Goal: Task Accomplishment & Management: Manage account settings

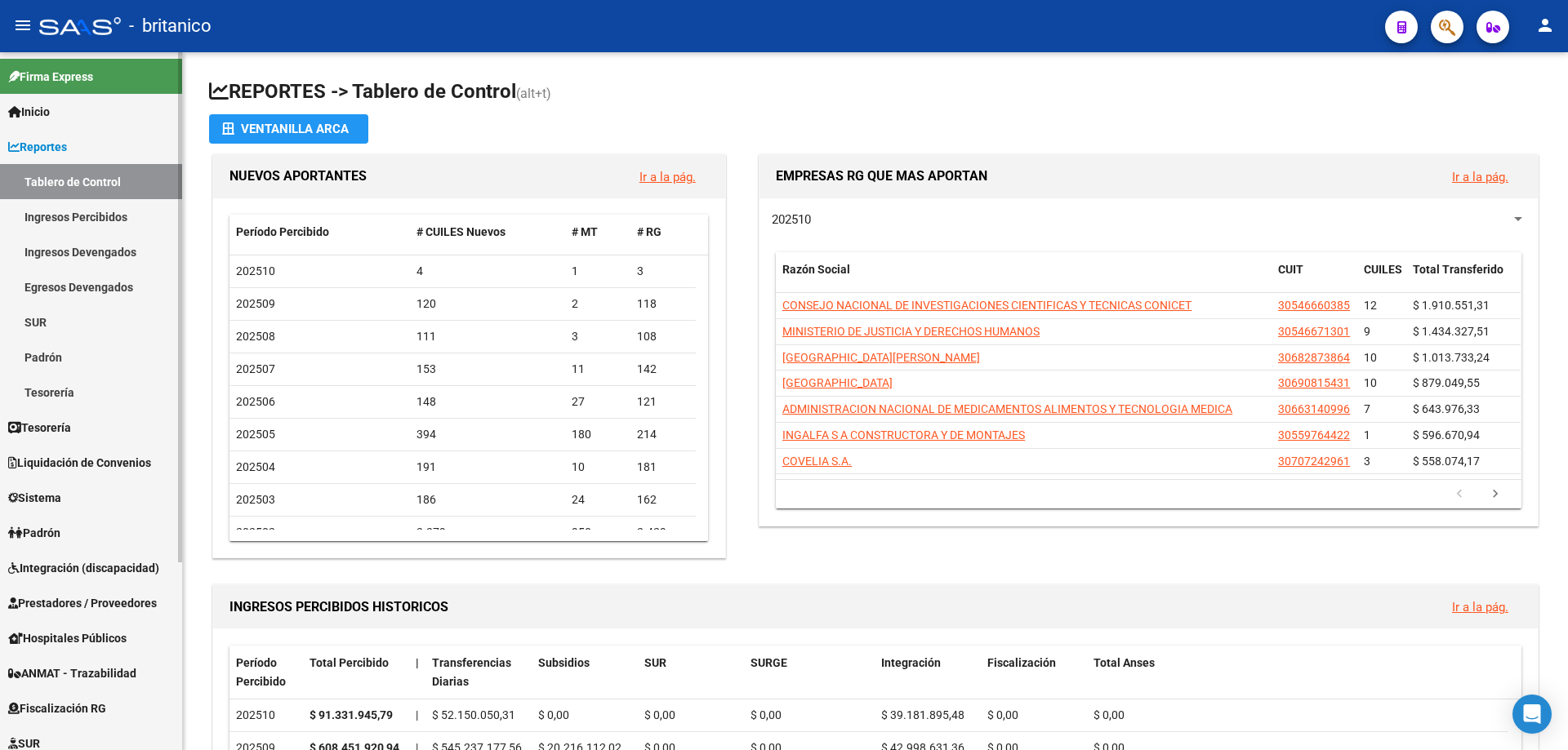
click at [115, 572] on span "Integración (discapacidad)" at bounding box center [84, 569] width 151 height 18
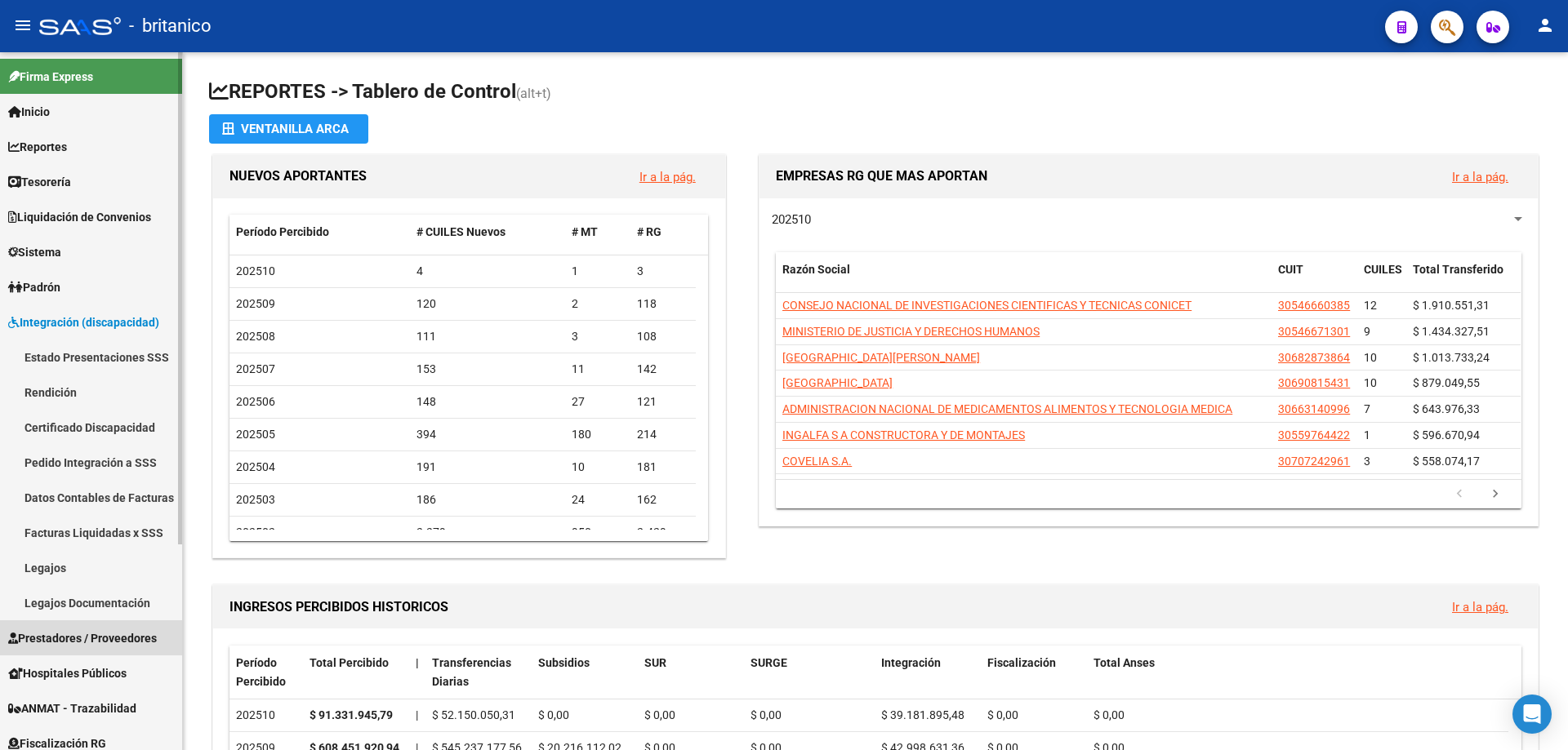
click at [97, 642] on span "Prestadores / Proveedores" at bounding box center [83, 639] width 149 height 18
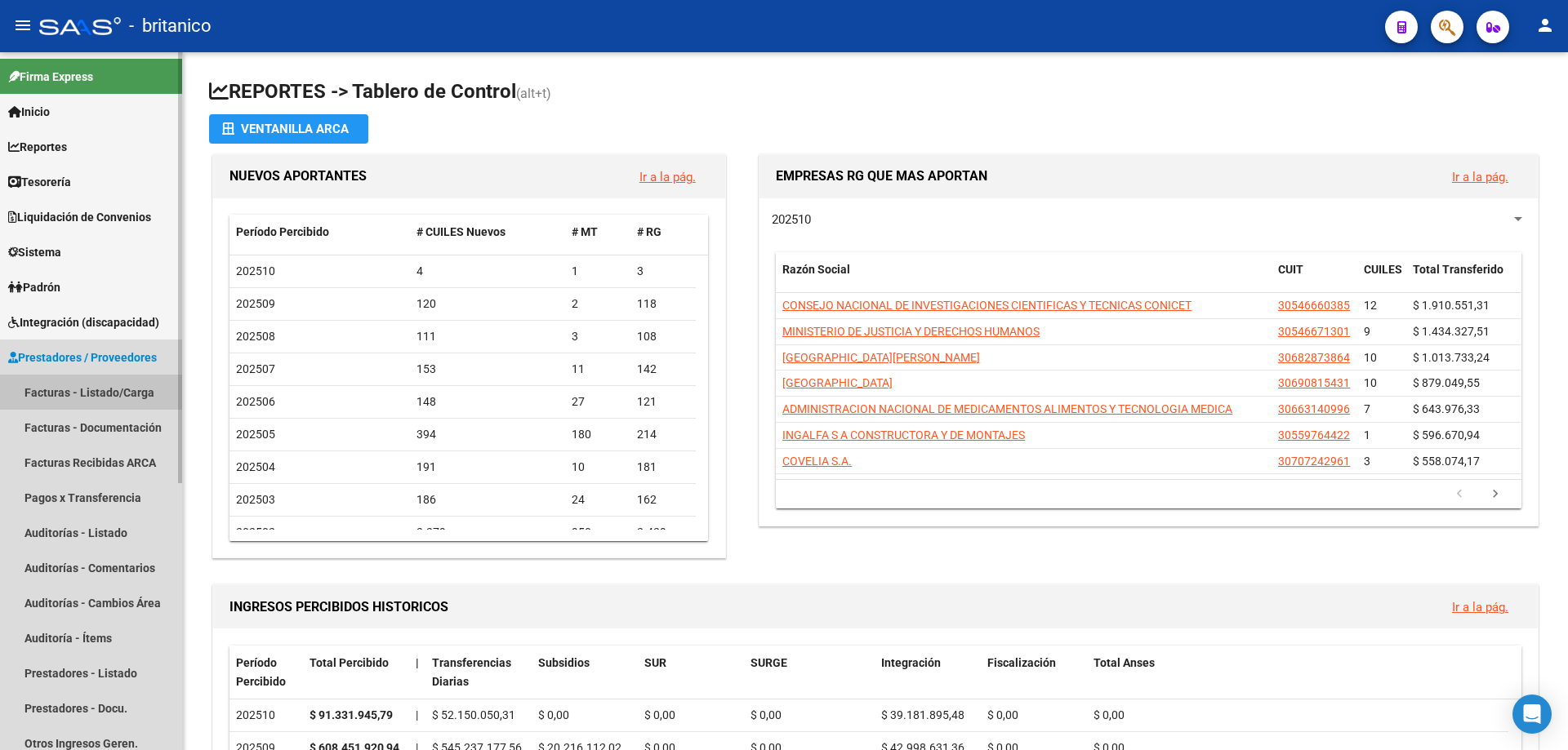
click at [127, 404] on link "Facturas - Listado/Carga" at bounding box center [91, 392] width 182 height 35
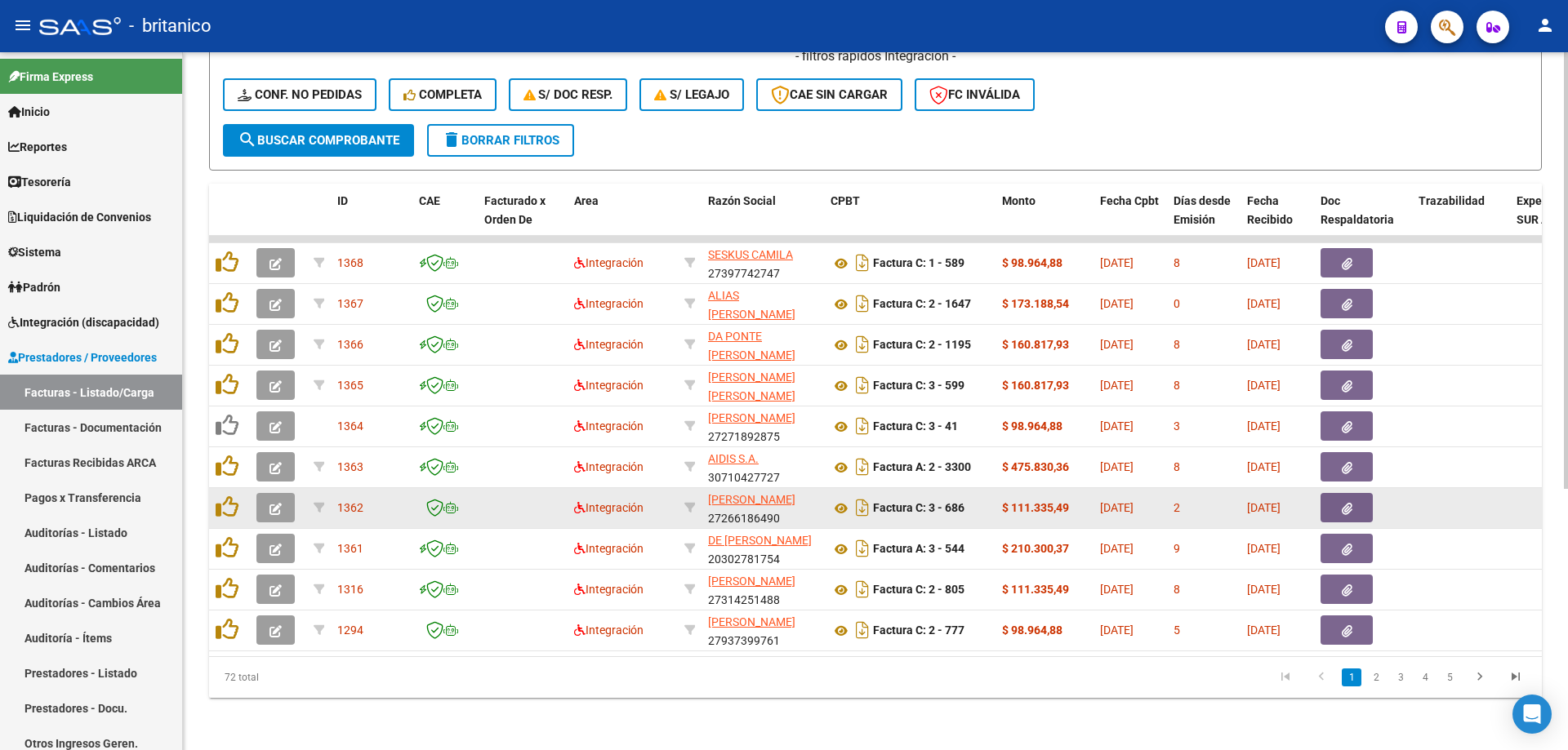
scroll to position [408, 0]
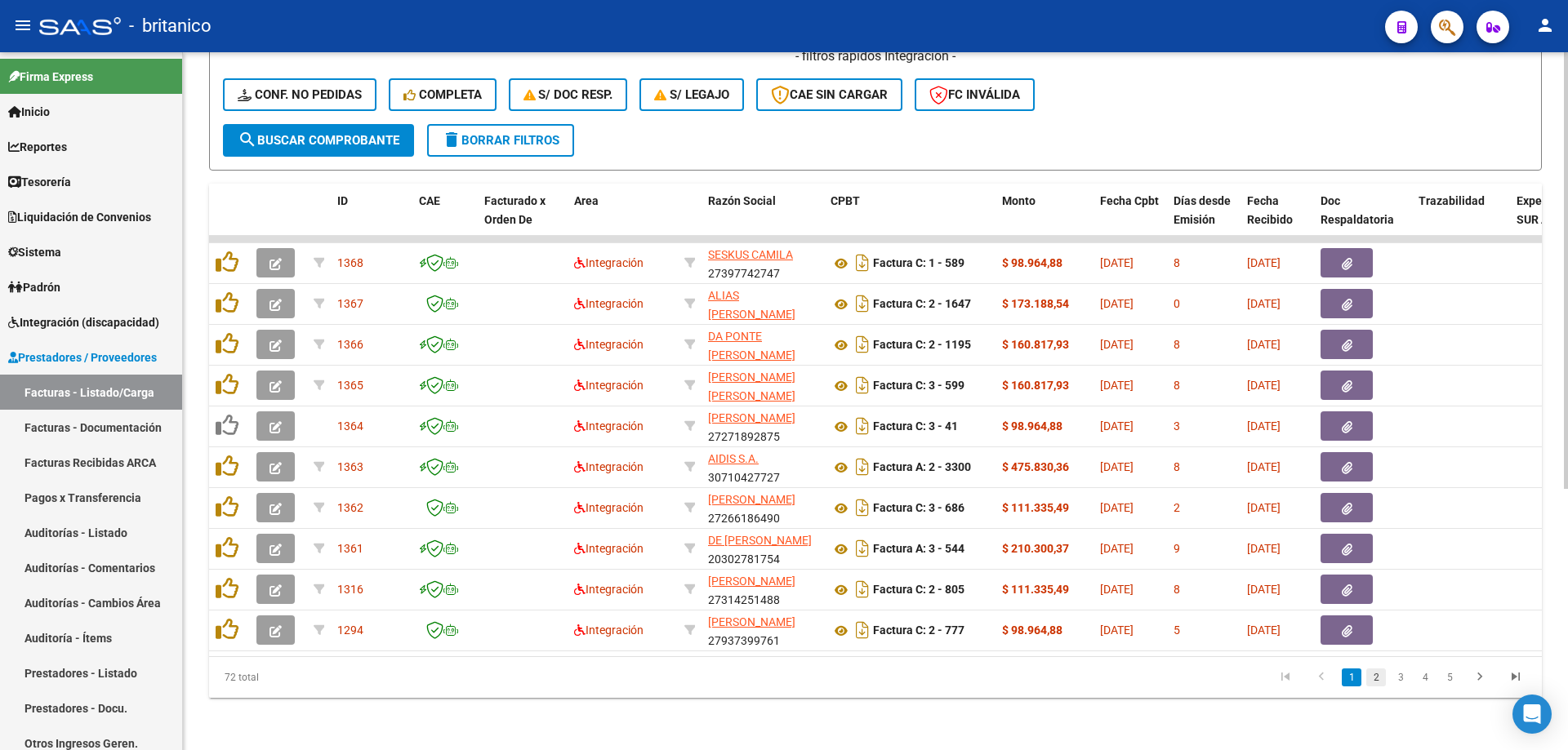
click at [1375, 684] on link "2" at bounding box center [1375, 678] width 19 height 18
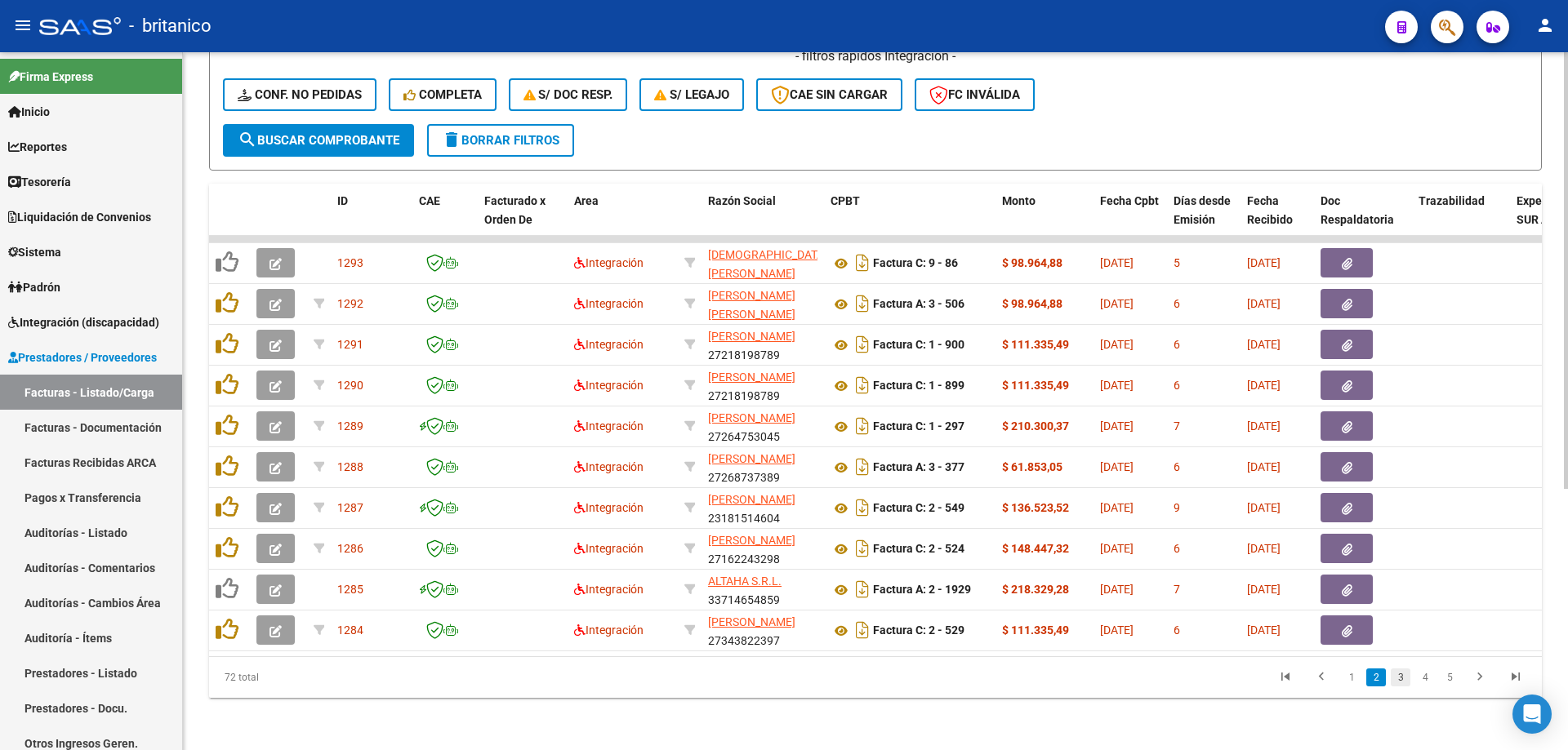
click at [1399, 687] on link "3" at bounding box center [1400, 678] width 19 height 18
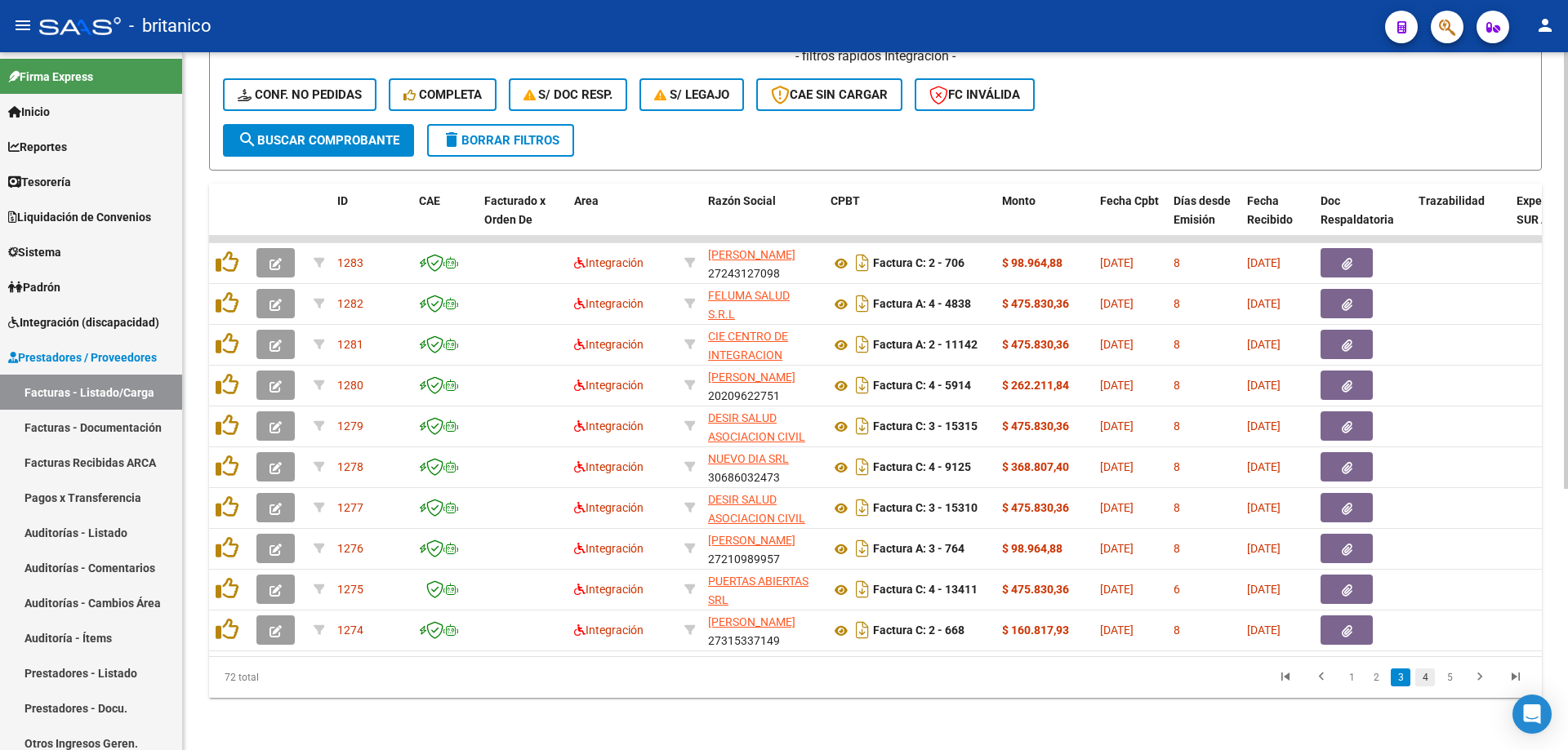
click at [1422, 687] on link "4" at bounding box center [1425, 678] width 19 height 18
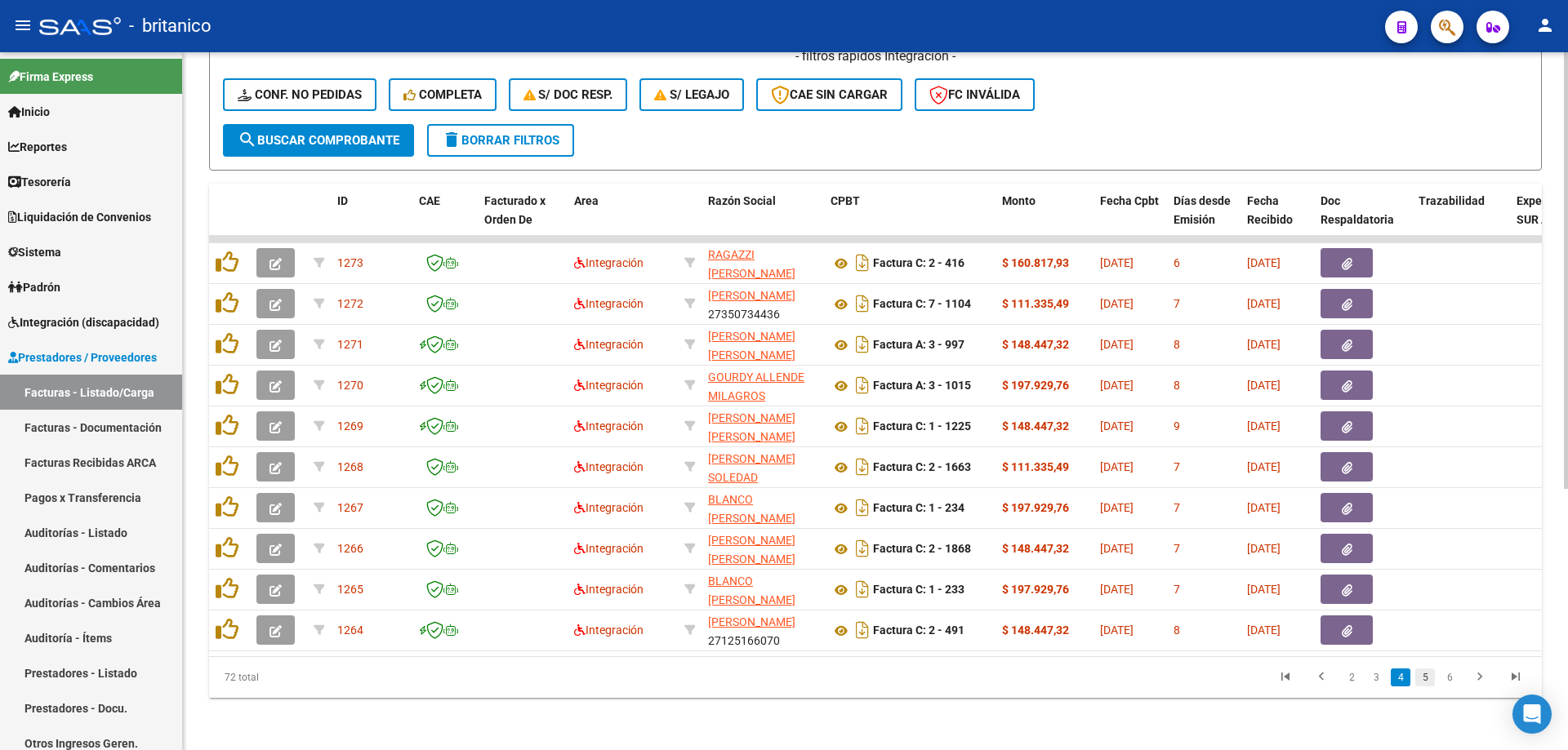
click at [1425, 687] on link "5" at bounding box center [1425, 678] width 19 height 18
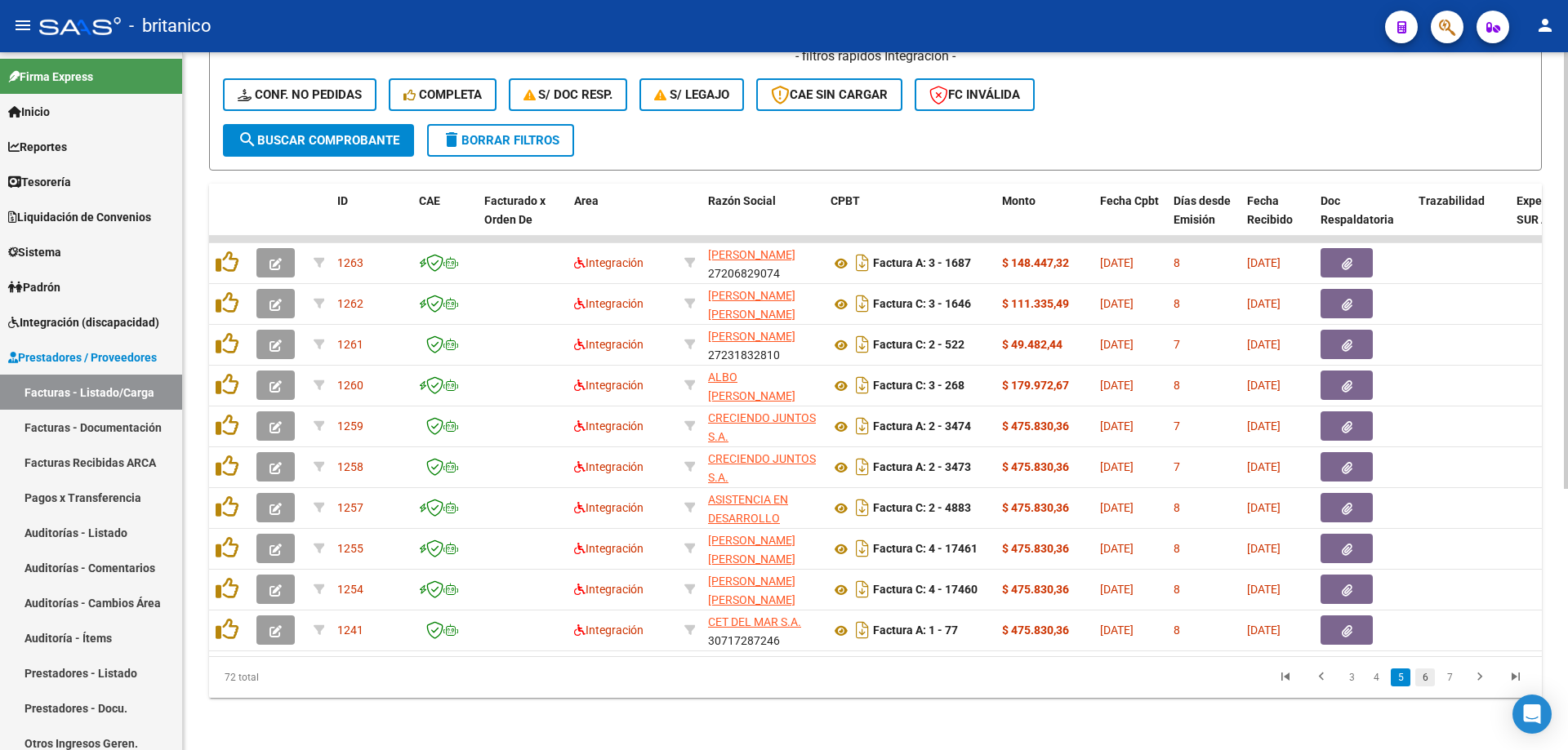
click at [1432, 687] on link "6" at bounding box center [1425, 678] width 19 height 18
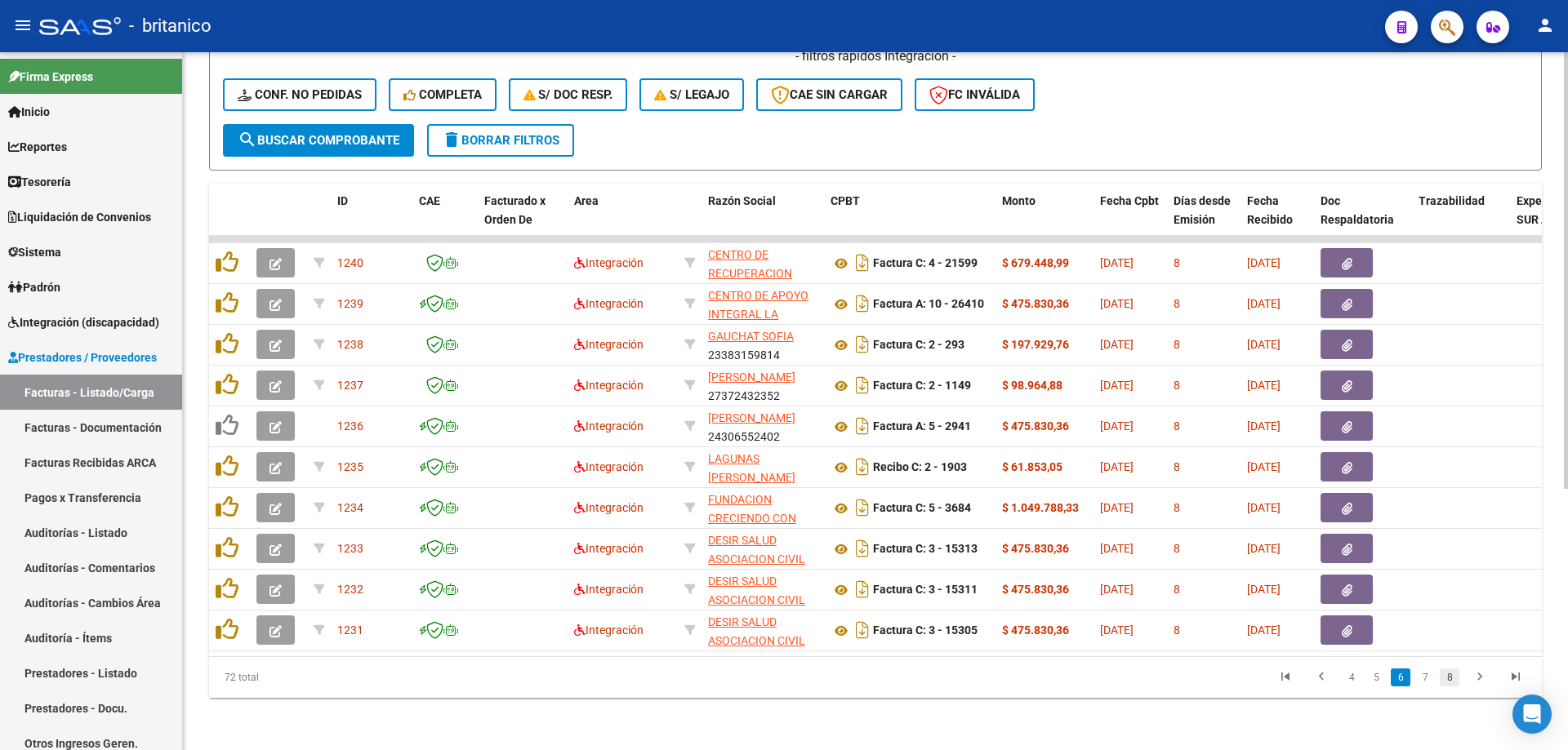
click at [1442, 687] on link "8" at bounding box center [1449, 678] width 19 height 18
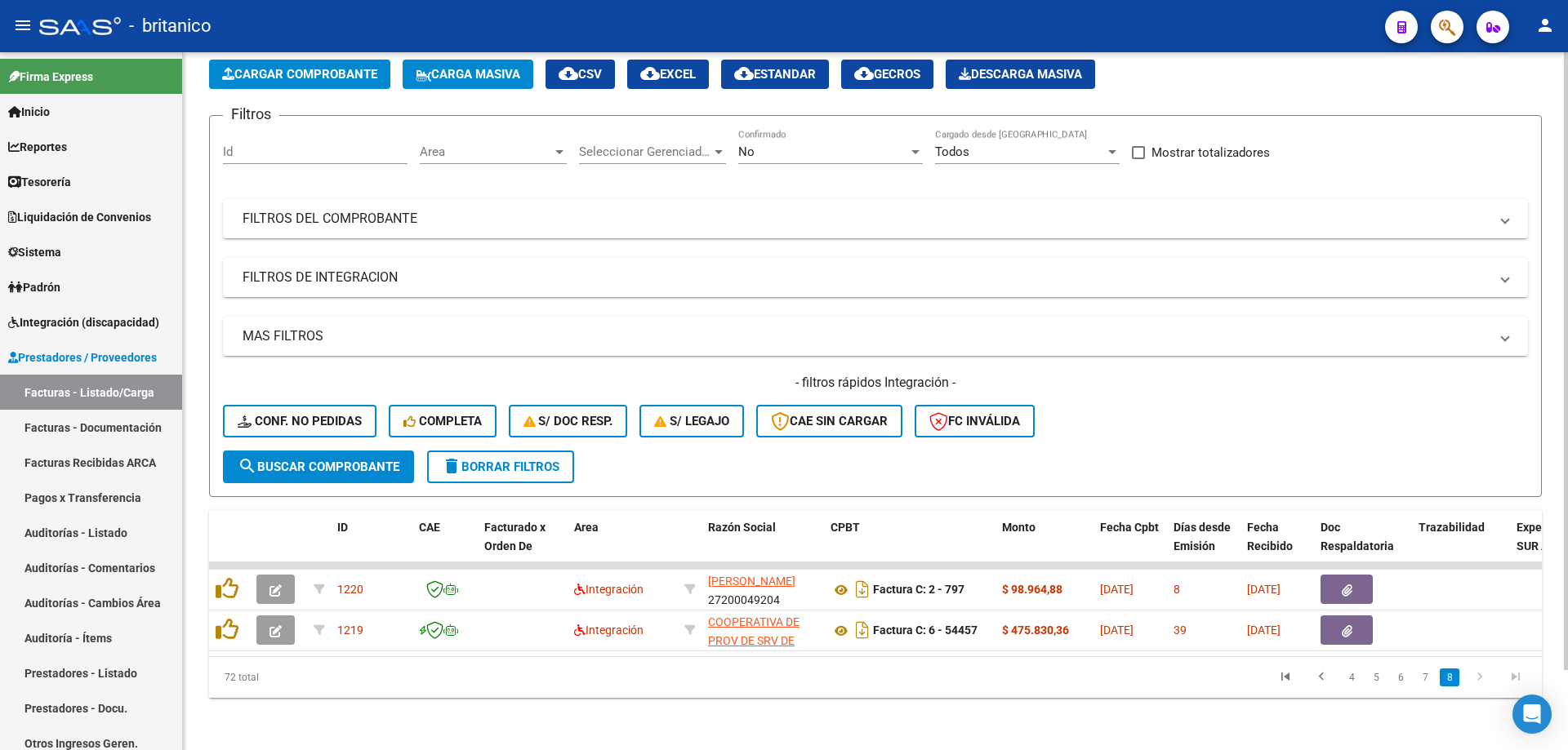
scroll to position [91, 0]
click at [1424, 678] on link "7" at bounding box center [1425, 678] width 19 height 18
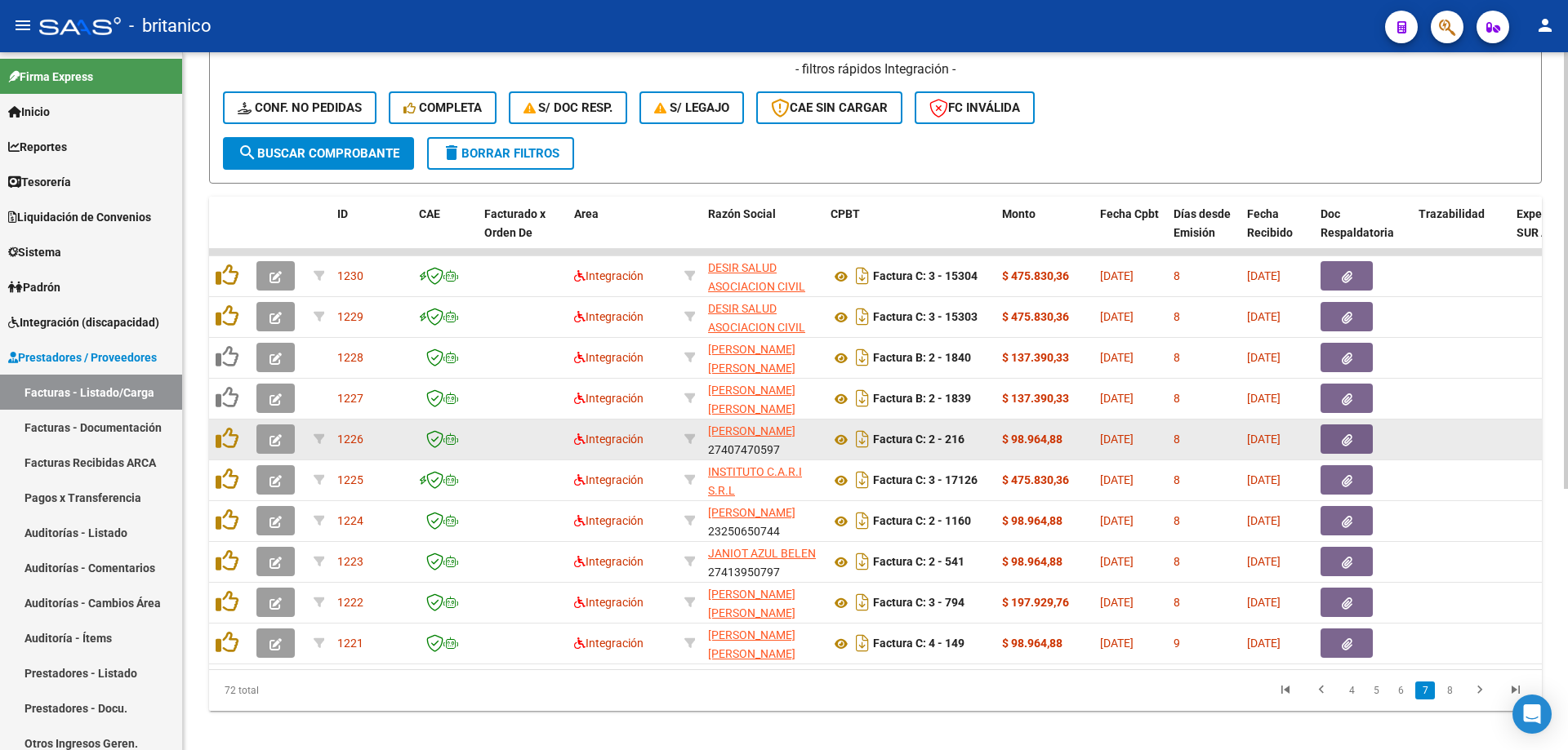
scroll to position [417, 0]
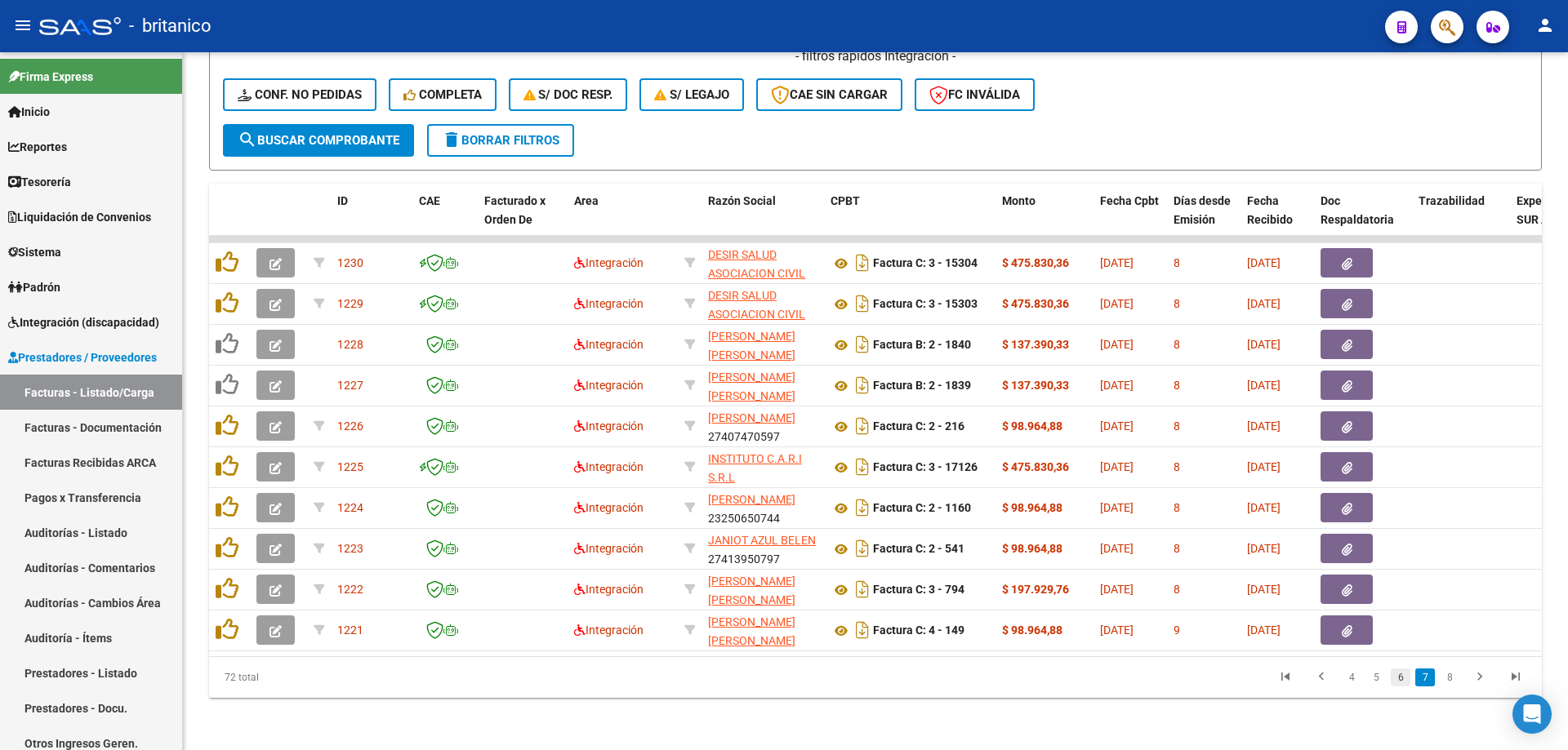
click at [1391, 676] on link "6" at bounding box center [1400, 678] width 19 height 18
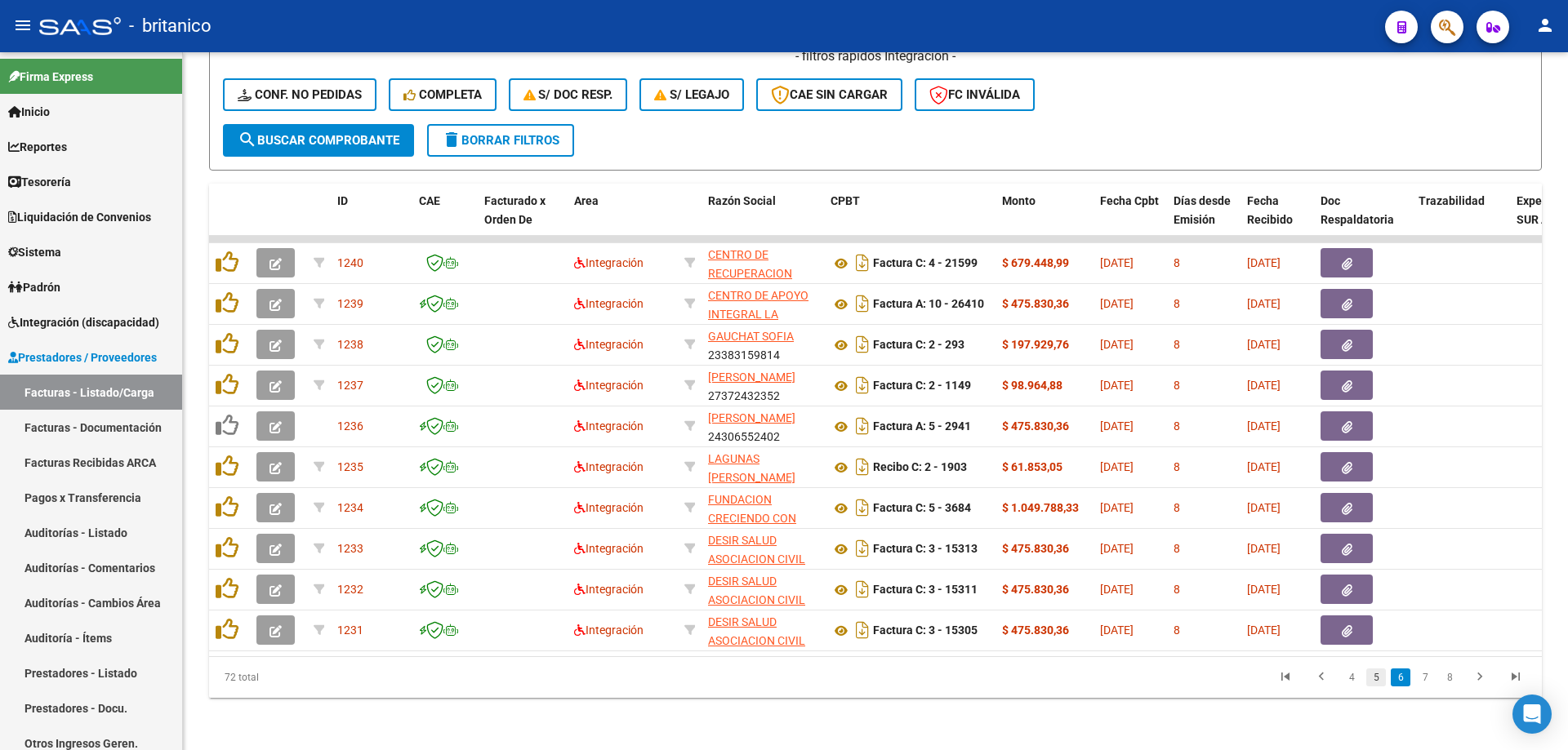
click at [1377, 679] on link "5" at bounding box center [1375, 678] width 19 height 18
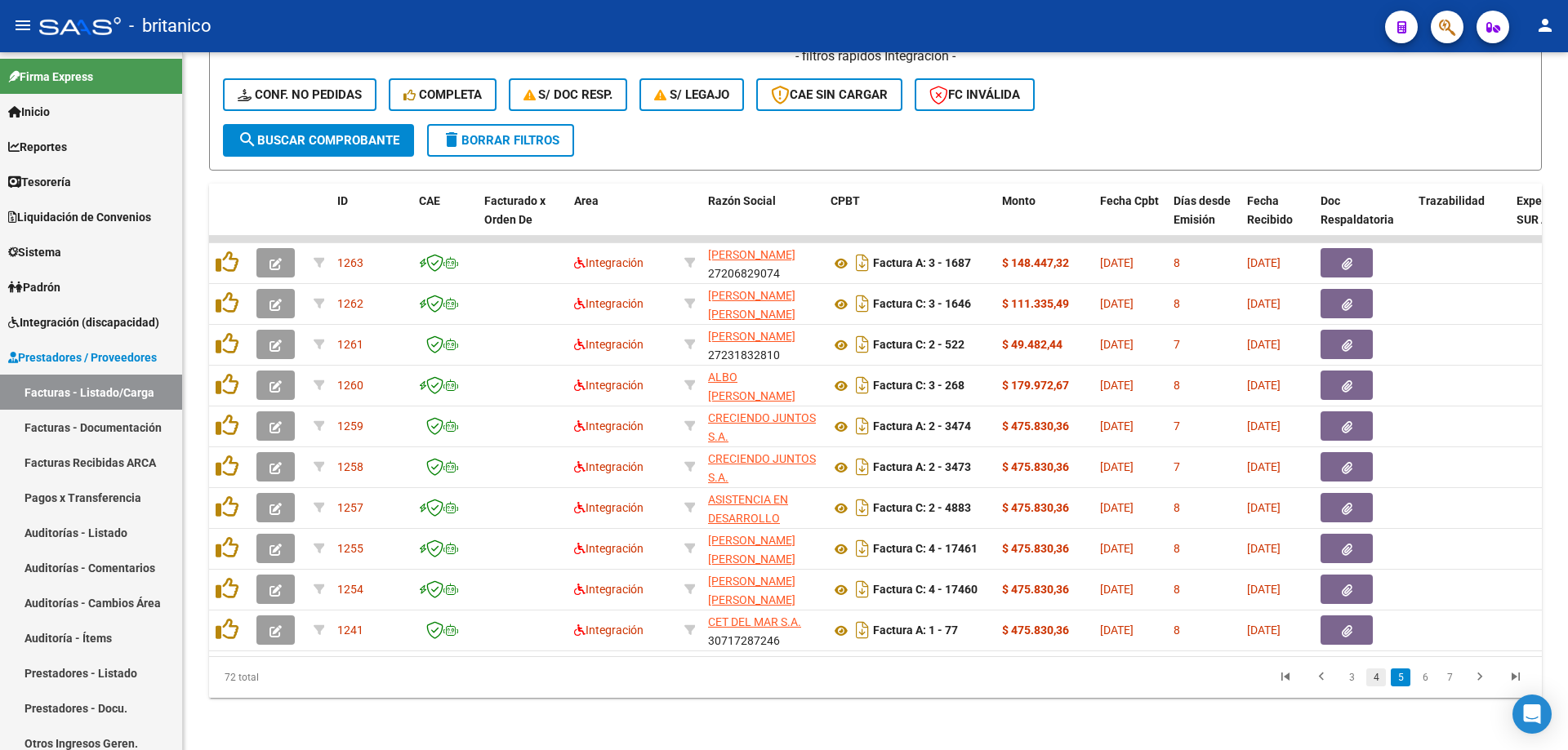
click at [1379, 680] on link "4" at bounding box center [1375, 678] width 19 height 18
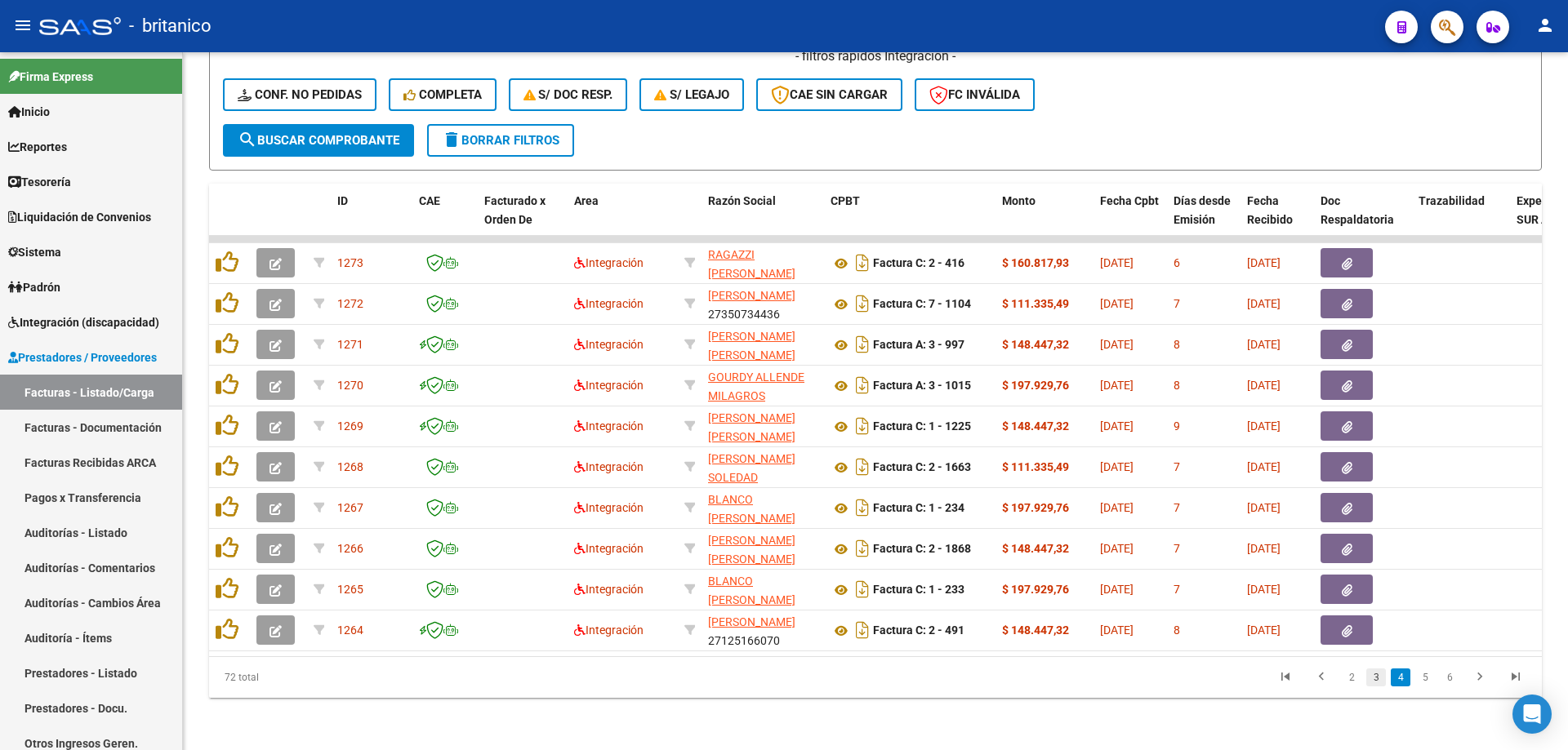
click at [1370, 678] on link "3" at bounding box center [1375, 678] width 19 height 18
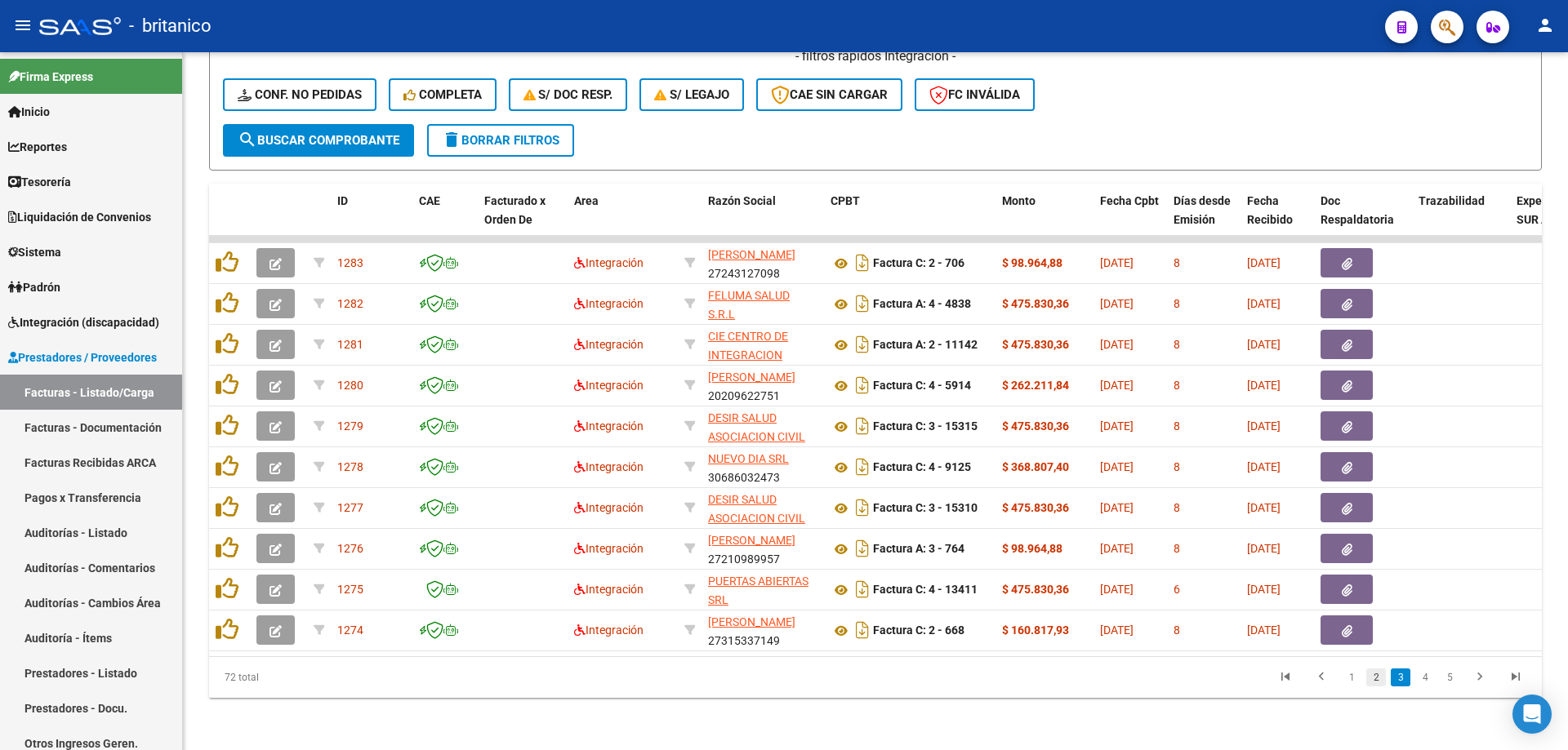
click at [1379, 680] on link "2" at bounding box center [1375, 678] width 19 height 18
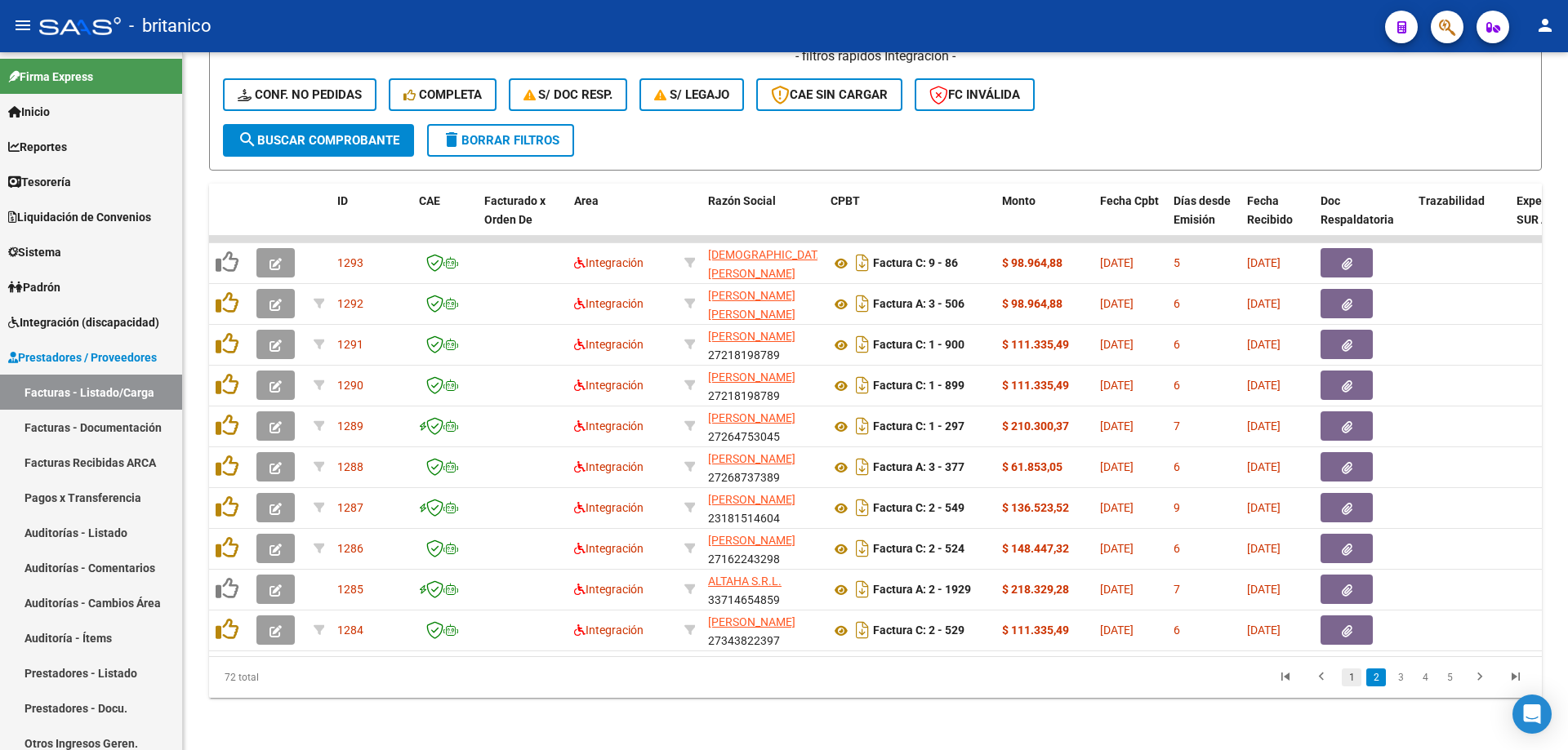
click at [1358, 676] on link "1" at bounding box center [1351, 678] width 19 height 18
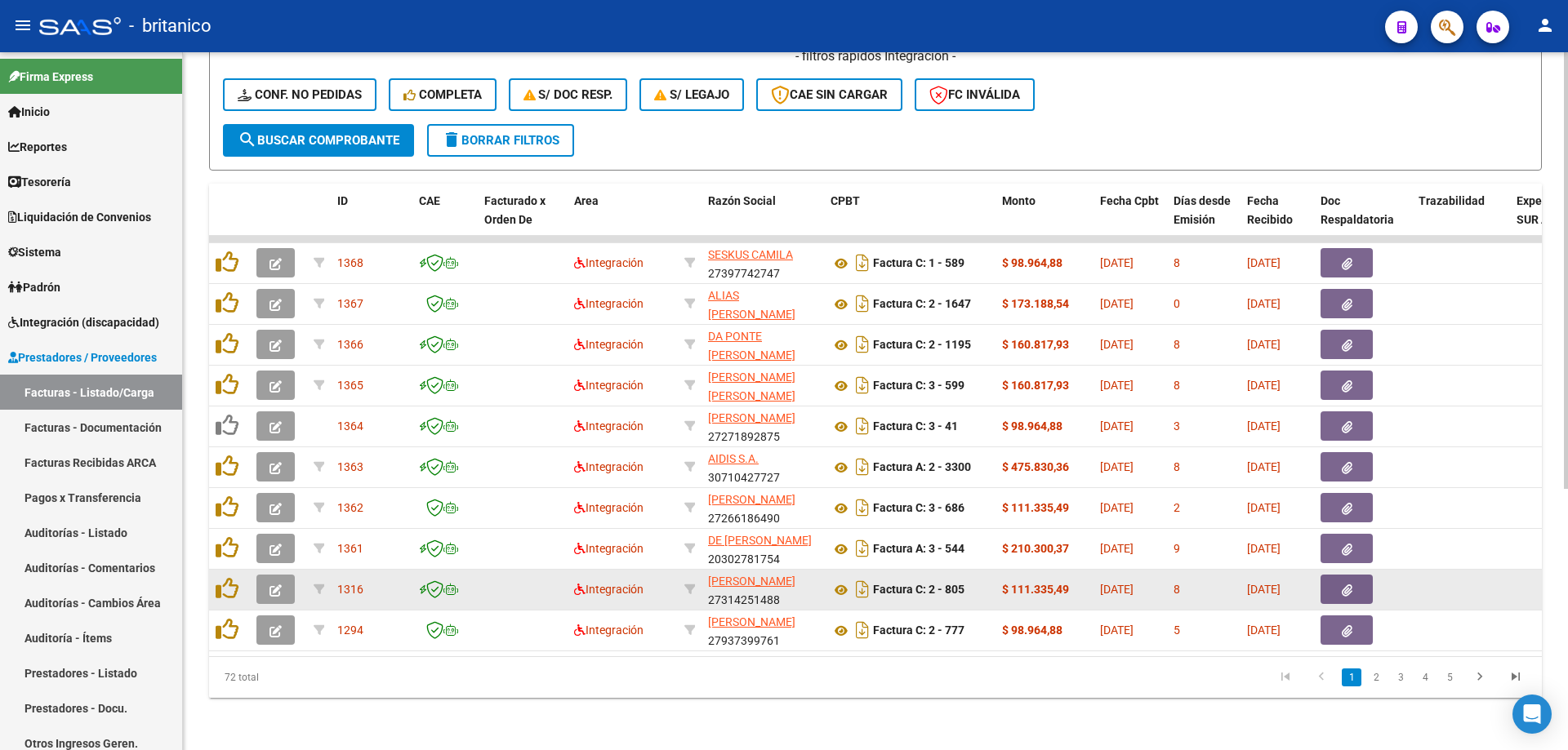
click at [1352, 579] on button "button" at bounding box center [1346, 589] width 52 height 29
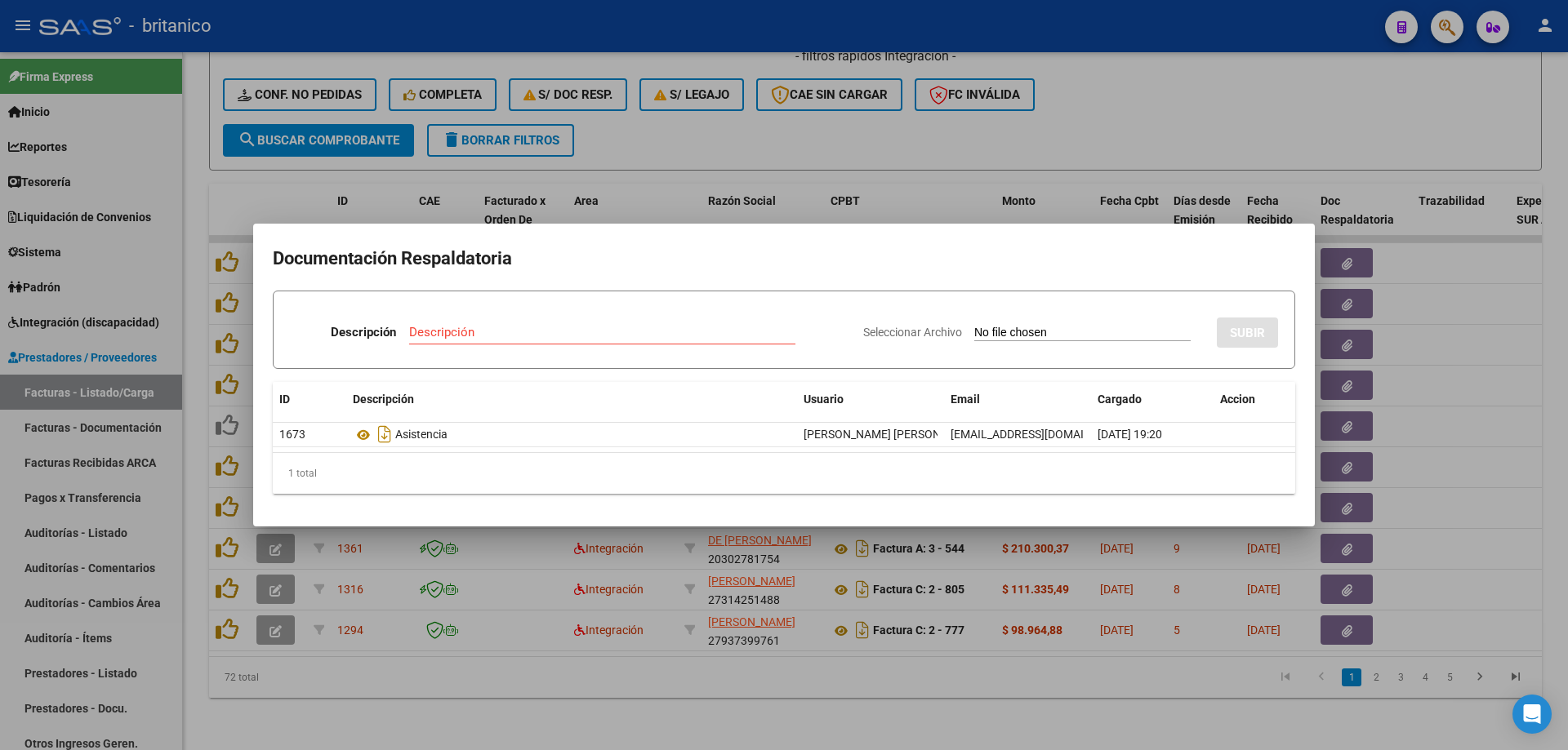
click at [1241, 94] on div at bounding box center [784, 375] width 1568 height 750
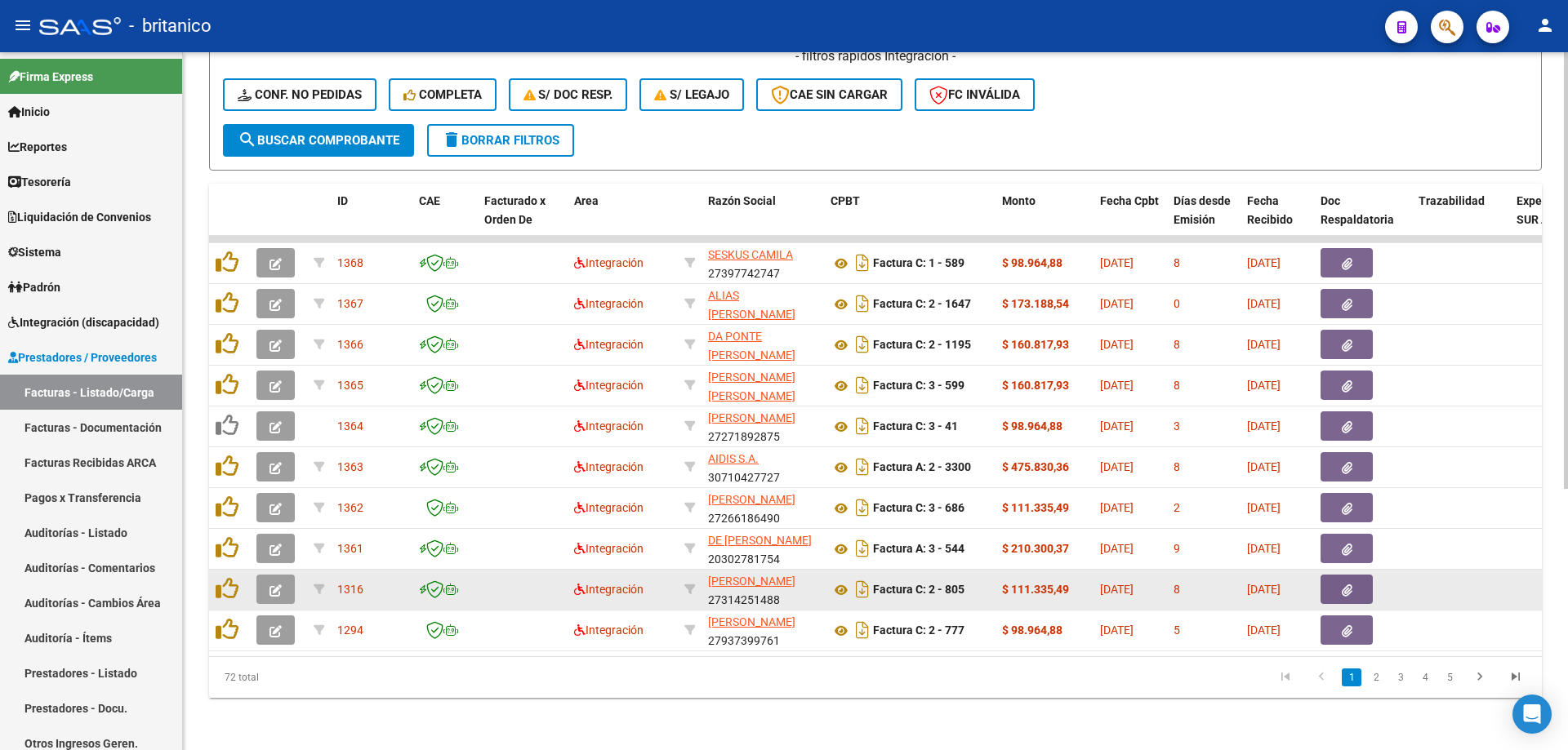
click at [1340, 582] on button "button" at bounding box center [1346, 589] width 52 height 29
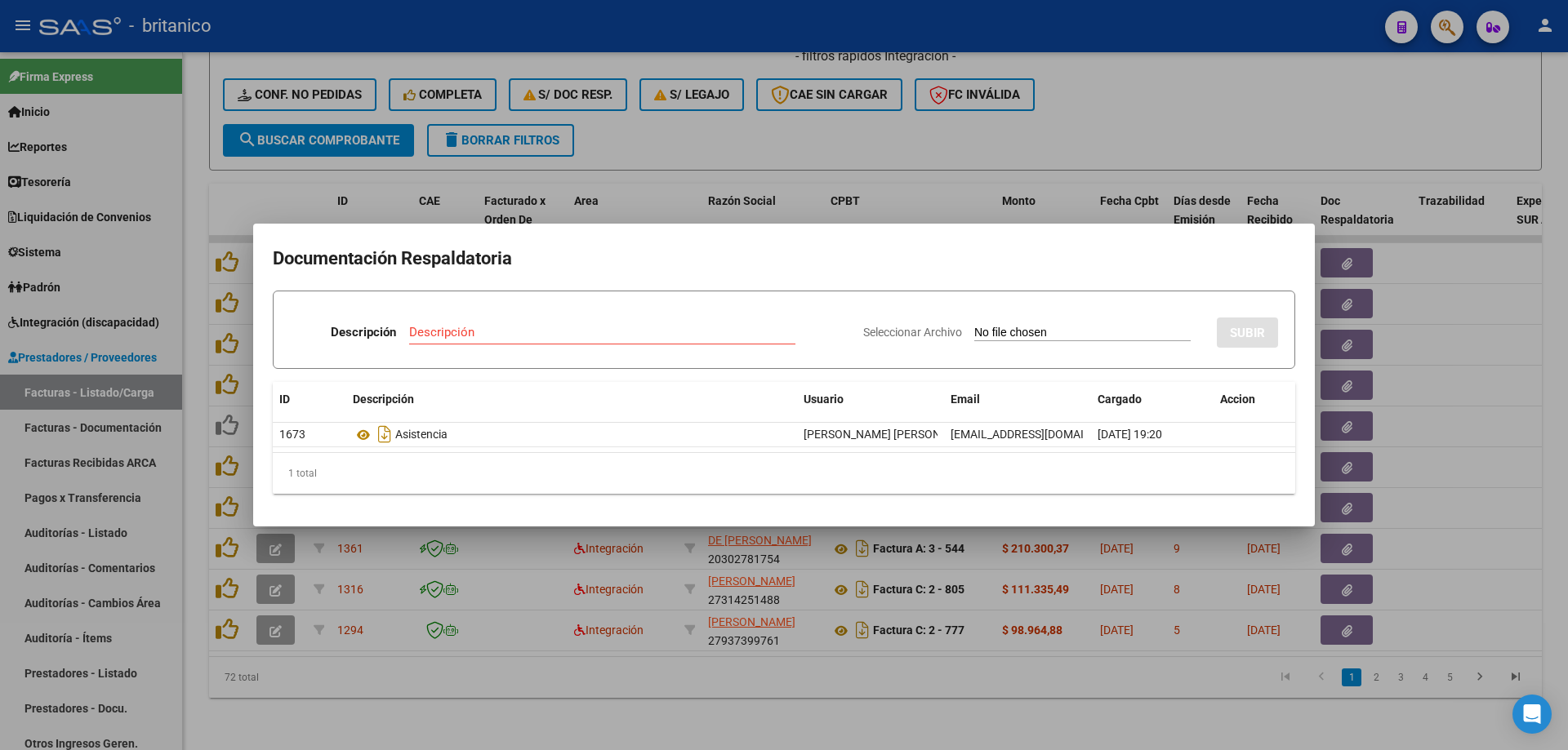
click at [1184, 138] on div at bounding box center [784, 375] width 1568 height 750
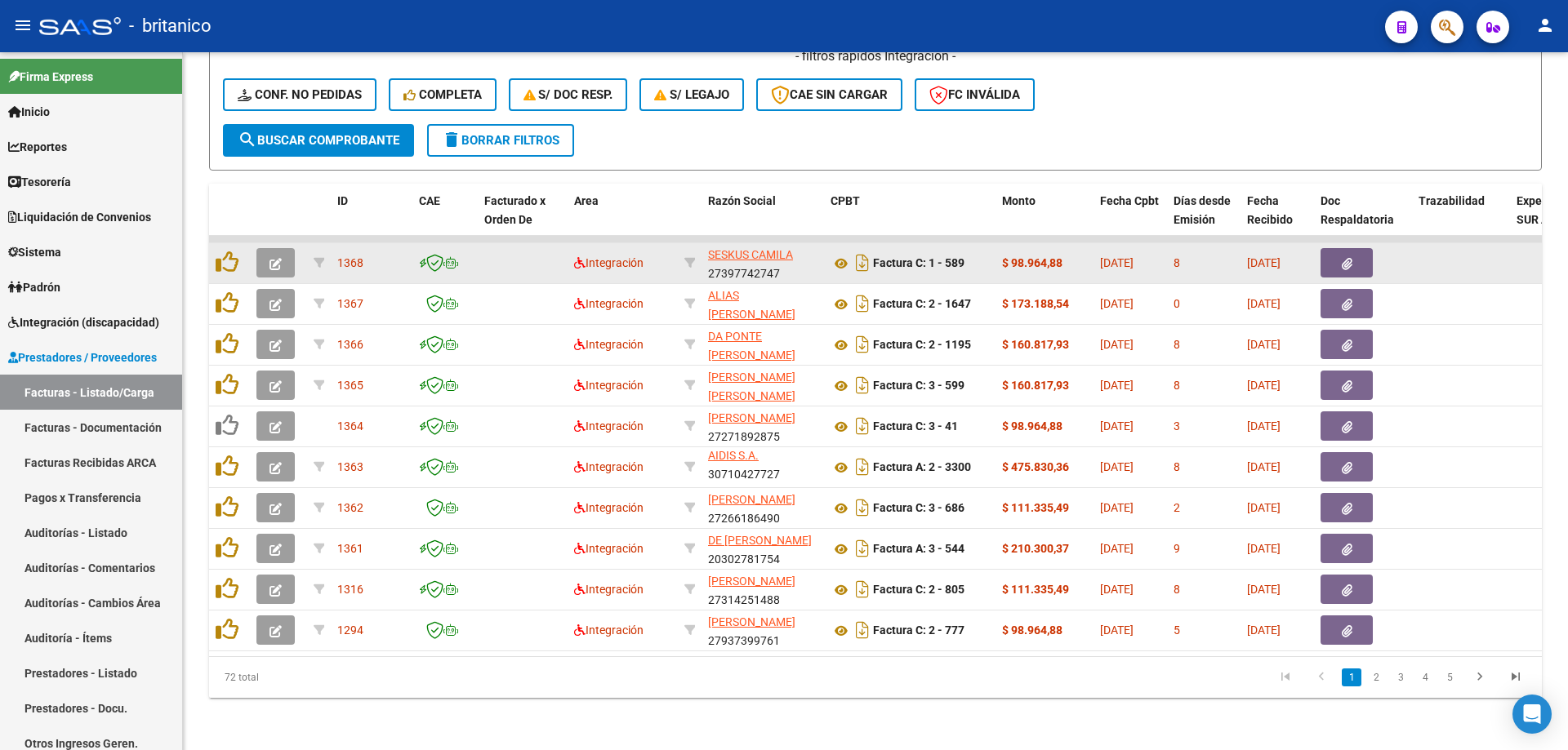
click at [1346, 258] on icon "button" at bounding box center [1347, 264] width 11 height 12
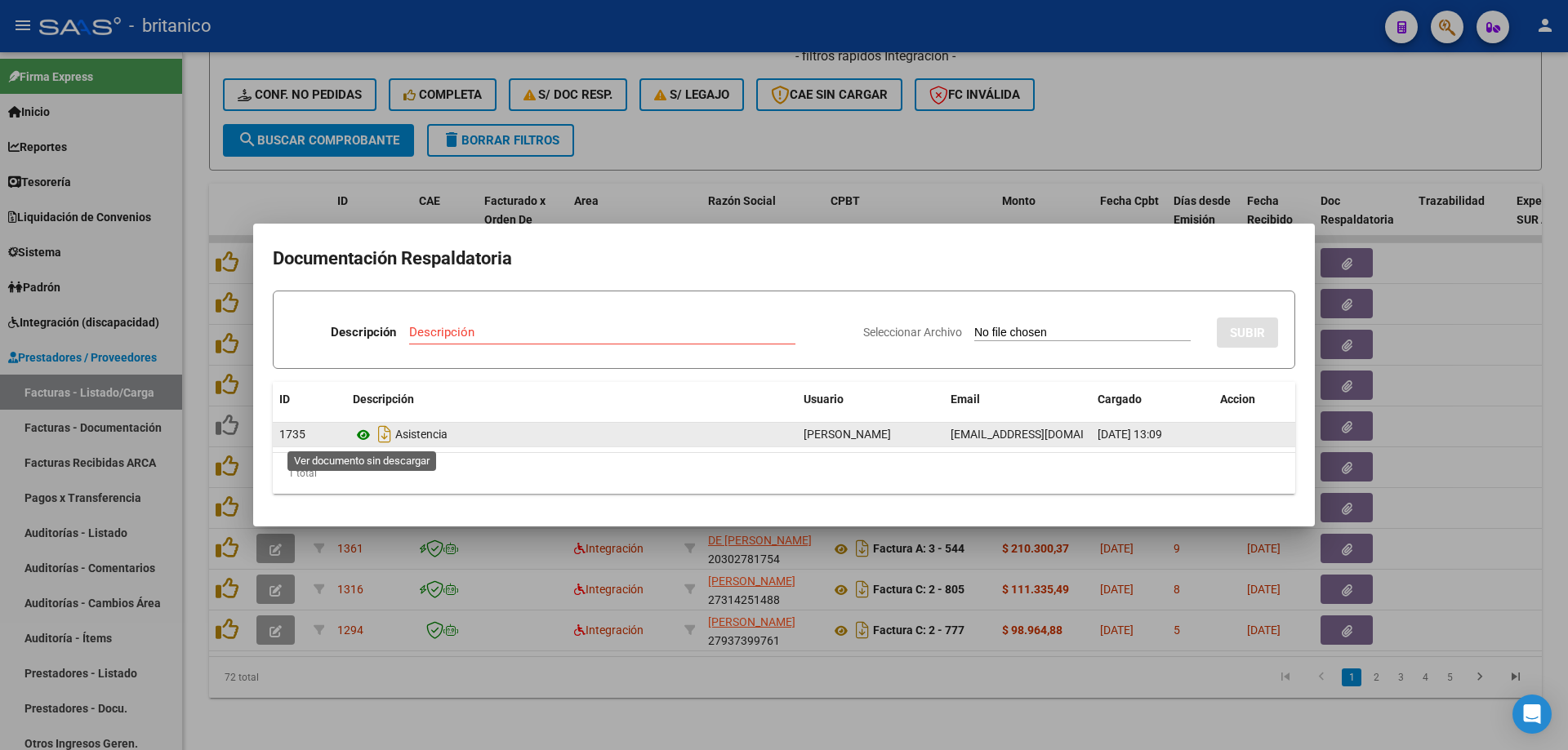
click at [367, 433] on icon at bounding box center [363, 435] width 21 height 19
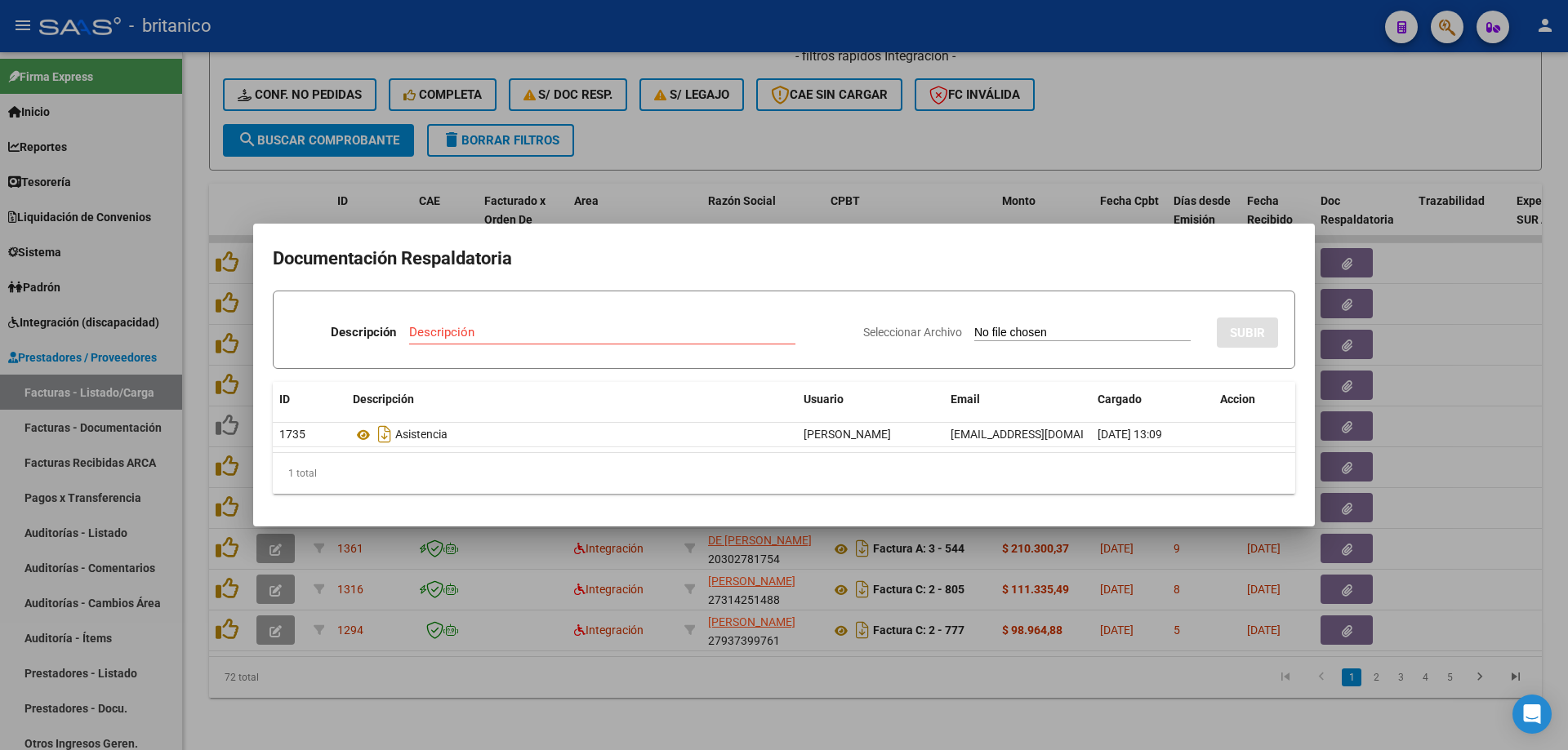
click at [694, 131] on div at bounding box center [784, 375] width 1568 height 750
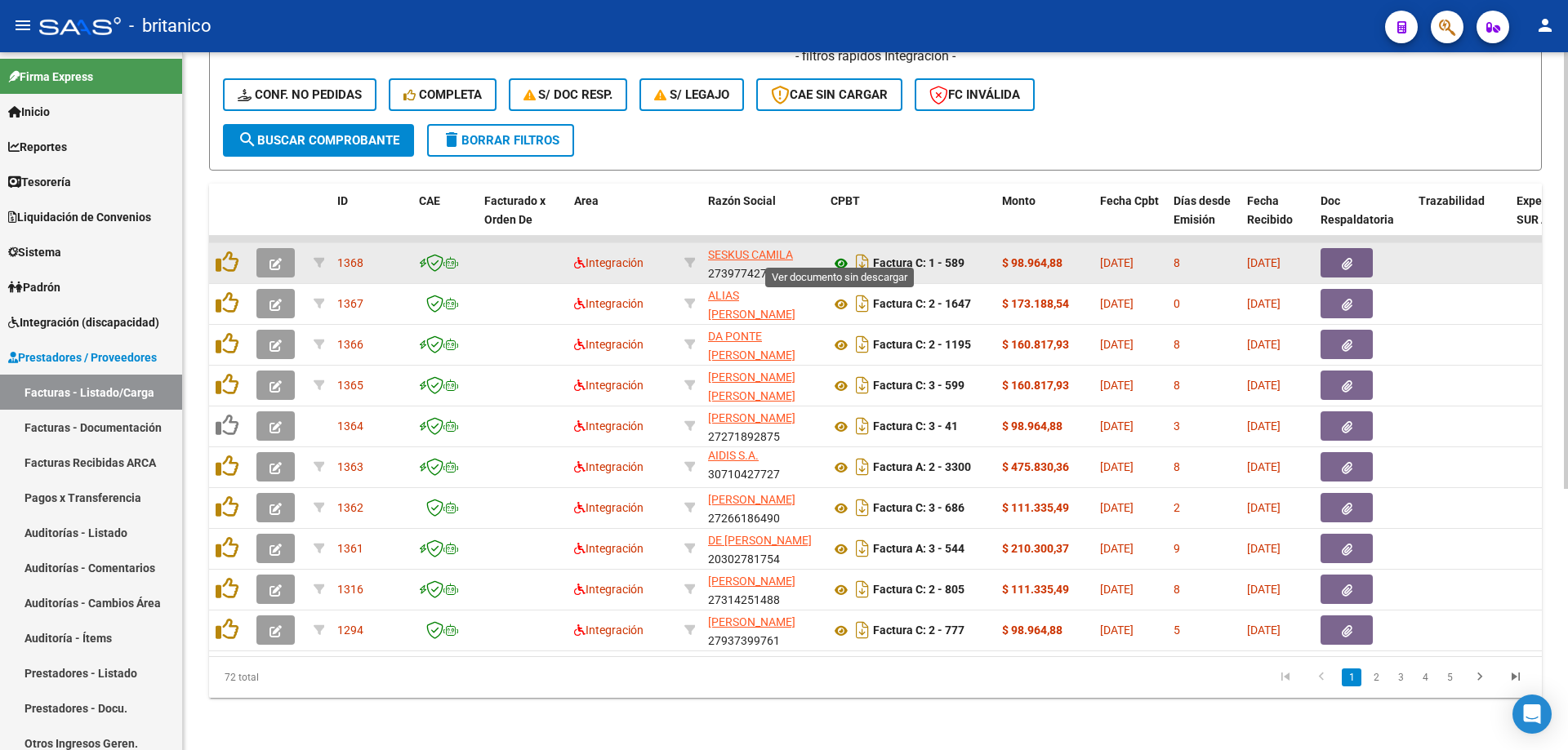
click at [848, 254] on icon at bounding box center [840, 263] width 21 height 19
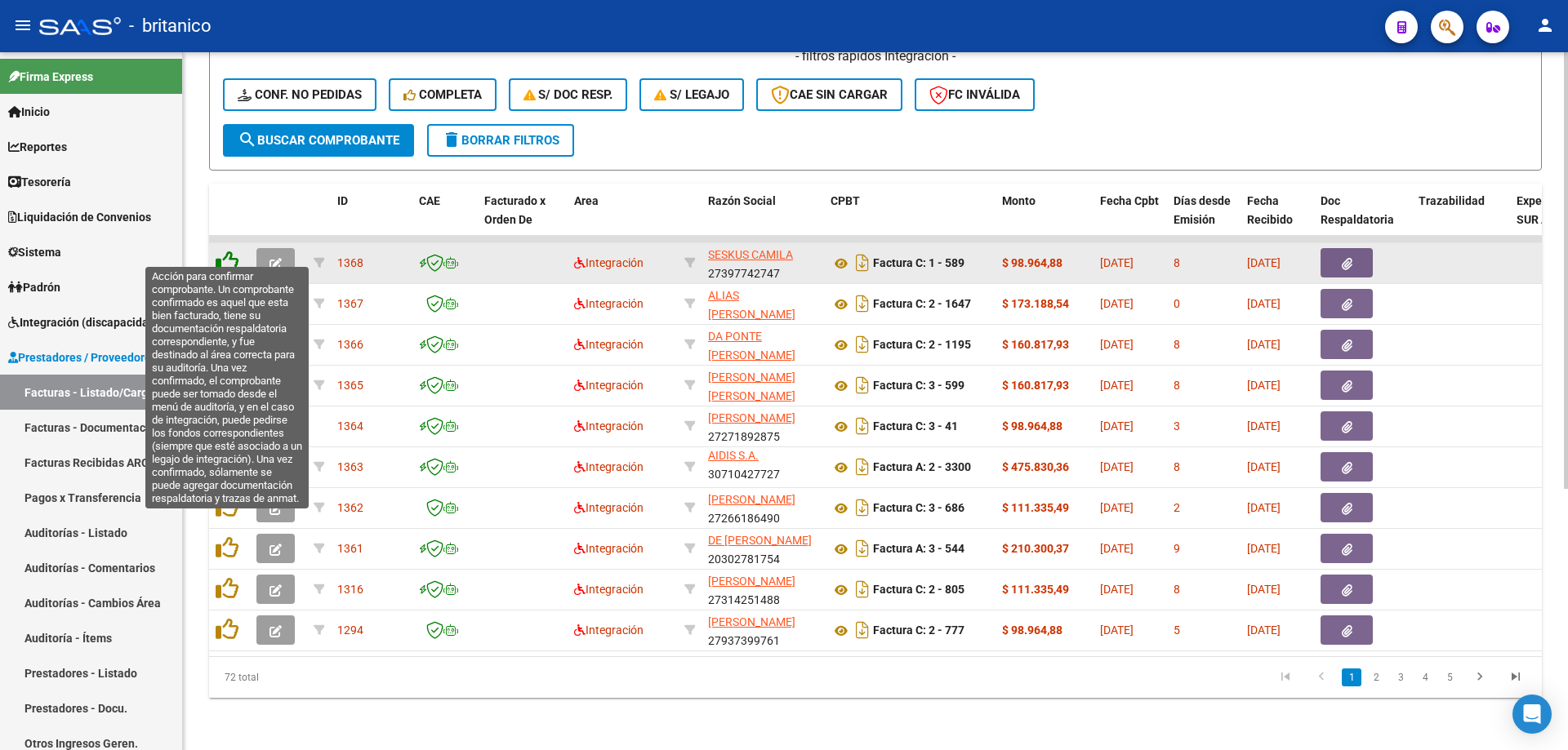
click at [232, 251] on icon at bounding box center [227, 262] width 23 height 23
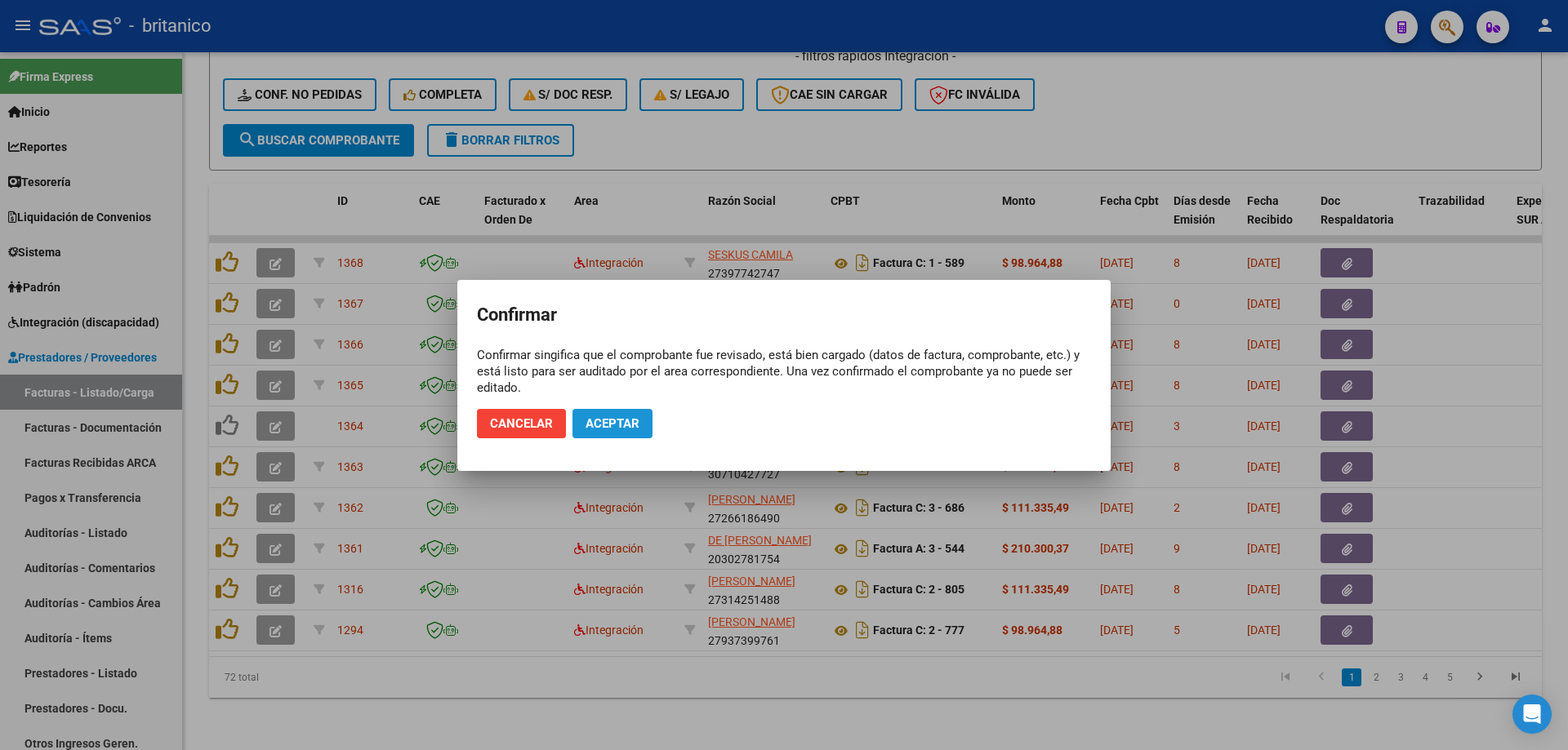
click at [620, 413] on button "Aceptar" at bounding box center [612, 424] width 80 height 29
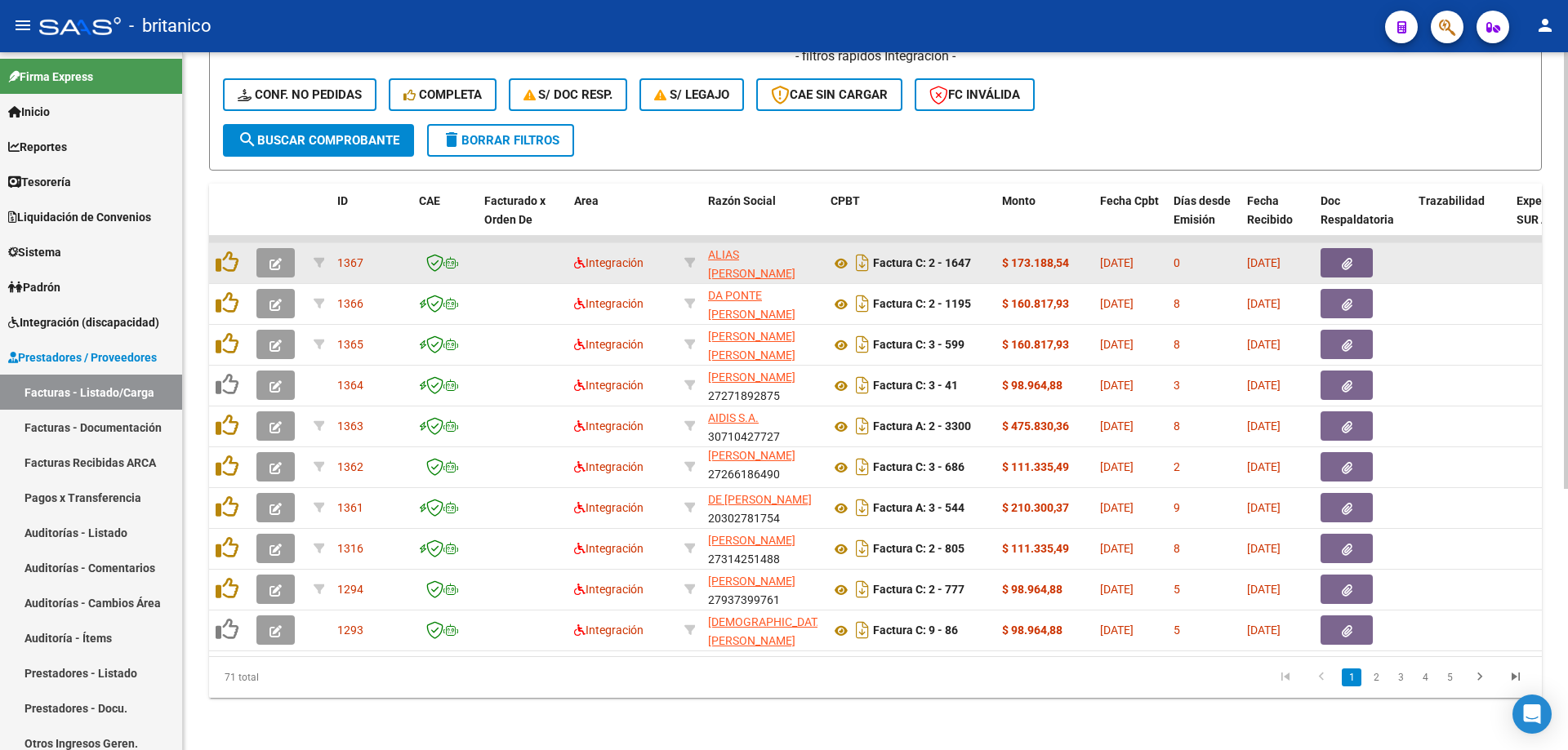
click at [1364, 251] on button "button" at bounding box center [1346, 263] width 52 height 29
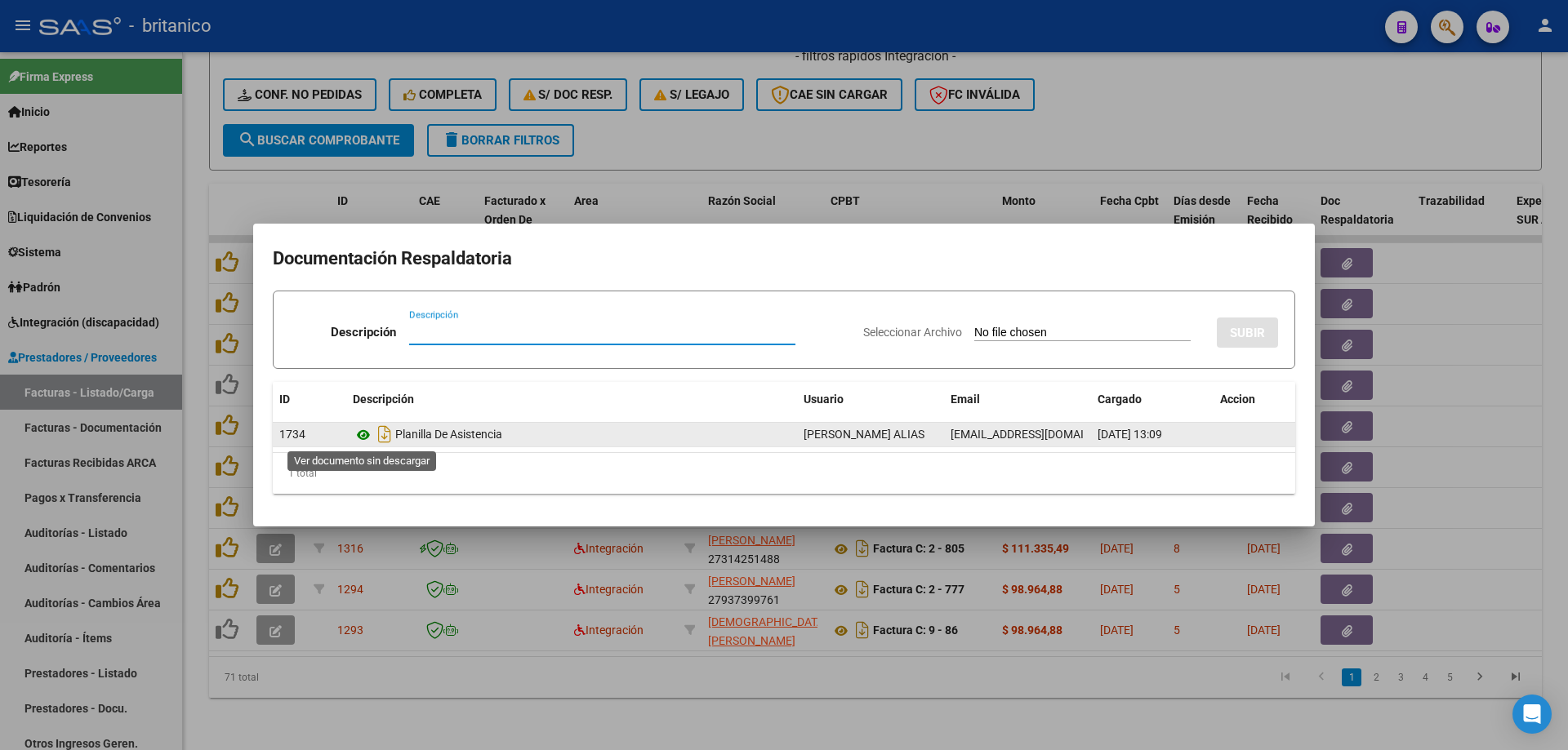
click at [358, 434] on icon at bounding box center [363, 435] width 21 height 19
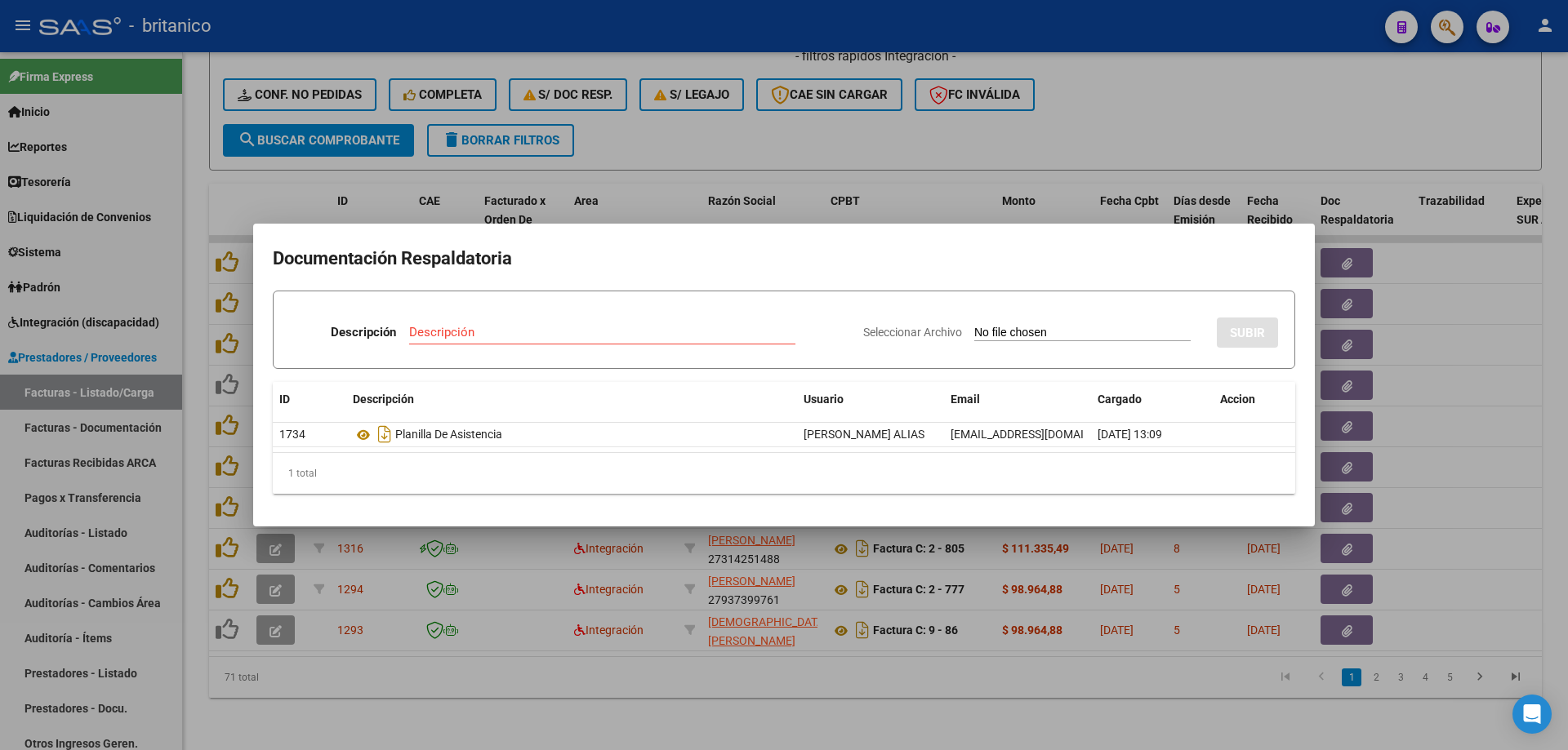
click at [694, 130] on div at bounding box center [784, 375] width 1568 height 750
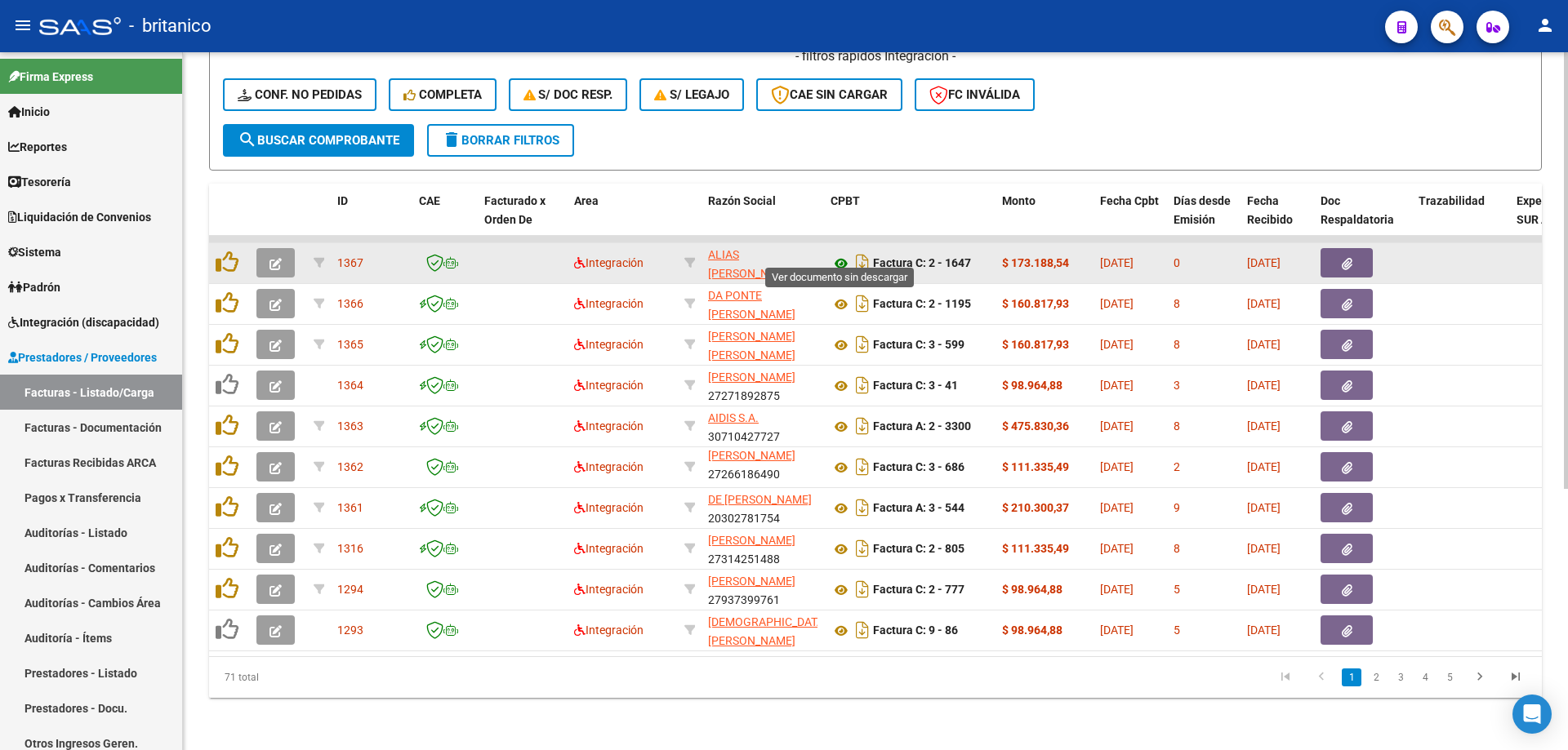
click at [839, 254] on icon at bounding box center [840, 263] width 21 height 19
click at [1362, 248] on button "button" at bounding box center [1346, 263] width 52 height 29
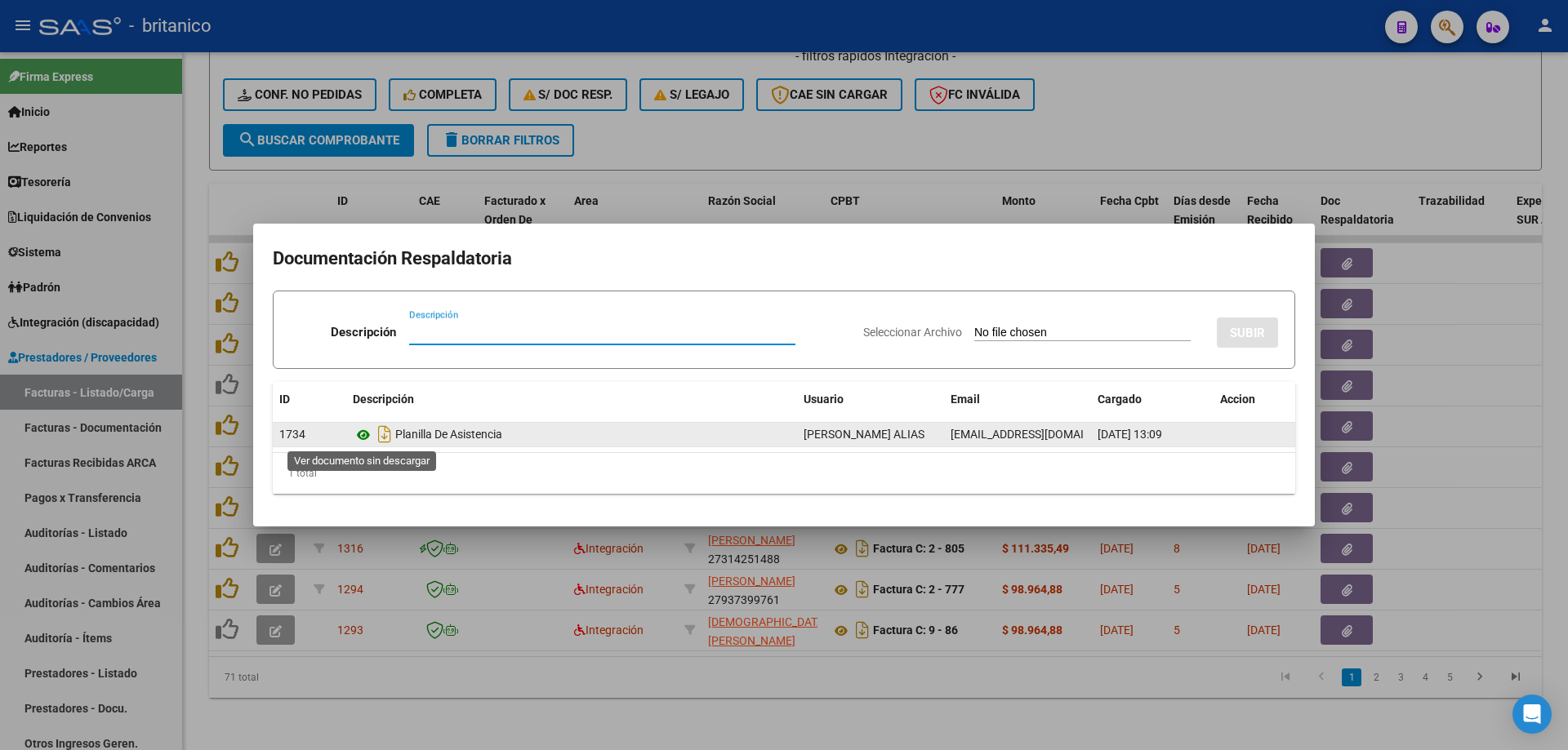
click at [362, 436] on icon at bounding box center [363, 435] width 21 height 19
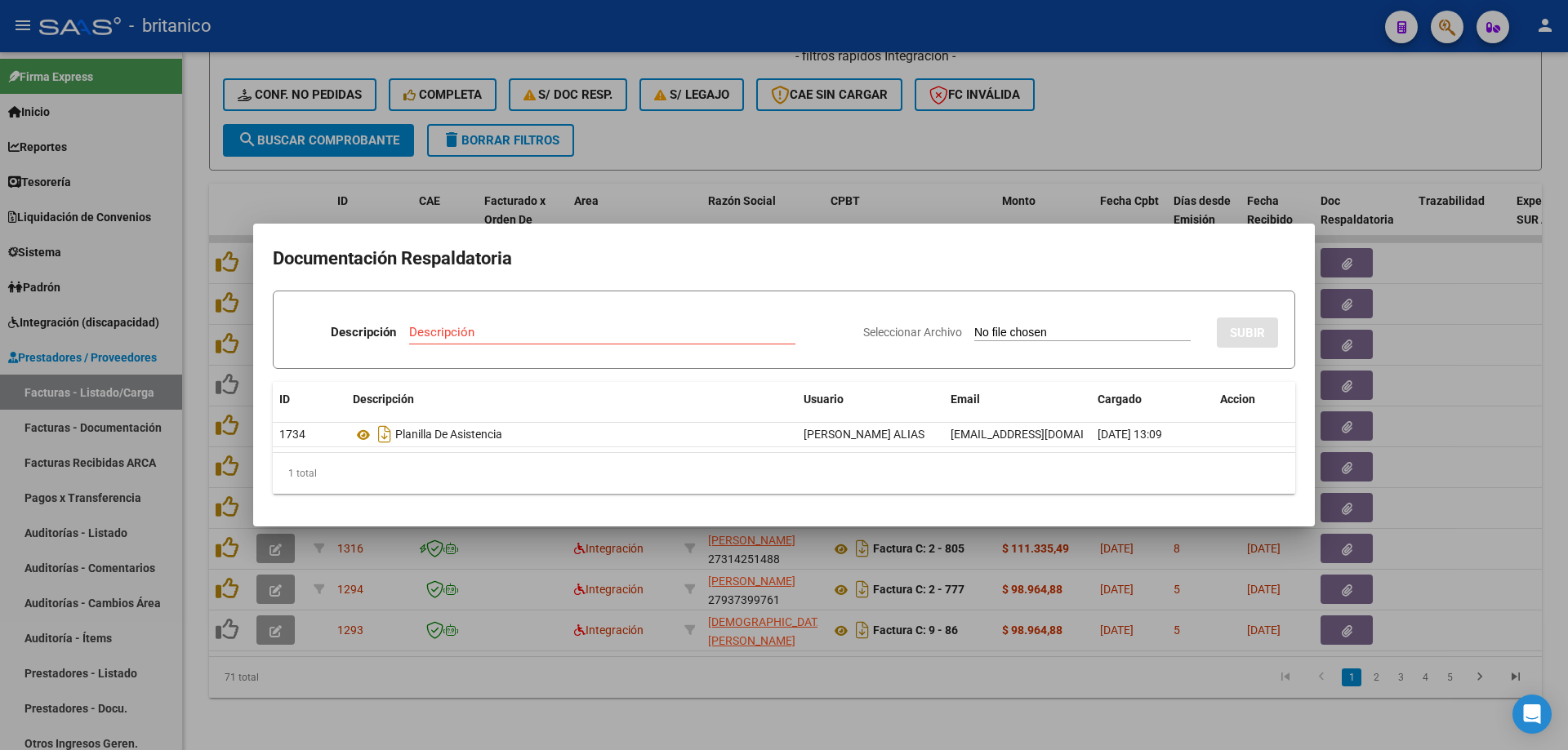
click at [1331, 48] on div at bounding box center [784, 375] width 1568 height 750
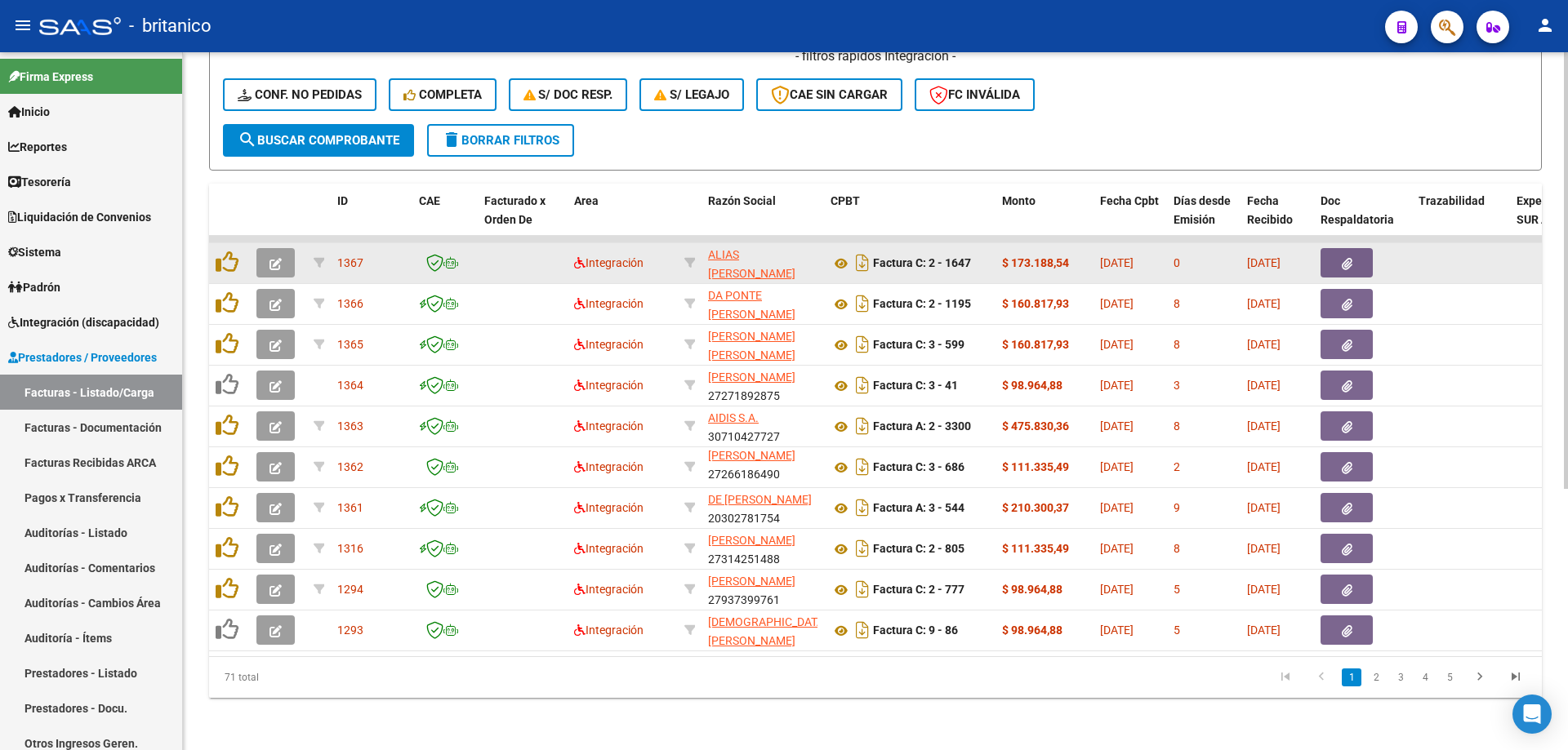
click at [270, 258] on icon "button" at bounding box center [275, 264] width 12 height 12
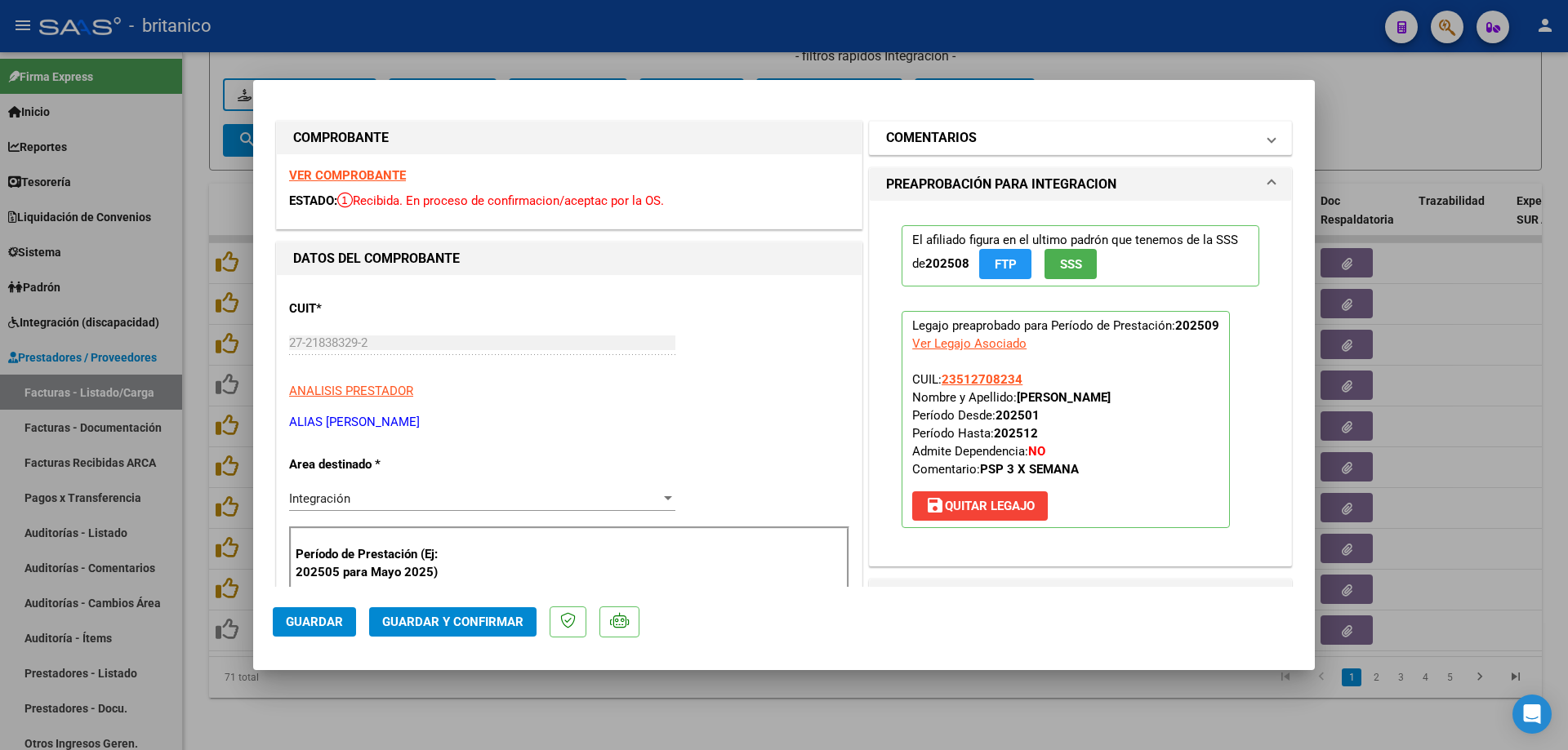
click at [1268, 138] on span at bounding box center [1271, 137] width 6 height 19
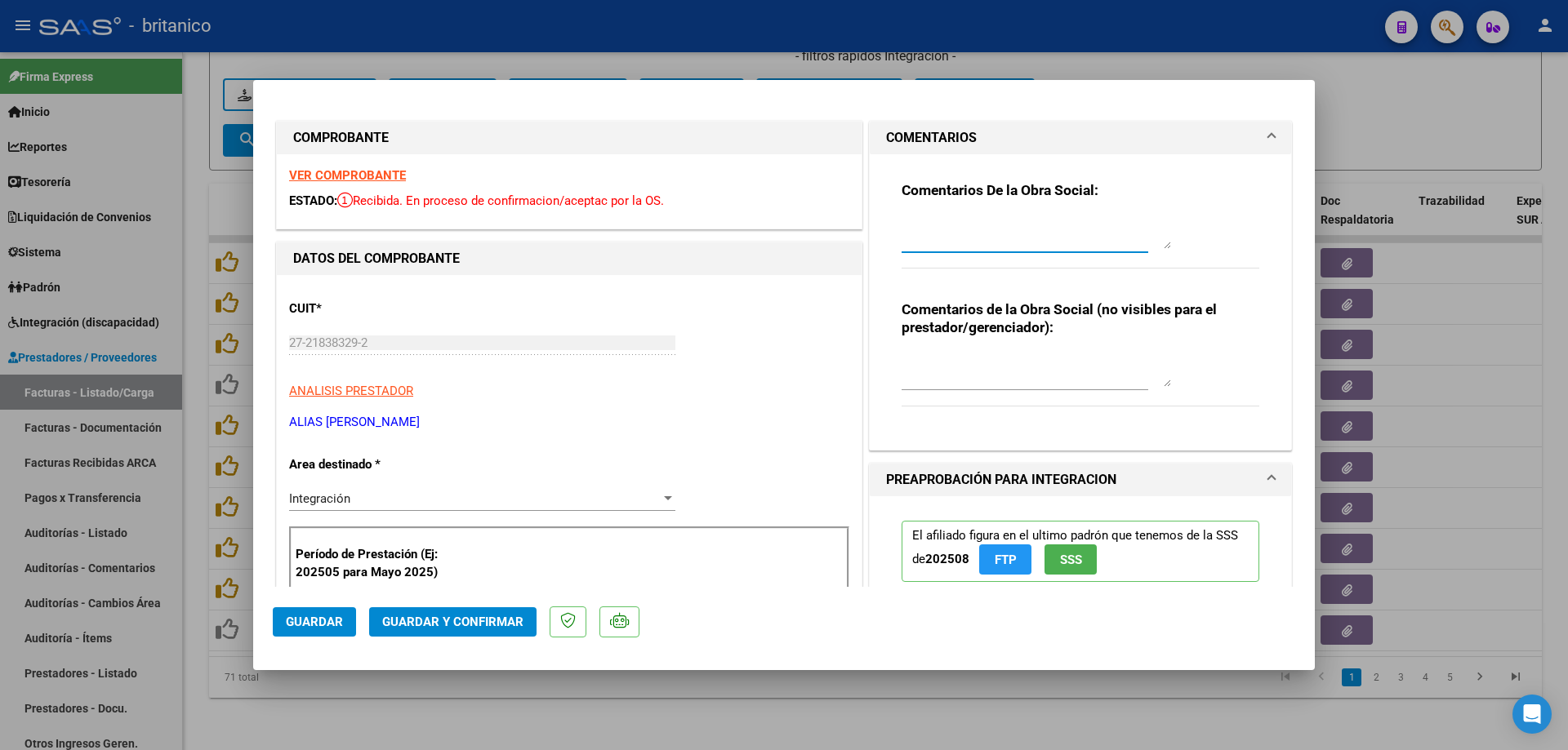
click at [1043, 239] on textarea at bounding box center [1036, 233] width 269 height 33
drag, startPoint x: 1010, startPoint y: 239, endPoint x: 892, endPoint y: 218, distance: 119.9
click at [892, 218] on div "Comentarios De la Obra Social: por favor verificar , facturan 14 sesiones y en …" at bounding box center [1080, 295] width 382 height 282
type textarea "por favor verificar , facturan 14 sesiones y en planilla figuran 13"
click at [316, 622] on span "Guardar" at bounding box center [314, 622] width 57 height 15
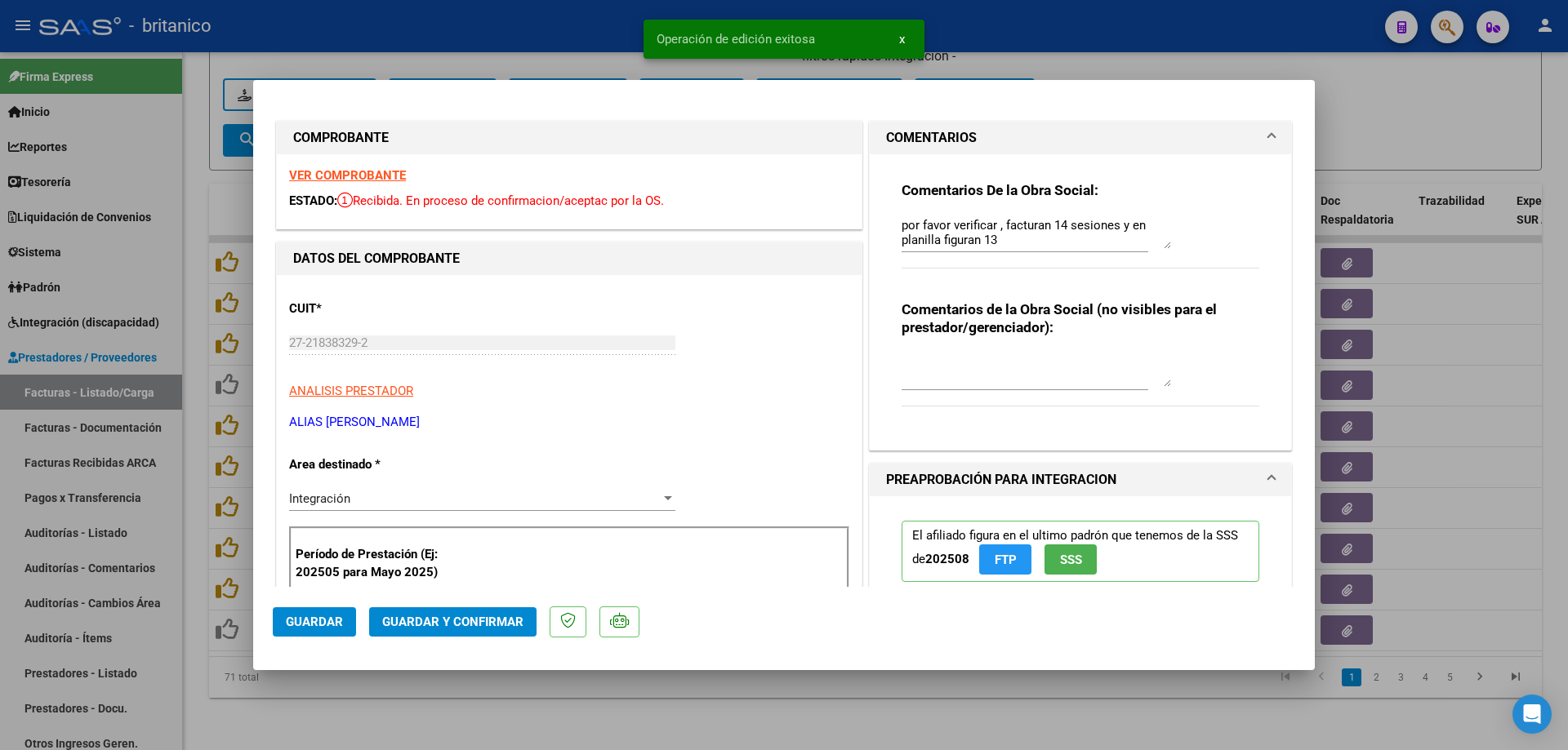
click at [1192, 63] on div at bounding box center [784, 375] width 1568 height 750
type input "$ 0,00"
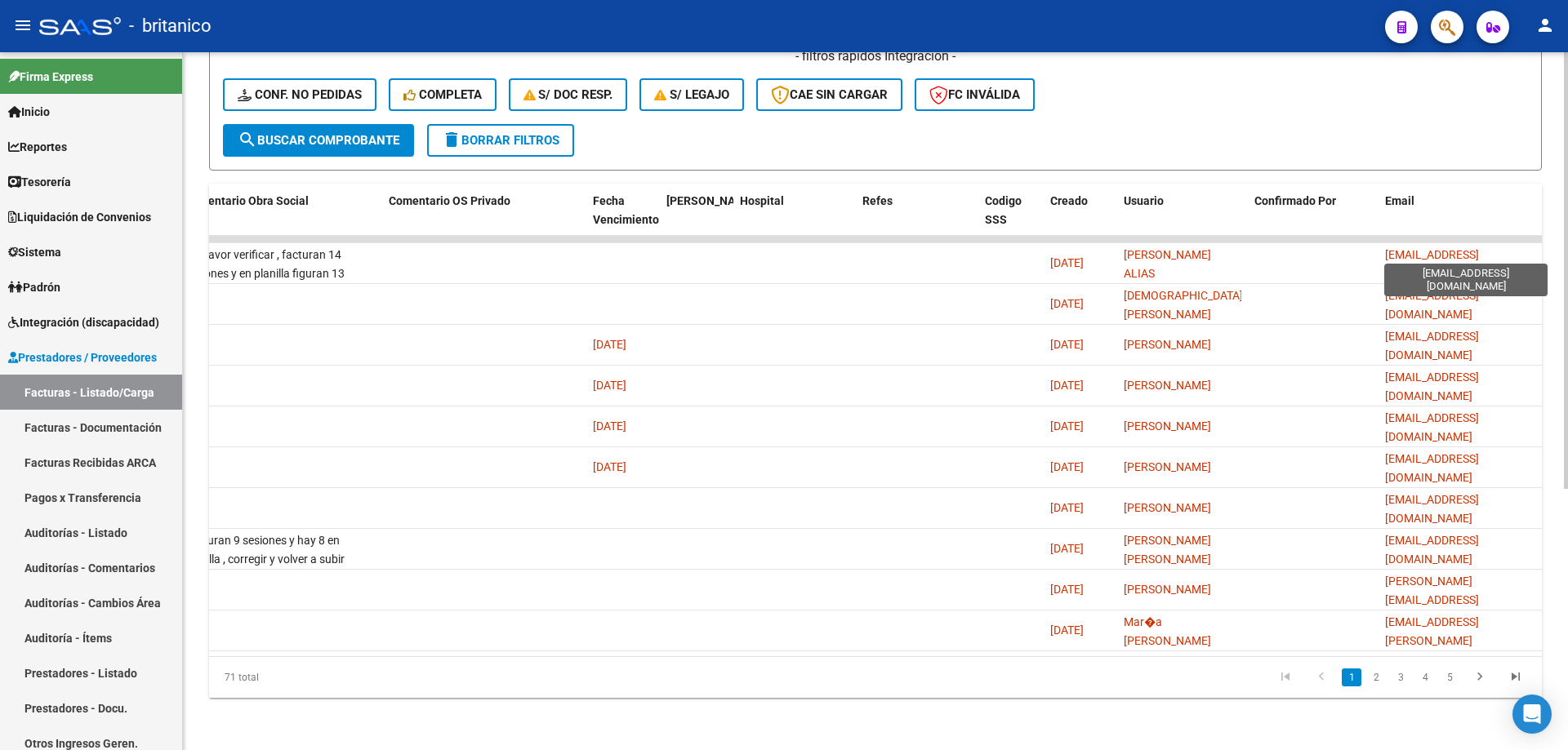
scroll to position [0, 4]
drag, startPoint x: 1385, startPoint y: 248, endPoint x: 1549, endPoint y: 245, distance: 164.0
click at [1549, 245] on div "Video tutorial PRESTADORES -> Listado de CPBTs Emitidos por Prestadores / Prove…" at bounding box center [875, 199] width 1385 height 1103
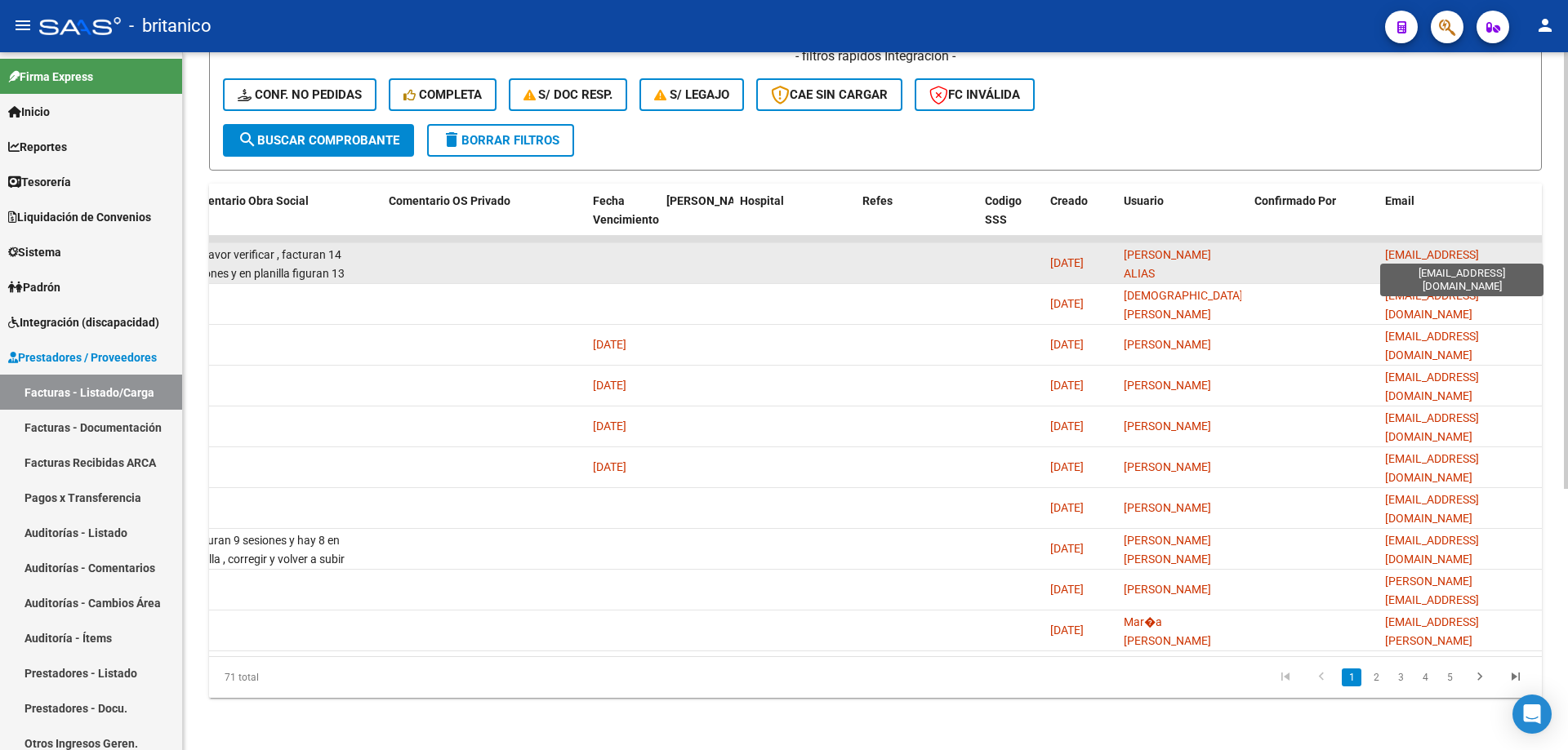
click at [1404, 256] on span "[EMAIL_ADDRESS][DOMAIN_NAME]" at bounding box center [1432, 264] width 94 height 32
click at [1385, 248] on datatable-body-cell "[EMAIL_ADDRESS][DOMAIN_NAME]" at bounding box center [1460, 264] width 164 height 40
click at [1383, 246] on datatable-body-cell "[EMAIL_ADDRESS][DOMAIN_NAME]" at bounding box center [1460, 264] width 164 height 40
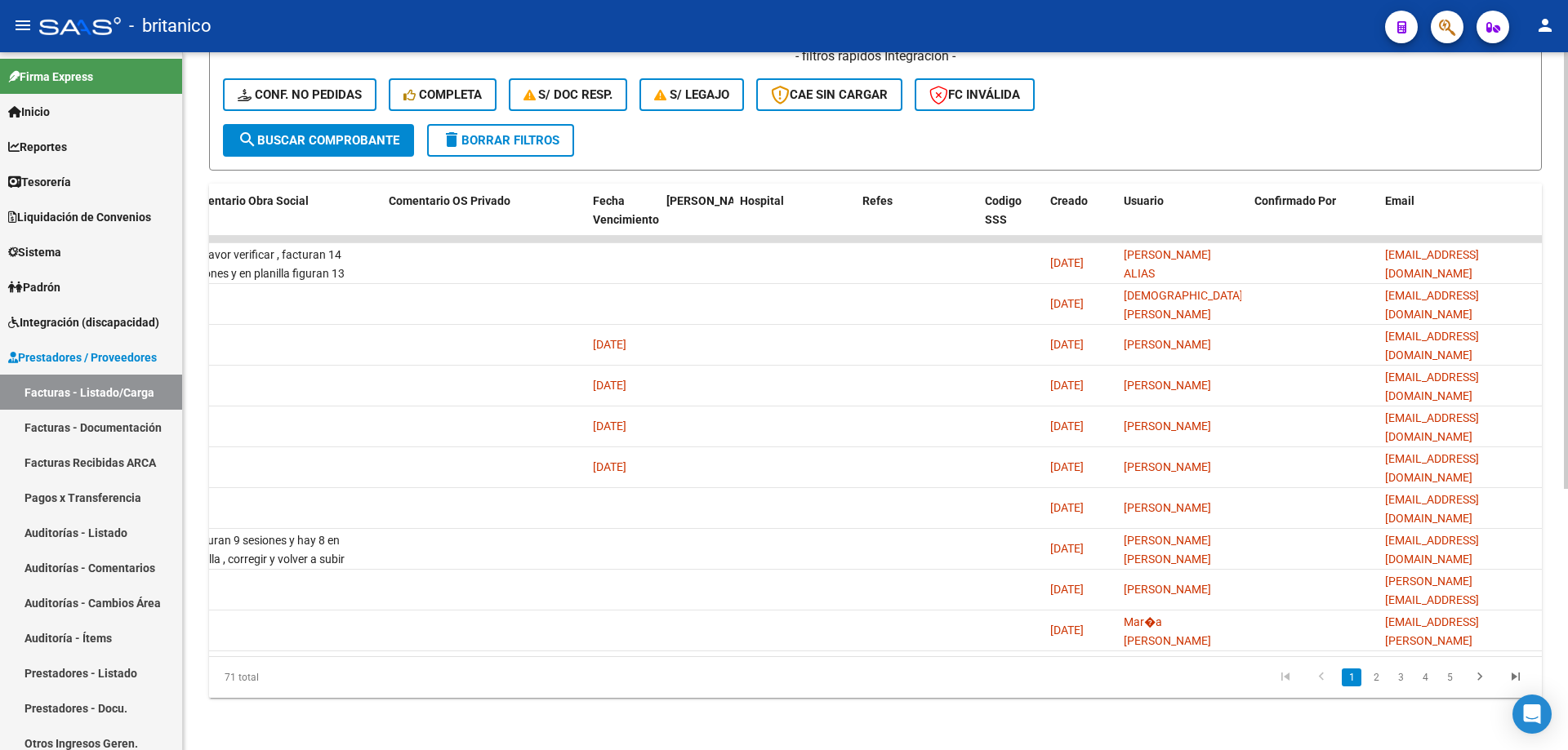
drag, startPoint x: 1385, startPoint y: 251, endPoint x: 1563, endPoint y: 252, distance: 178.0
click at [1563, 252] on div "Video tutorial PRESTADORES -> Listado de CPBTs Emitidos por Prestadores / Prove…" at bounding box center [877, 199] width 1389 height 1103
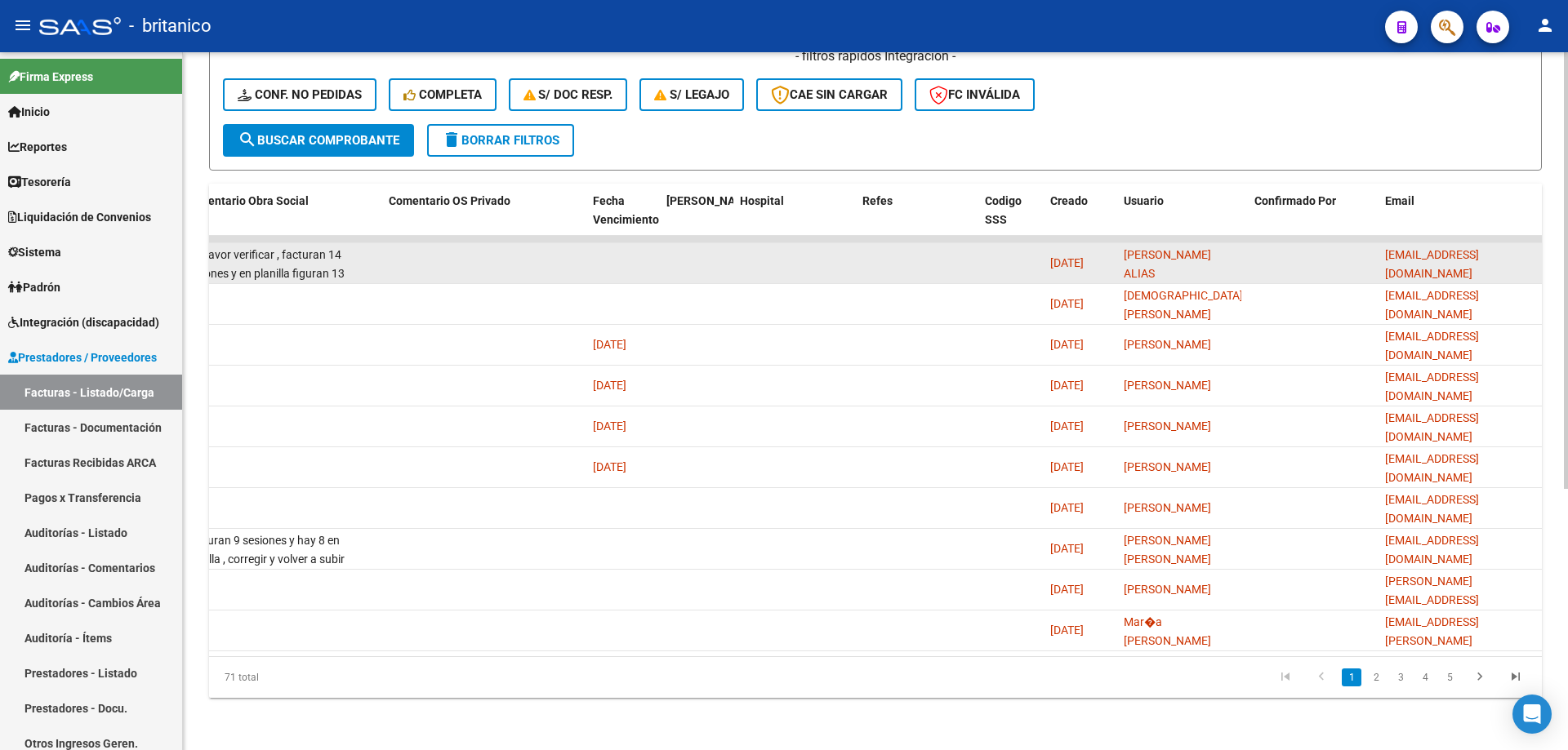
click at [1369, 253] on datatable-body-cell at bounding box center [1312, 264] width 131 height 40
drag, startPoint x: 1533, startPoint y: 250, endPoint x: 1362, endPoint y: 248, distance: 171.0
copy span "[EMAIL_ADDRESS][DOMAIN_NAME]"
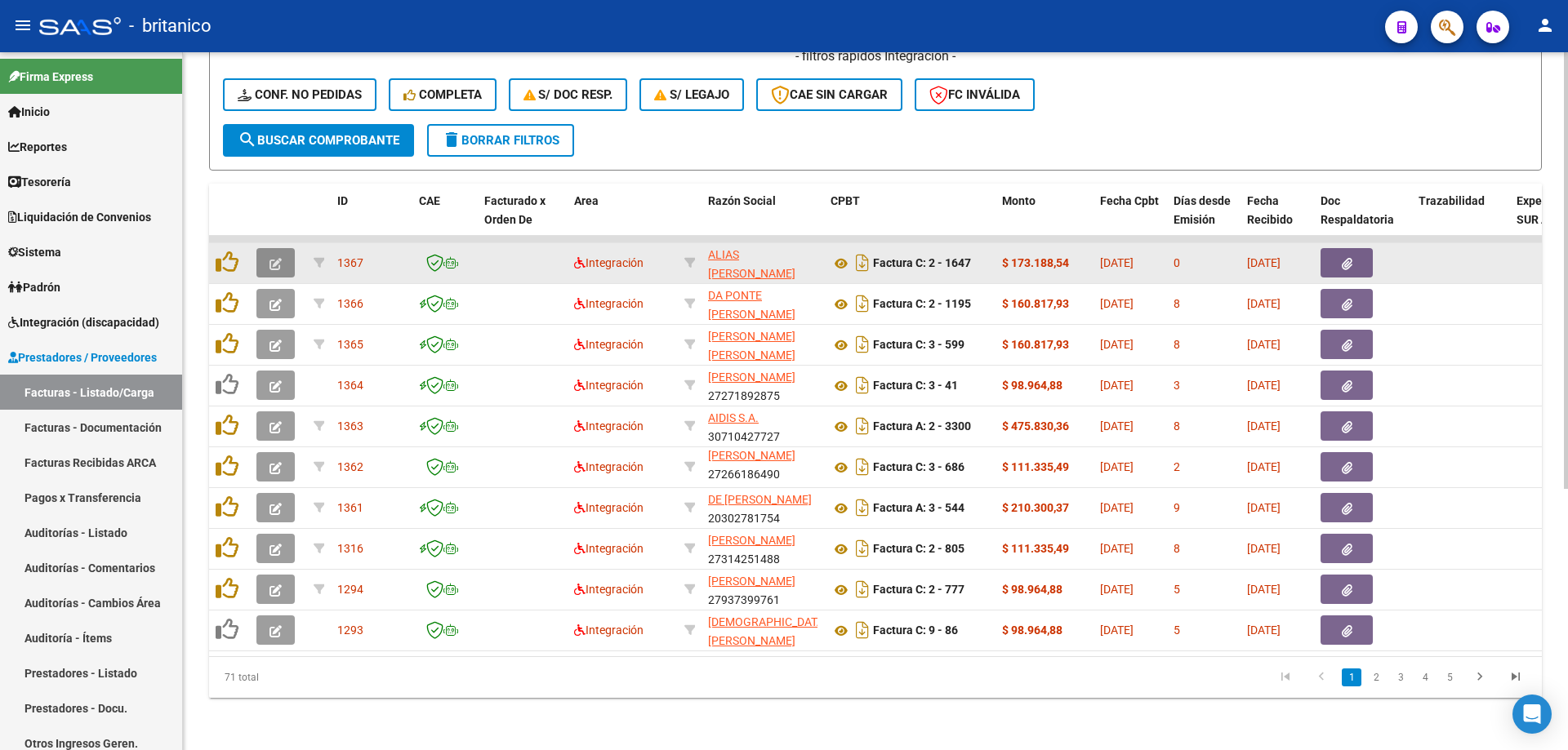
click at [283, 248] on button "button" at bounding box center [276, 263] width 39 height 29
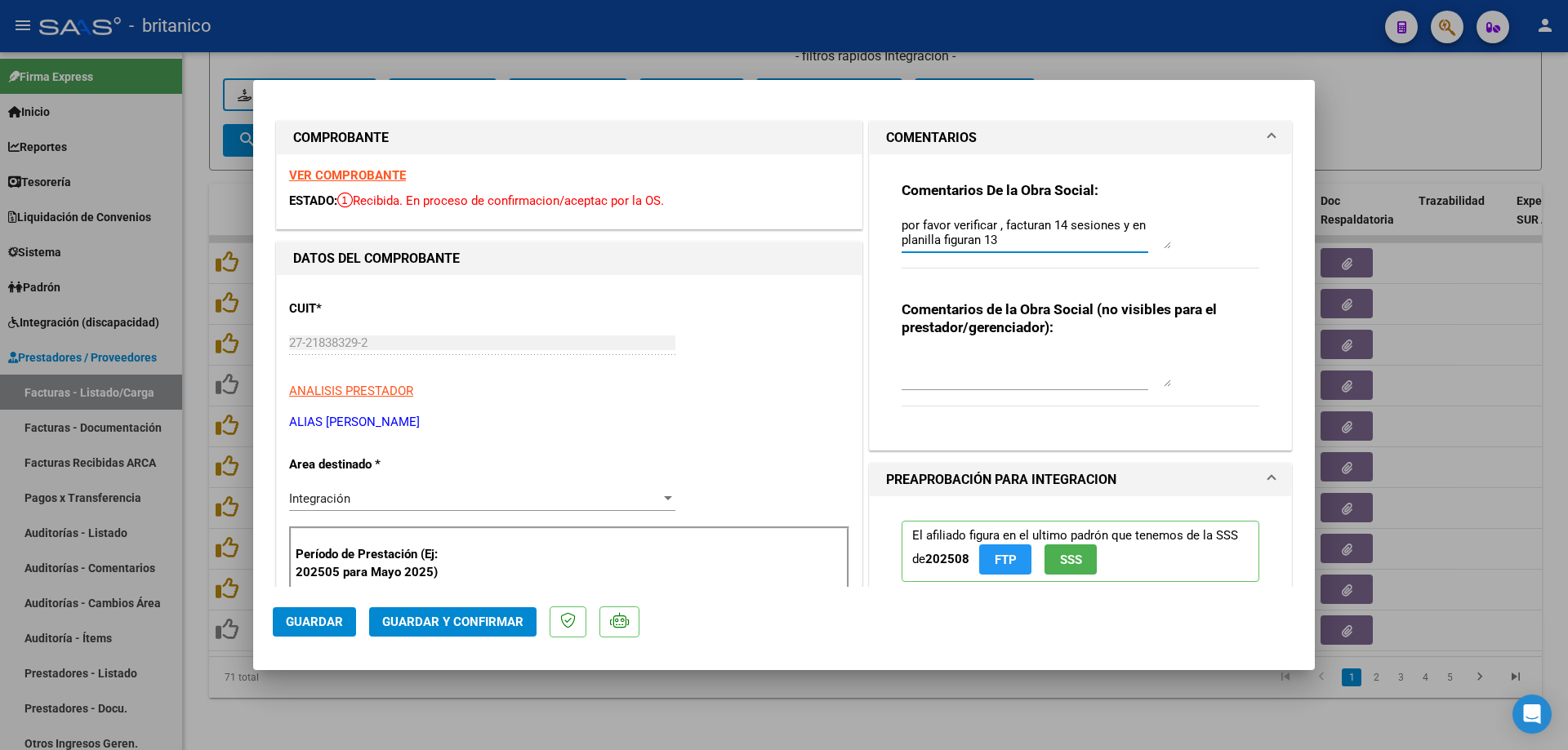
drag, startPoint x: 1017, startPoint y: 240, endPoint x: 892, endPoint y: 217, distance: 127.1
click at [892, 217] on div "Comentarios De la Obra Social: por favor verificar , facturan 14 sesiones y en …" at bounding box center [1080, 295] width 382 height 282
paste textarea "[EMAIL_ADDRESS][DOMAIN_NAME]"
type textarea "l"
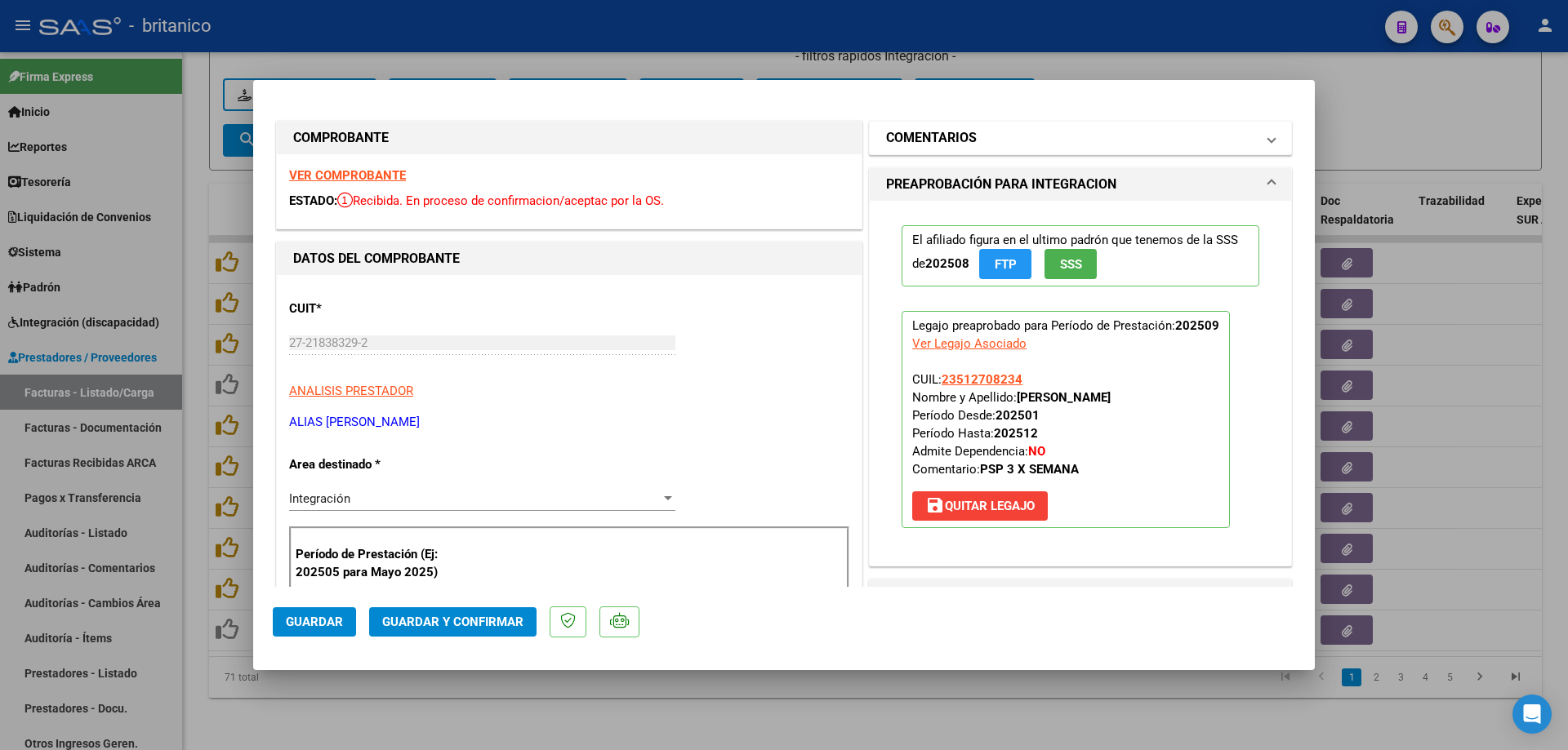
click at [1206, 146] on mat-panel-title "COMENTARIOS" at bounding box center [1071, 137] width 369 height 19
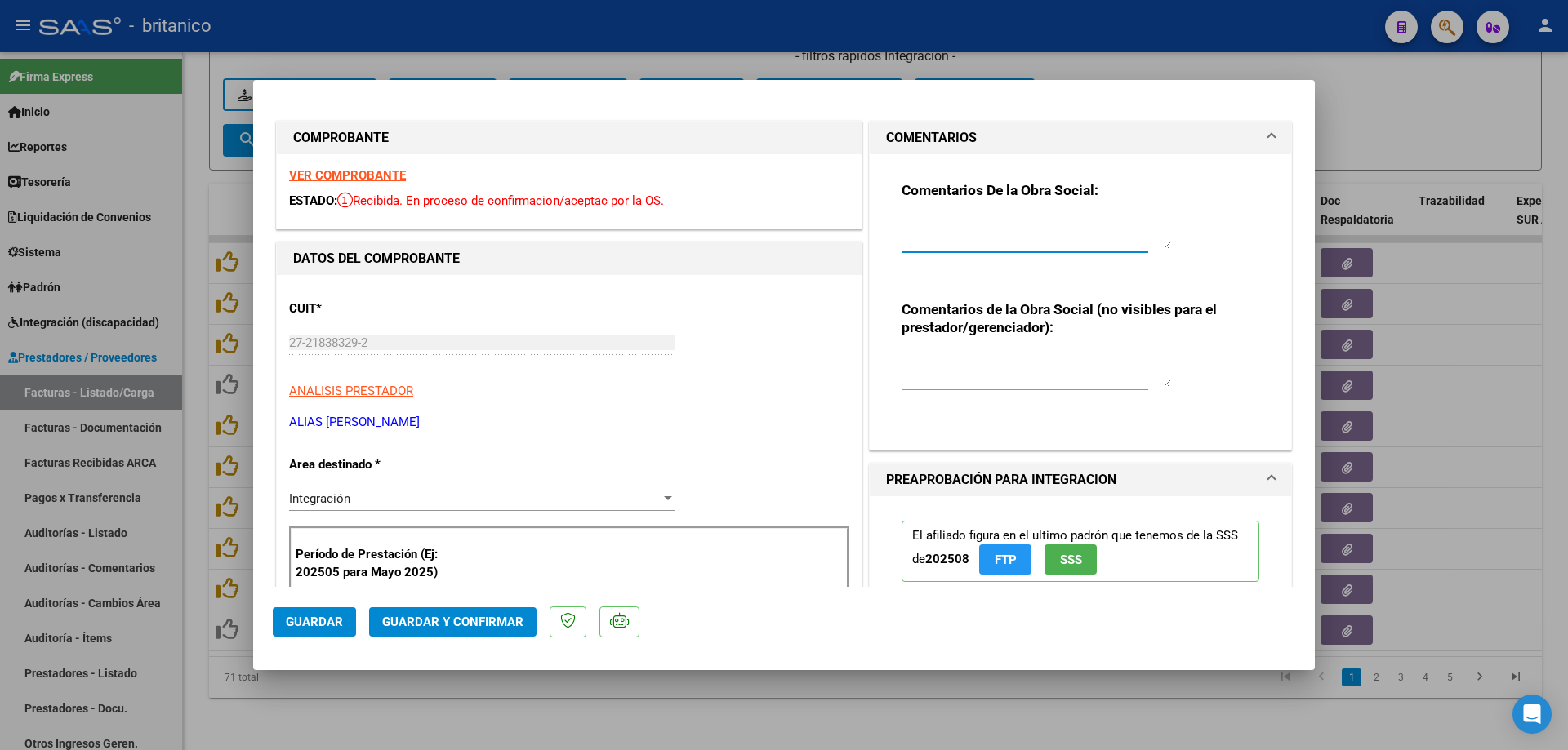
click at [994, 231] on textarea at bounding box center [1036, 233] width 269 height 33
drag, startPoint x: 984, startPoint y: 244, endPoint x: 887, endPoint y: 214, distance: 101.5
click at [889, 214] on div "Comentarios De la Obra Social: Verificar por favor, facturan 14 sesiones y en p…" at bounding box center [1080, 295] width 382 height 282
type textarea "Verificar por favor, facturan 14 sesiones y en planilla hay 13."
click at [317, 624] on span "Guardar" at bounding box center [314, 622] width 57 height 15
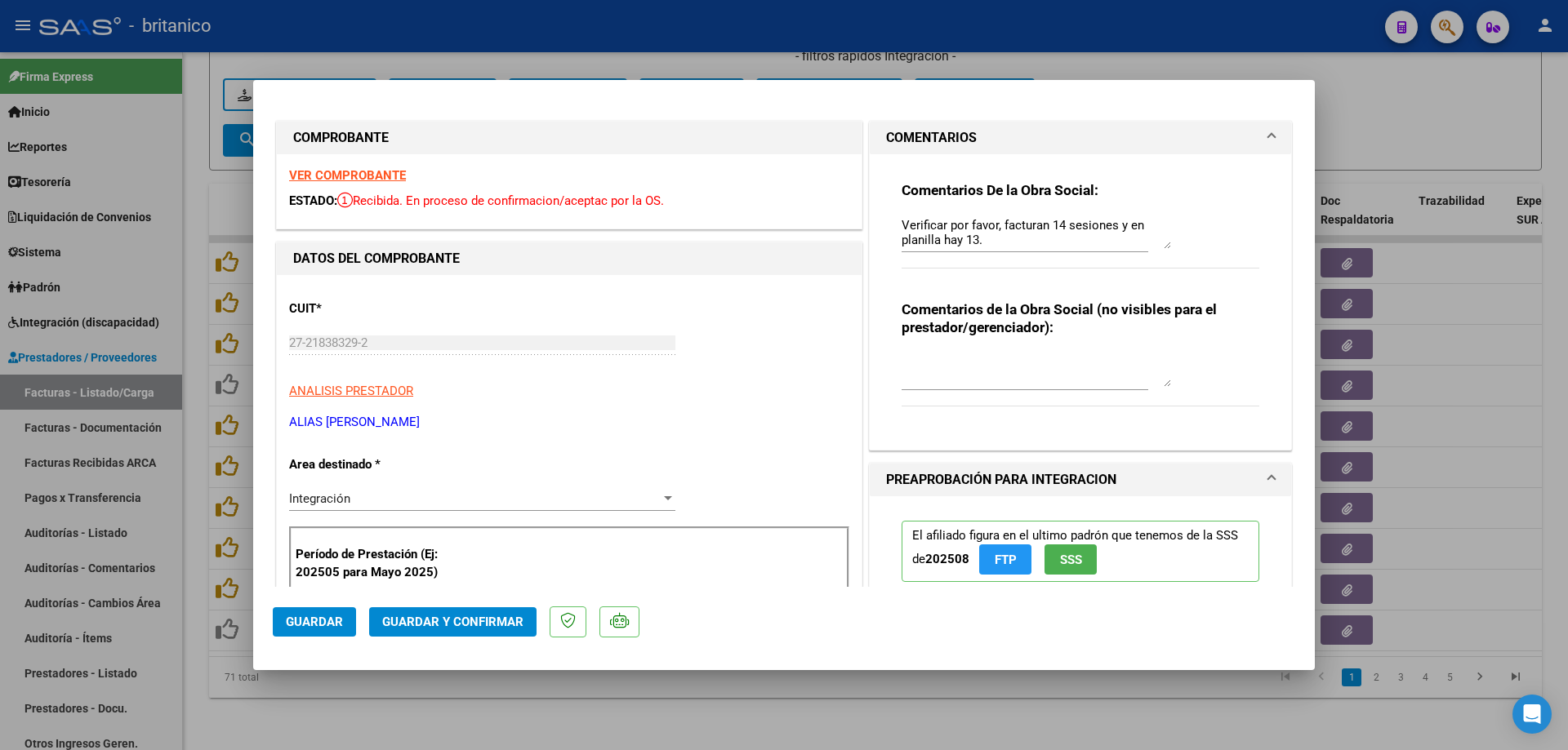
click at [1375, 107] on div at bounding box center [784, 375] width 1568 height 750
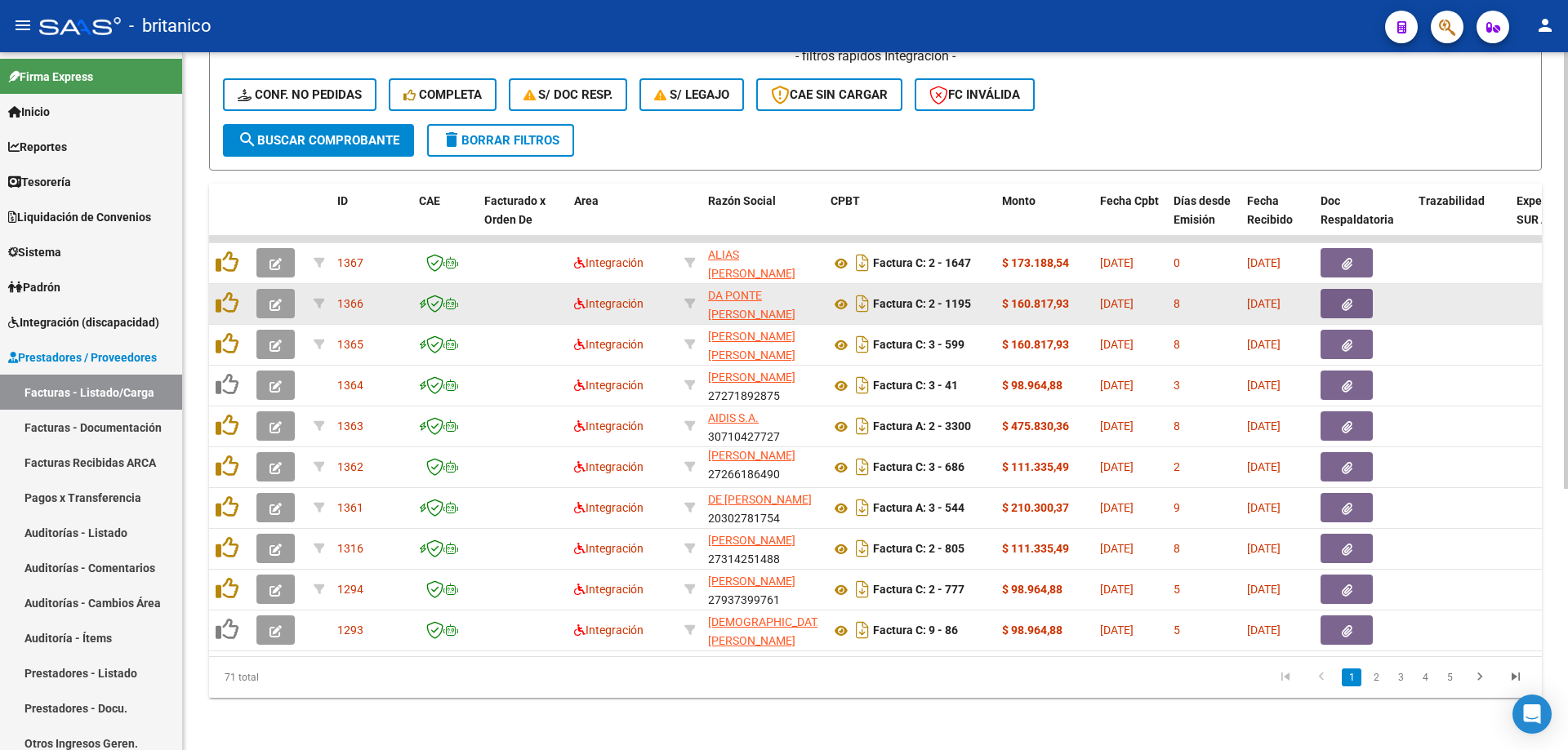
click at [1354, 290] on button "button" at bounding box center [1346, 303] width 52 height 29
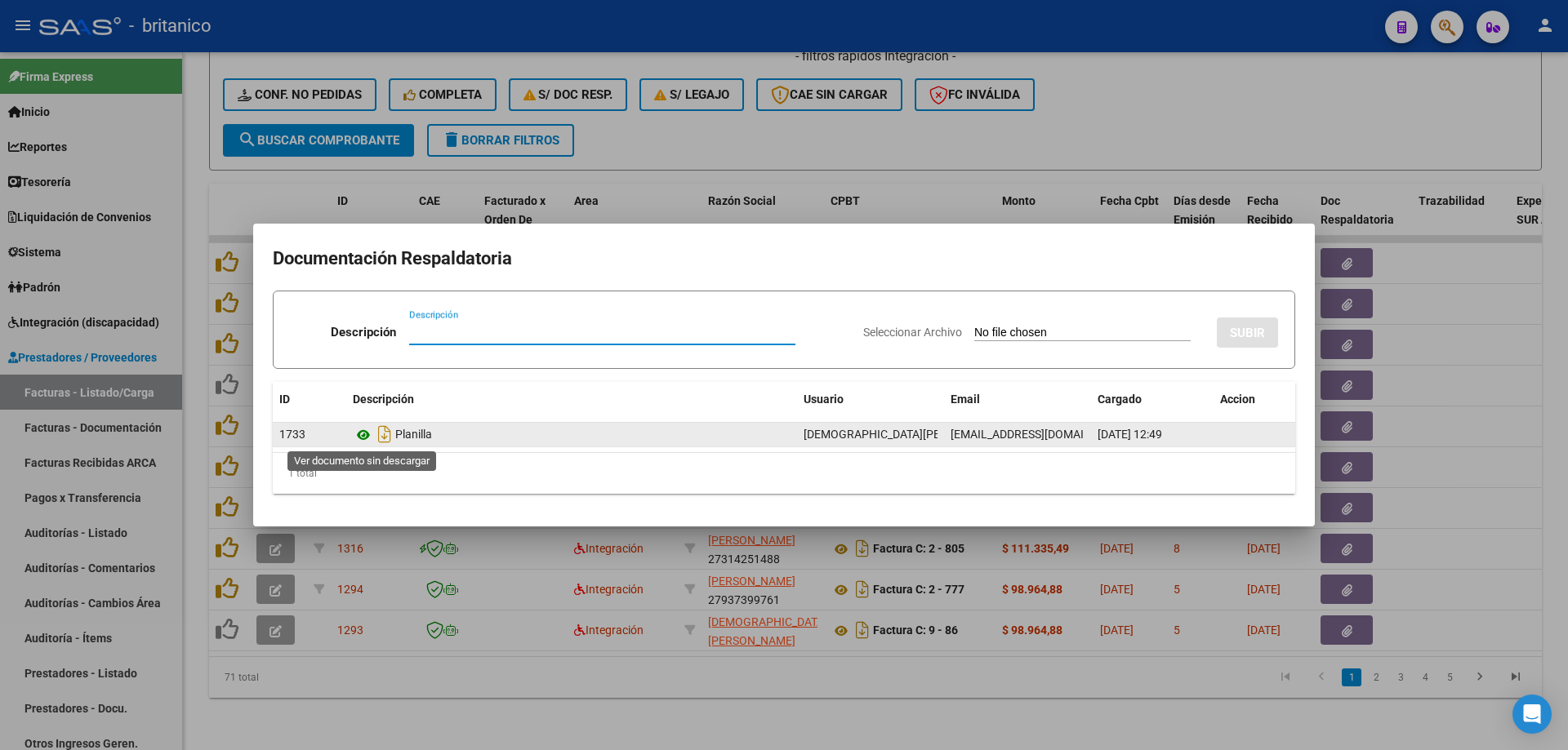
click at [362, 434] on icon at bounding box center [363, 435] width 21 height 19
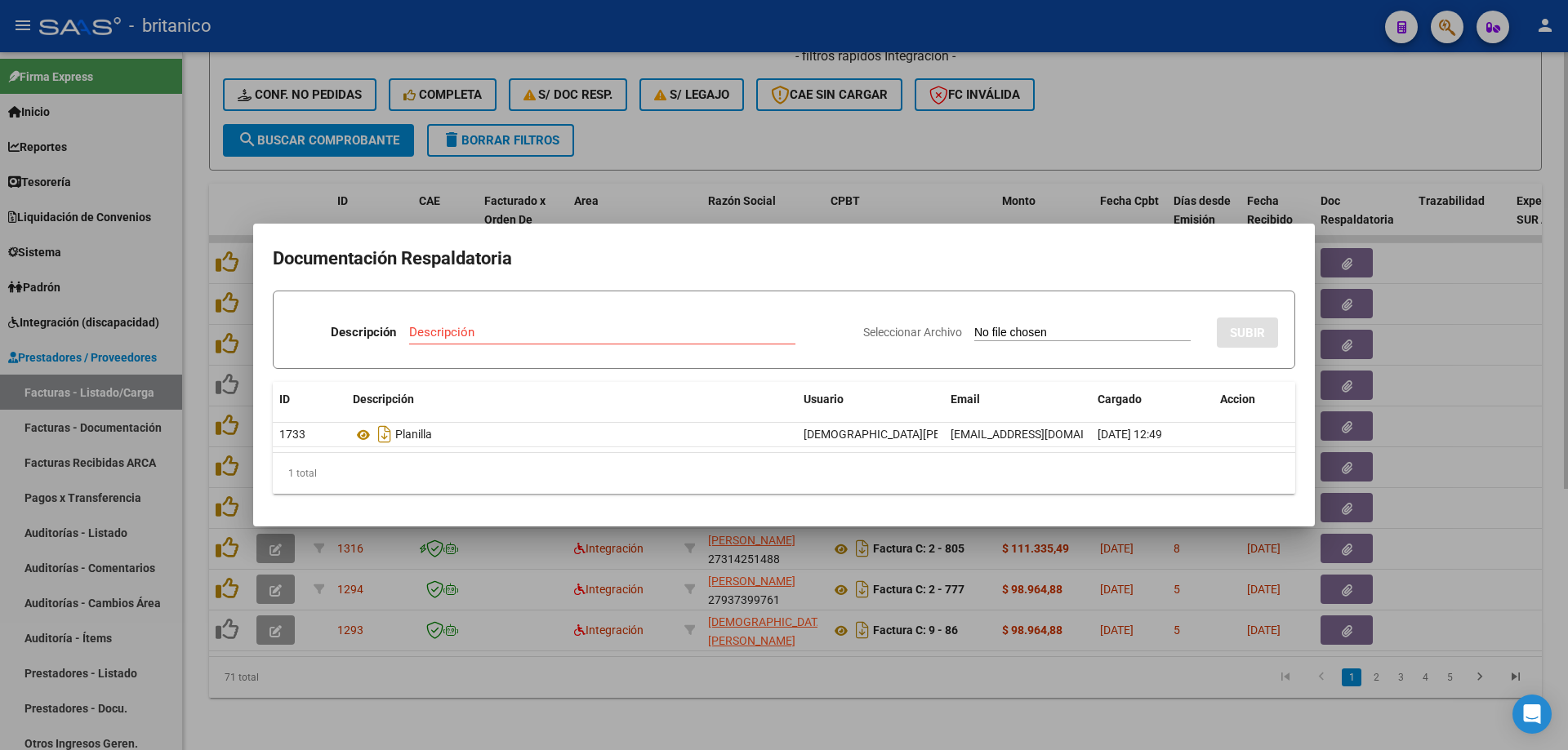
click at [991, 126] on div at bounding box center [784, 375] width 1568 height 750
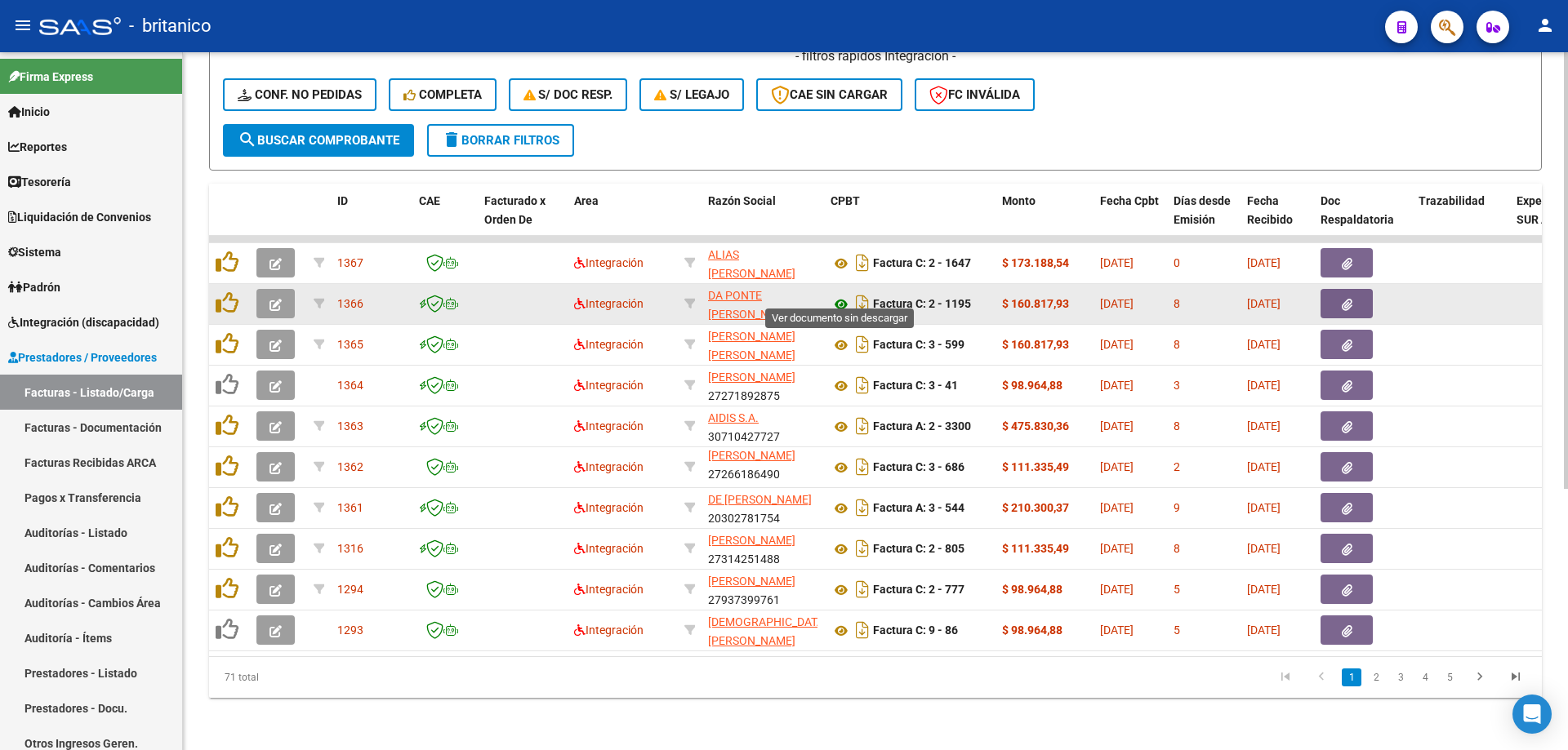
click at [837, 295] on icon at bounding box center [840, 304] width 21 height 19
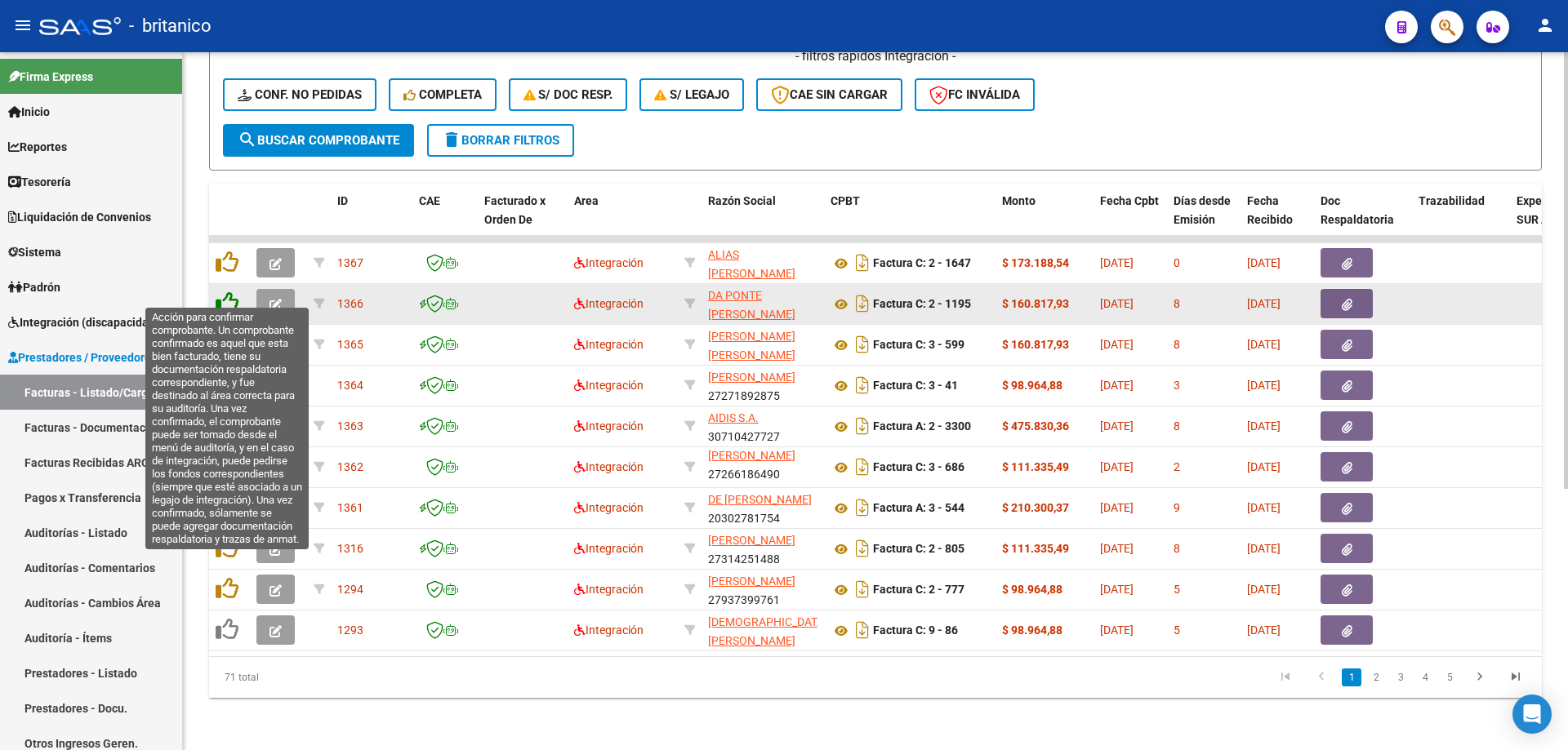
click at [227, 291] on icon at bounding box center [227, 302] width 23 height 23
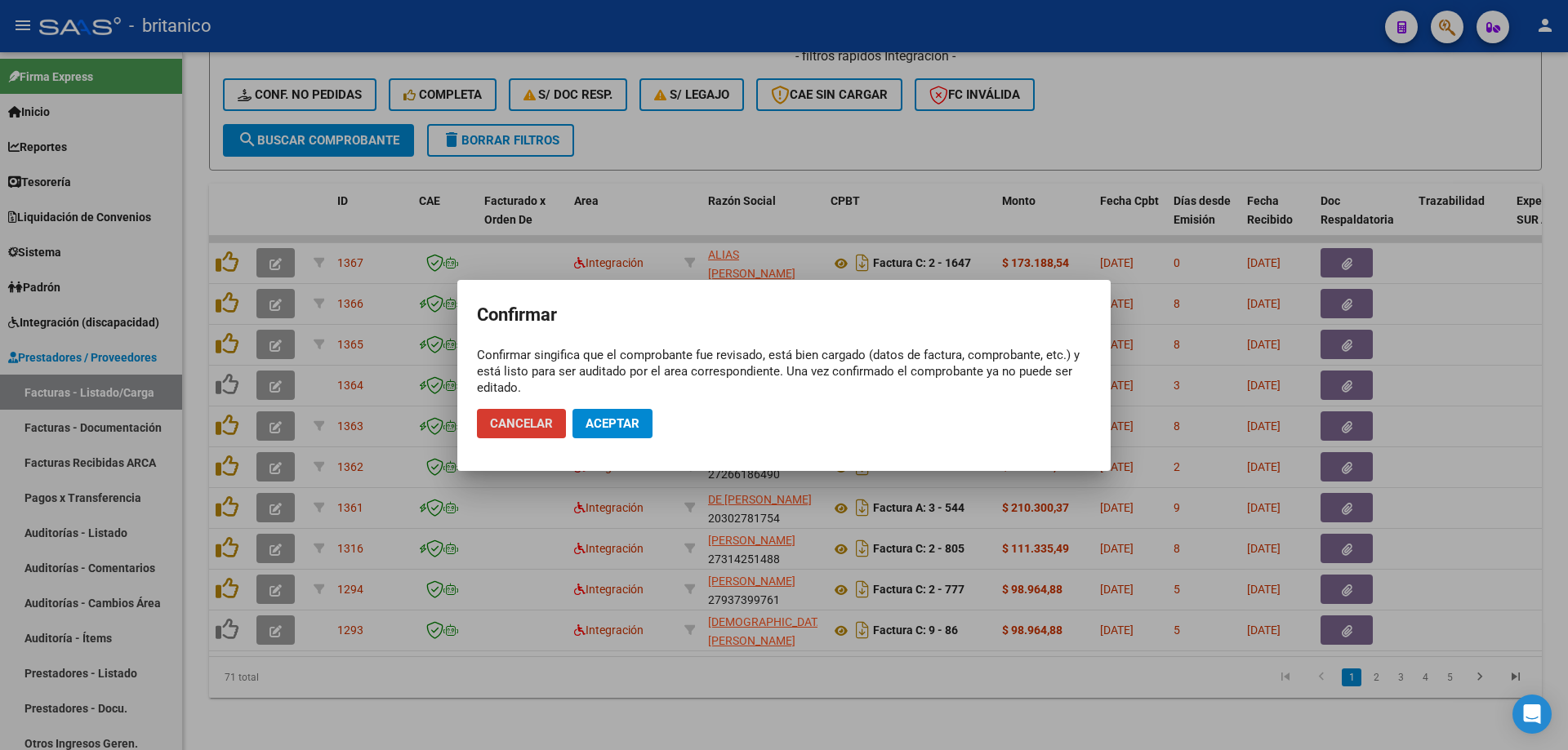
click at [630, 425] on span "Aceptar" at bounding box center [612, 424] width 54 height 15
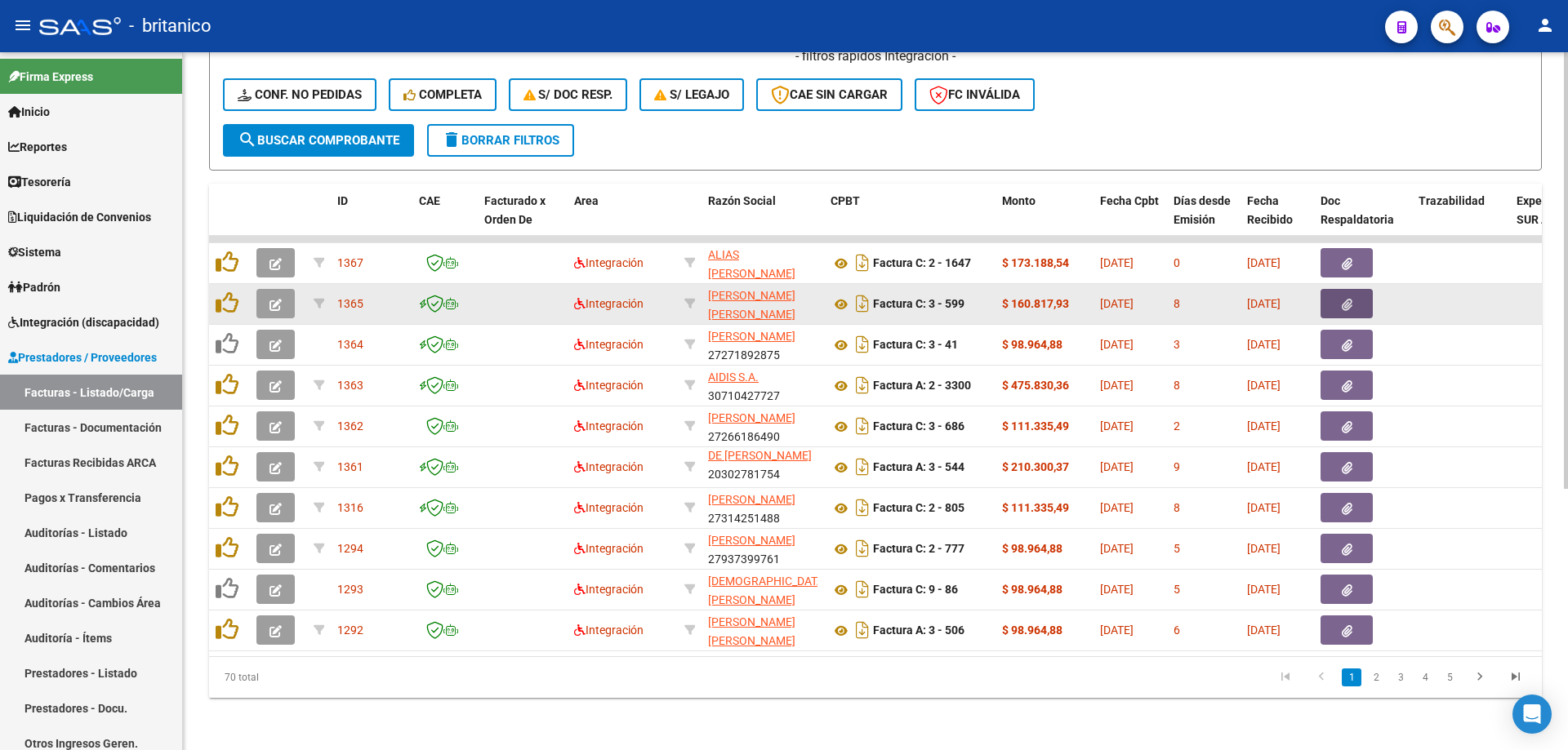
click at [1346, 289] on button "button" at bounding box center [1346, 303] width 52 height 29
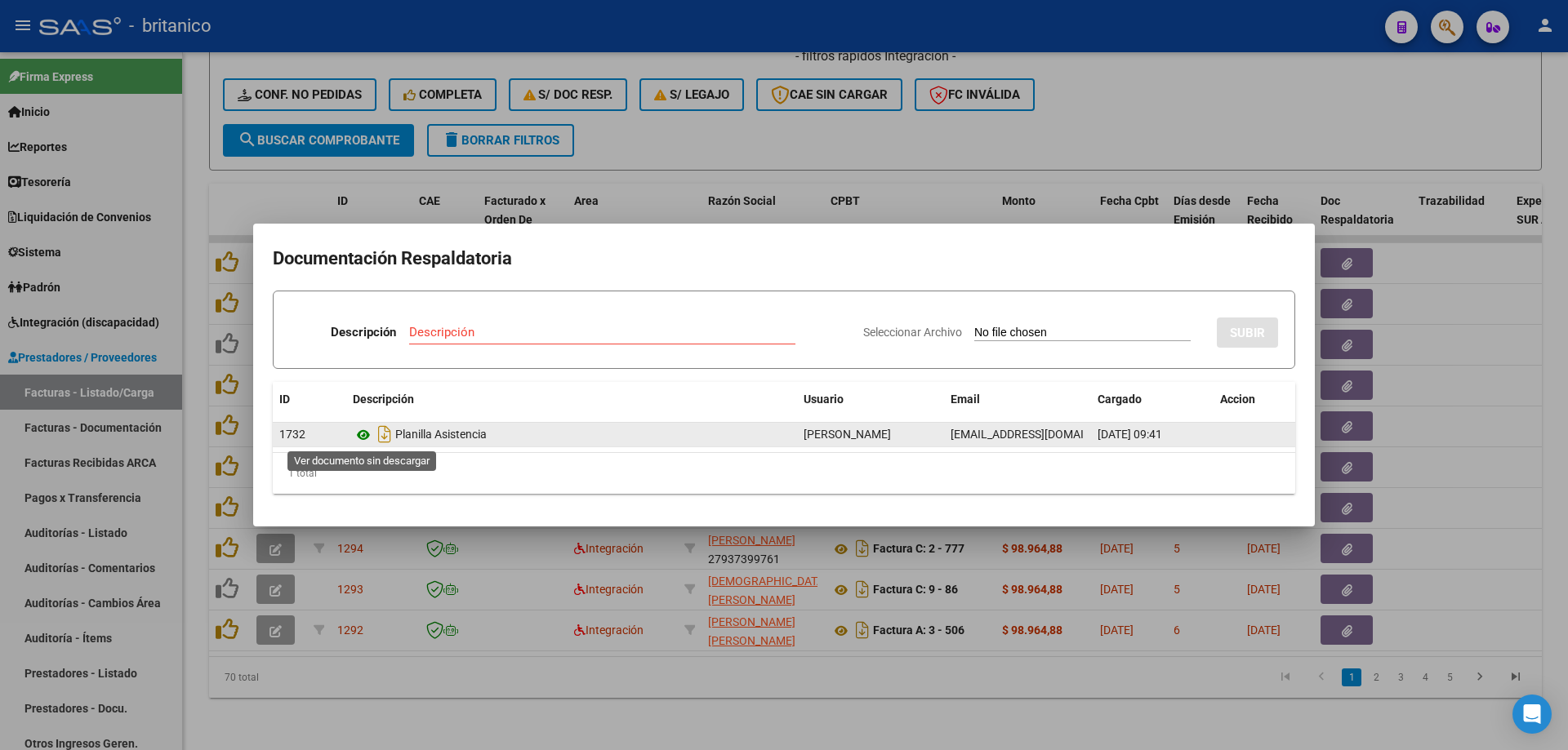
click at [360, 429] on icon at bounding box center [363, 435] width 21 height 19
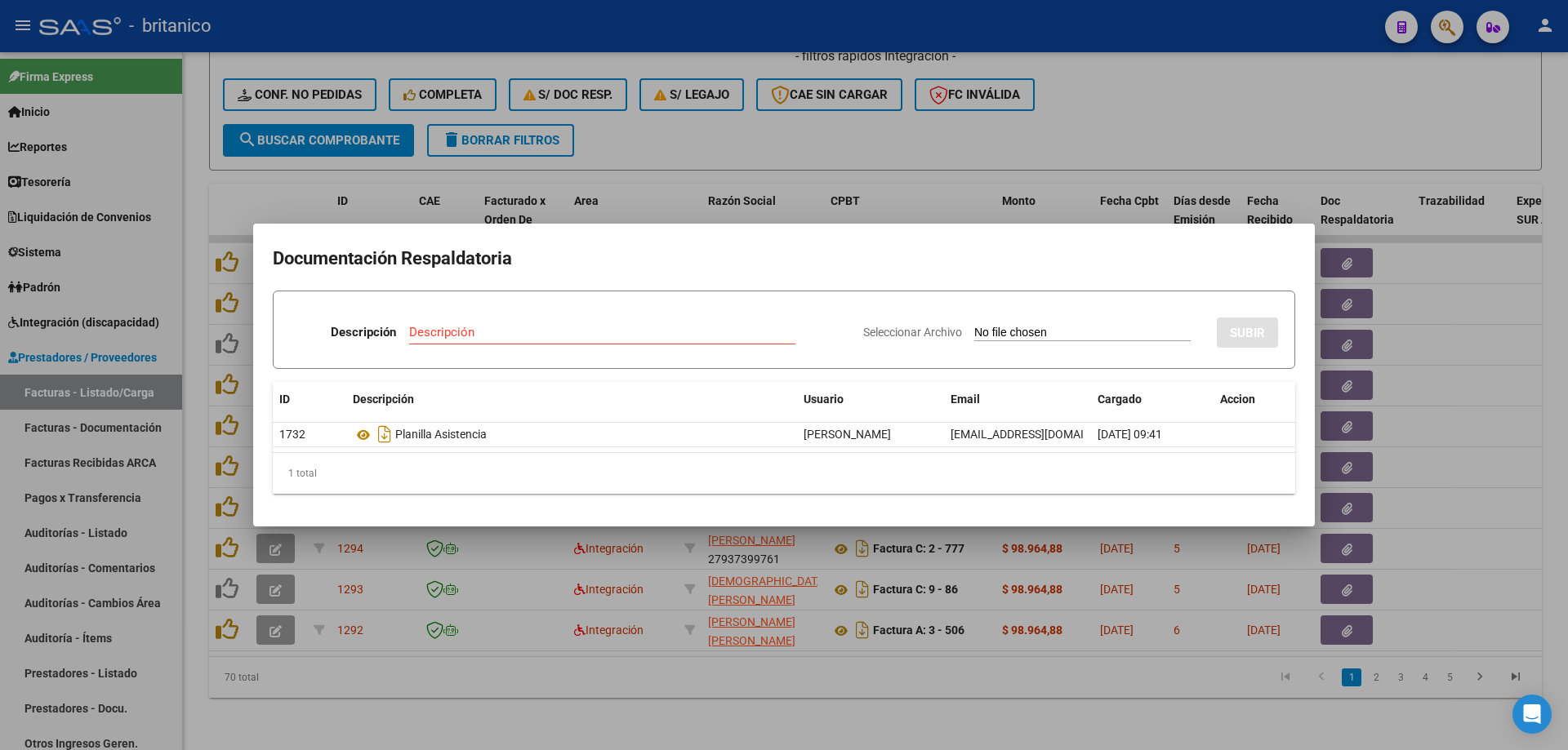
click at [682, 120] on div at bounding box center [784, 375] width 1568 height 750
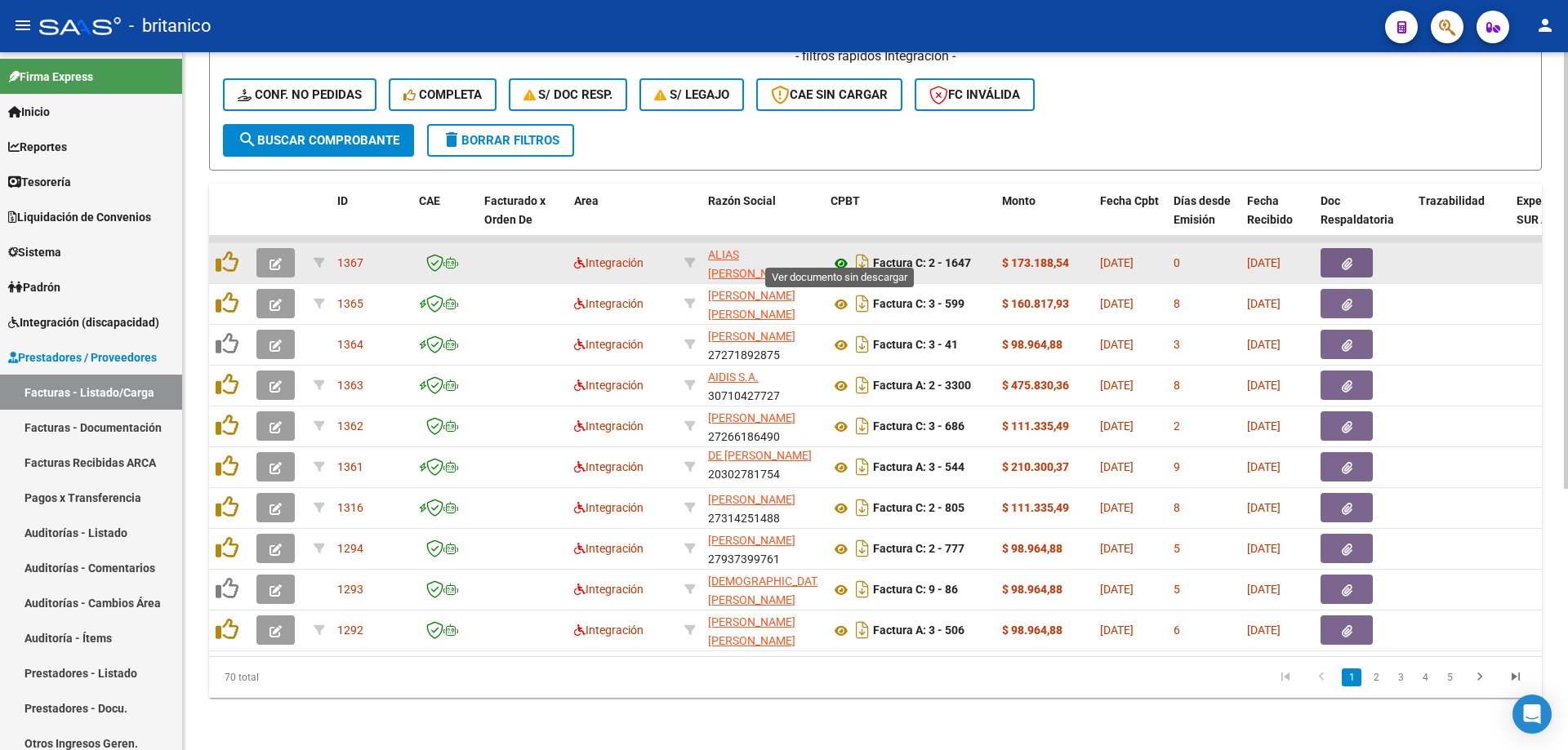
click at [840, 254] on icon at bounding box center [840, 263] width 21 height 19
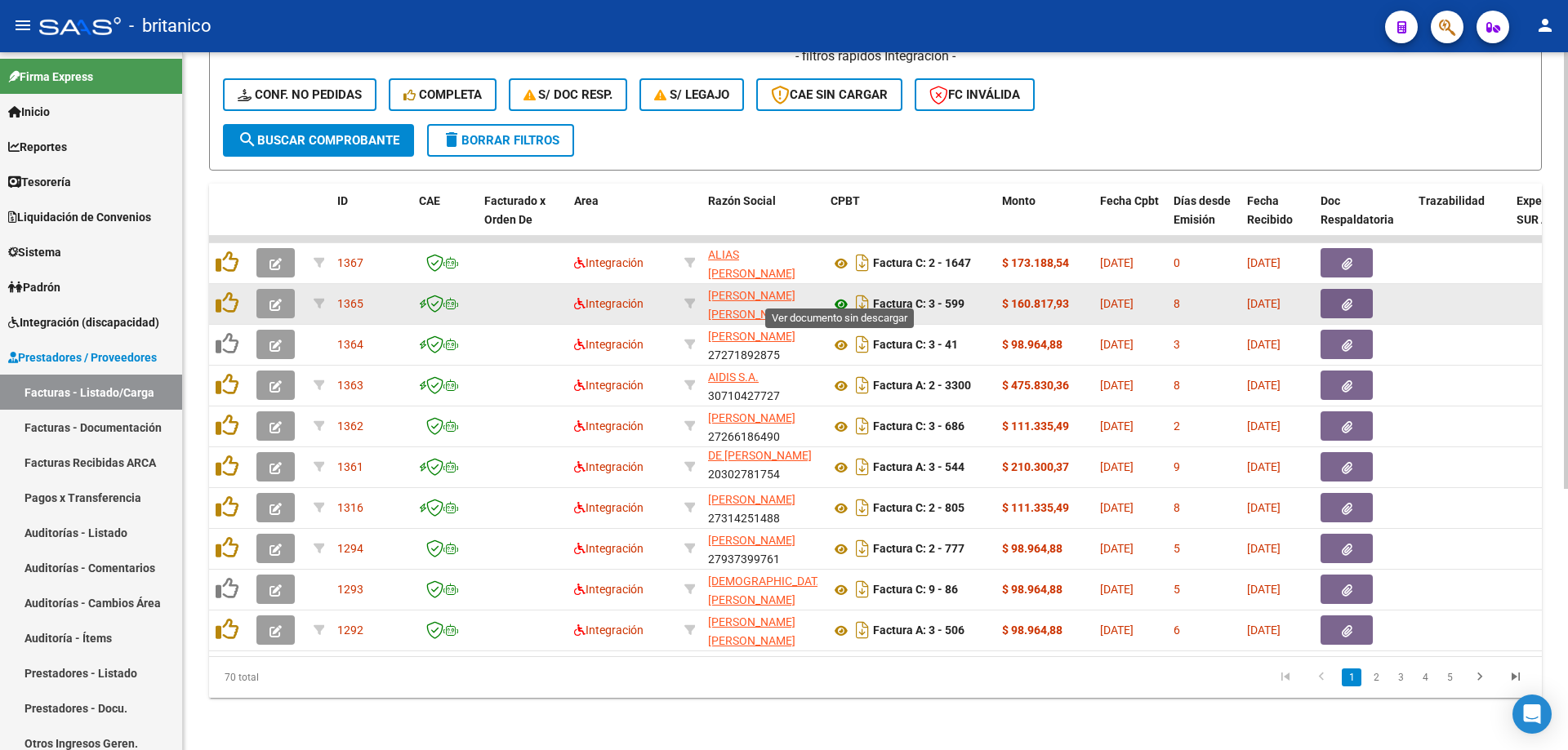
click at [845, 295] on icon at bounding box center [840, 304] width 21 height 19
click at [214, 295] on datatable-body-cell at bounding box center [229, 304] width 40 height 40
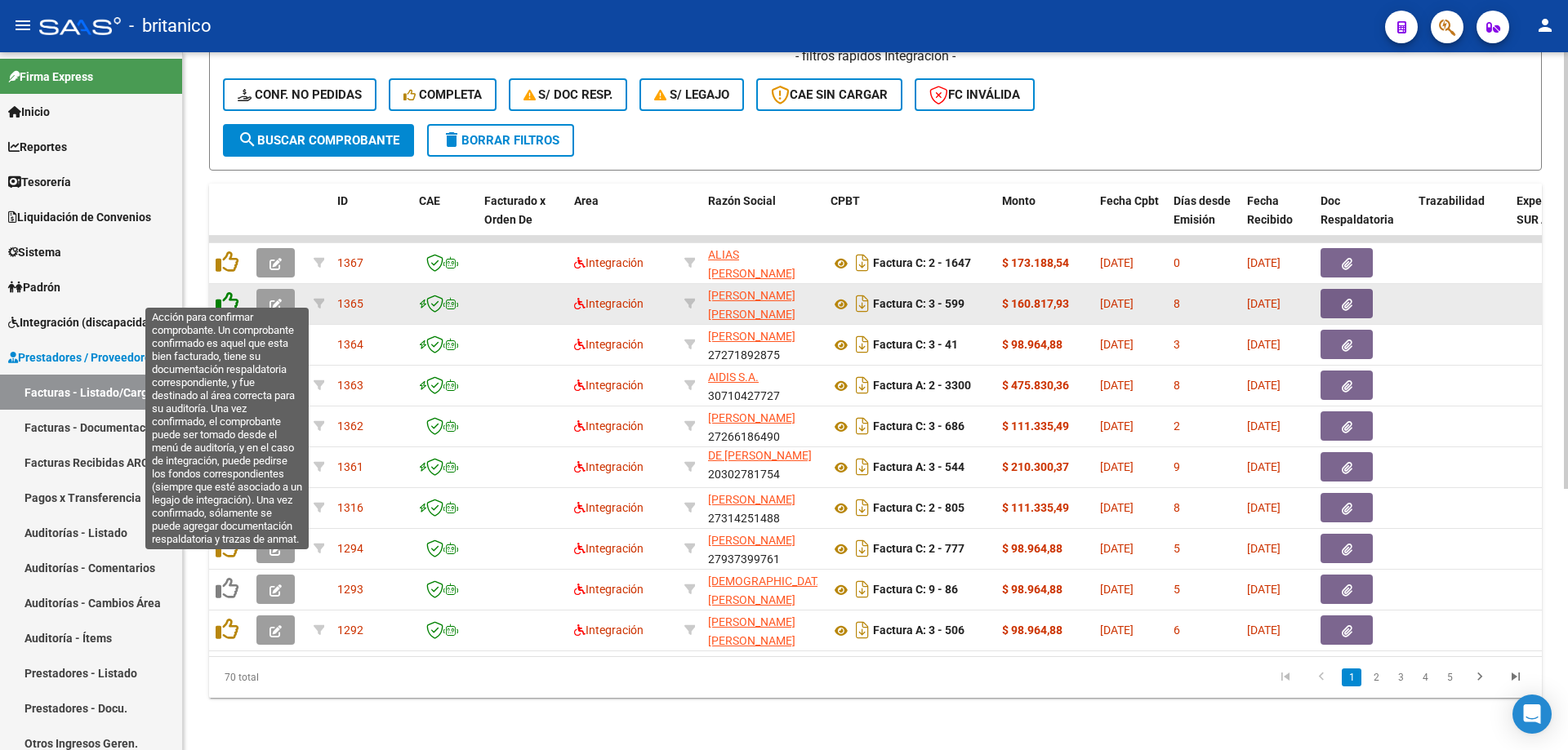
click at [220, 292] on icon at bounding box center [227, 302] width 23 height 23
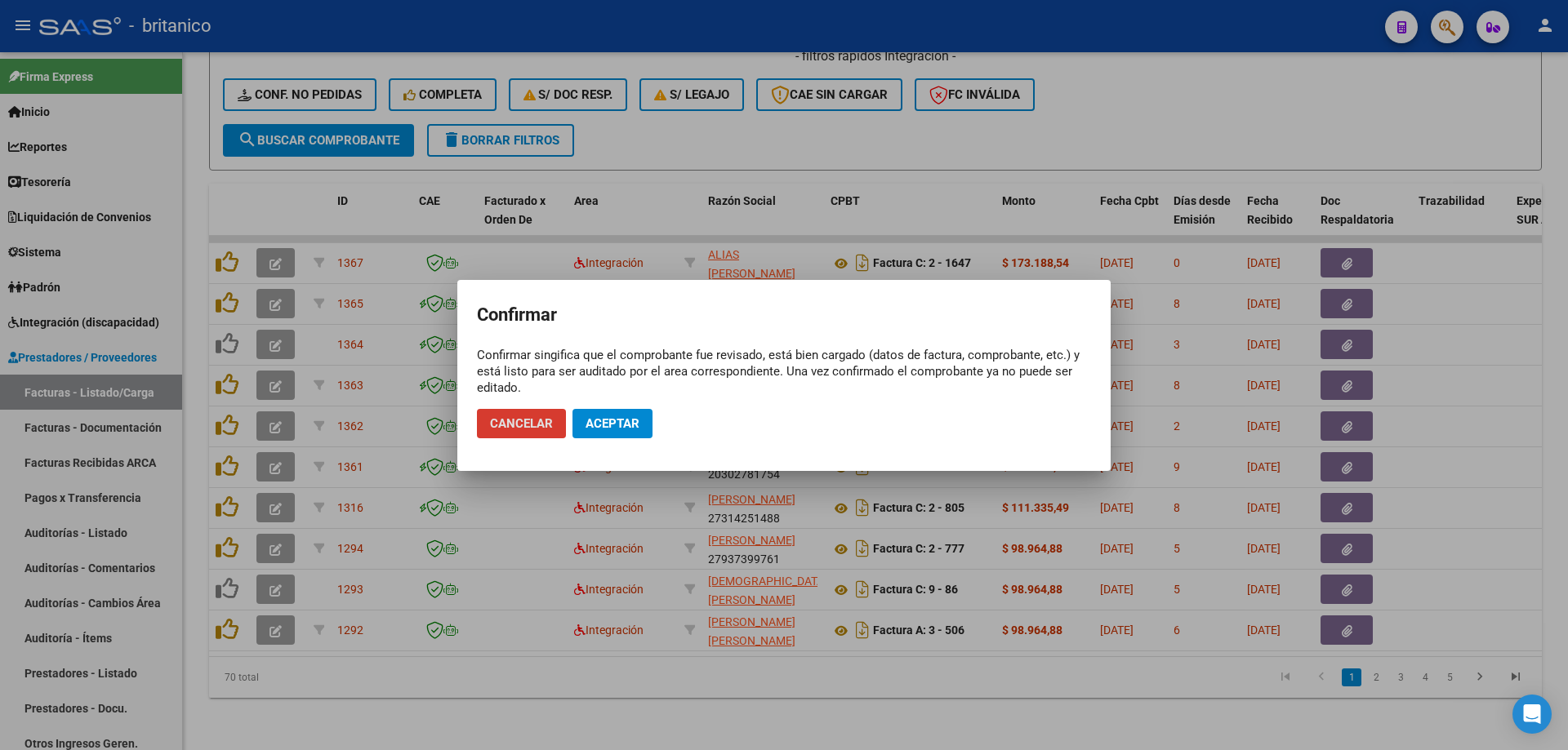
click at [640, 418] on button "Aceptar" at bounding box center [612, 424] width 80 height 29
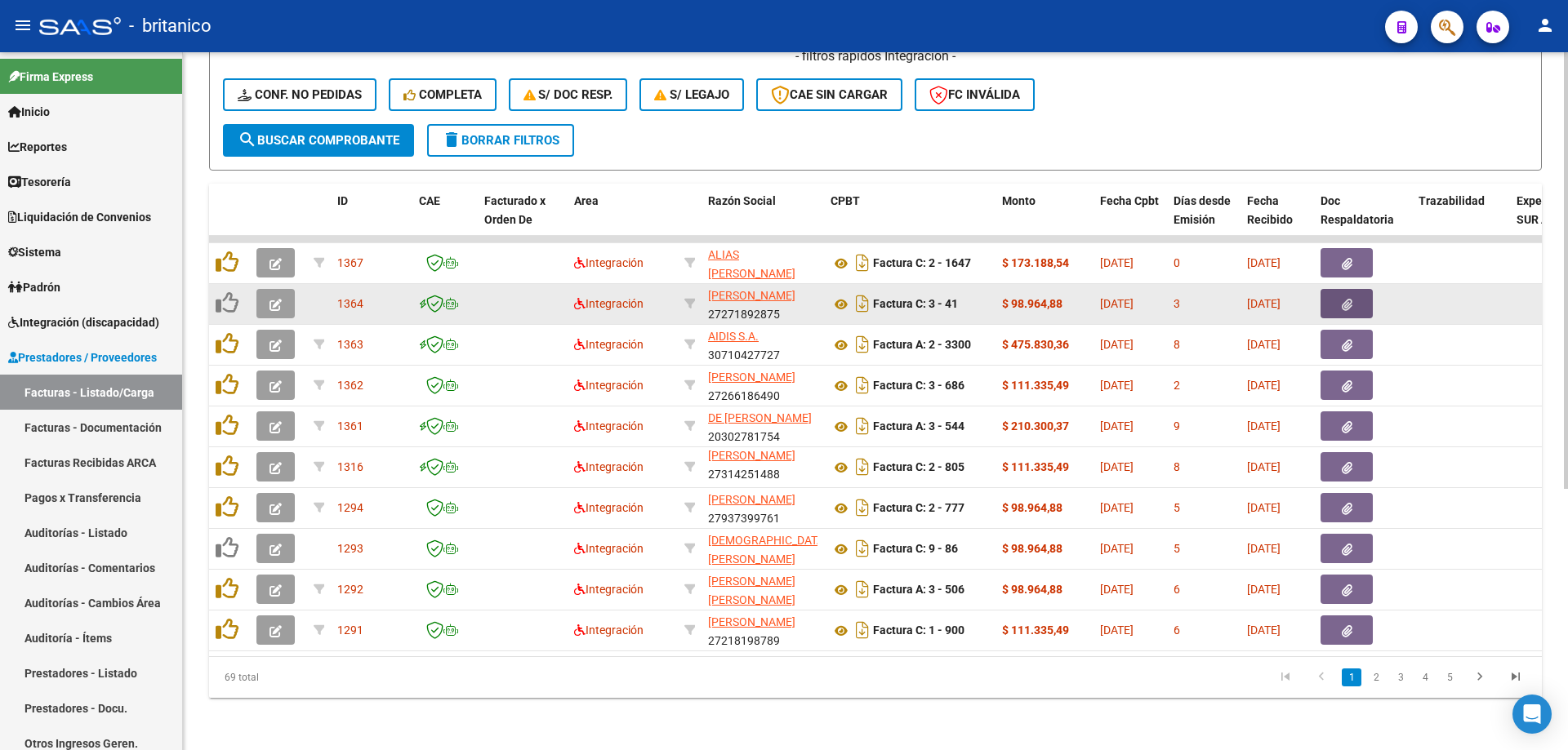
click at [1342, 299] on icon "button" at bounding box center [1347, 304] width 11 height 12
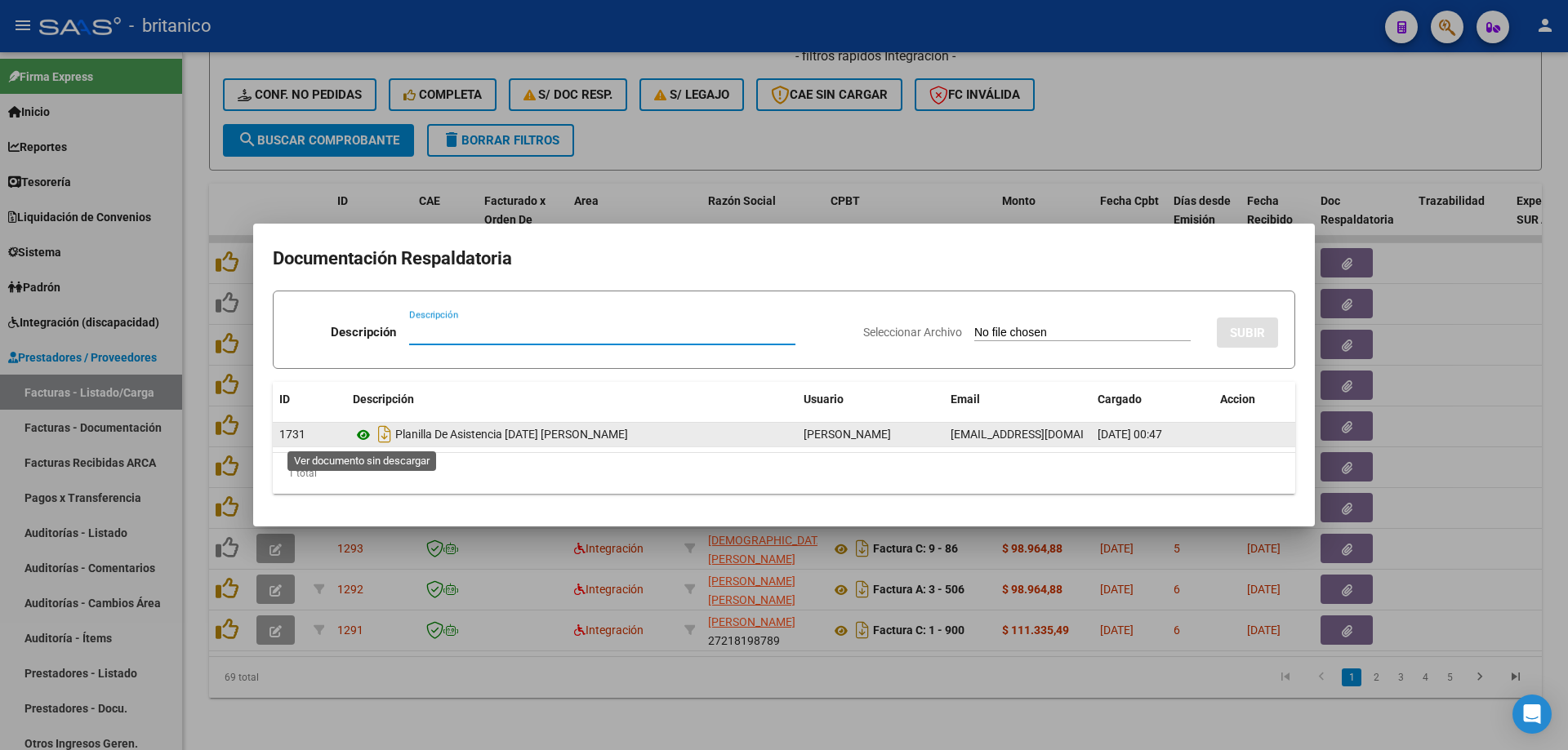
click at [365, 431] on icon at bounding box center [363, 435] width 21 height 19
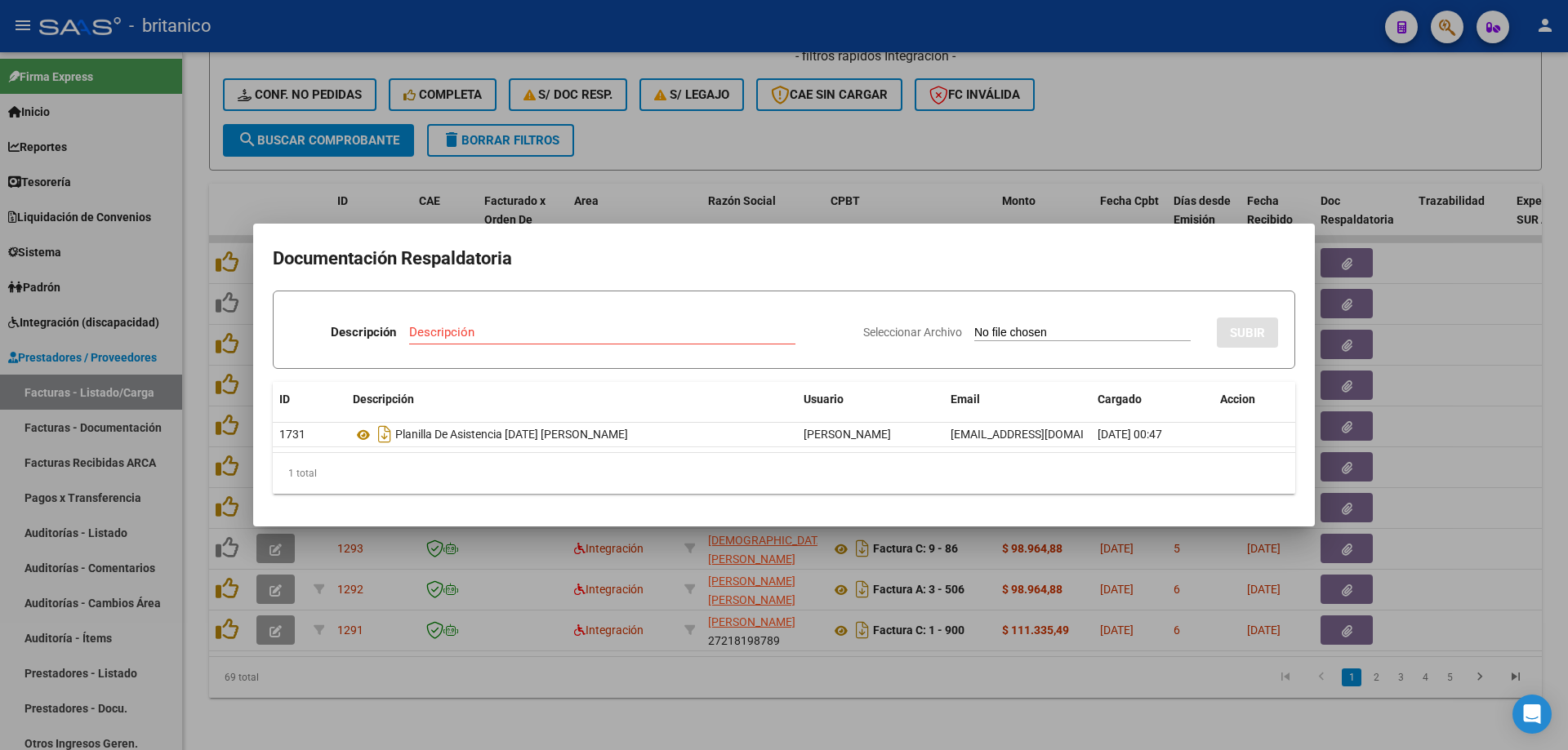
click at [761, 119] on div at bounding box center [784, 375] width 1568 height 750
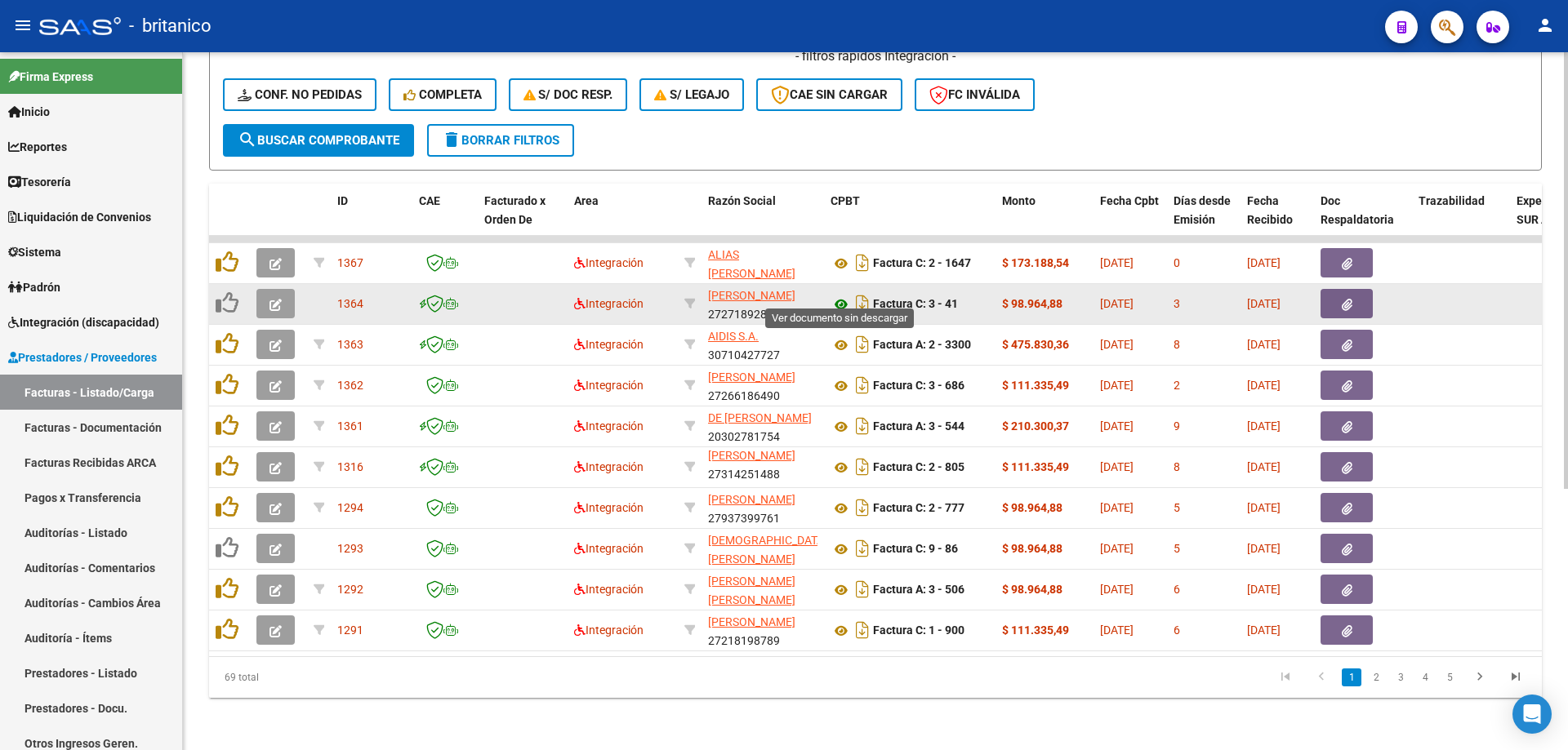
click at [841, 295] on icon at bounding box center [840, 304] width 21 height 19
click at [284, 289] on button "button" at bounding box center [276, 303] width 39 height 29
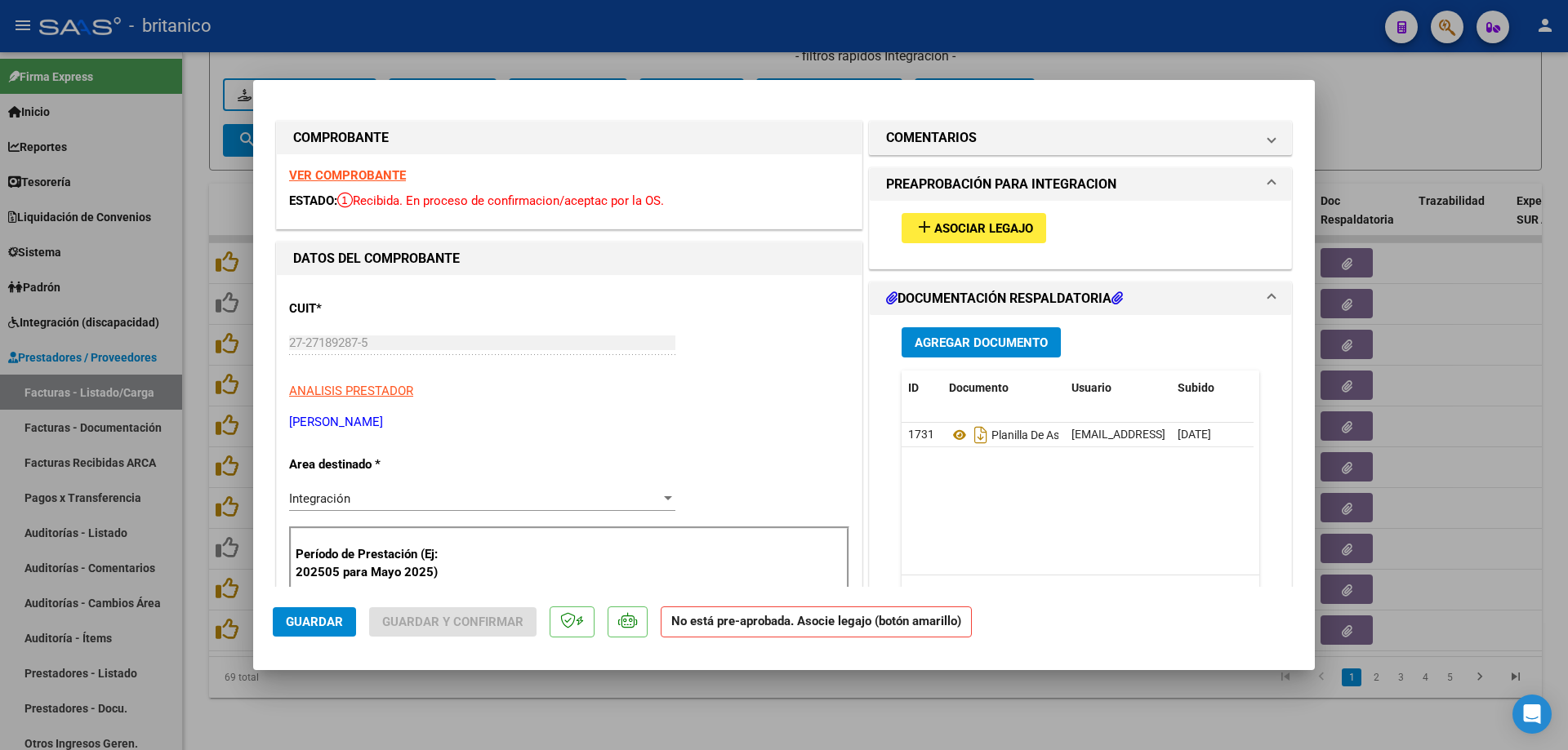
click at [1018, 233] on span "Asociar Legajo" at bounding box center [983, 229] width 98 height 15
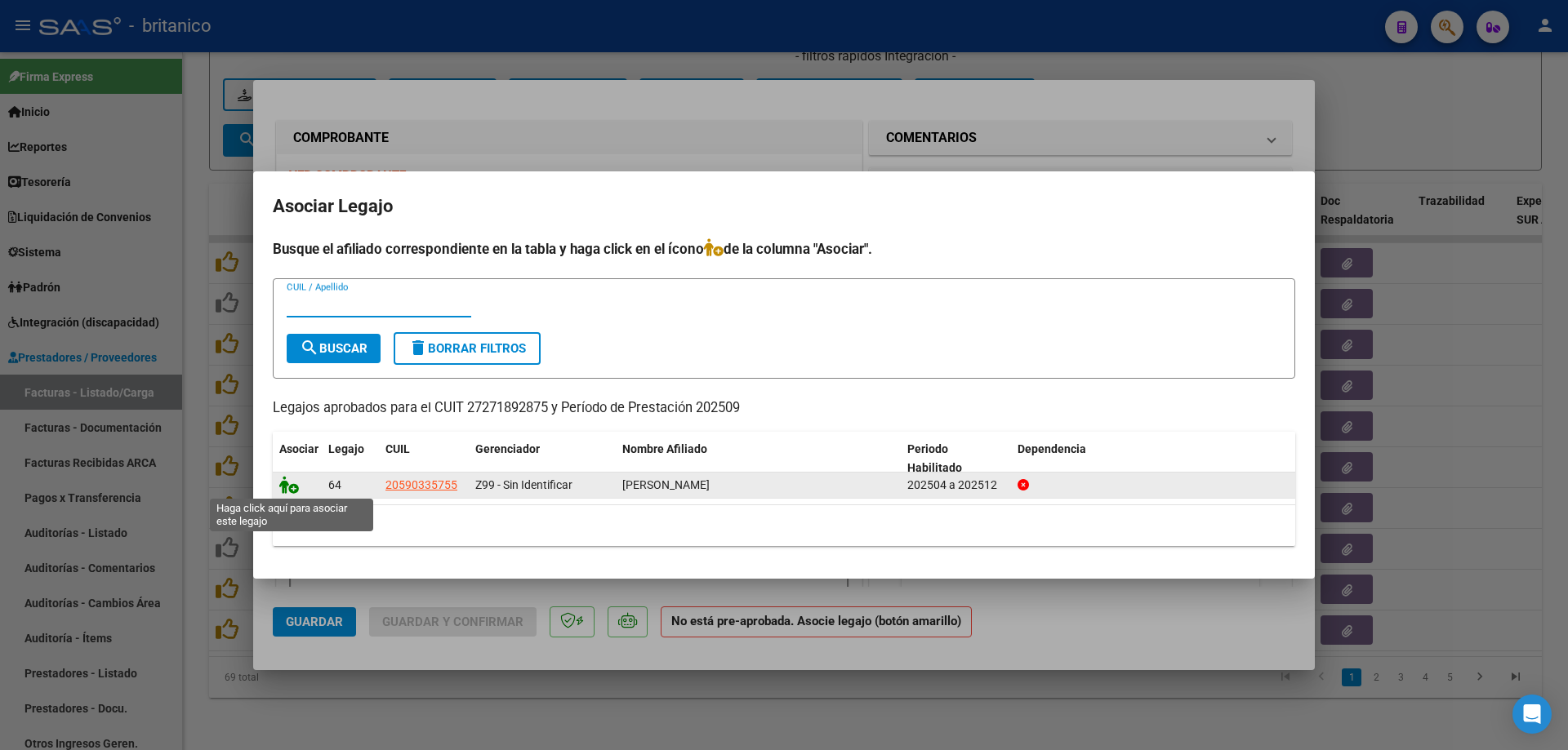
click at [290, 494] on icon at bounding box center [289, 485] width 19 height 18
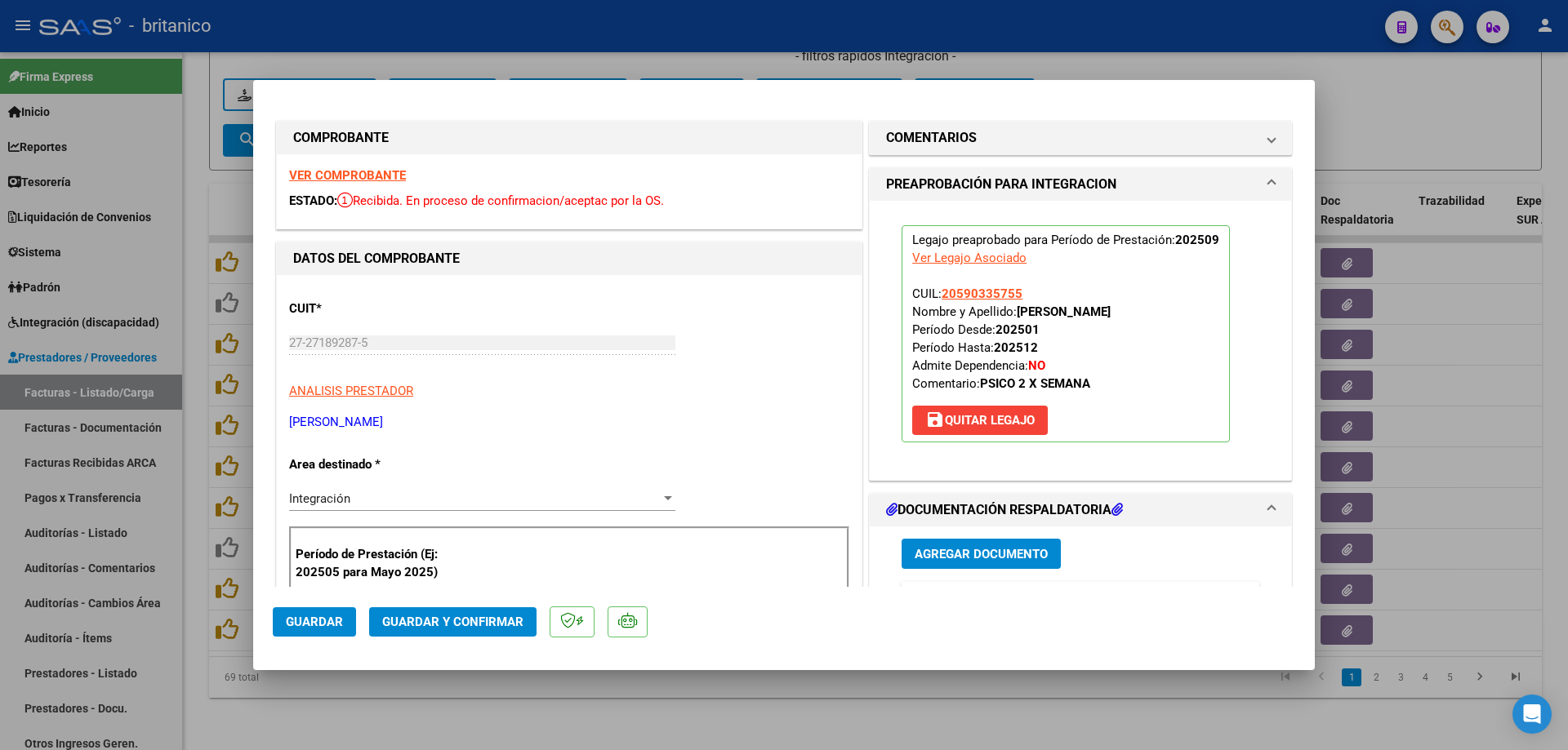
click at [317, 619] on span "Guardar" at bounding box center [314, 622] width 57 height 15
click at [311, 628] on span "Guardar" at bounding box center [314, 622] width 57 height 15
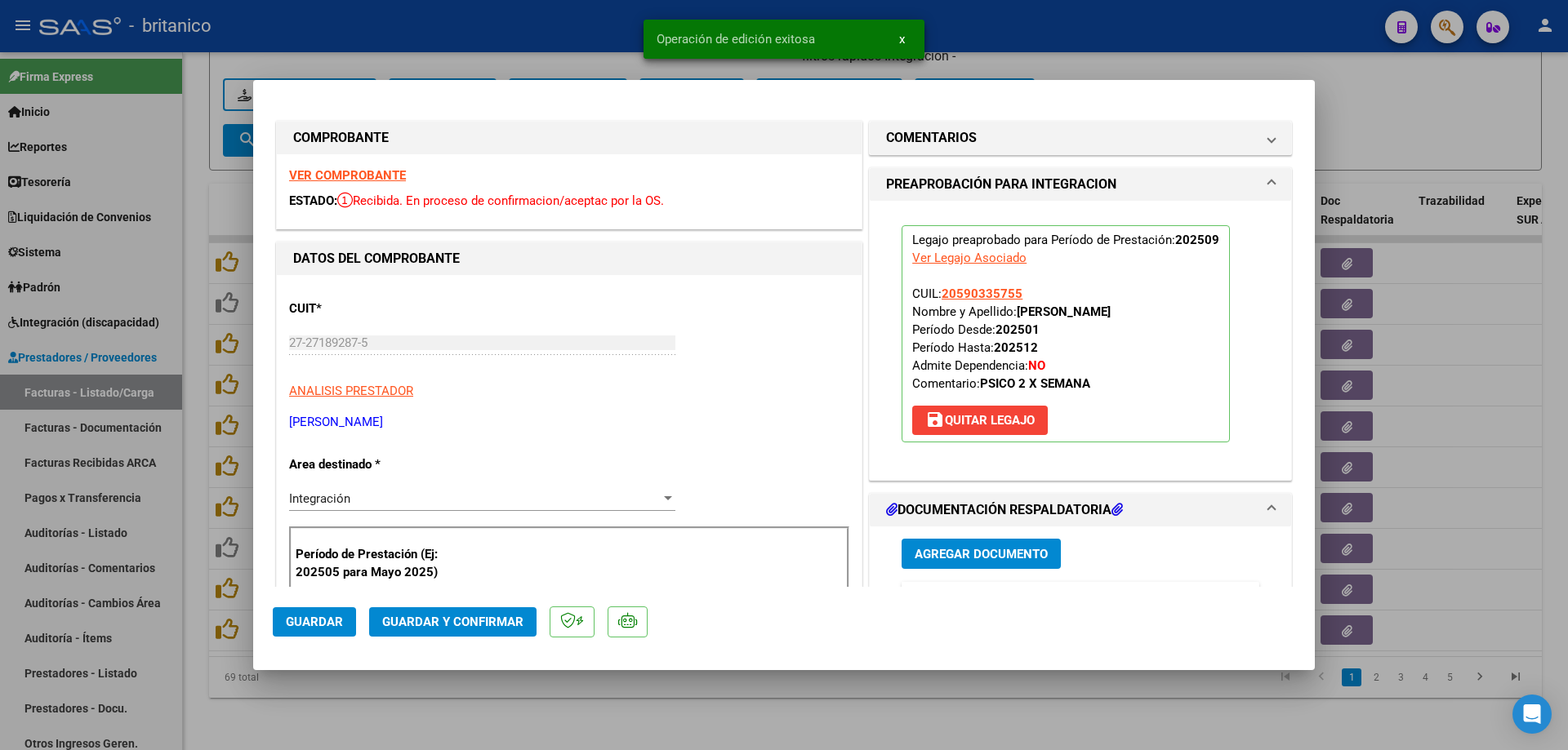
click at [339, 706] on div at bounding box center [784, 375] width 1568 height 750
type input "$ 0,00"
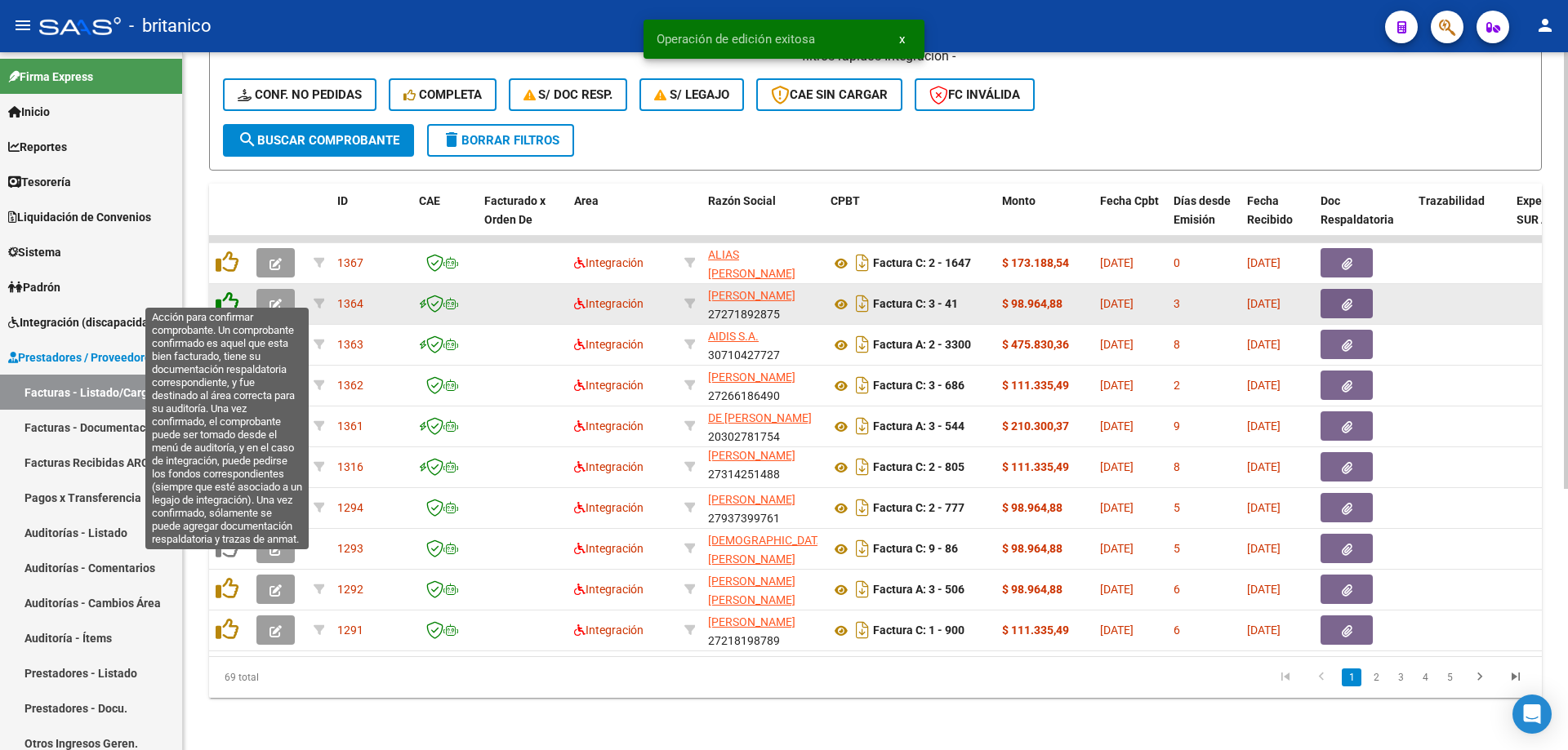
click at [223, 291] on icon at bounding box center [227, 302] width 23 height 23
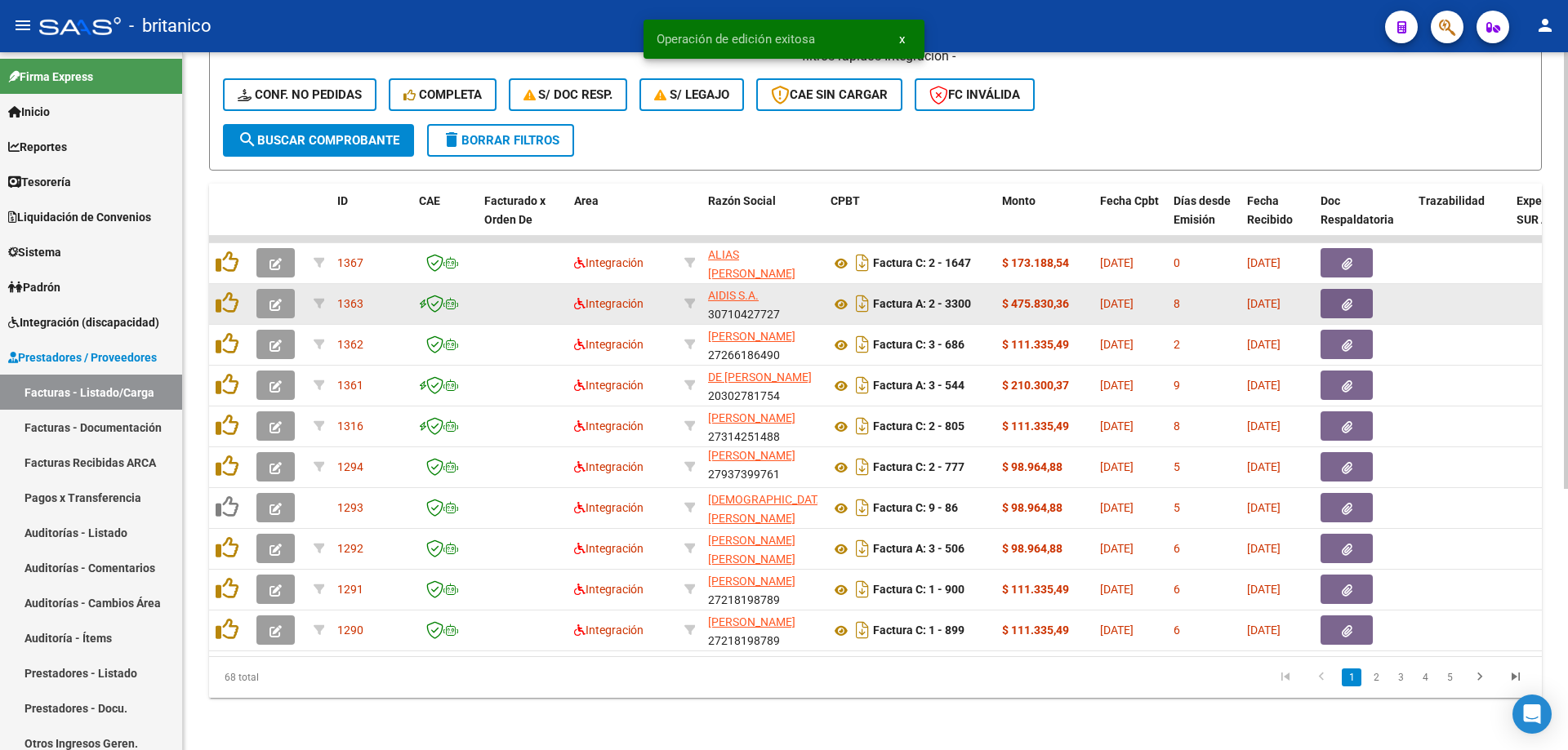
click at [1358, 289] on button "button" at bounding box center [1346, 303] width 52 height 29
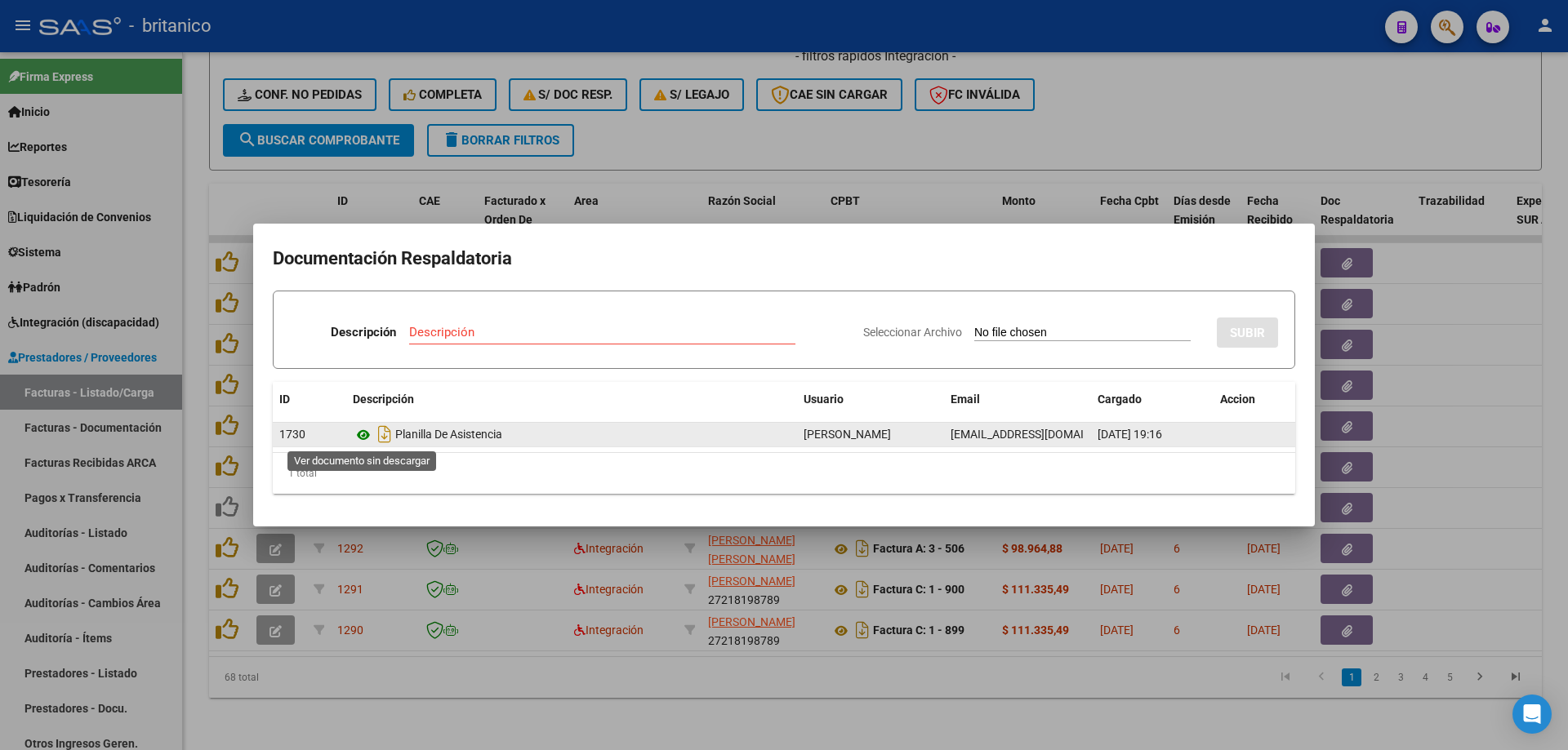
click at [365, 436] on icon at bounding box center [363, 435] width 21 height 19
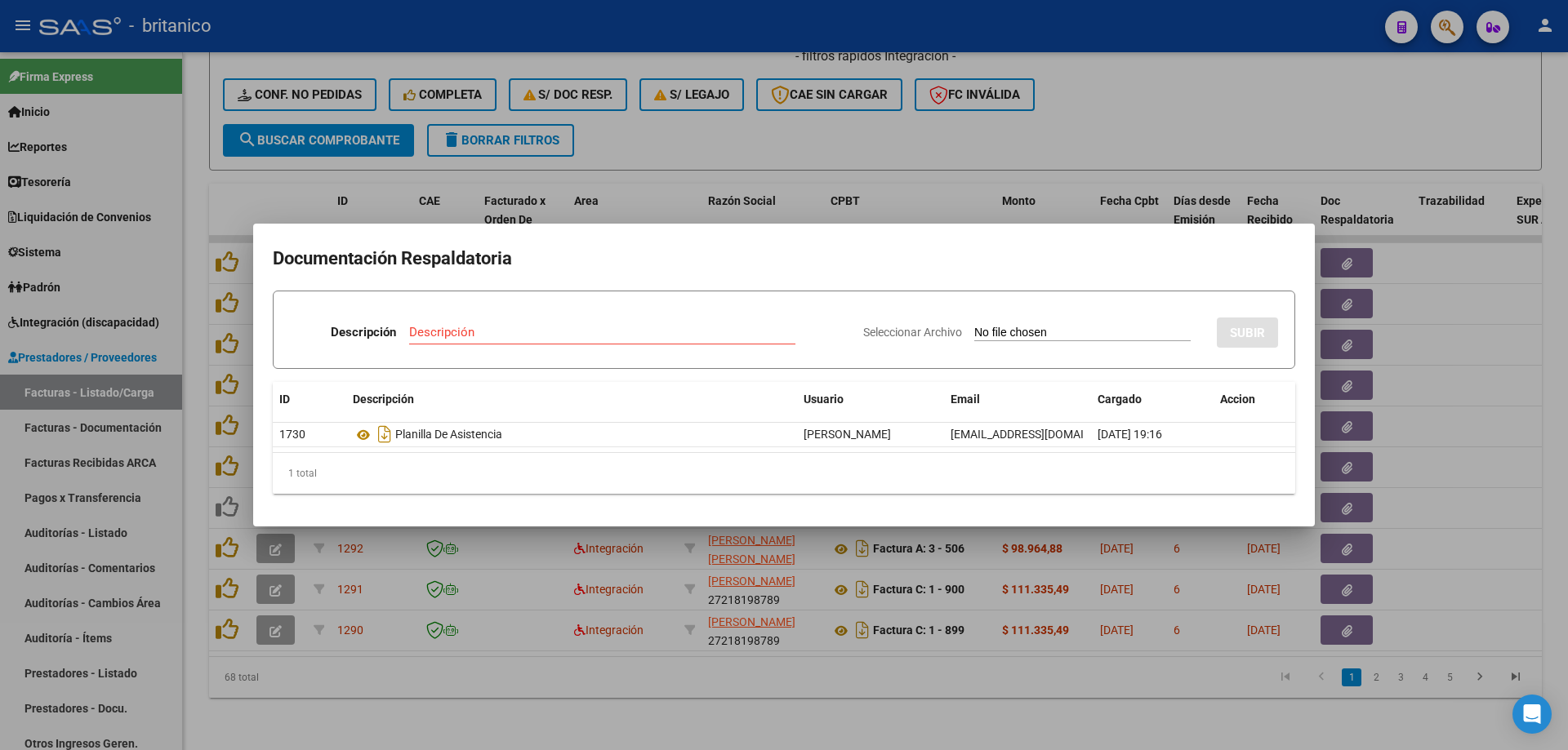
click at [650, 142] on div at bounding box center [784, 375] width 1568 height 750
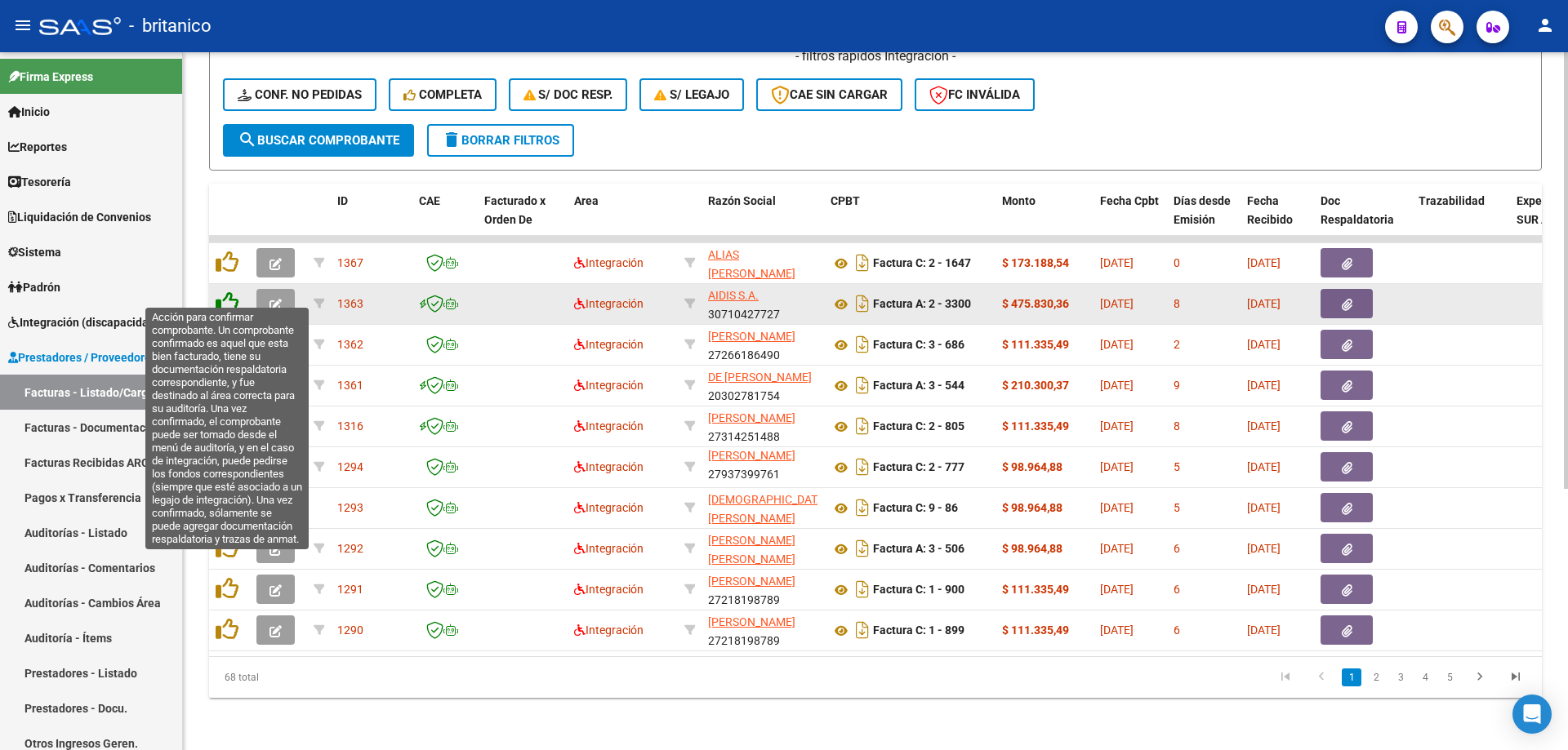
click at [229, 291] on icon at bounding box center [227, 302] width 23 height 23
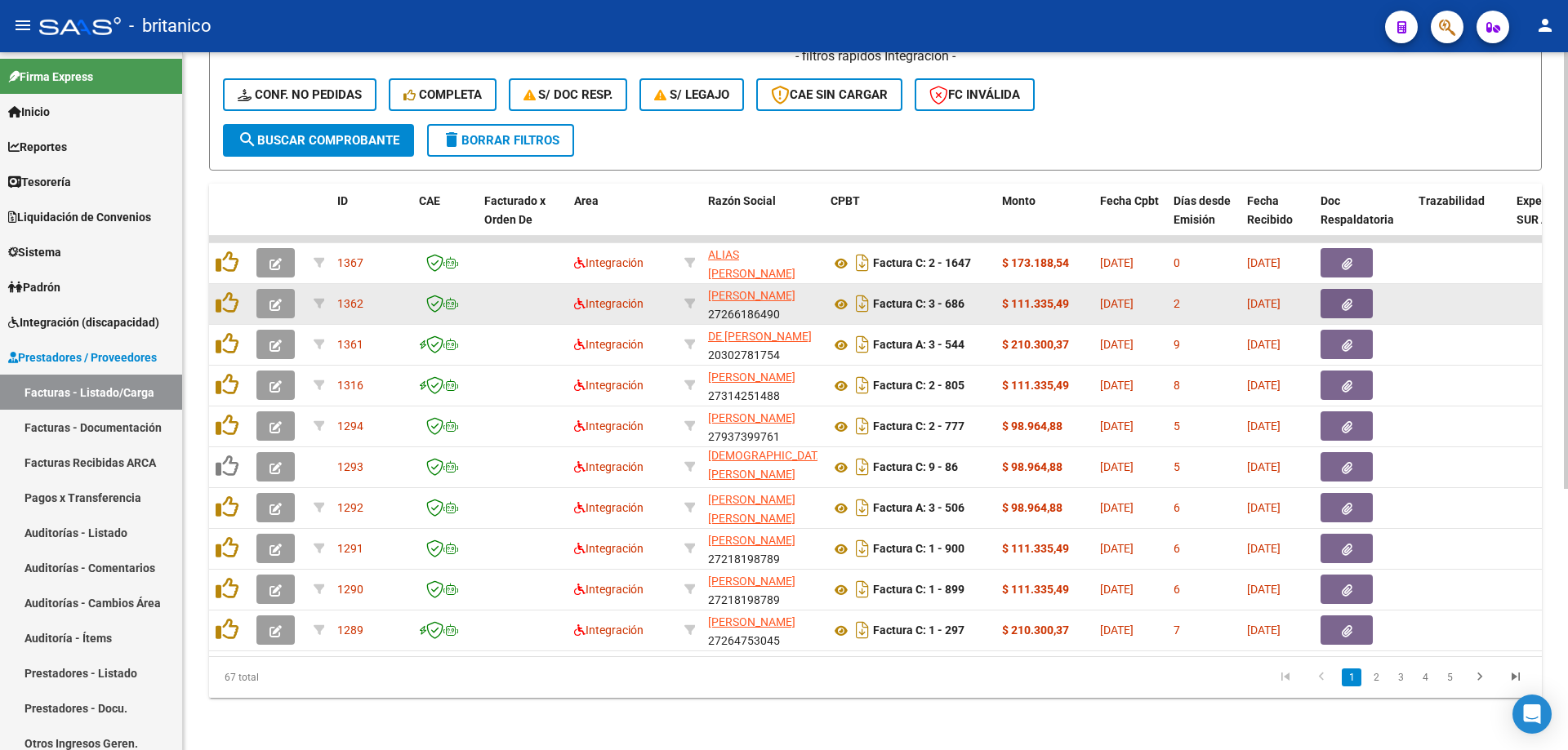
click at [1355, 289] on button "button" at bounding box center [1346, 303] width 52 height 29
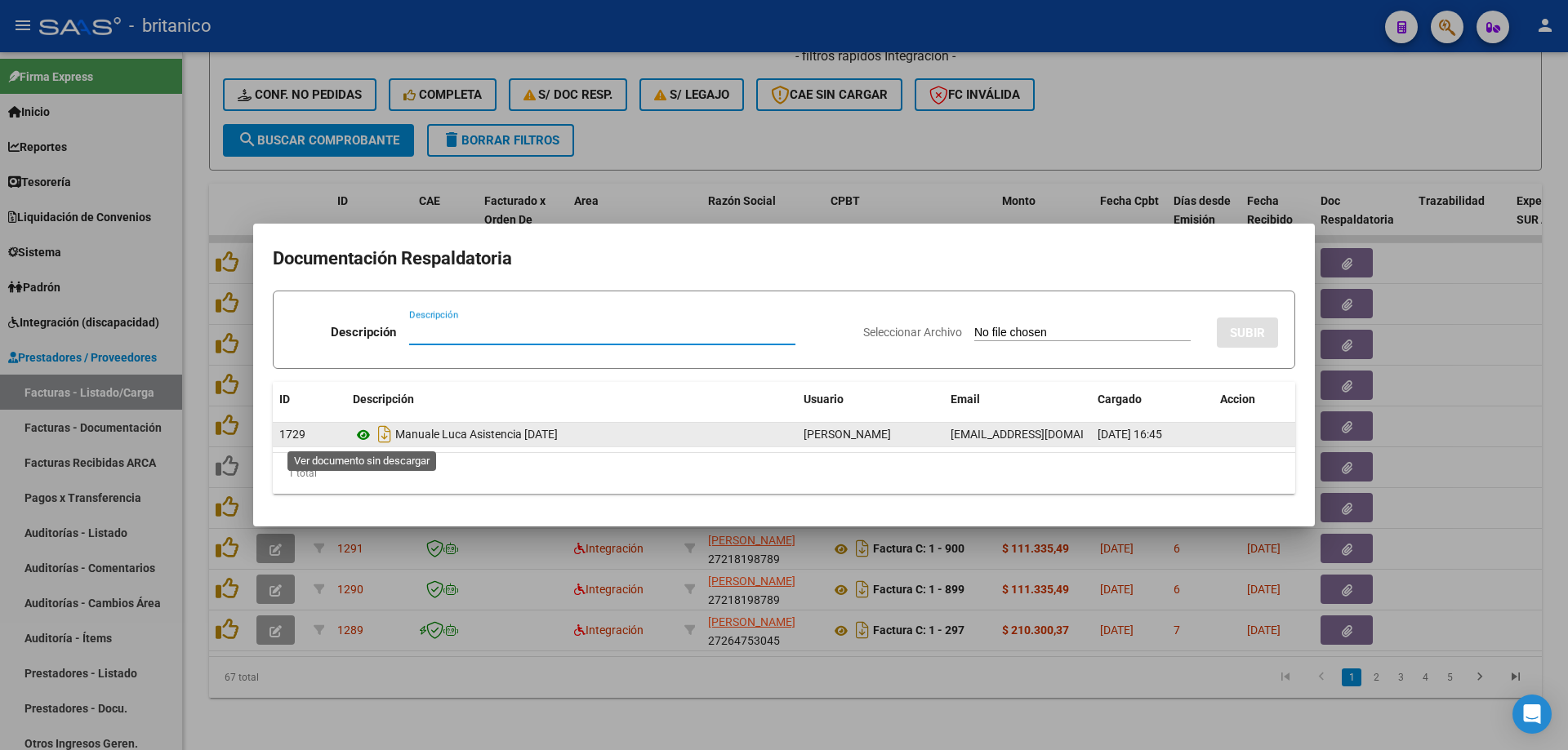
click at [359, 430] on icon at bounding box center [363, 435] width 21 height 19
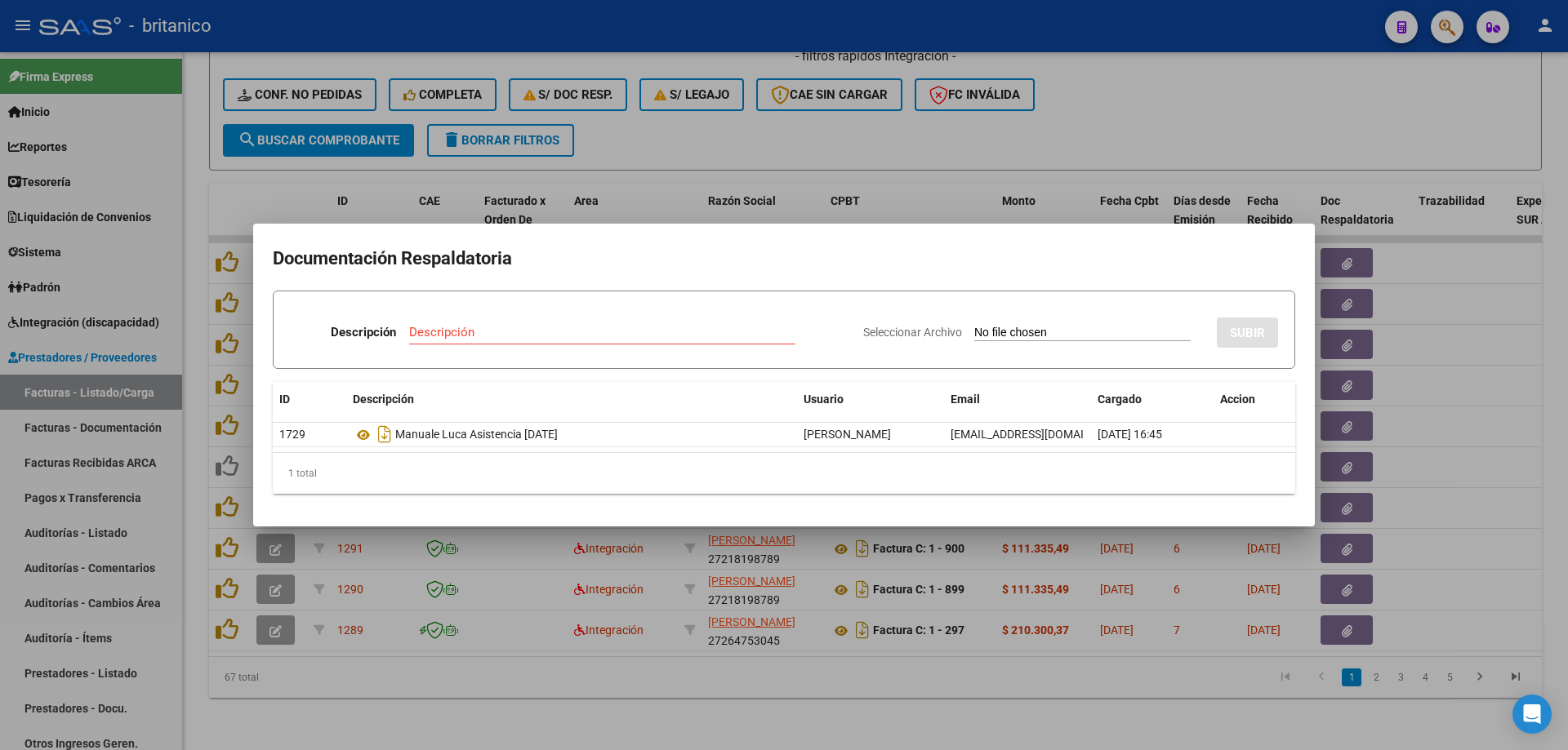
click at [723, 131] on div at bounding box center [784, 375] width 1568 height 750
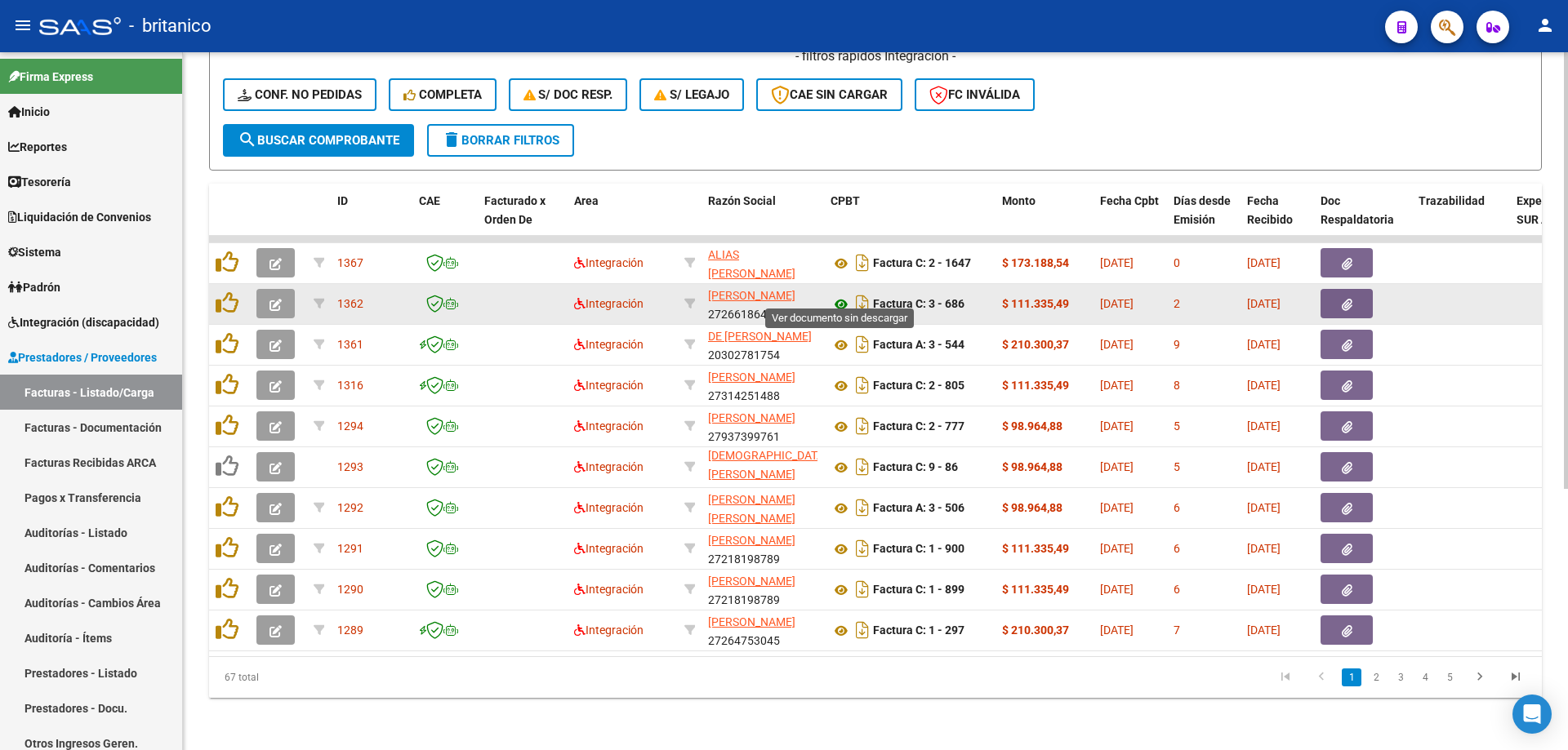
click at [840, 295] on icon at bounding box center [840, 304] width 21 height 19
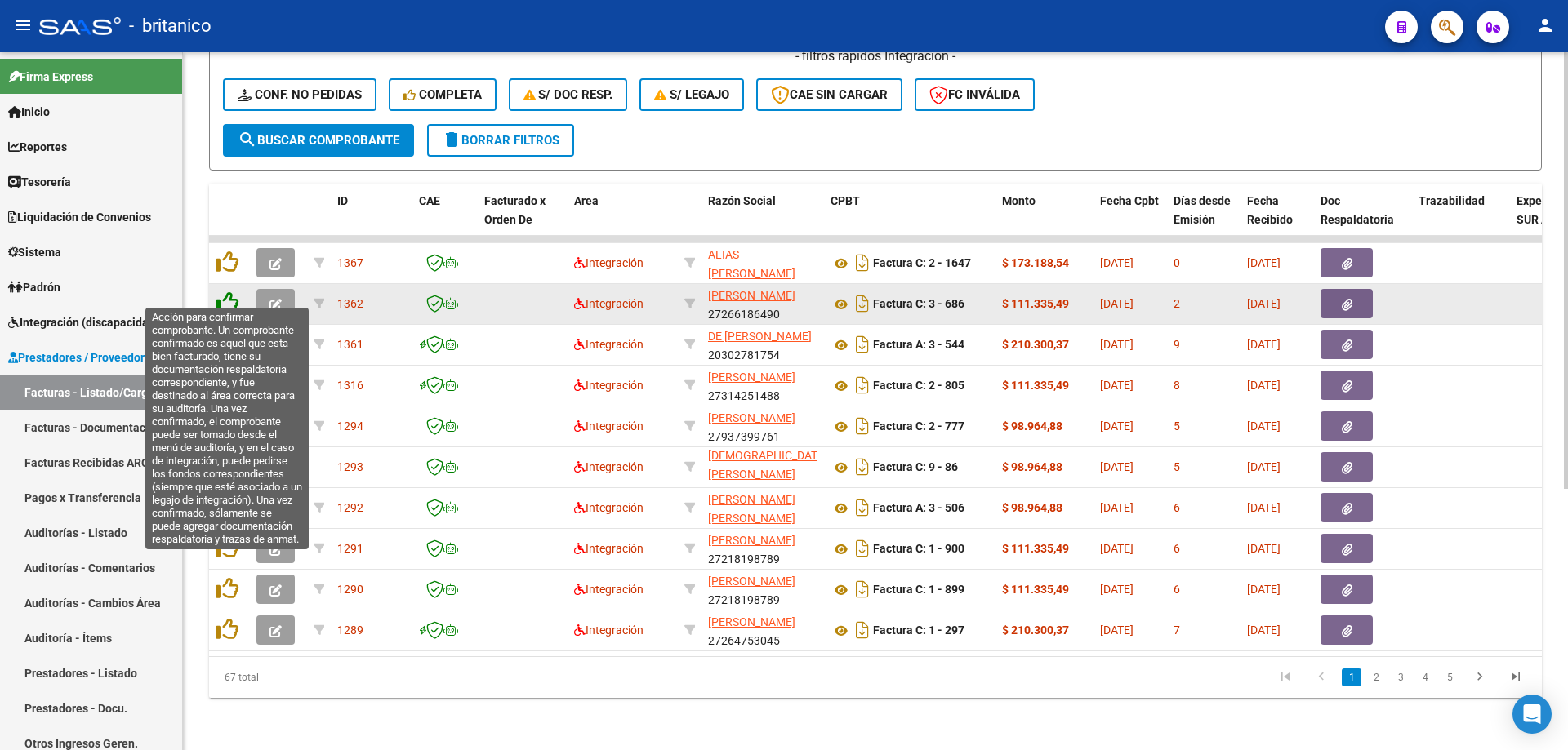
click at [228, 291] on icon at bounding box center [227, 302] width 23 height 23
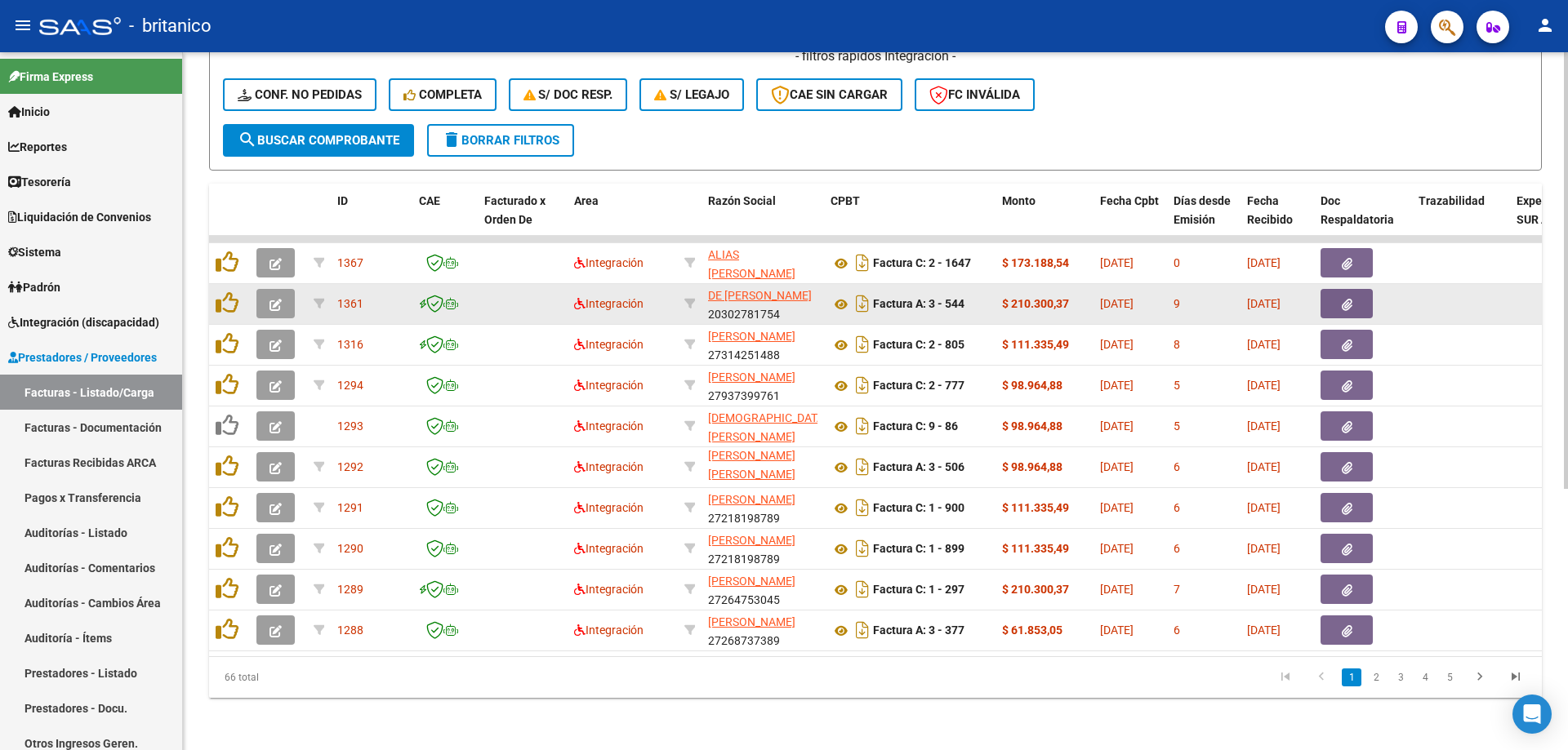
click at [1330, 289] on button "button" at bounding box center [1346, 303] width 52 height 29
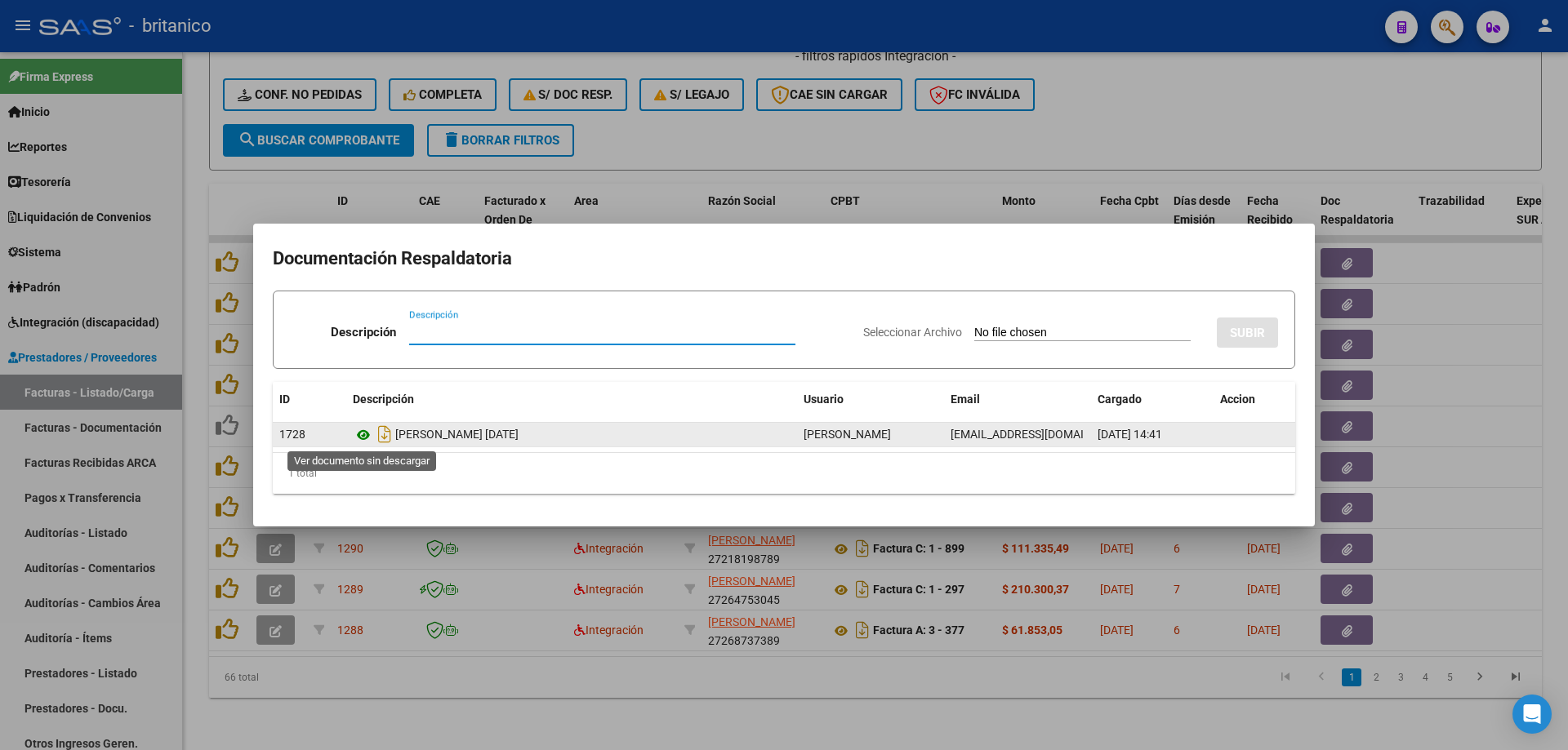
click at [369, 433] on icon at bounding box center [363, 435] width 21 height 19
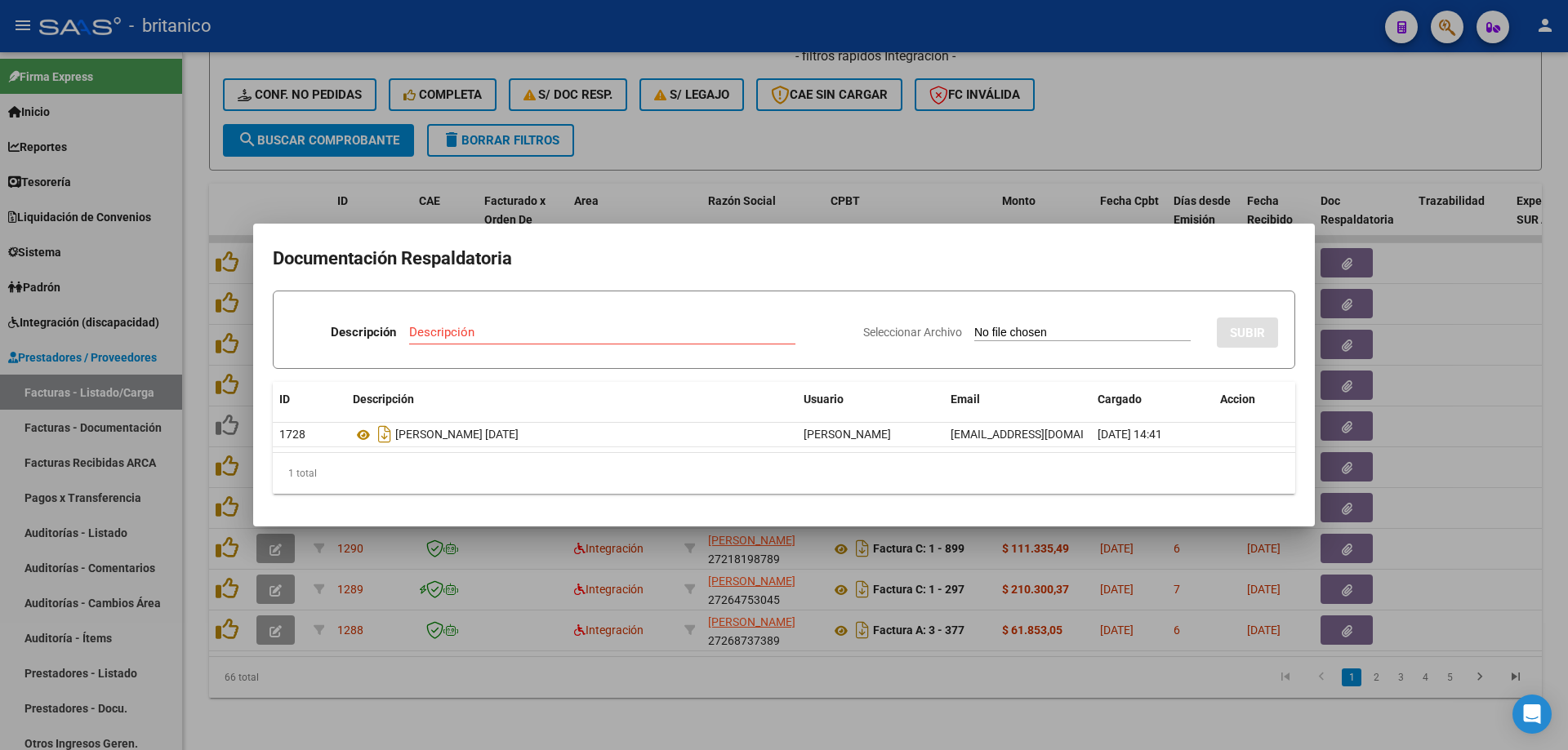
click at [724, 135] on div at bounding box center [784, 375] width 1568 height 750
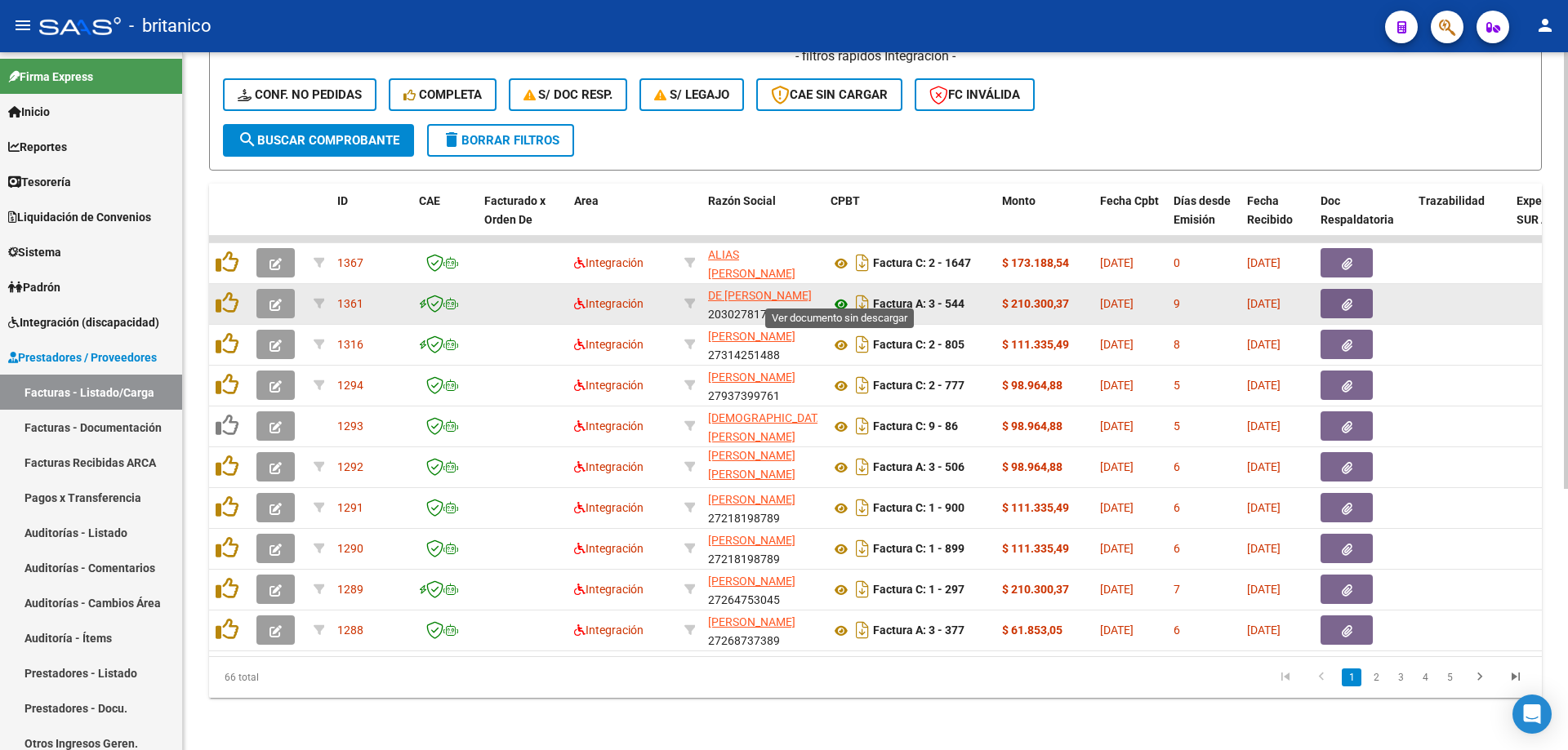
click at [845, 295] on icon at bounding box center [840, 304] width 21 height 19
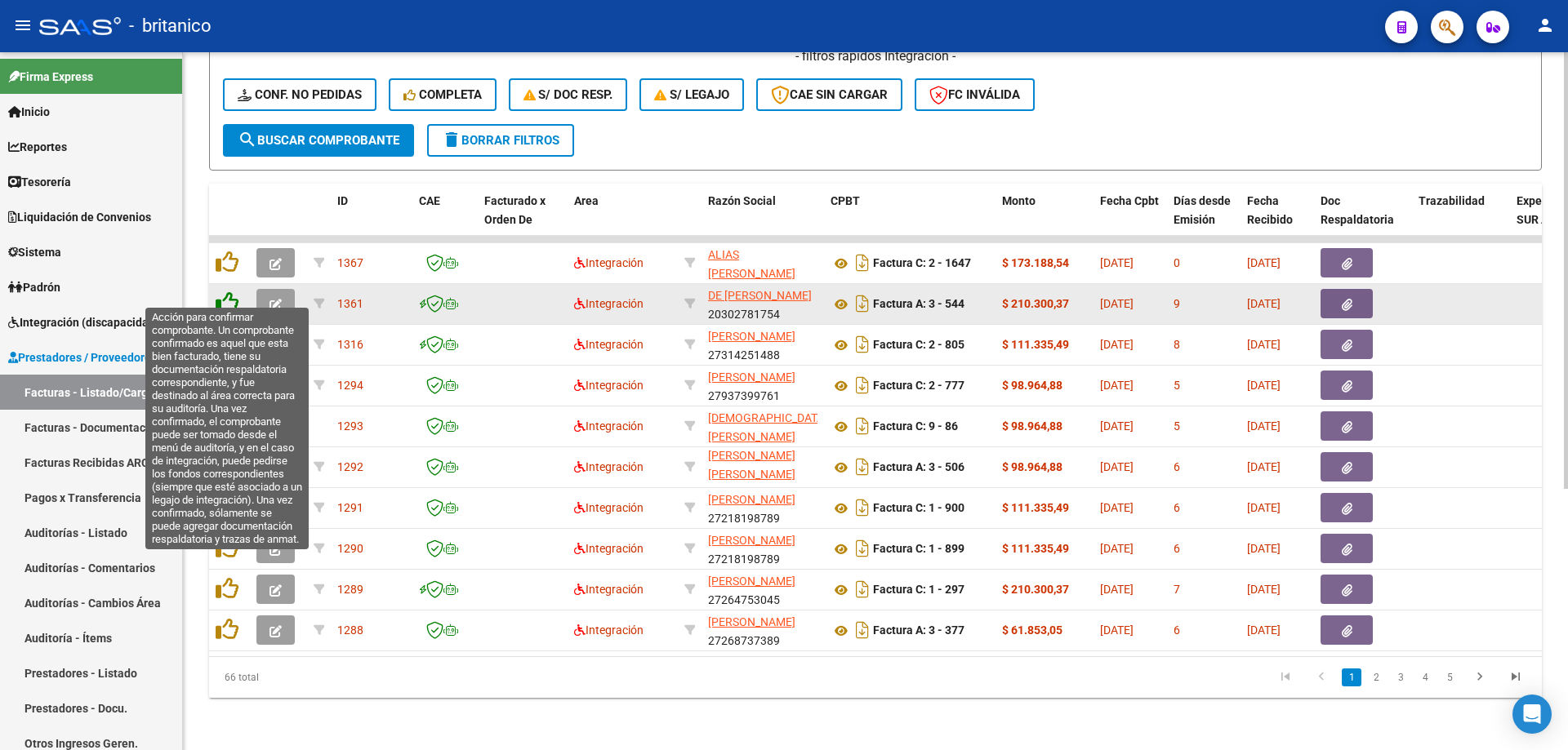
click at [231, 291] on icon at bounding box center [227, 302] width 23 height 23
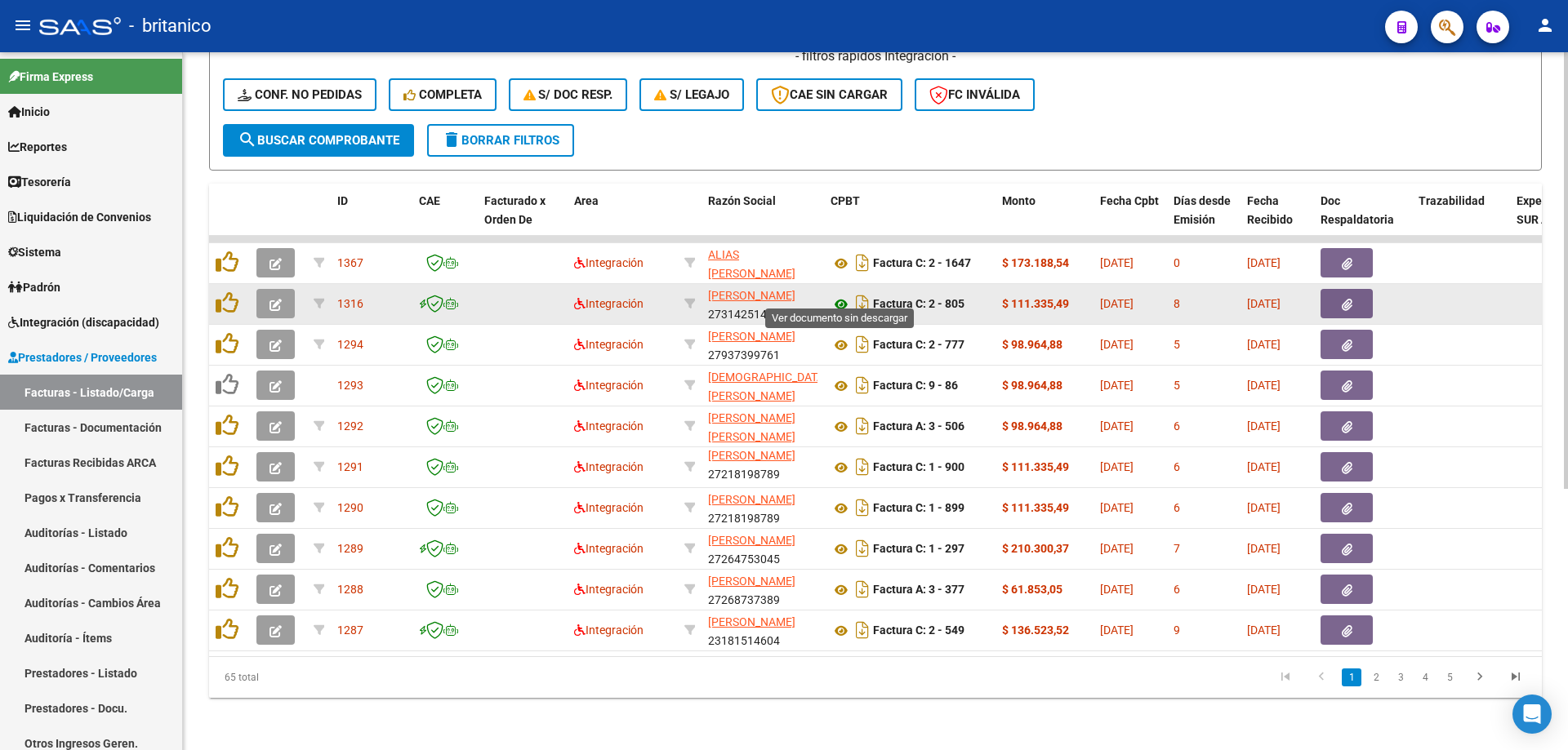
click at [835, 295] on icon at bounding box center [840, 304] width 21 height 19
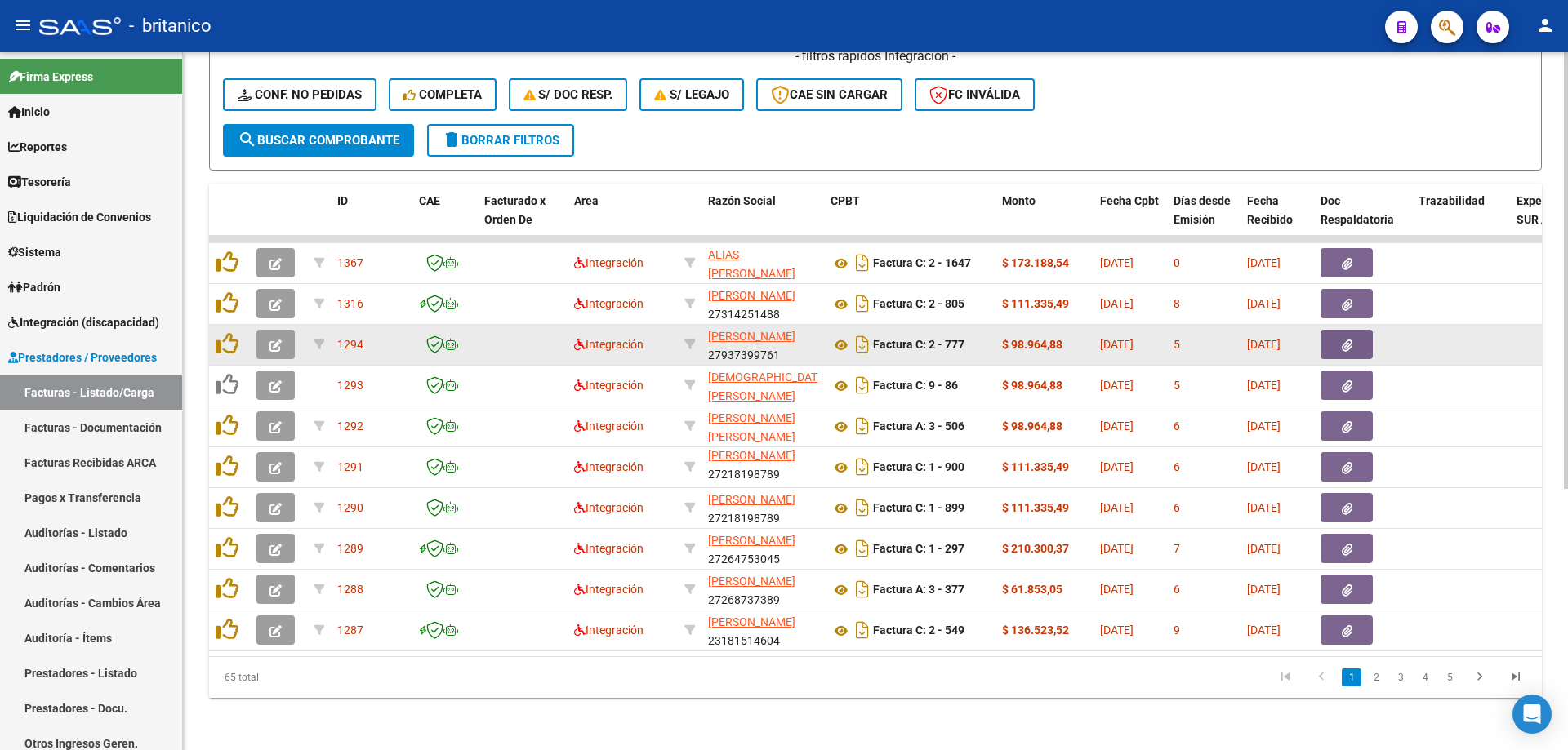
click at [1371, 333] on button "button" at bounding box center [1346, 345] width 52 height 29
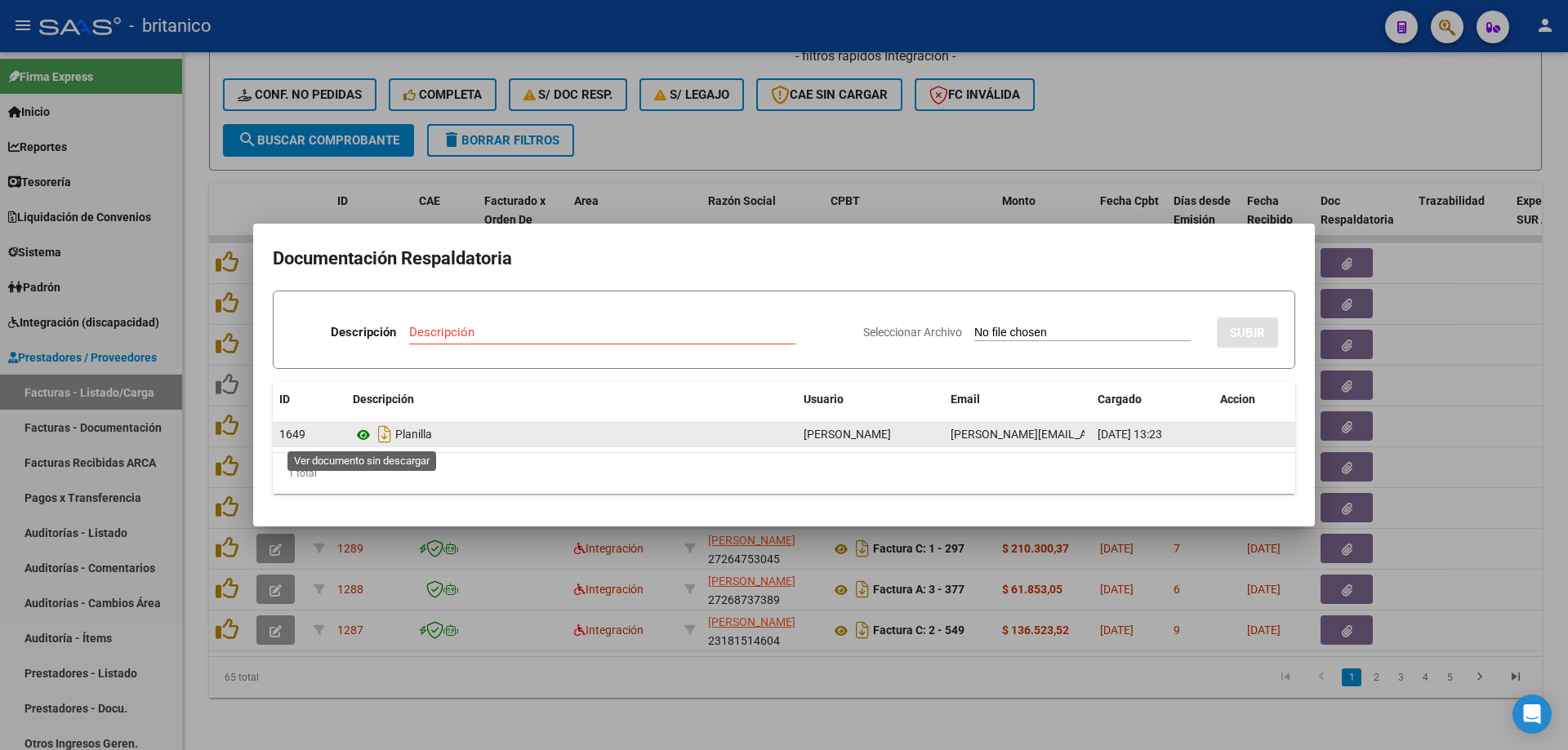
click at [355, 430] on icon at bounding box center [363, 435] width 21 height 19
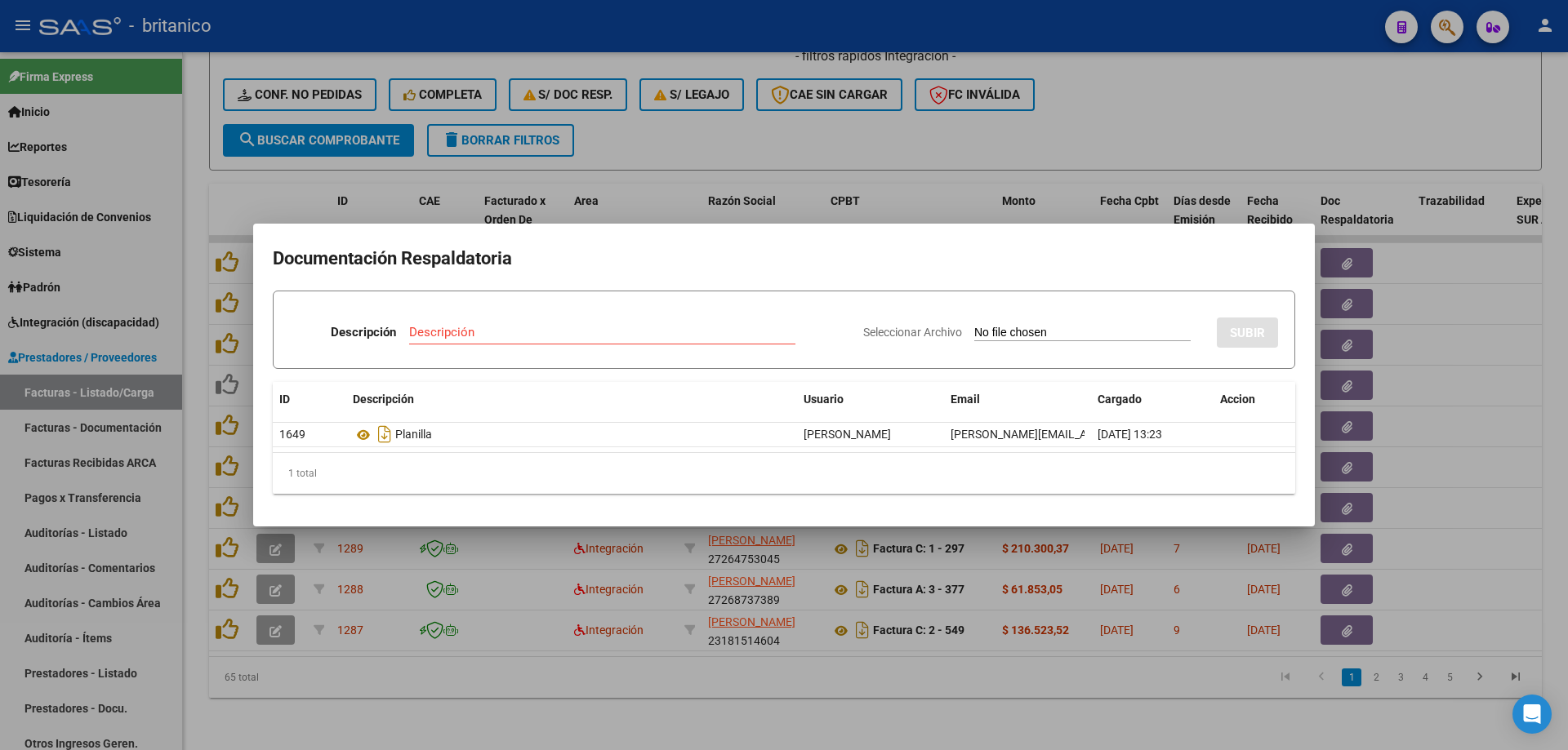
click at [1211, 110] on div at bounding box center [784, 375] width 1568 height 750
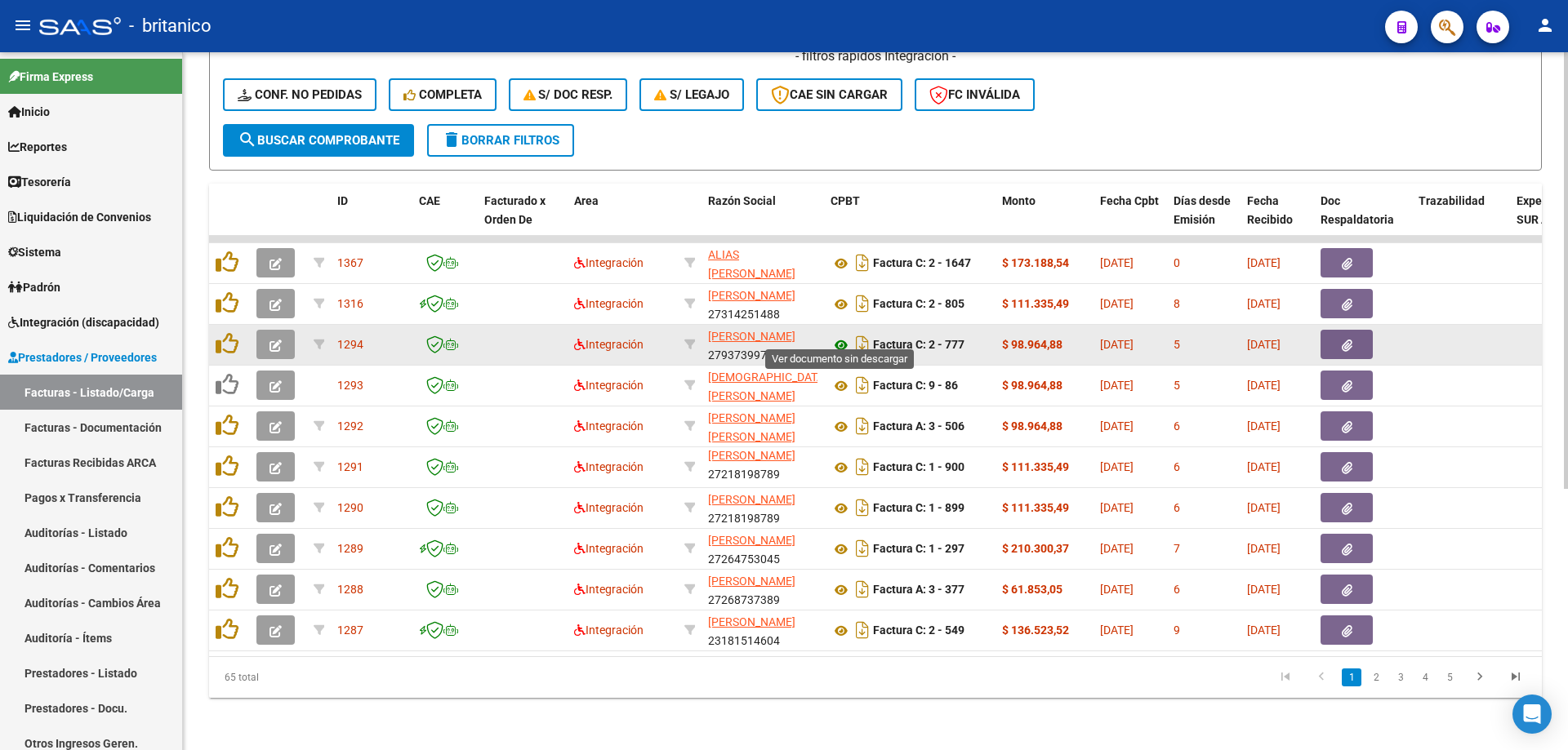
click at [832, 335] on icon at bounding box center [840, 345] width 21 height 19
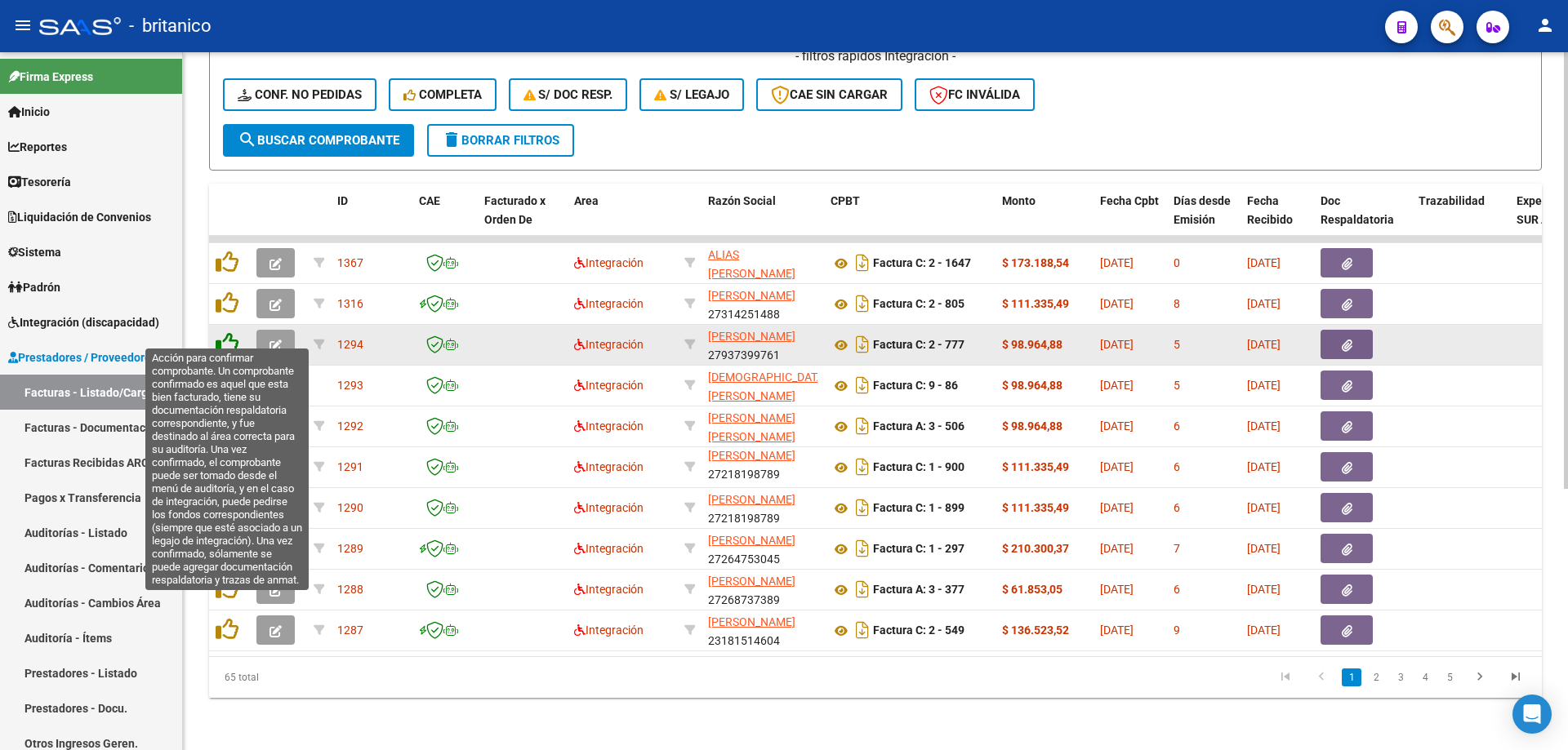
click at [224, 333] on icon at bounding box center [227, 344] width 23 height 23
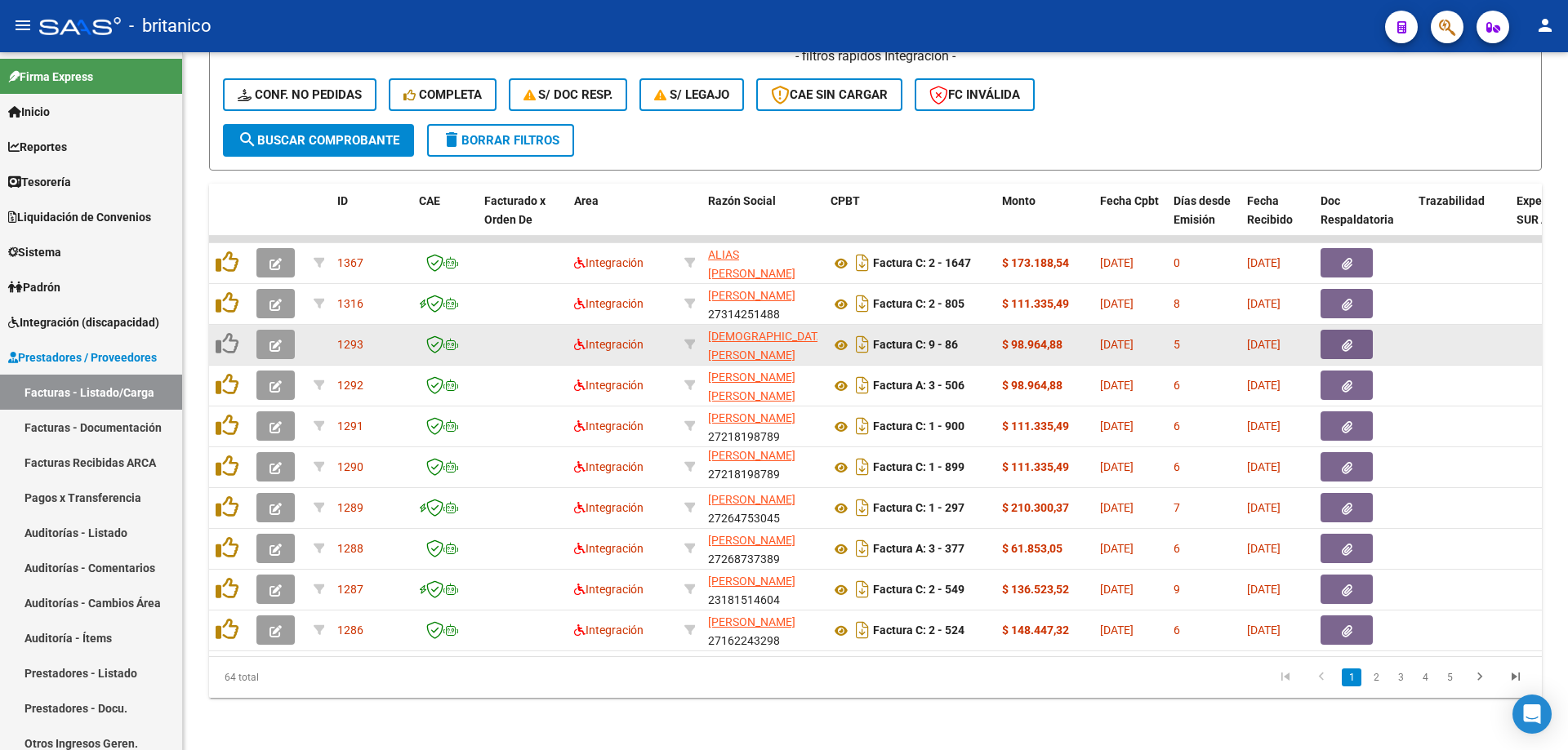
click at [1356, 335] on button "button" at bounding box center [1346, 345] width 52 height 29
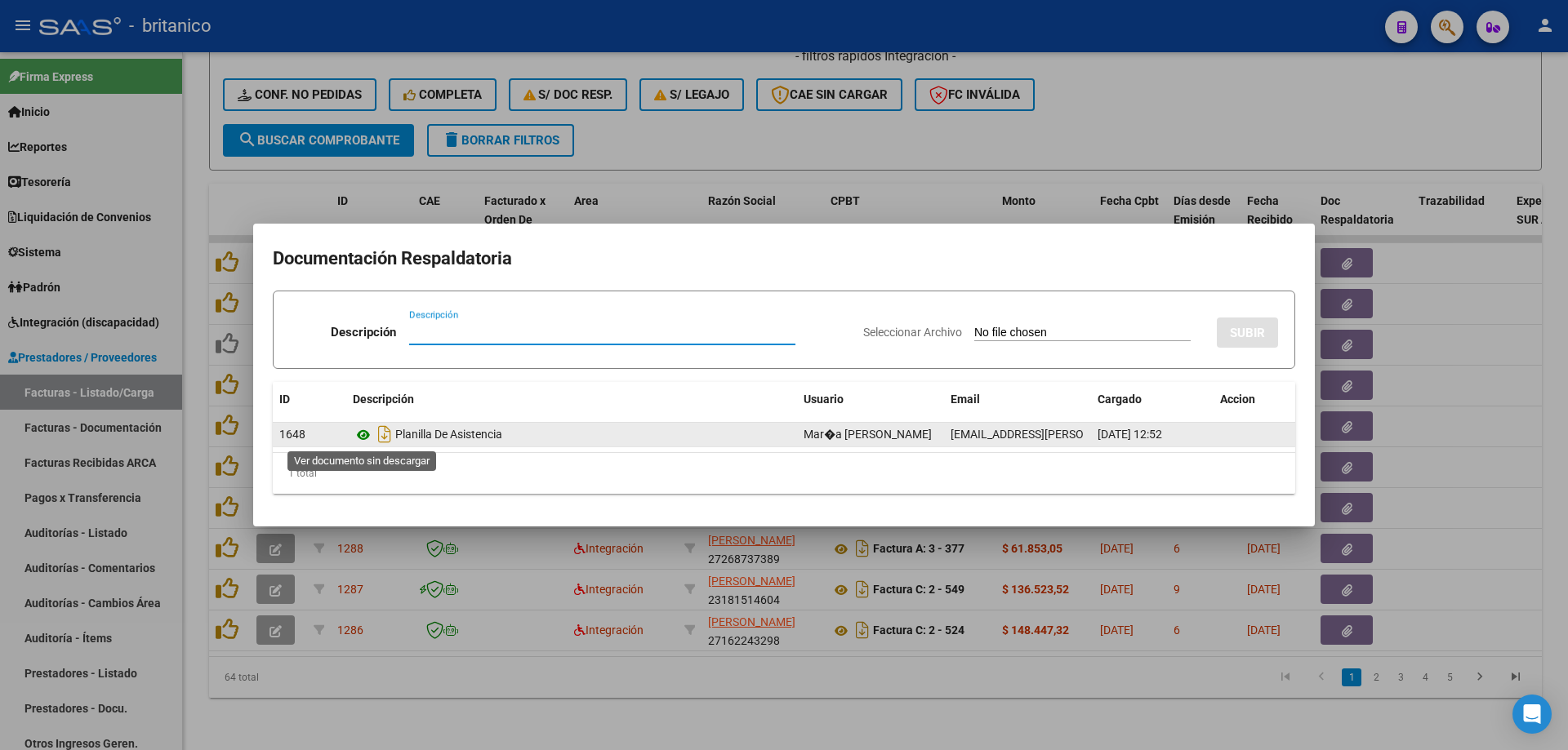
click at [365, 436] on icon at bounding box center [363, 435] width 21 height 19
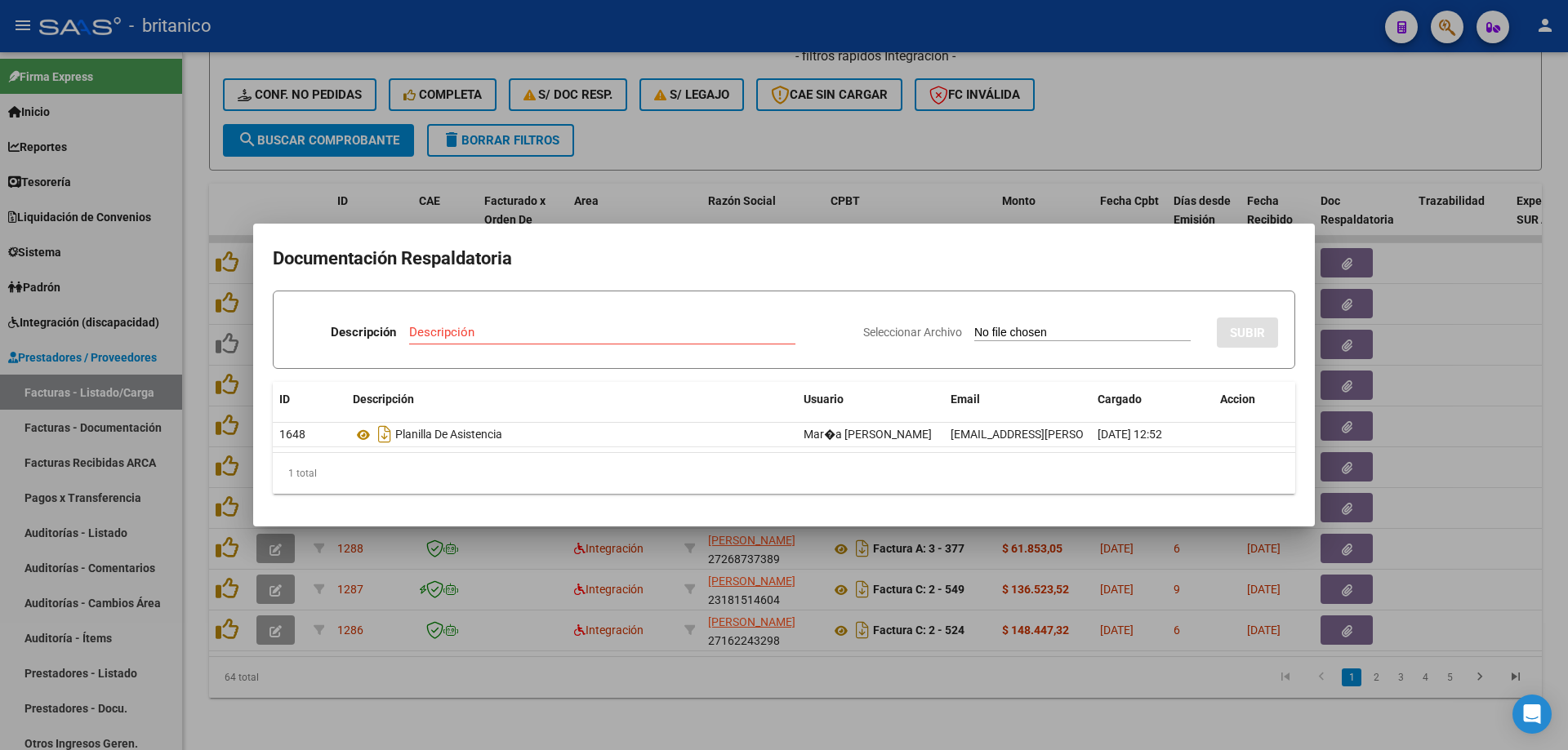
click at [743, 136] on div at bounding box center [784, 375] width 1568 height 750
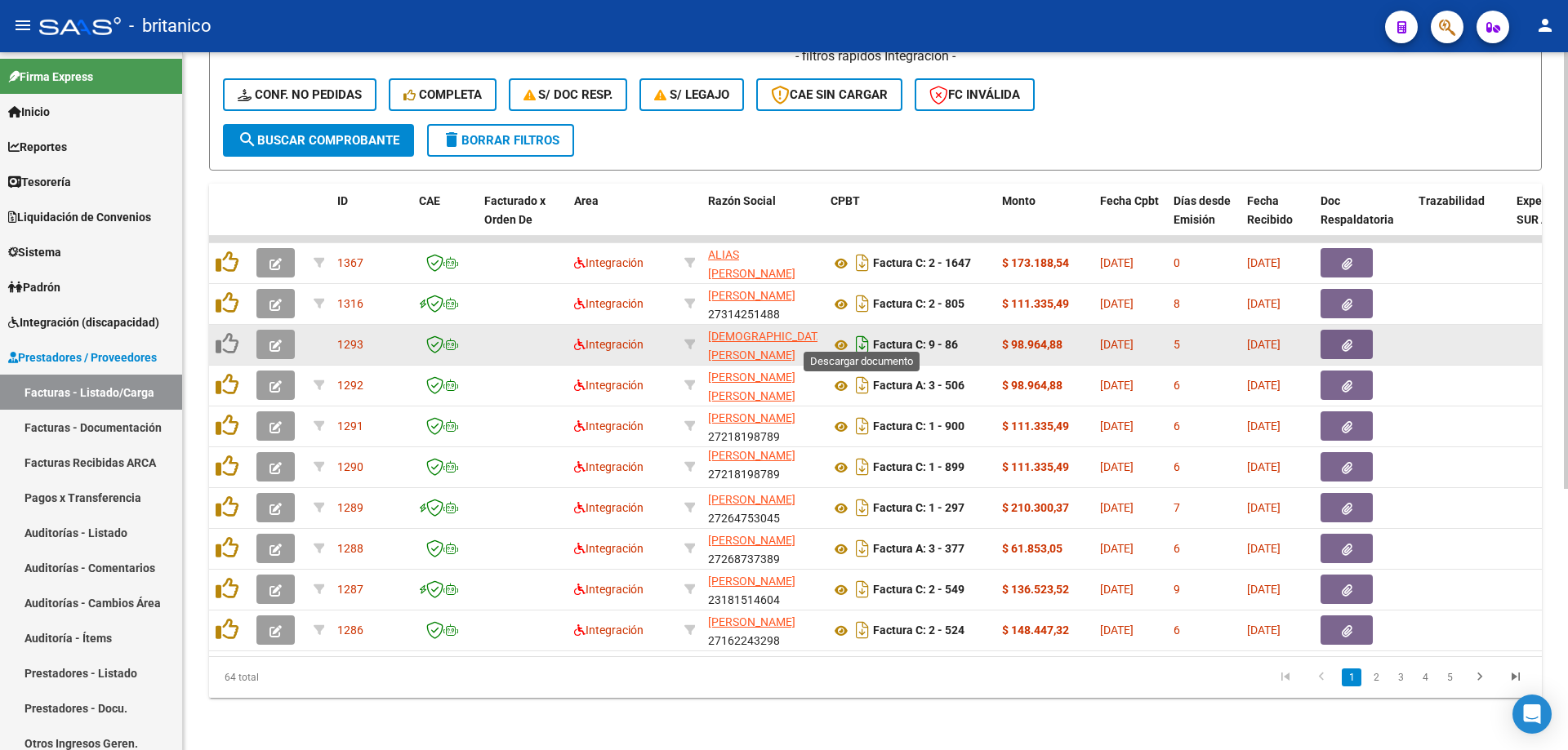
click at [856, 332] on icon "Descargar documento" at bounding box center [862, 345] width 21 height 26
click at [846, 335] on icon at bounding box center [840, 345] width 21 height 19
click at [265, 331] on button "button" at bounding box center [276, 345] width 39 height 29
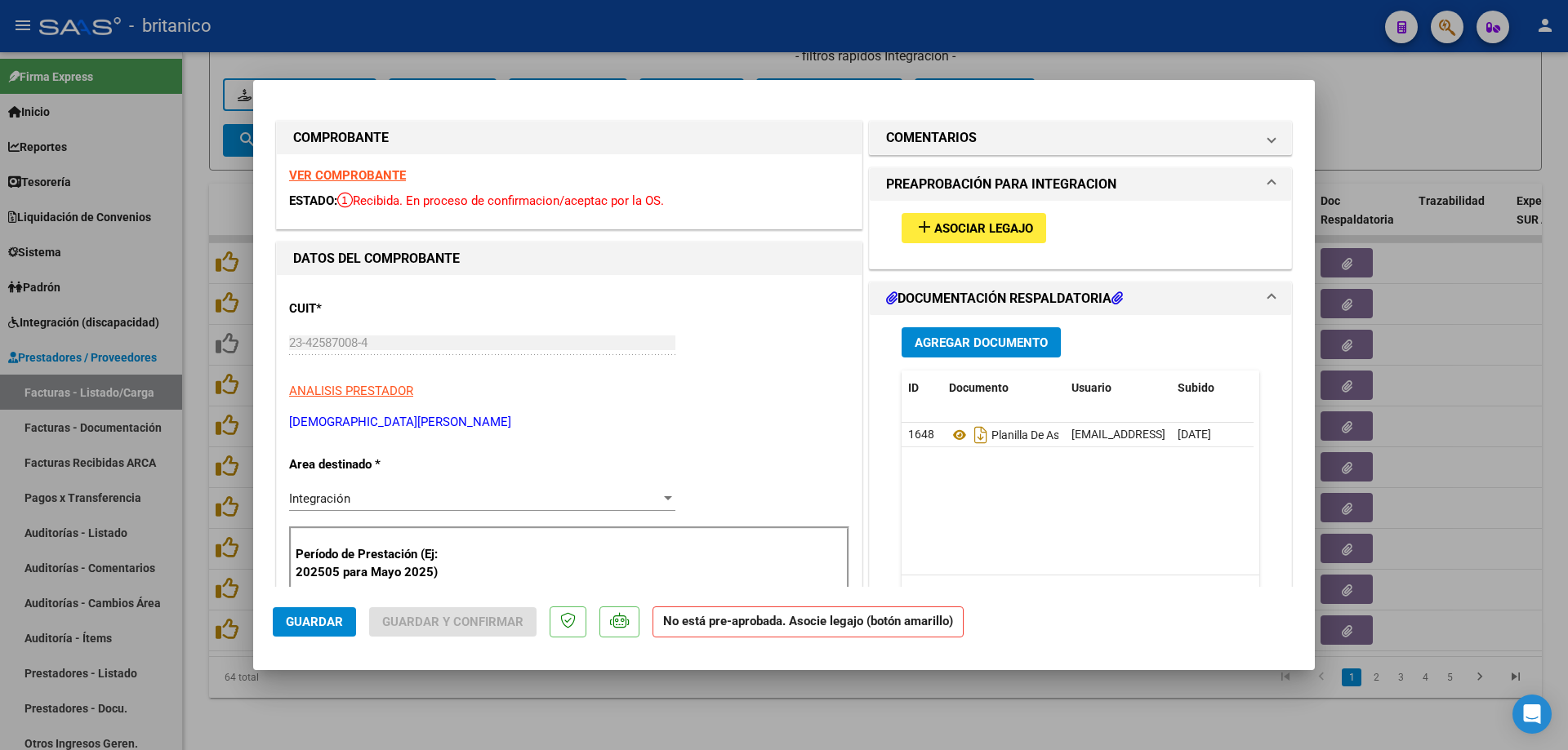
click at [968, 224] on span "Asociar Legajo" at bounding box center [983, 229] width 98 height 15
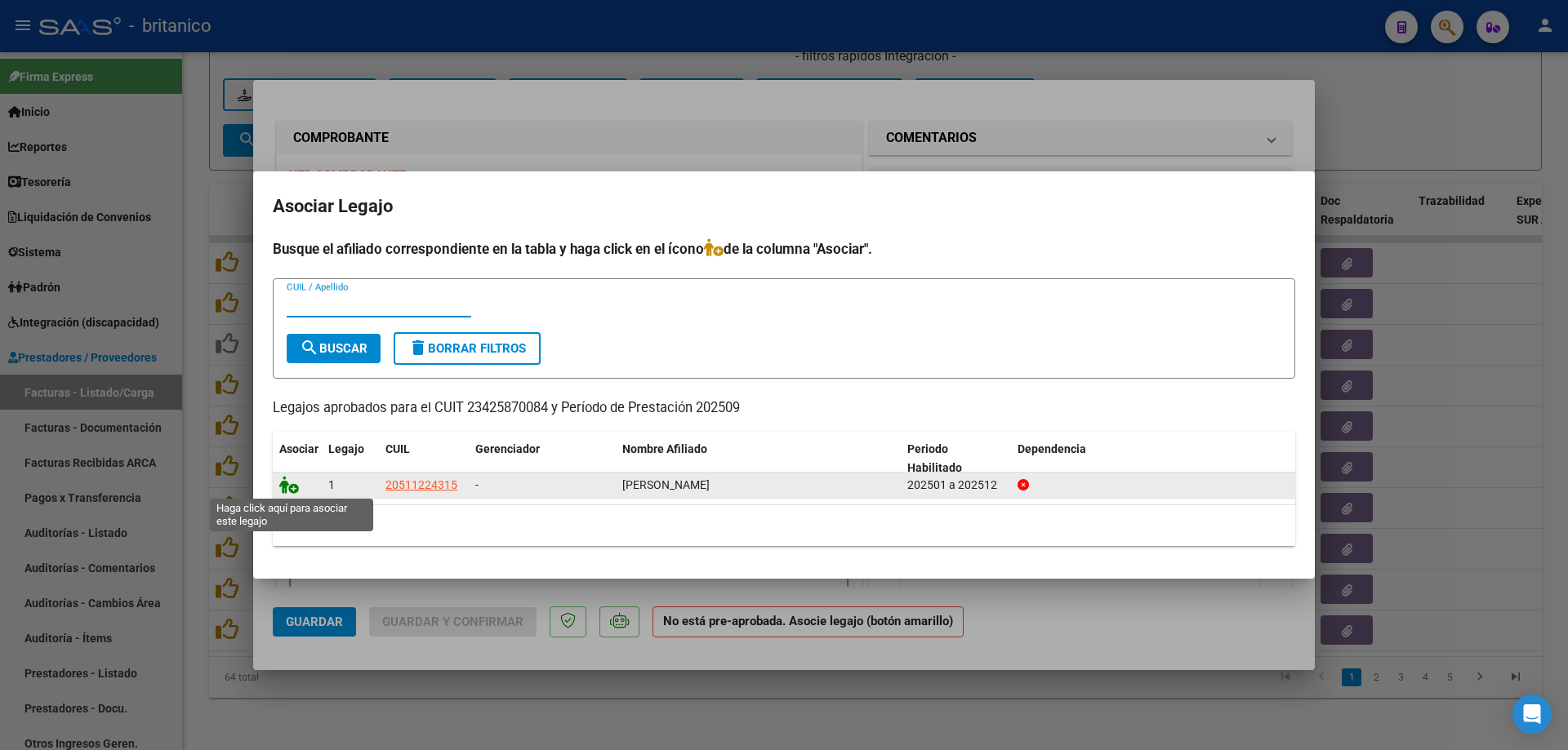
click at [291, 484] on icon at bounding box center [289, 485] width 19 height 18
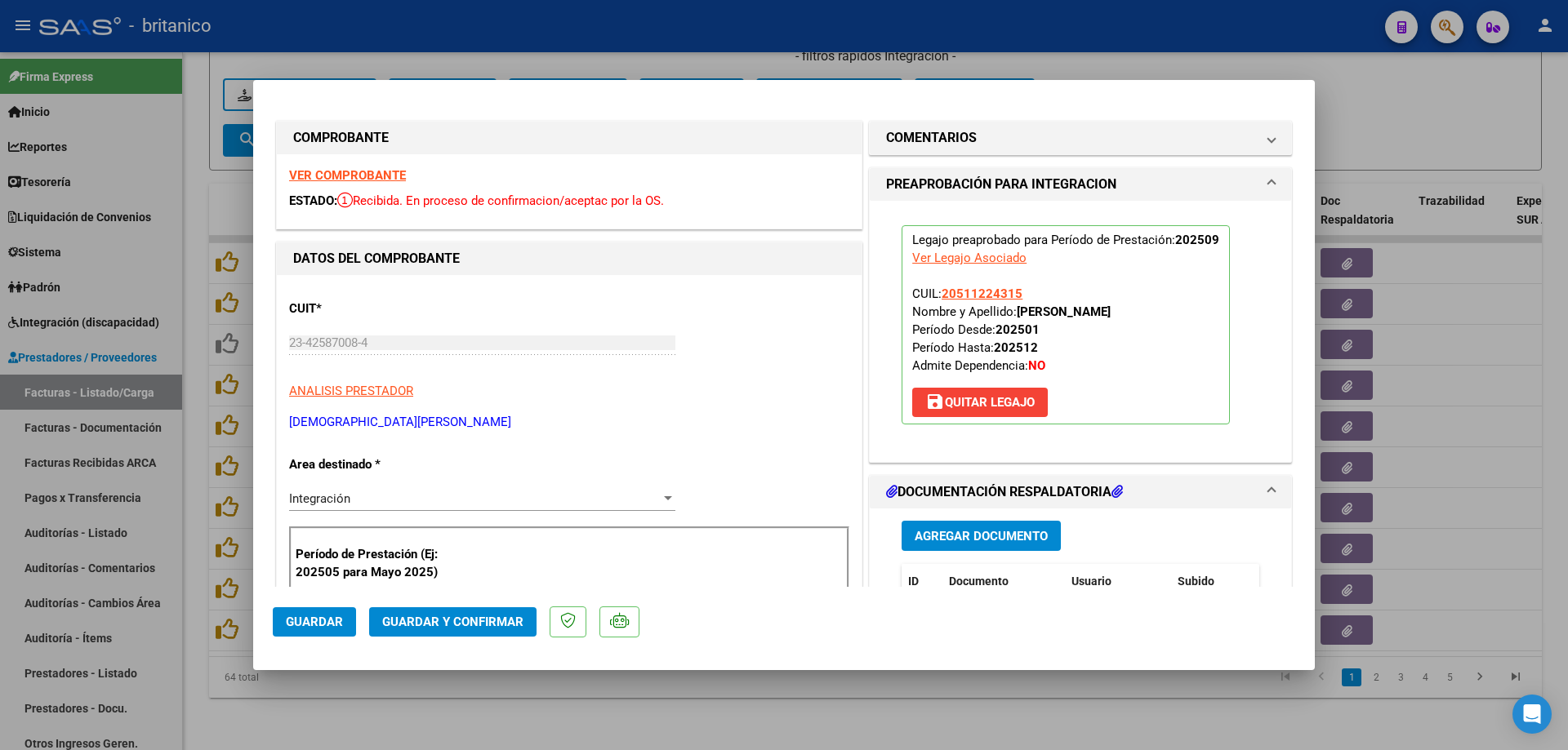
click at [329, 614] on button "Guardar" at bounding box center [314, 622] width 84 height 29
click at [470, 721] on div at bounding box center [784, 375] width 1568 height 750
type input "$ 0,00"
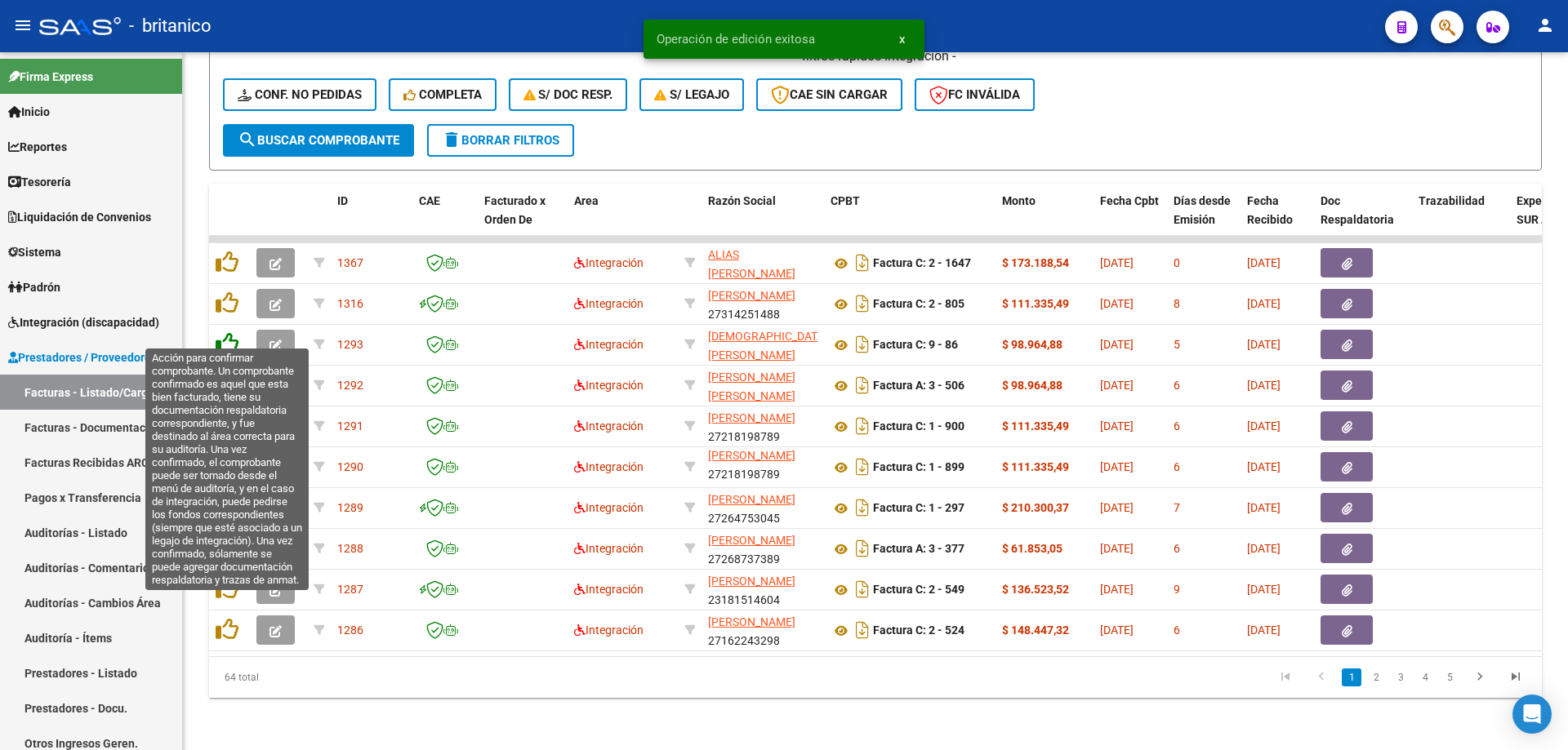
click at [223, 333] on icon at bounding box center [227, 344] width 23 height 23
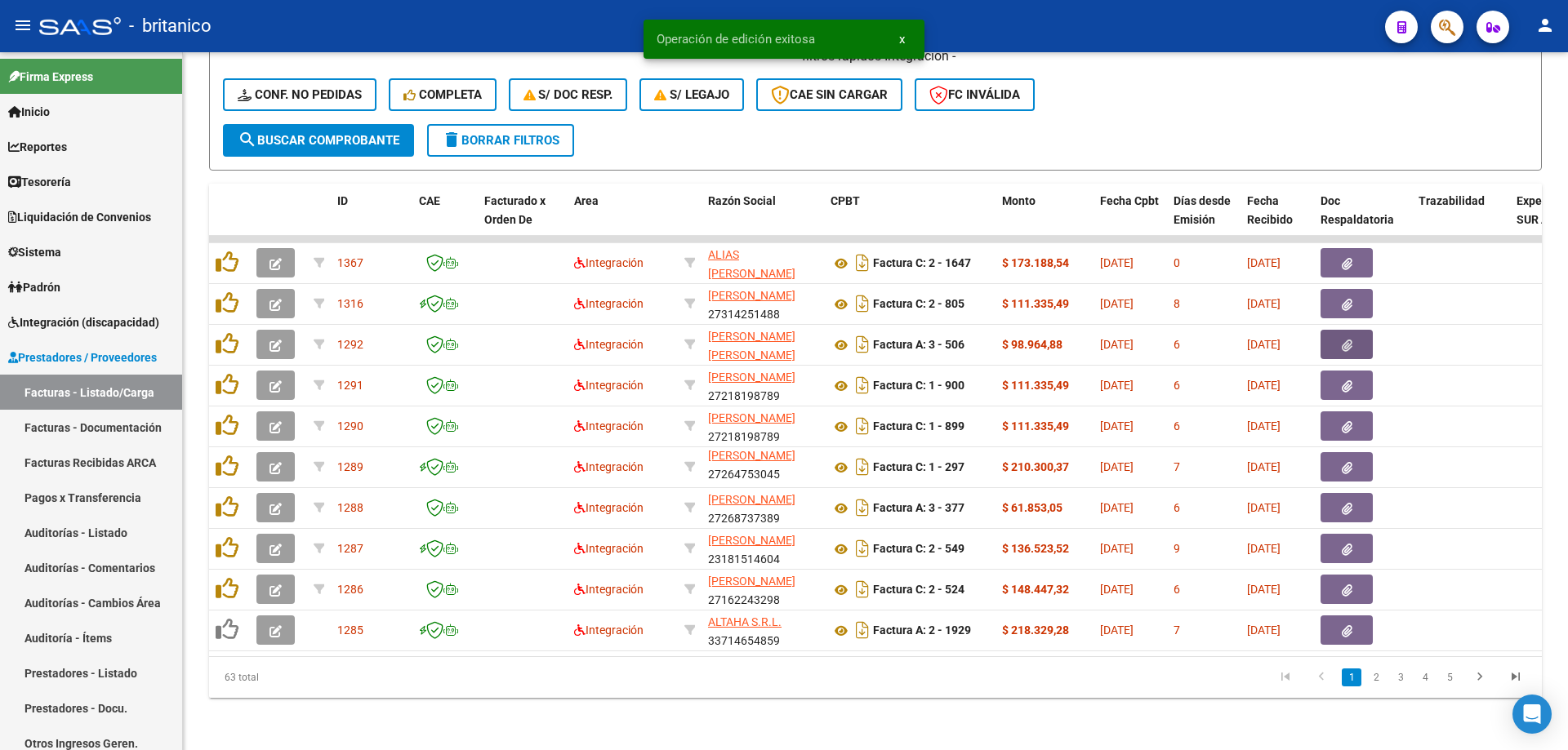
click at [1349, 330] on button "button" at bounding box center [1346, 345] width 52 height 29
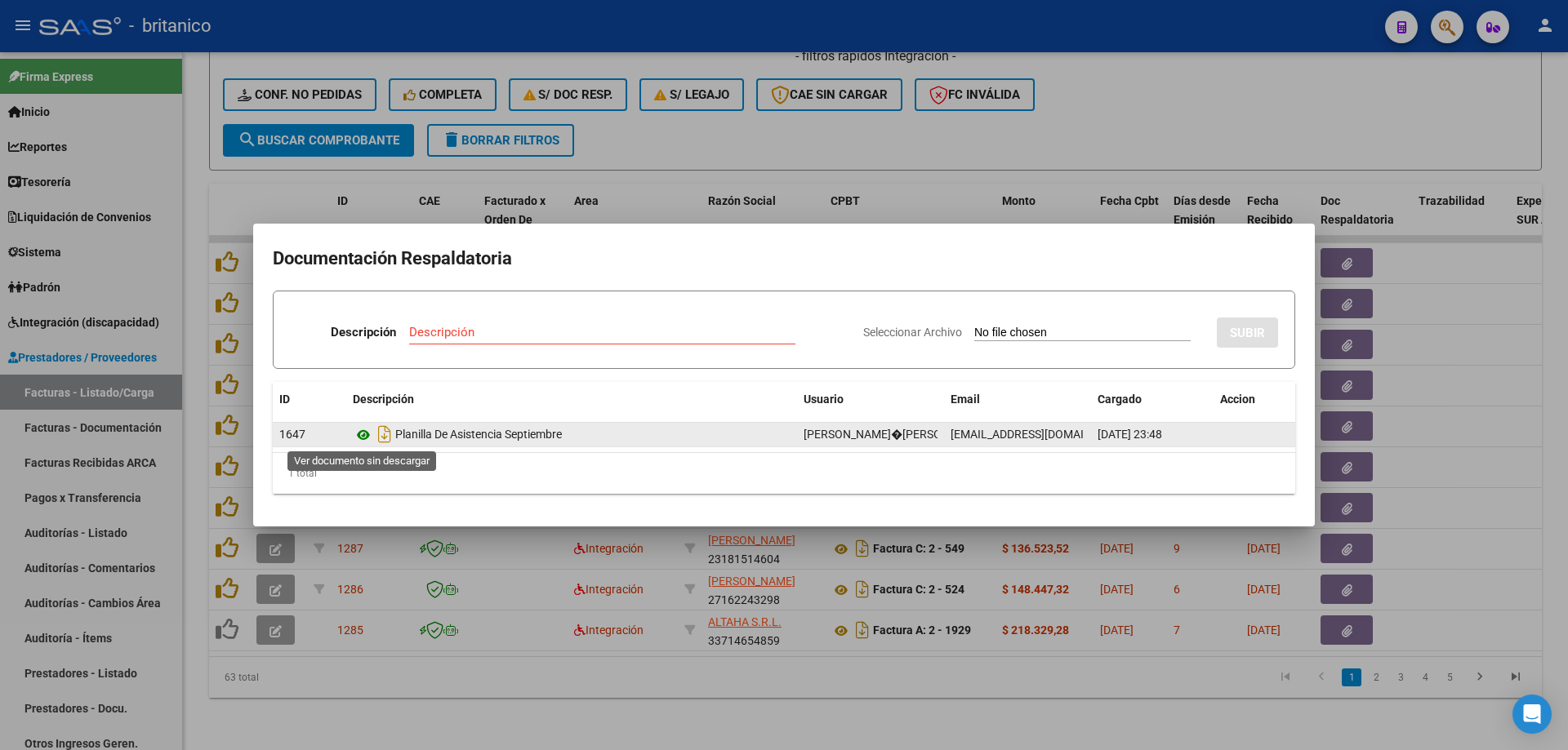
click at [360, 436] on icon at bounding box center [363, 435] width 21 height 19
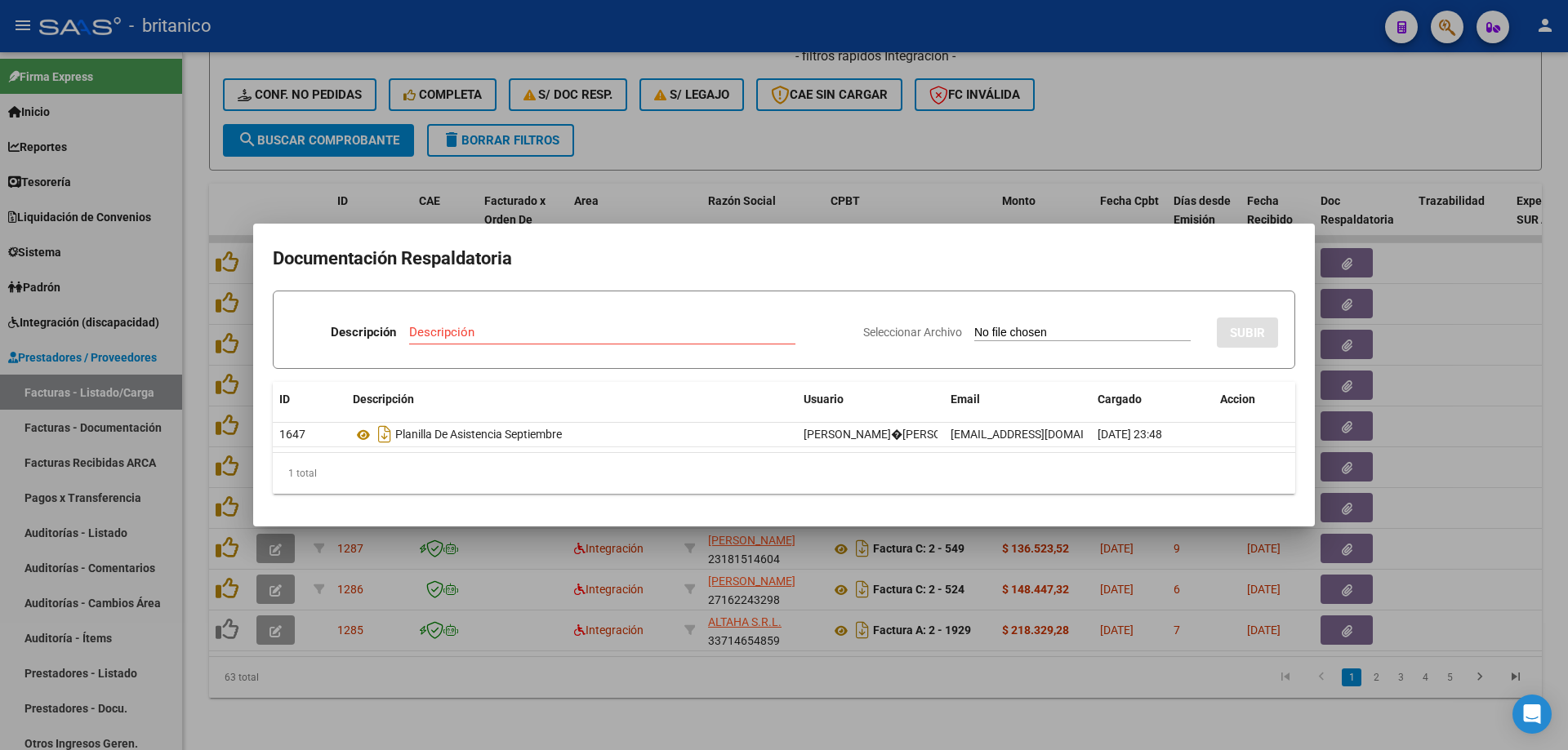
click at [788, 135] on div at bounding box center [784, 375] width 1568 height 750
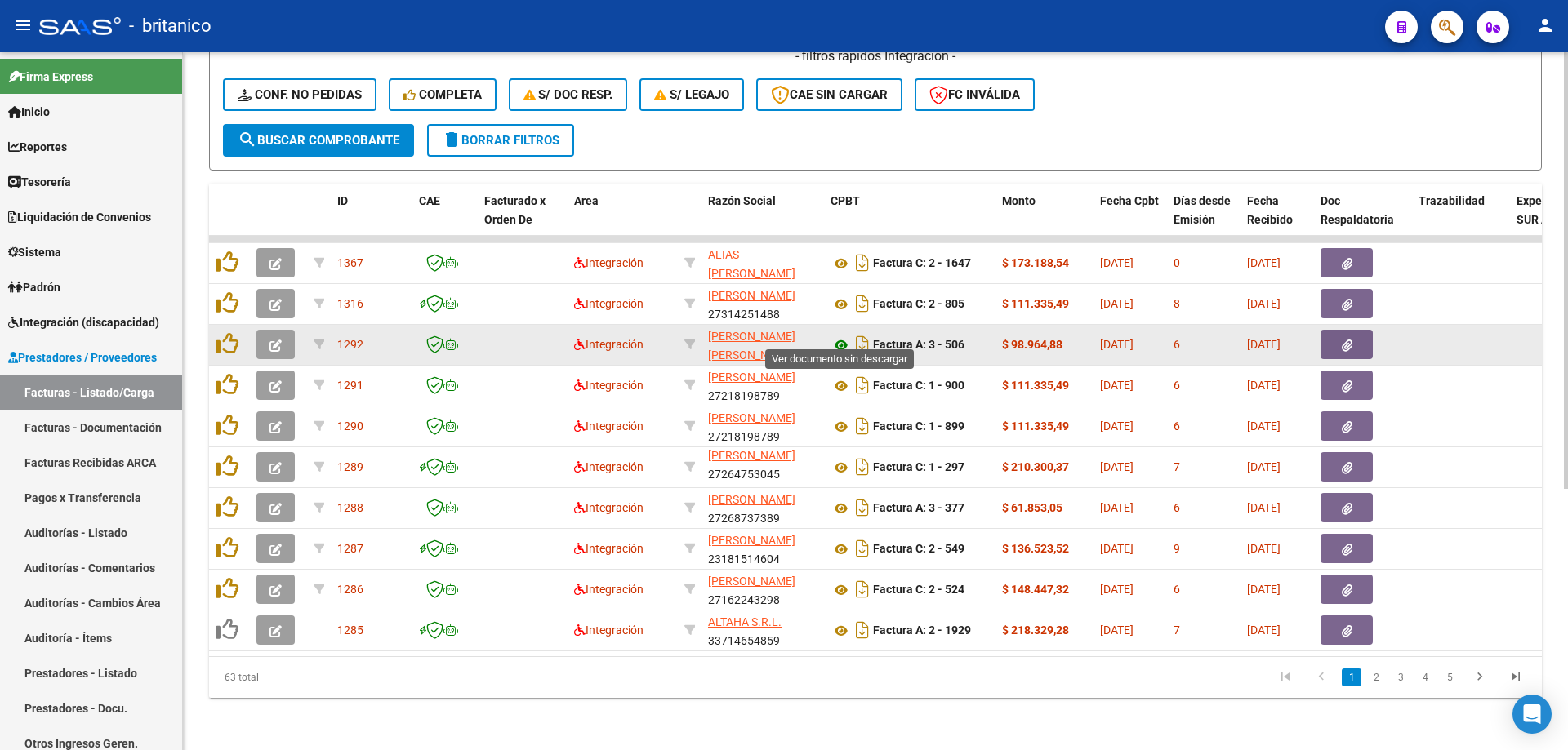
click at [843, 335] on icon at bounding box center [840, 345] width 21 height 19
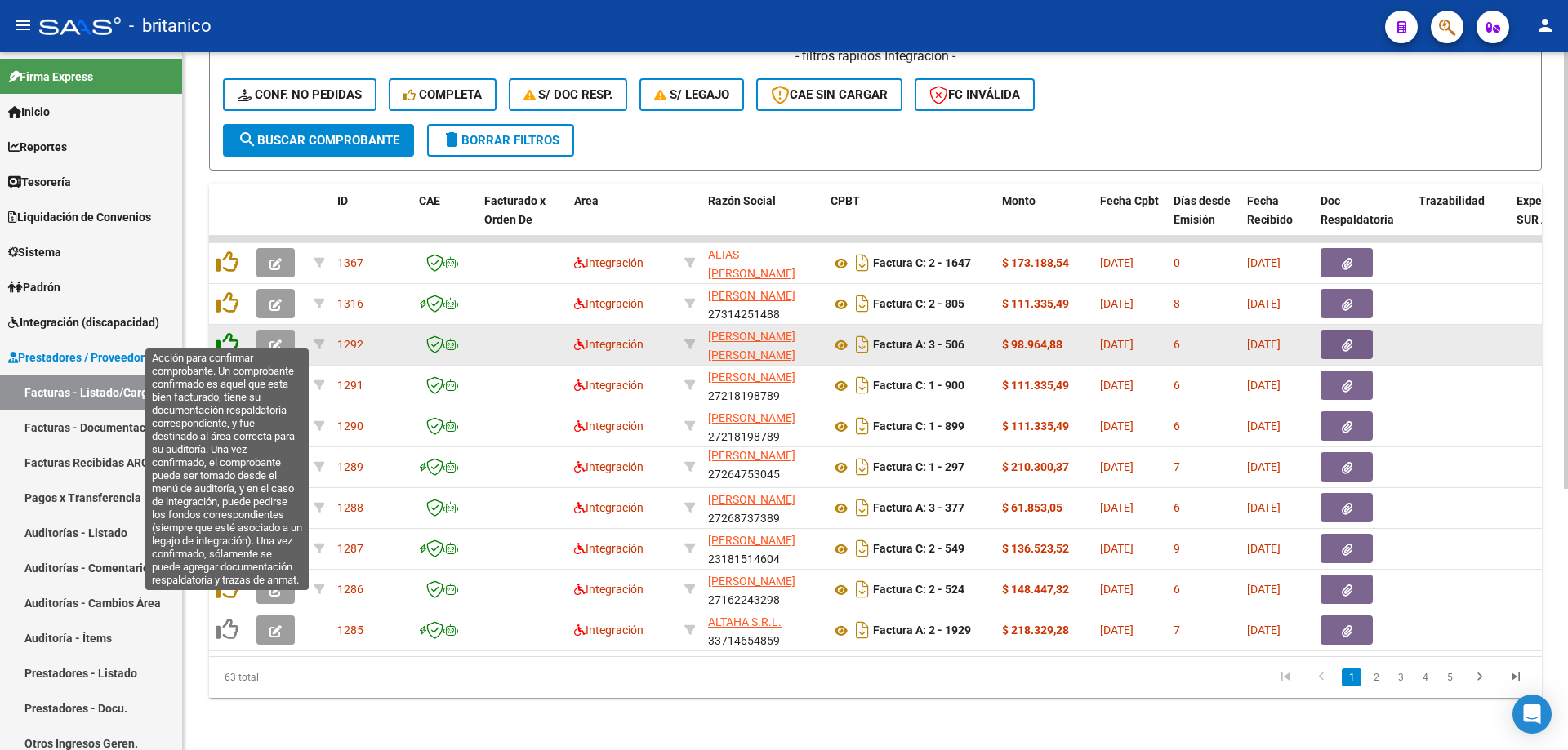
click at [234, 333] on icon at bounding box center [227, 344] width 23 height 23
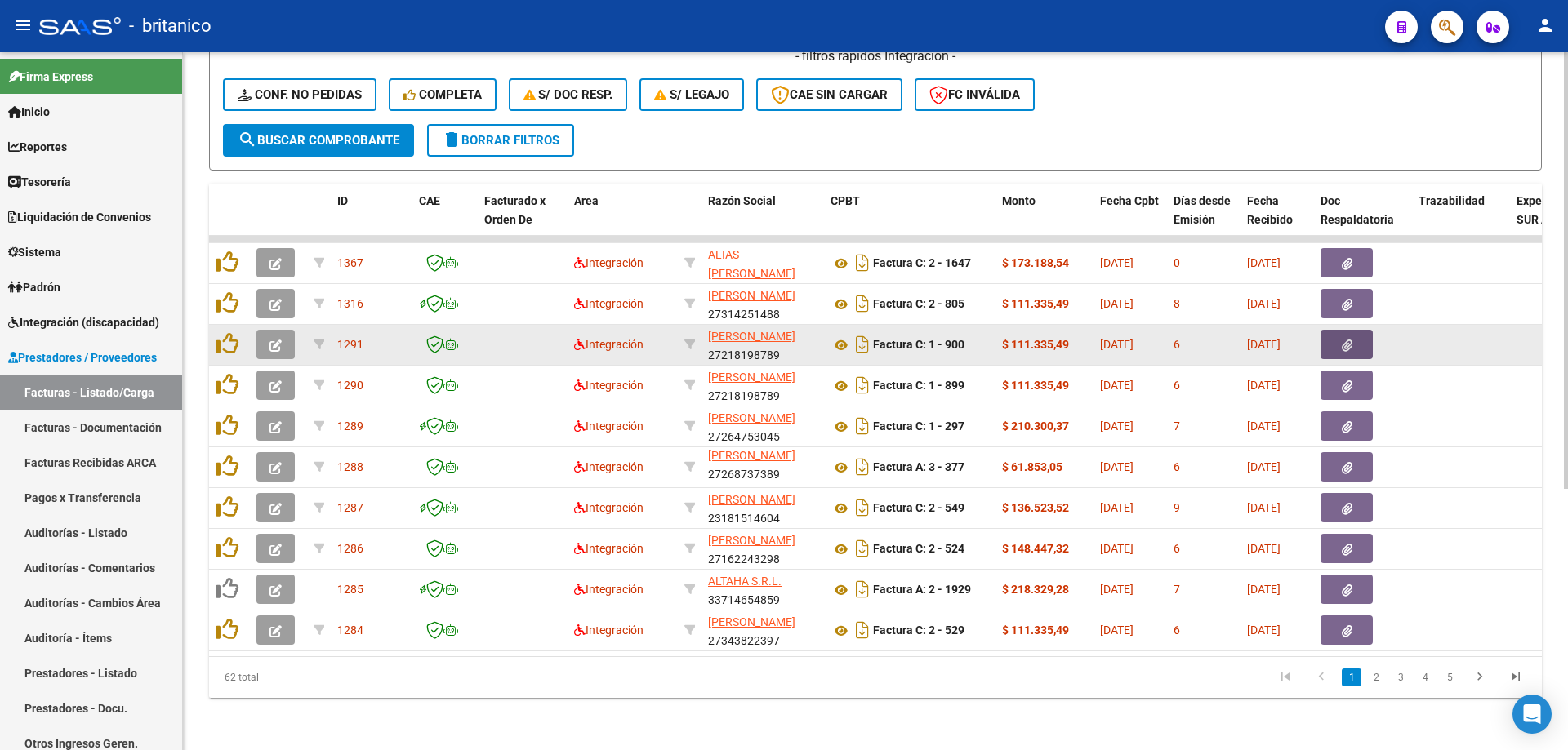
click at [1333, 333] on button "button" at bounding box center [1346, 345] width 52 height 29
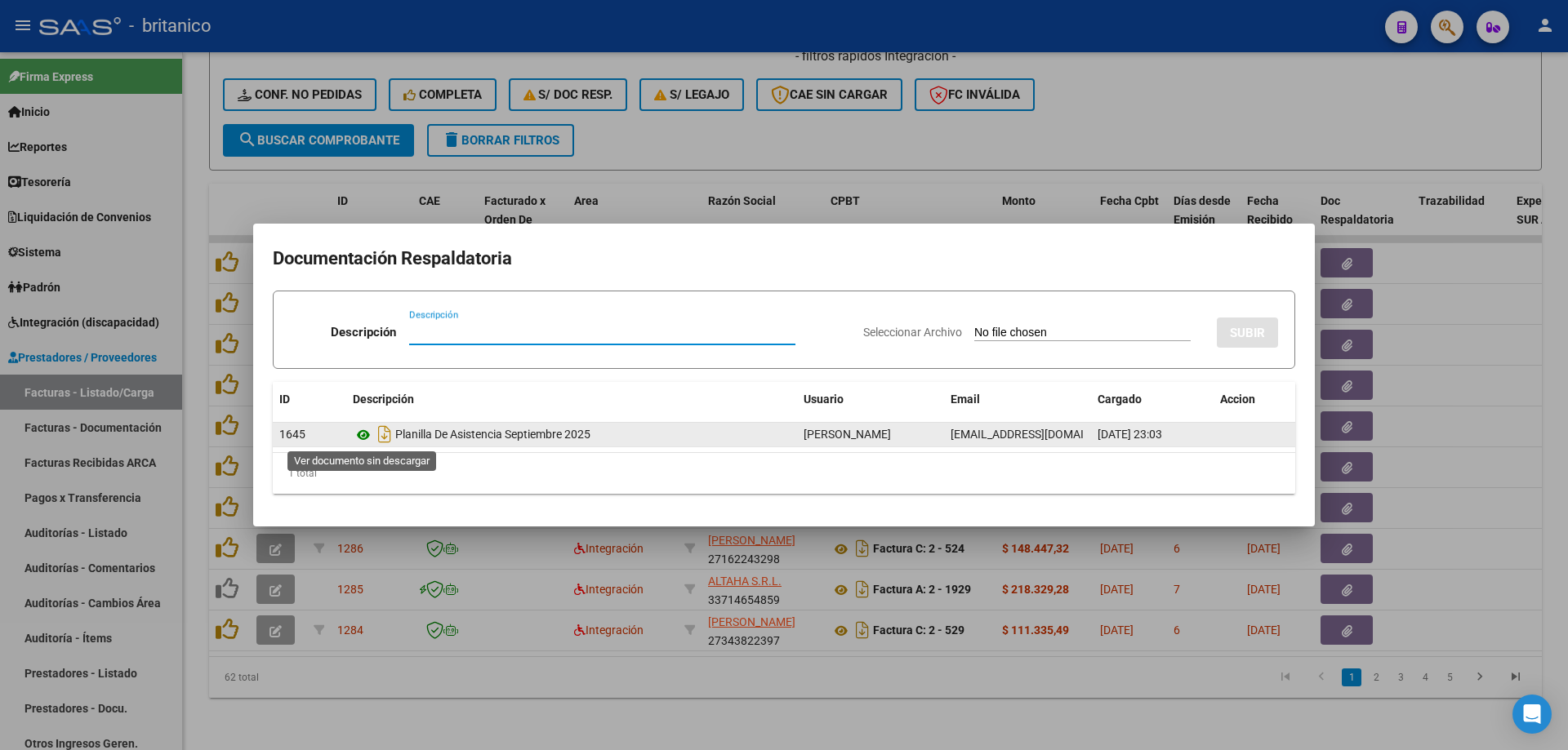
click at [363, 433] on icon at bounding box center [363, 435] width 21 height 19
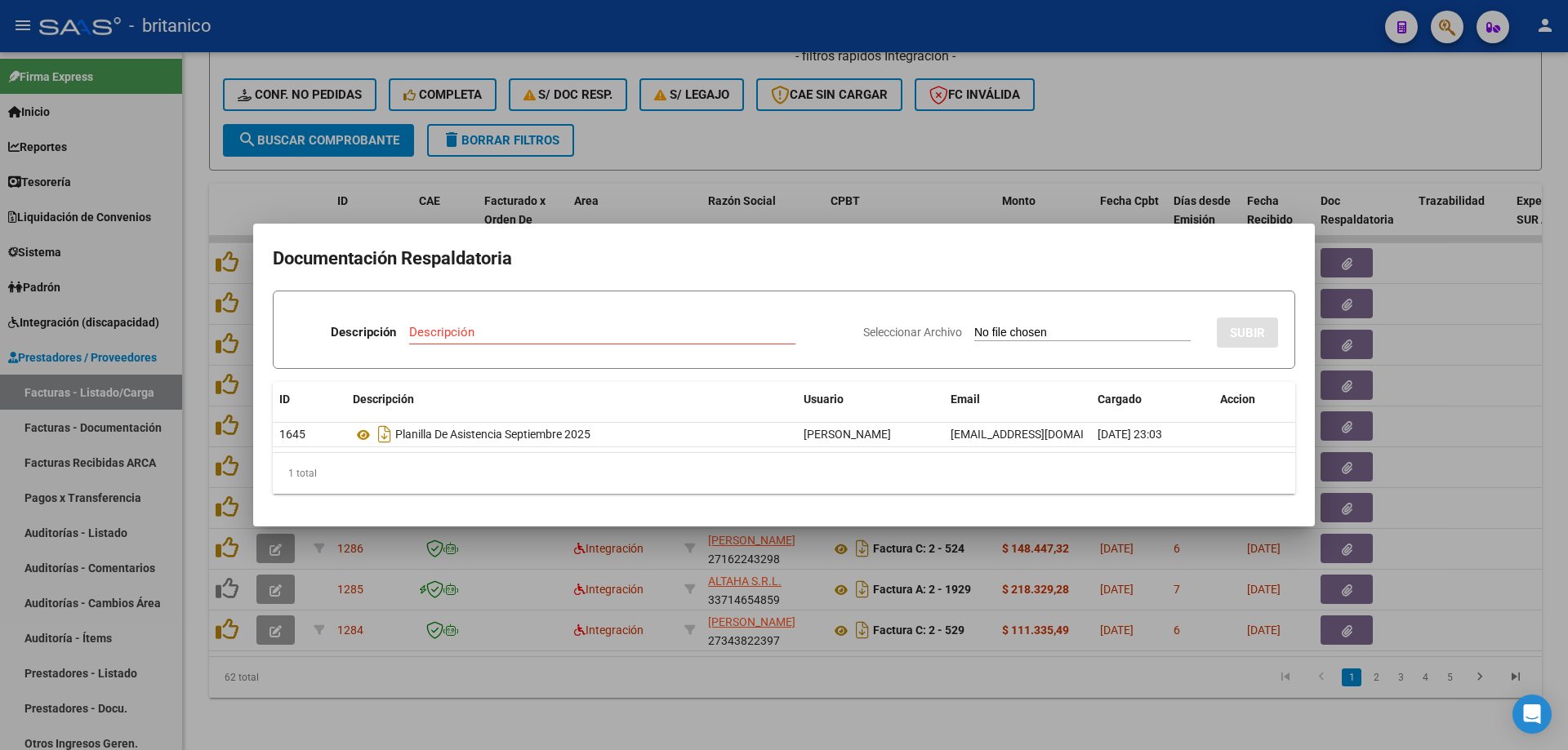
click at [879, 119] on div at bounding box center [784, 375] width 1568 height 750
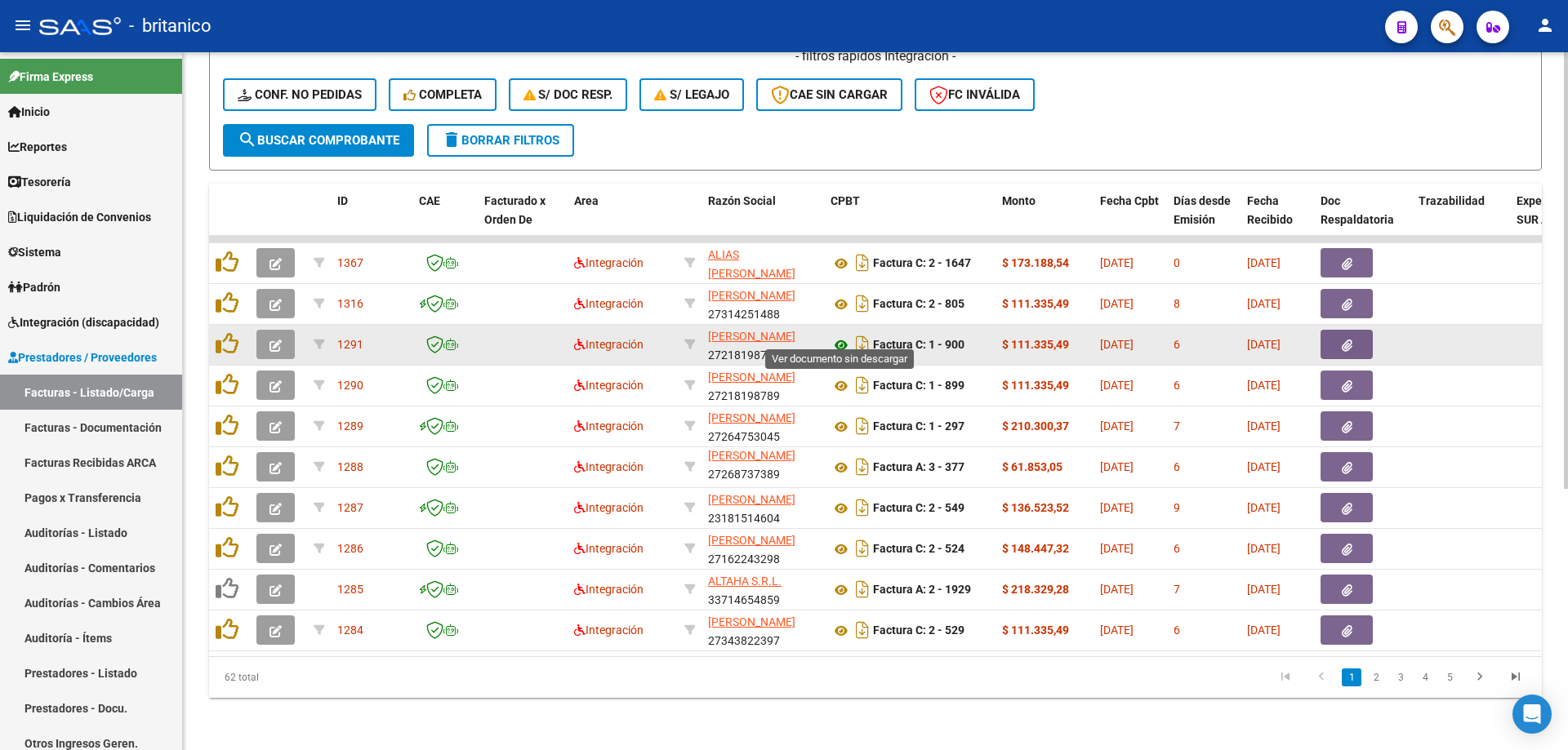
click at [845, 335] on icon at bounding box center [840, 345] width 21 height 19
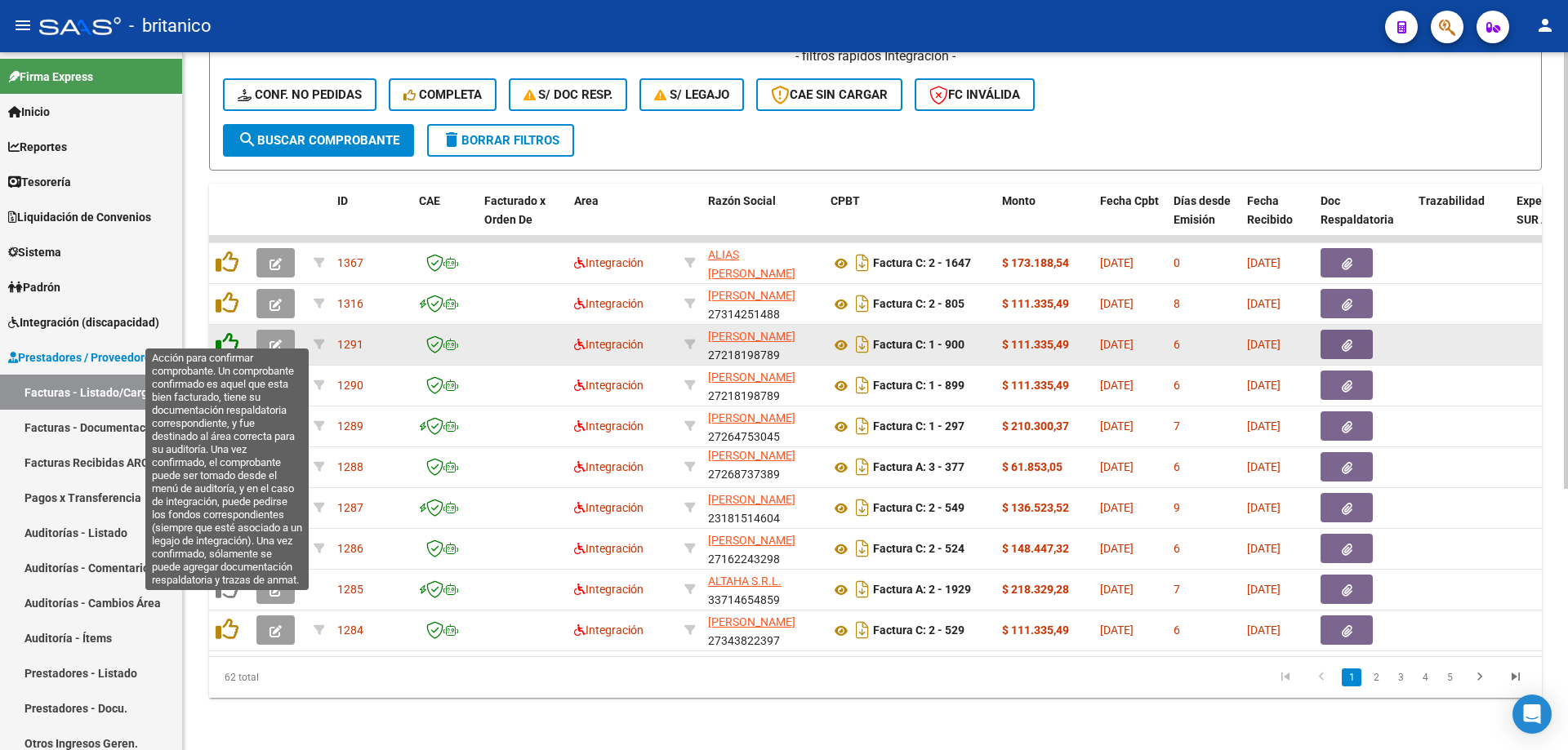
click at [232, 333] on icon at bounding box center [227, 344] width 23 height 23
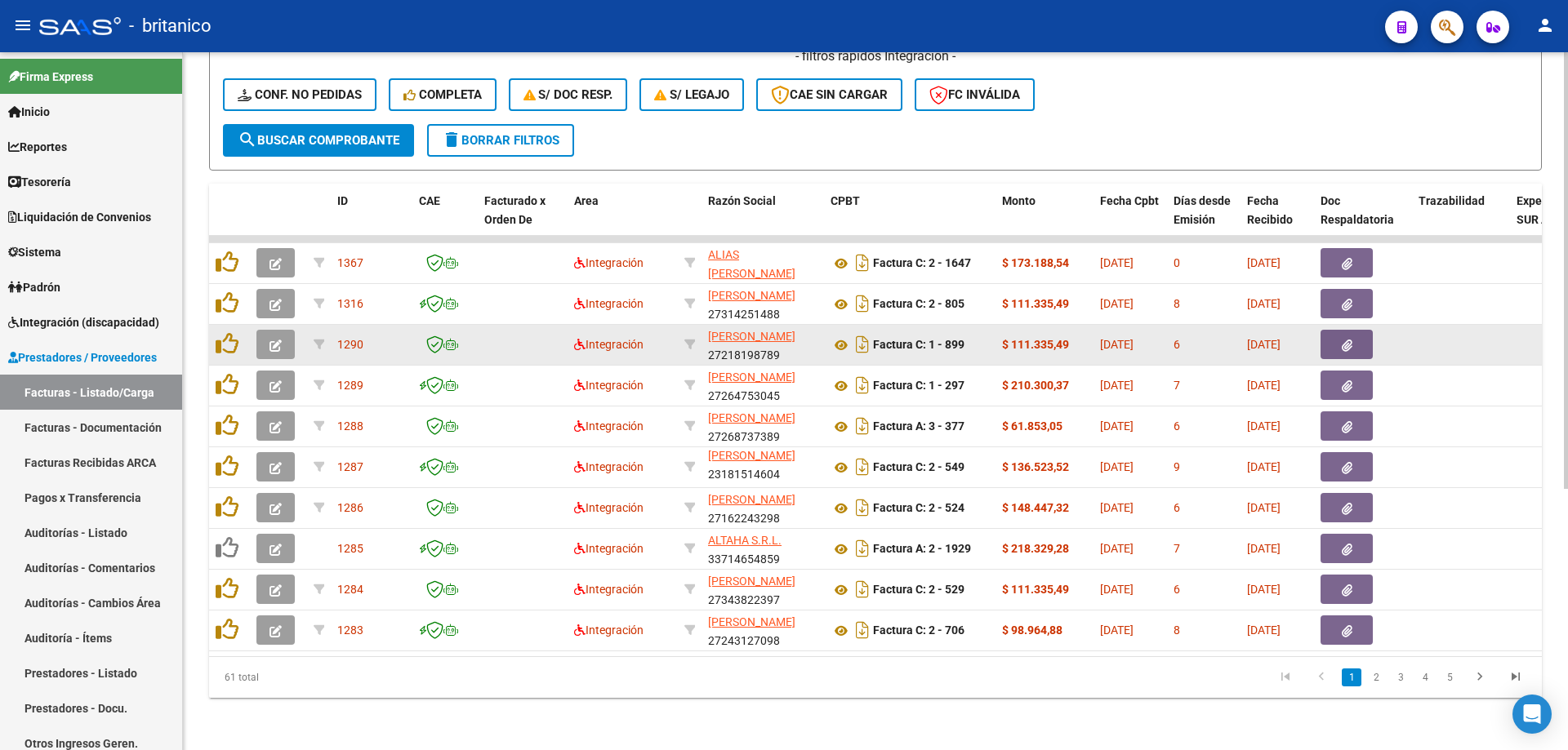
click at [1355, 330] on button "button" at bounding box center [1346, 345] width 52 height 29
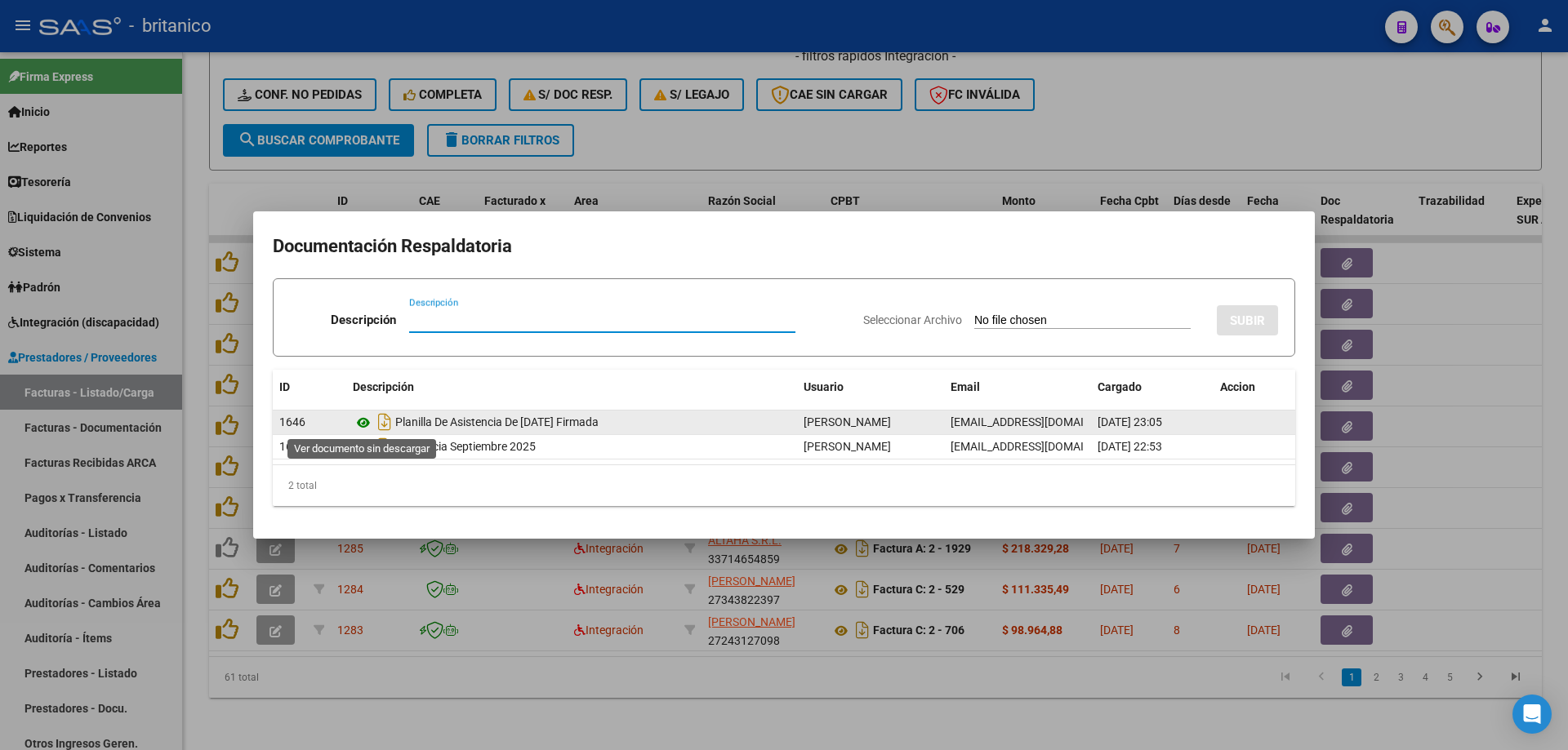
click at [360, 417] on icon at bounding box center [363, 423] width 21 height 19
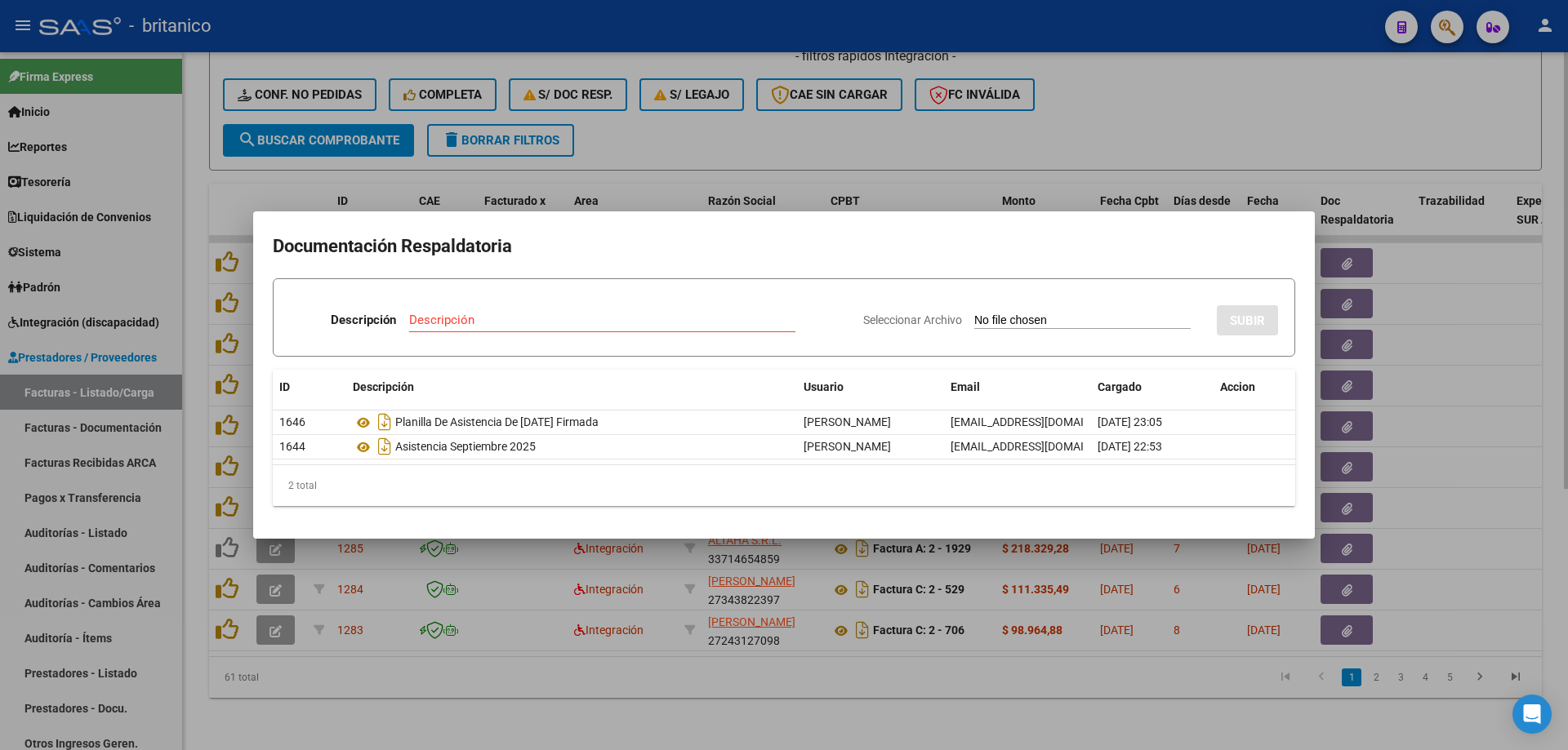
click at [793, 128] on div at bounding box center [784, 375] width 1568 height 750
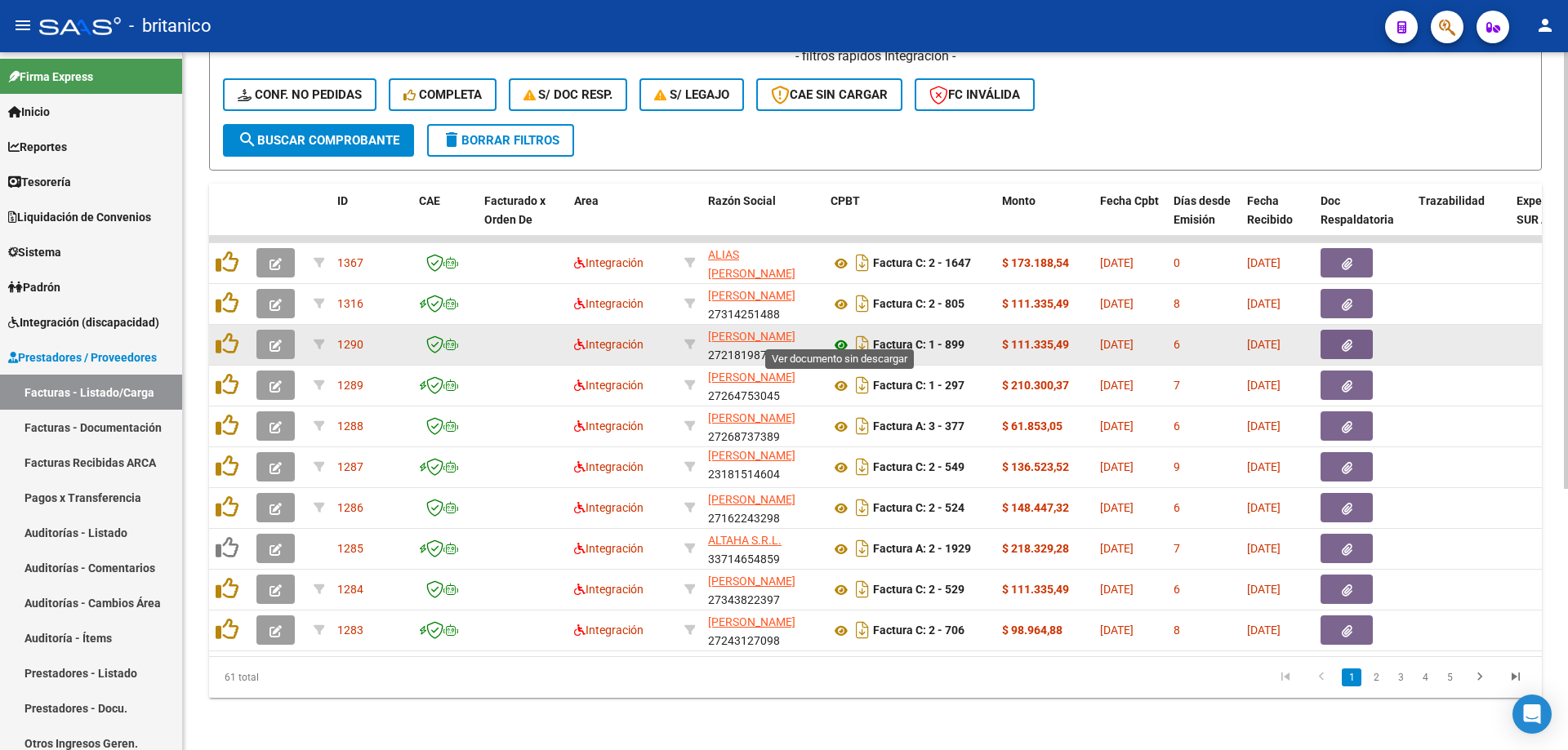
click at [844, 335] on icon at bounding box center [840, 345] width 21 height 19
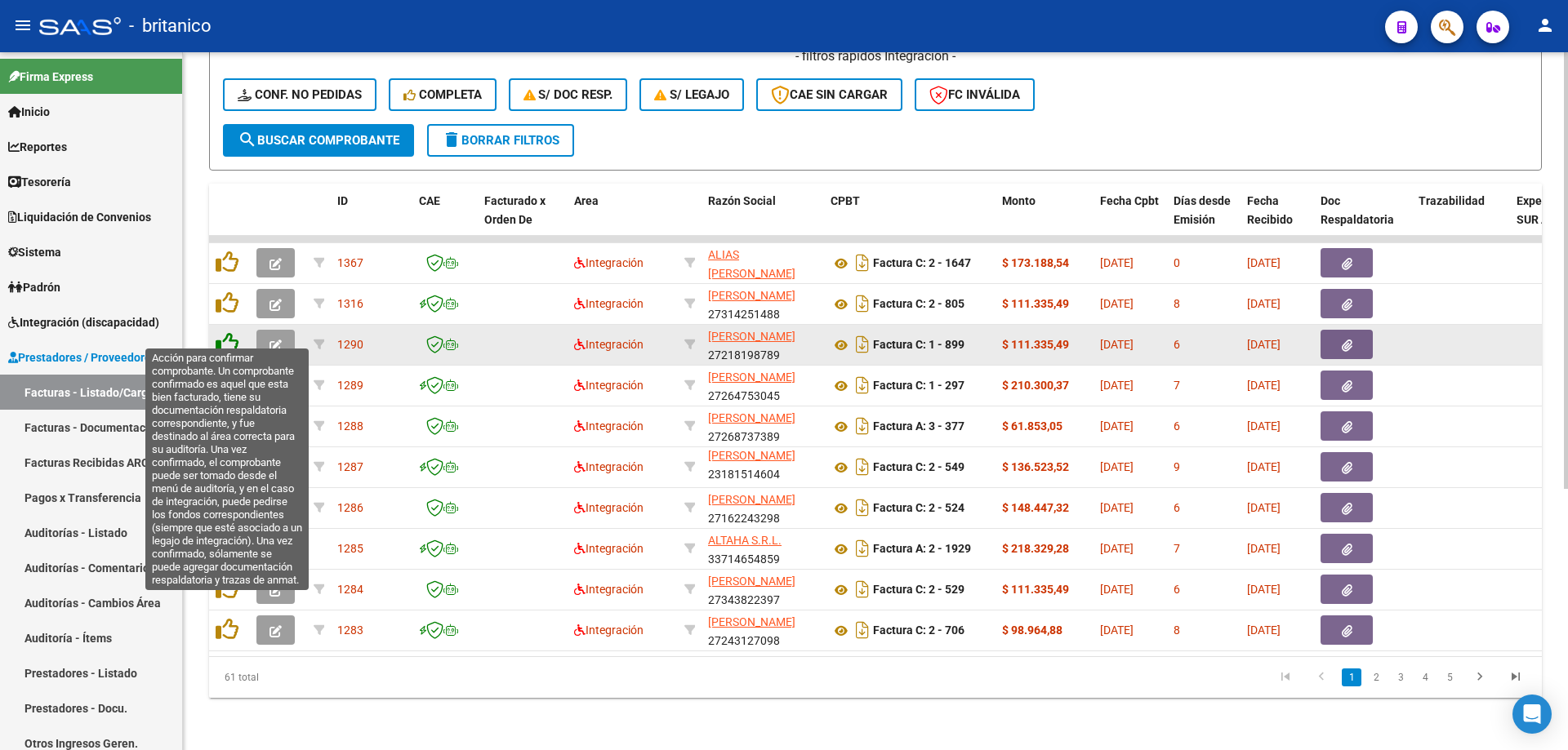
click at [222, 335] on icon at bounding box center [227, 344] width 23 height 23
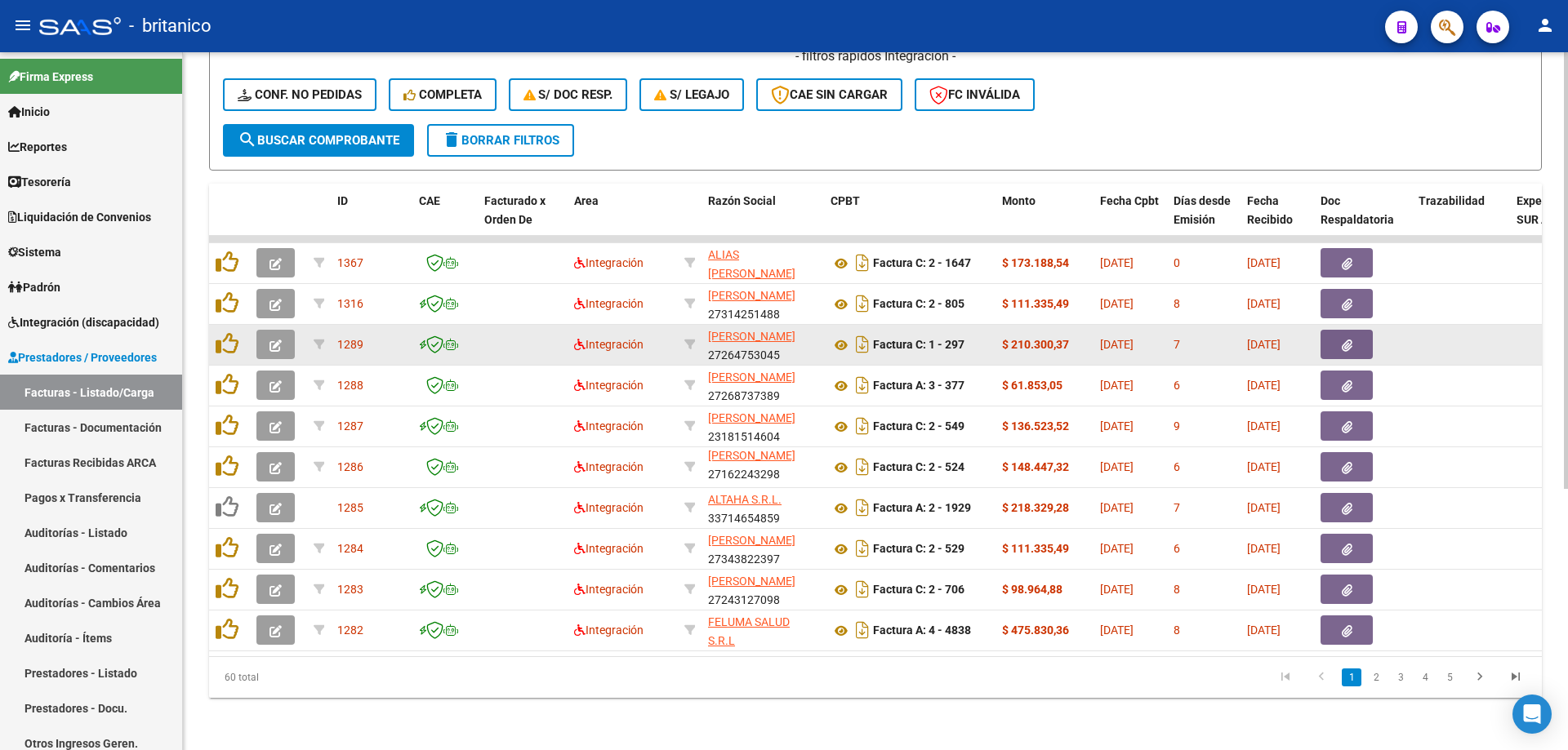
click at [1347, 337] on span "button" at bounding box center [1347, 345] width 11 height 15
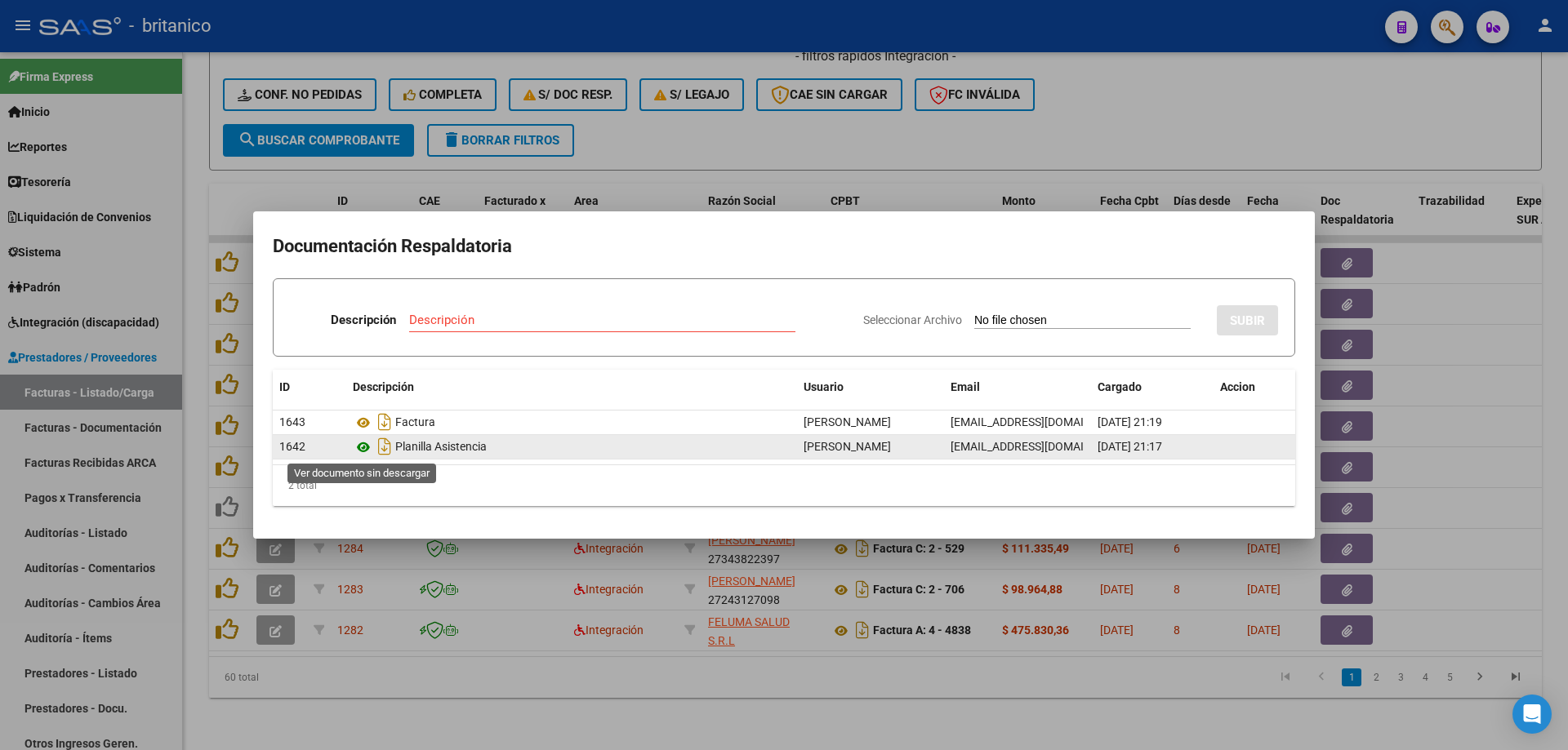
click at [369, 444] on icon at bounding box center [363, 447] width 21 height 19
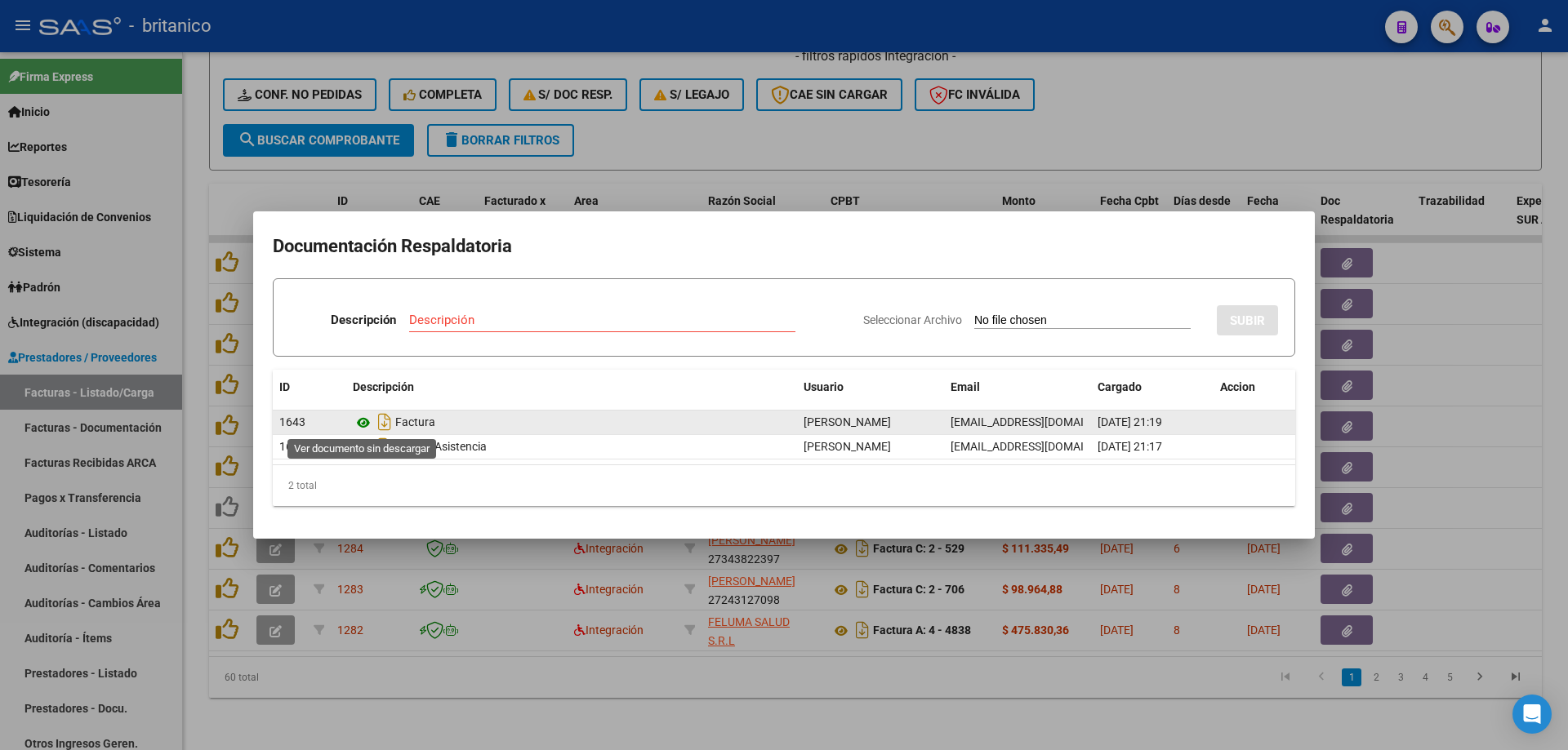
click at [361, 423] on icon at bounding box center [363, 423] width 21 height 19
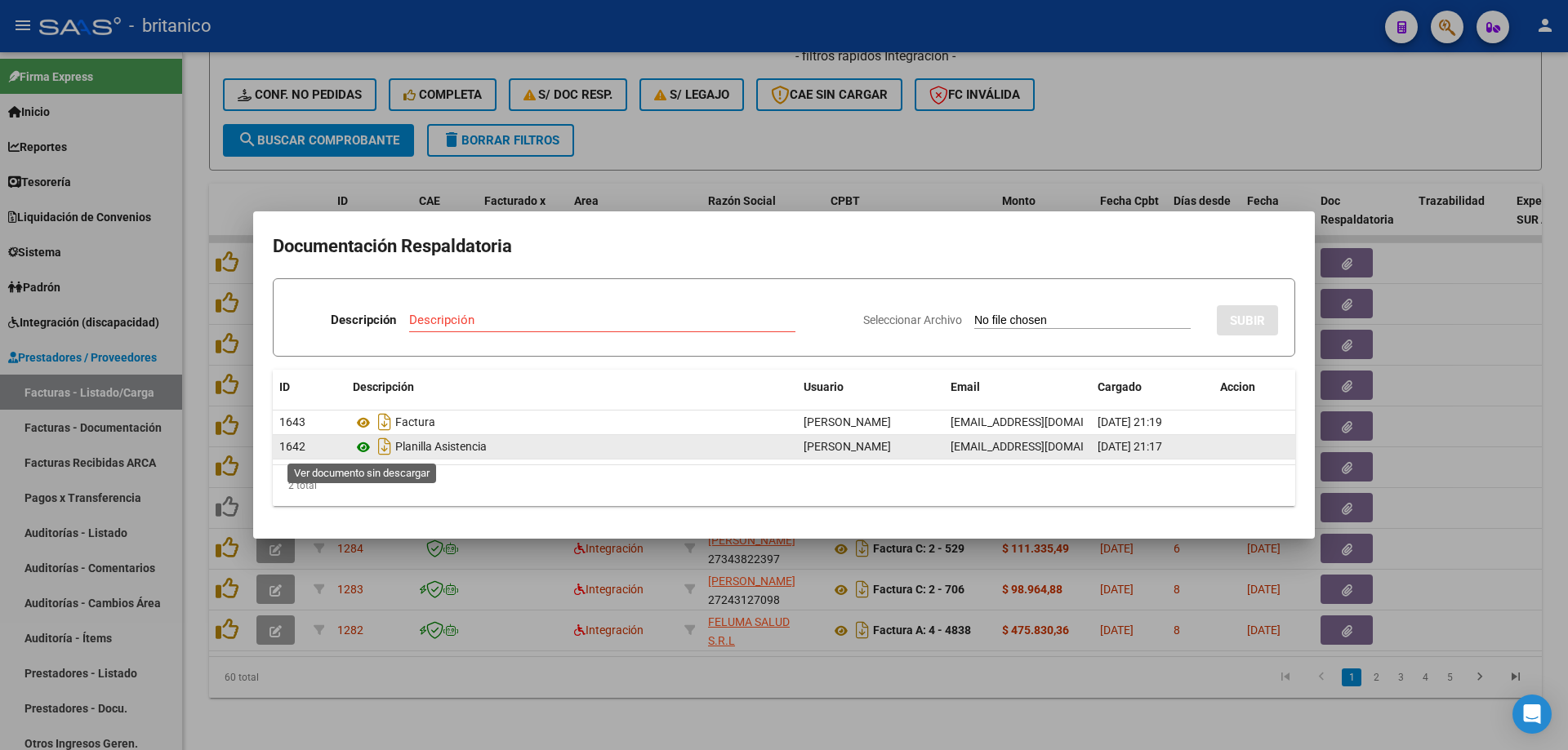
click at [359, 446] on icon at bounding box center [363, 447] width 21 height 19
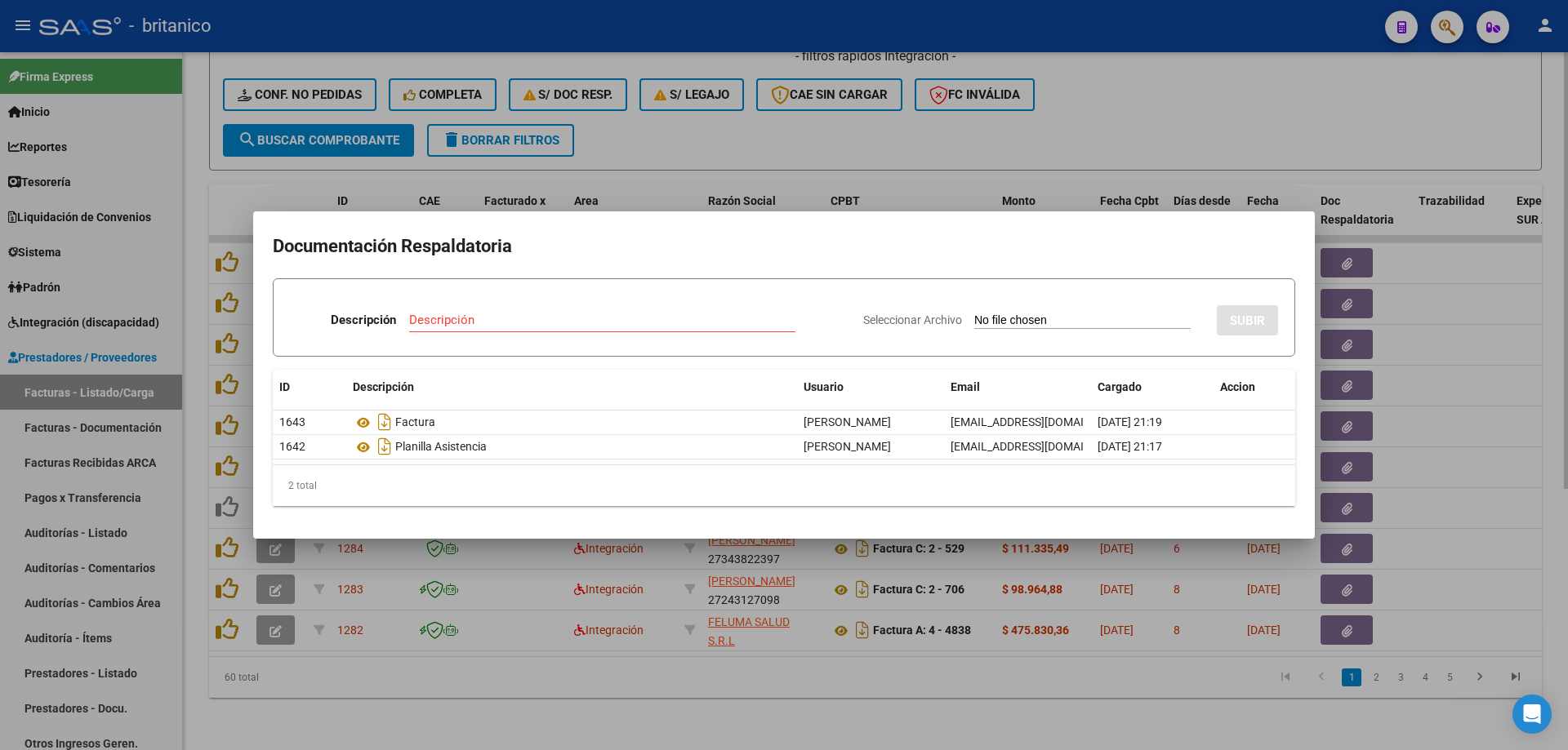
click at [1236, 119] on div at bounding box center [784, 375] width 1568 height 750
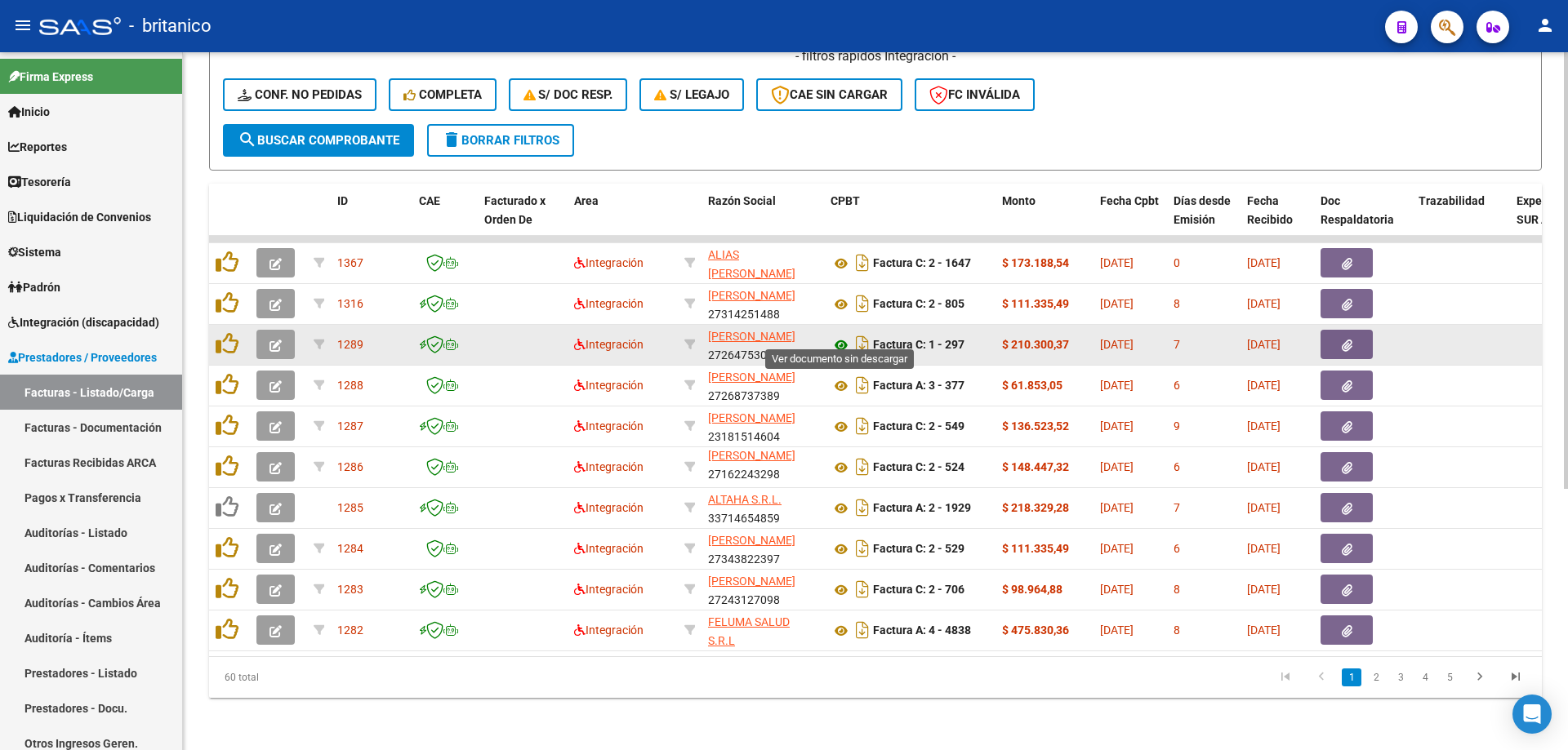
click at [840, 335] on icon at bounding box center [840, 345] width 21 height 19
click at [1342, 340] on icon "button" at bounding box center [1347, 346] width 11 height 12
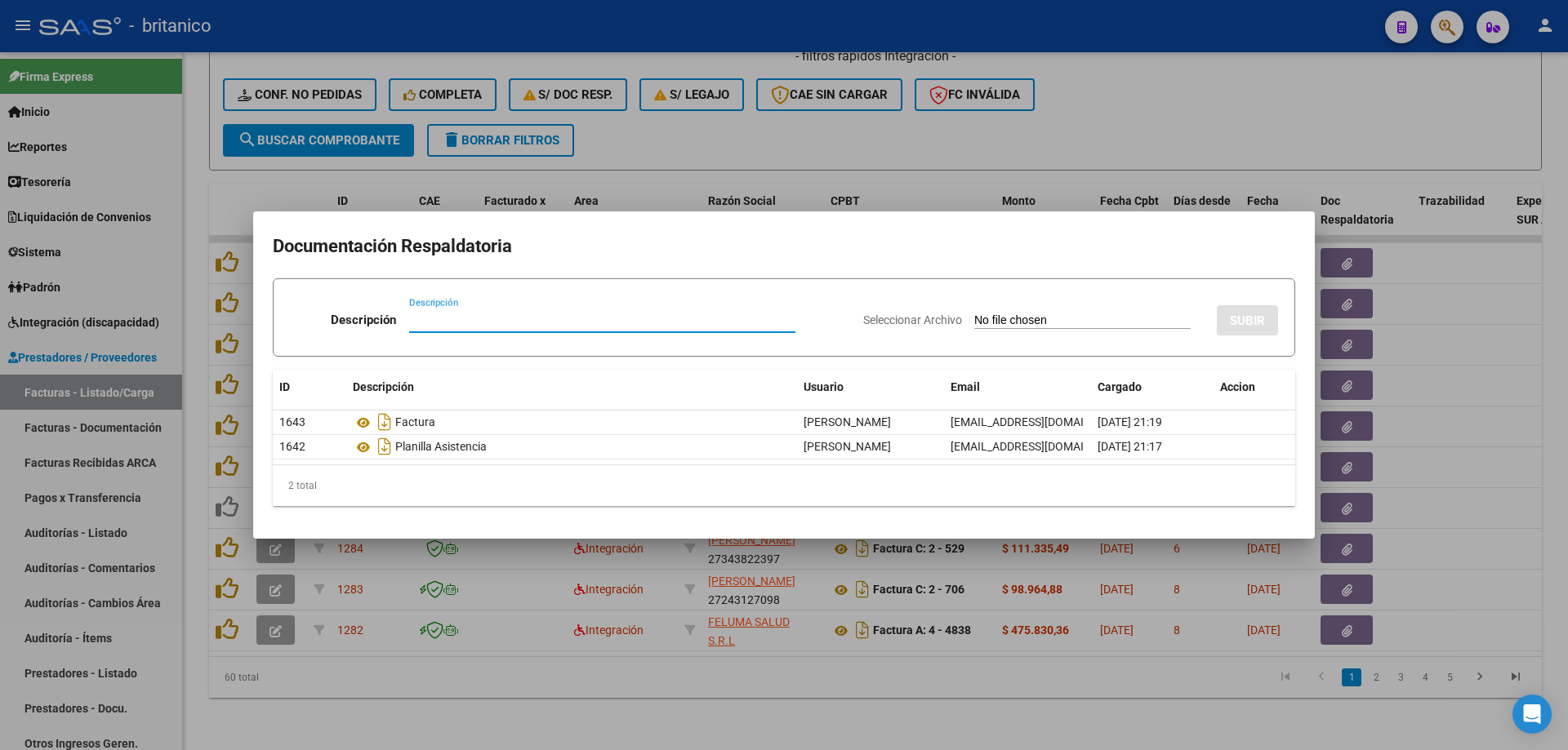
click at [517, 313] on input "Descripción" at bounding box center [602, 320] width 386 height 15
type input "la planilla correcta esta junto a la fc"
click at [1190, 327] on div "Seleccionar Archivo SUBIR" at bounding box center [1070, 317] width 415 height 50
click at [1108, 322] on input "Seleccionar Archivo" at bounding box center [1082, 321] width 216 height 16
click at [1011, 310] on div "Seleccionar Archivo SUBIR" at bounding box center [1070, 317] width 415 height 50
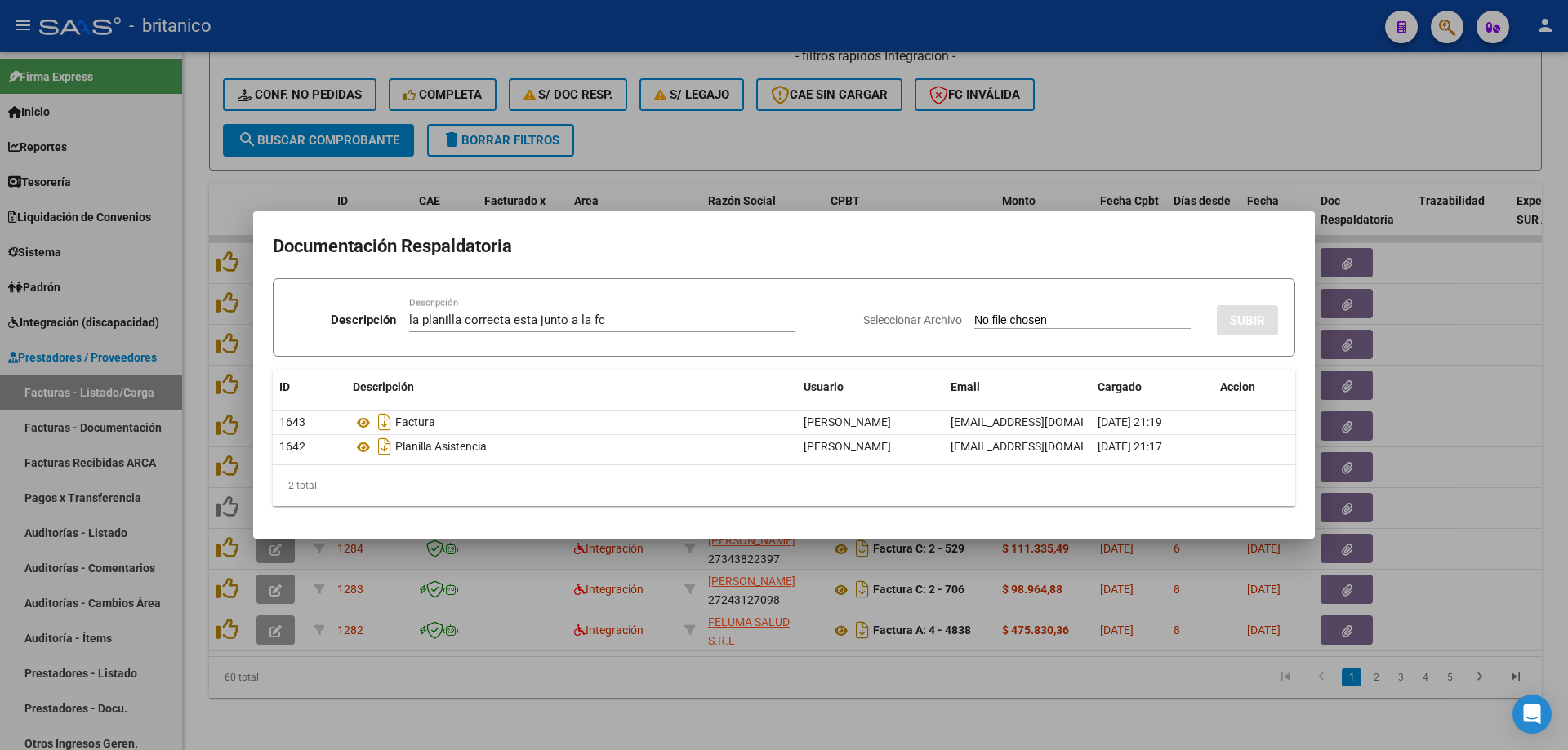
click at [1011, 310] on div "Seleccionar Archivo SUBIR" at bounding box center [1070, 317] width 415 height 50
drag, startPoint x: 1011, startPoint y: 310, endPoint x: 1011, endPoint y: 318, distance: 8.0
click at [1011, 312] on div "Seleccionar Archivo SUBIR" at bounding box center [1070, 317] width 415 height 50
click at [1011, 322] on input "Seleccionar Archivo" at bounding box center [1082, 321] width 216 height 16
click at [945, 120] on div at bounding box center [784, 375] width 1568 height 750
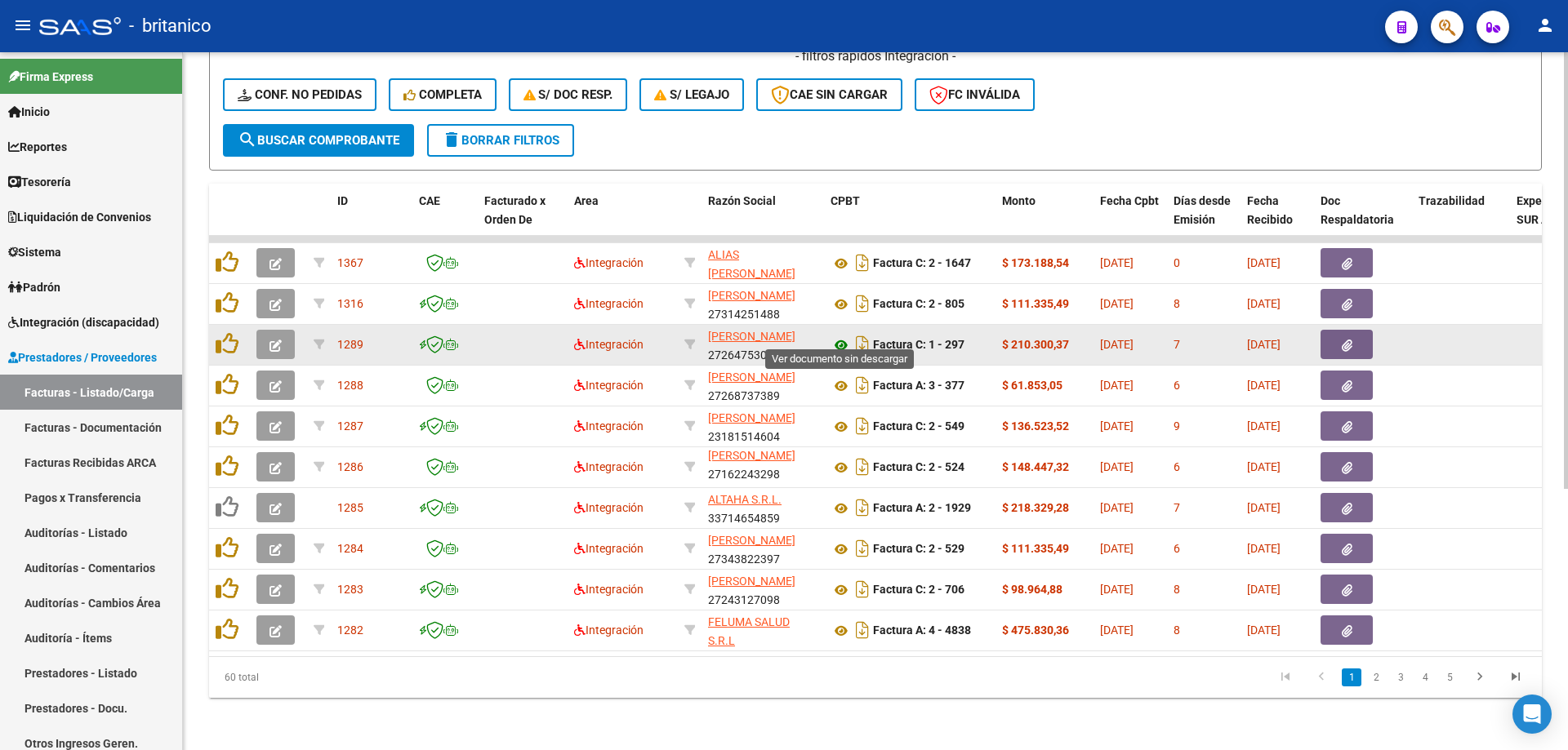
click at [837, 335] on icon at bounding box center [840, 345] width 21 height 19
click at [845, 335] on icon at bounding box center [840, 345] width 21 height 19
click at [1359, 333] on button "button" at bounding box center [1346, 345] width 52 height 29
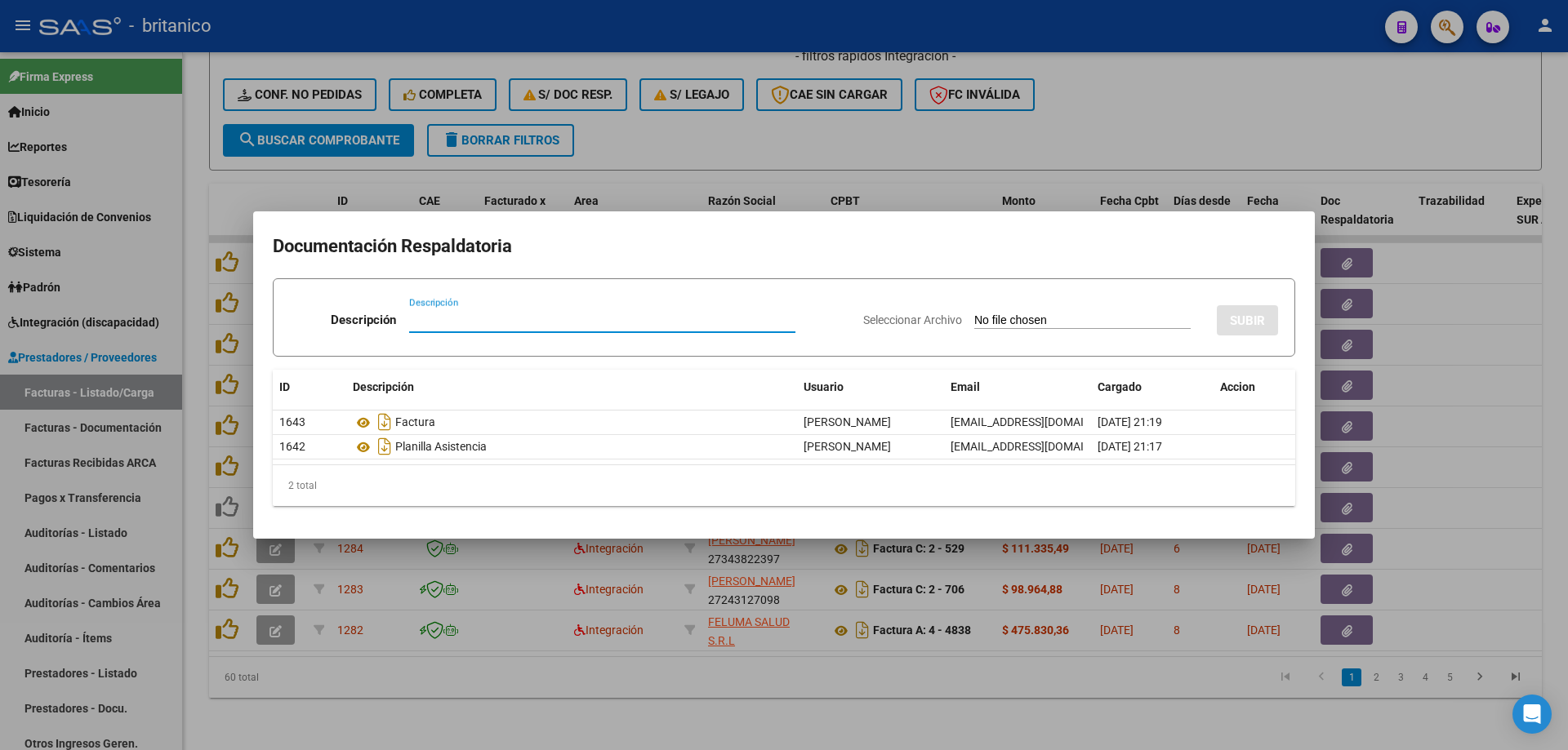
click at [974, 319] on input "Seleccionar Archivo" at bounding box center [1082, 321] width 216 height 16
type input "C:\fakepath\planilla septiembre LIC STASI.pdf"
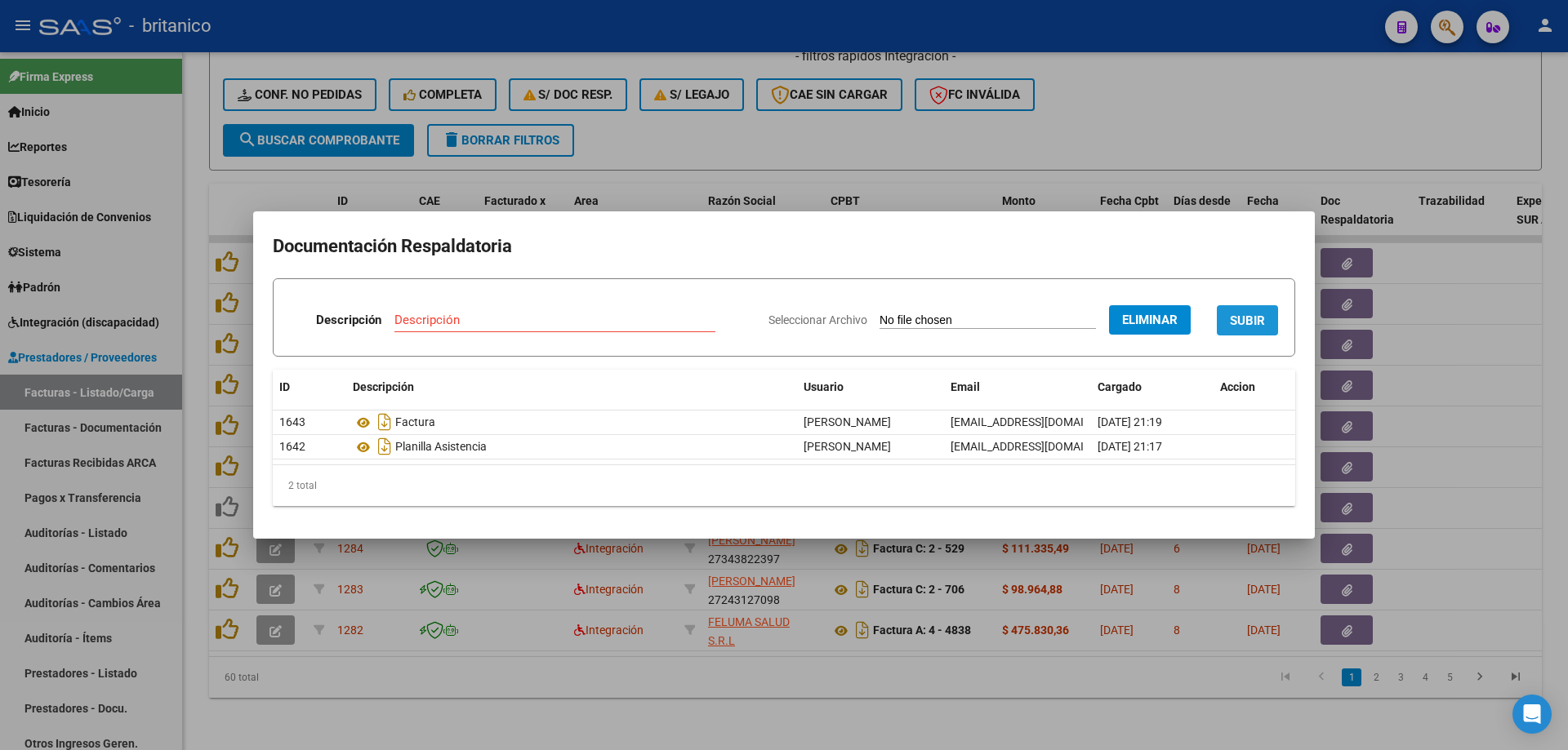
click at [1251, 317] on span "SUBIR" at bounding box center [1247, 321] width 35 height 15
click at [418, 325] on input "Descripción" at bounding box center [498, 320] width 259 height 15
type input "PLANILLA"
click at [1257, 311] on button "SUBIR" at bounding box center [1247, 320] width 62 height 30
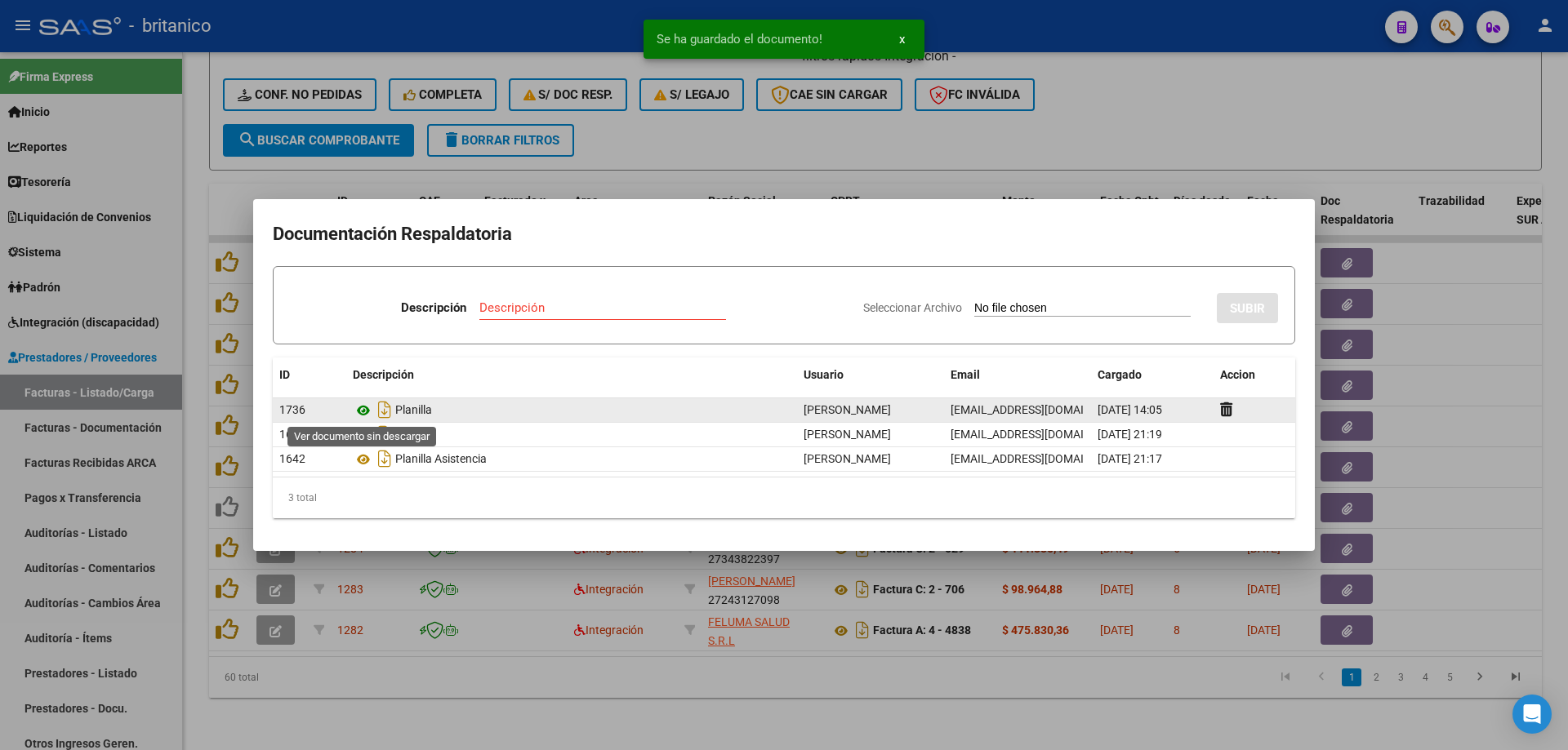
click at [363, 410] on icon at bounding box center [363, 410] width 21 height 19
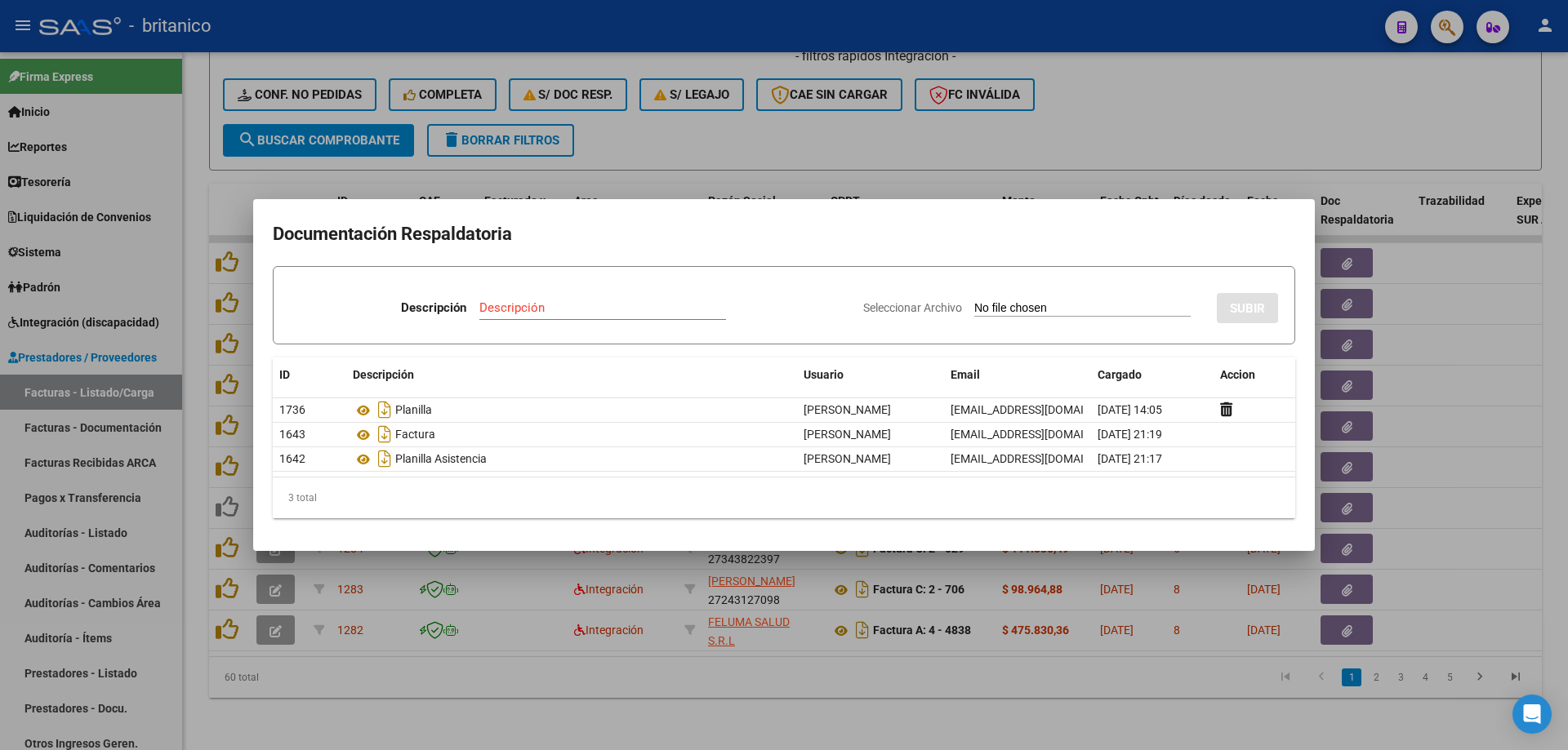
click at [1511, 405] on div at bounding box center [784, 375] width 1568 height 750
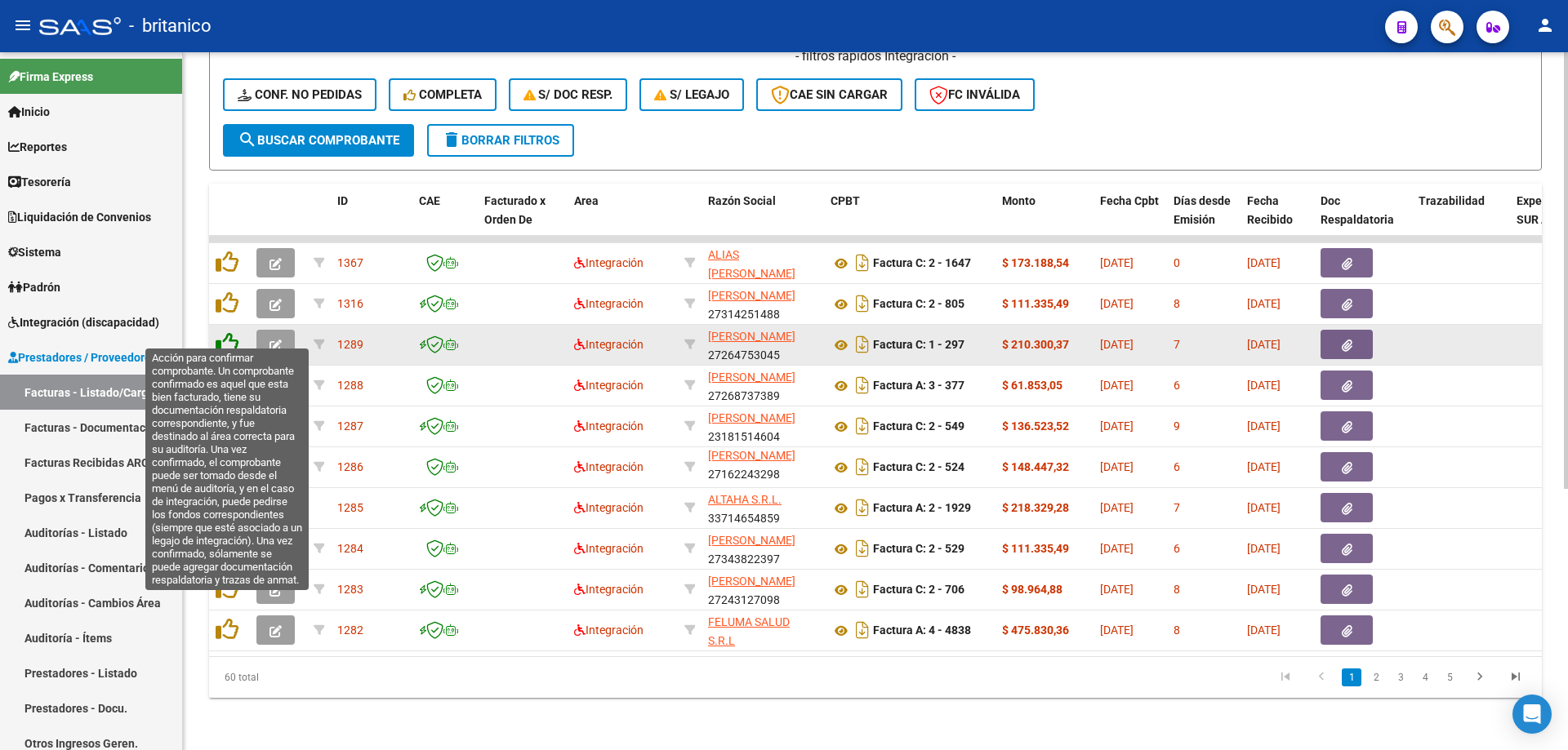
click at [217, 333] on icon at bounding box center [227, 344] width 23 height 23
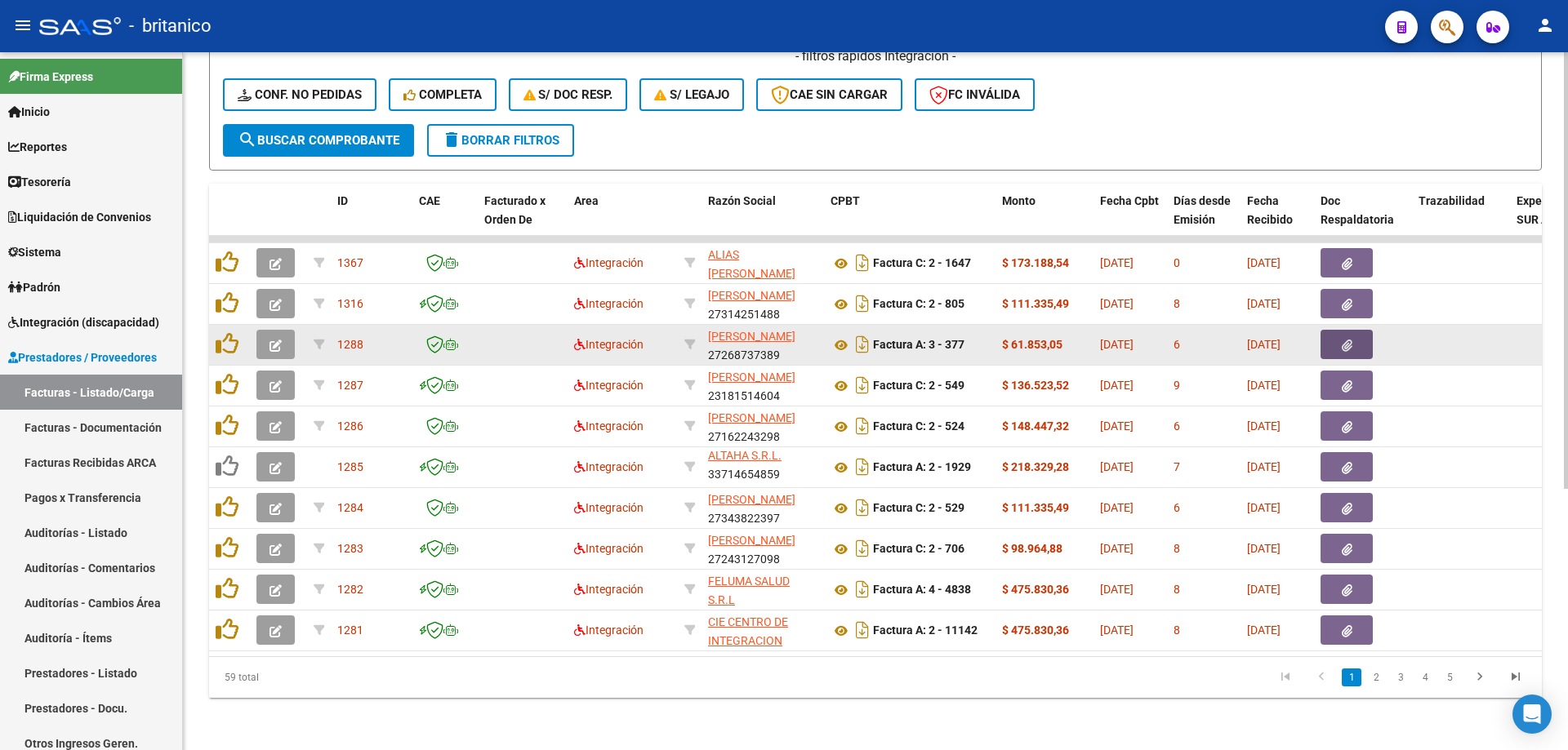
click at [1342, 340] on icon "button" at bounding box center [1347, 346] width 11 height 12
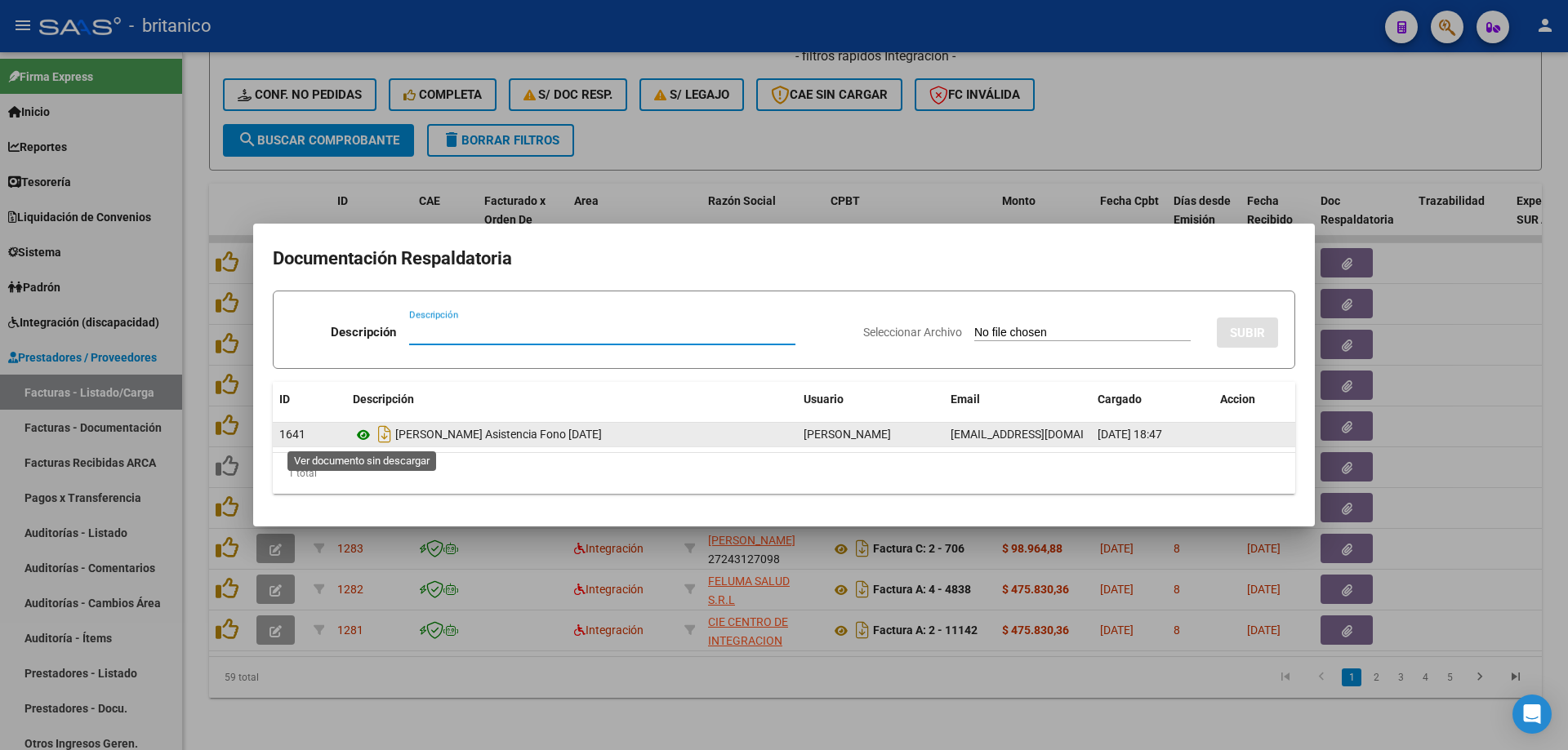
click at [362, 434] on icon at bounding box center [363, 435] width 21 height 19
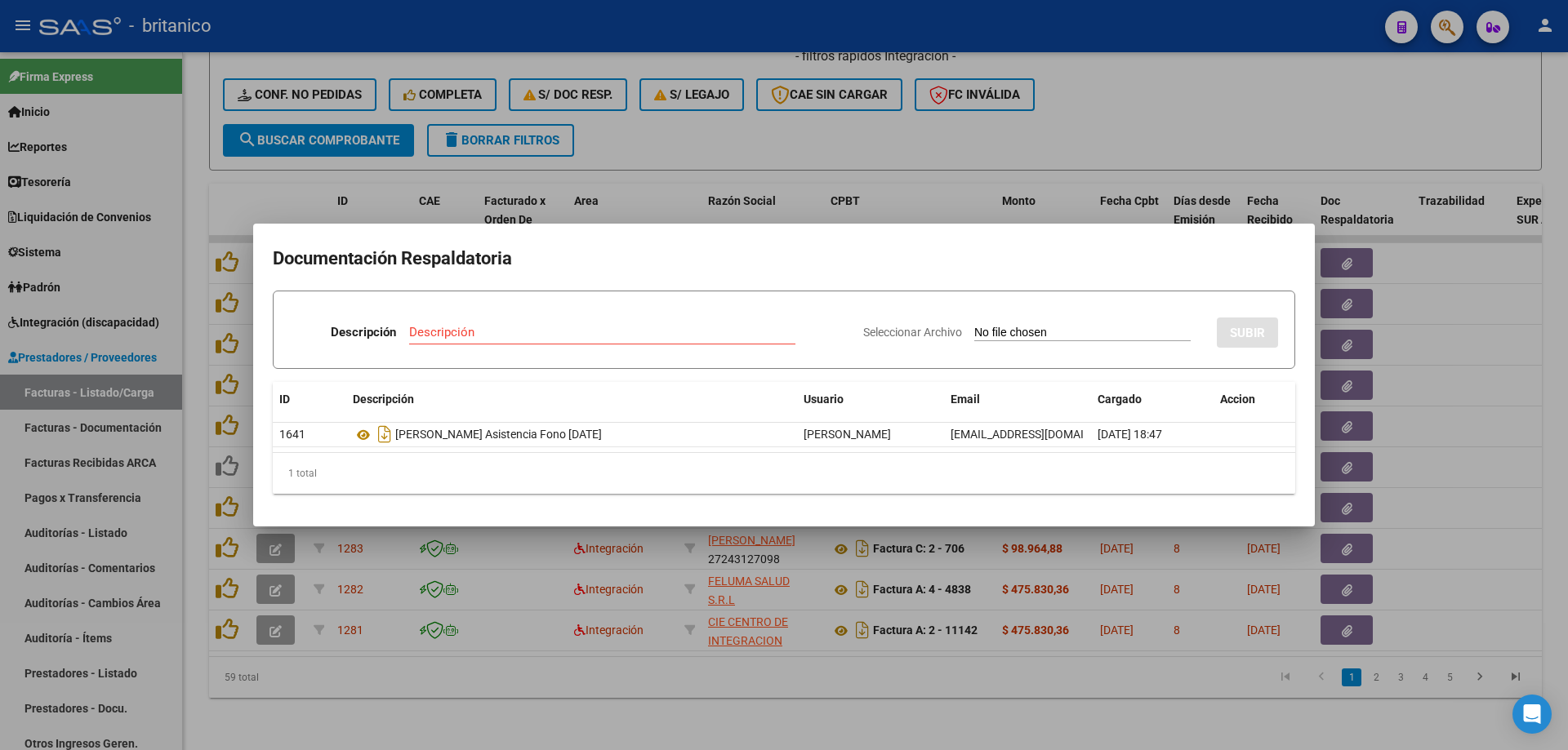
click at [708, 139] on div at bounding box center [784, 375] width 1568 height 750
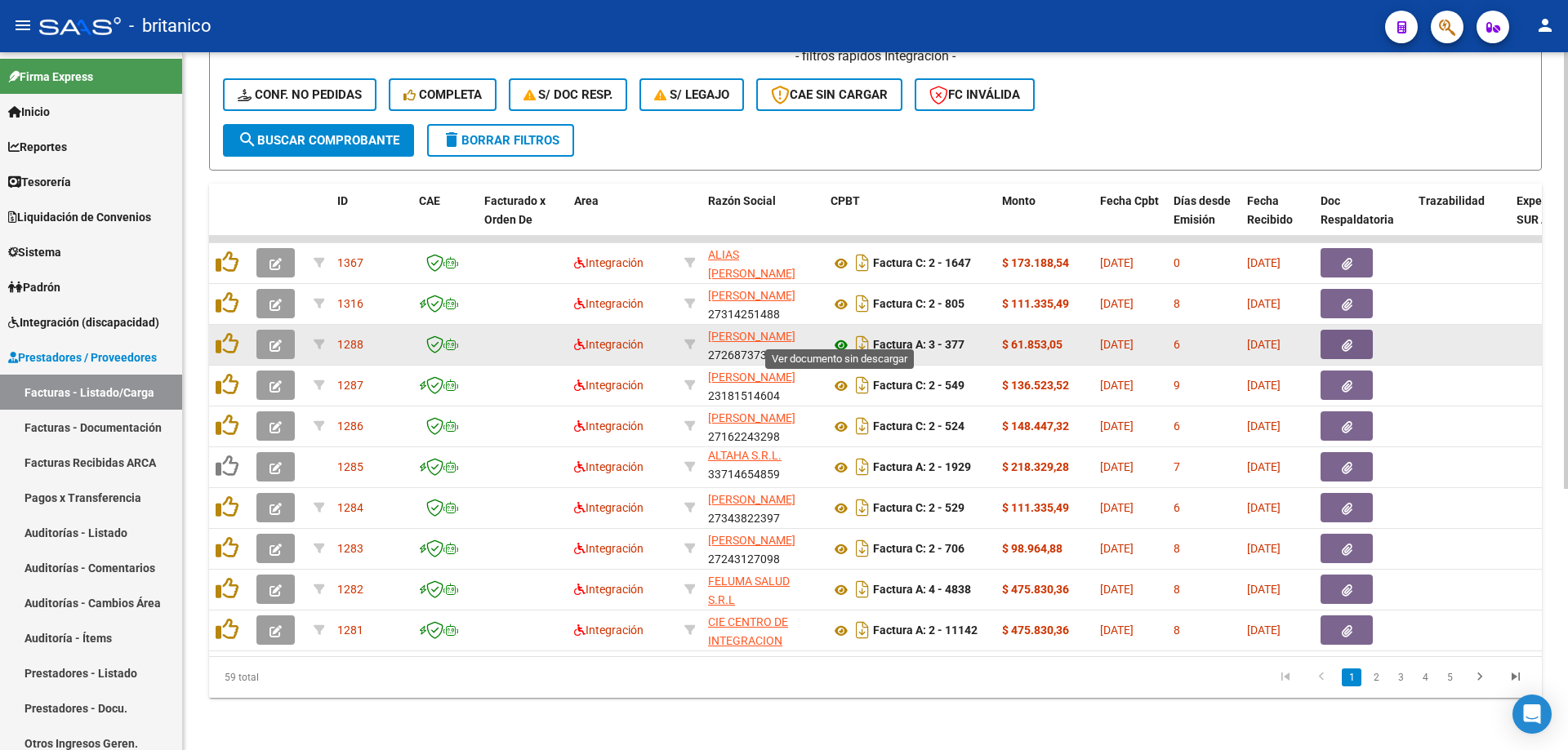
click at [840, 335] on icon at bounding box center [840, 345] width 21 height 19
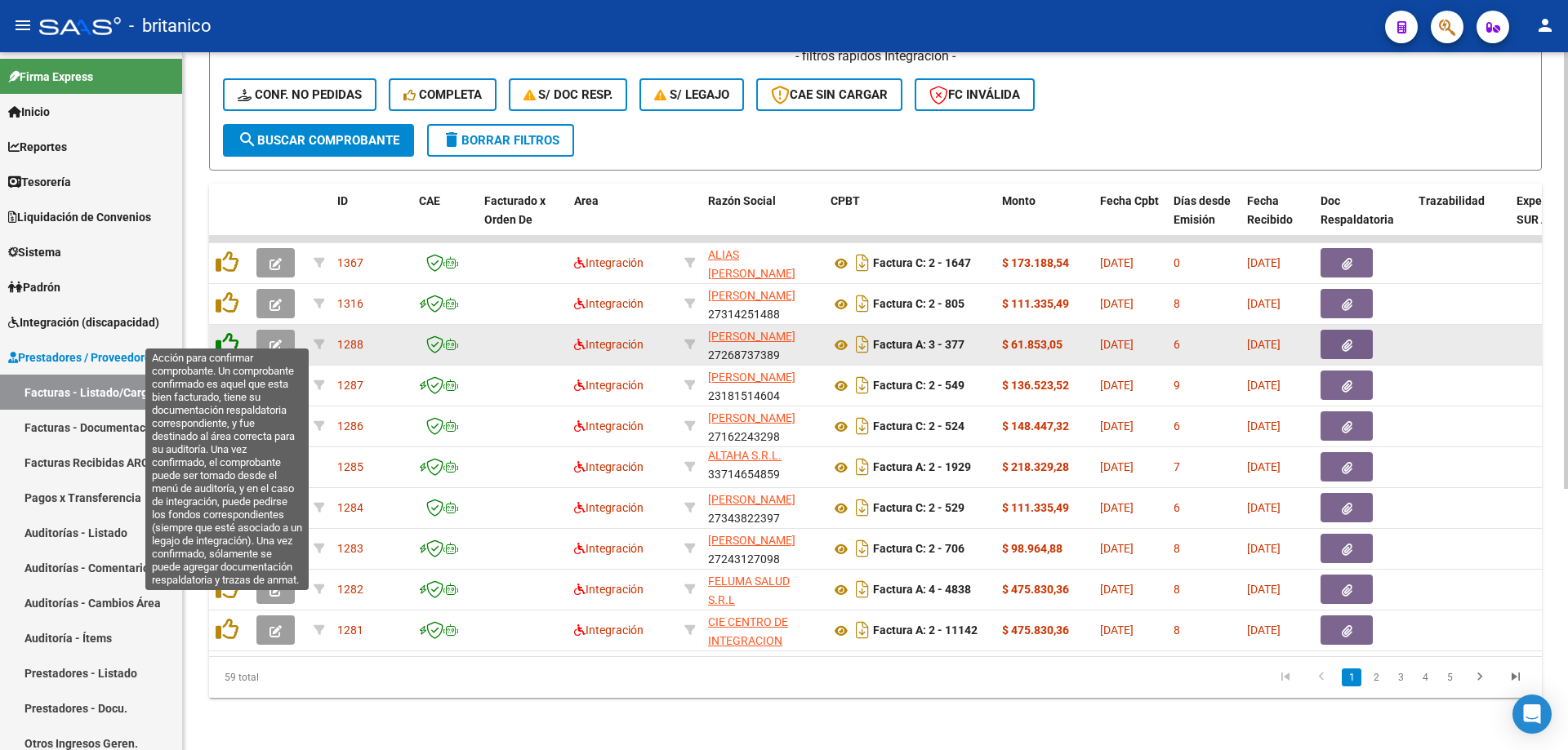
click at [233, 333] on icon at bounding box center [227, 344] width 23 height 23
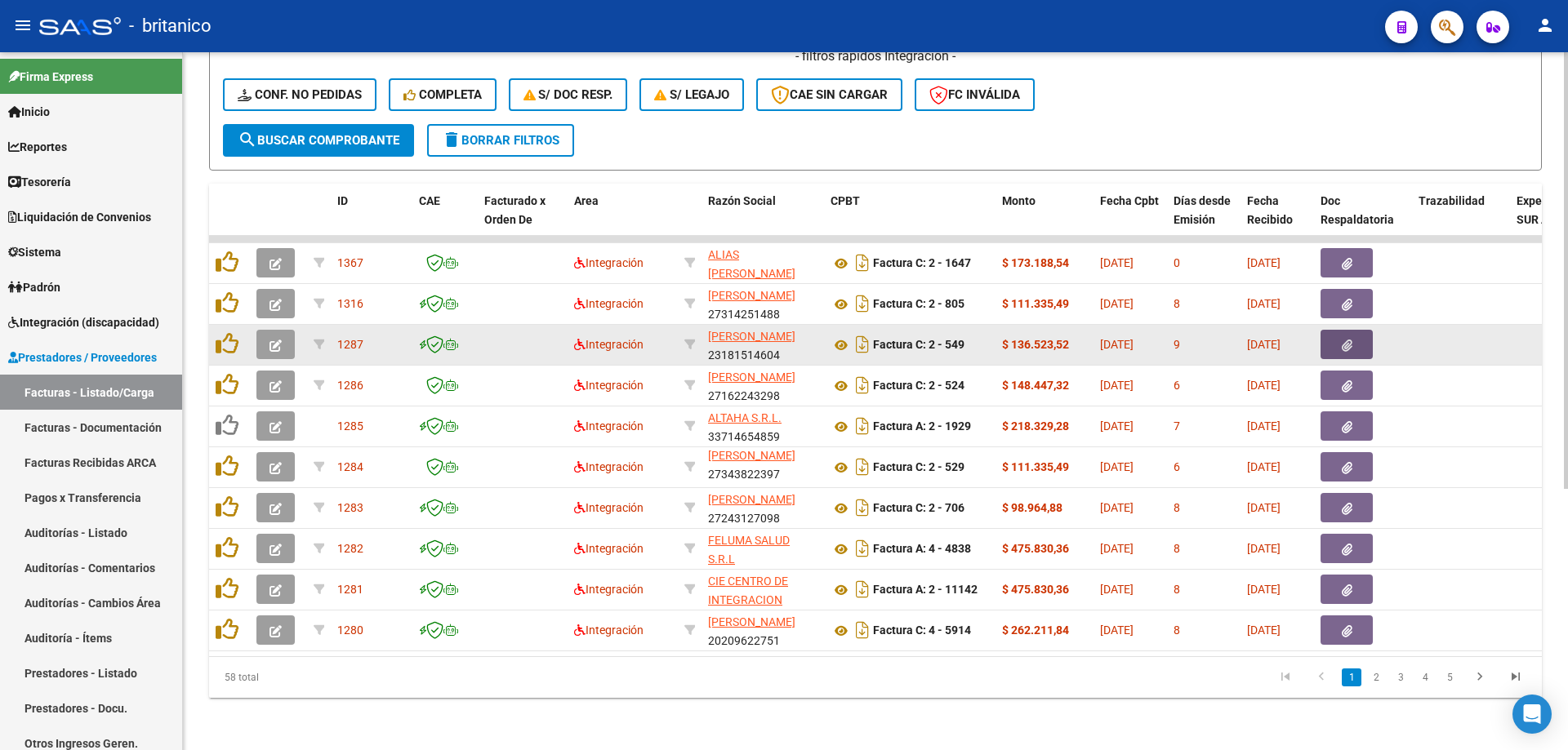
click at [1344, 340] on icon "button" at bounding box center [1347, 346] width 11 height 12
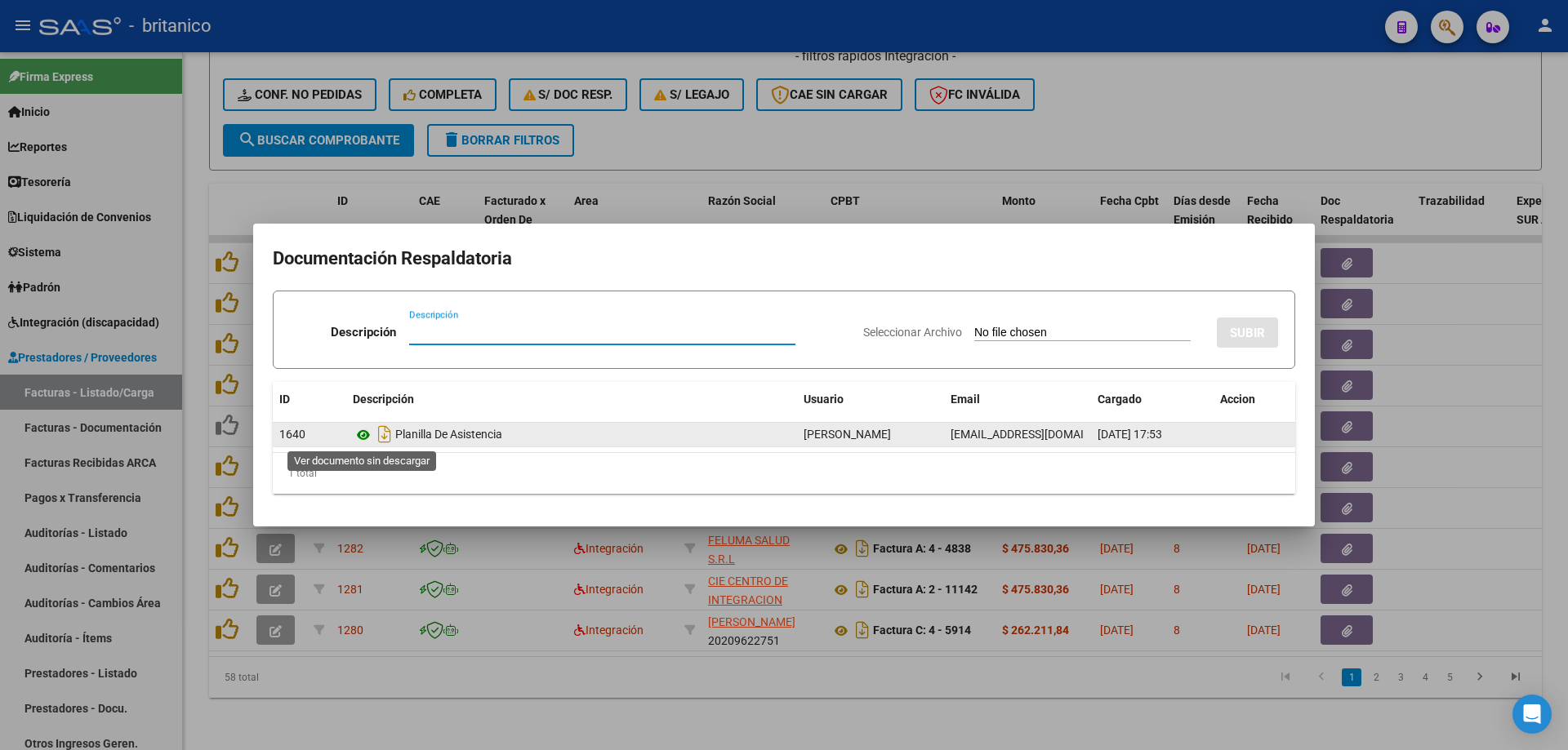
click at [359, 431] on icon at bounding box center [363, 435] width 21 height 19
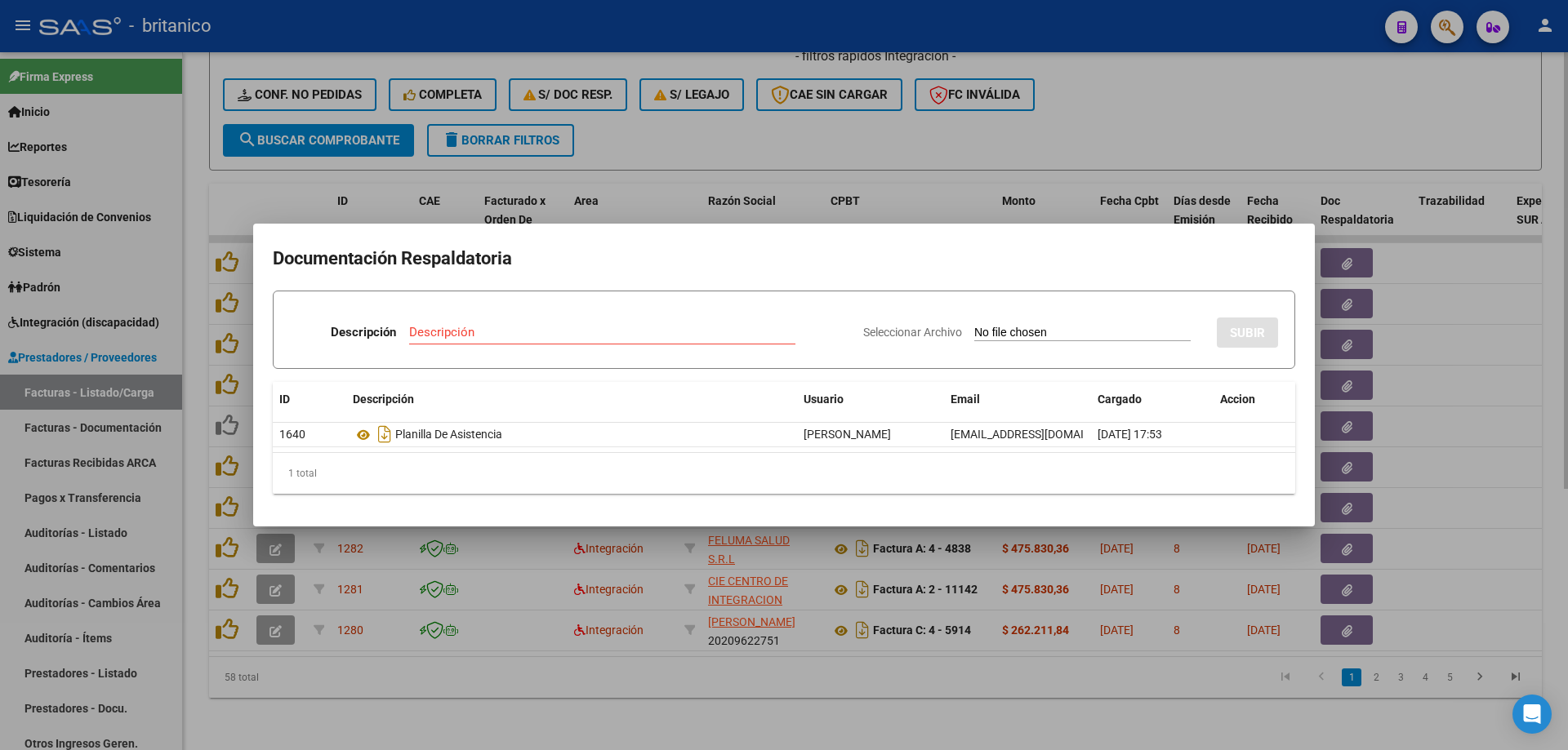
click at [828, 137] on div at bounding box center [784, 375] width 1568 height 750
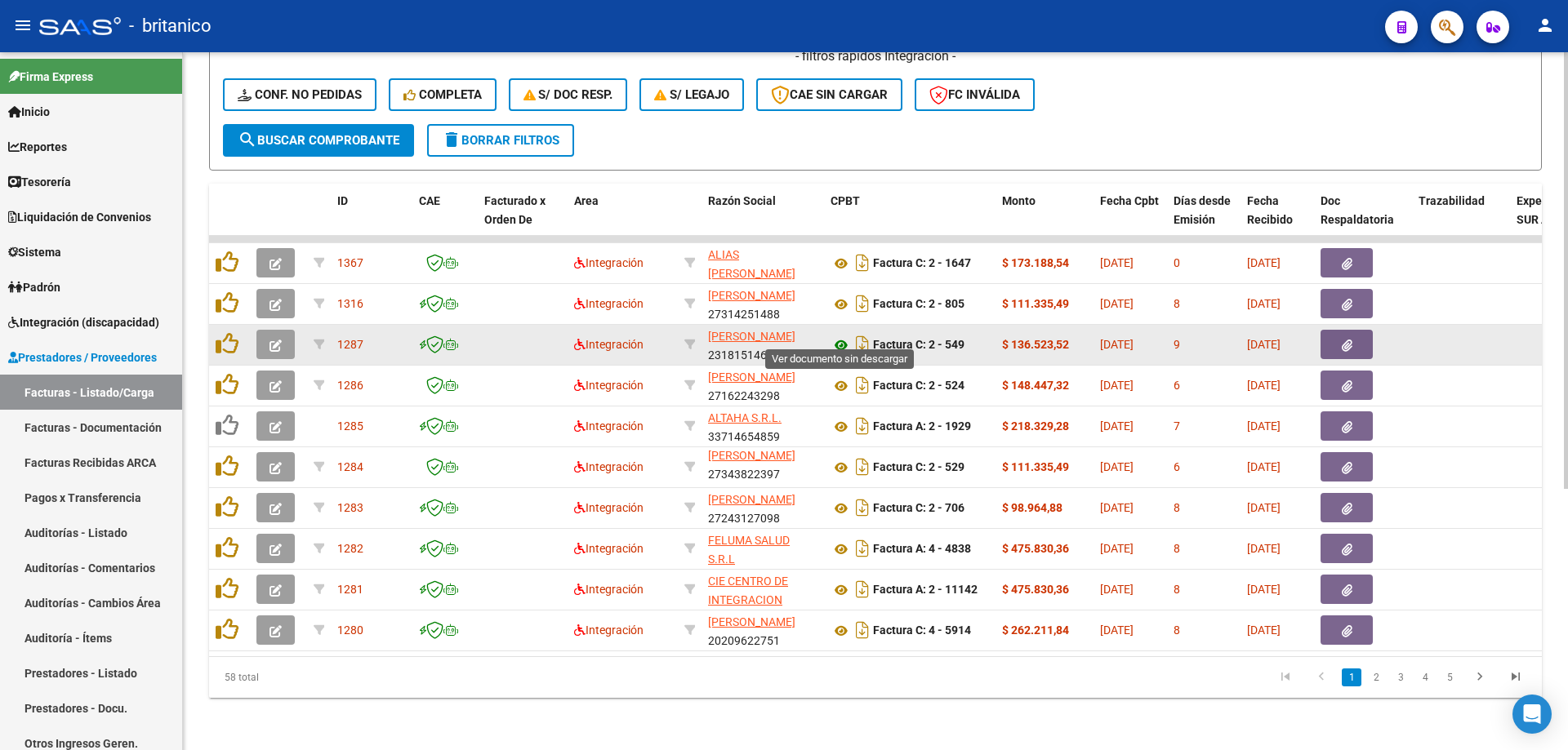
click at [845, 335] on icon at bounding box center [840, 345] width 21 height 19
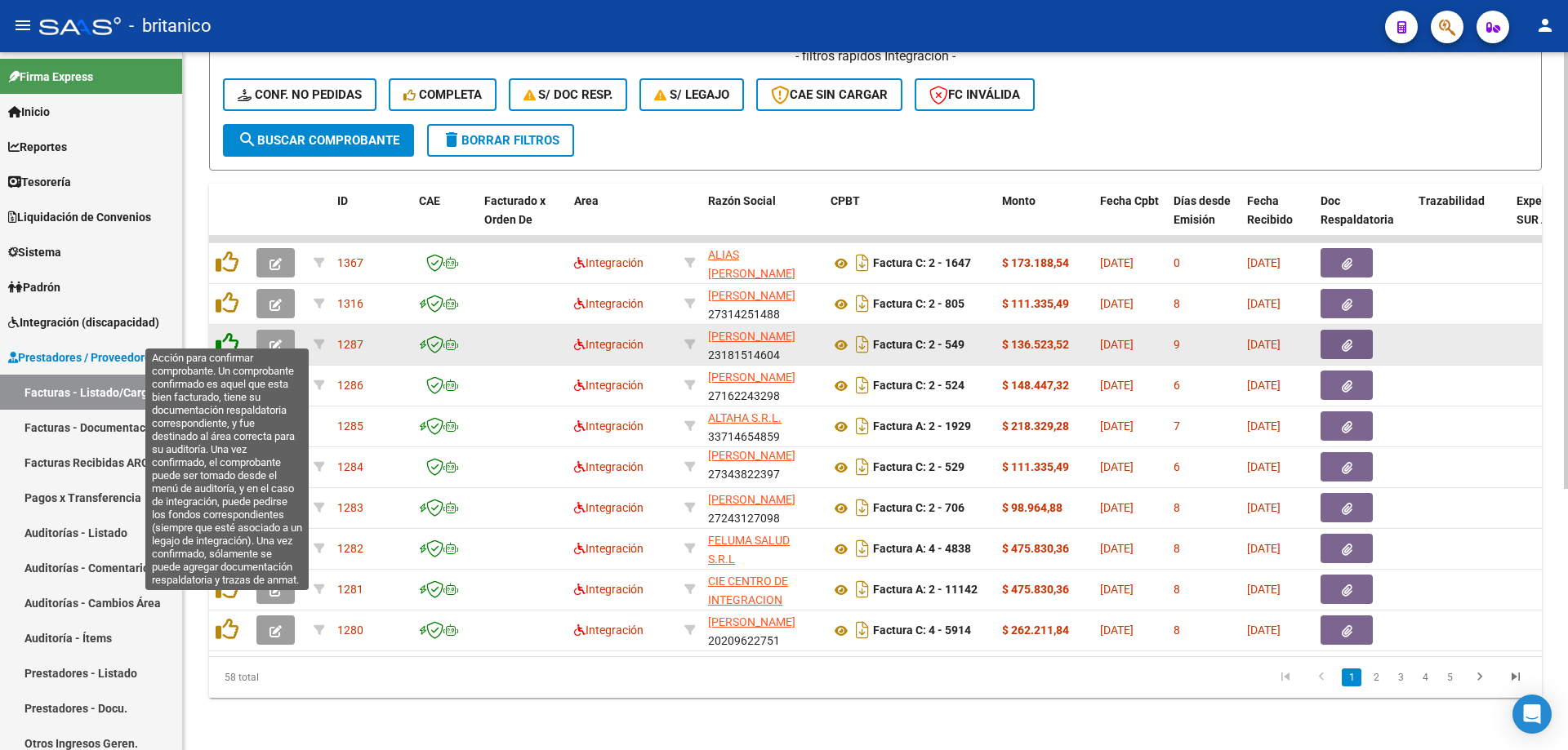
click at [224, 333] on icon at bounding box center [227, 344] width 23 height 23
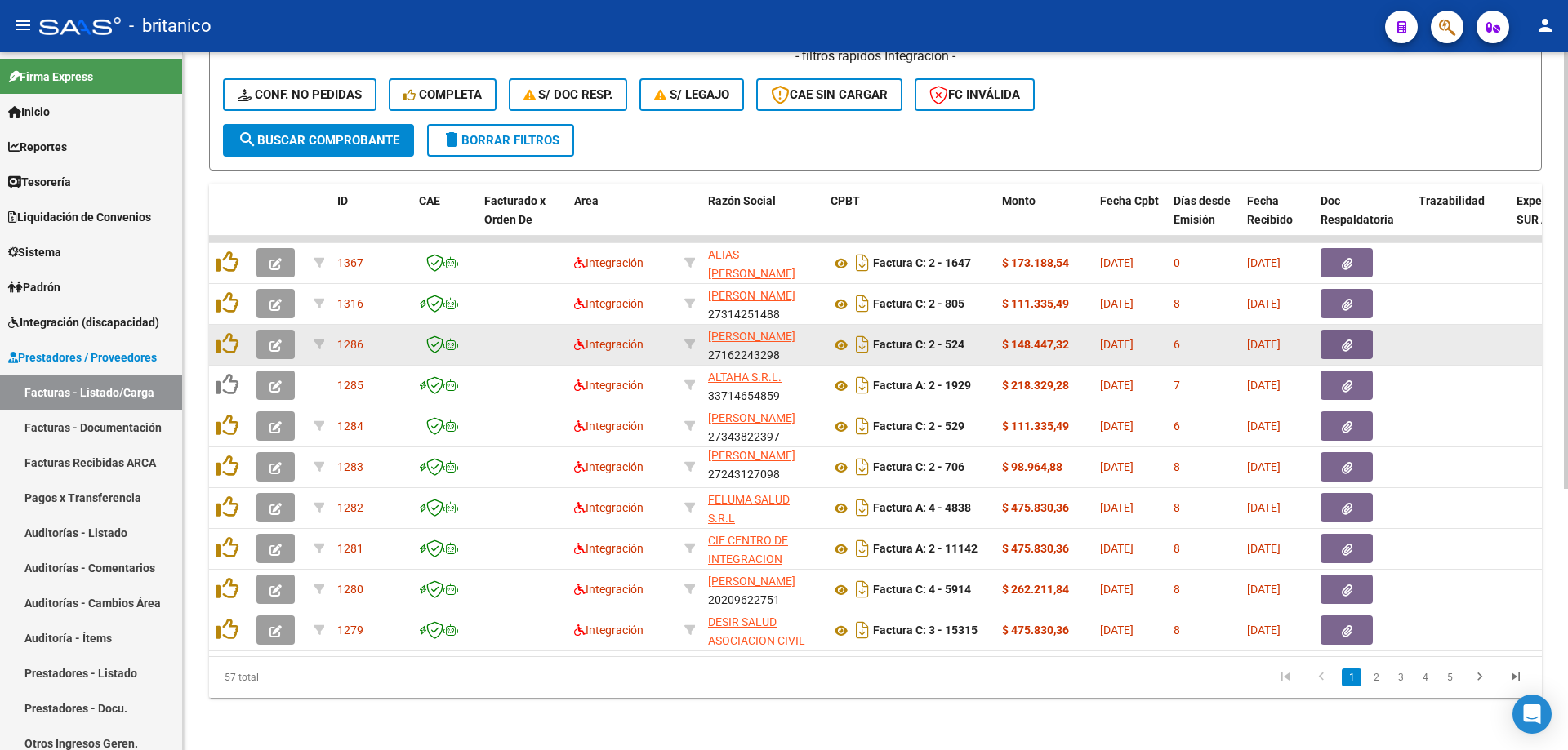
click at [1358, 332] on button "button" at bounding box center [1346, 345] width 52 height 29
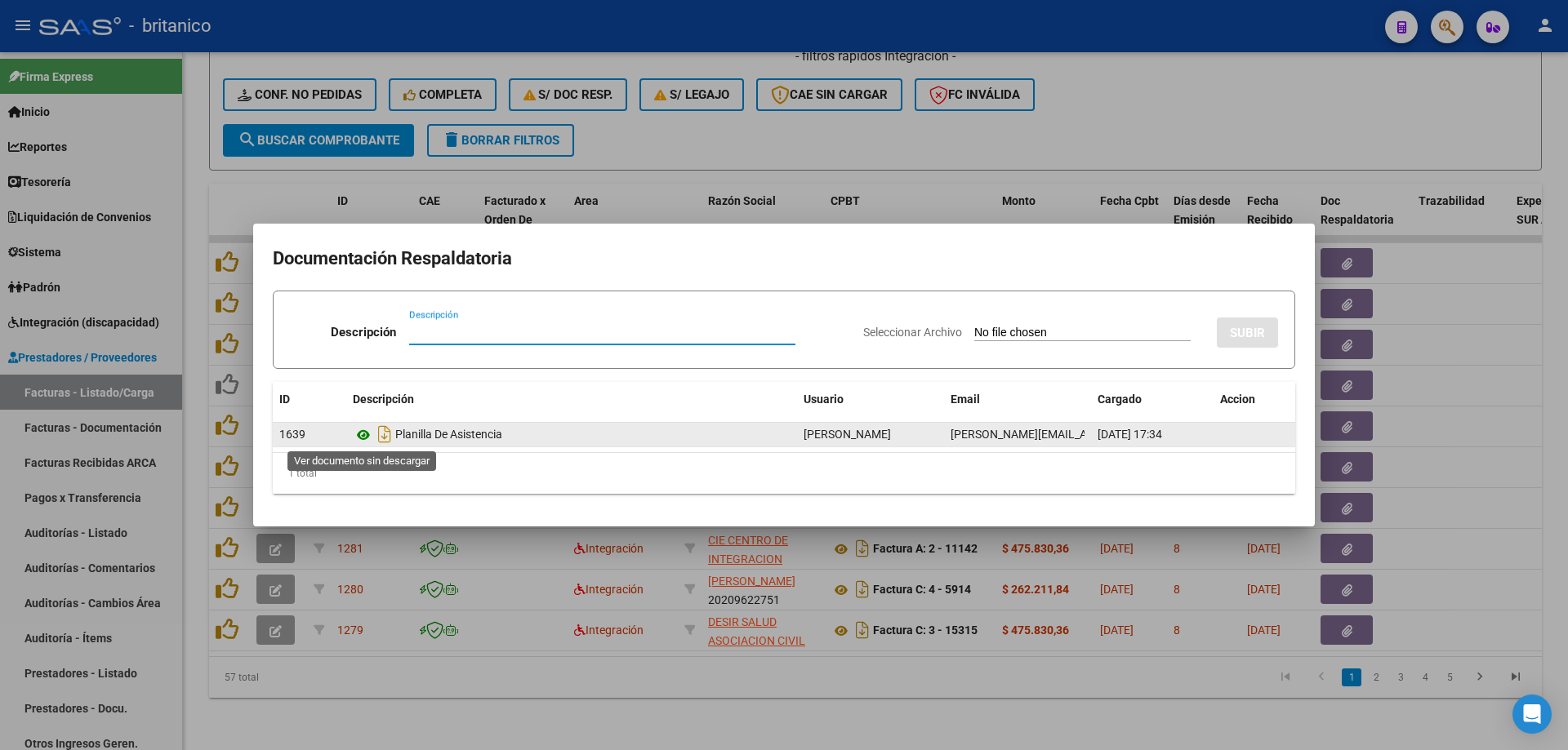
click at [360, 432] on icon at bounding box center [363, 435] width 21 height 19
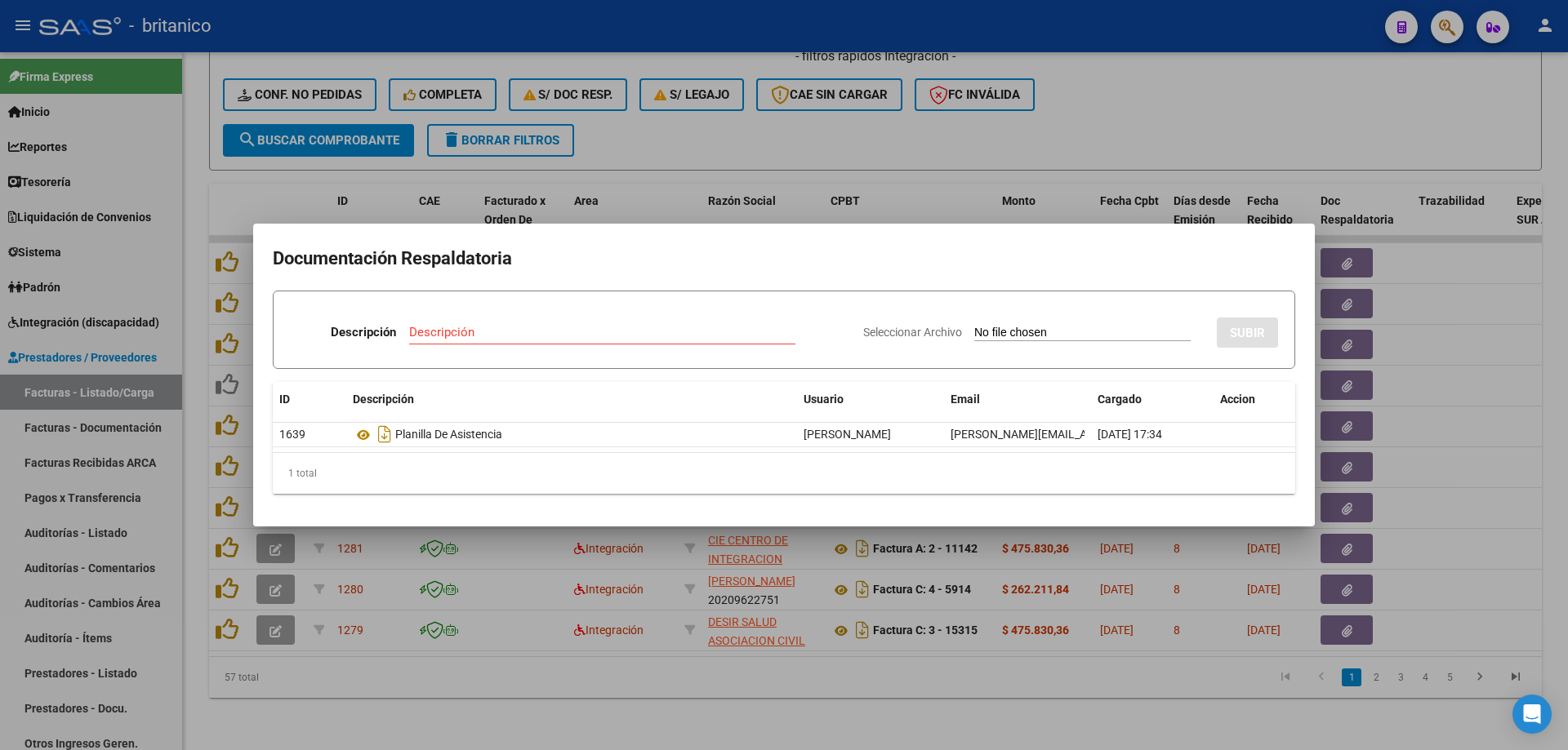
click at [903, 119] on div at bounding box center [784, 375] width 1568 height 750
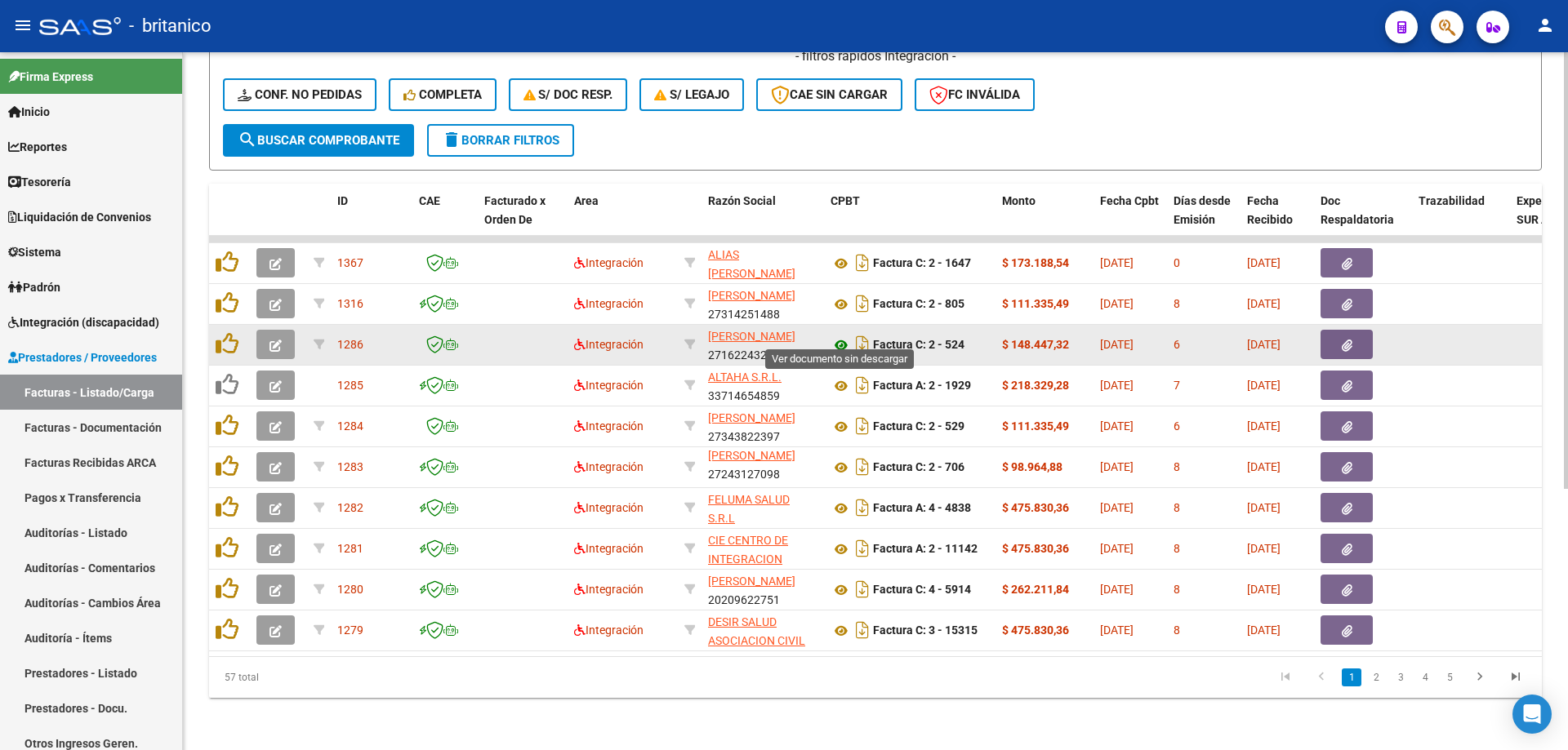
click at [835, 335] on icon at bounding box center [840, 345] width 21 height 19
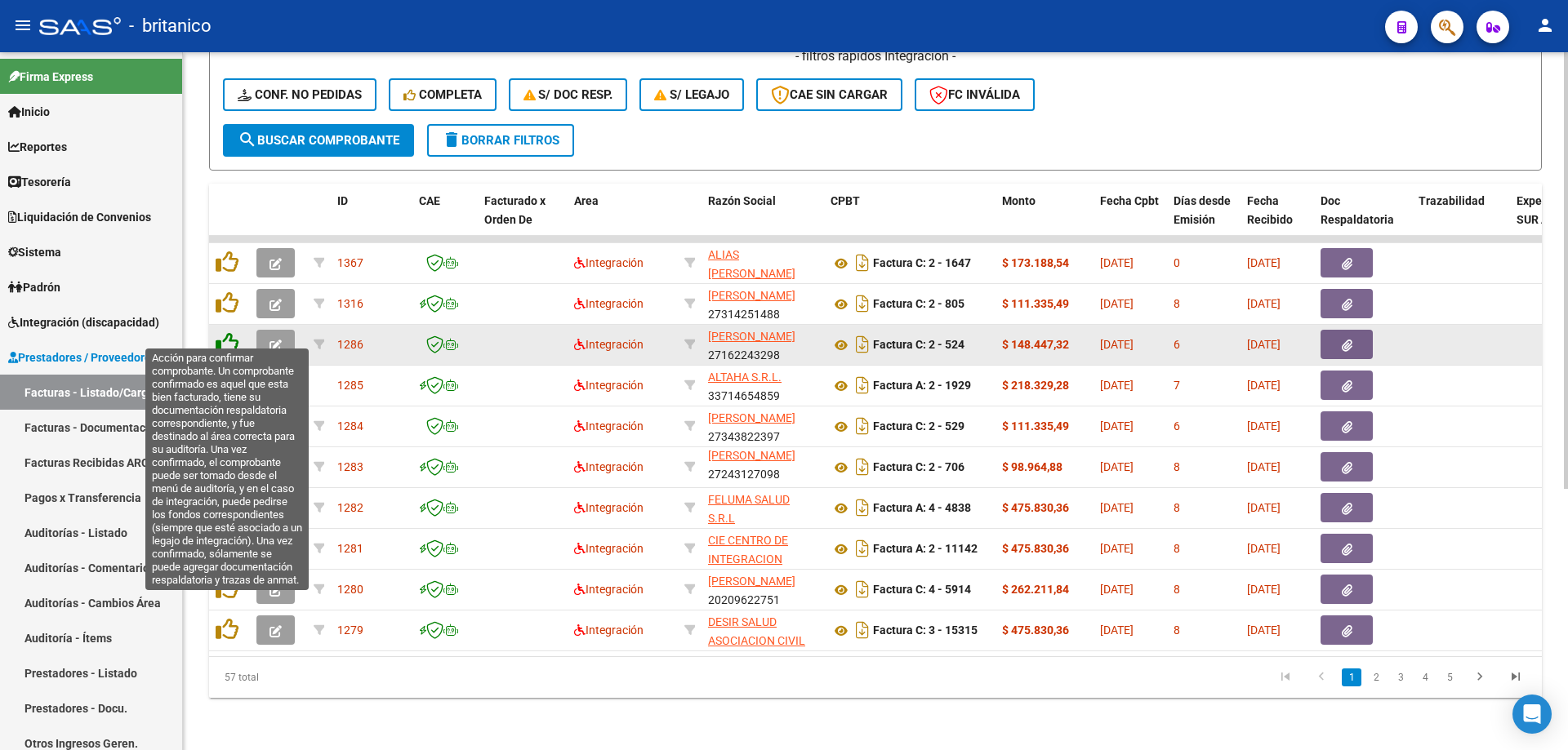
click at [216, 333] on icon at bounding box center [227, 344] width 23 height 23
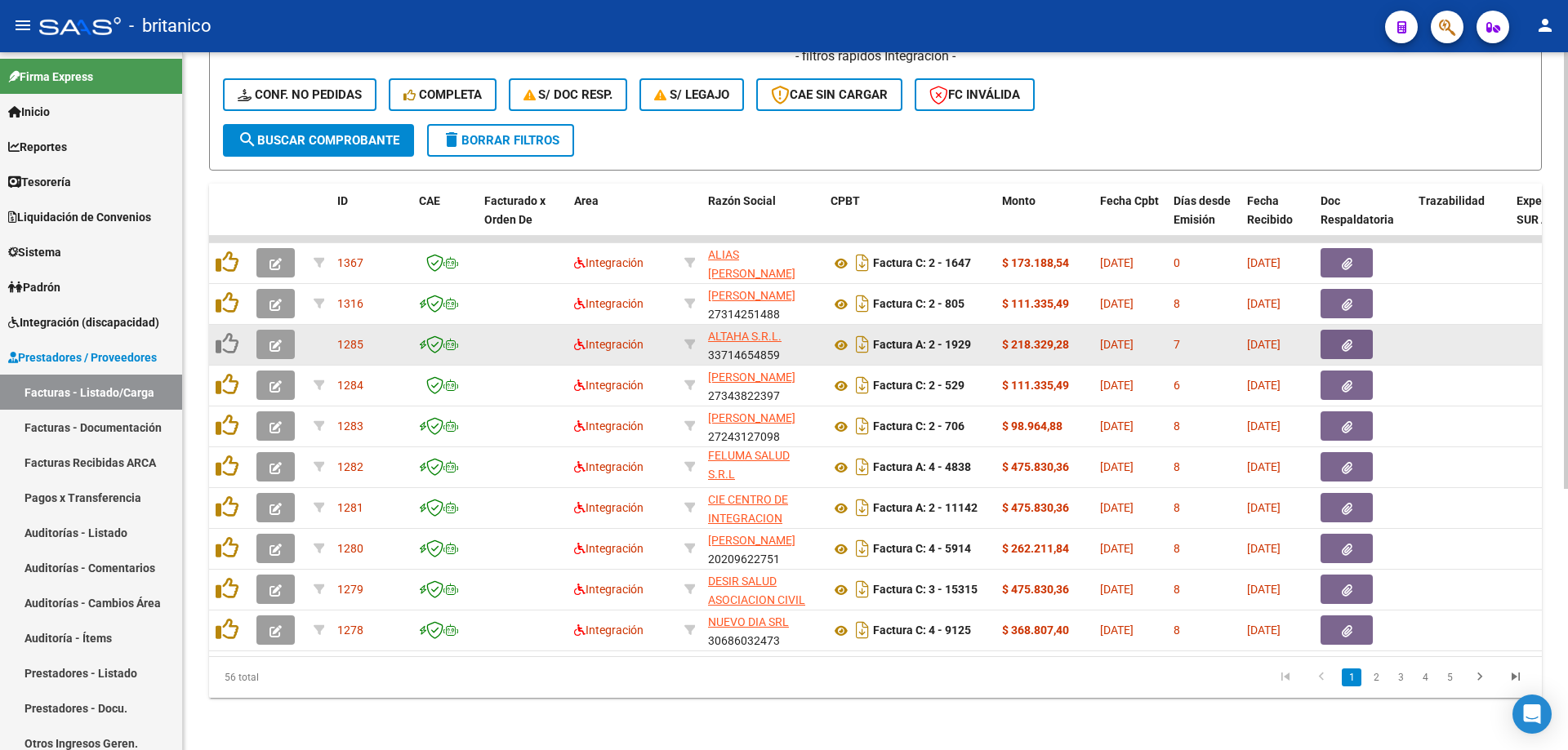
click at [1355, 333] on button "button" at bounding box center [1346, 345] width 52 height 29
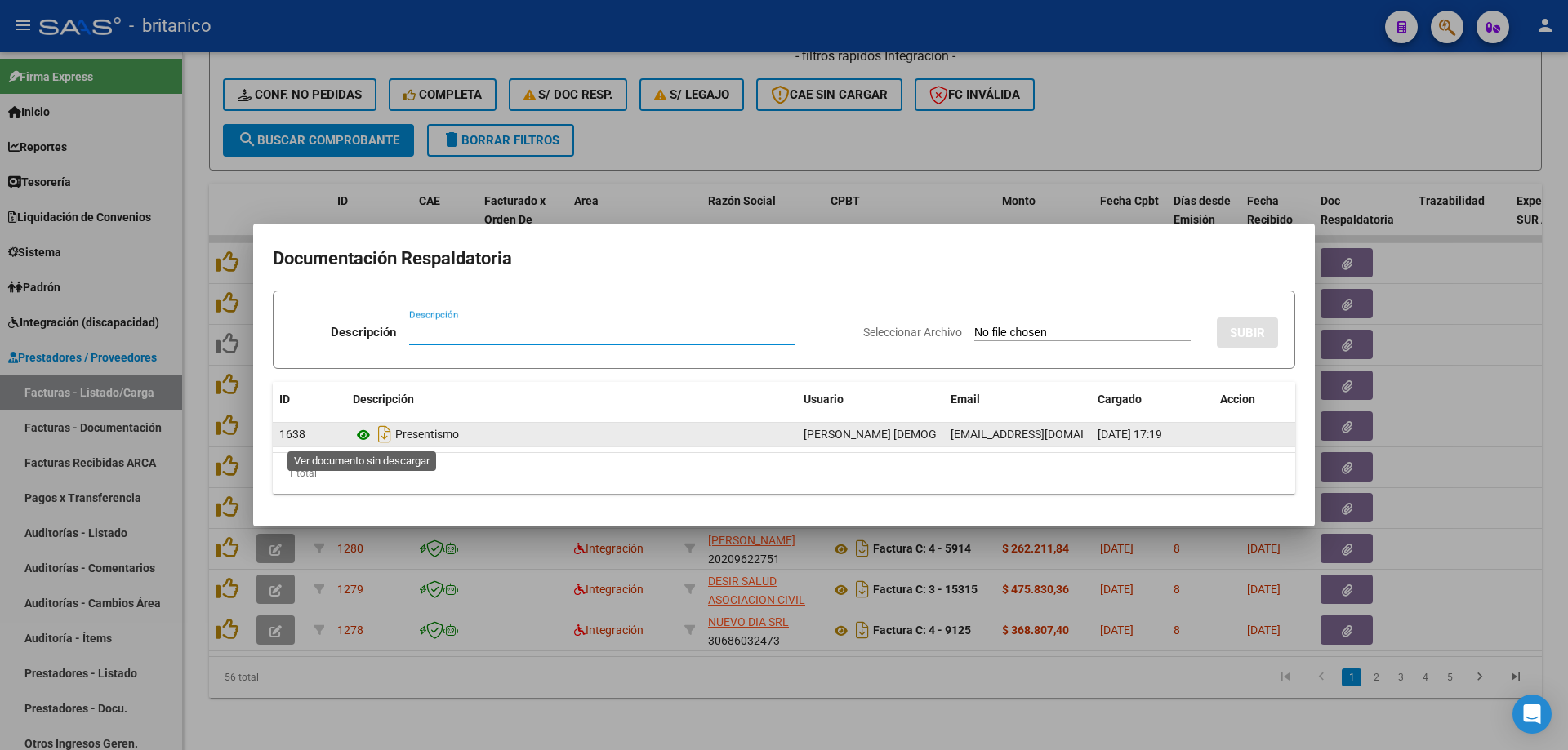
click at [358, 432] on icon at bounding box center [363, 435] width 21 height 19
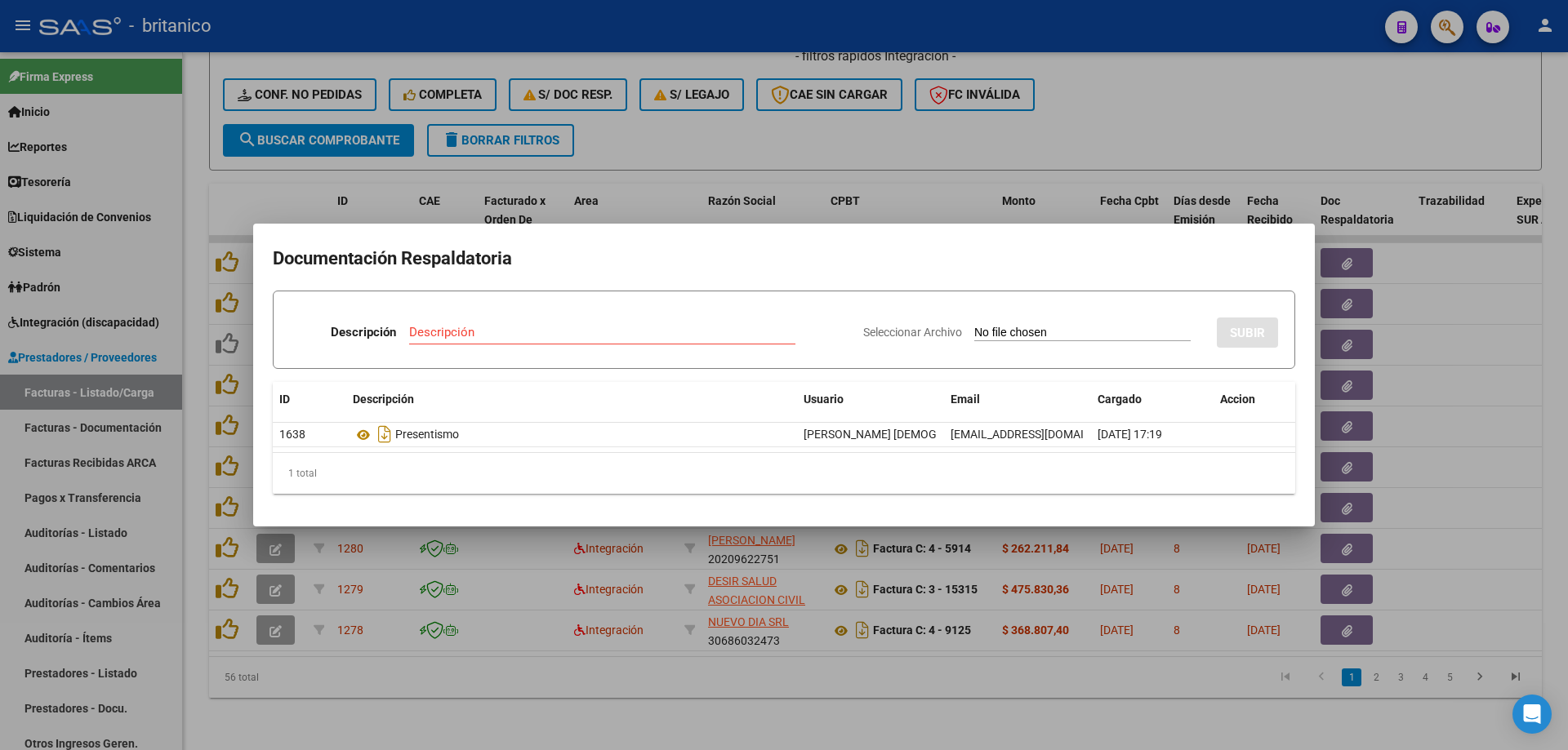
click at [935, 131] on div at bounding box center [784, 375] width 1568 height 750
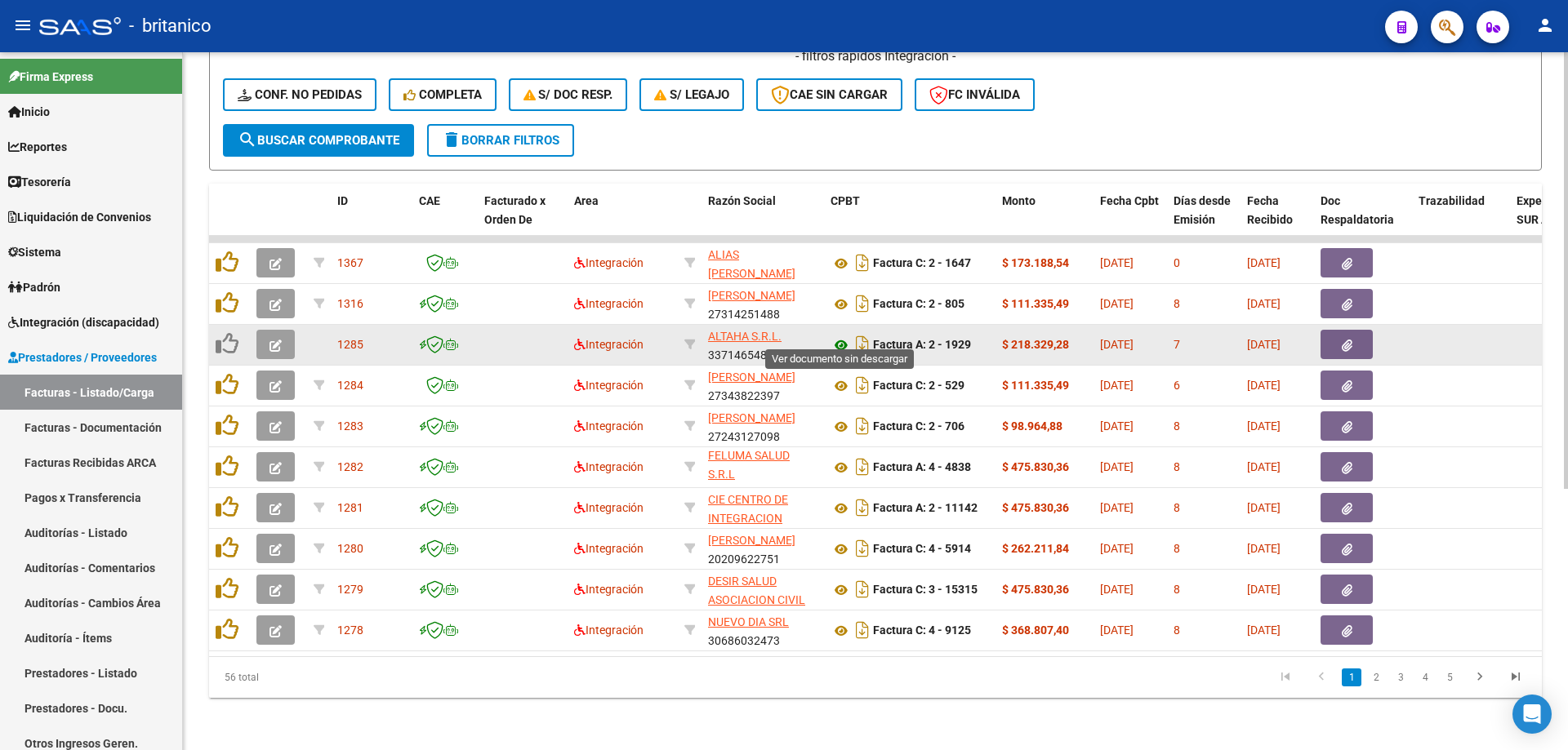
click at [840, 335] on icon at bounding box center [840, 345] width 21 height 19
click at [285, 330] on button "button" at bounding box center [276, 345] width 39 height 29
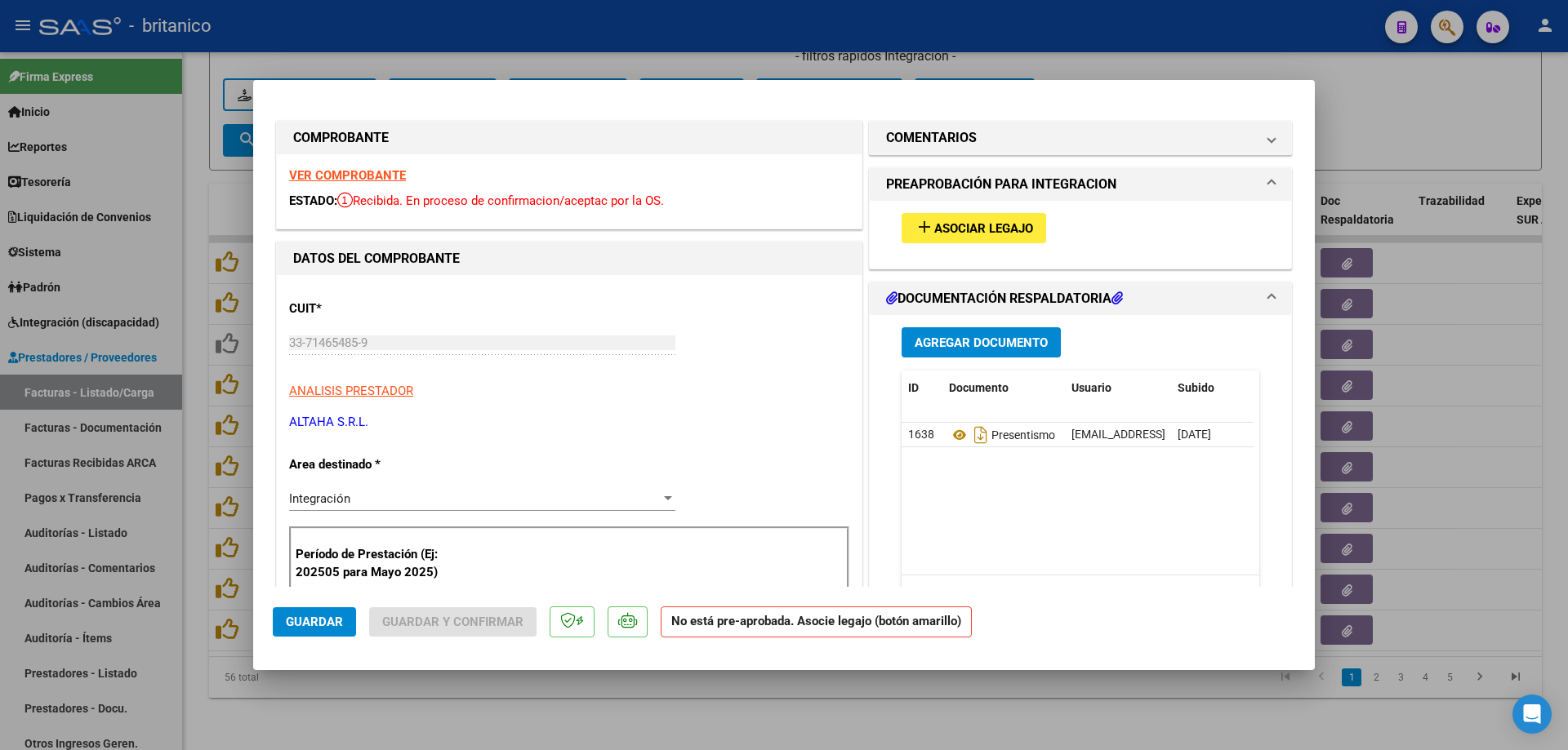
click at [959, 231] on span "Asociar Legajo" at bounding box center [983, 229] width 98 height 15
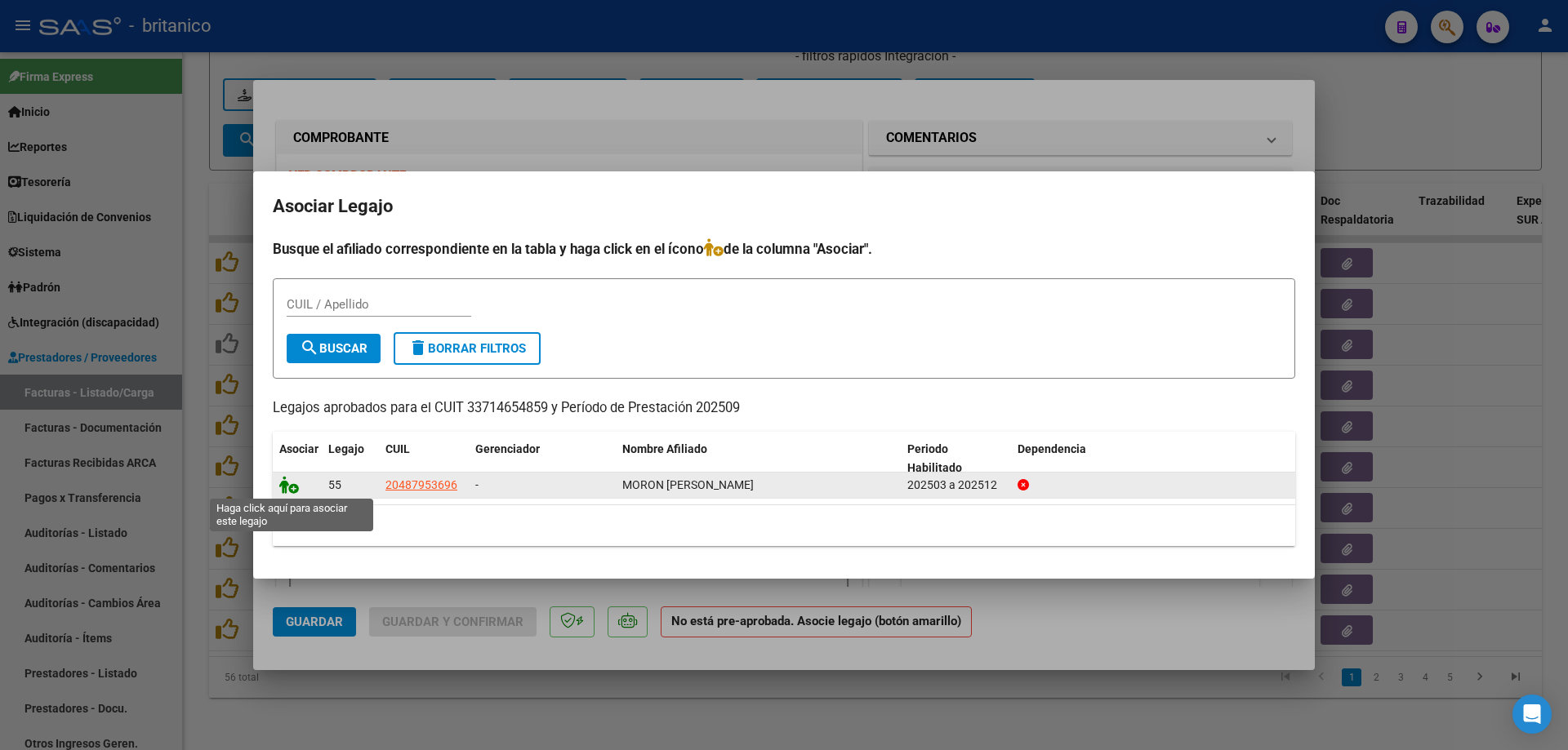
click at [287, 481] on icon at bounding box center [289, 485] width 19 height 18
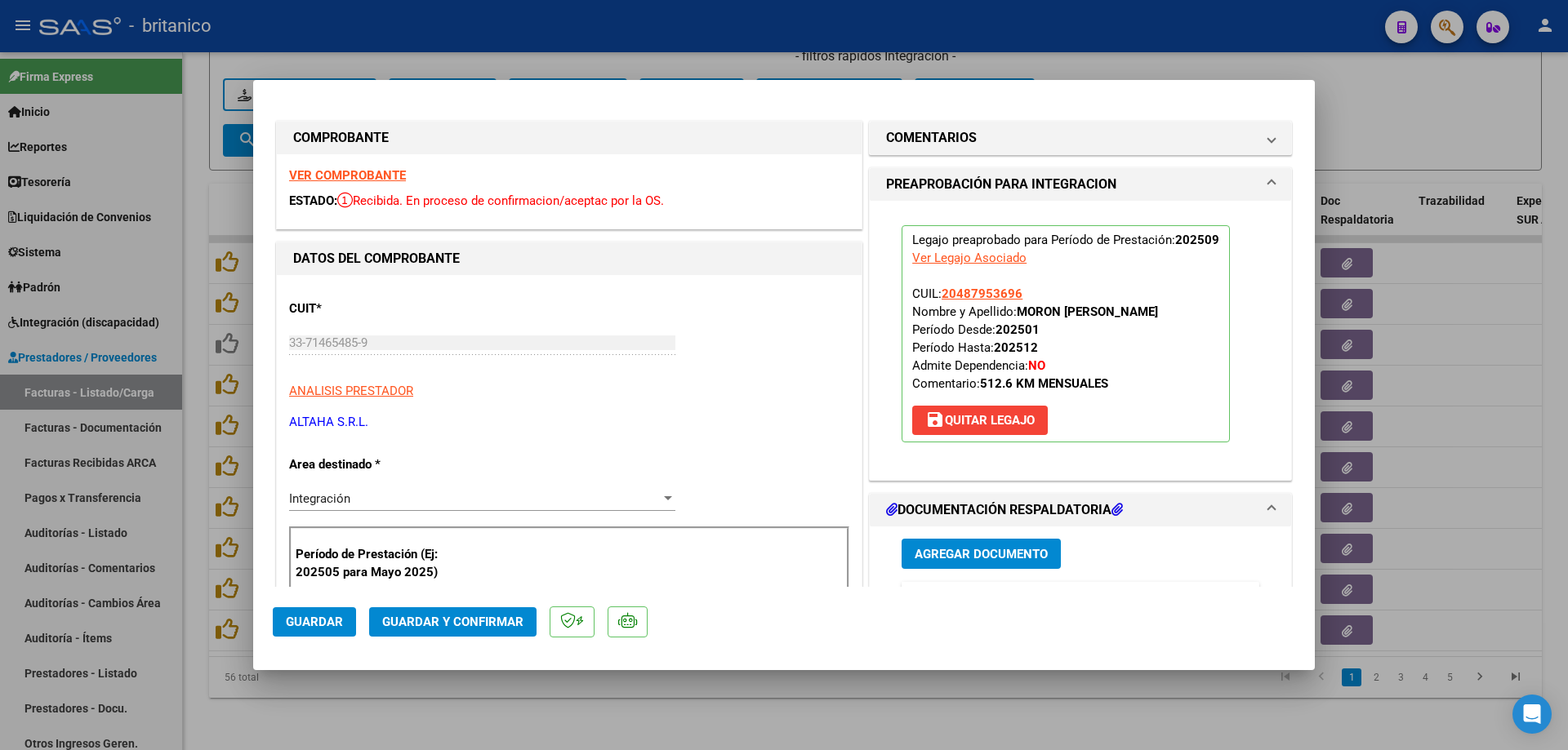
click at [324, 613] on button "Guardar" at bounding box center [314, 622] width 84 height 29
click at [1035, 5] on div at bounding box center [784, 375] width 1568 height 750
type input "$ 0,00"
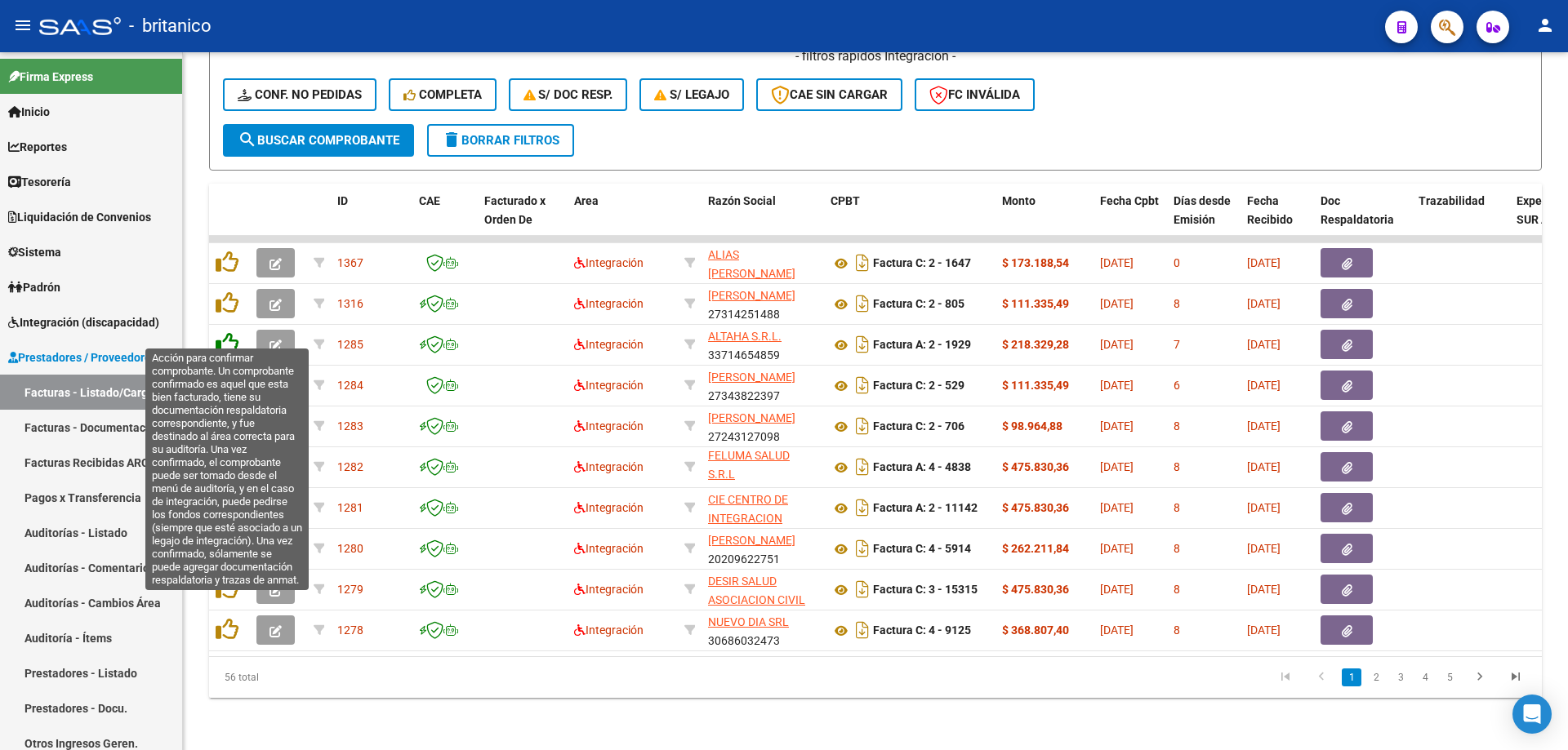
click at [232, 333] on icon at bounding box center [227, 344] width 23 height 23
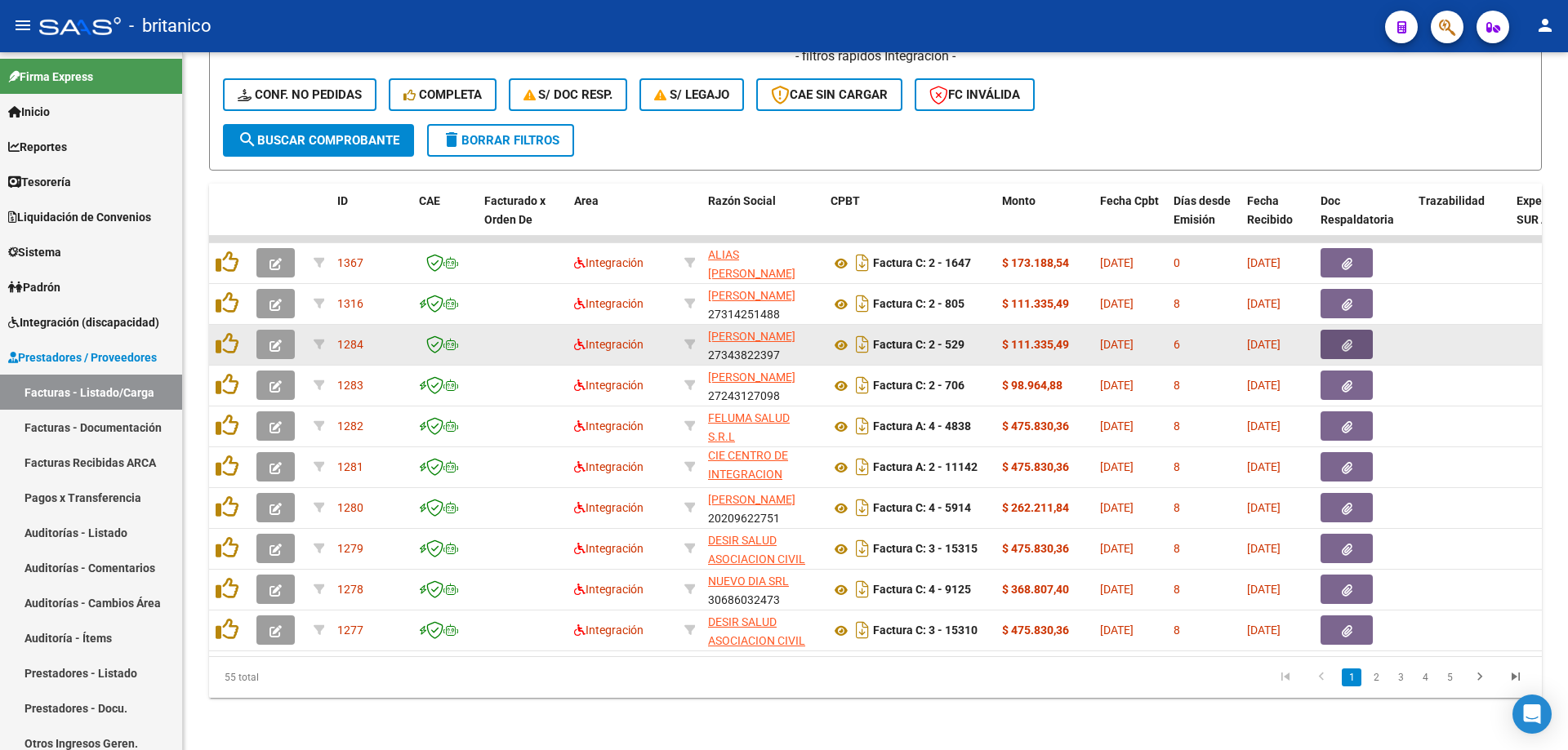
click at [1358, 332] on button "button" at bounding box center [1346, 345] width 52 height 29
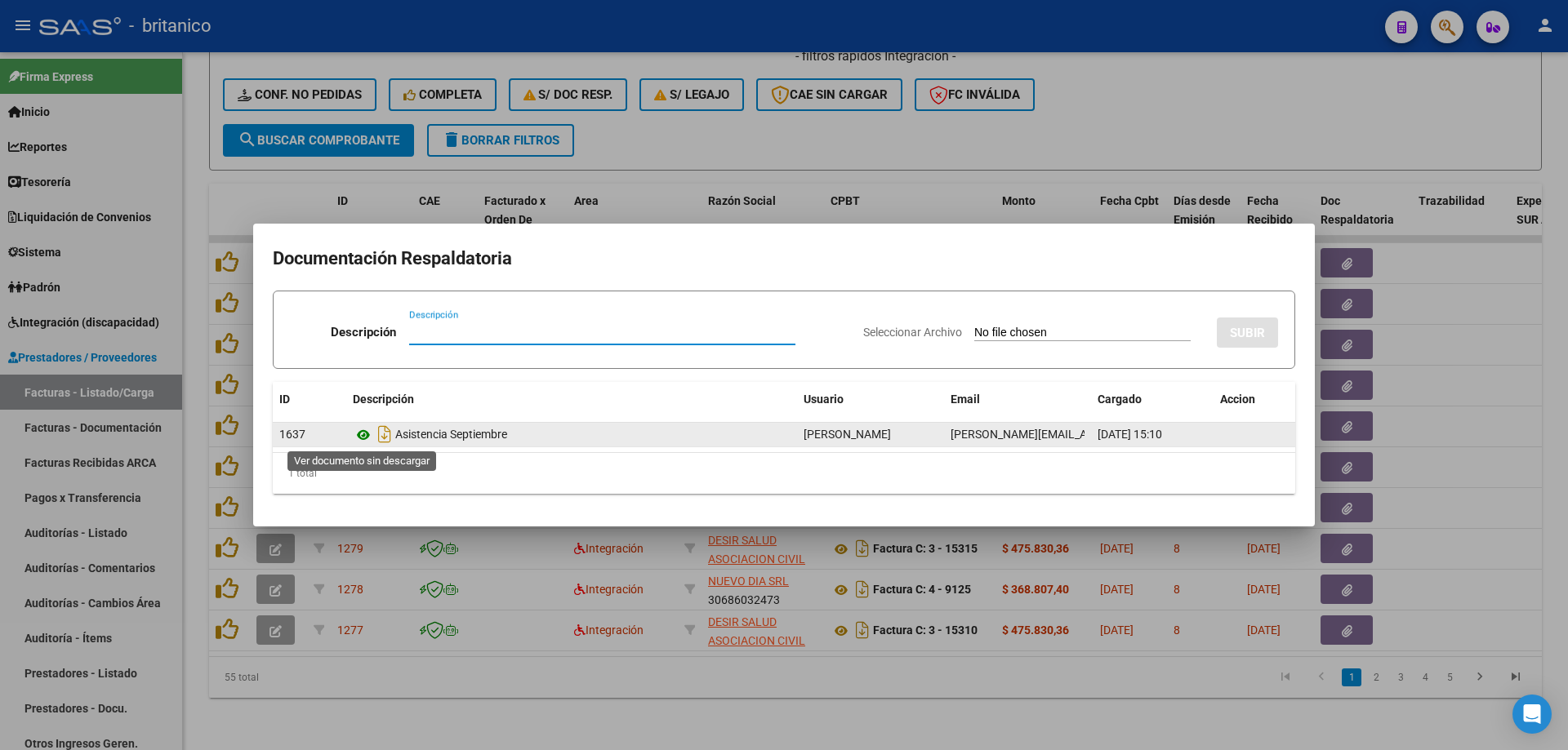
click at [362, 429] on icon at bounding box center [363, 435] width 21 height 19
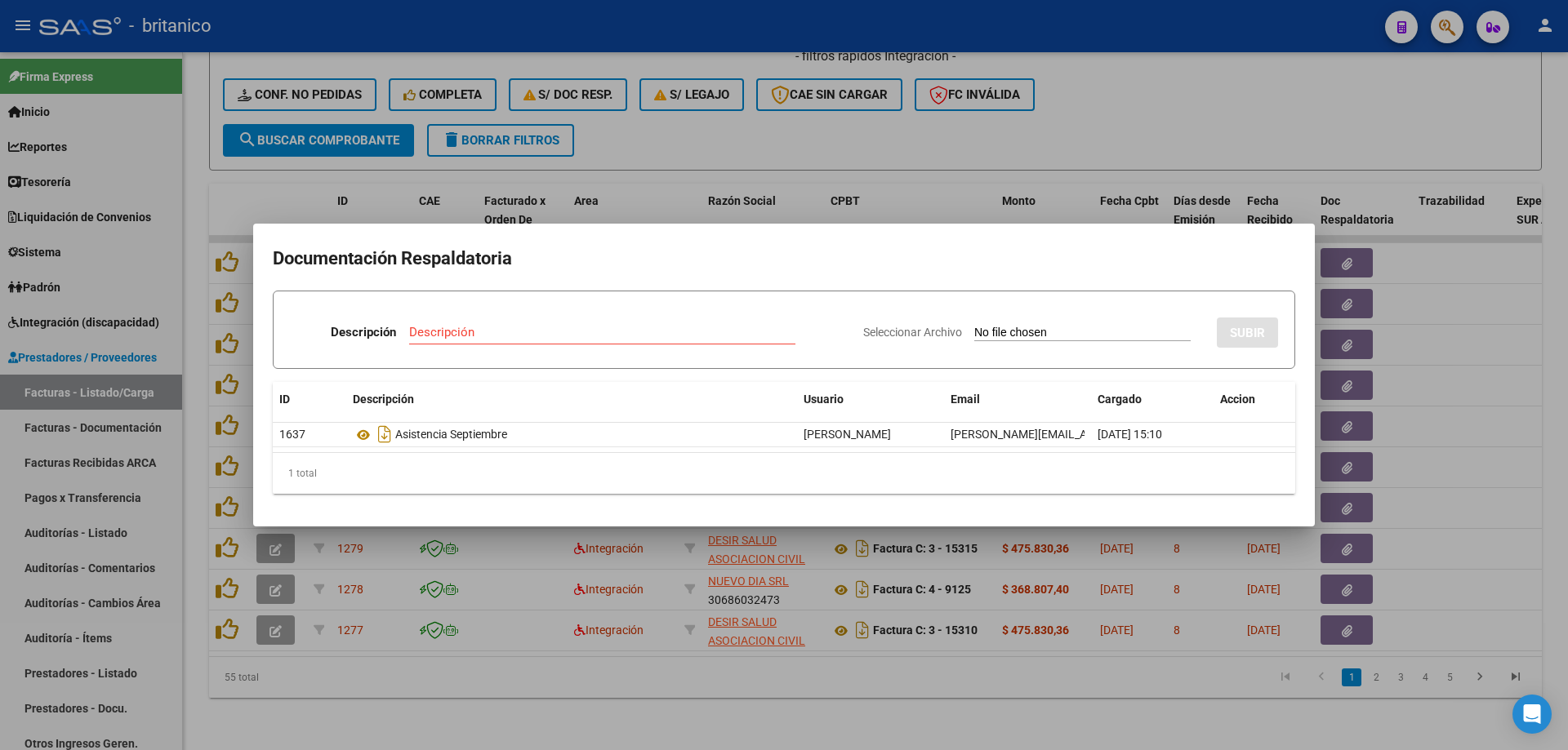
click at [970, 128] on div at bounding box center [784, 375] width 1568 height 750
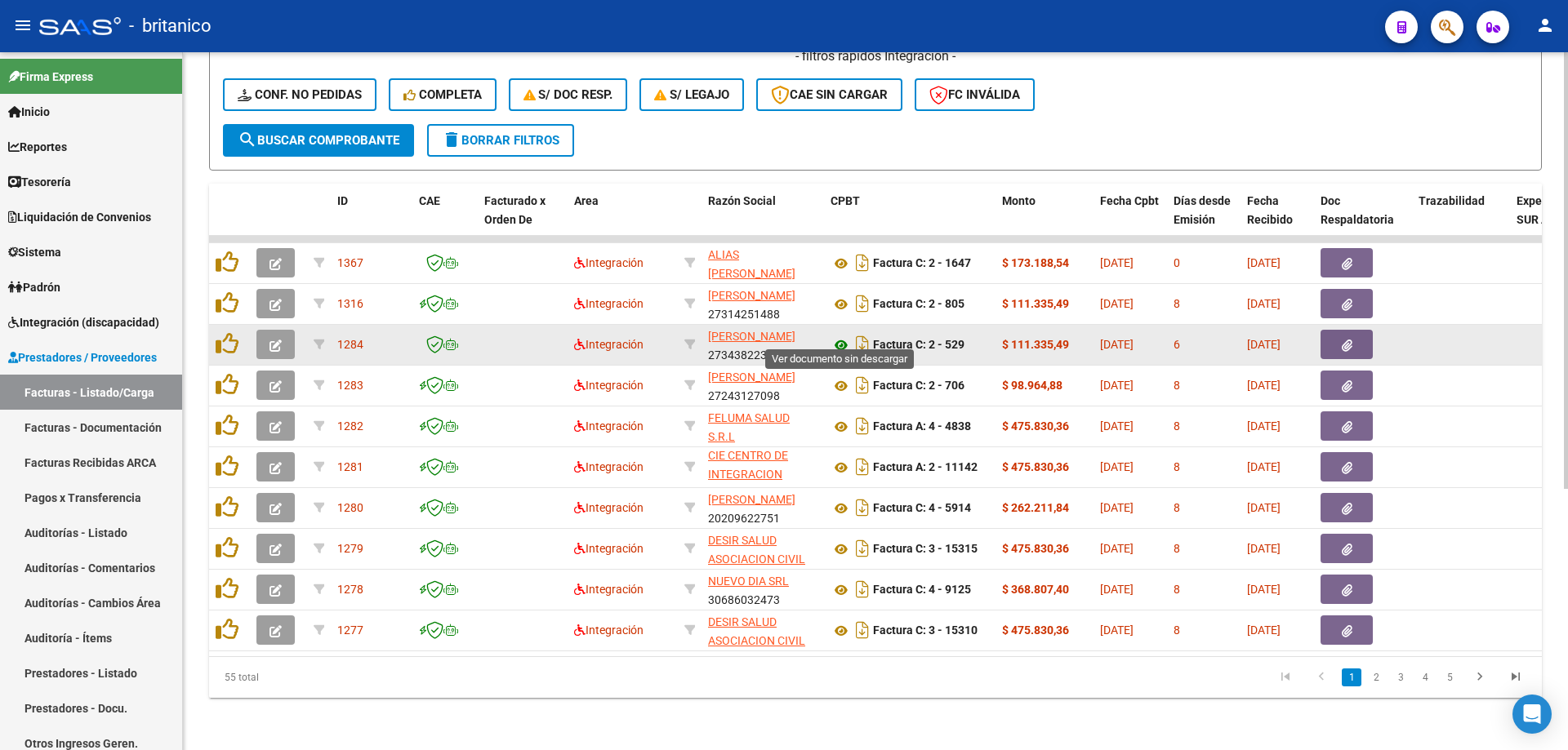
click at [841, 335] on icon at bounding box center [840, 345] width 21 height 19
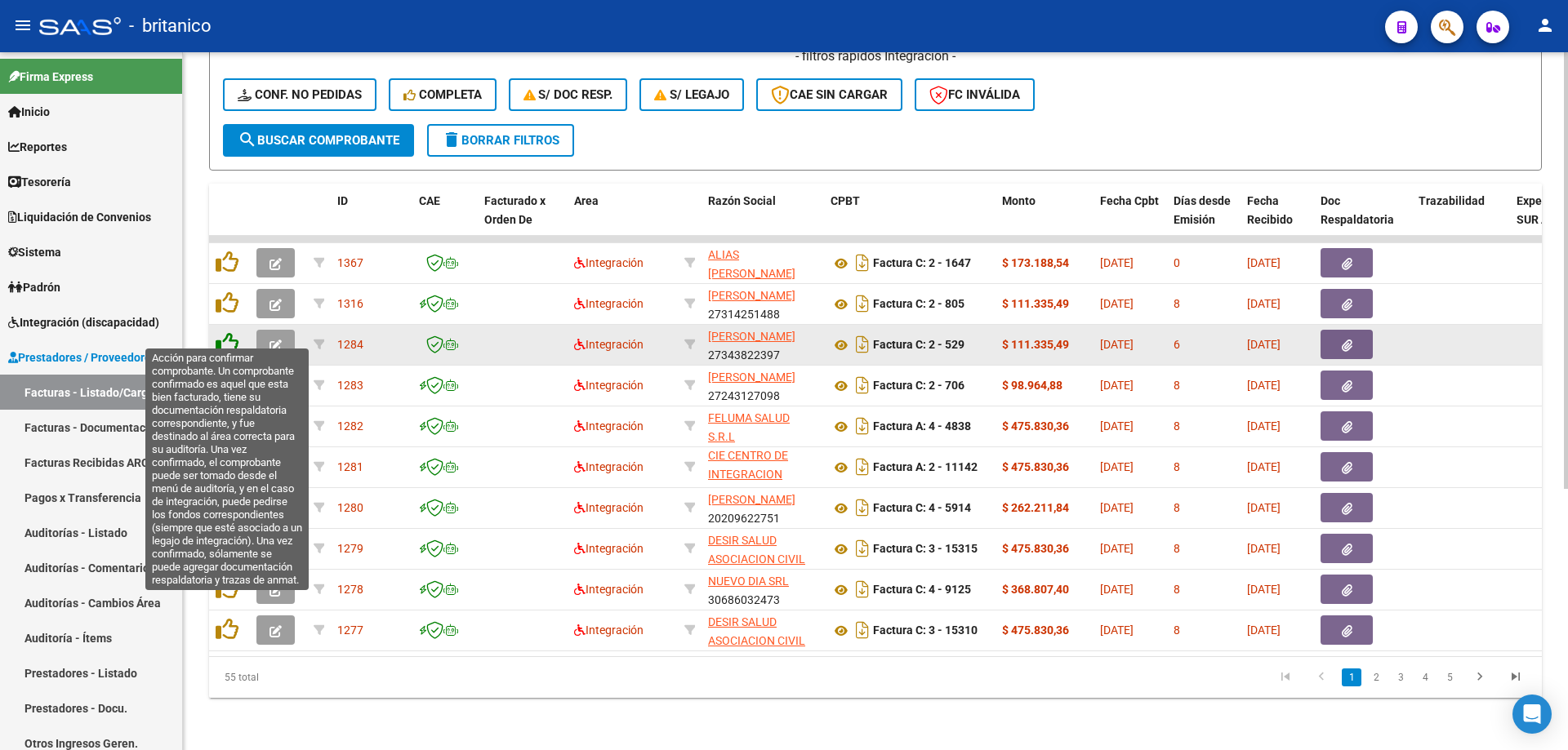
click at [234, 333] on icon at bounding box center [227, 344] width 23 height 23
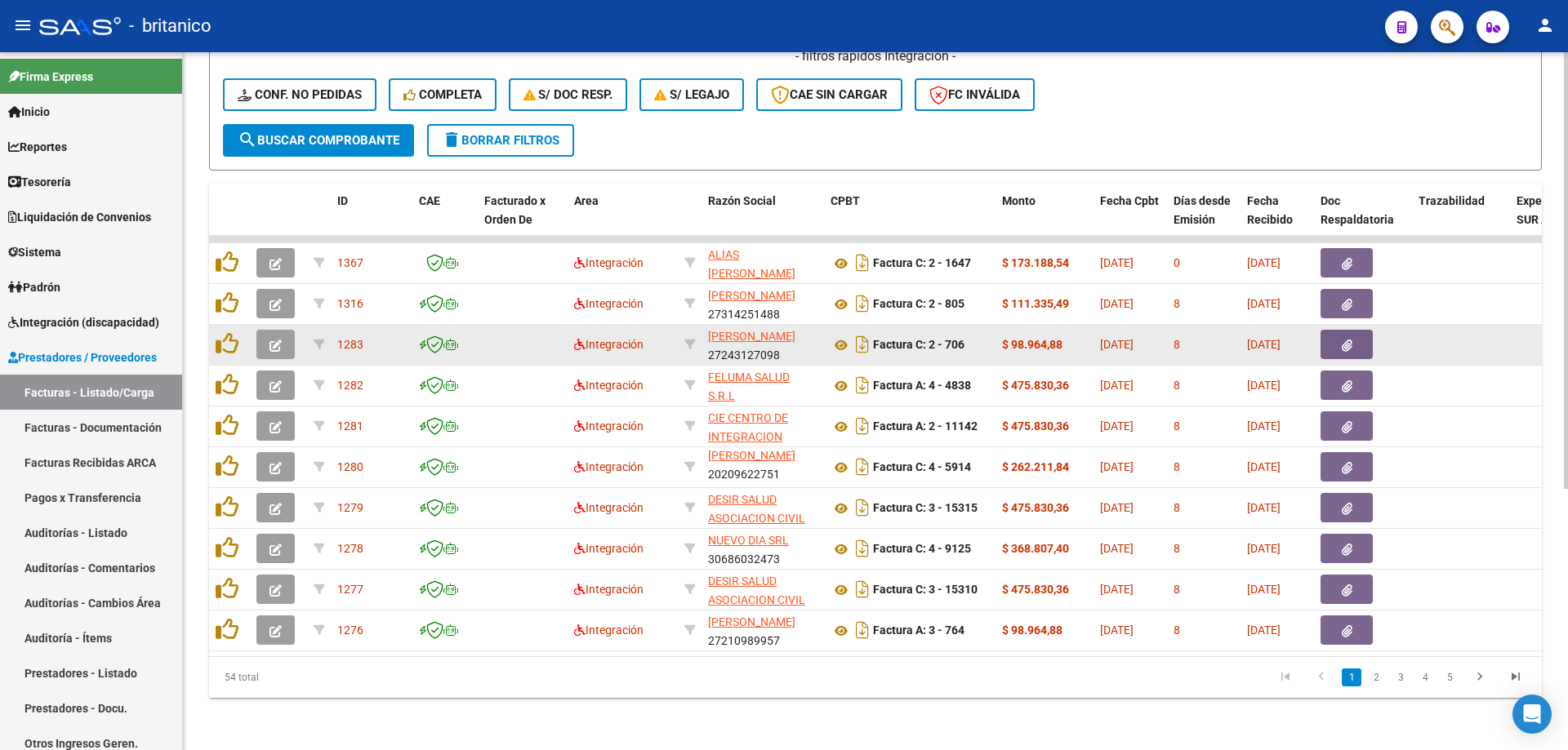
click at [1330, 337] on button "button" at bounding box center [1346, 345] width 52 height 29
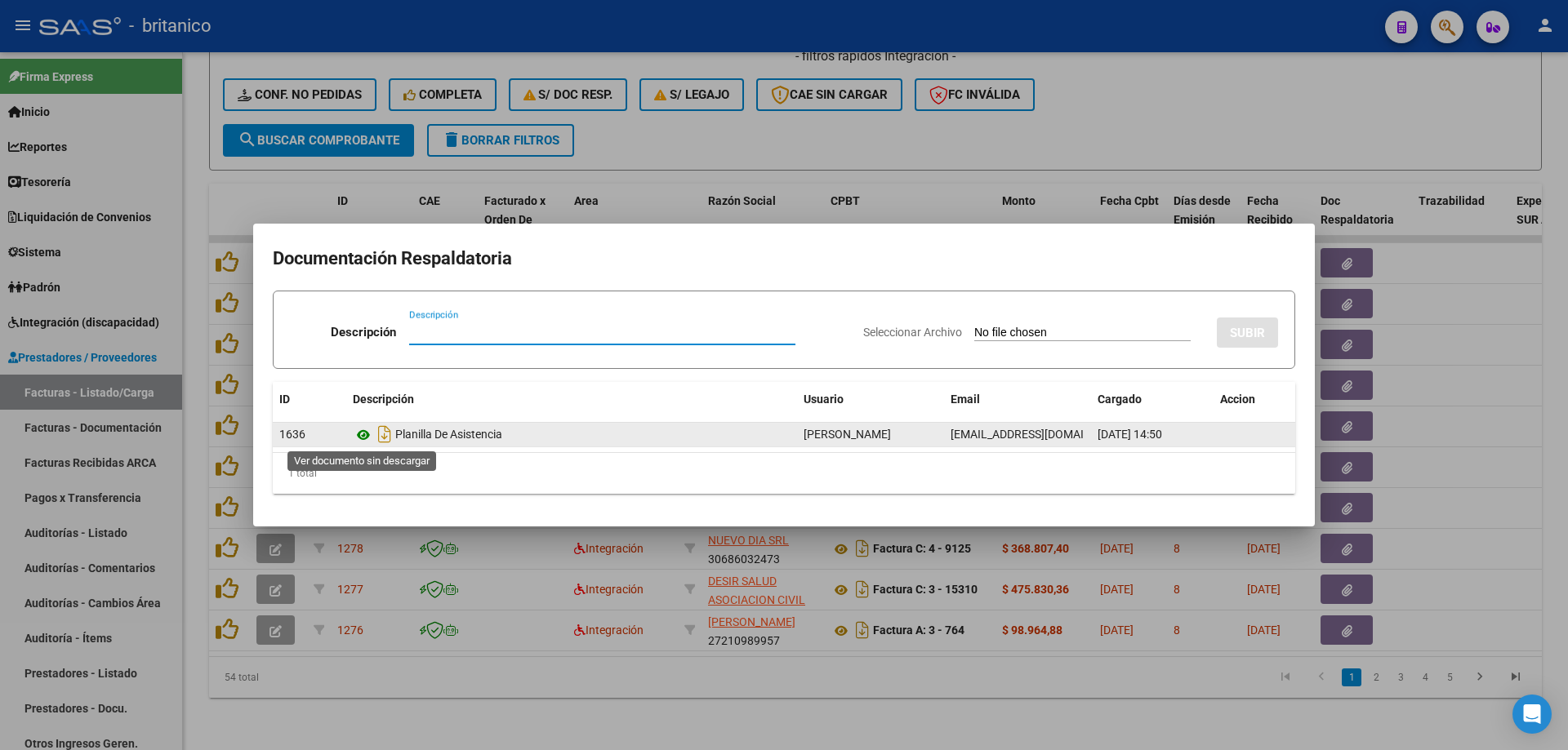
click at [370, 428] on icon at bounding box center [363, 435] width 21 height 19
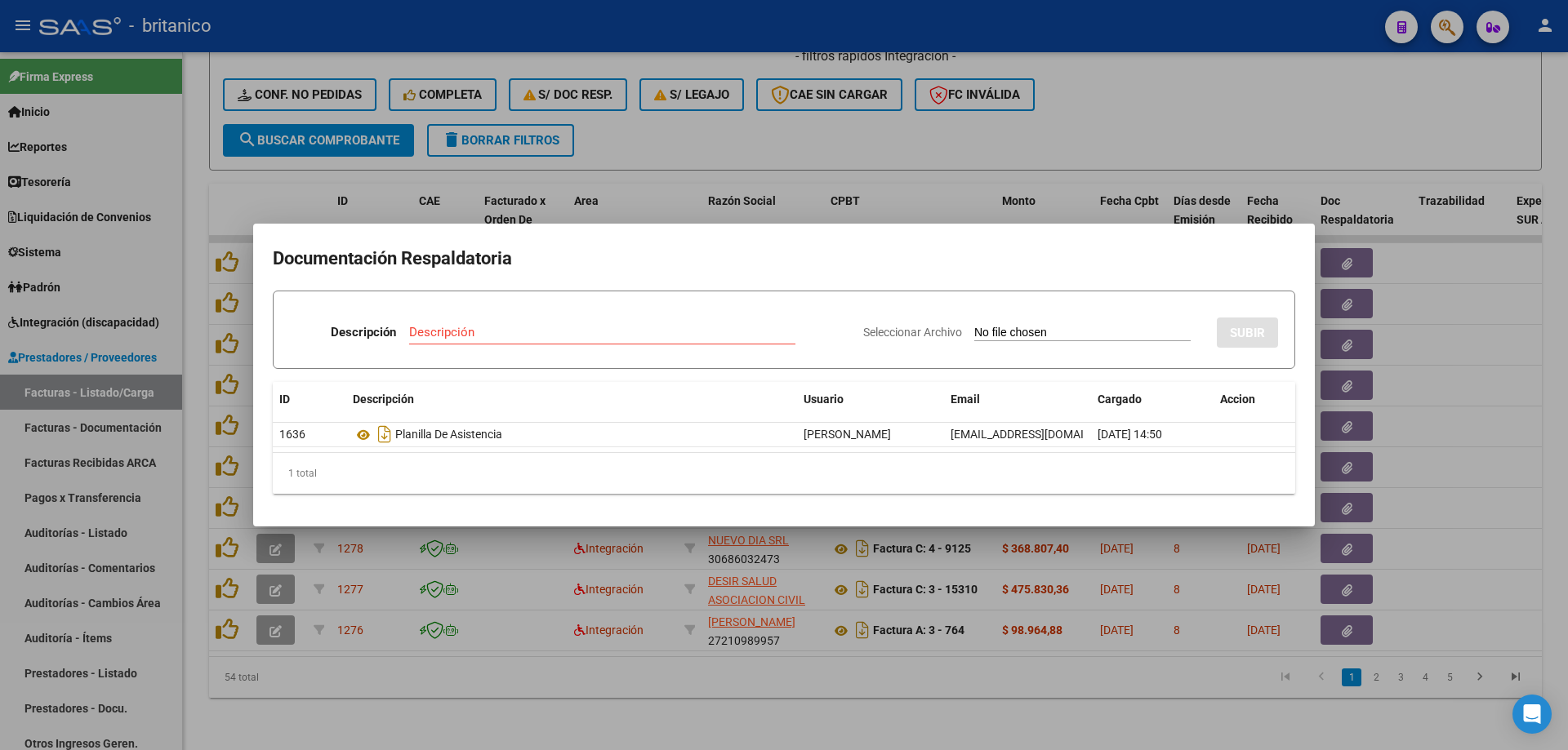
click at [798, 121] on div at bounding box center [784, 375] width 1568 height 750
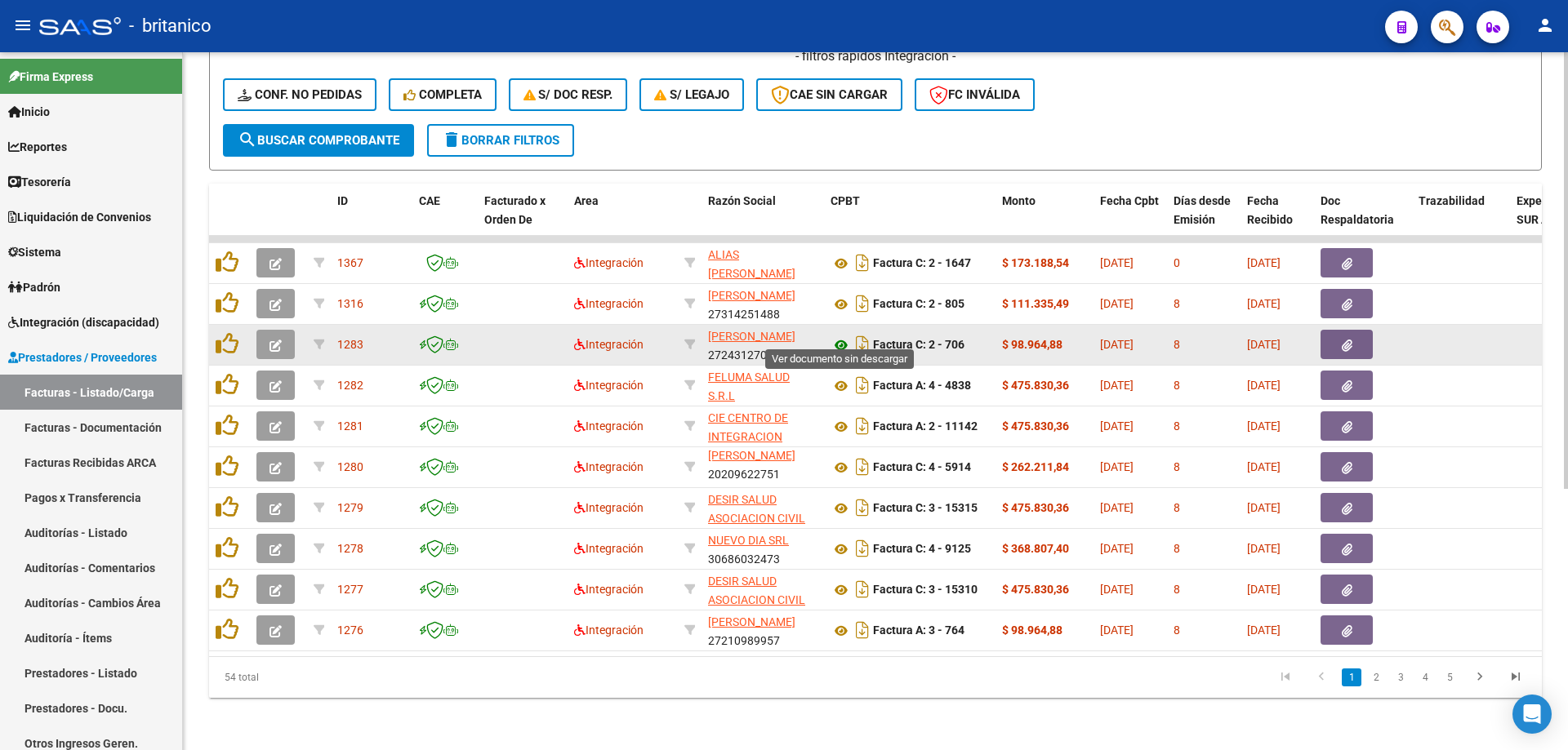
click at [838, 335] on icon at bounding box center [840, 345] width 21 height 19
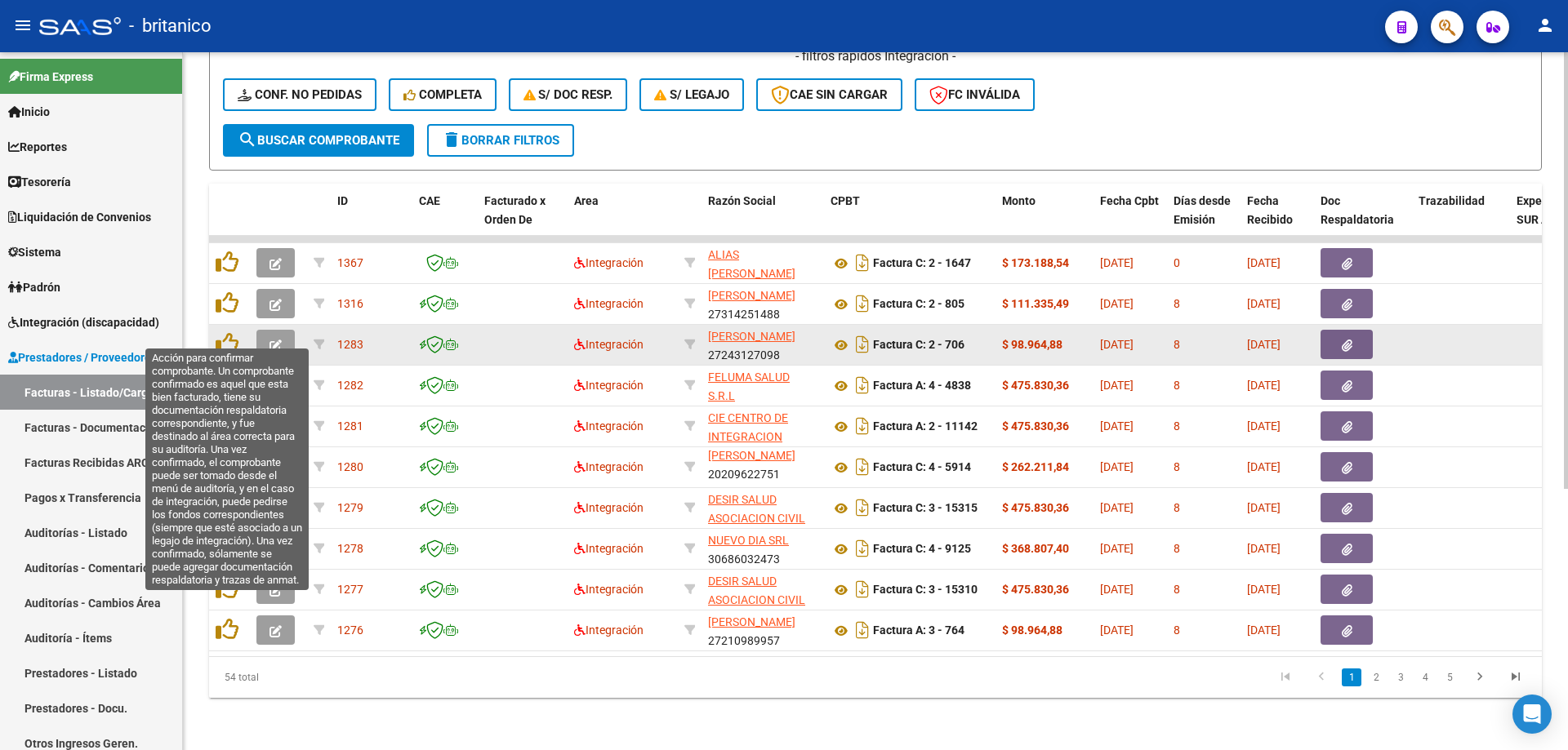
drag, startPoint x: 231, startPoint y: 329, endPoint x: 240, endPoint y: 324, distance: 10.3
click at [233, 333] on icon at bounding box center [227, 344] width 23 height 23
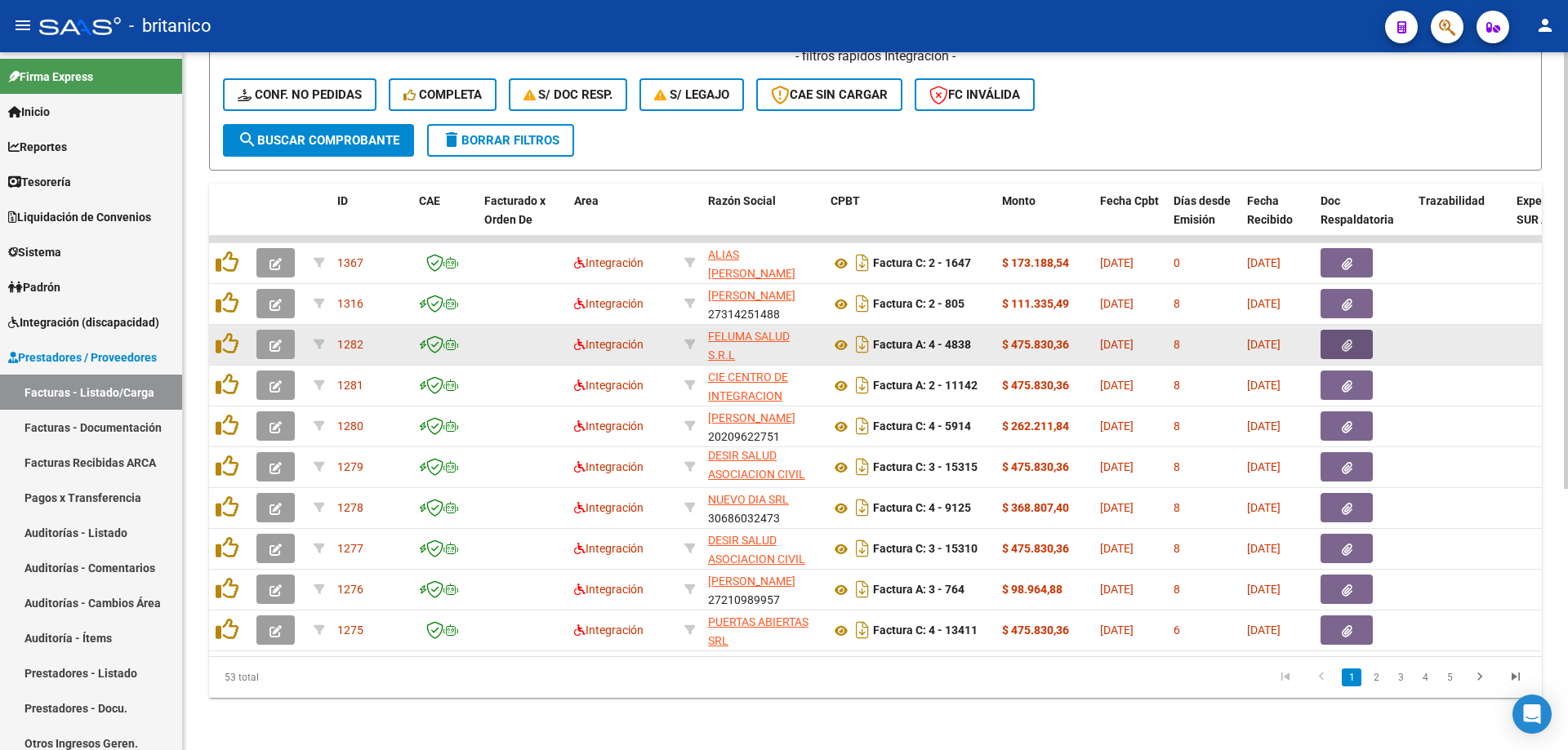
click at [1338, 331] on button "button" at bounding box center [1346, 345] width 52 height 29
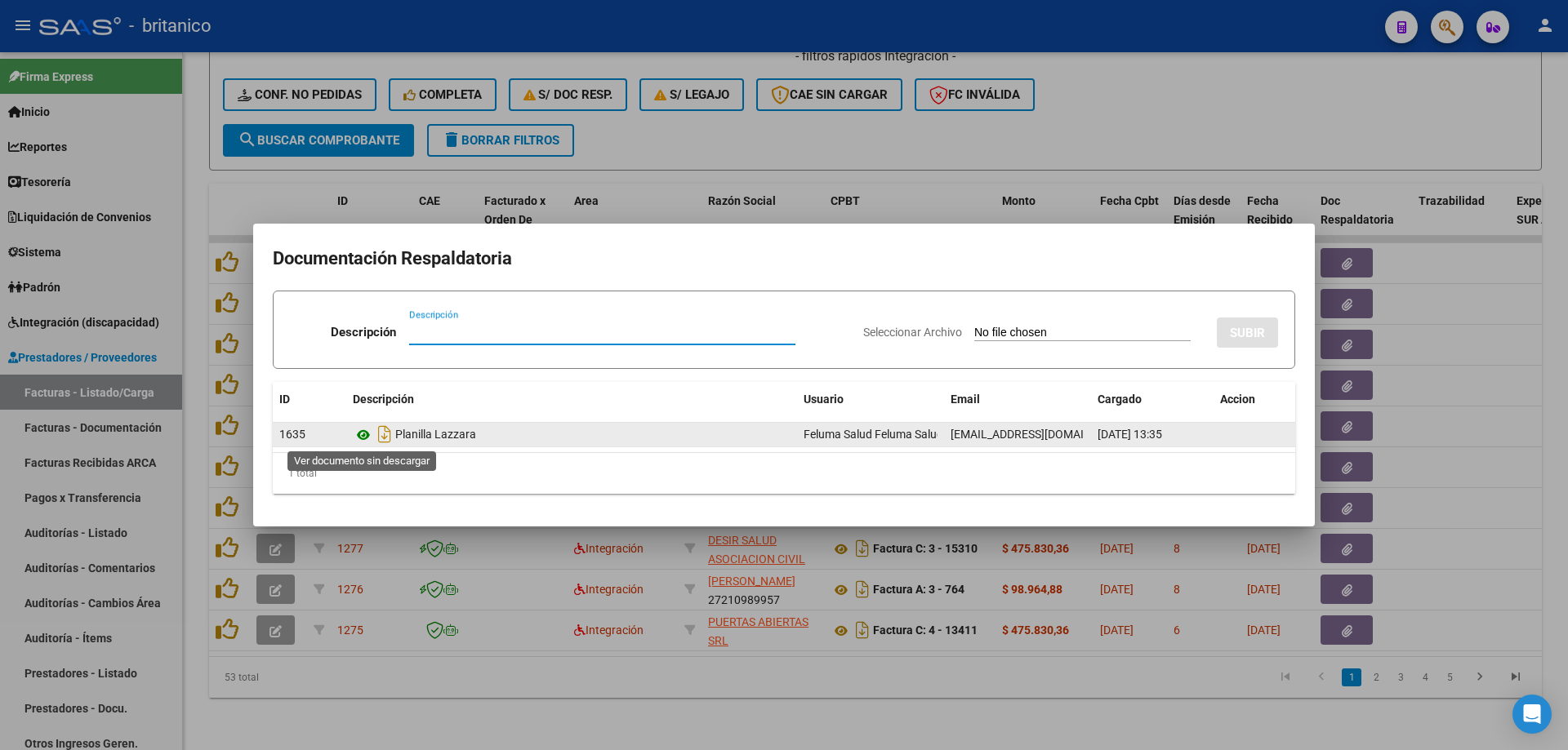
click at [363, 428] on icon at bounding box center [363, 435] width 21 height 19
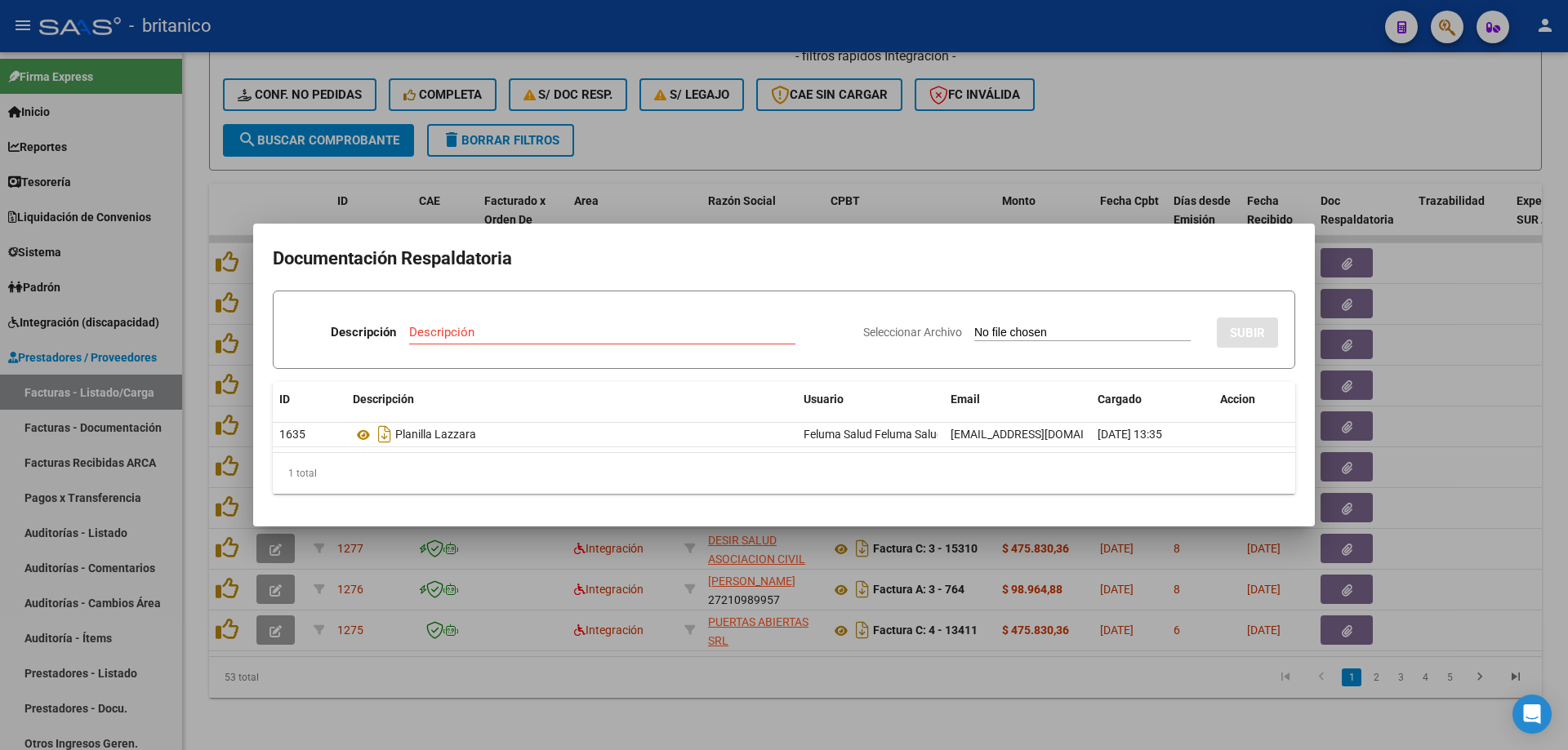
click at [852, 121] on div at bounding box center [784, 375] width 1568 height 750
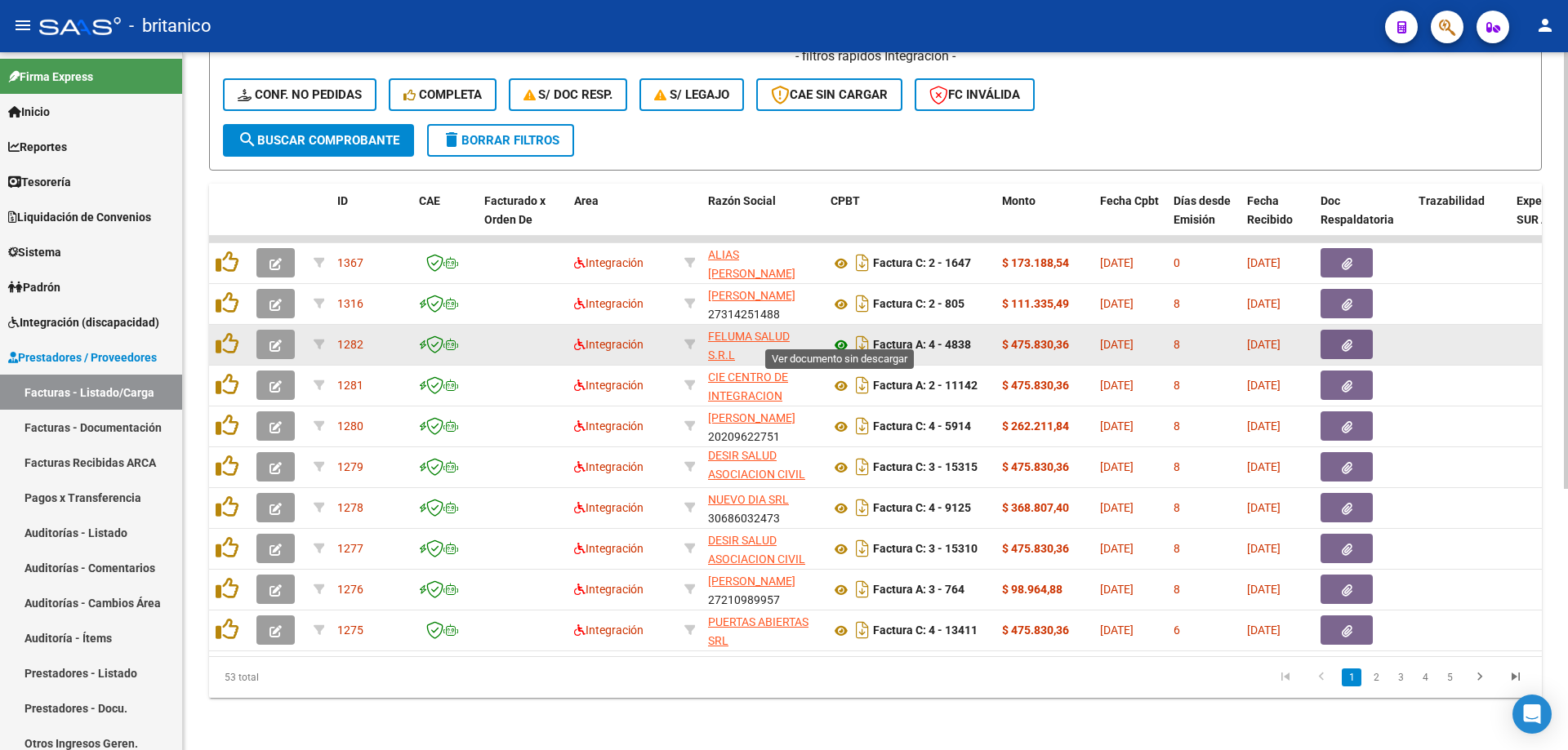
click at [840, 335] on icon at bounding box center [840, 345] width 21 height 19
click at [1350, 340] on icon "button" at bounding box center [1347, 346] width 11 height 12
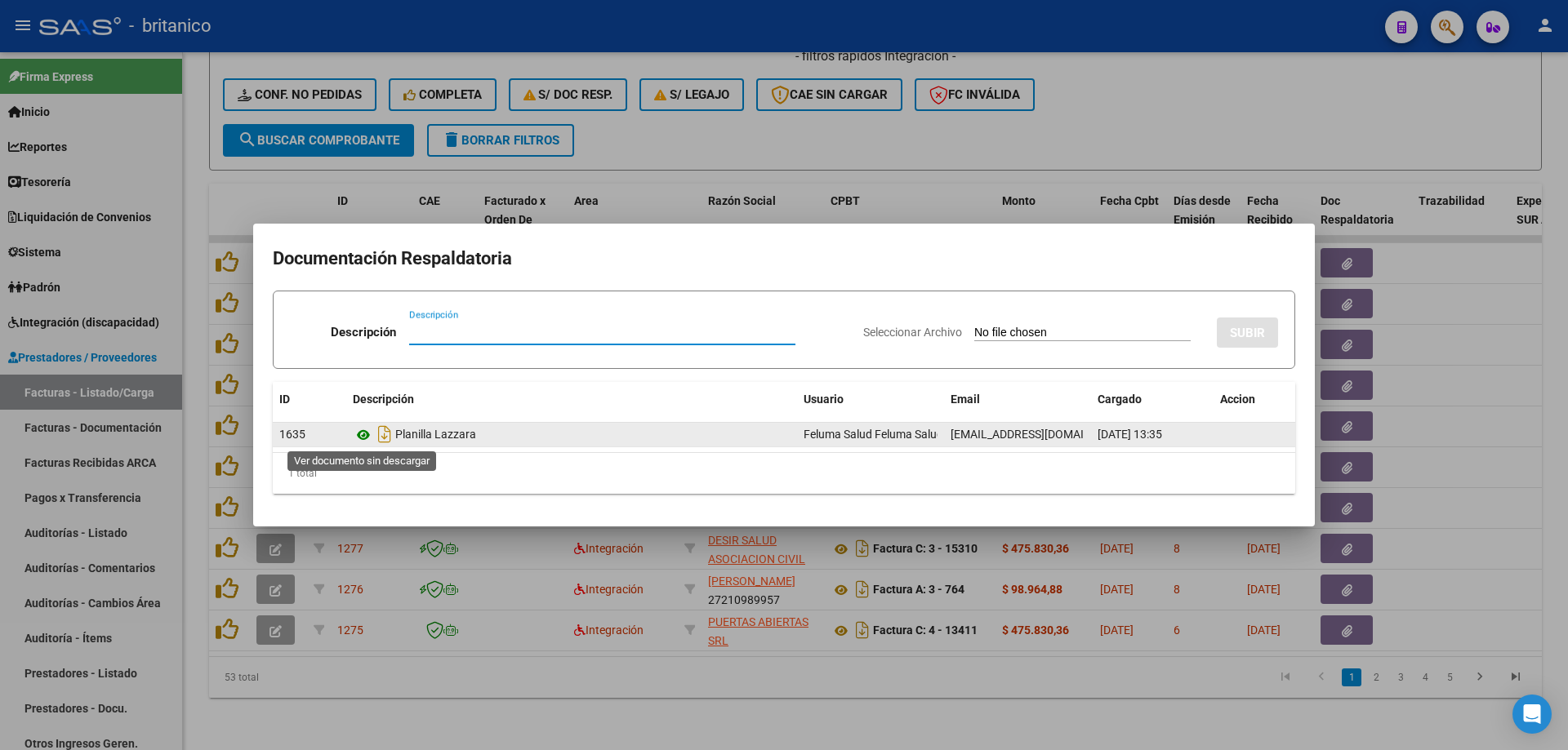
click at [366, 427] on icon at bounding box center [363, 435] width 21 height 19
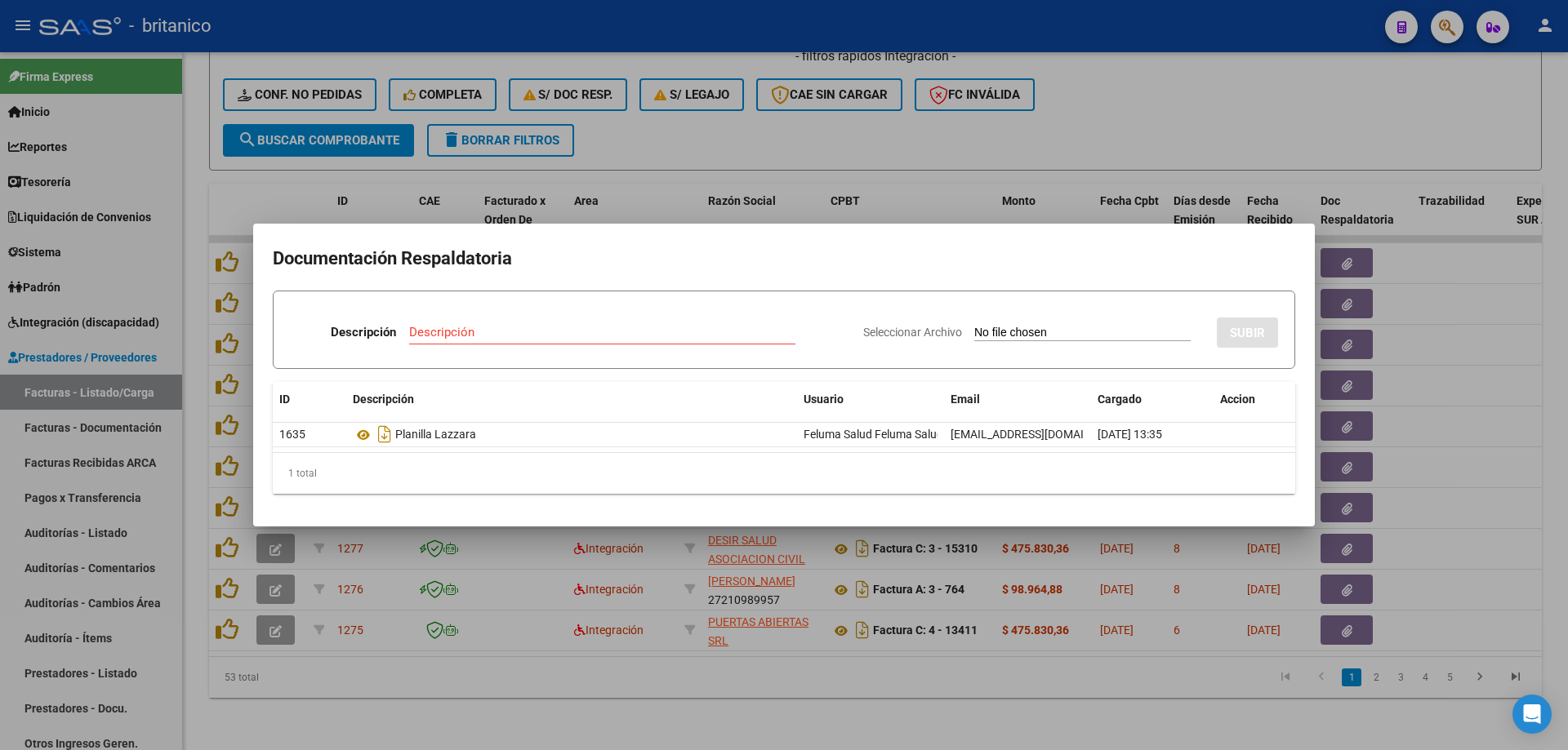
click at [1201, 100] on div at bounding box center [784, 375] width 1568 height 750
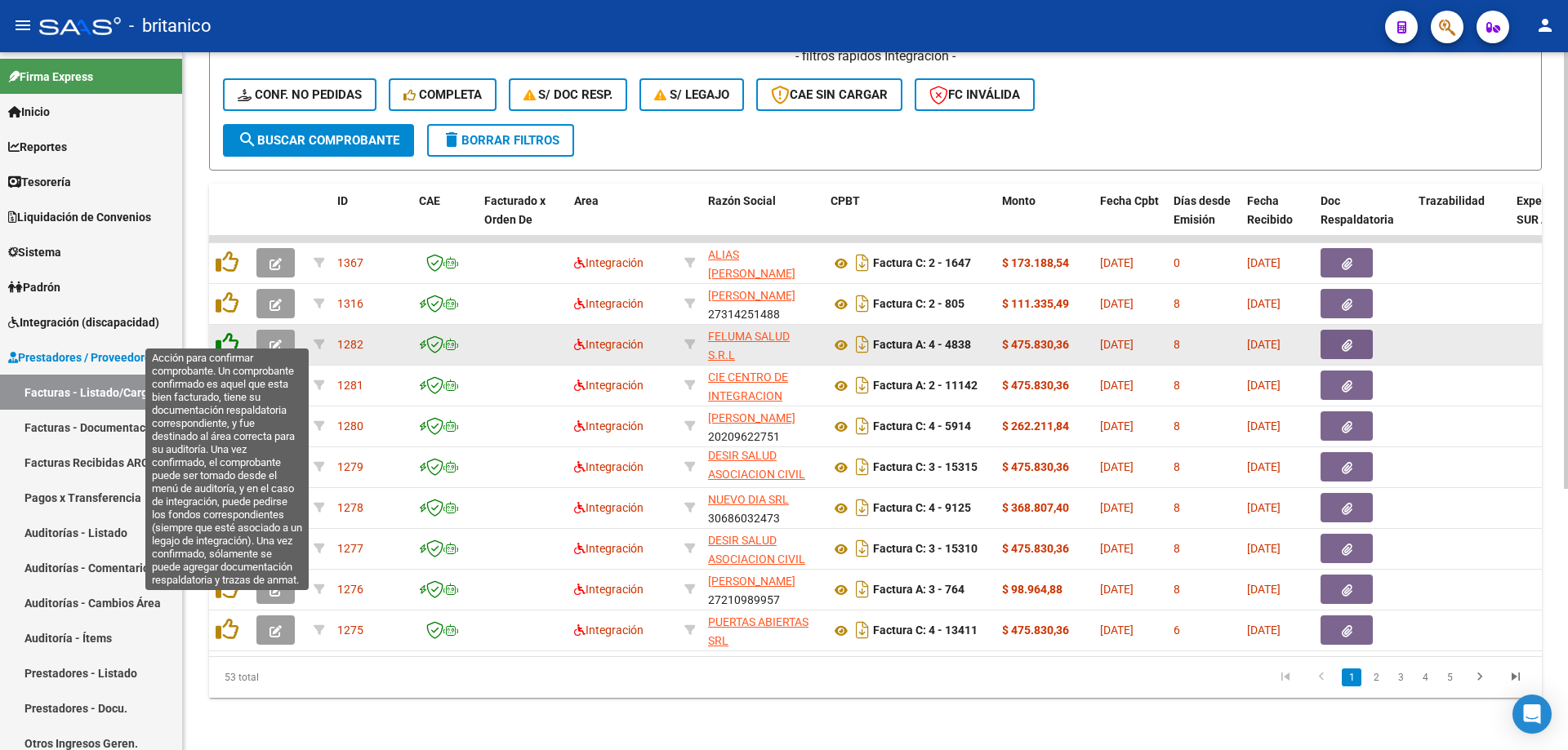
click at [226, 333] on icon at bounding box center [227, 344] width 23 height 23
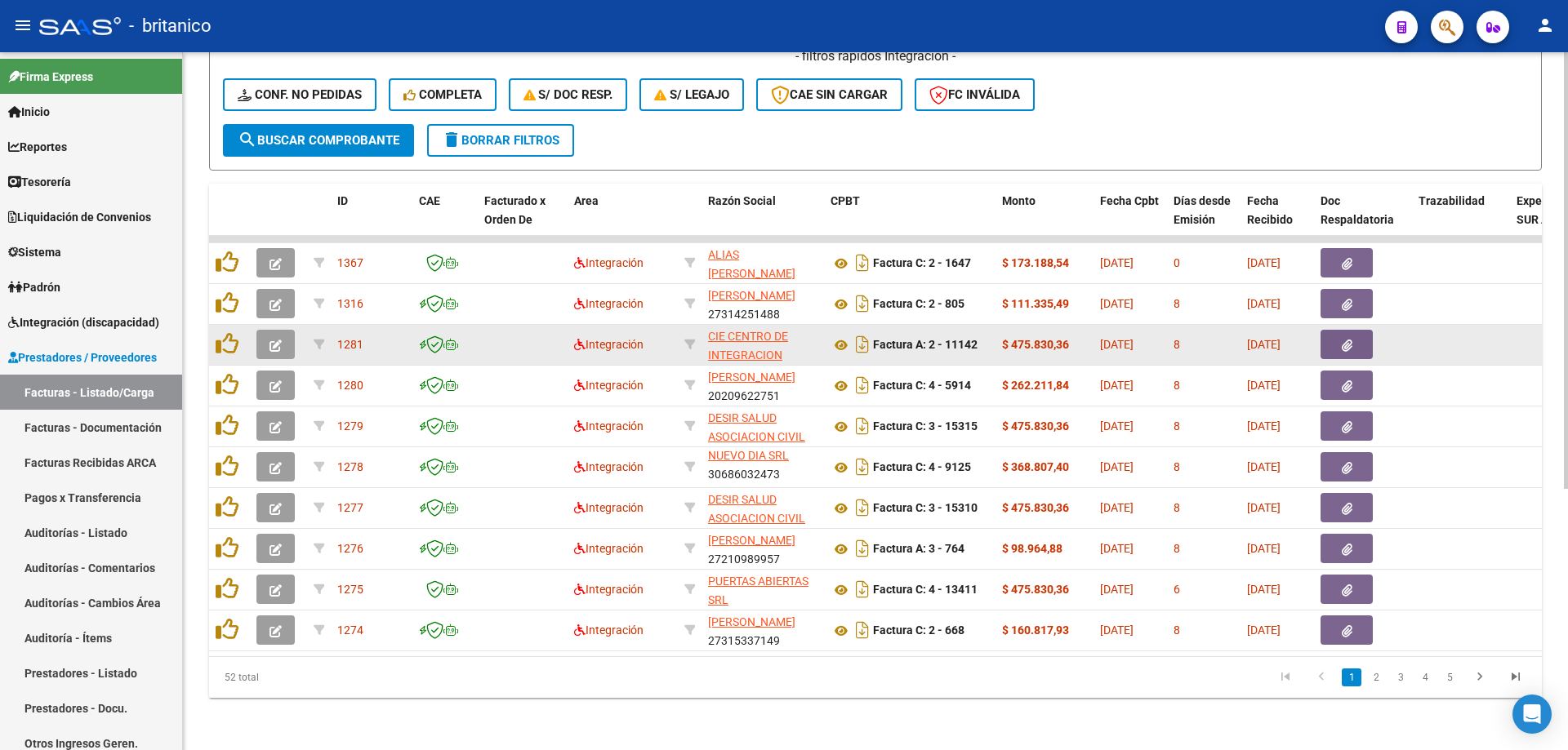
click at [1346, 340] on icon "button" at bounding box center [1347, 346] width 11 height 12
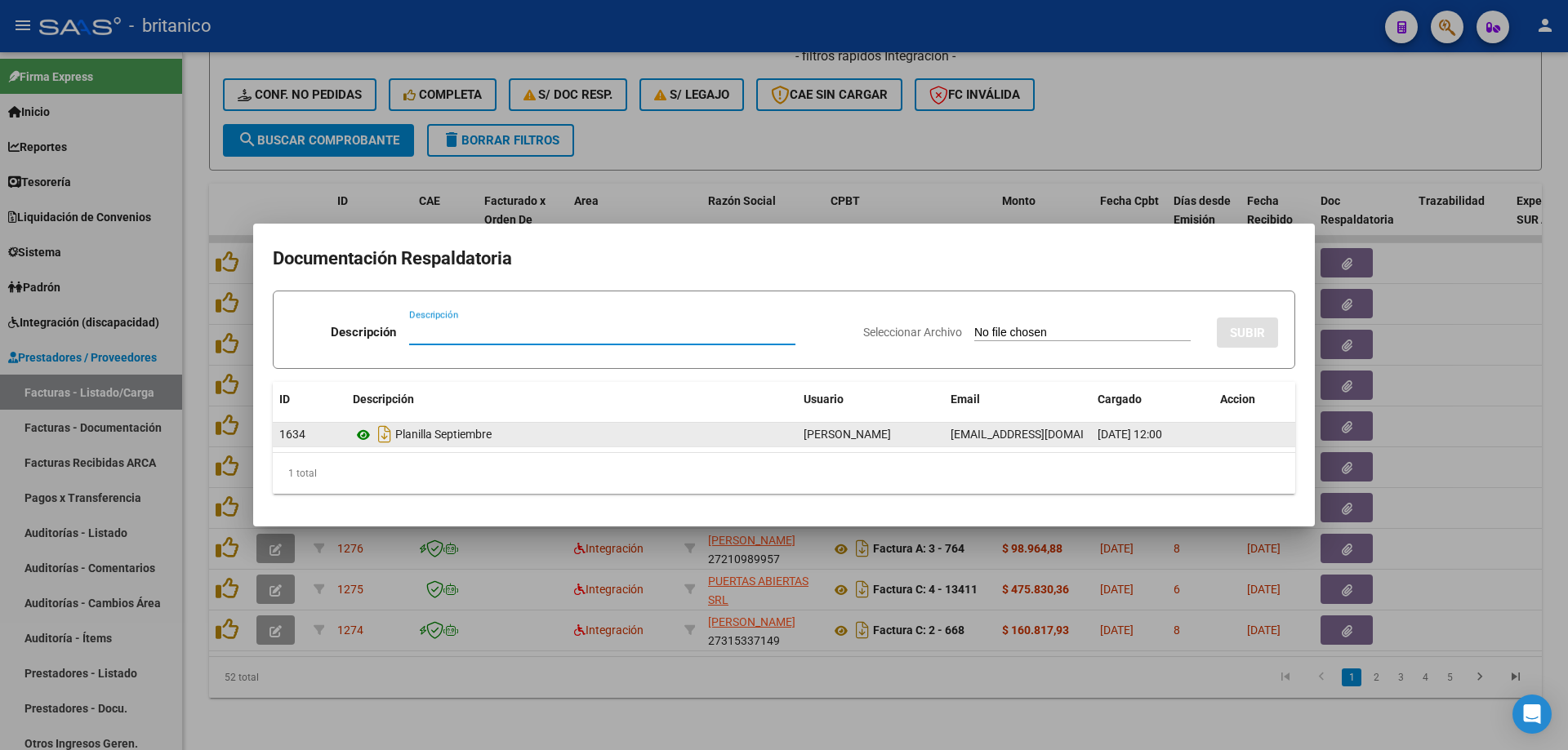
click at [362, 426] on div "Planilla Septiembre" at bounding box center [572, 434] width 437 height 26
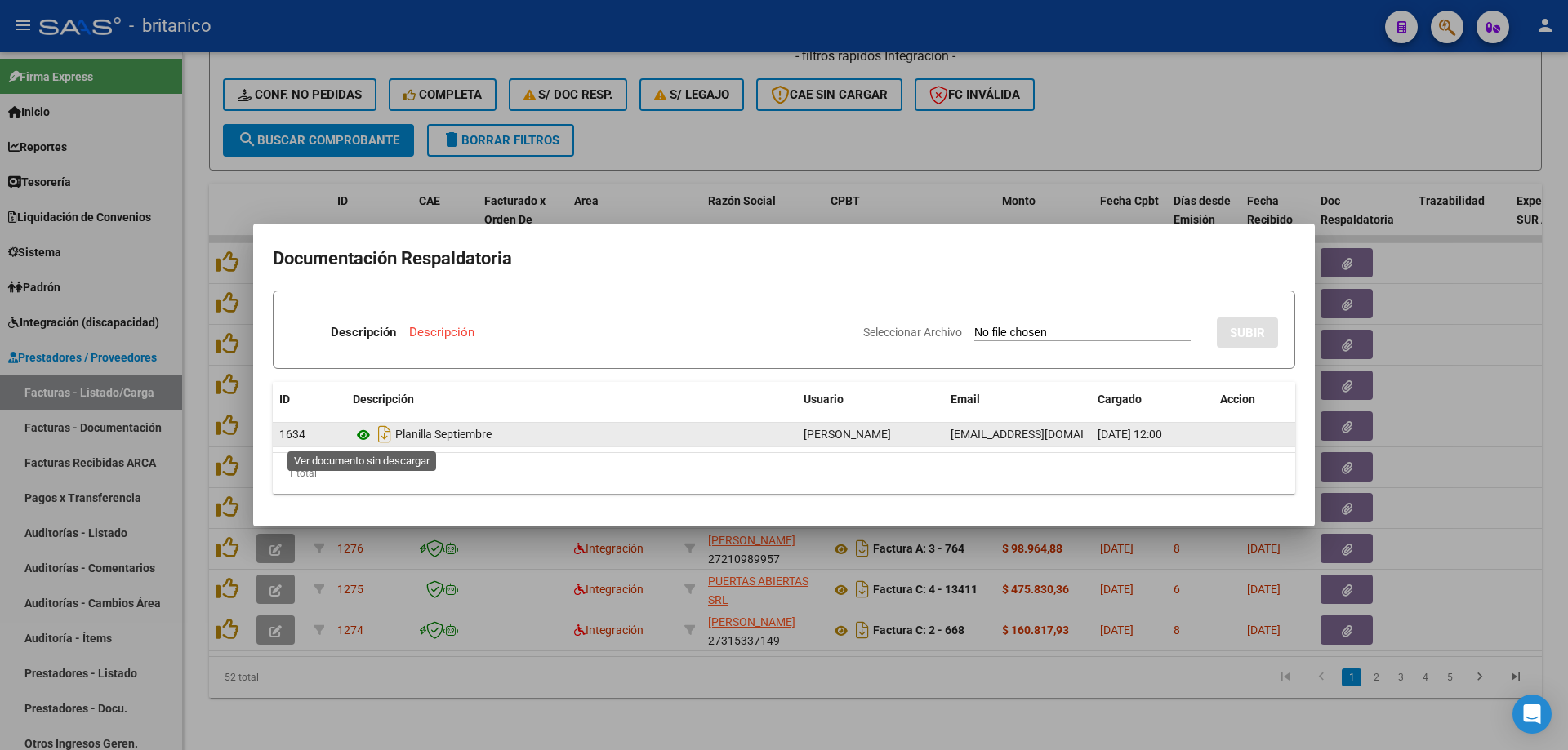
click at [362, 432] on icon at bounding box center [363, 435] width 21 height 19
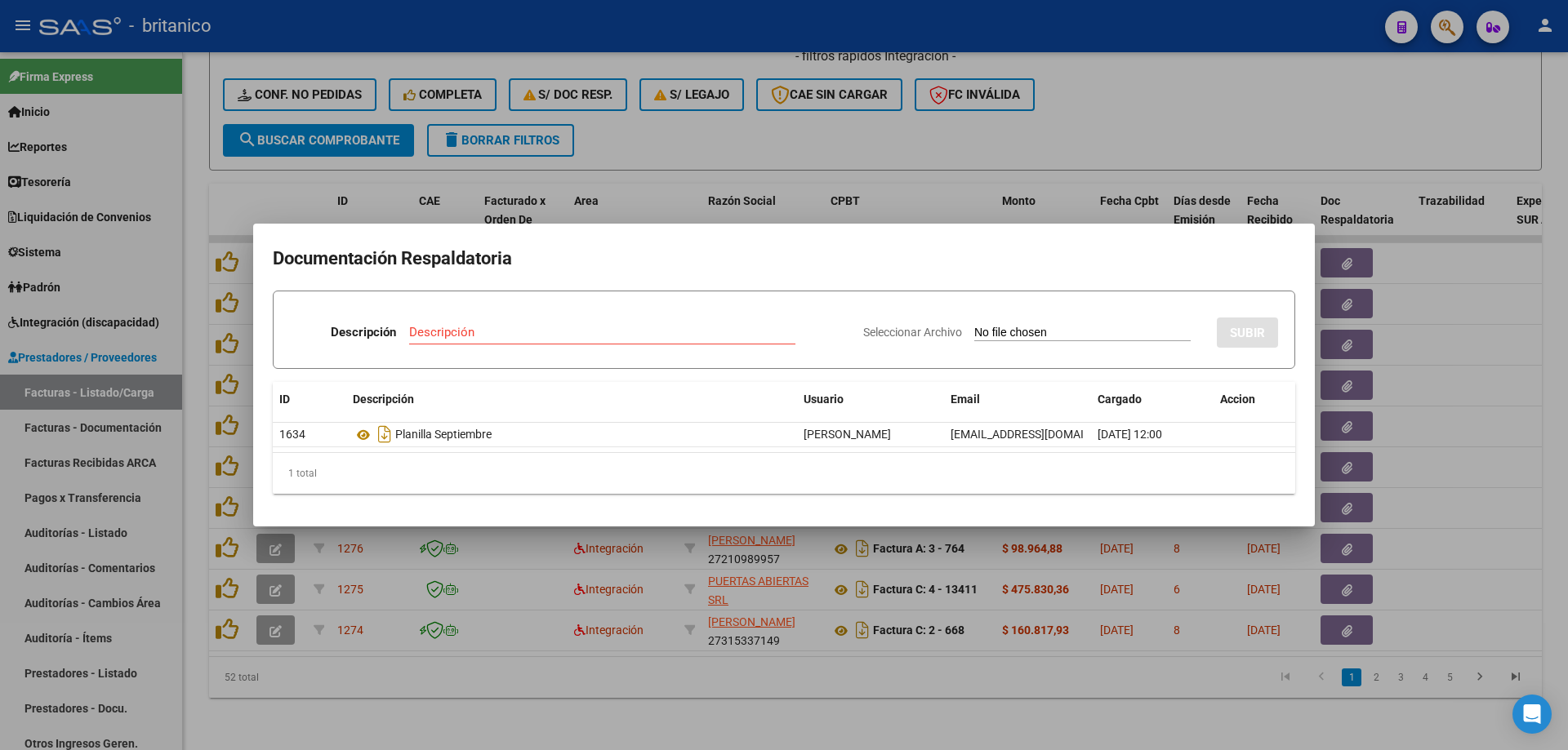
click at [838, 120] on div at bounding box center [784, 375] width 1568 height 750
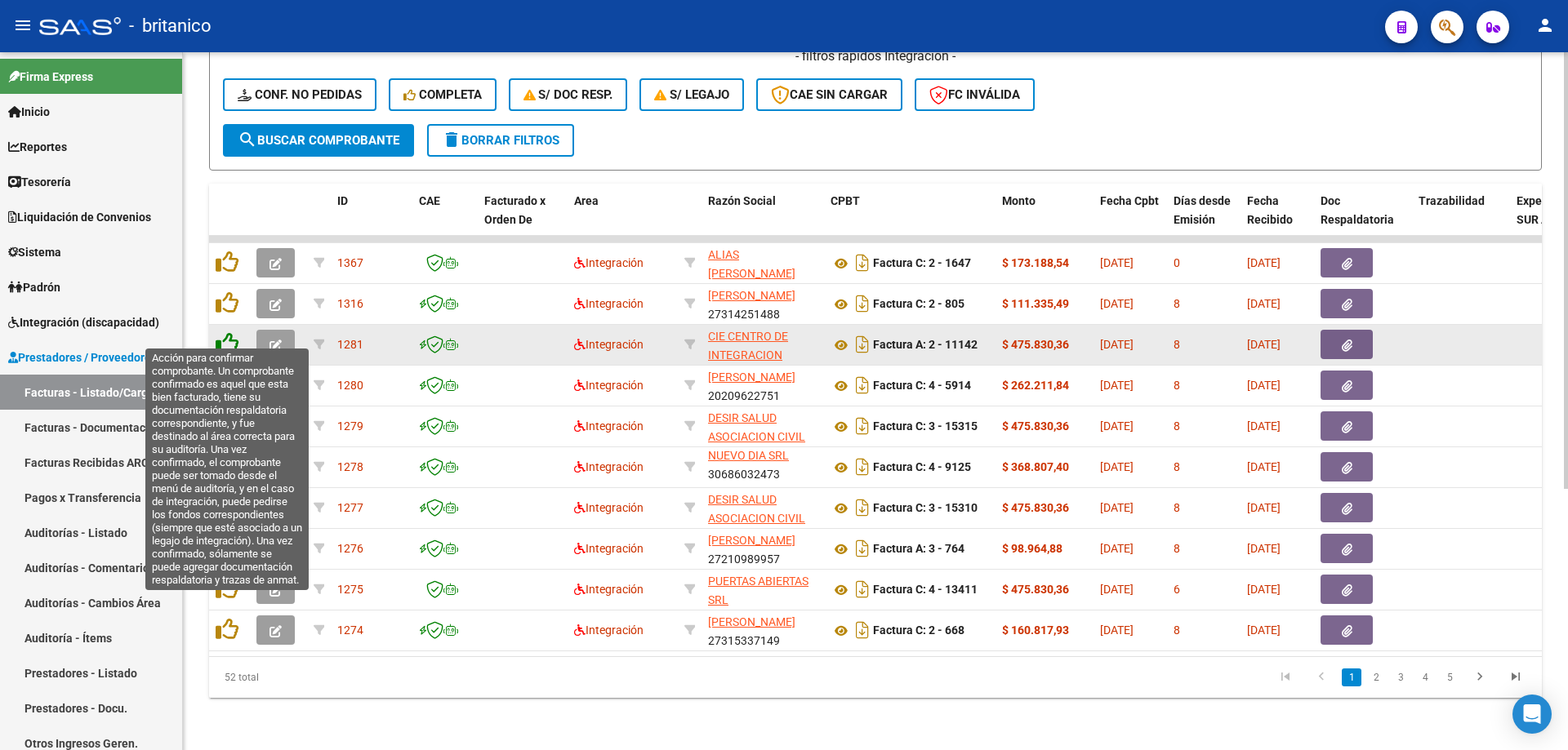
click at [220, 333] on icon at bounding box center [227, 344] width 23 height 23
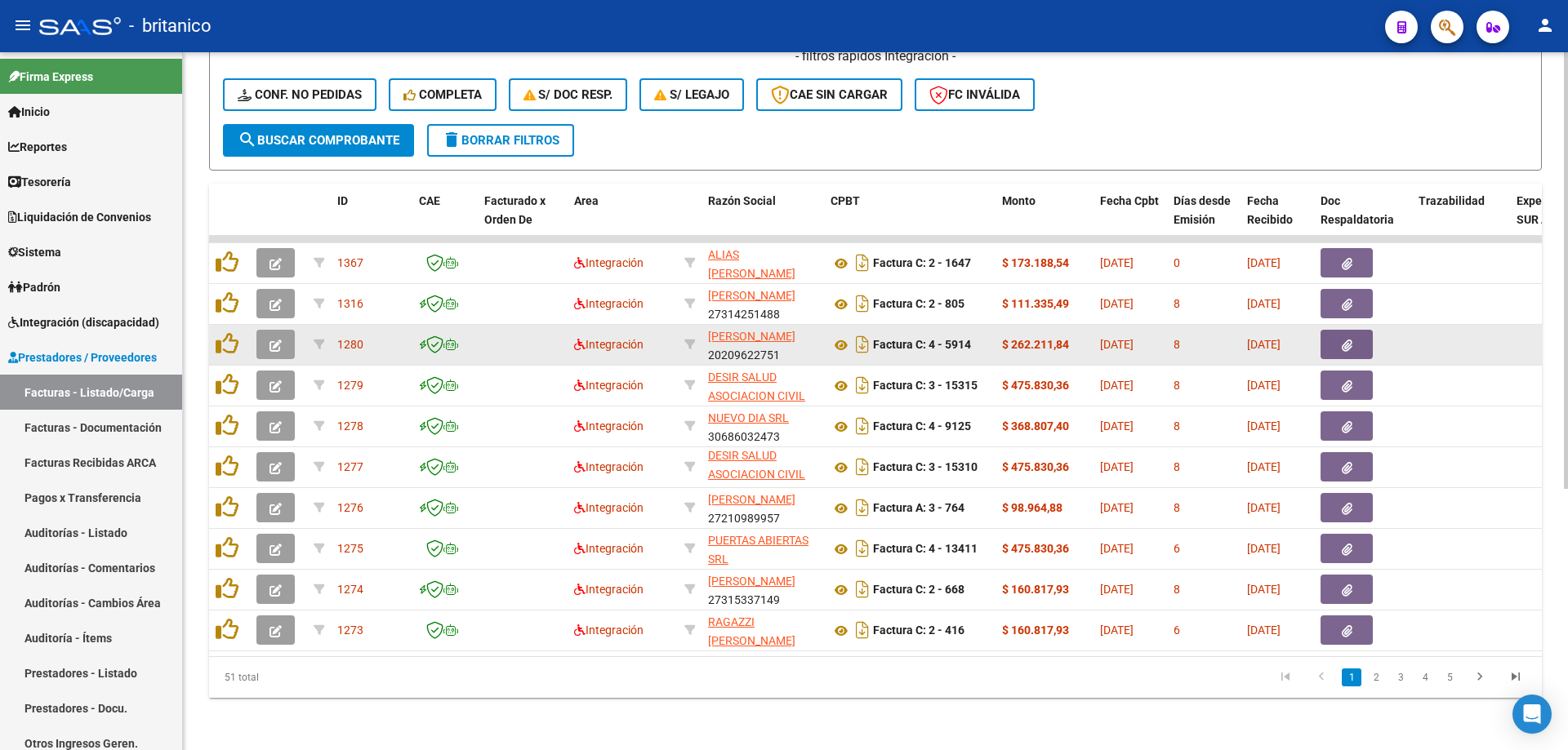
click at [1372, 330] on div at bounding box center [1363, 345] width 85 height 29
click at [1346, 340] on icon "button" at bounding box center [1347, 346] width 11 height 12
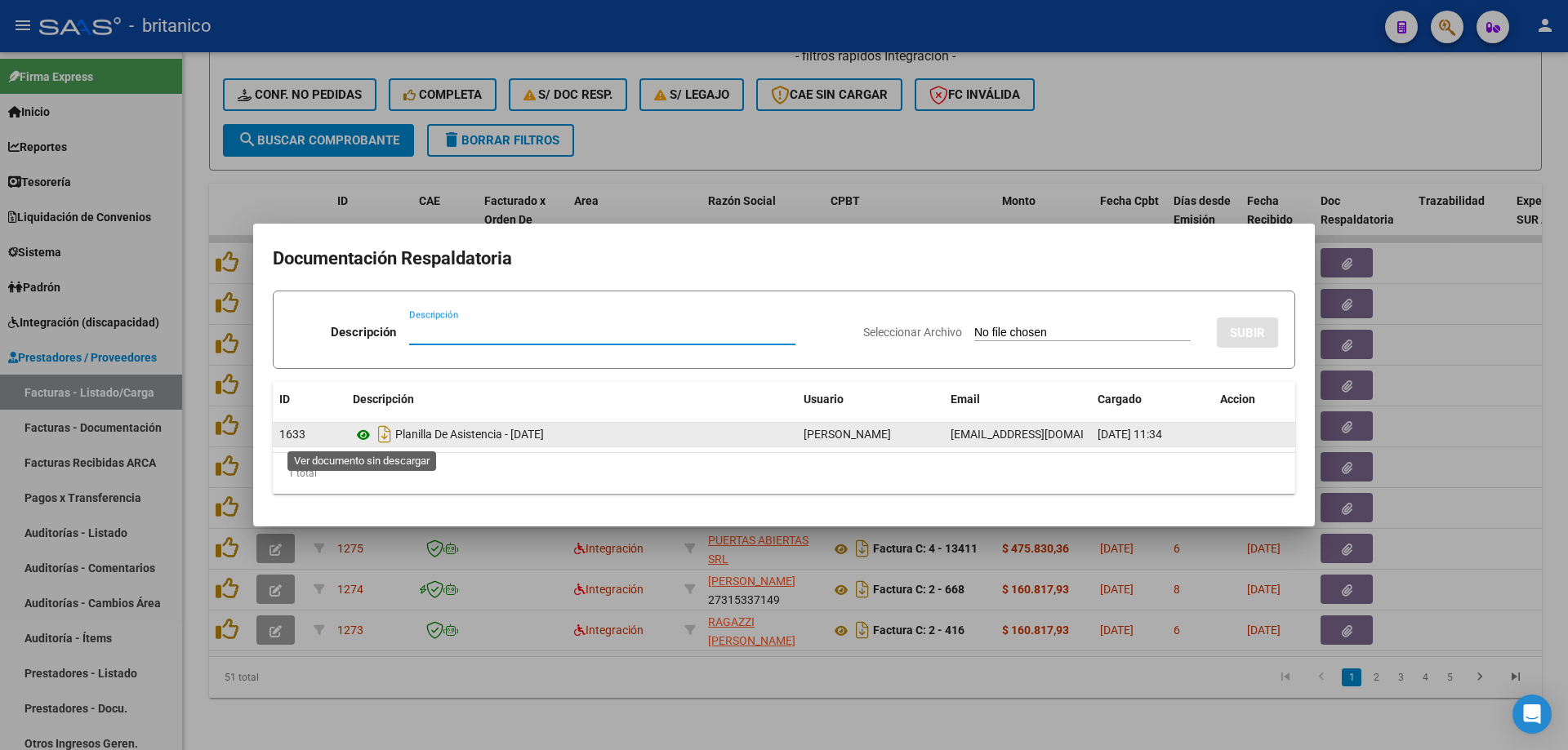
click at [363, 428] on icon at bounding box center [363, 435] width 21 height 19
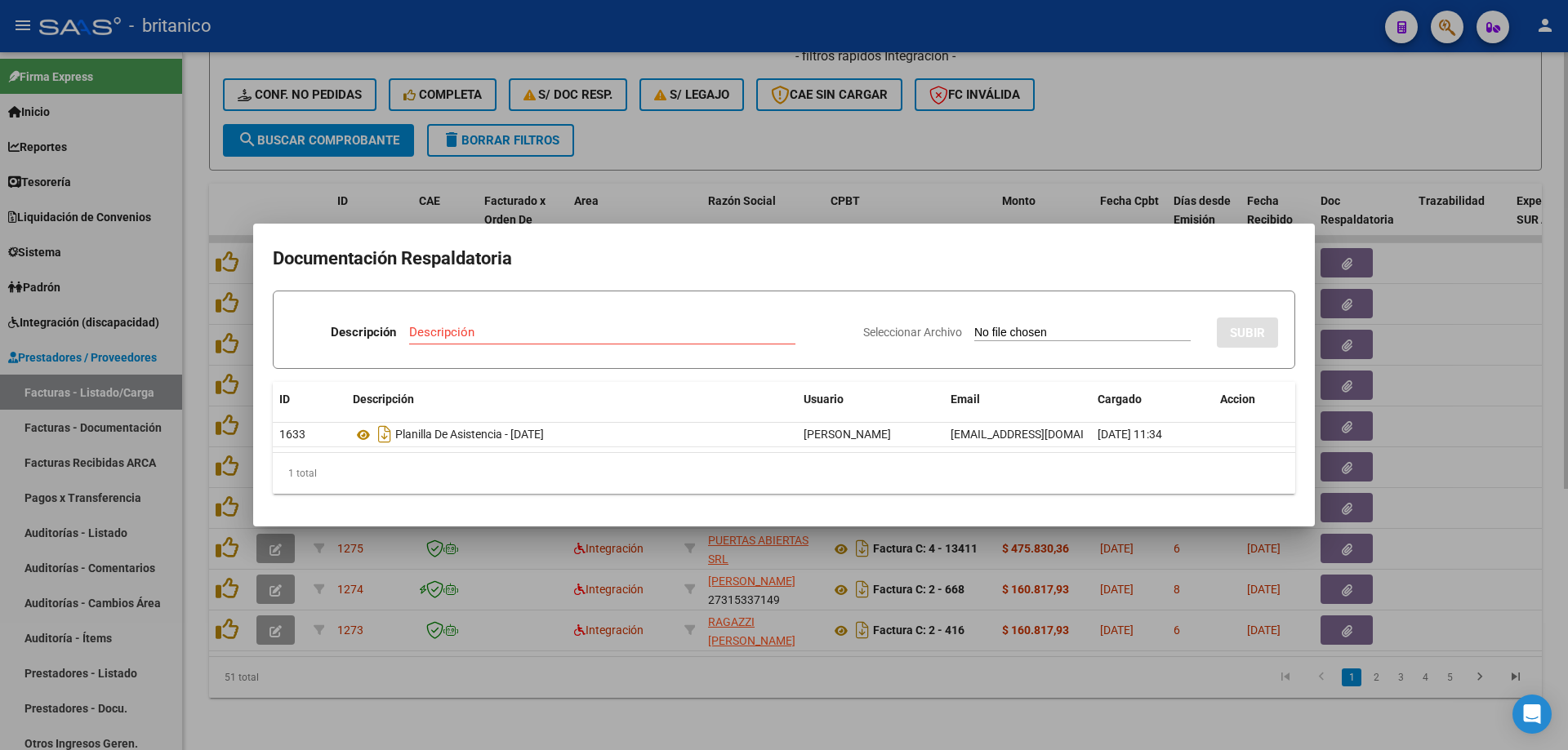
drag, startPoint x: 1081, startPoint y: 150, endPoint x: 1050, endPoint y: 102, distance: 57.1
click at [1081, 148] on div at bounding box center [784, 375] width 1568 height 750
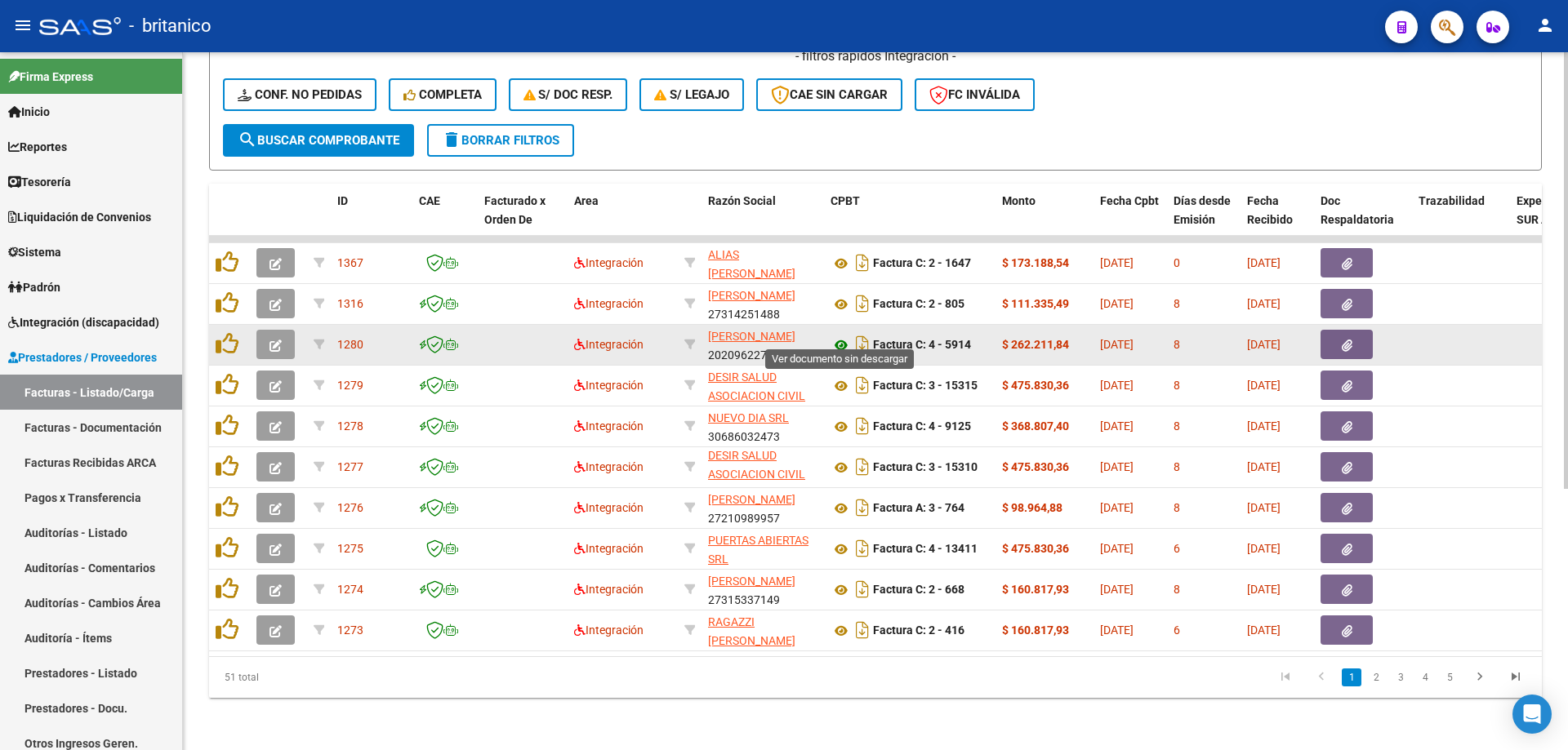
click at [840, 335] on icon at bounding box center [840, 345] width 21 height 19
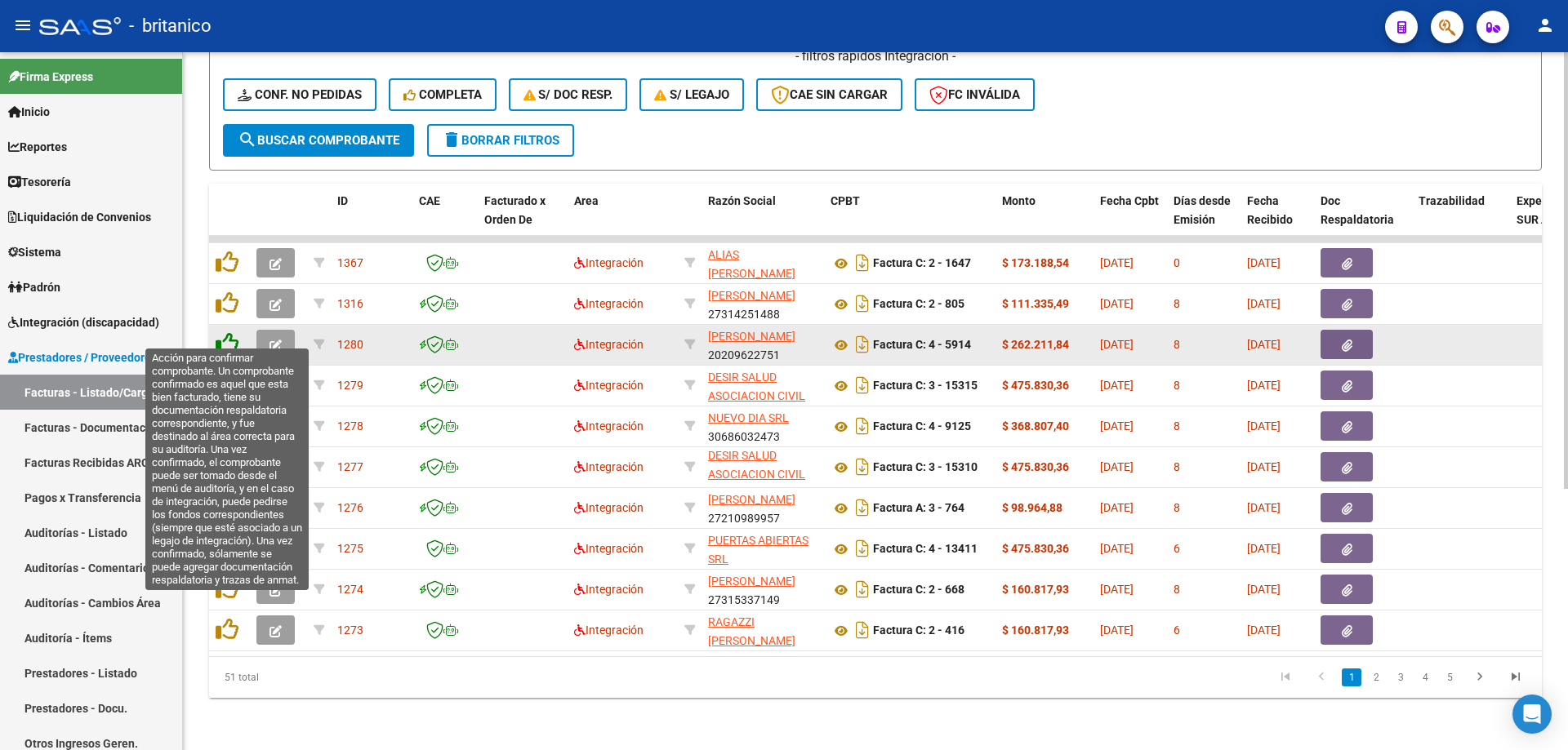
click at [231, 333] on icon at bounding box center [227, 344] width 23 height 23
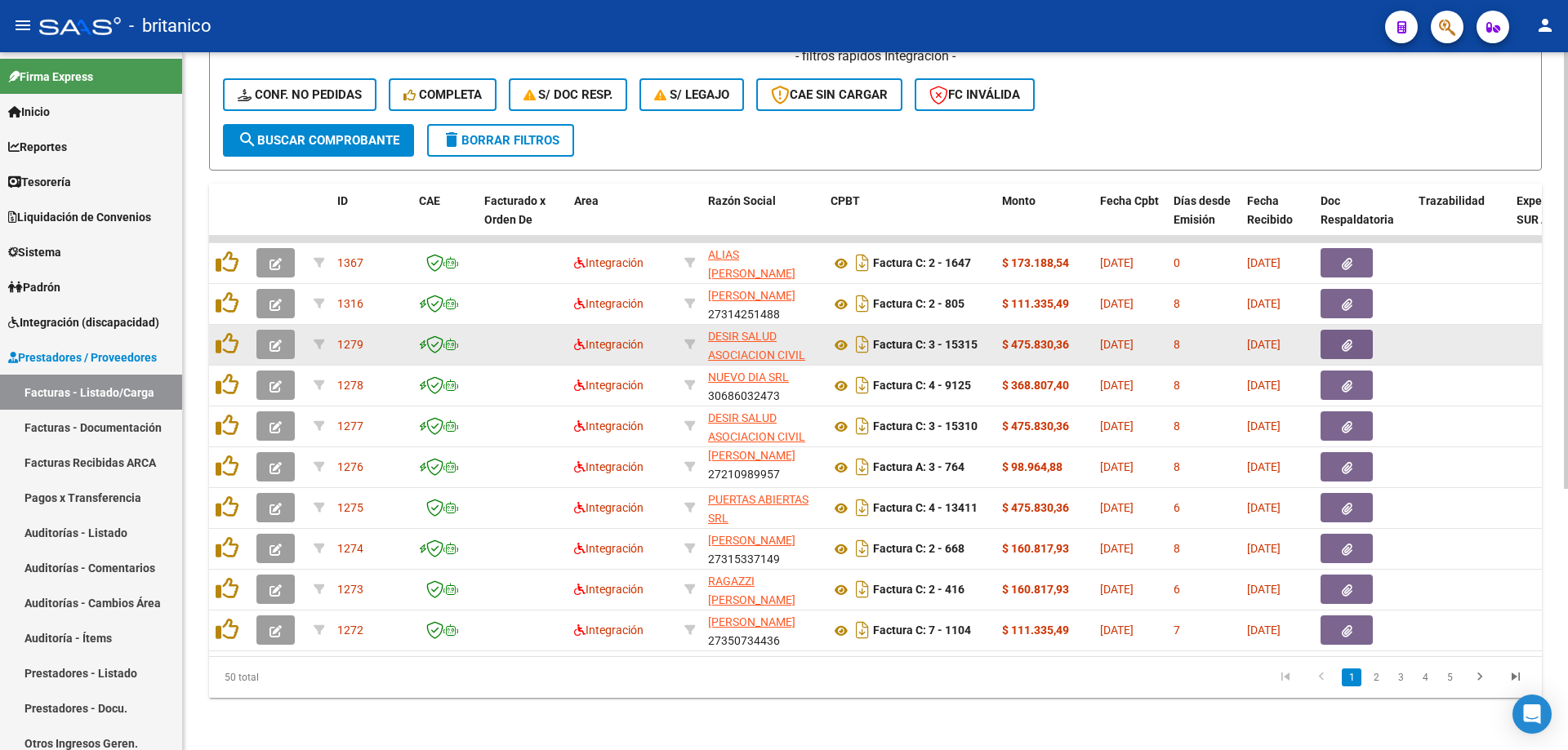
click at [1344, 340] on icon "button" at bounding box center [1347, 346] width 11 height 12
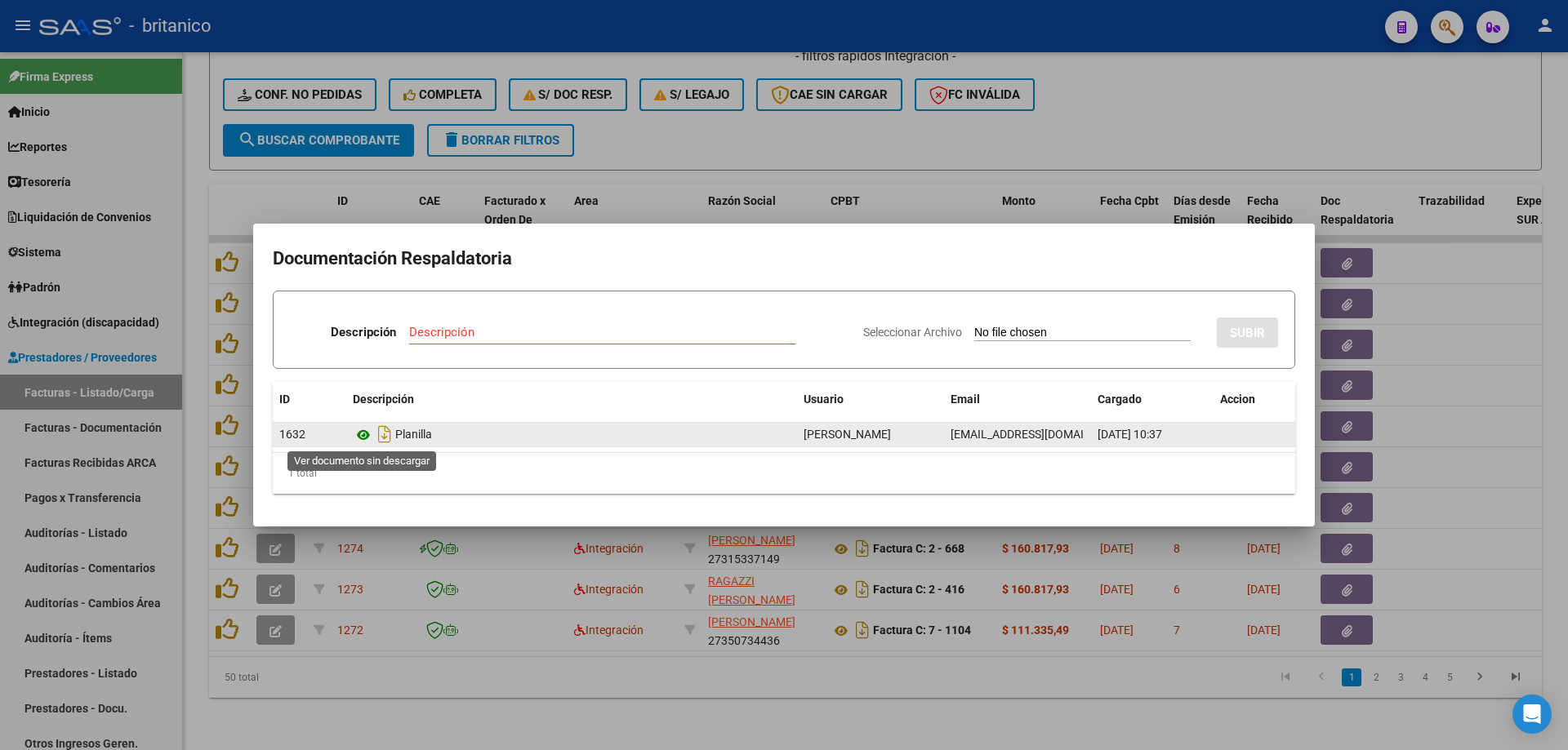
click at [360, 432] on icon at bounding box center [363, 435] width 21 height 19
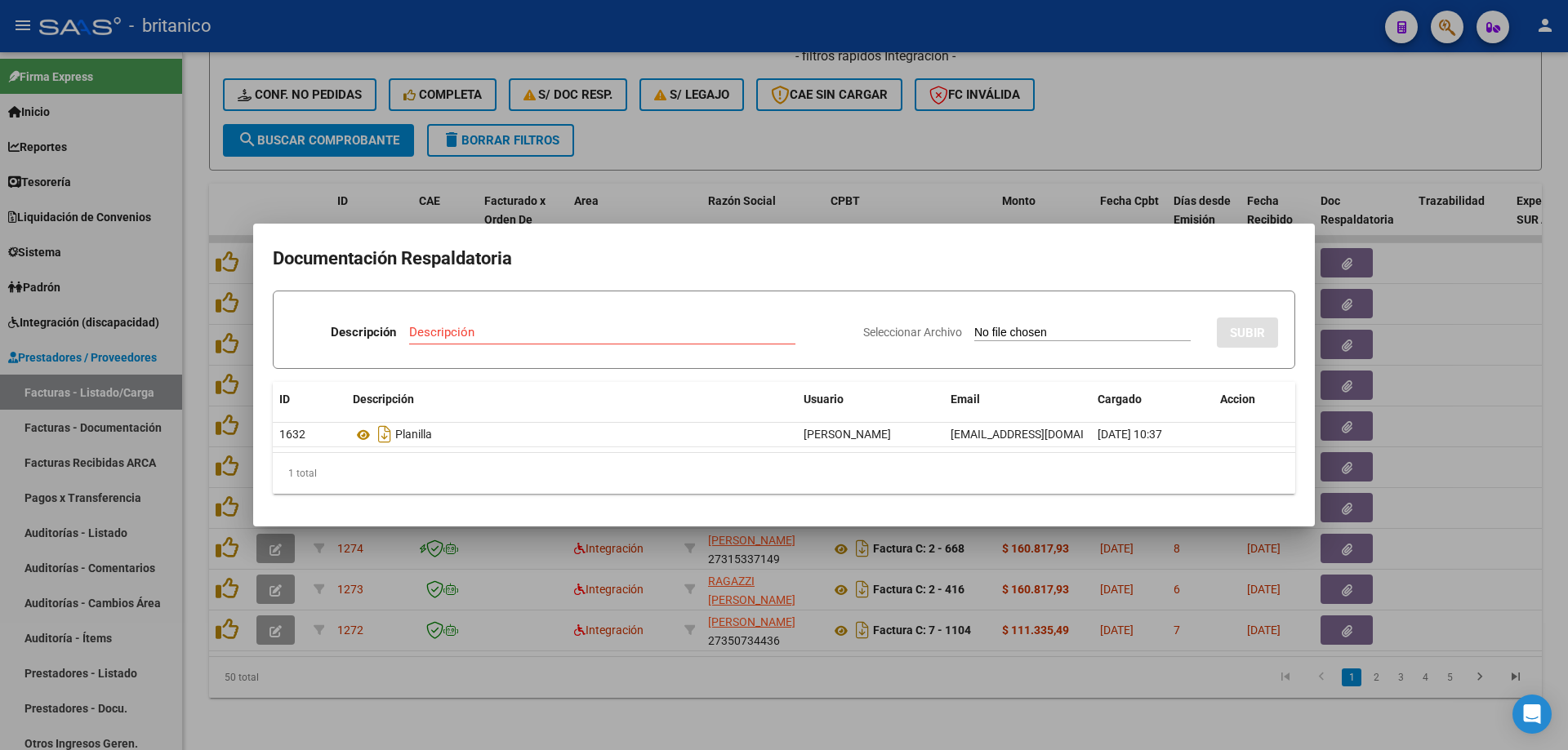
click at [800, 124] on div at bounding box center [784, 375] width 1568 height 750
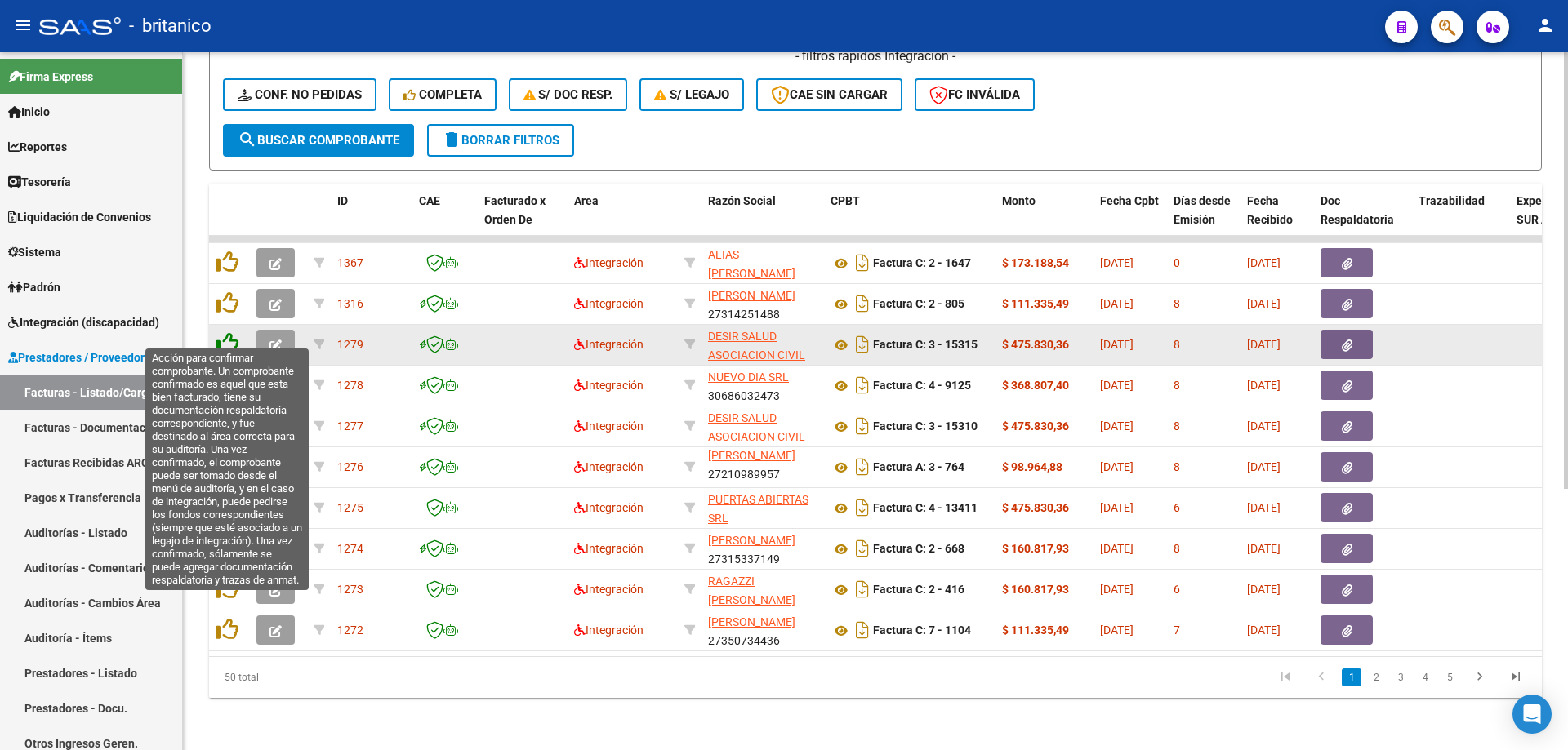
click at [220, 333] on icon at bounding box center [227, 344] width 23 height 23
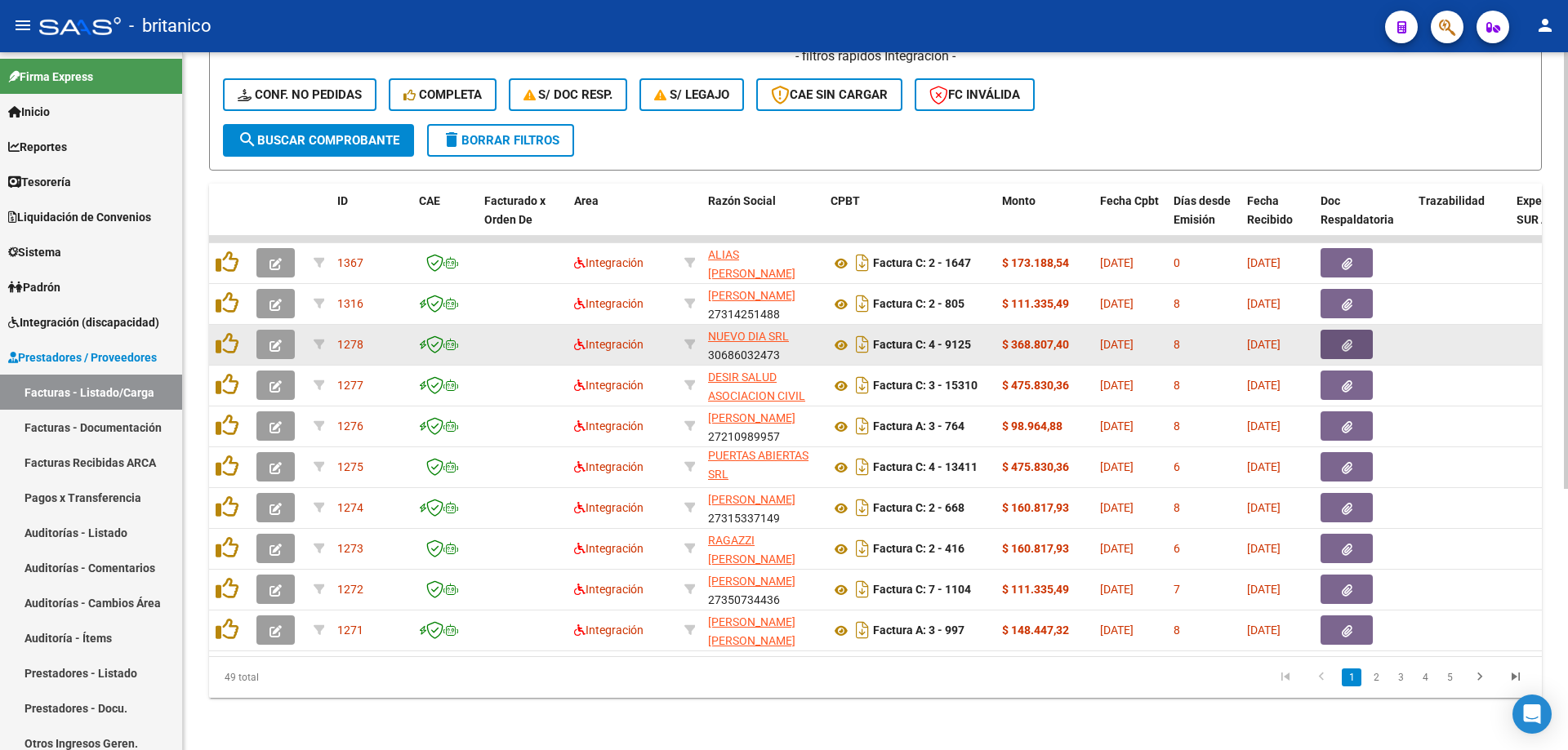
click at [1350, 340] on icon "button" at bounding box center [1347, 346] width 11 height 12
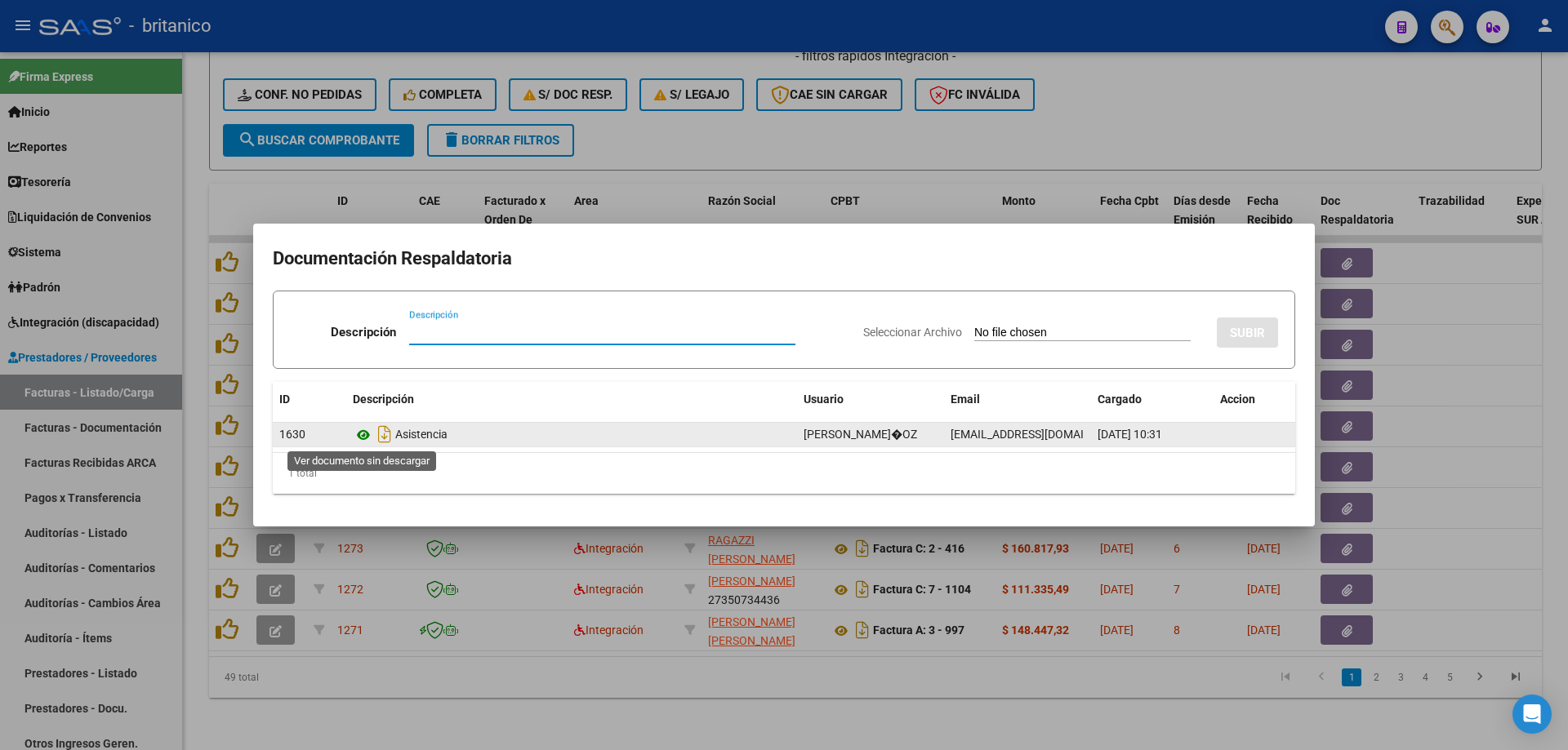
click at [361, 428] on icon at bounding box center [363, 435] width 21 height 19
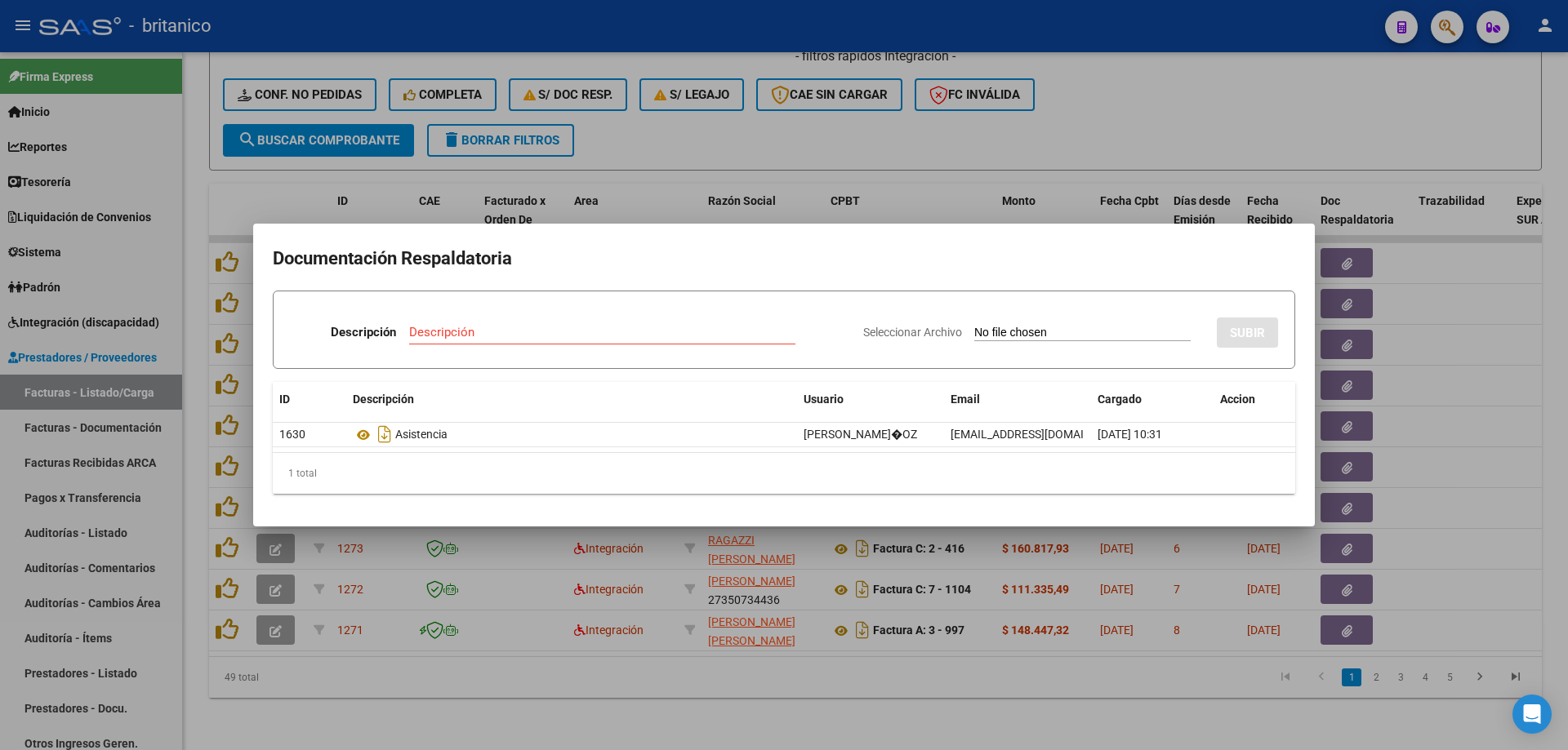
click at [773, 131] on div at bounding box center [784, 375] width 1568 height 750
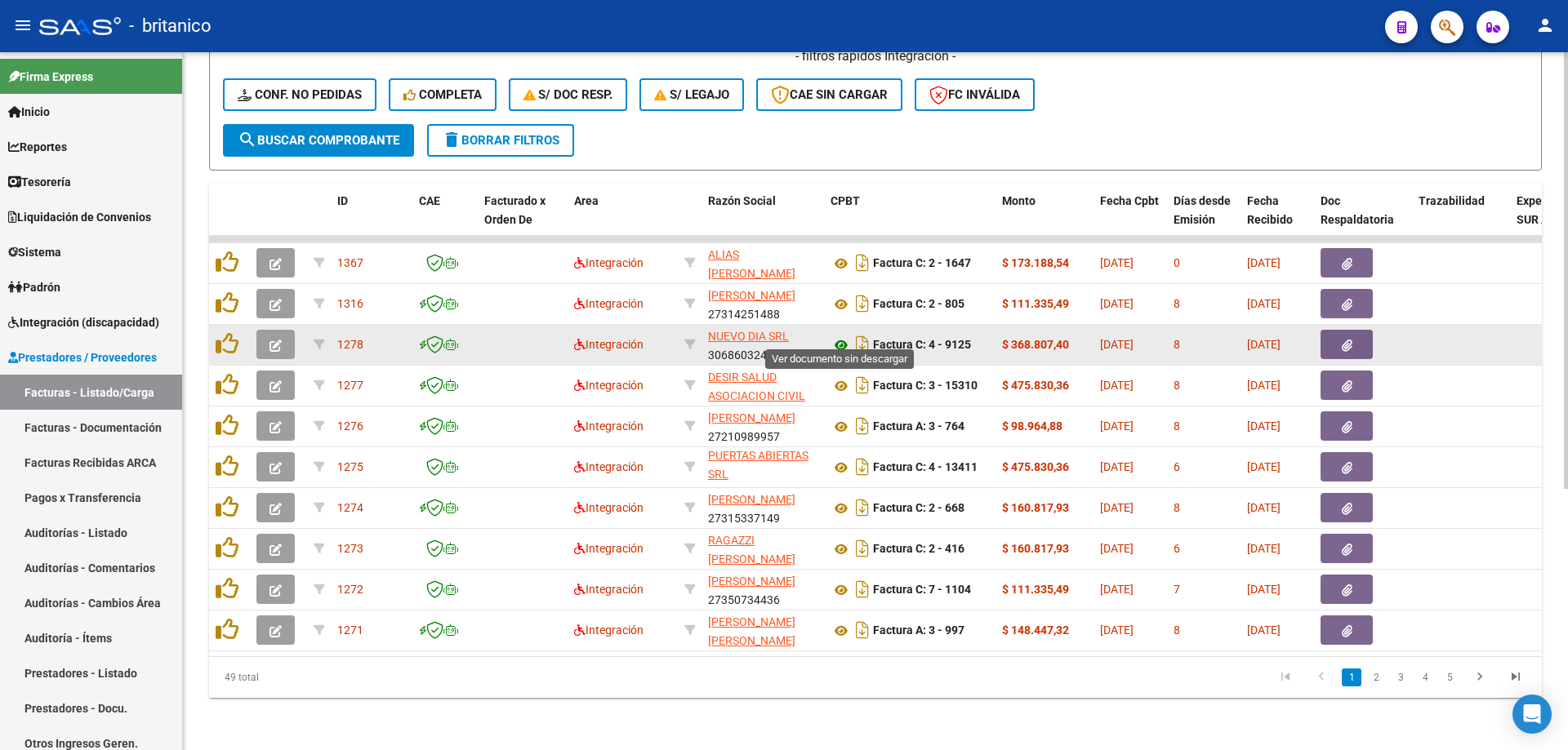
click at [842, 335] on icon at bounding box center [840, 345] width 21 height 19
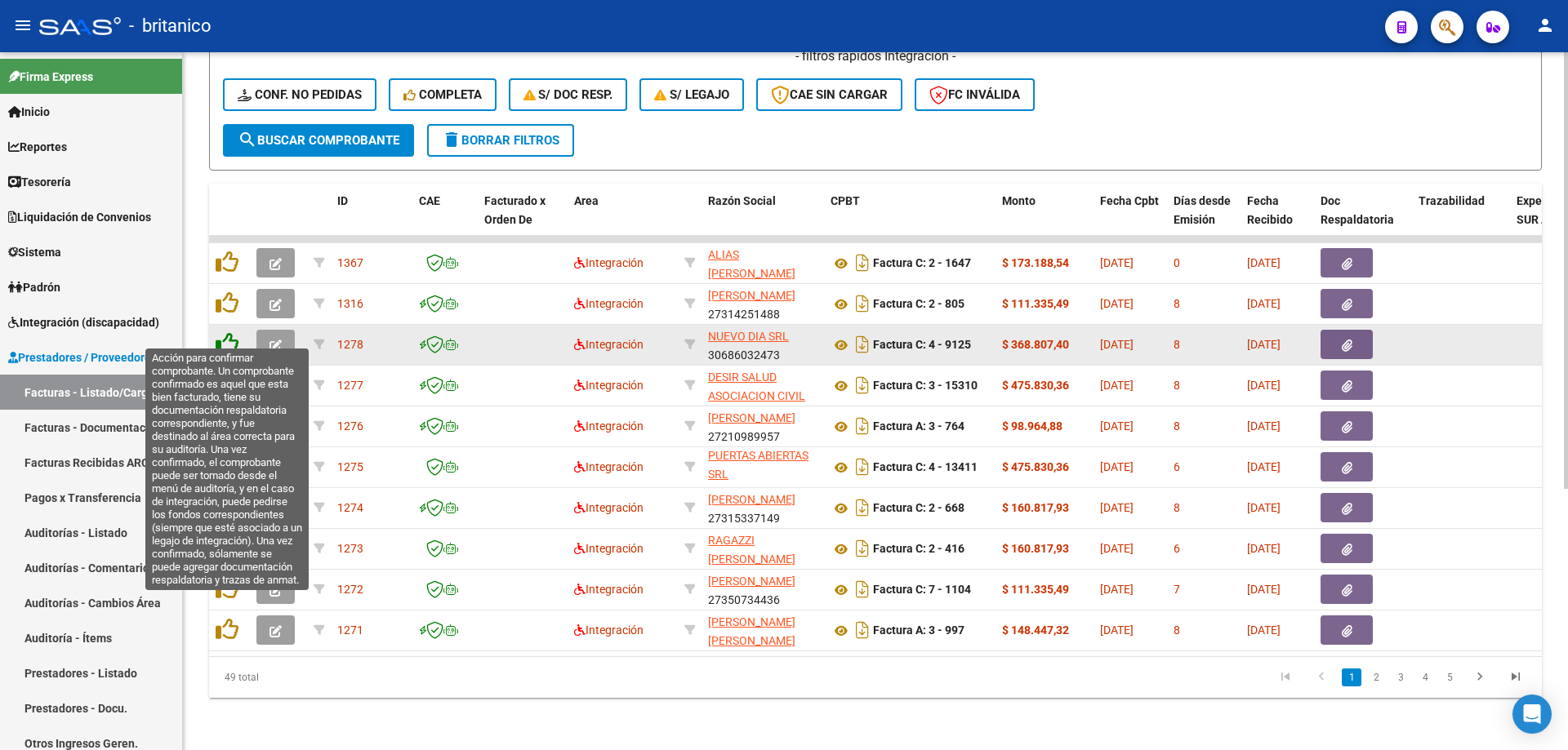
click at [233, 333] on icon at bounding box center [227, 344] width 23 height 23
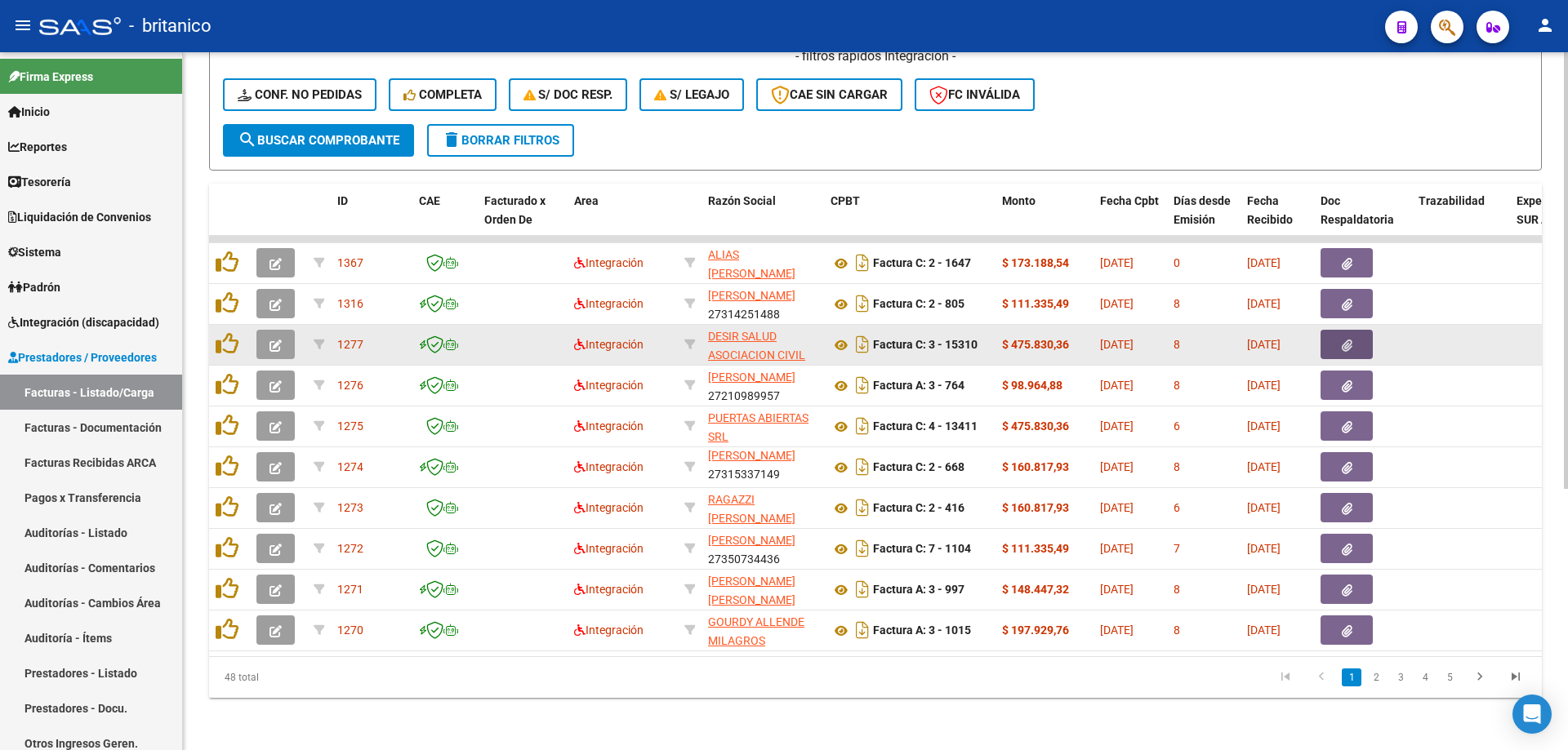
click at [1368, 331] on button "button" at bounding box center [1346, 345] width 52 height 29
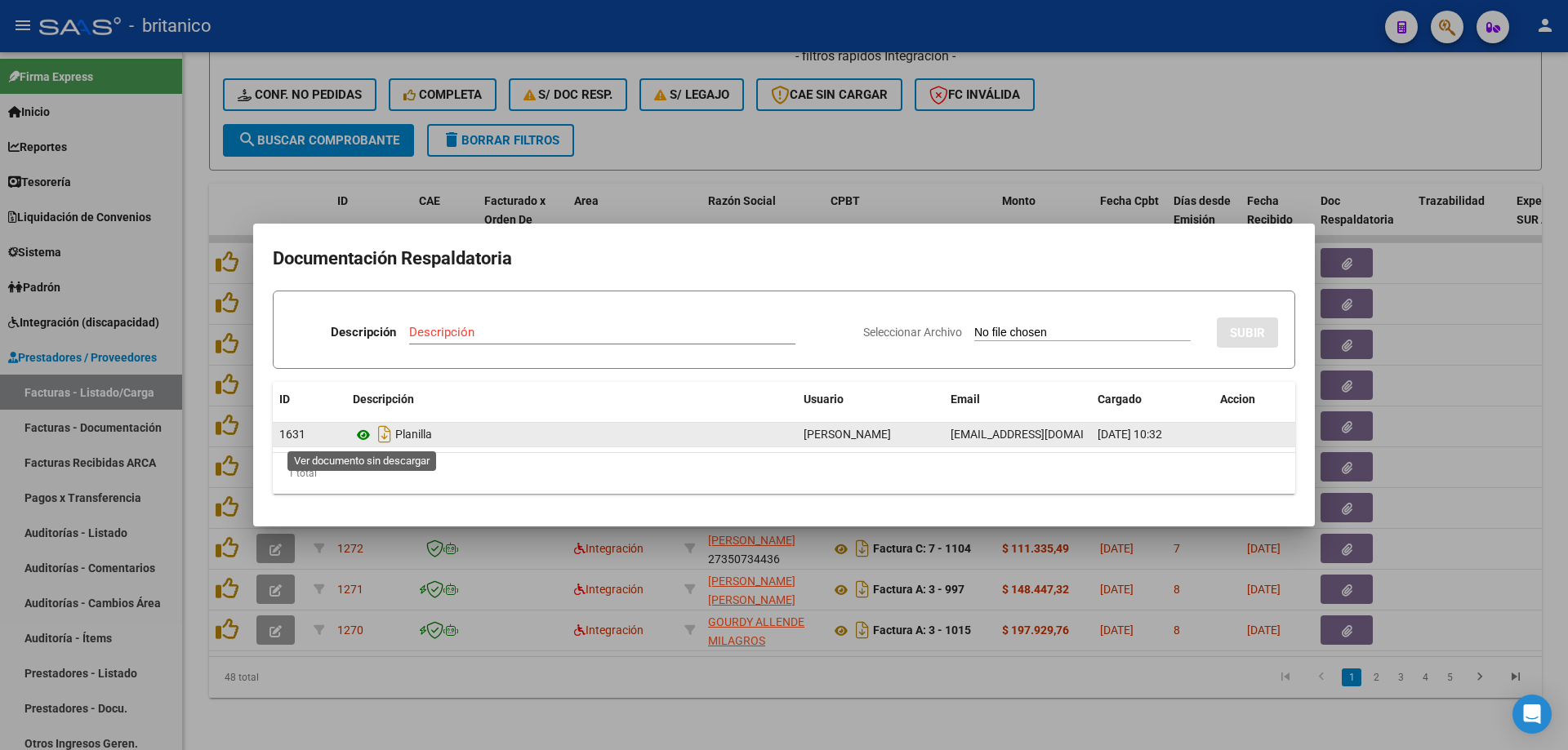
click at [363, 433] on icon at bounding box center [363, 435] width 21 height 19
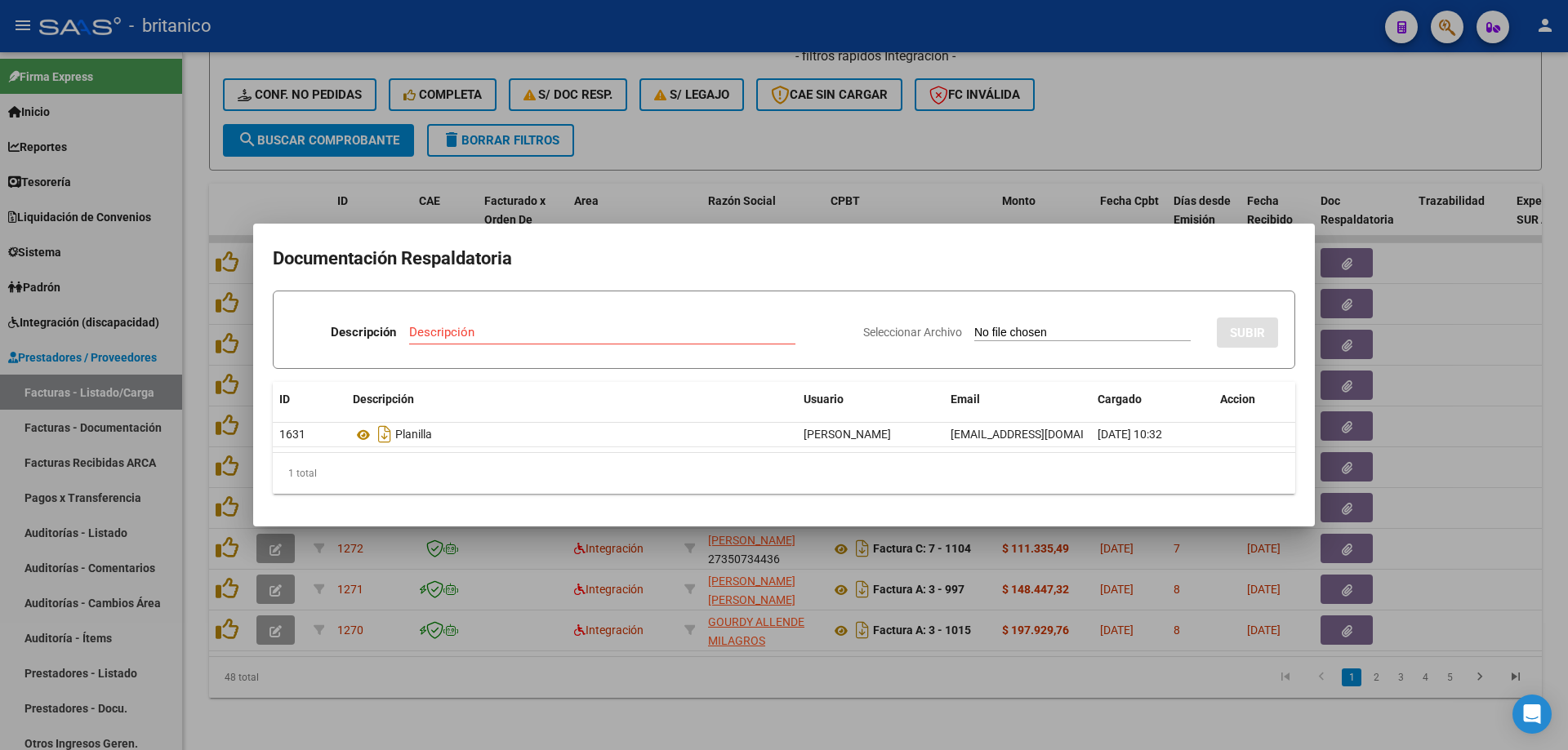
click at [669, 115] on div at bounding box center [784, 375] width 1568 height 750
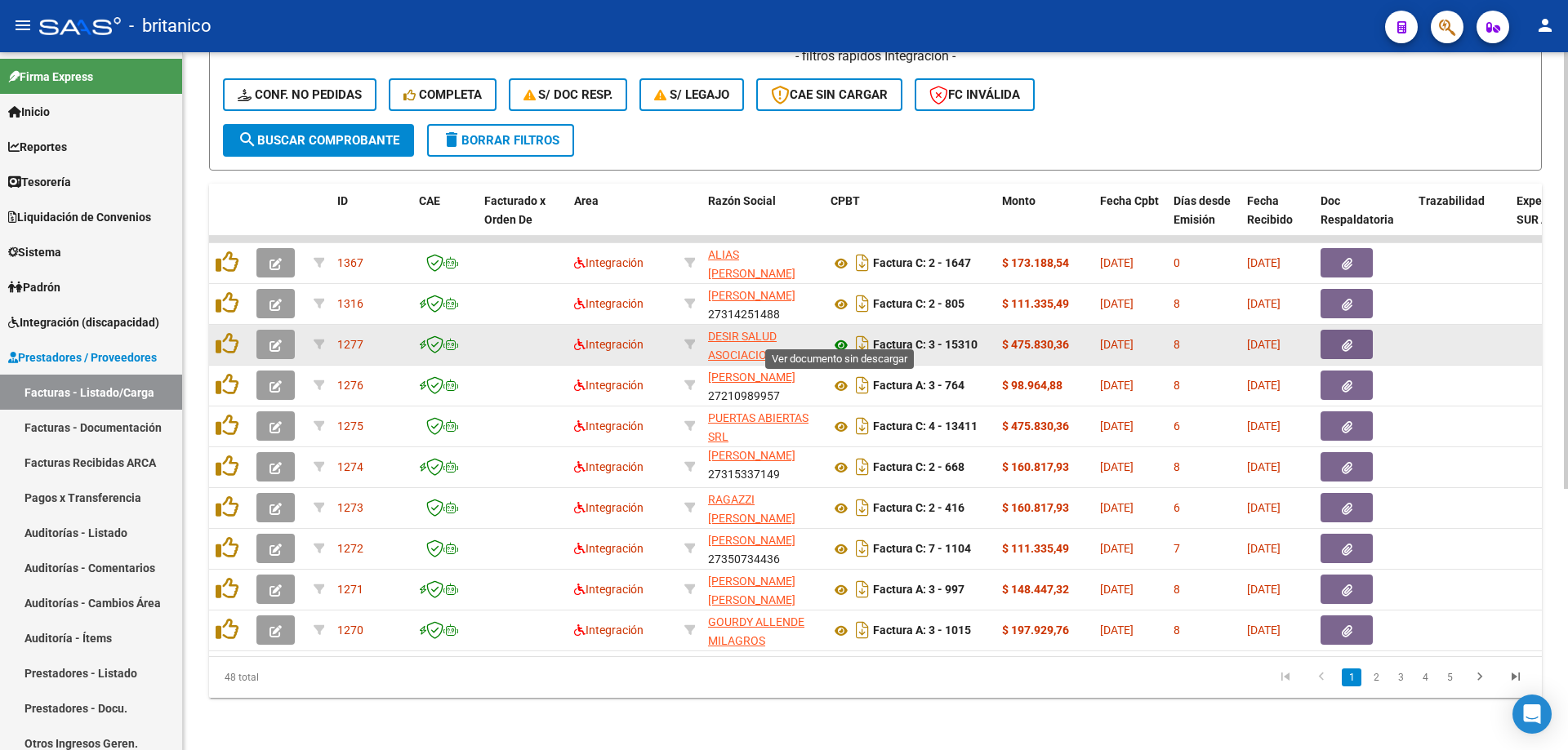
click at [839, 335] on icon at bounding box center [840, 345] width 21 height 19
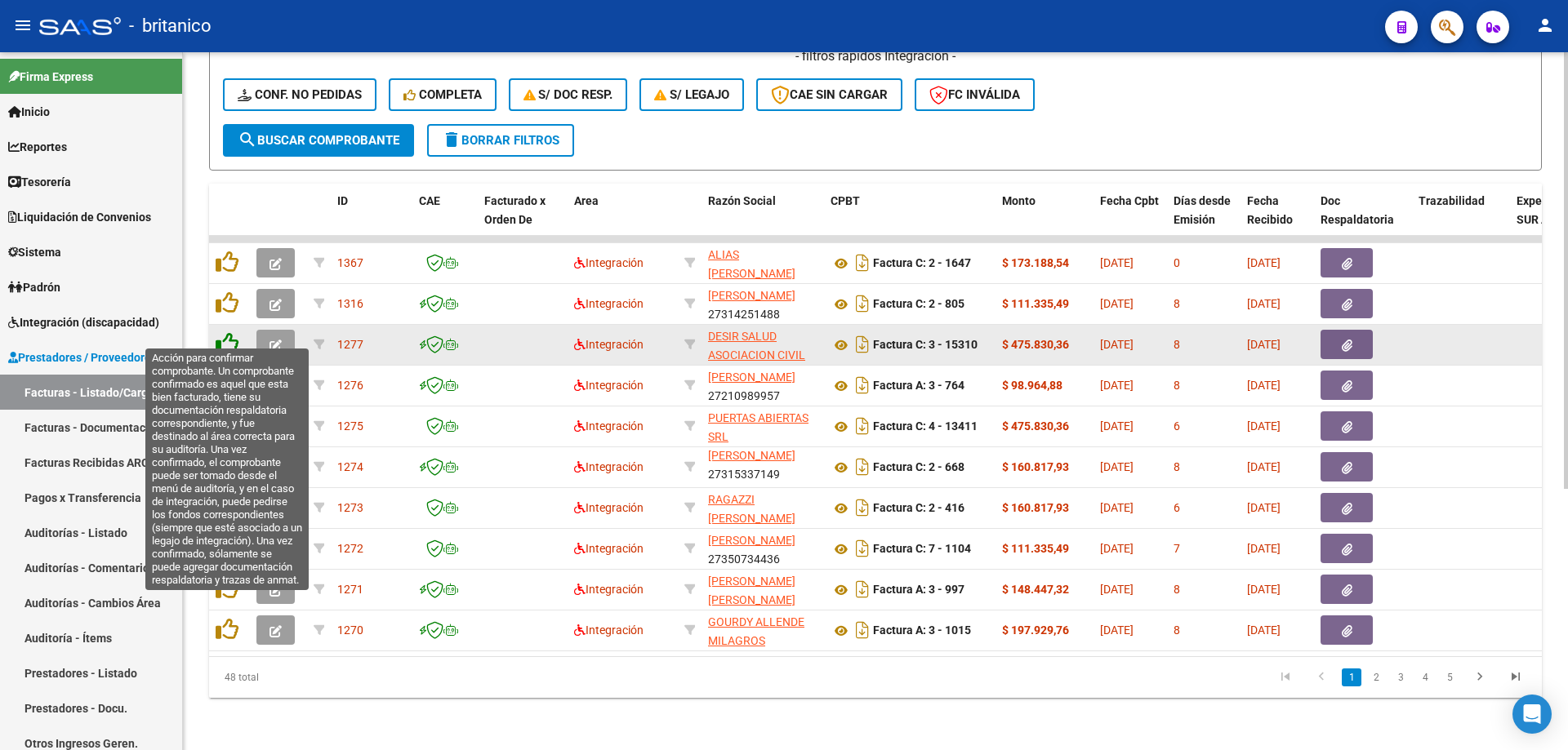
click at [225, 333] on icon at bounding box center [227, 344] width 23 height 23
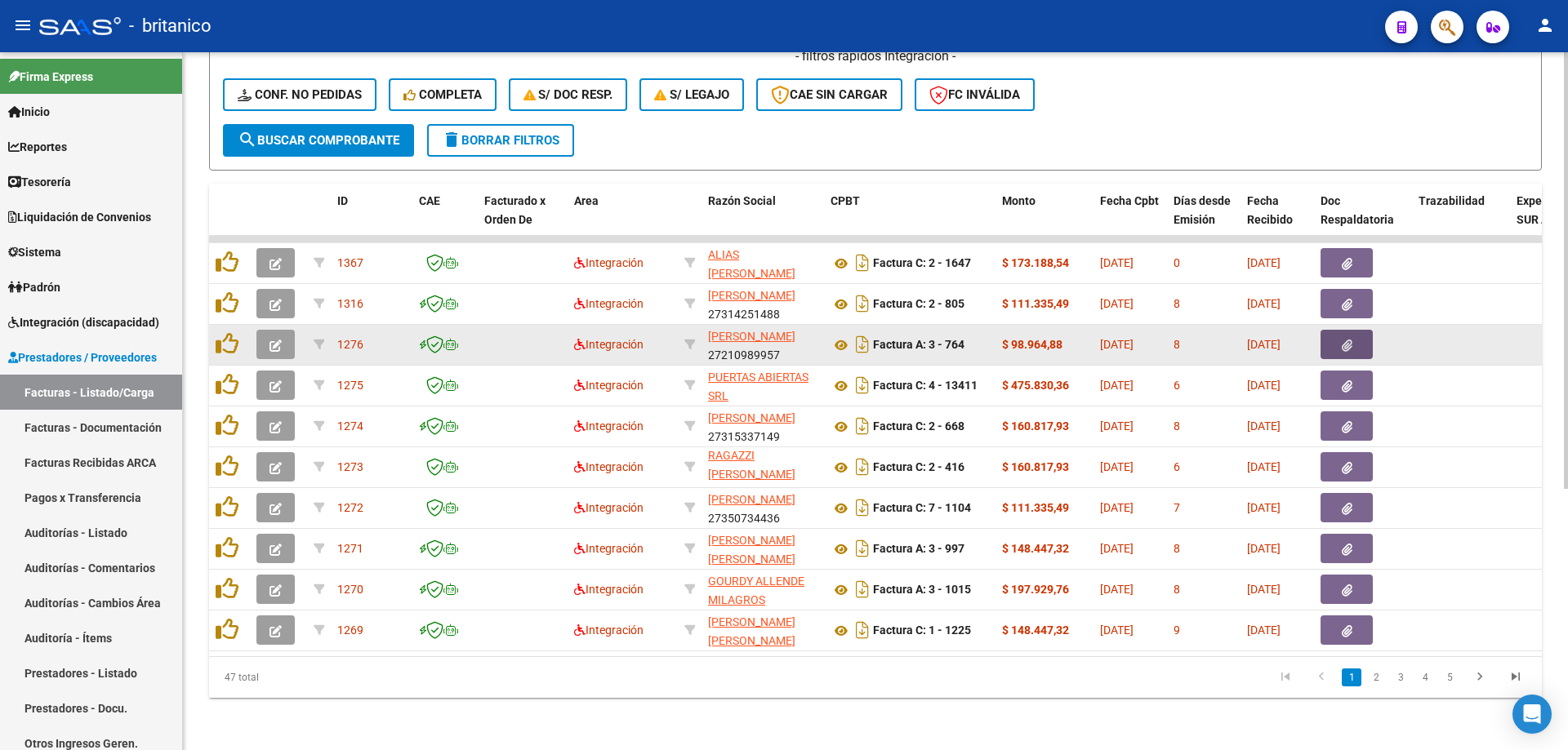
click at [1350, 340] on icon "button" at bounding box center [1347, 346] width 11 height 12
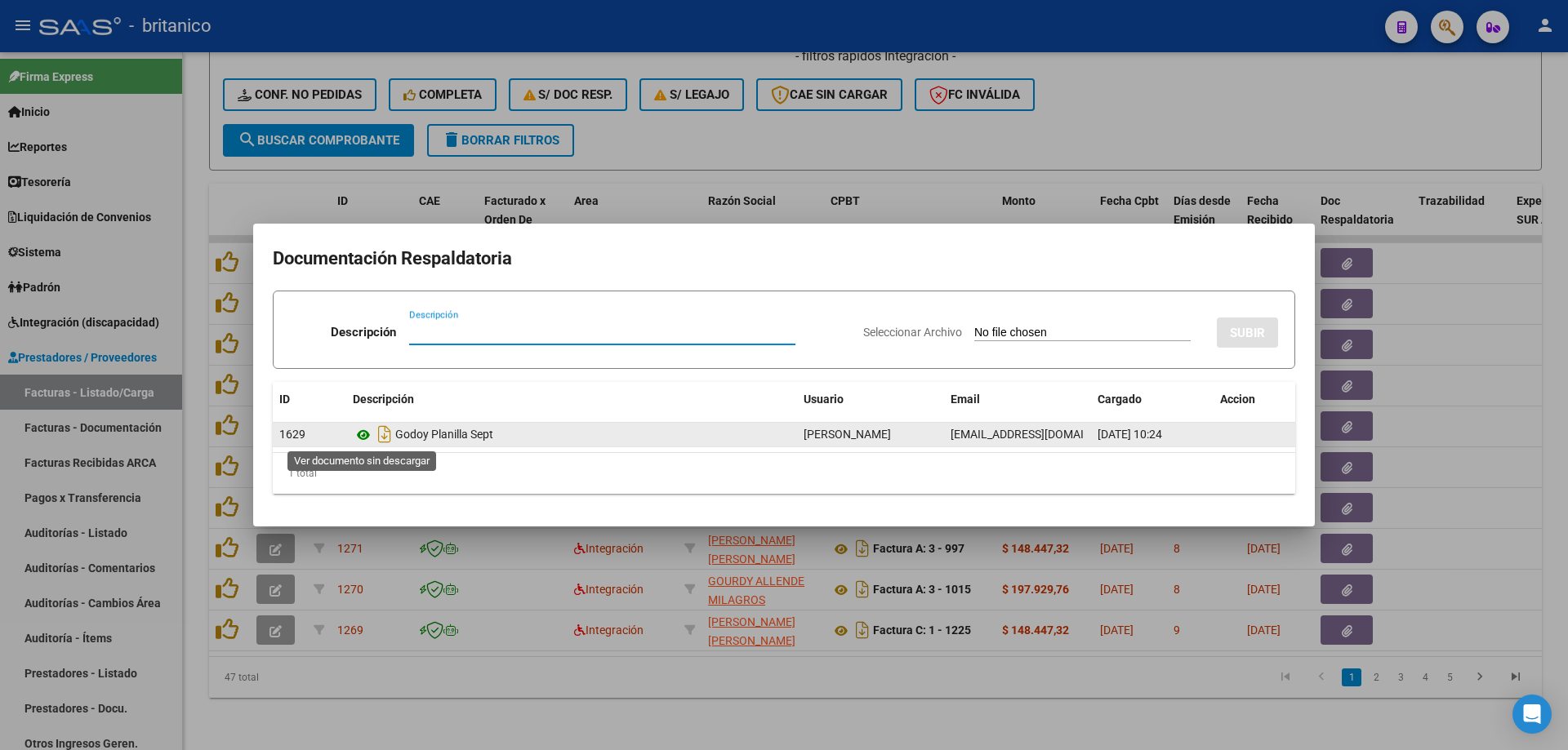
click at [360, 430] on icon at bounding box center [363, 435] width 21 height 19
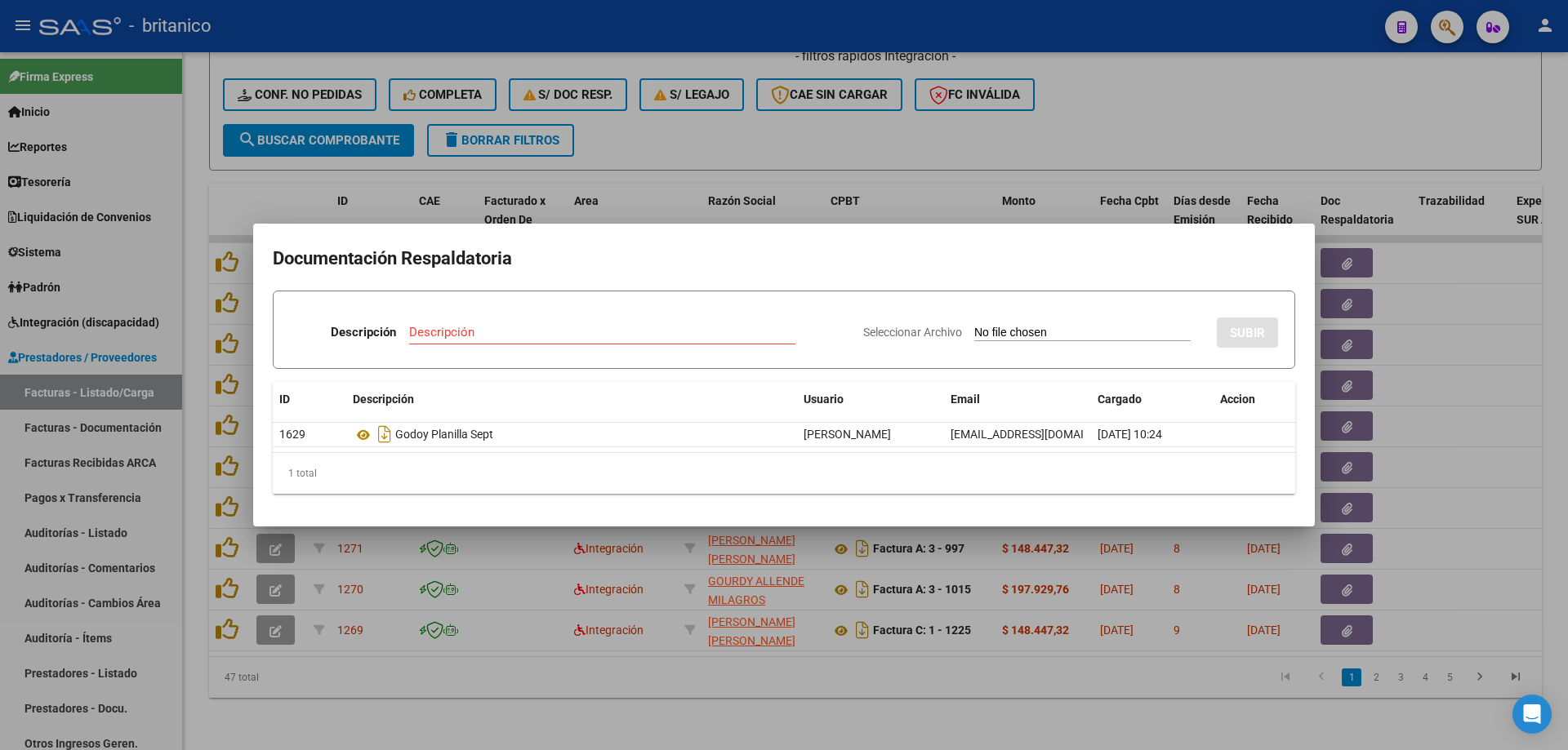
click at [1123, 112] on div at bounding box center [784, 375] width 1568 height 750
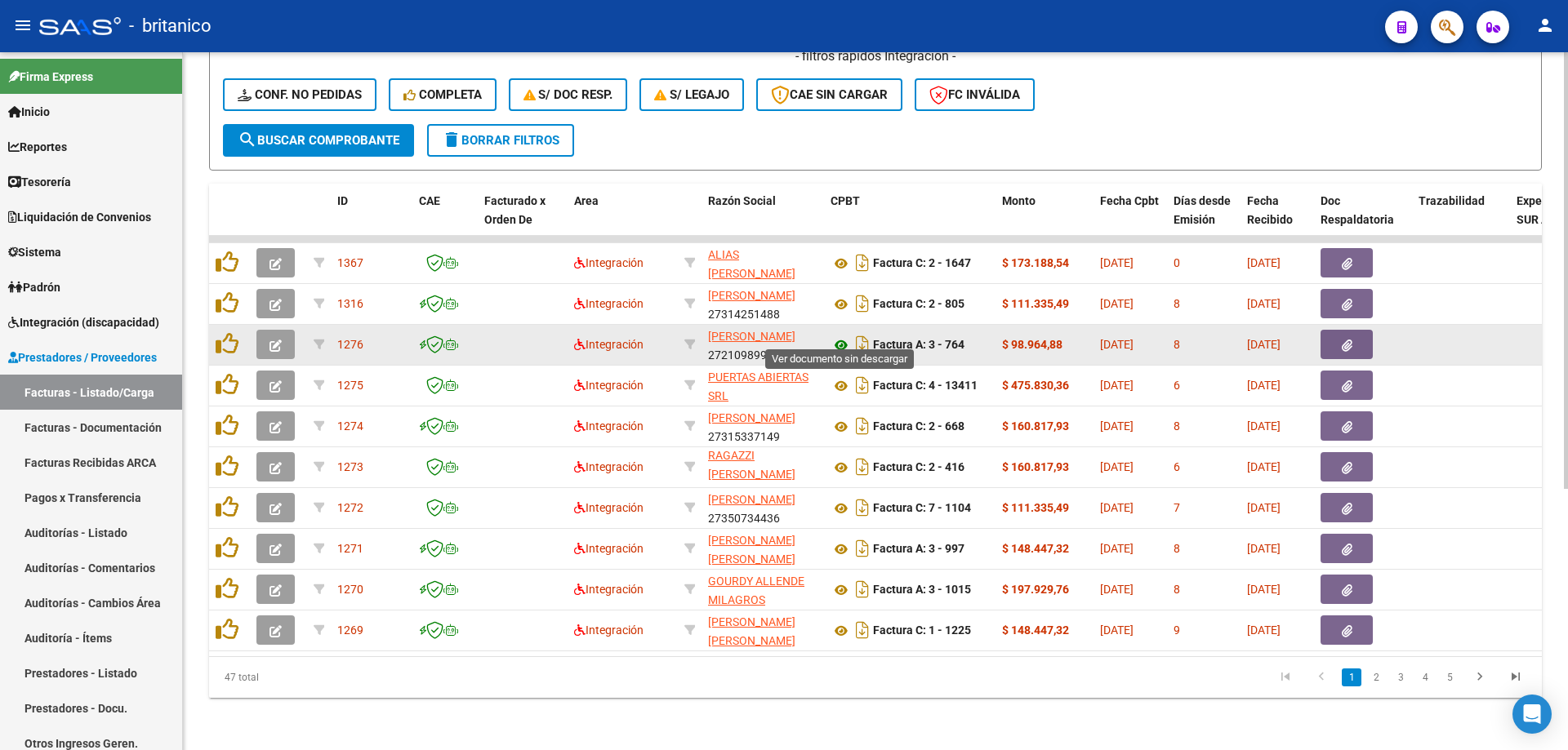
click at [839, 335] on icon at bounding box center [840, 345] width 21 height 19
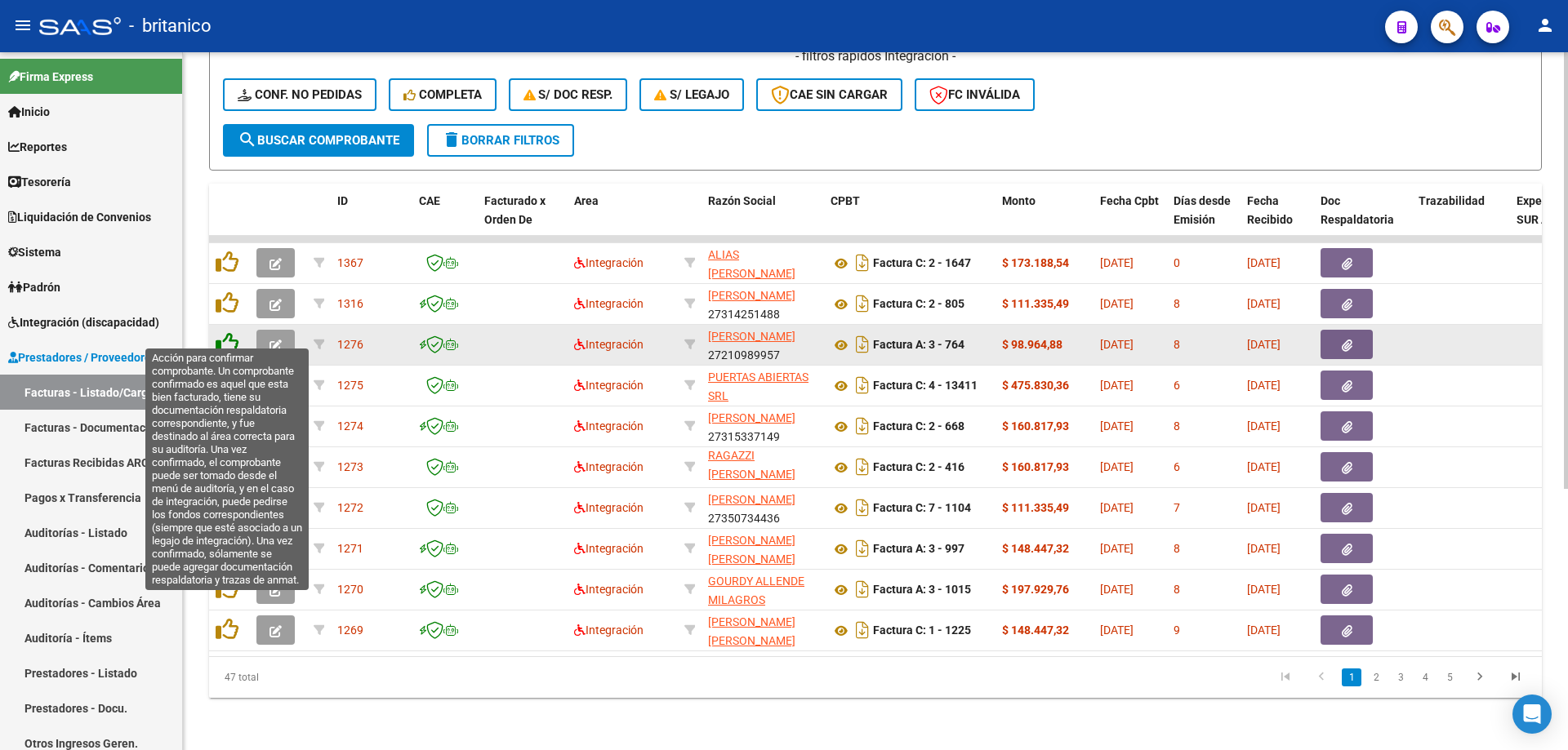
click at [219, 333] on icon at bounding box center [227, 344] width 23 height 23
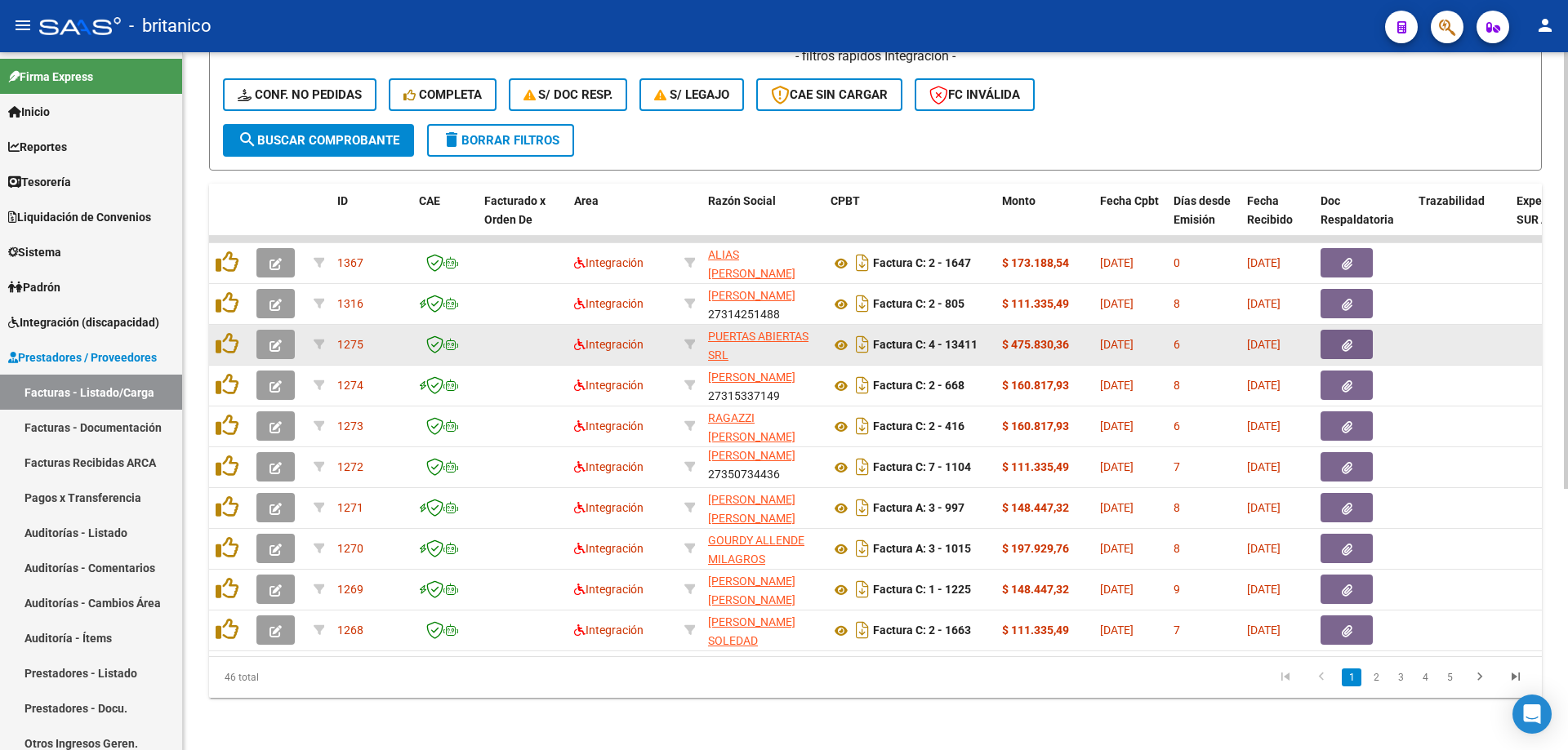
click at [1355, 330] on button "button" at bounding box center [1346, 345] width 52 height 29
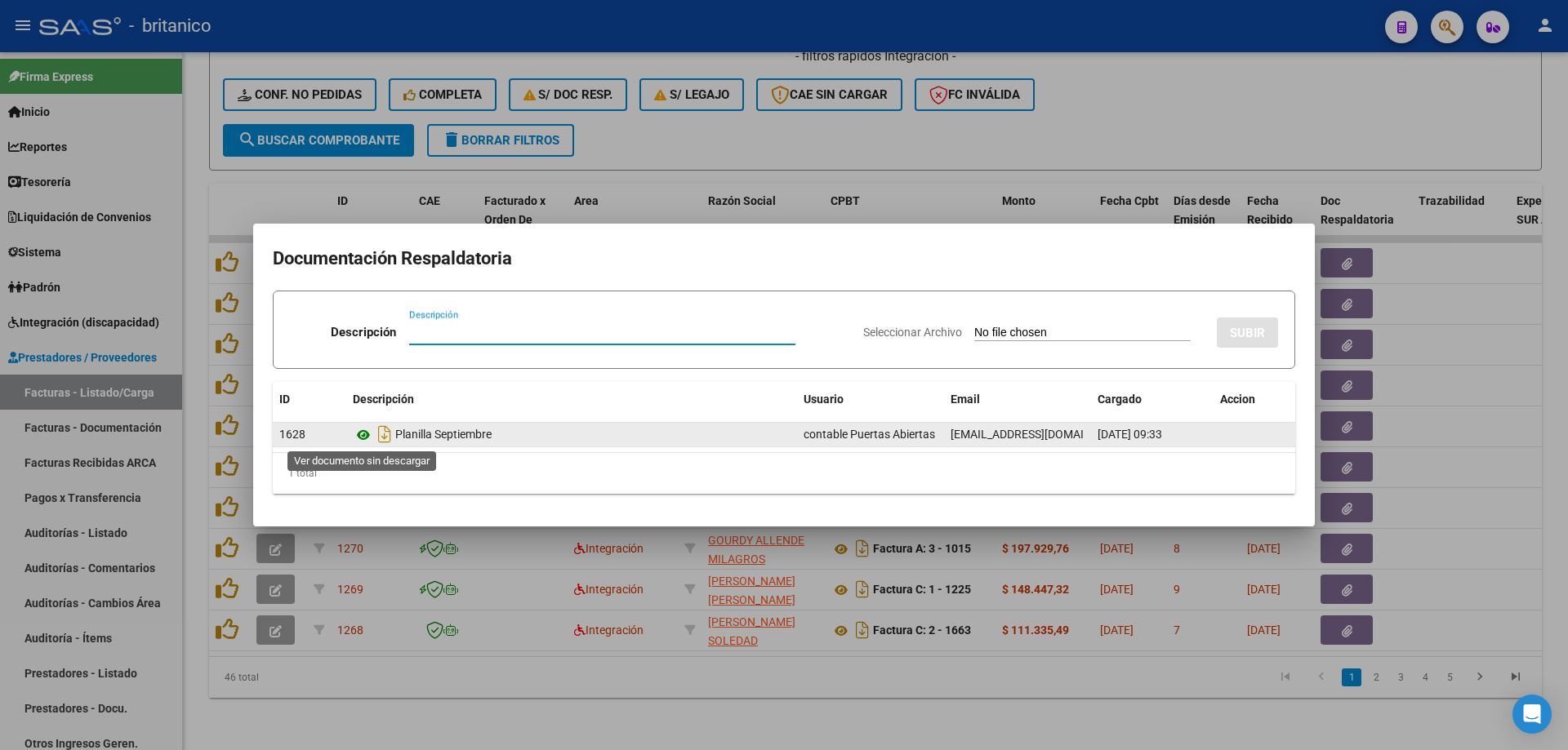
click at [362, 438] on icon at bounding box center [363, 435] width 21 height 19
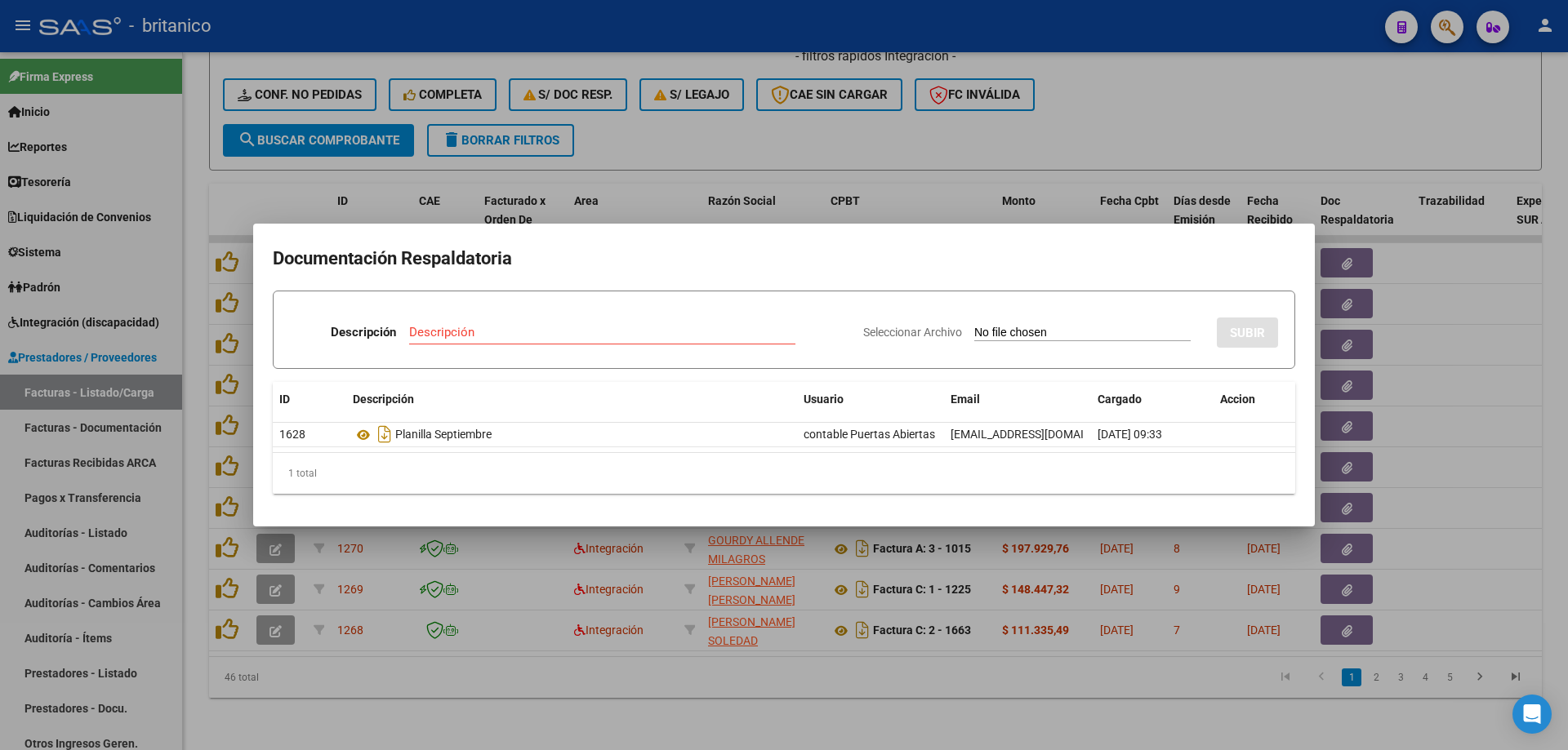
click at [730, 127] on div at bounding box center [784, 375] width 1568 height 750
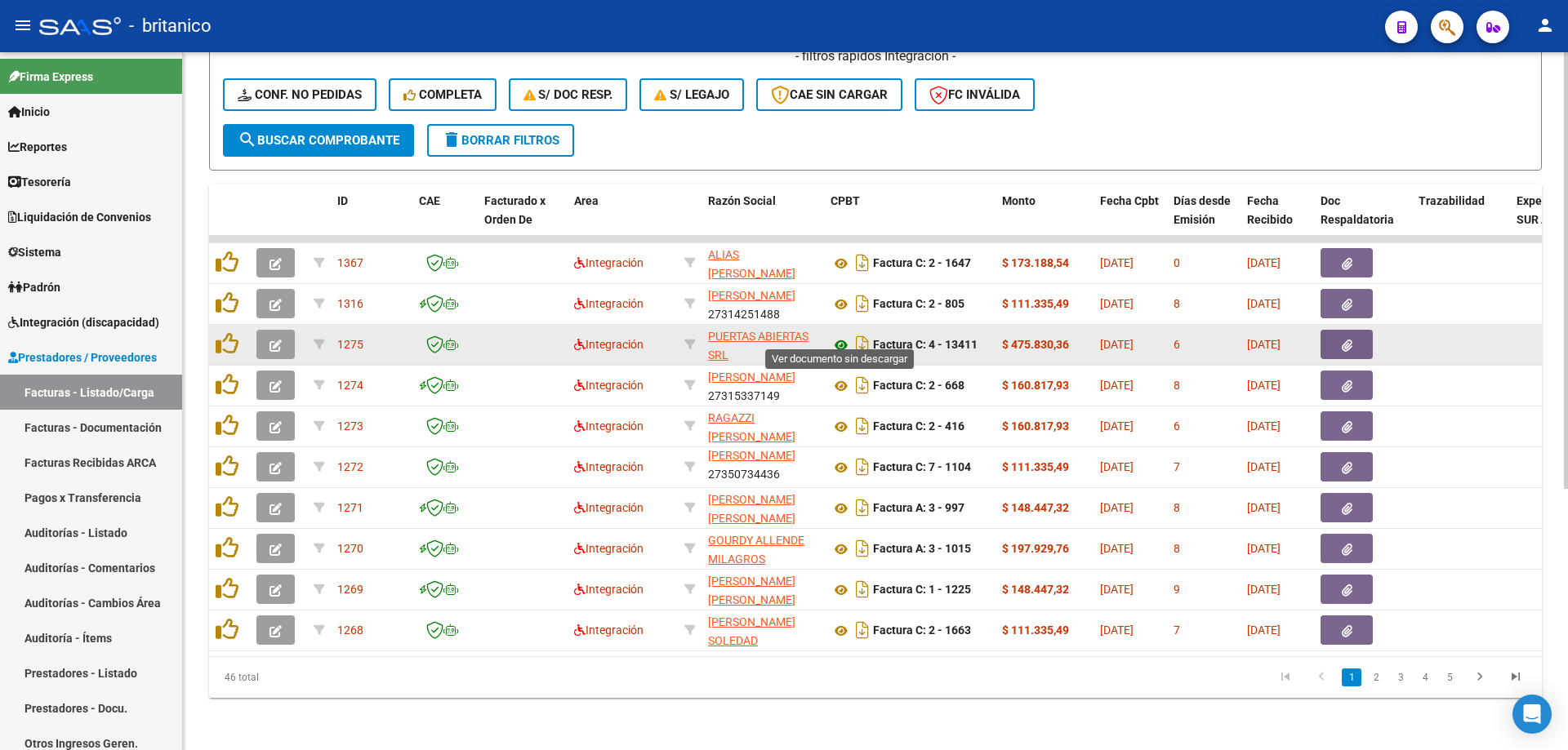
click at [841, 335] on icon at bounding box center [840, 345] width 21 height 19
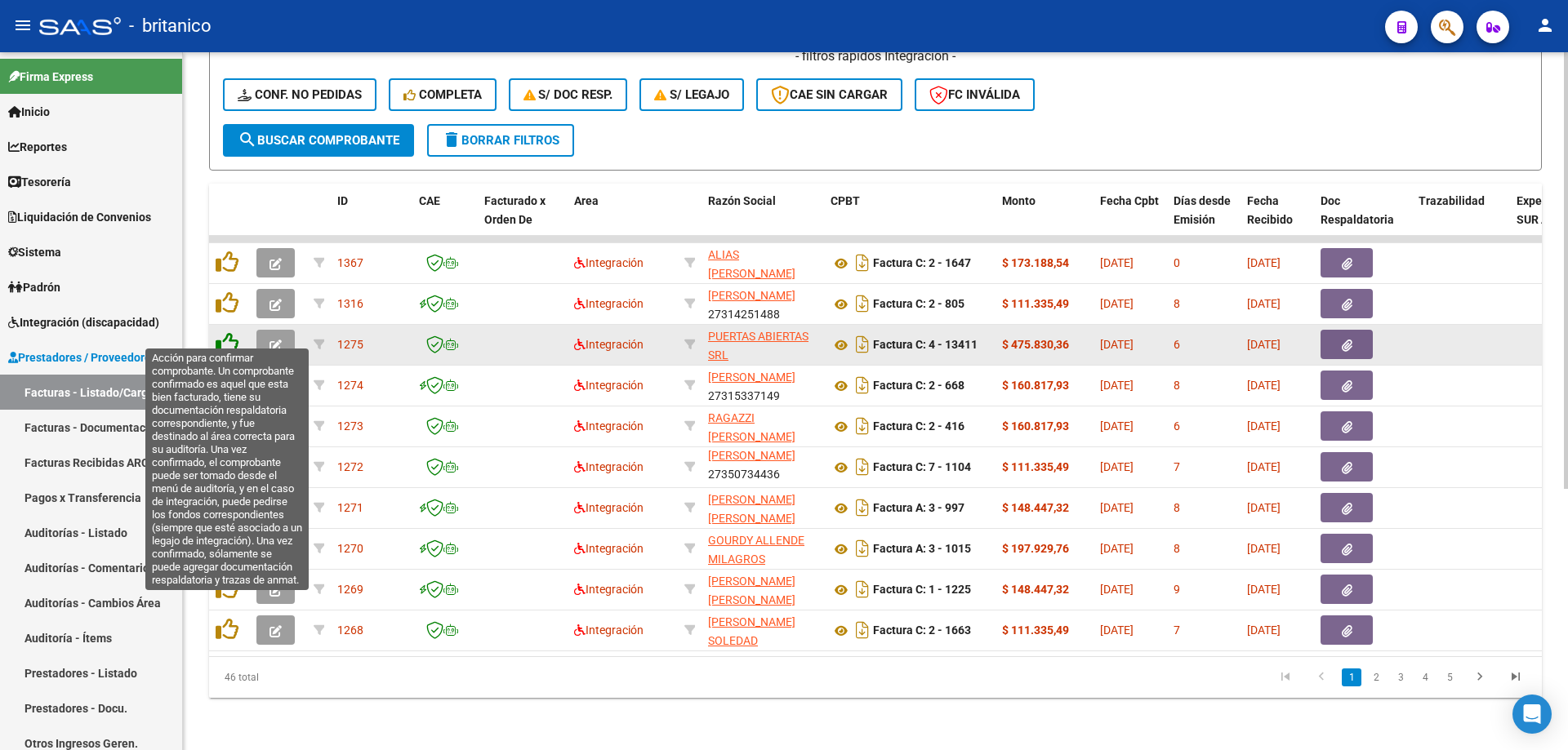
click at [221, 333] on icon at bounding box center [227, 344] width 23 height 23
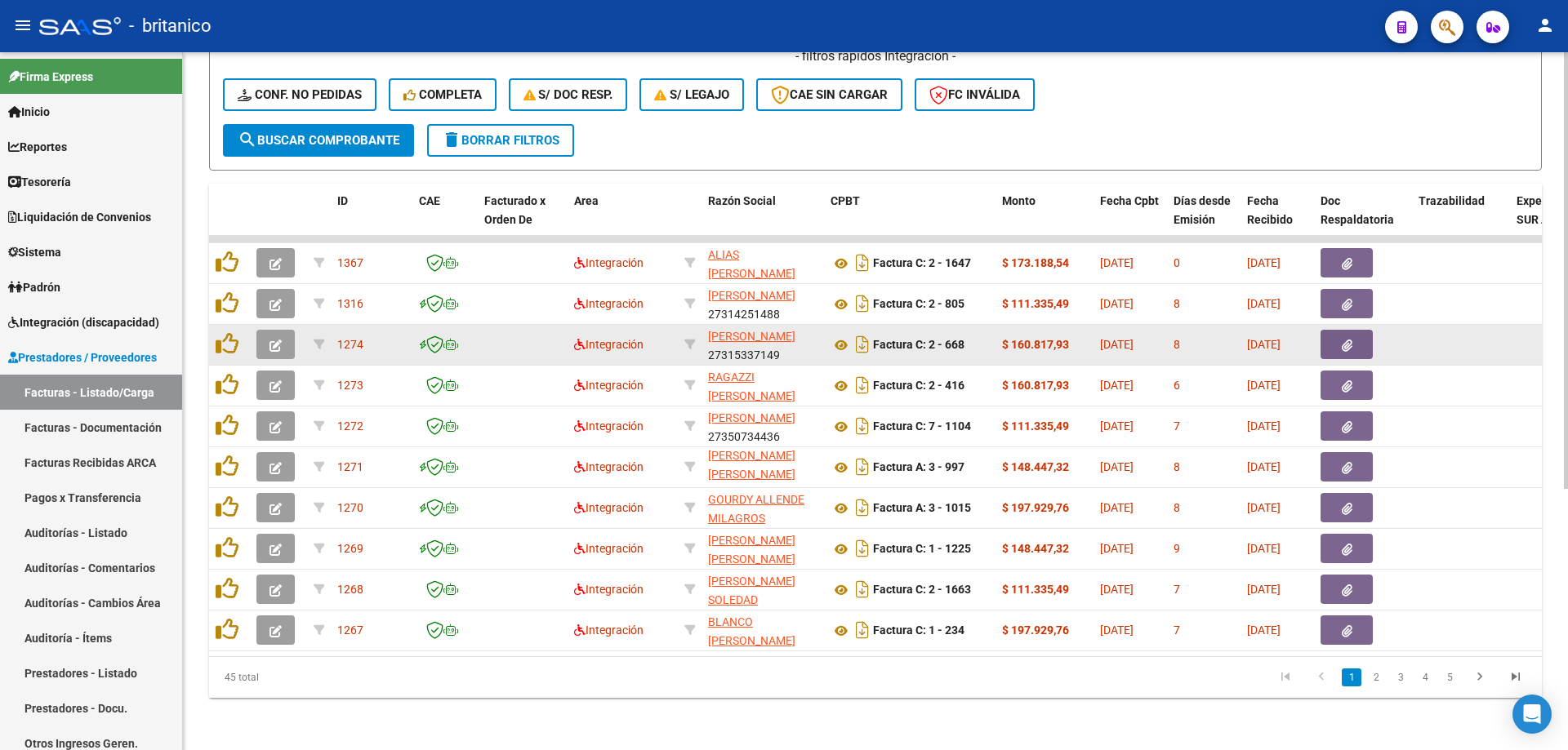
click at [1358, 330] on button "button" at bounding box center [1346, 345] width 52 height 29
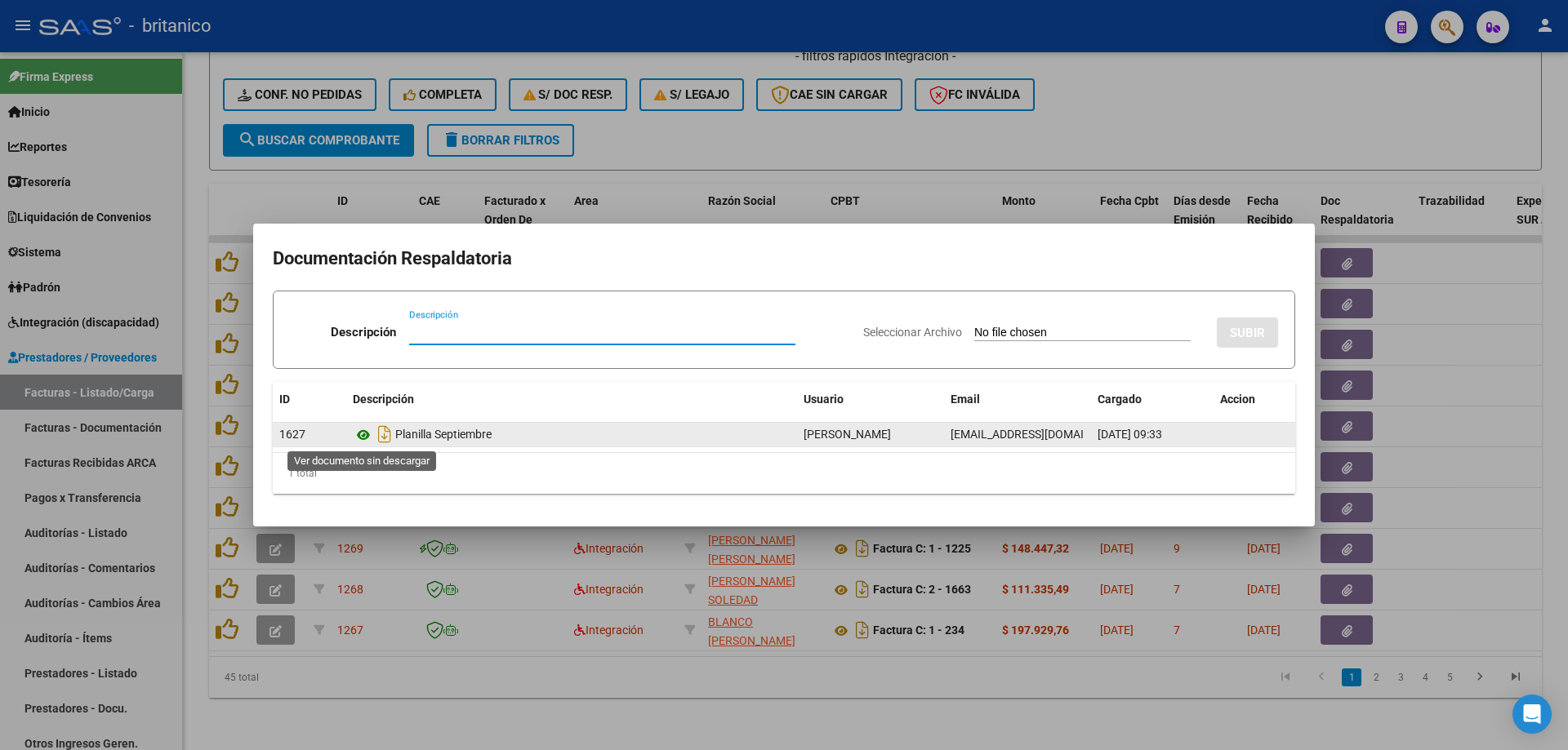
click at [357, 428] on icon at bounding box center [363, 435] width 21 height 19
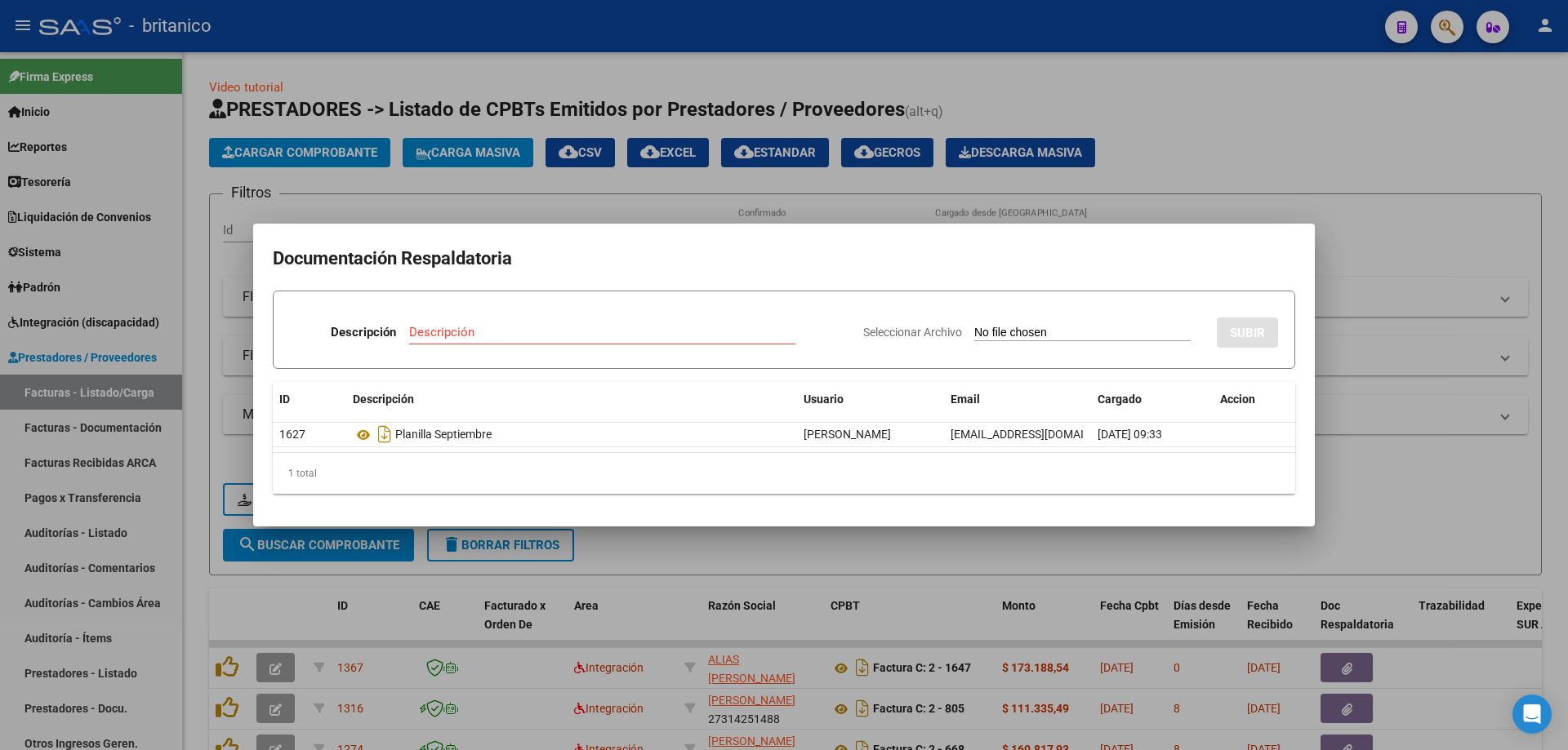
scroll to position [4, 0]
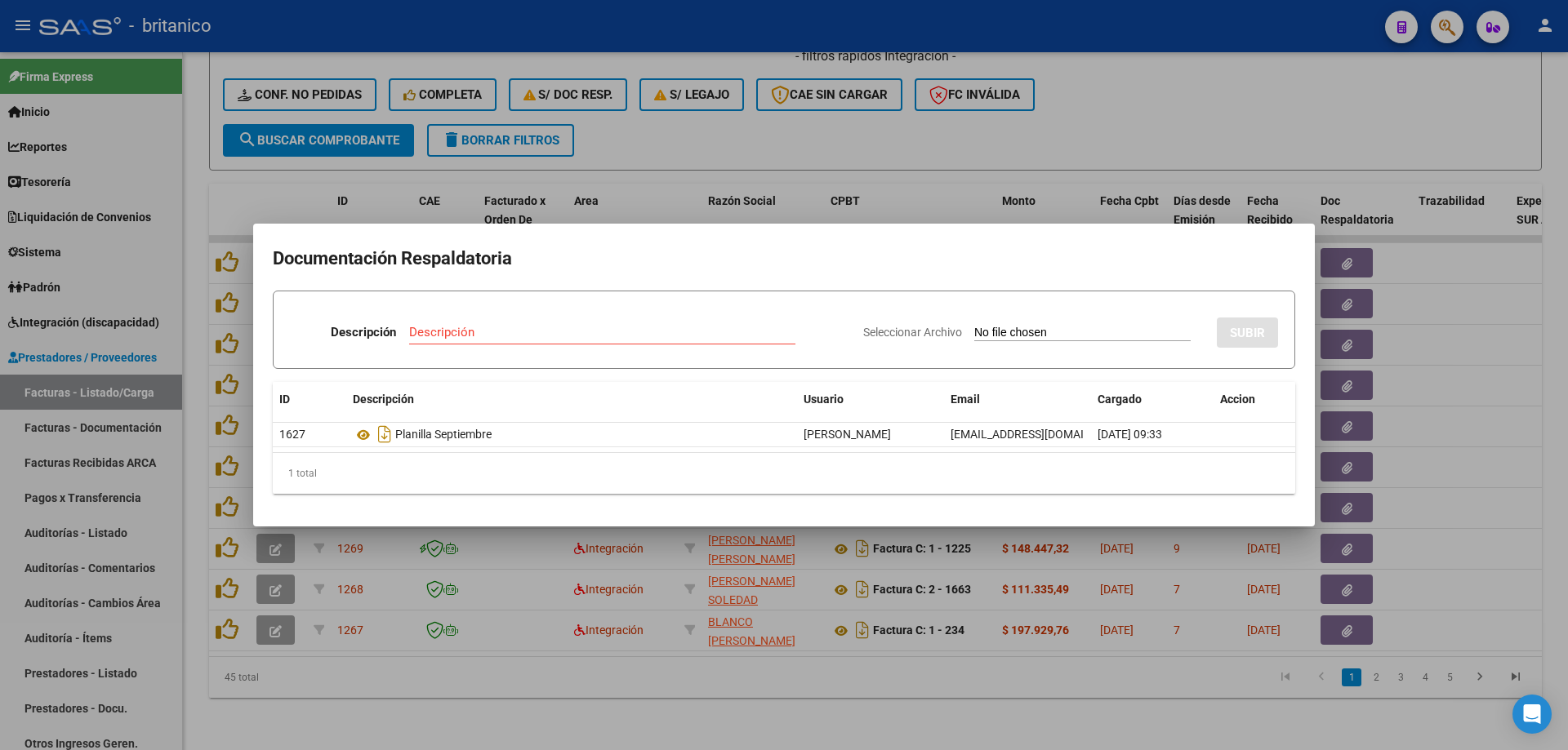
click at [838, 139] on div at bounding box center [784, 375] width 1568 height 750
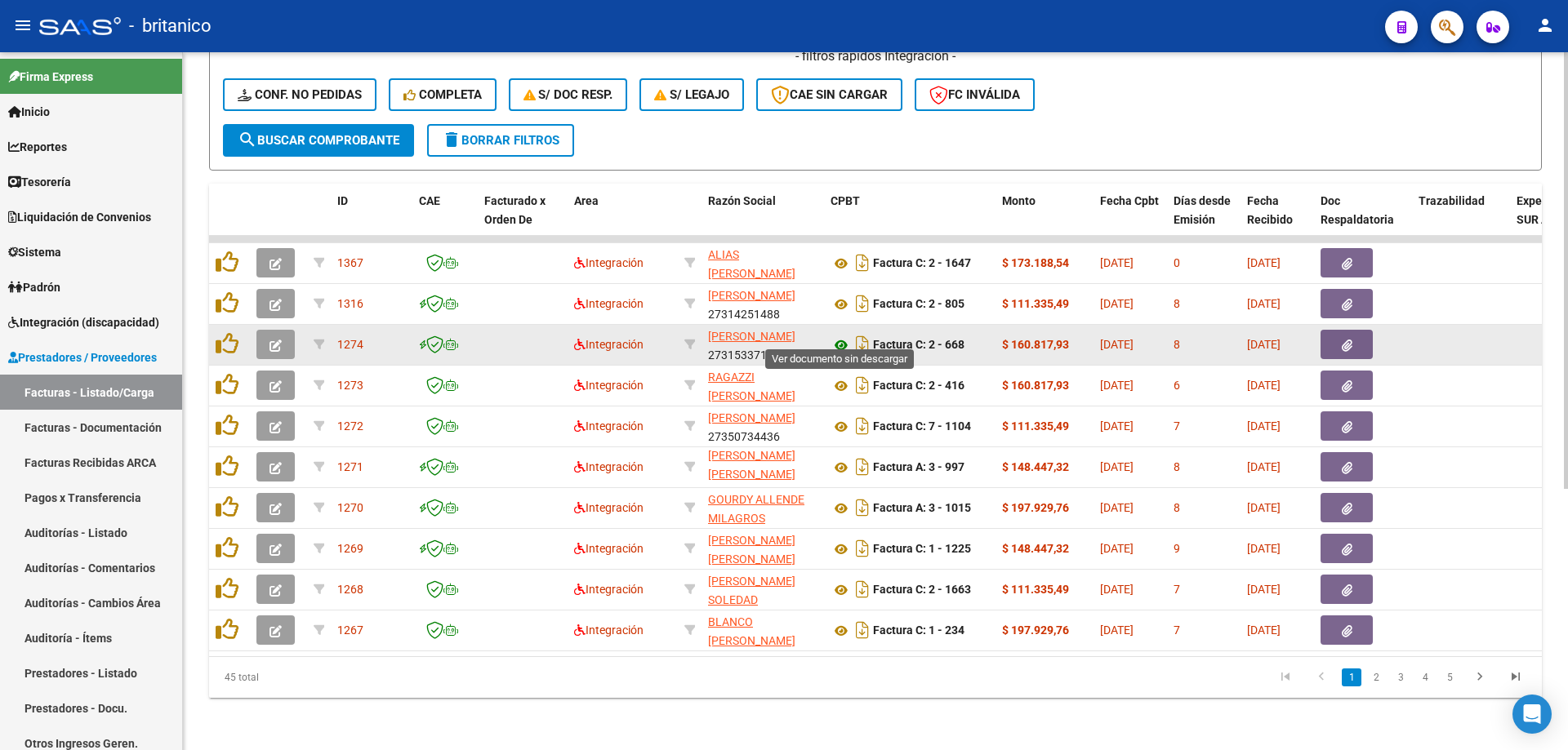
click at [839, 335] on icon at bounding box center [840, 345] width 21 height 19
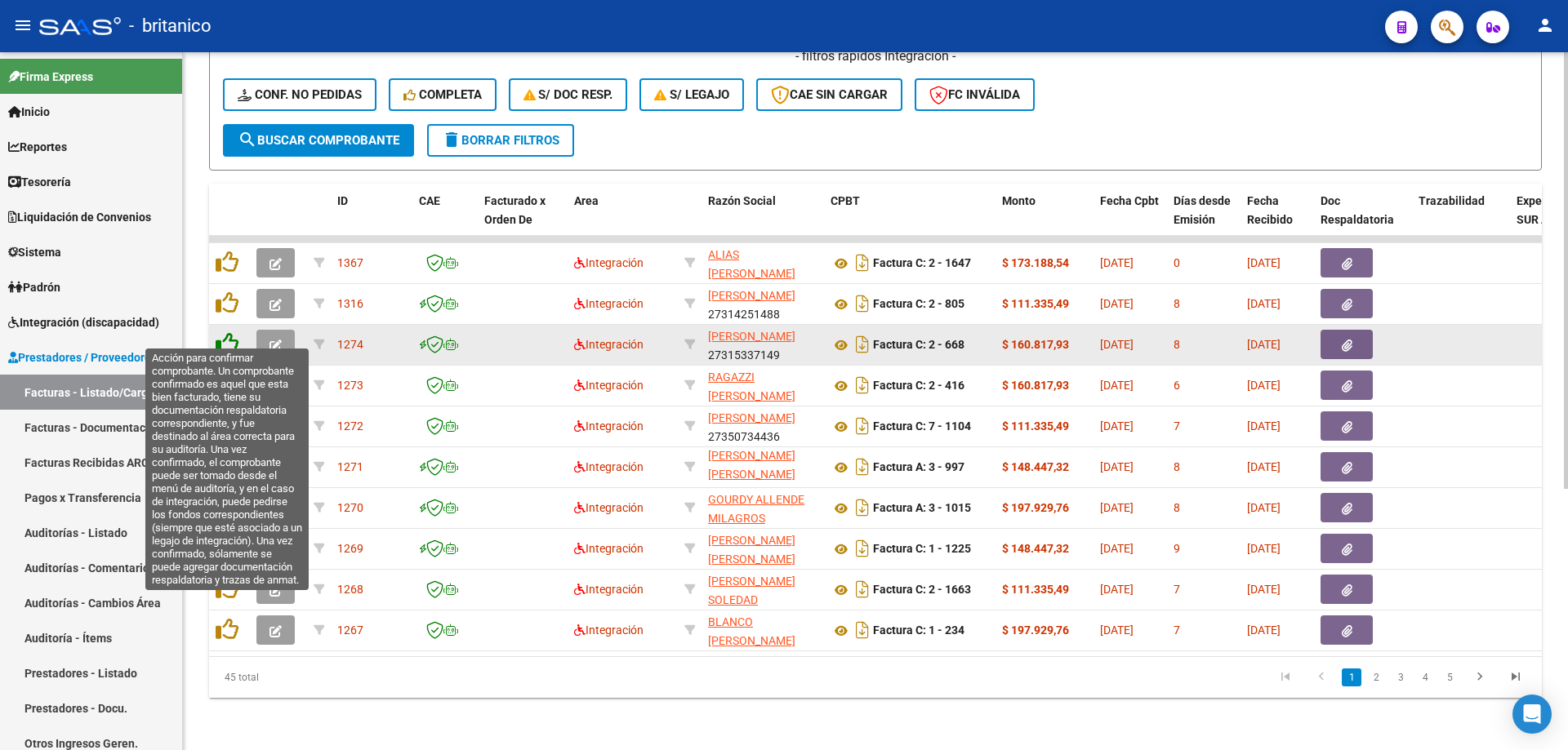
click at [221, 333] on icon at bounding box center [227, 344] width 23 height 23
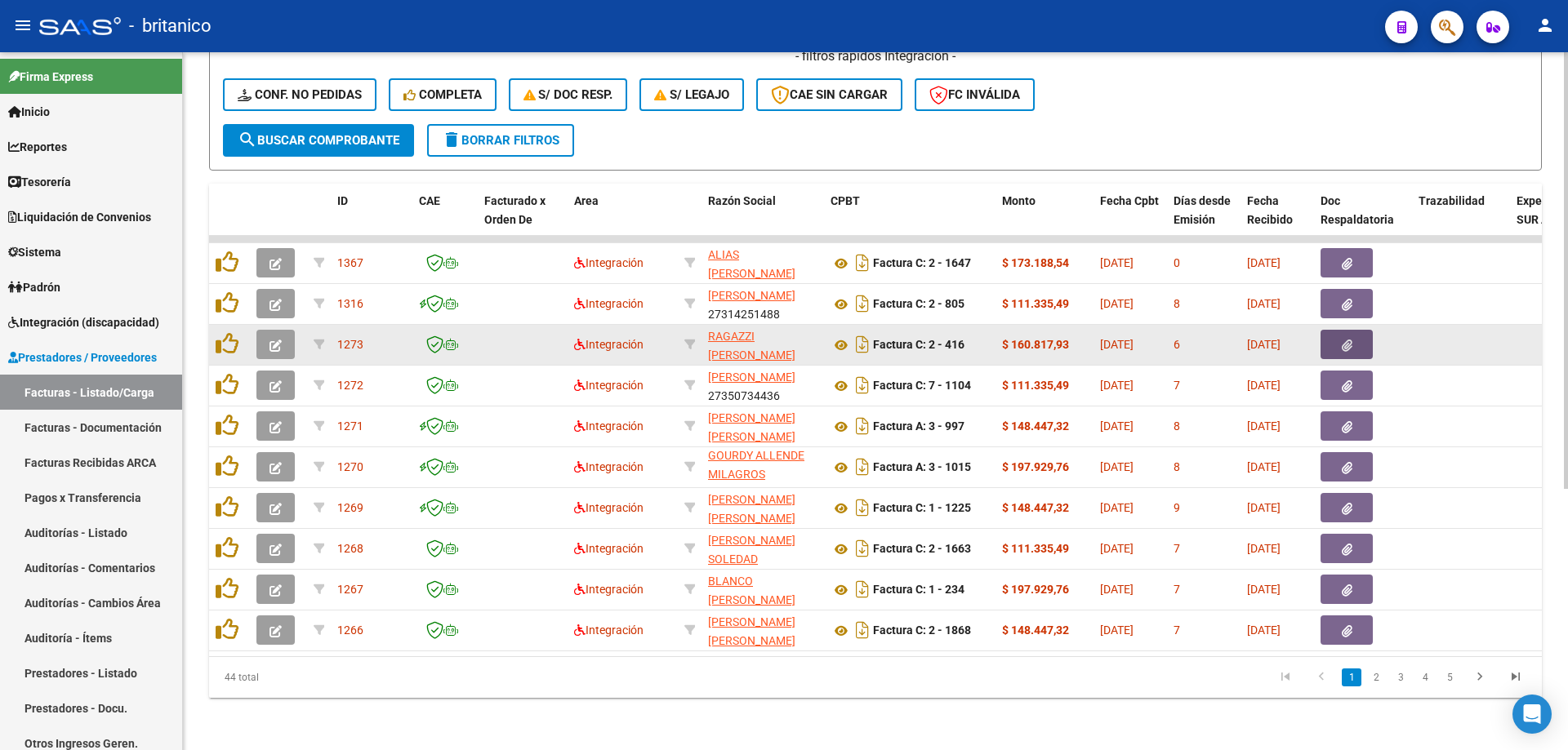
click at [1359, 330] on button "button" at bounding box center [1346, 345] width 52 height 29
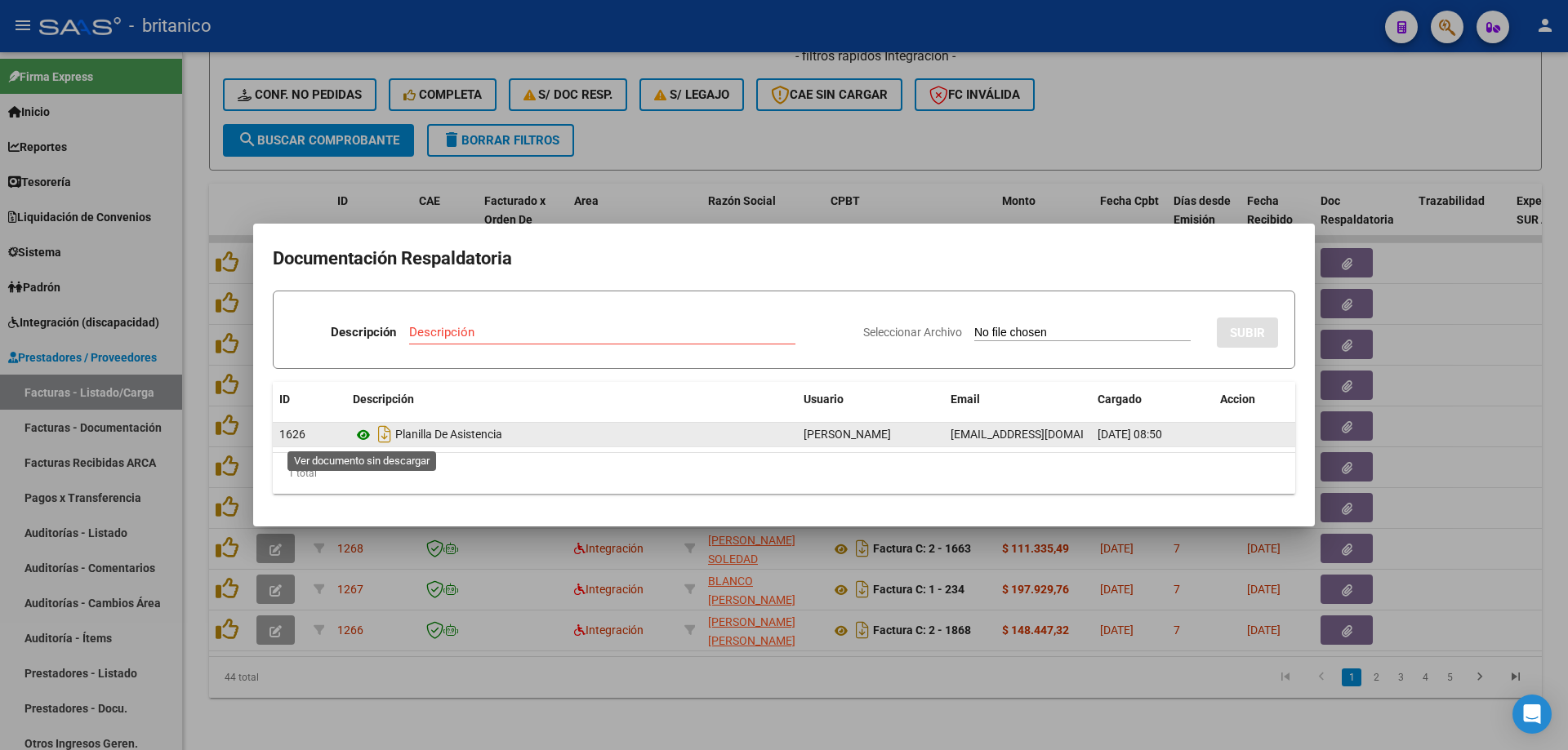
click at [358, 430] on icon at bounding box center [363, 435] width 21 height 19
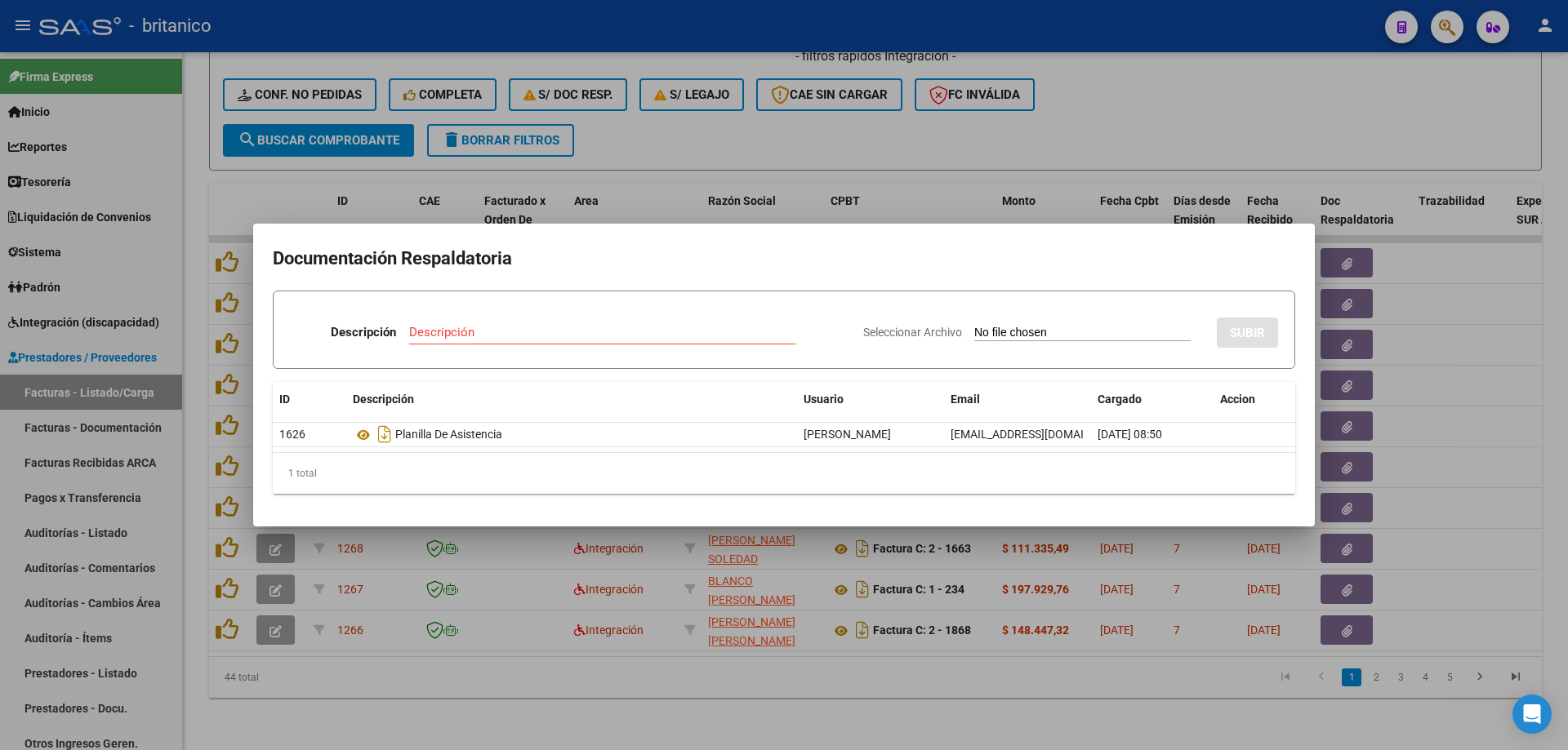
click at [908, 117] on div at bounding box center [784, 375] width 1568 height 750
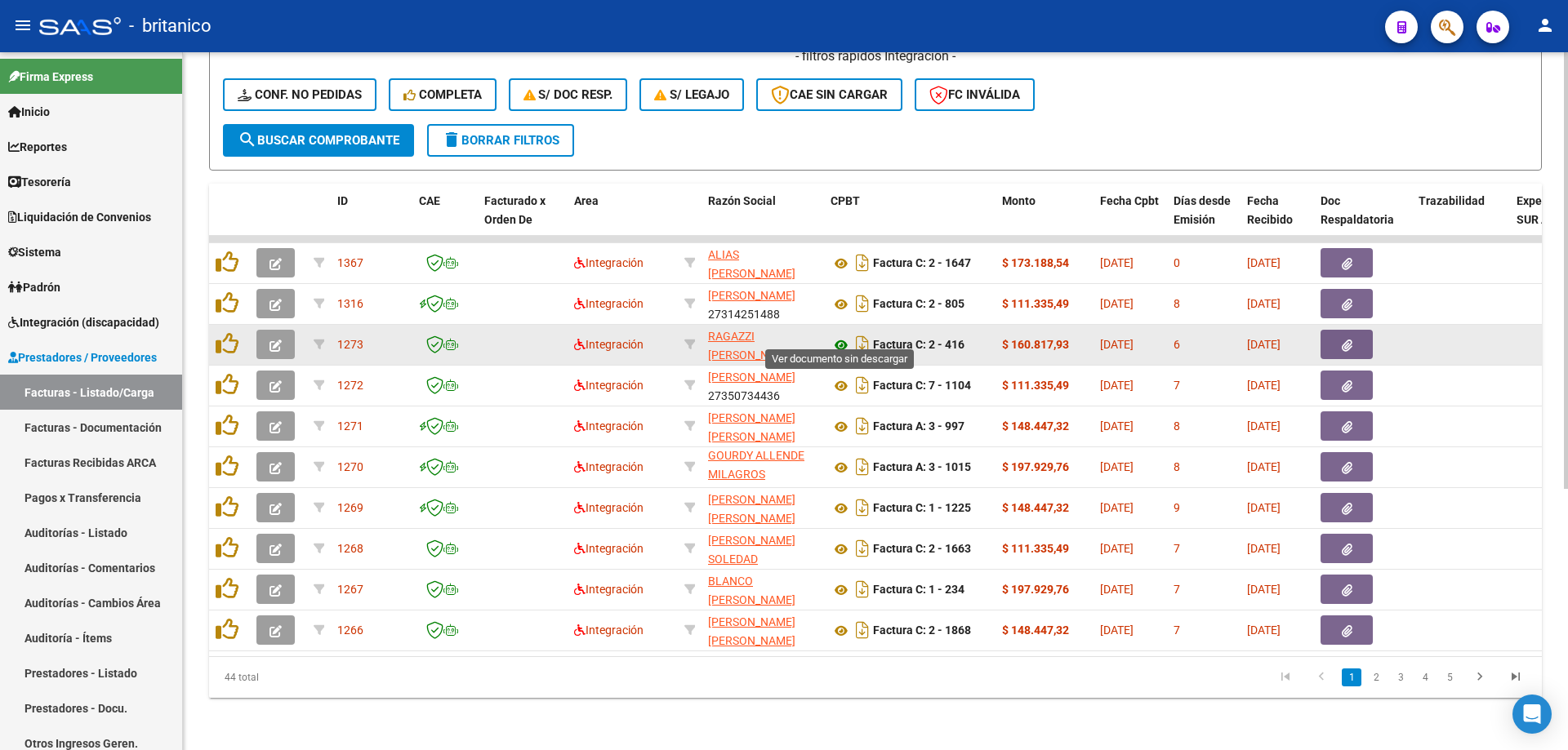
click at [836, 335] on icon at bounding box center [840, 345] width 21 height 19
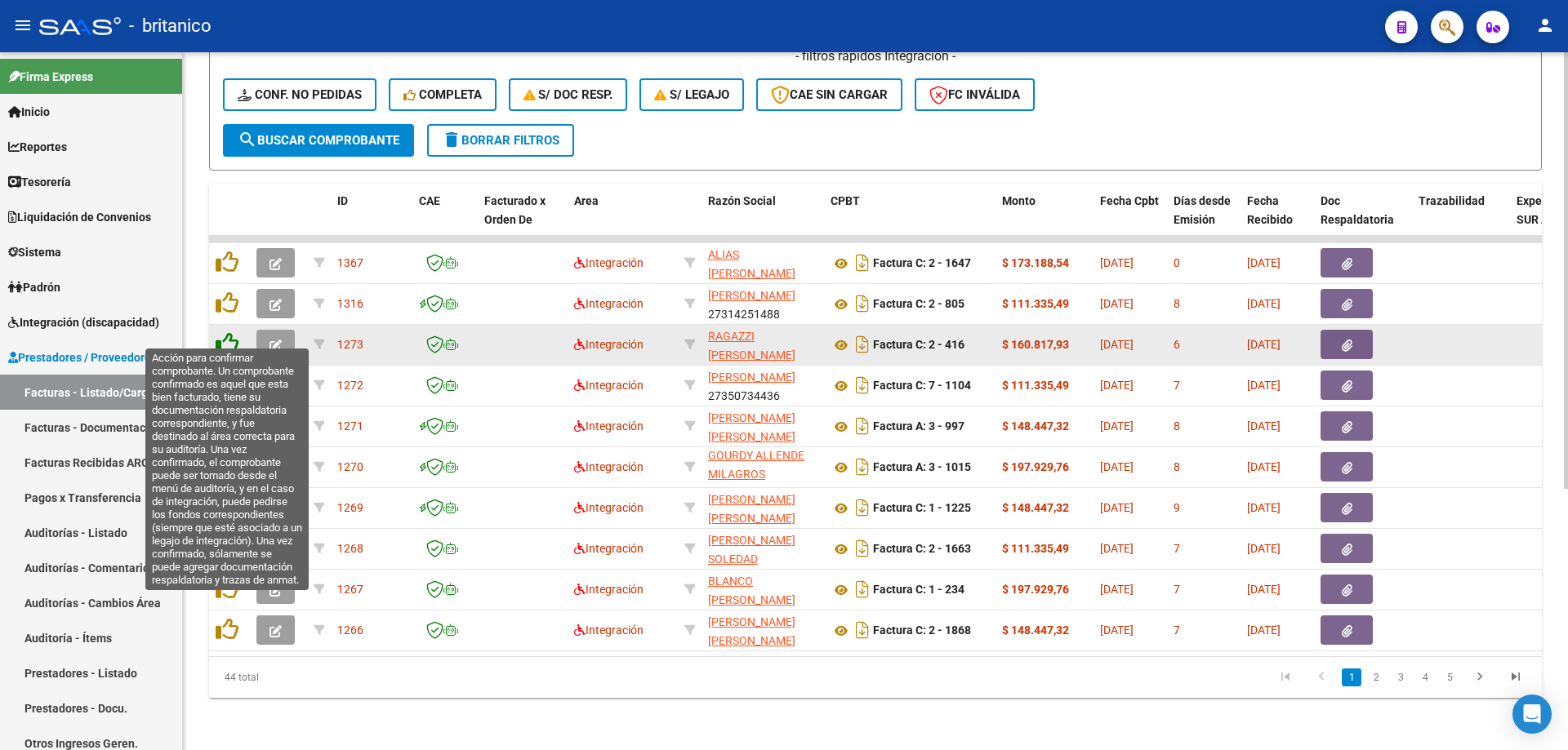
click at [218, 333] on icon at bounding box center [227, 344] width 23 height 23
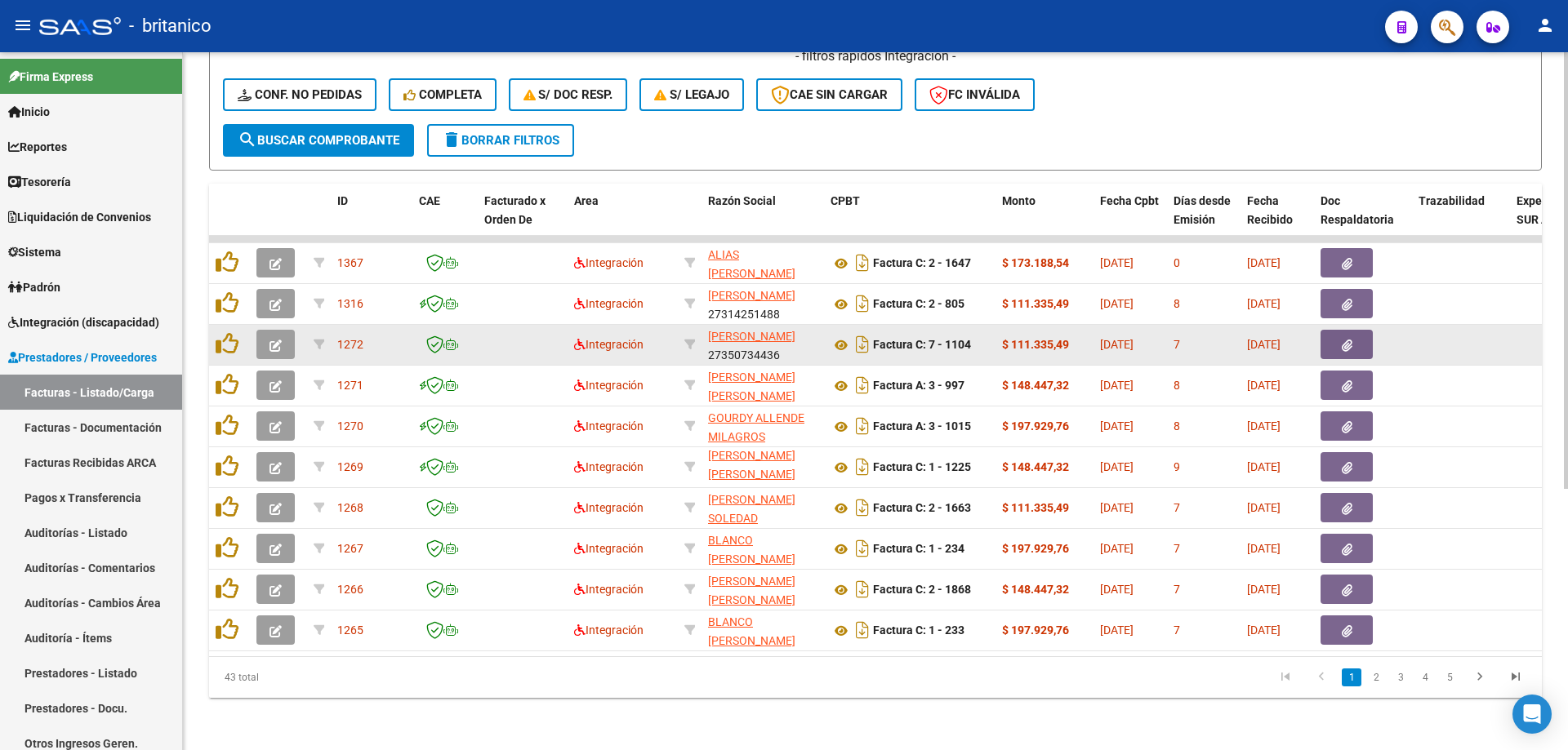
click at [1354, 332] on button "button" at bounding box center [1346, 345] width 52 height 29
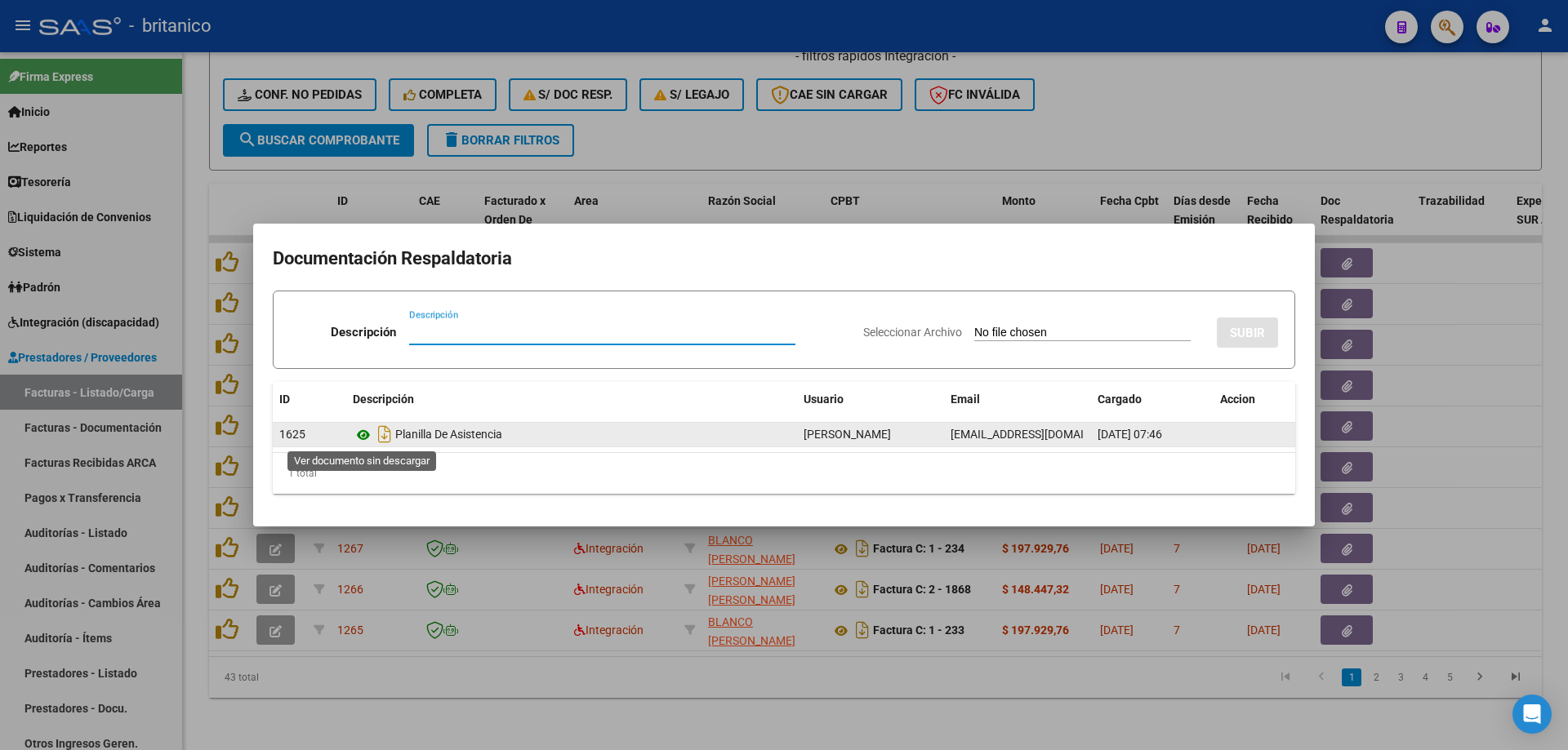
click at [362, 434] on icon at bounding box center [363, 435] width 21 height 19
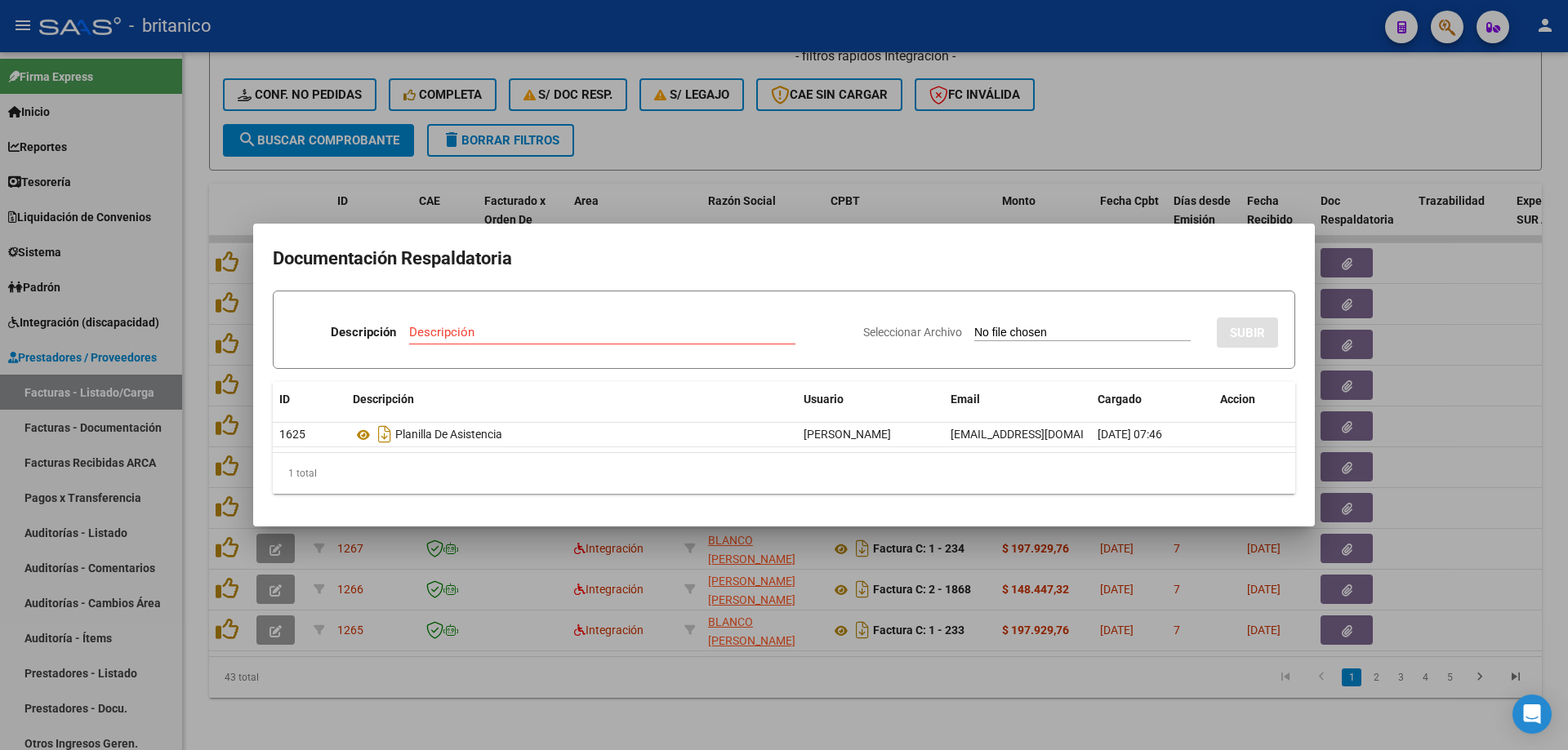
click at [757, 143] on div at bounding box center [784, 375] width 1568 height 750
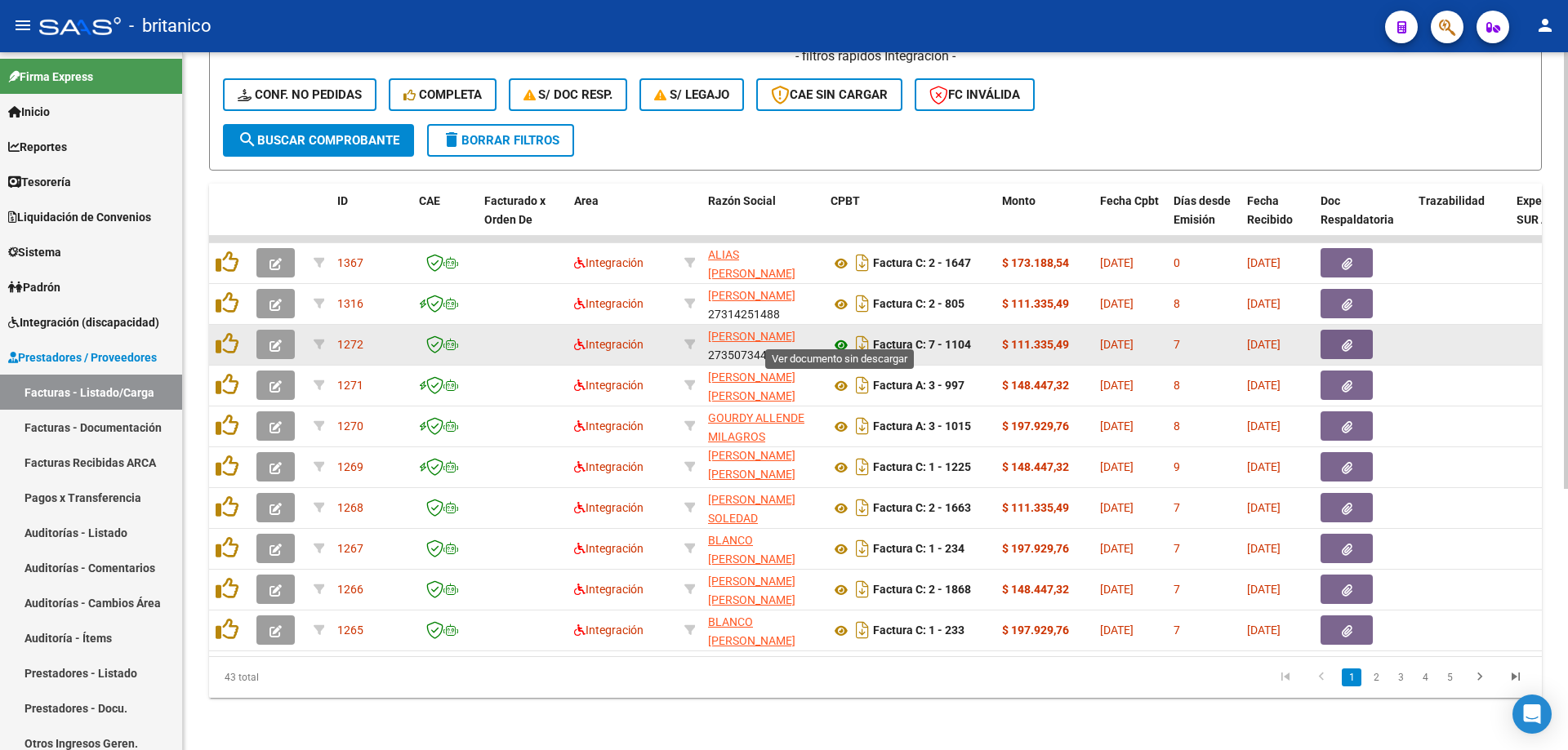
click at [846, 335] on icon at bounding box center [840, 345] width 21 height 19
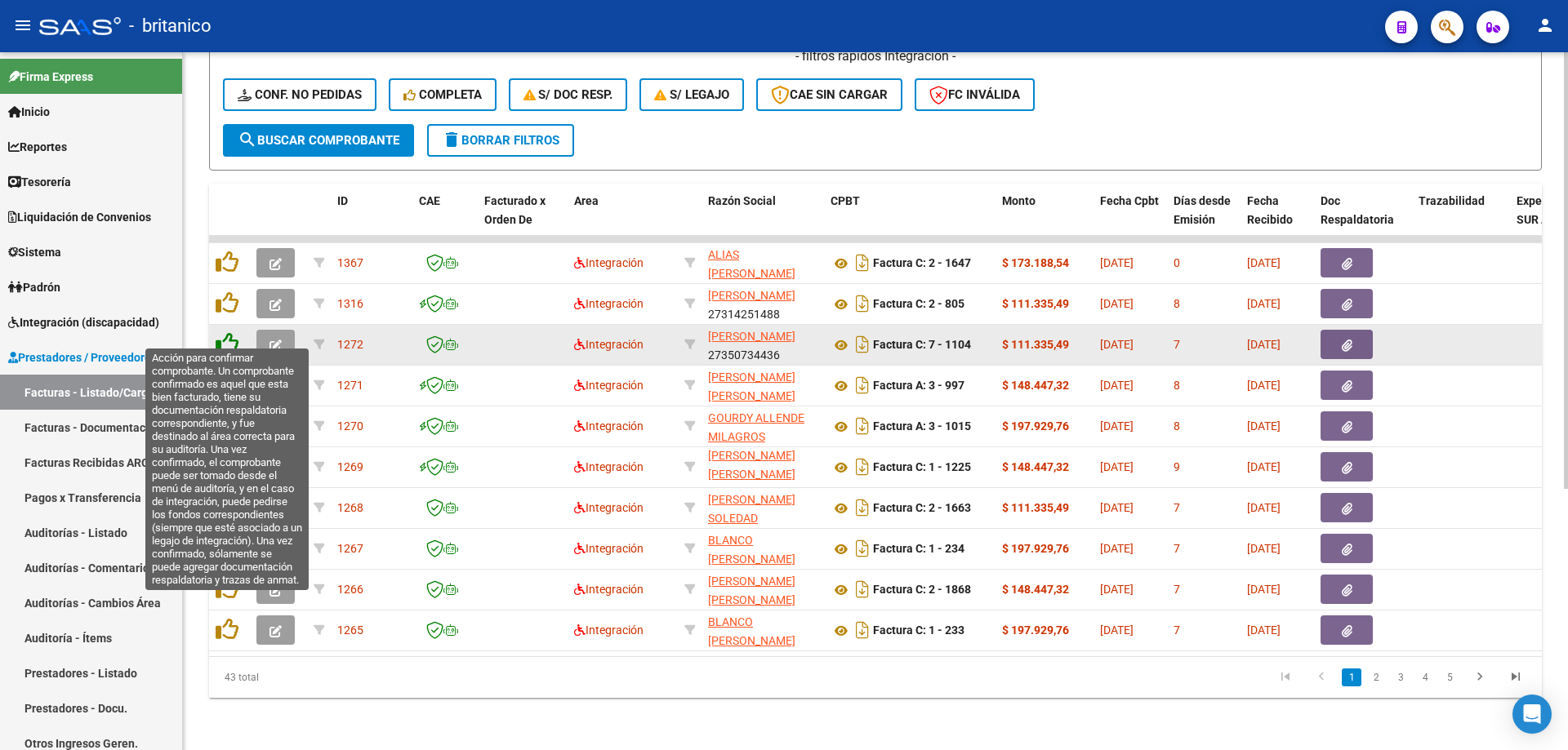
click at [216, 333] on icon at bounding box center [227, 344] width 23 height 23
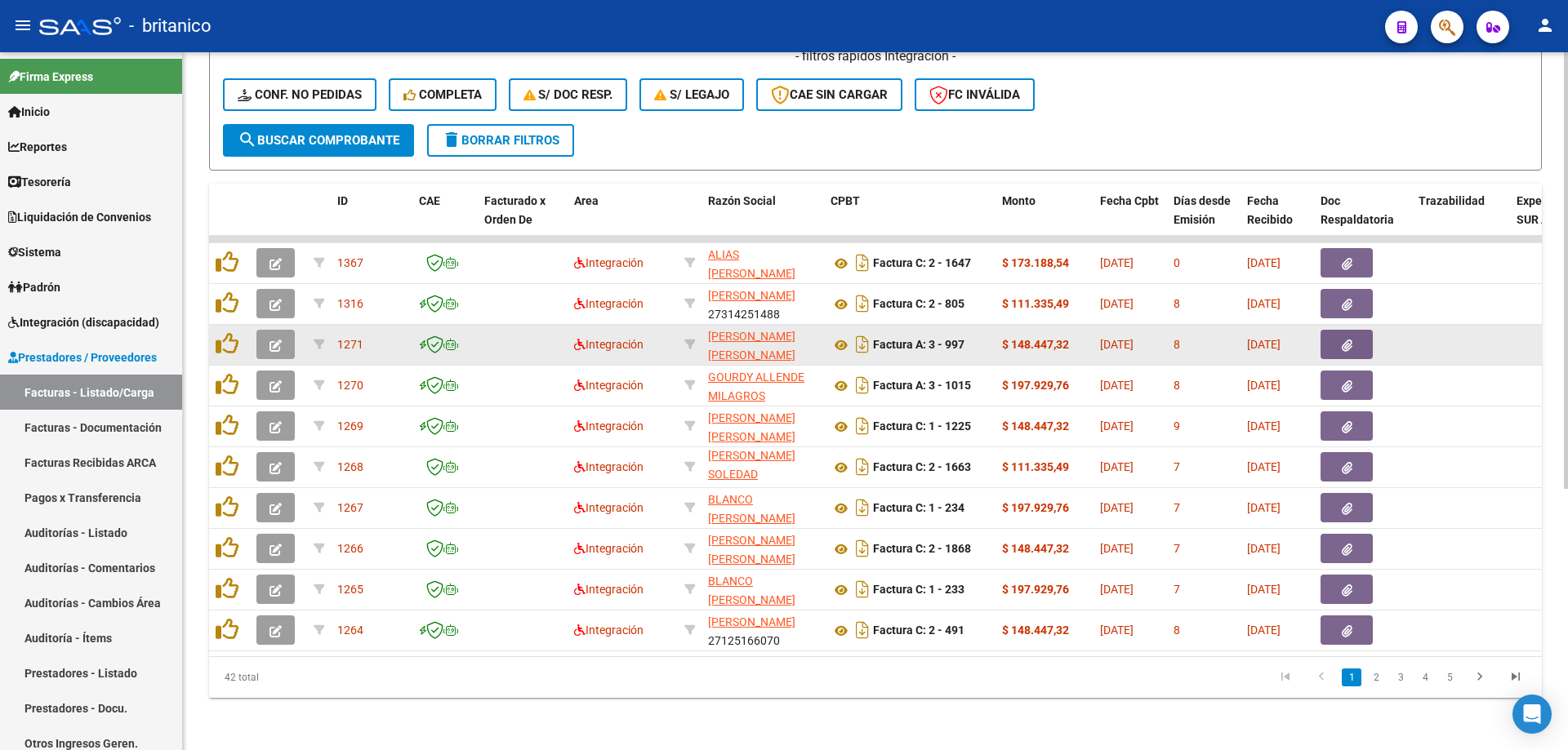
click at [1348, 340] on icon "button" at bounding box center [1347, 346] width 11 height 12
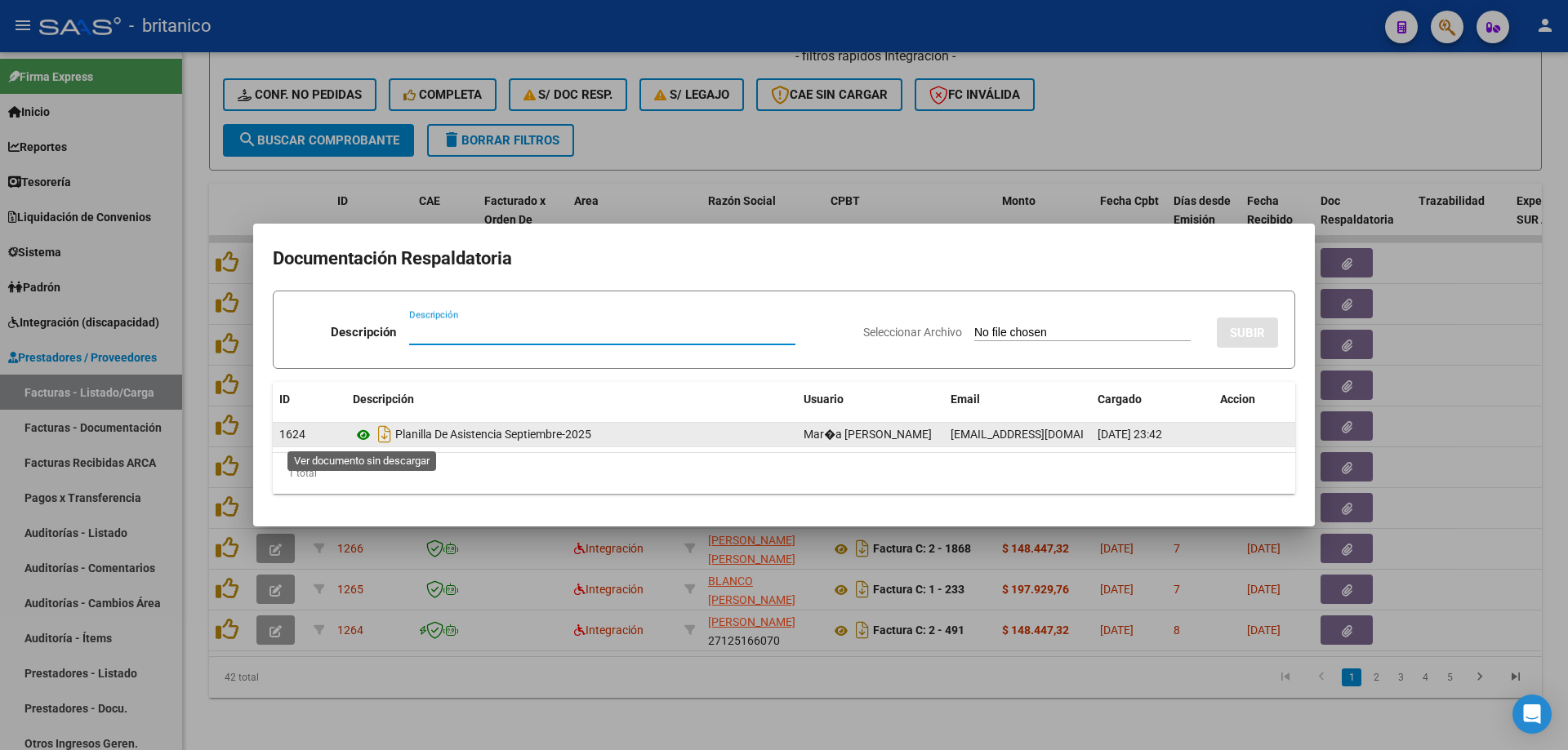
click at [364, 430] on icon at bounding box center [363, 435] width 21 height 19
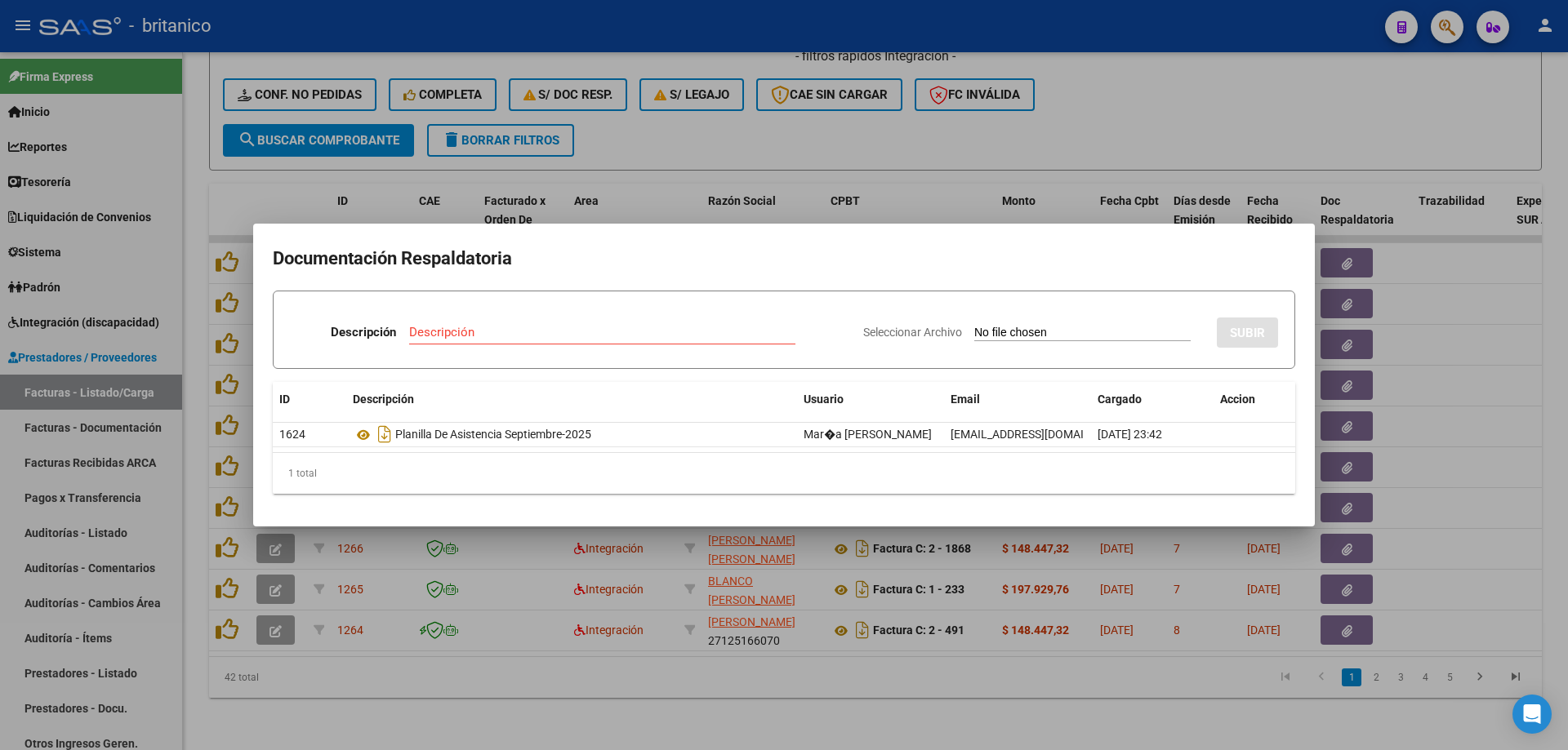
click at [735, 122] on div at bounding box center [784, 375] width 1568 height 750
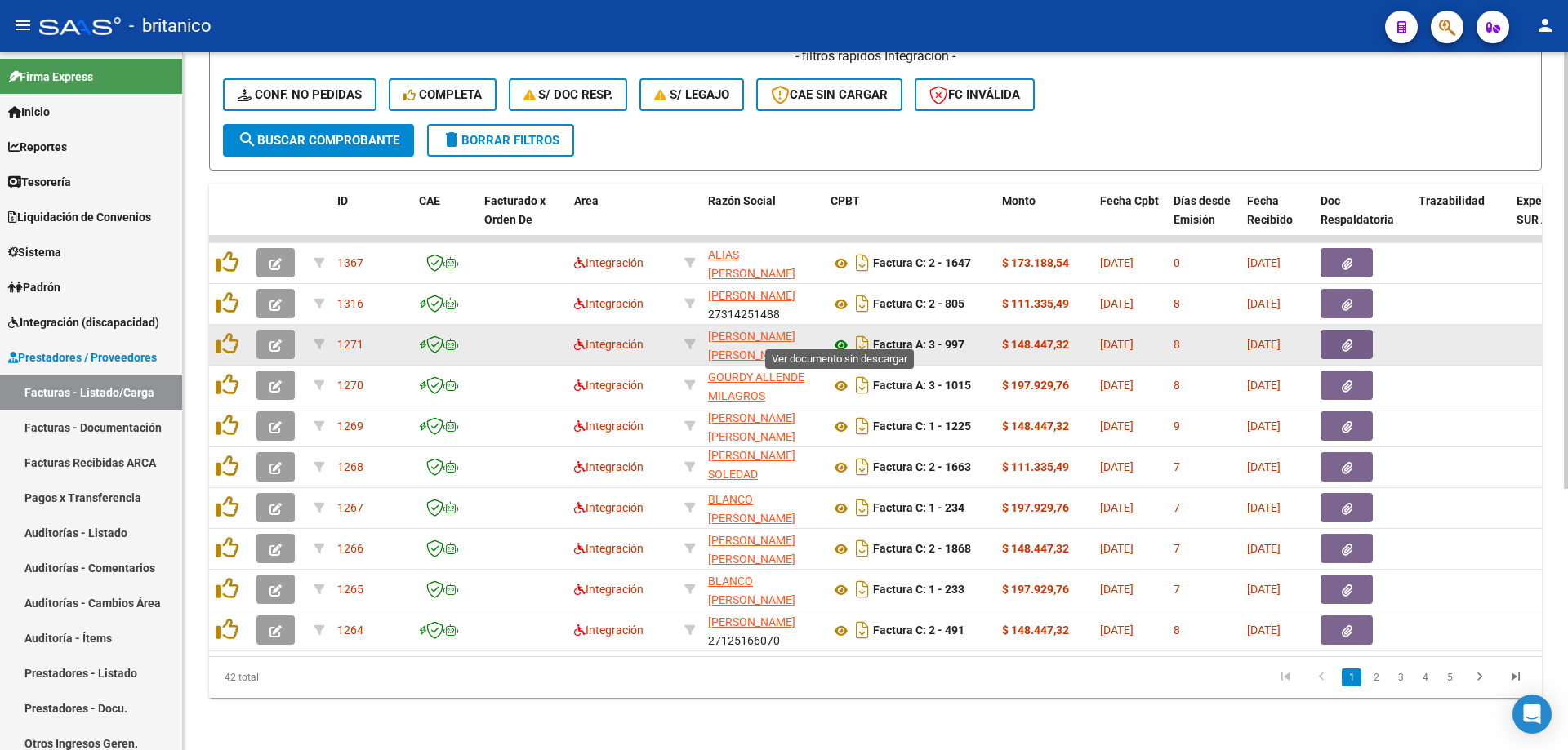
click at [839, 335] on icon at bounding box center [840, 345] width 21 height 19
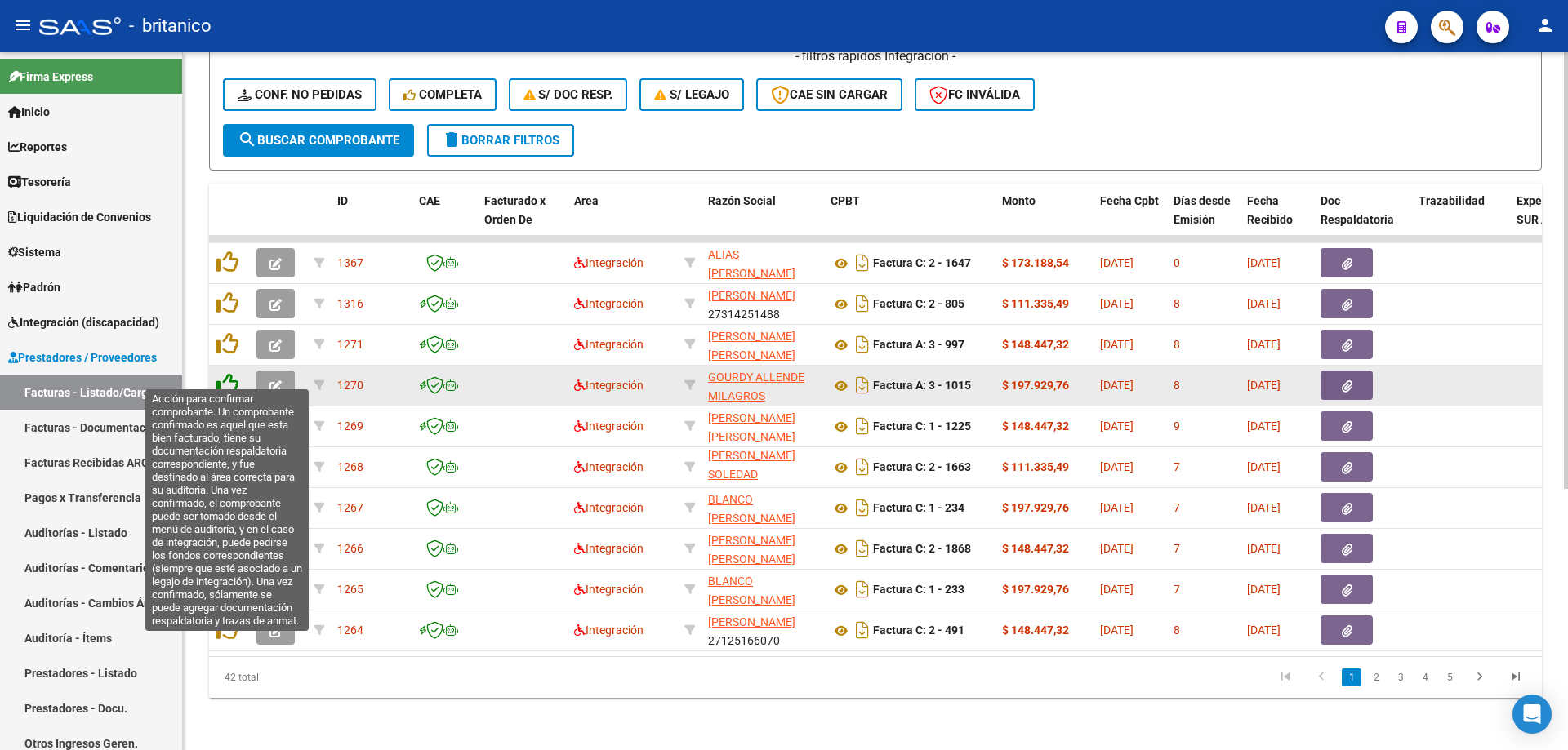
click at [231, 373] on icon at bounding box center [227, 384] width 23 height 23
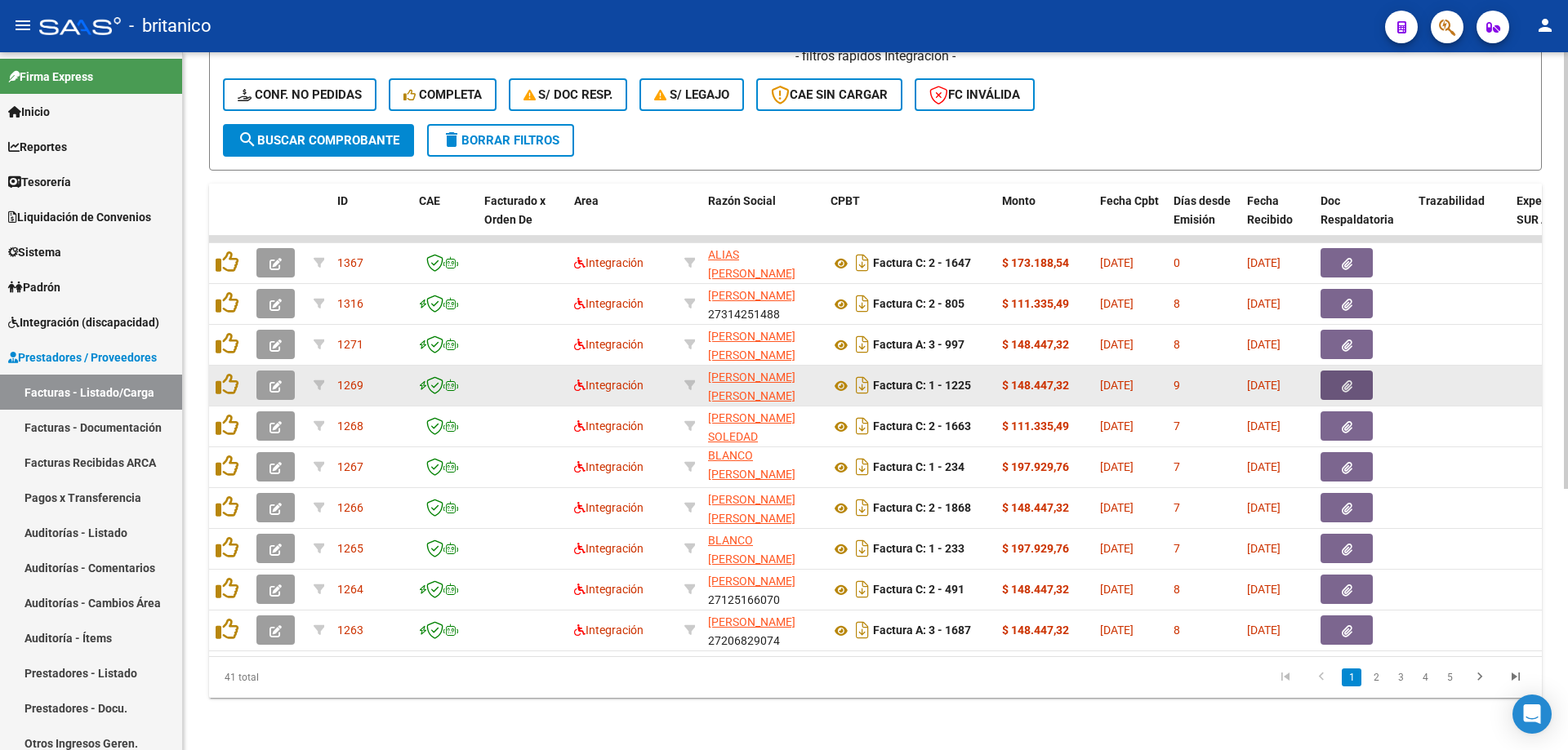
click at [1359, 377] on button "button" at bounding box center [1346, 385] width 52 height 29
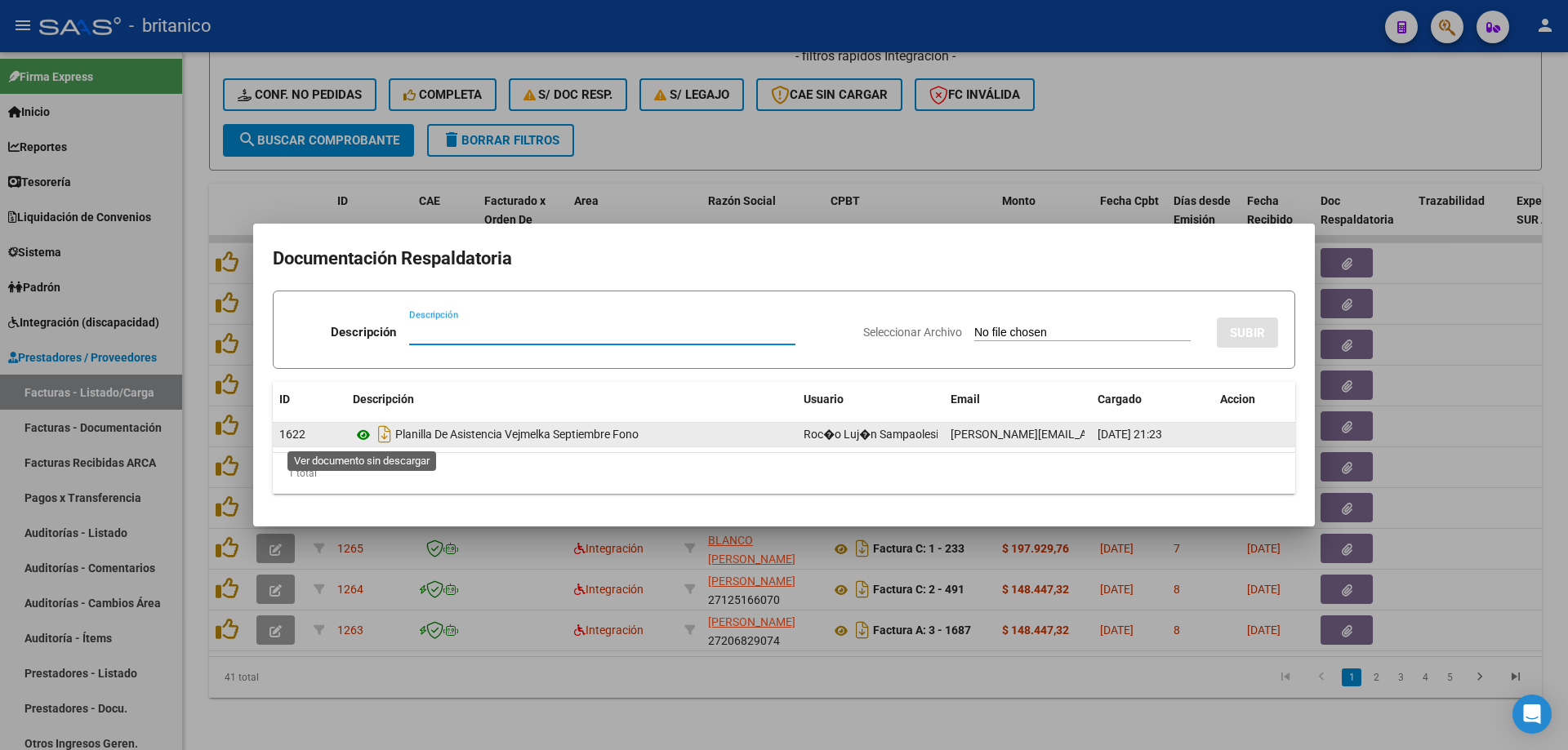
click at [359, 430] on icon at bounding box center [363, 435] width 21 height 19
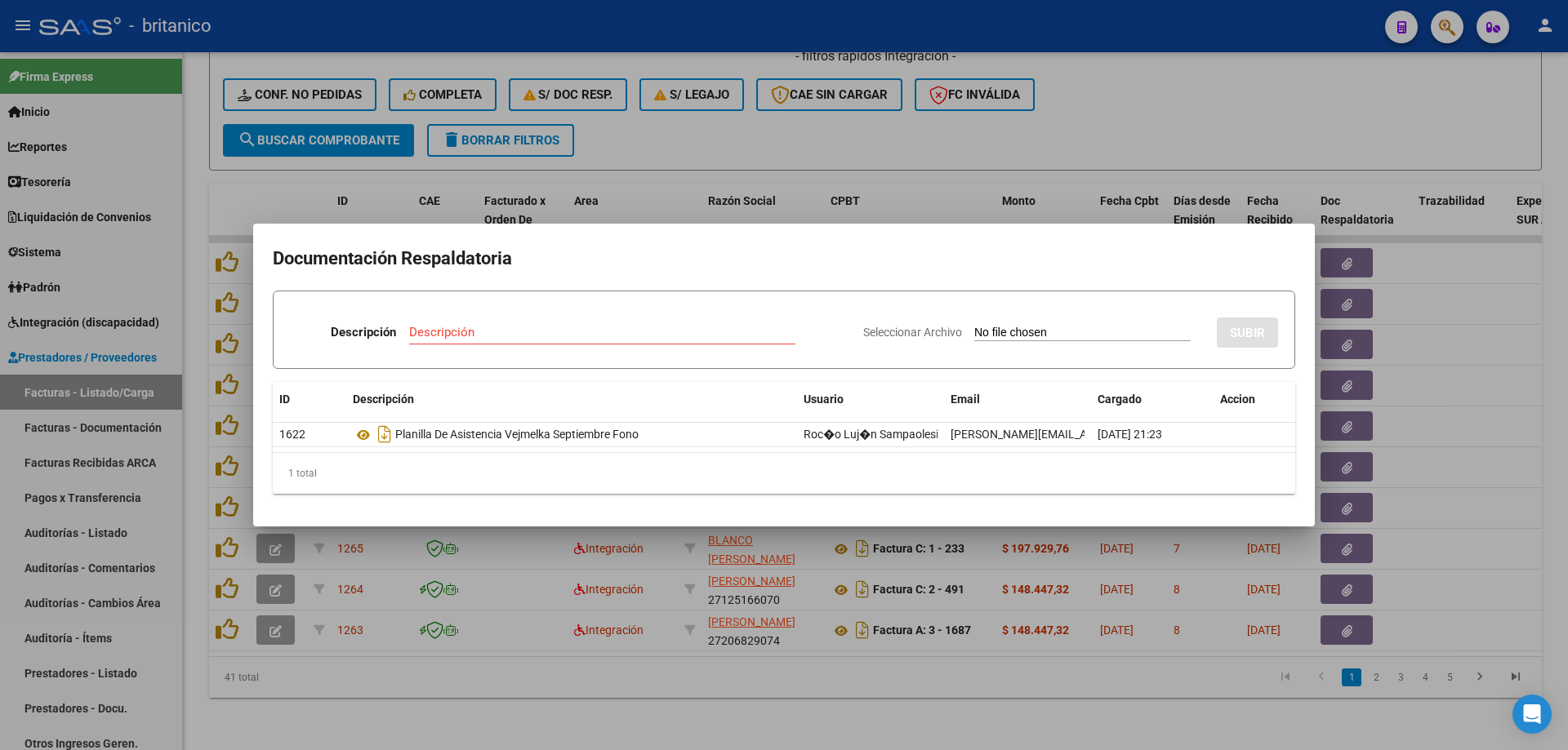
click at [1202, 101] on div at bounding box center [784, 375] width 1568 height 750
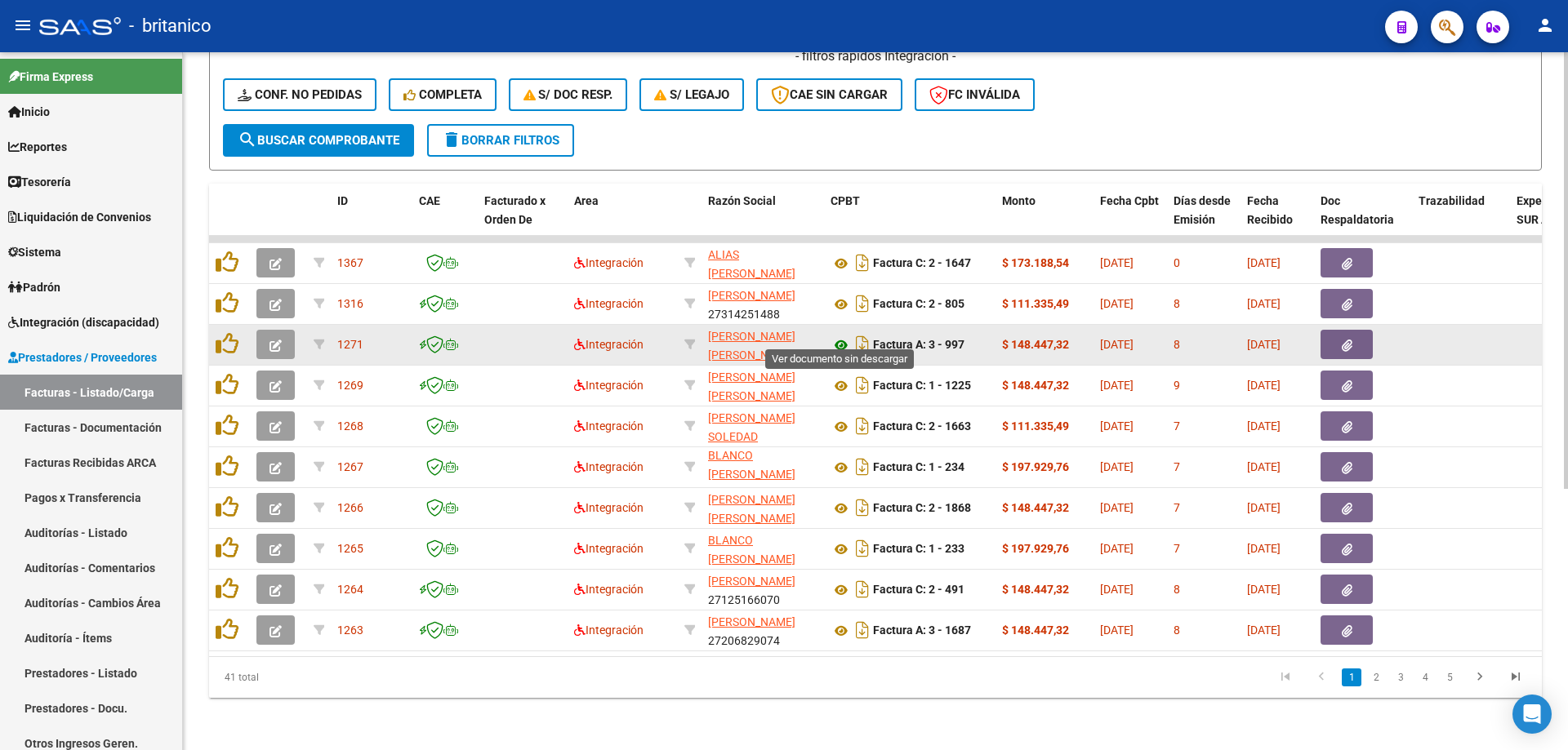
click at [842, 335] on icon at bounding box center [840, 345] width 21 height 19
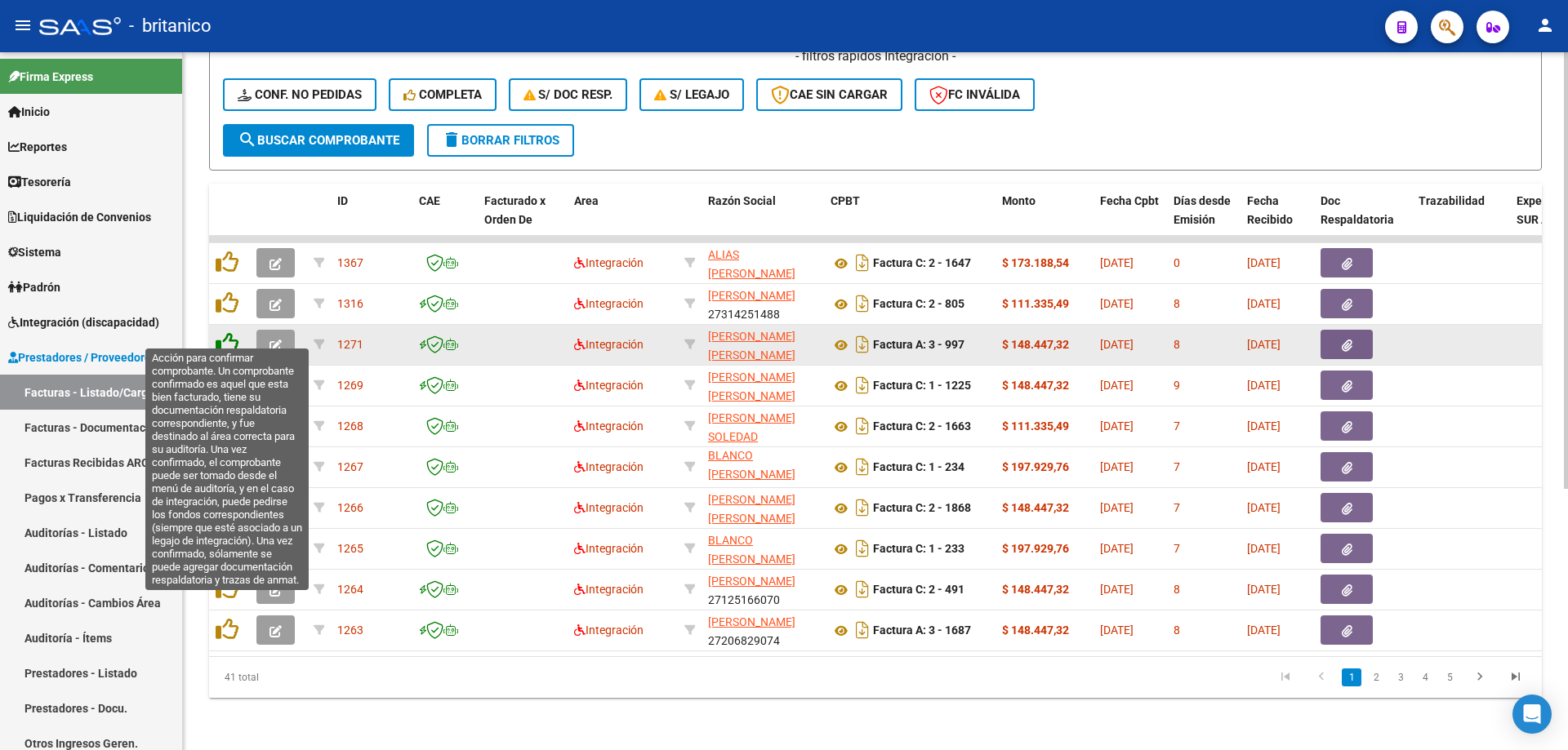
click at [225, 333] on icon at bounding box center [227, 344] width 23 height 23
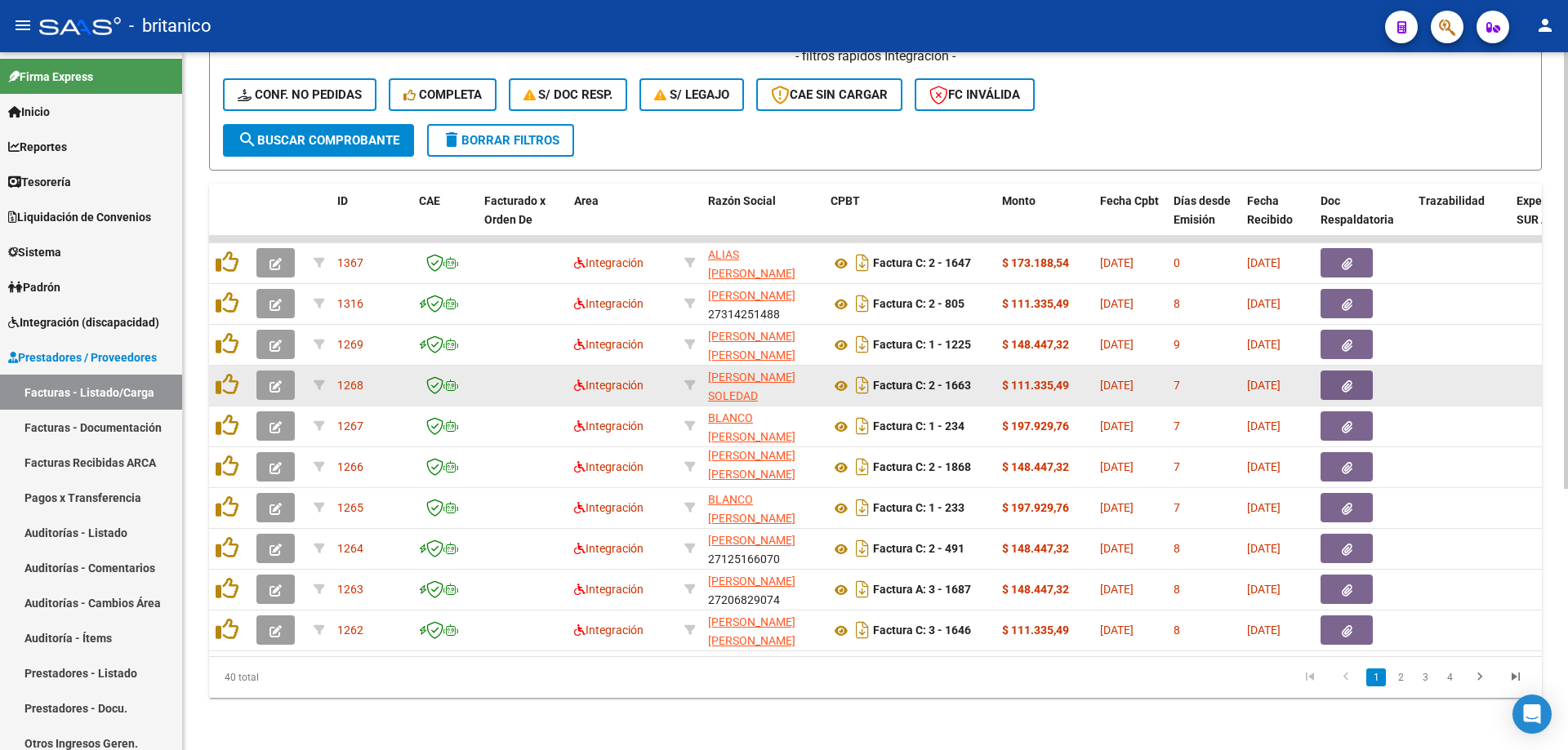
click at [1347, 381] on icon "button" at bounding box center [1347, 386] width 11 height 12
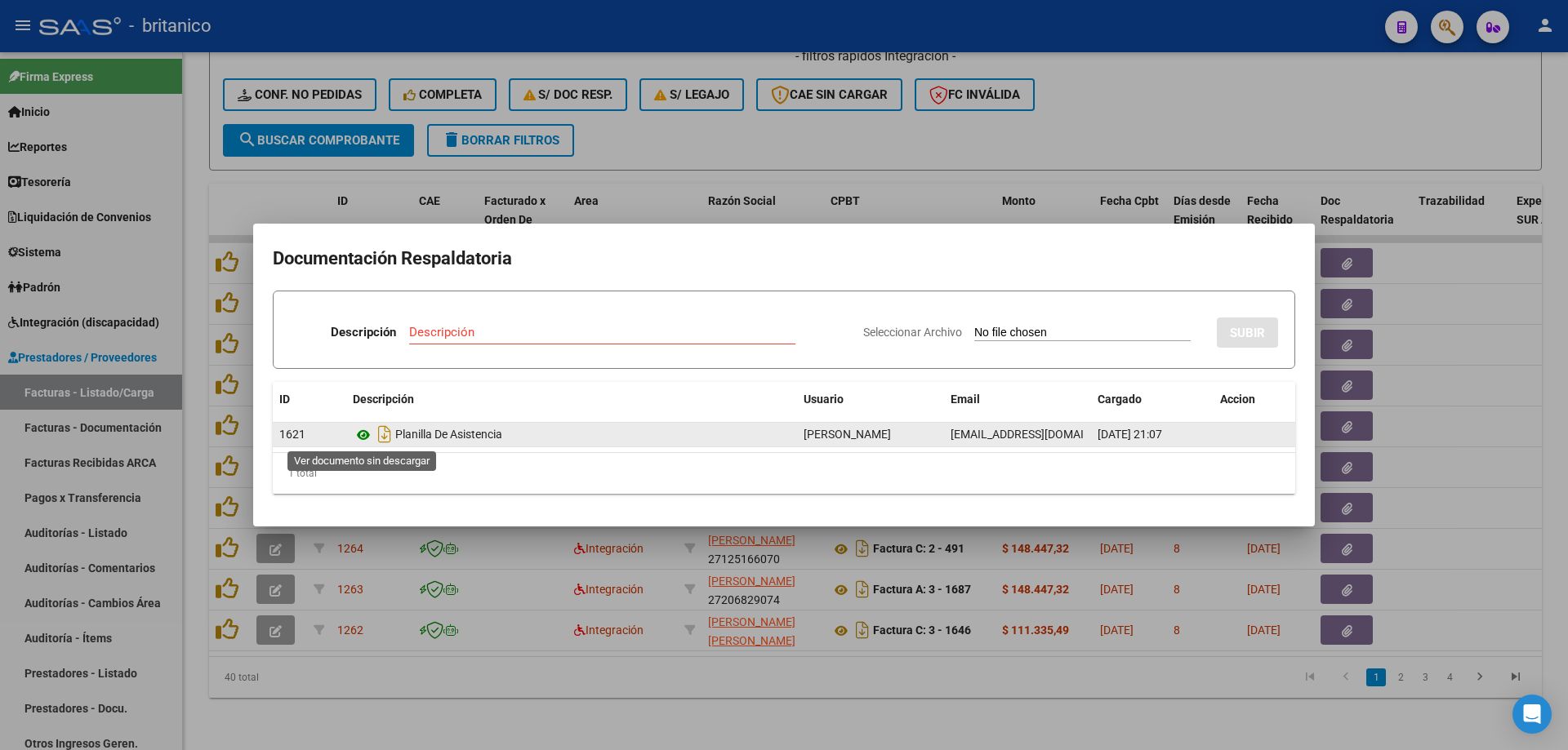
click at [364, 436] on icon at bounding box center [363, 435] width 21 height 19
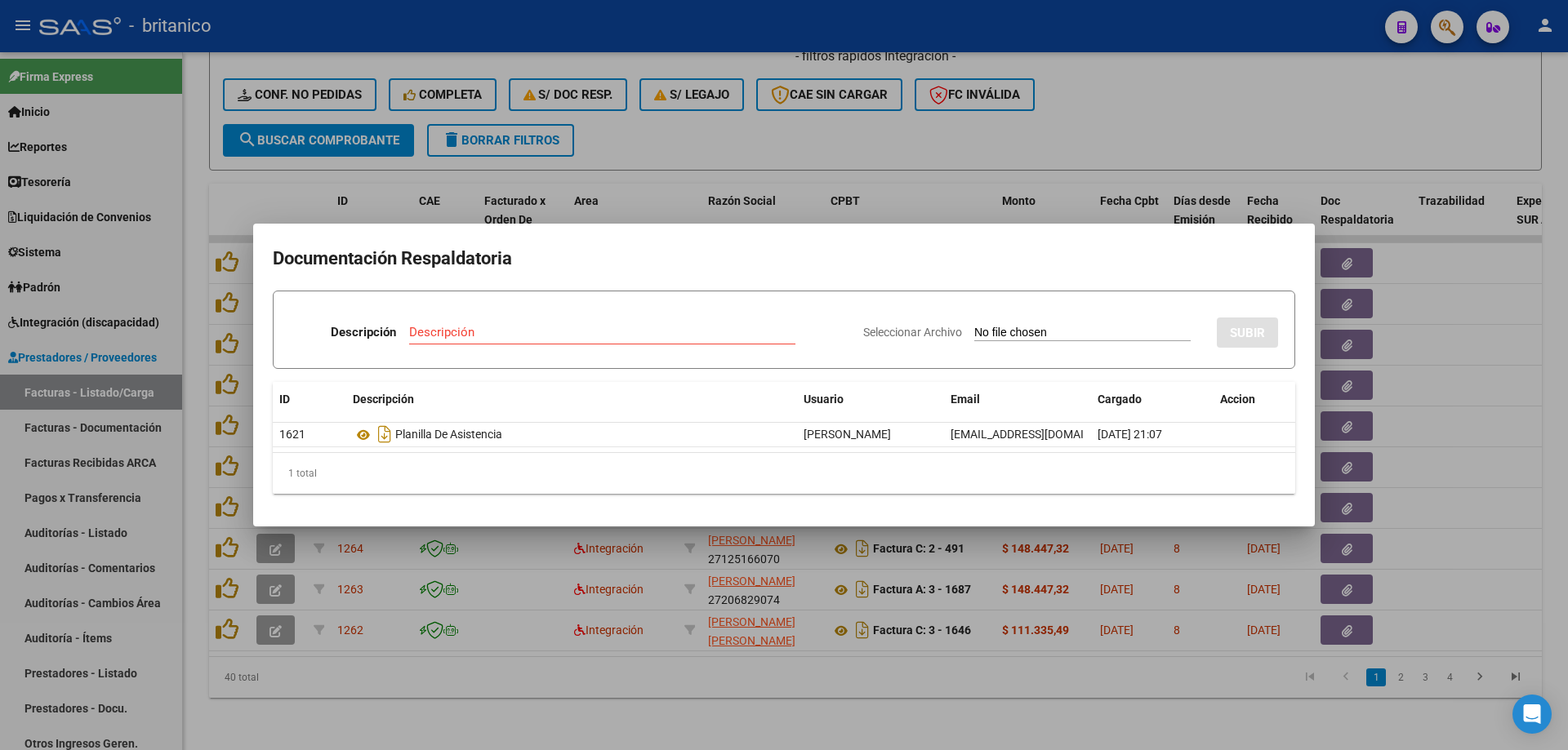
click at [1189, 106] on div at bounding box center [784, 375] width 1568 height 750
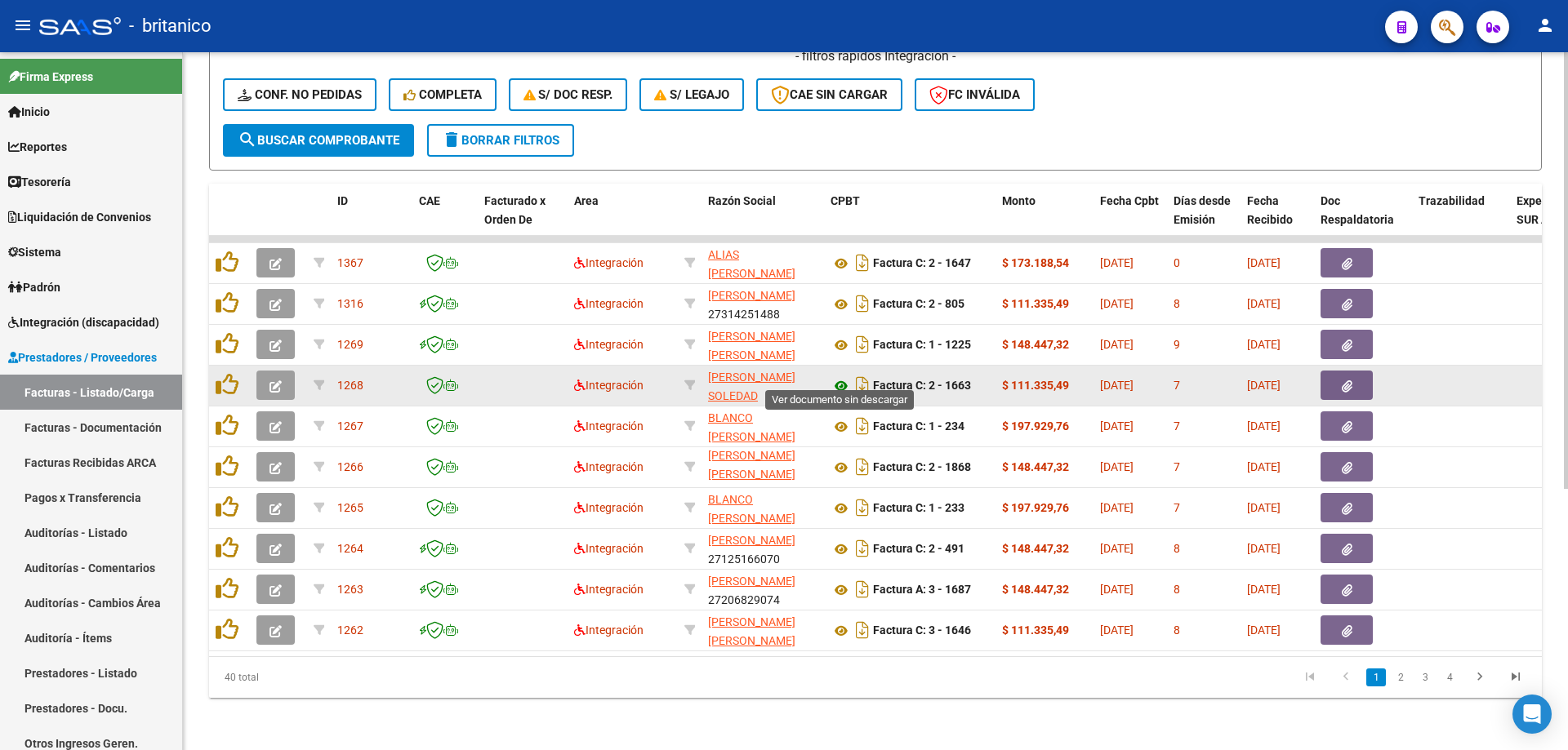
click at [840, 377] on icon at bounding box center [840, 386] width 21 height 19
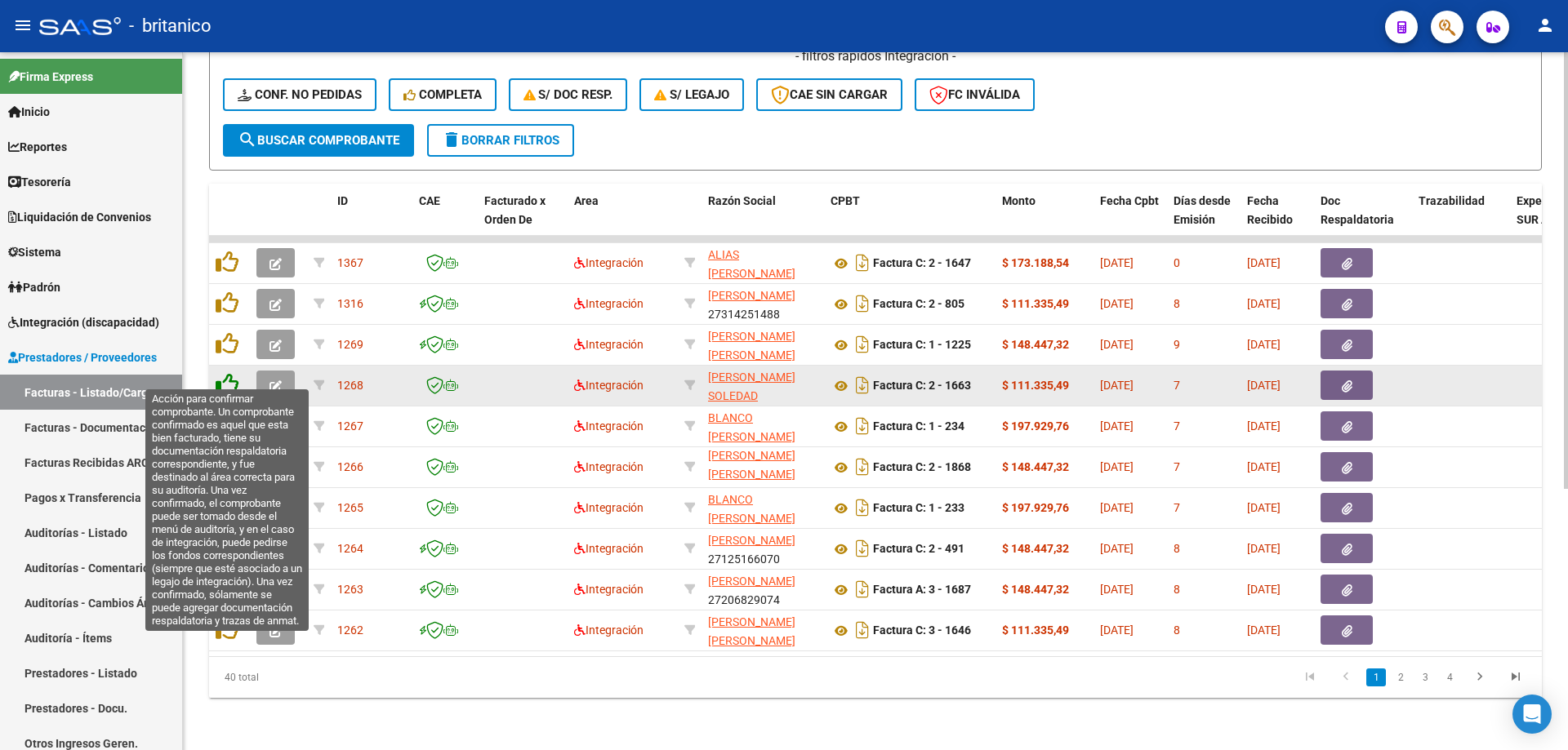
click at [227, 373] on icon at bounding box center [227, 384] width 23 height 23
click at [226, 373] on icon at bounding box center [227, 384] width 23 height 23
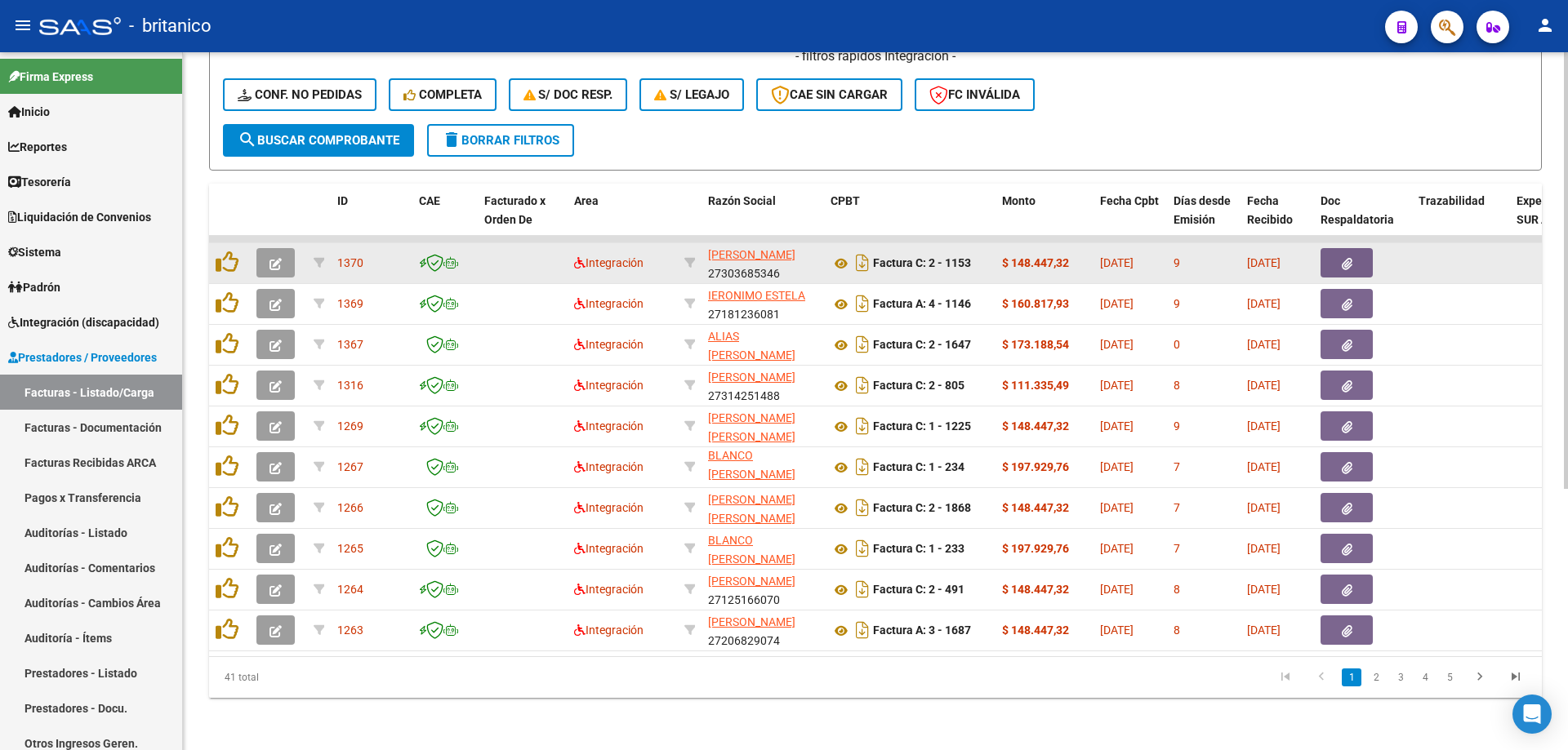
click at [1365, 248] on button "button" at bounding box center [1346, 263] width 52 height 29
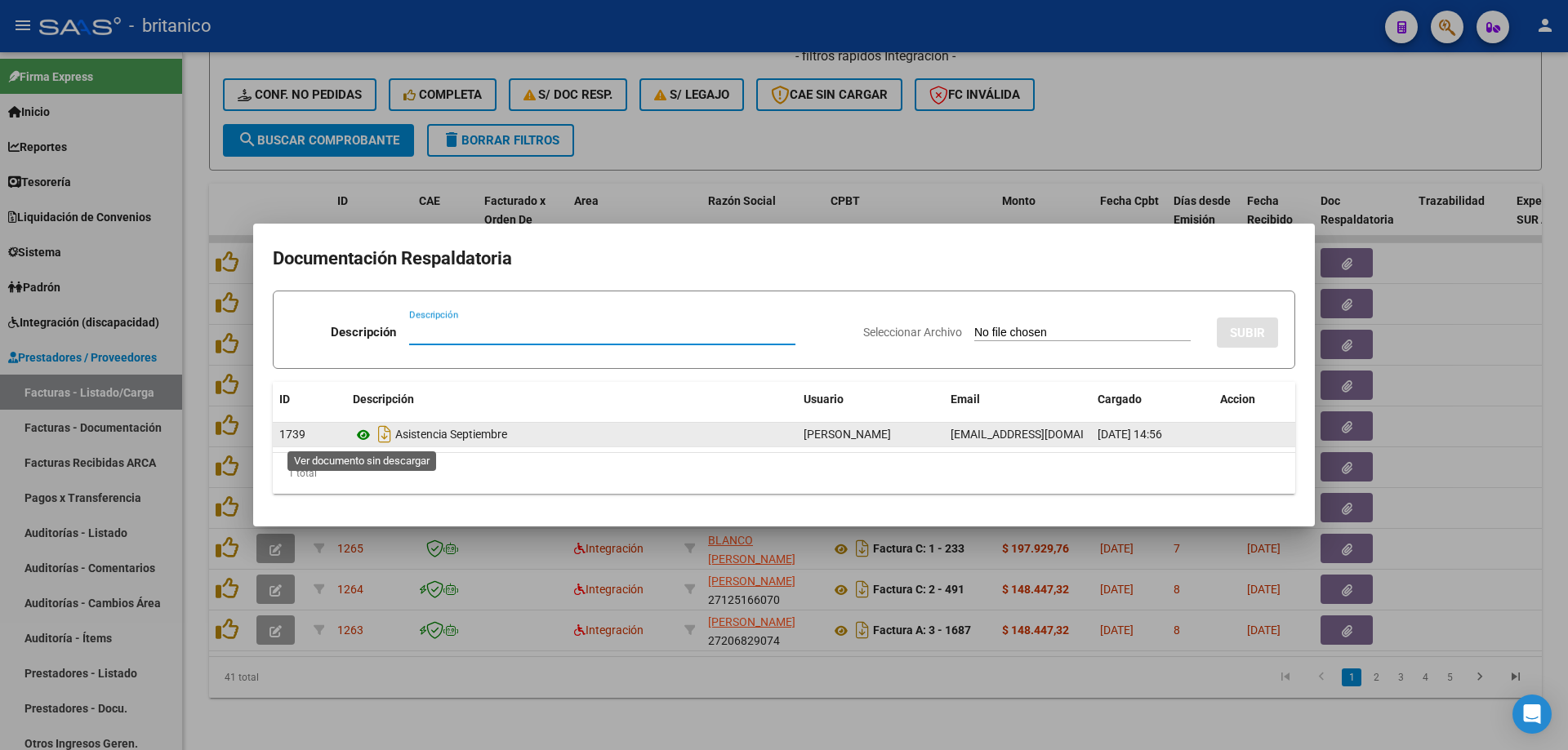
click at [367, 431] on icon at bounding box center [363, 435] width 21 height 19
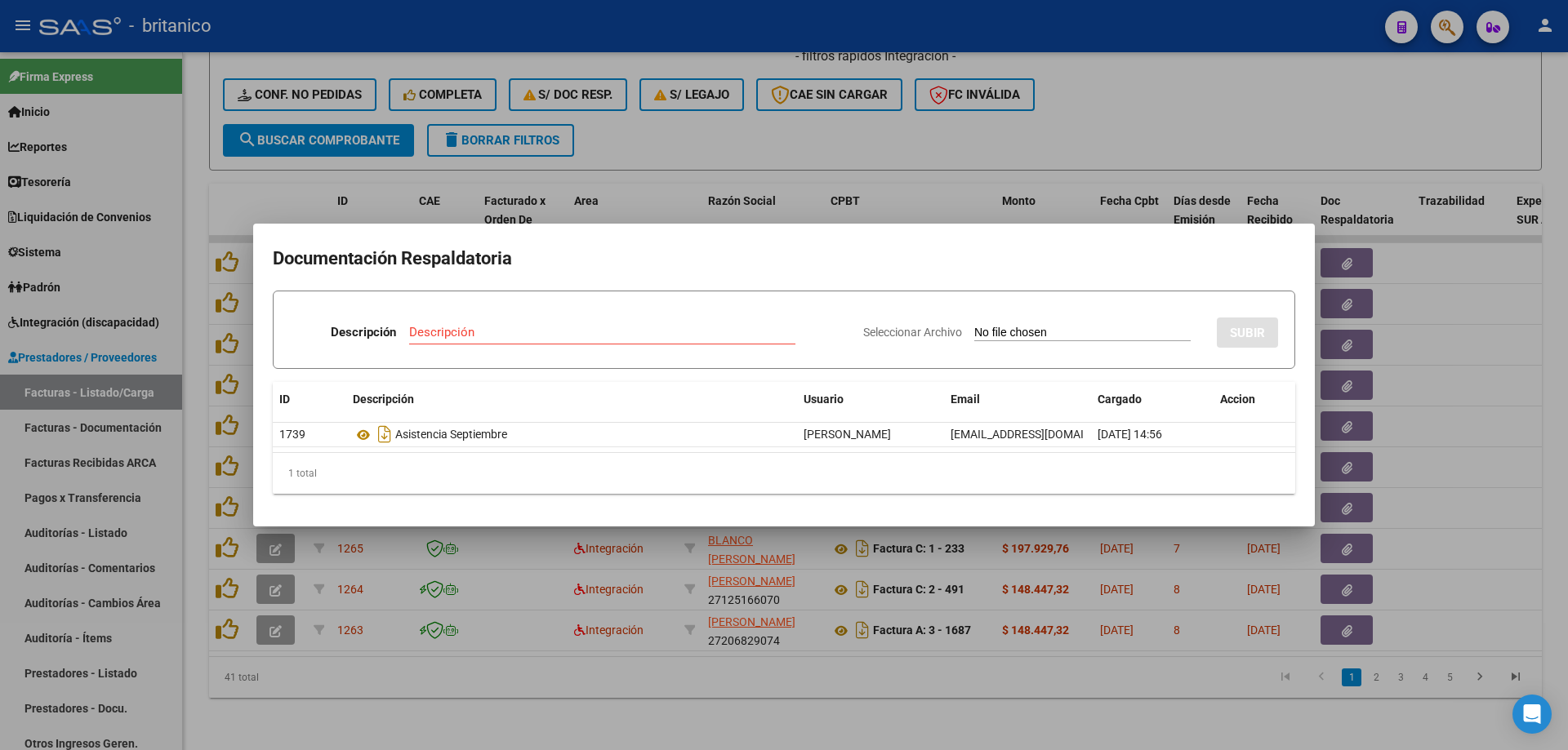
click at [838, 121] on div at bounding box center [784, 375] width 1568 height 750
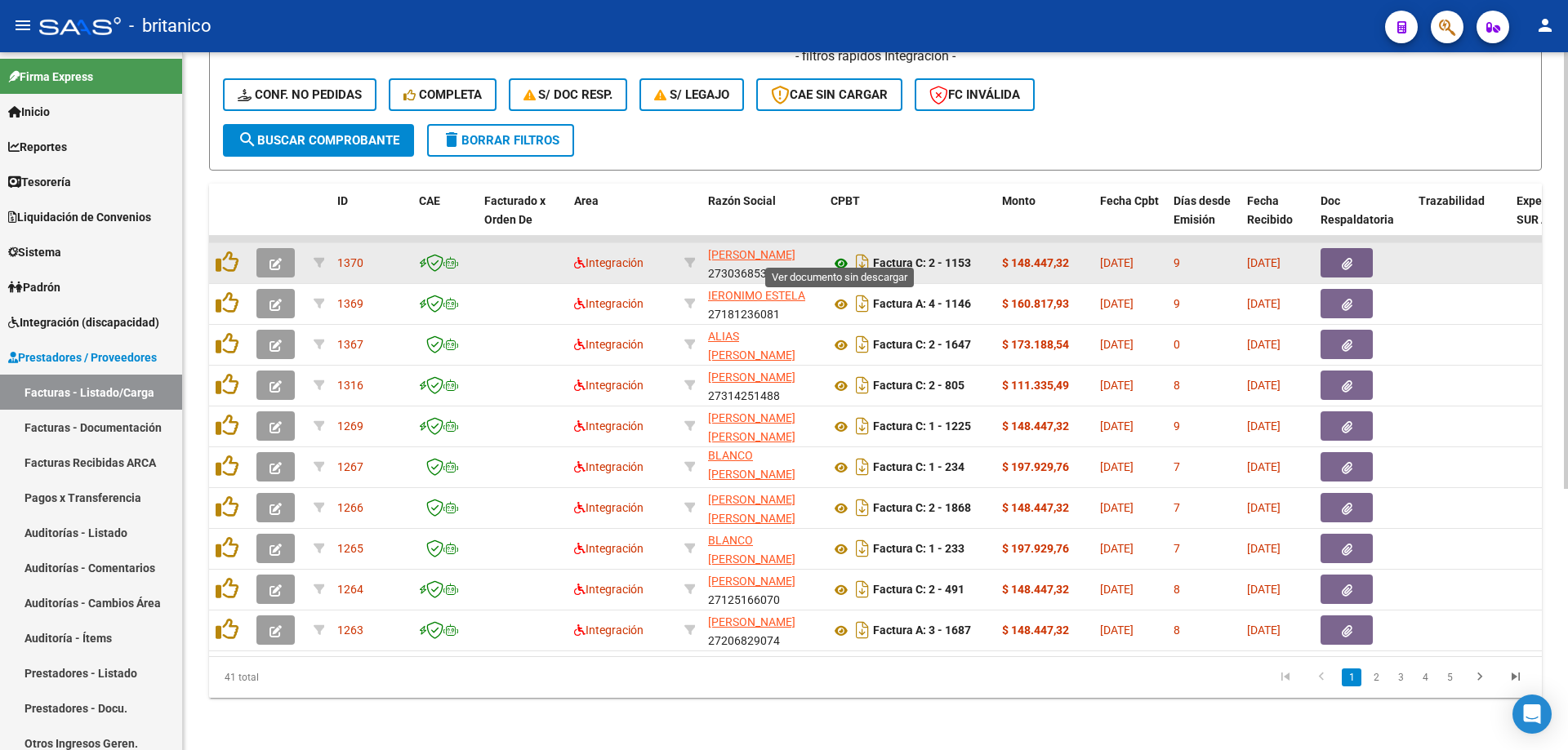
click at [837, 254] on icon at bounding box center [840, 263] width 21 height 19
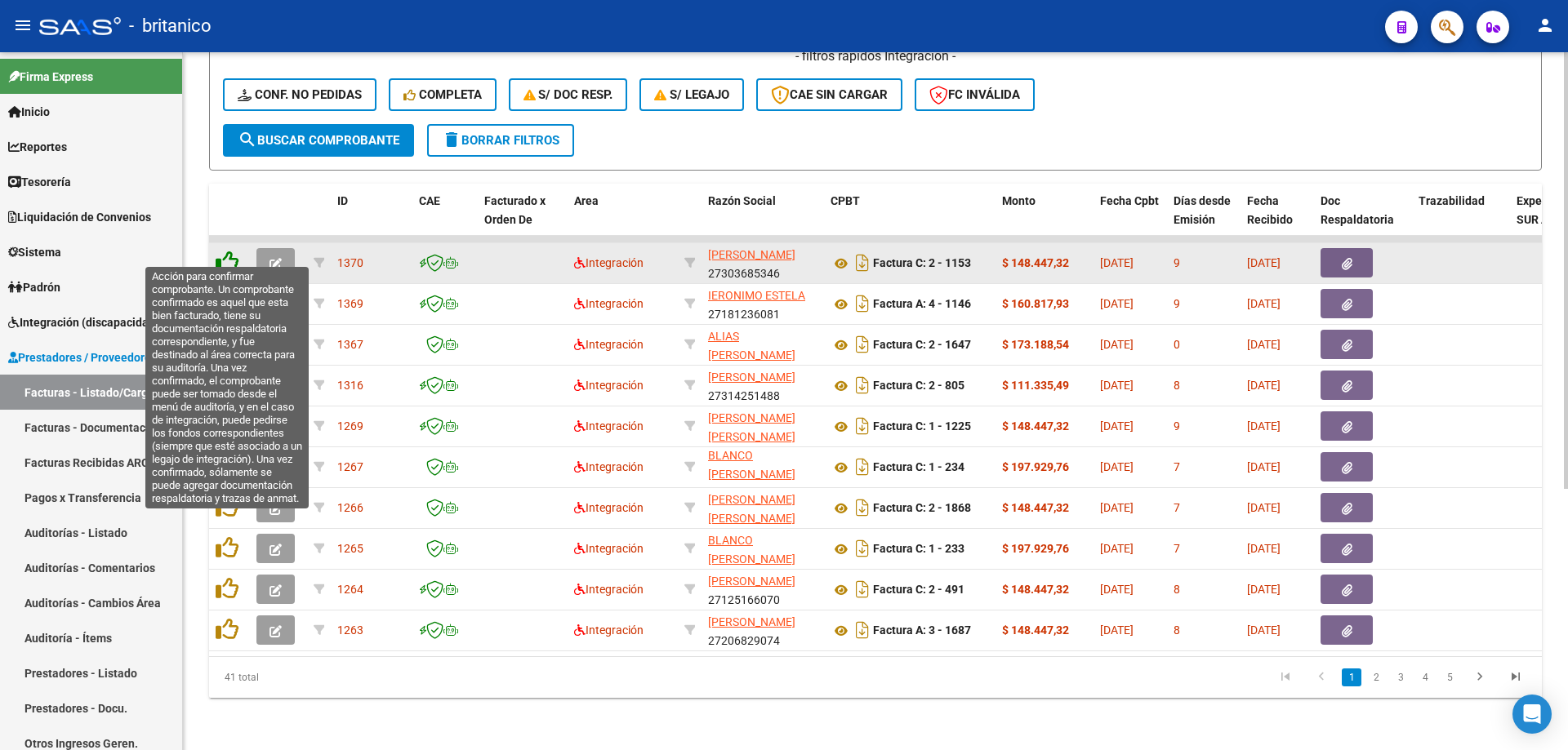
click at [225, 251] on icon at bounding box center [227, 262] width 23 height 23
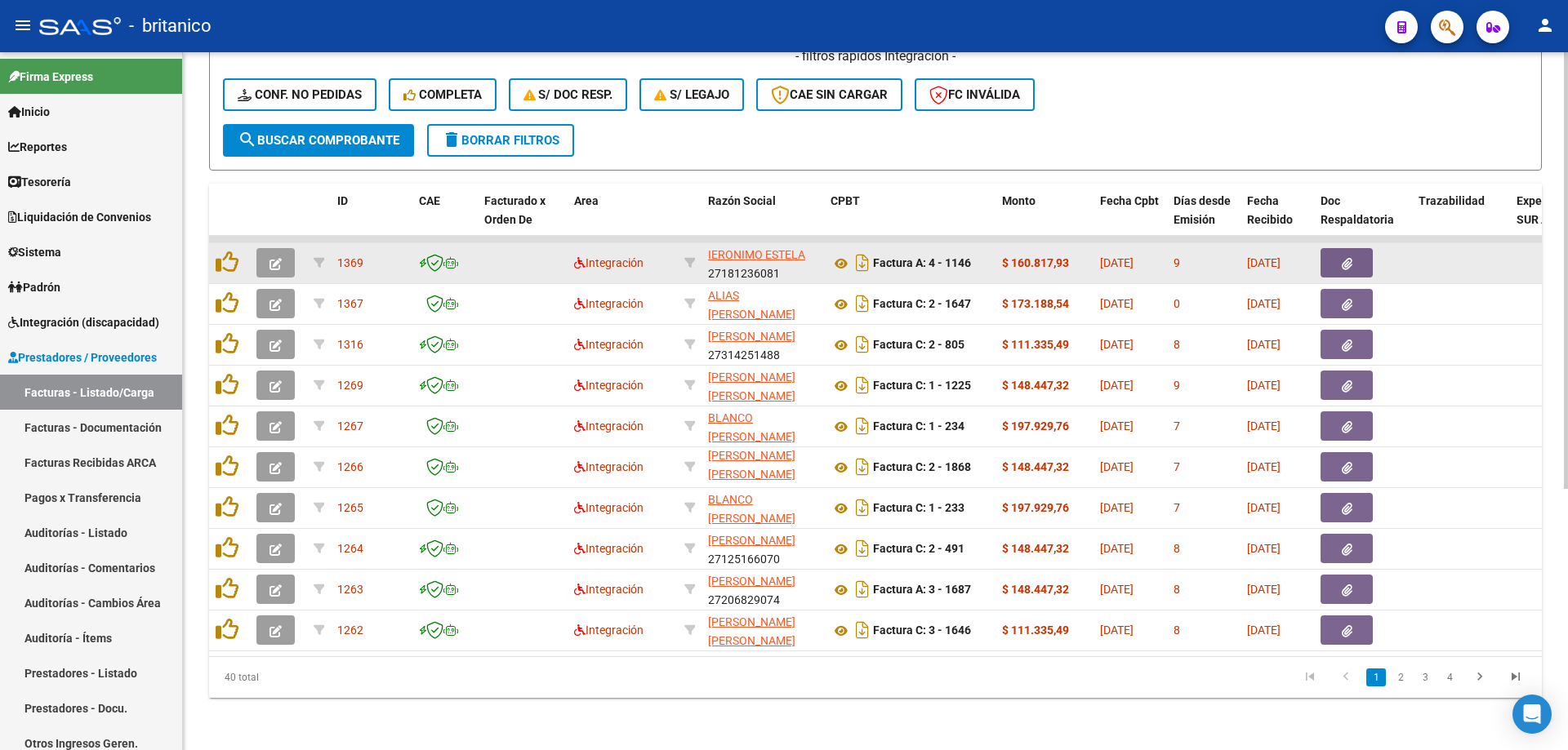
click at [1350, 258] on icon "button" at bounding box center [1347, 264] width 11 height 12
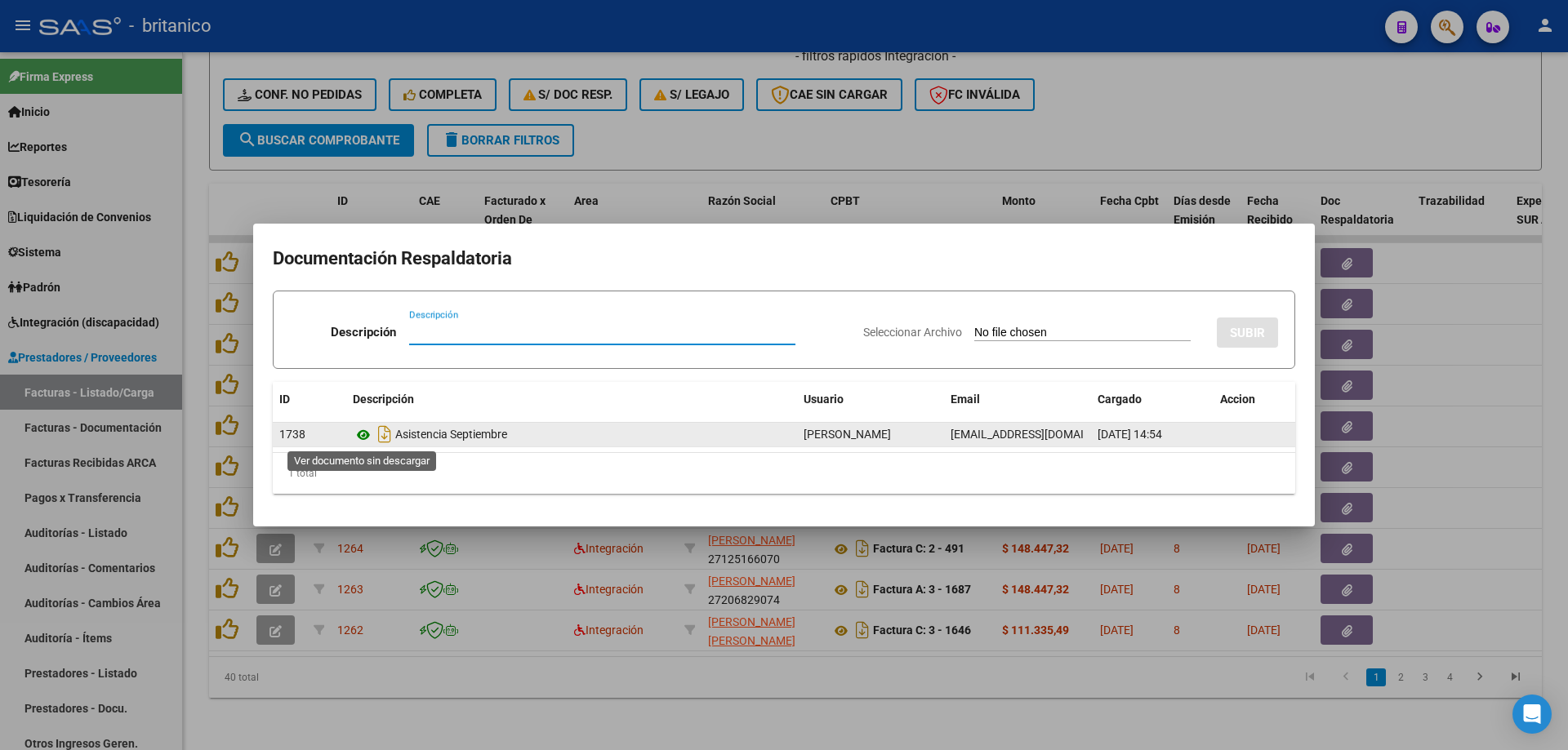
click at [362, 436] on icon at bounding box center [363, 435] width 21 height 19
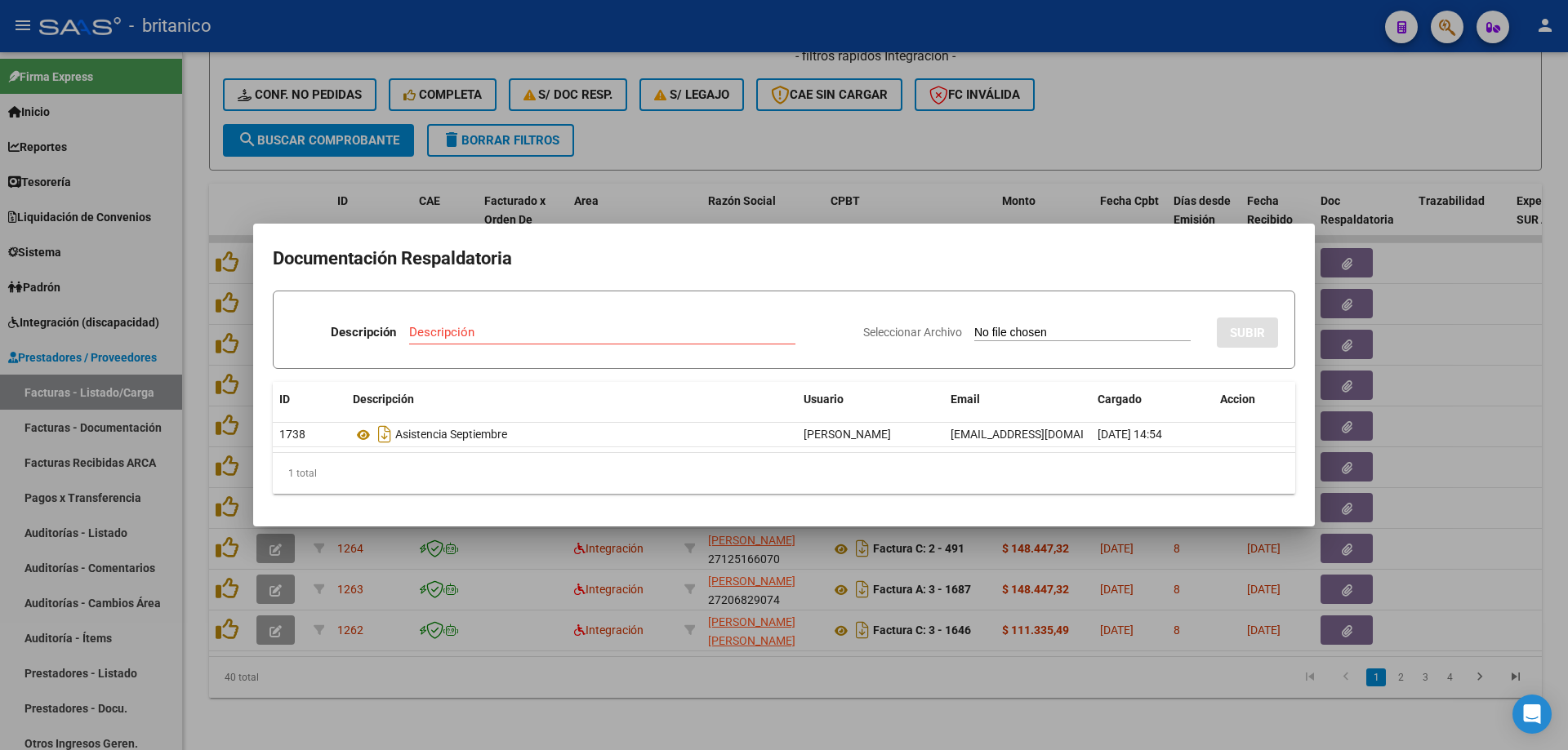
click at [1185, 117] on div at bounding box center [784, 375] width 1568 height 750
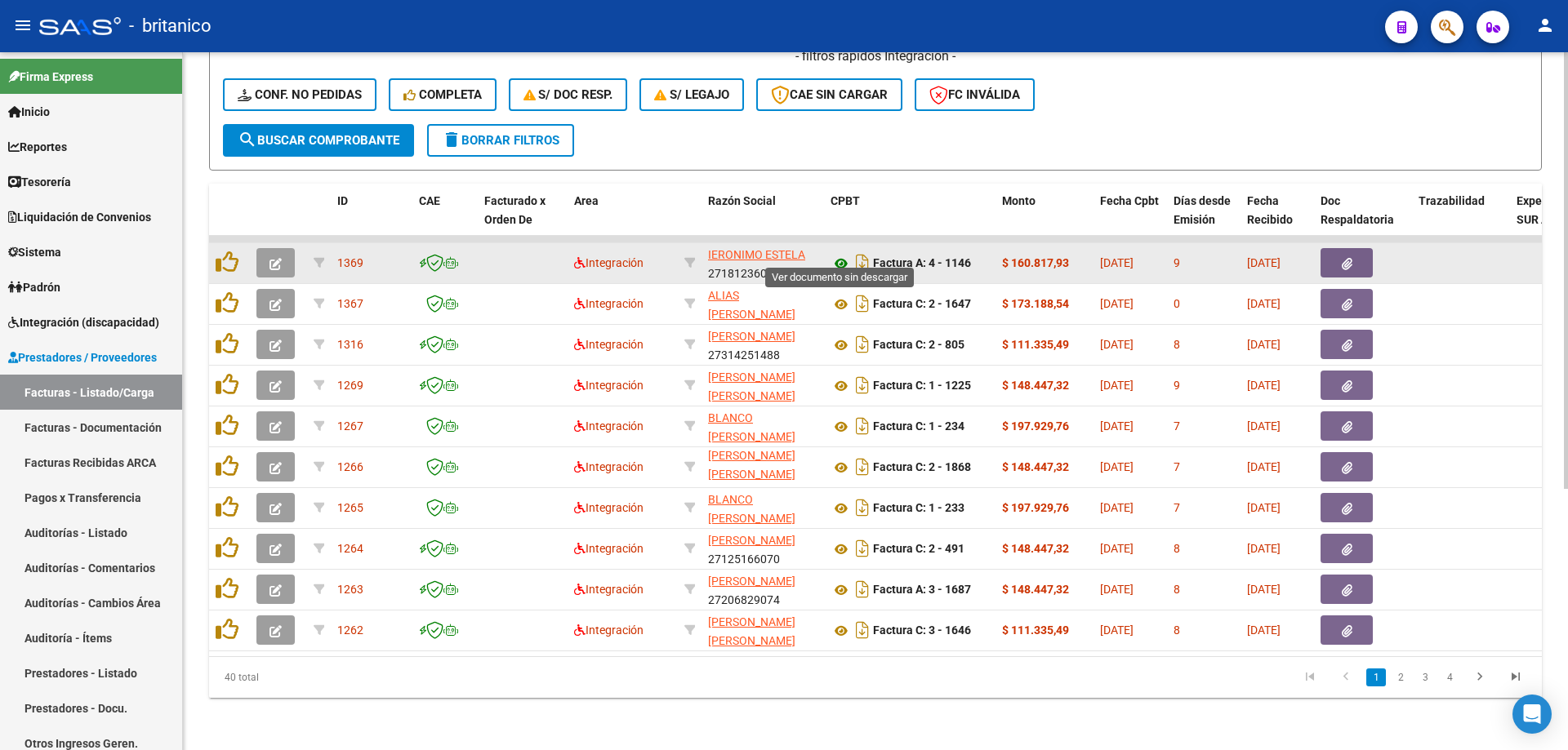
click at [843, 254] on icon at bounding box center [840, 263] width 21 height 19
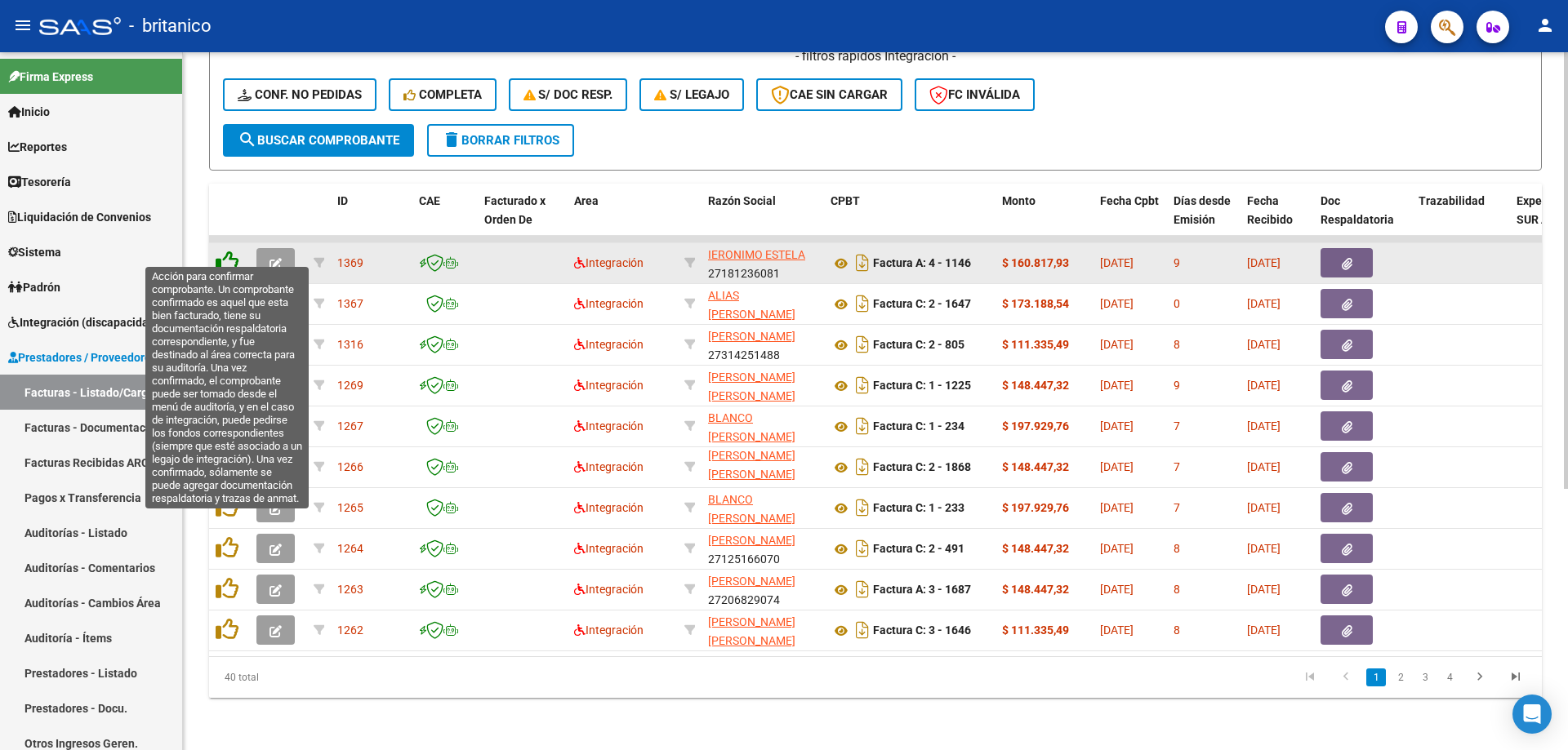
click at [222, 251] on icon at bounding box center [227, 262] width 23 height 23
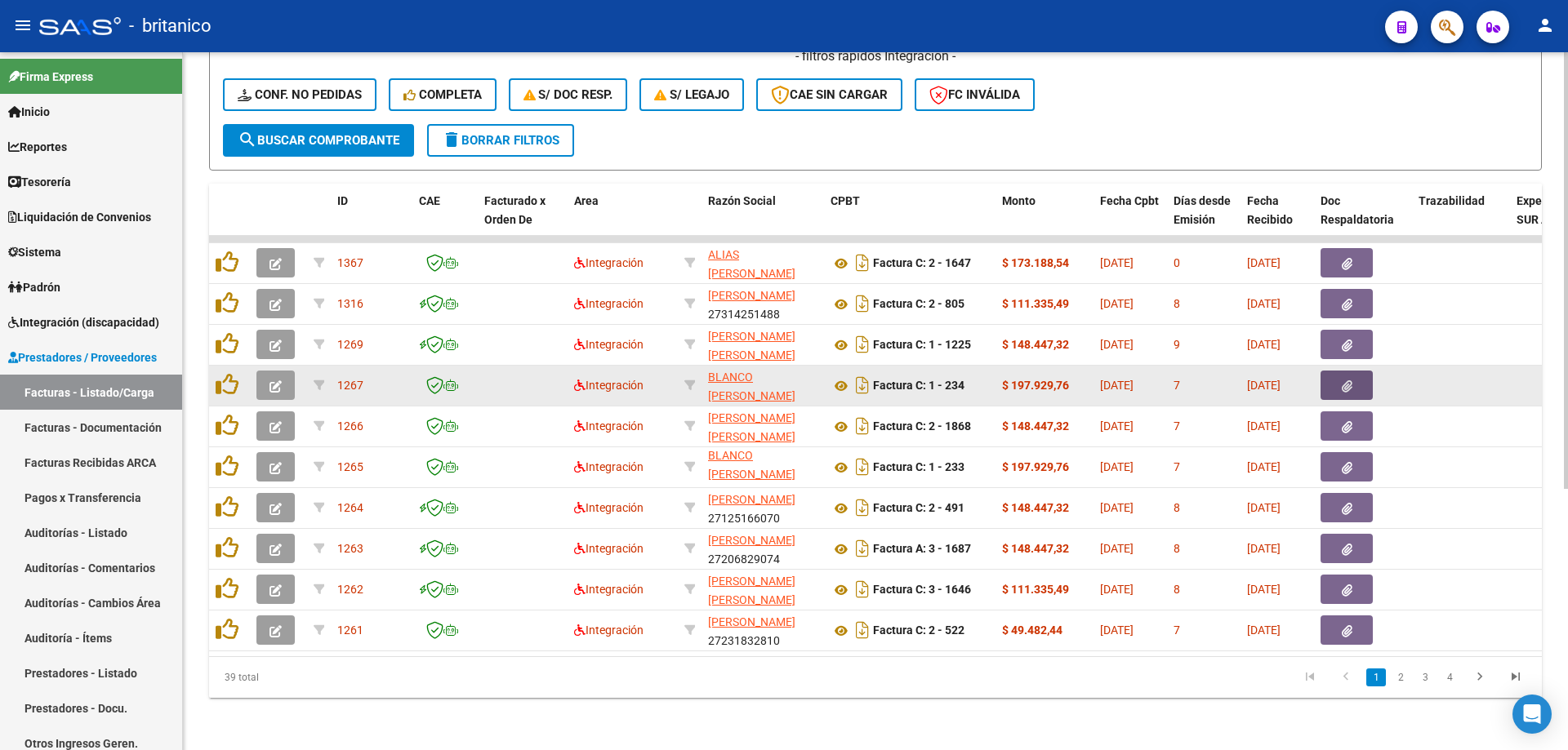
click at [1353, 370] on button "button" at bounding box center [1346, 385] width 52 height 29
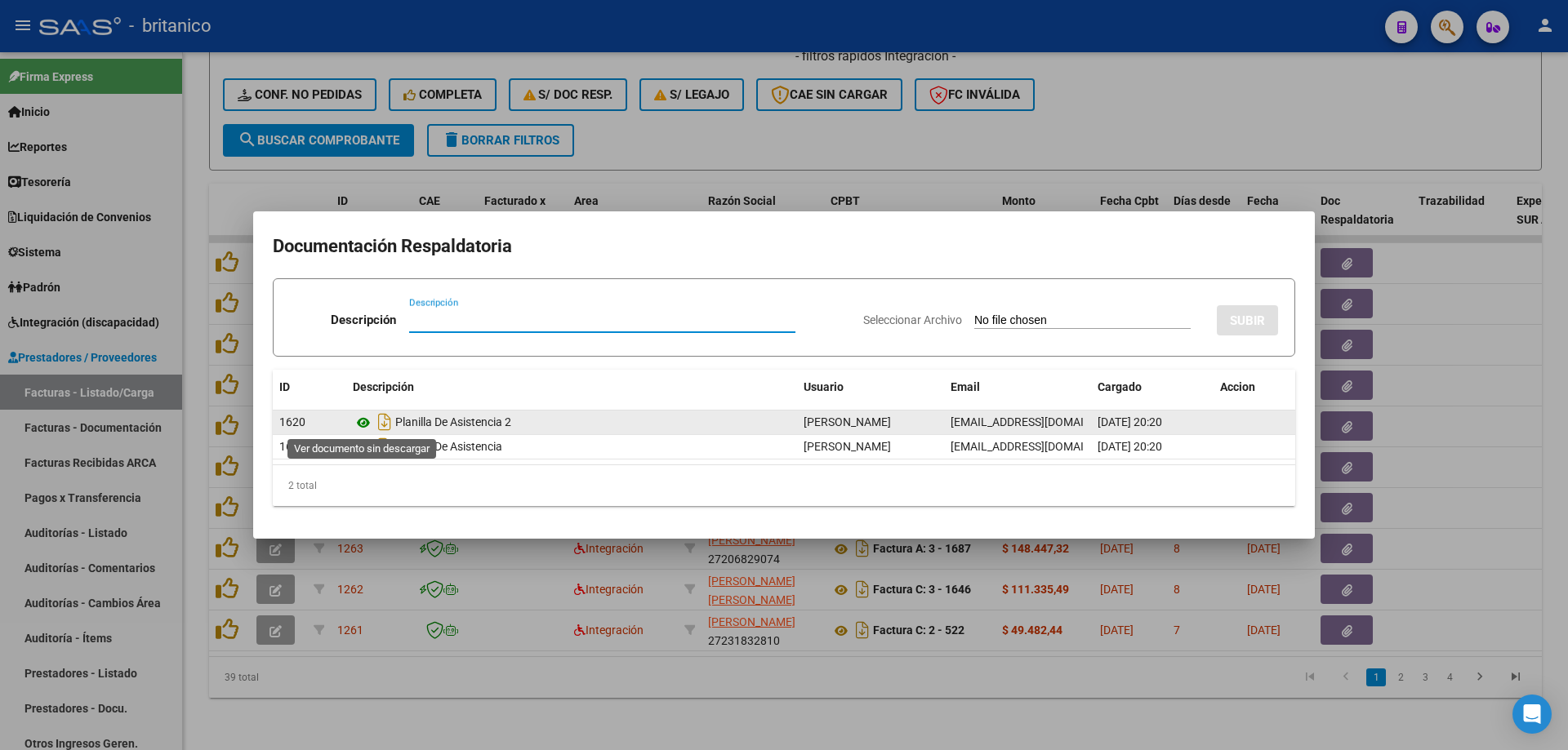
click at [364, 423] on icon at bounding box center [363, 423] width 21 height 19
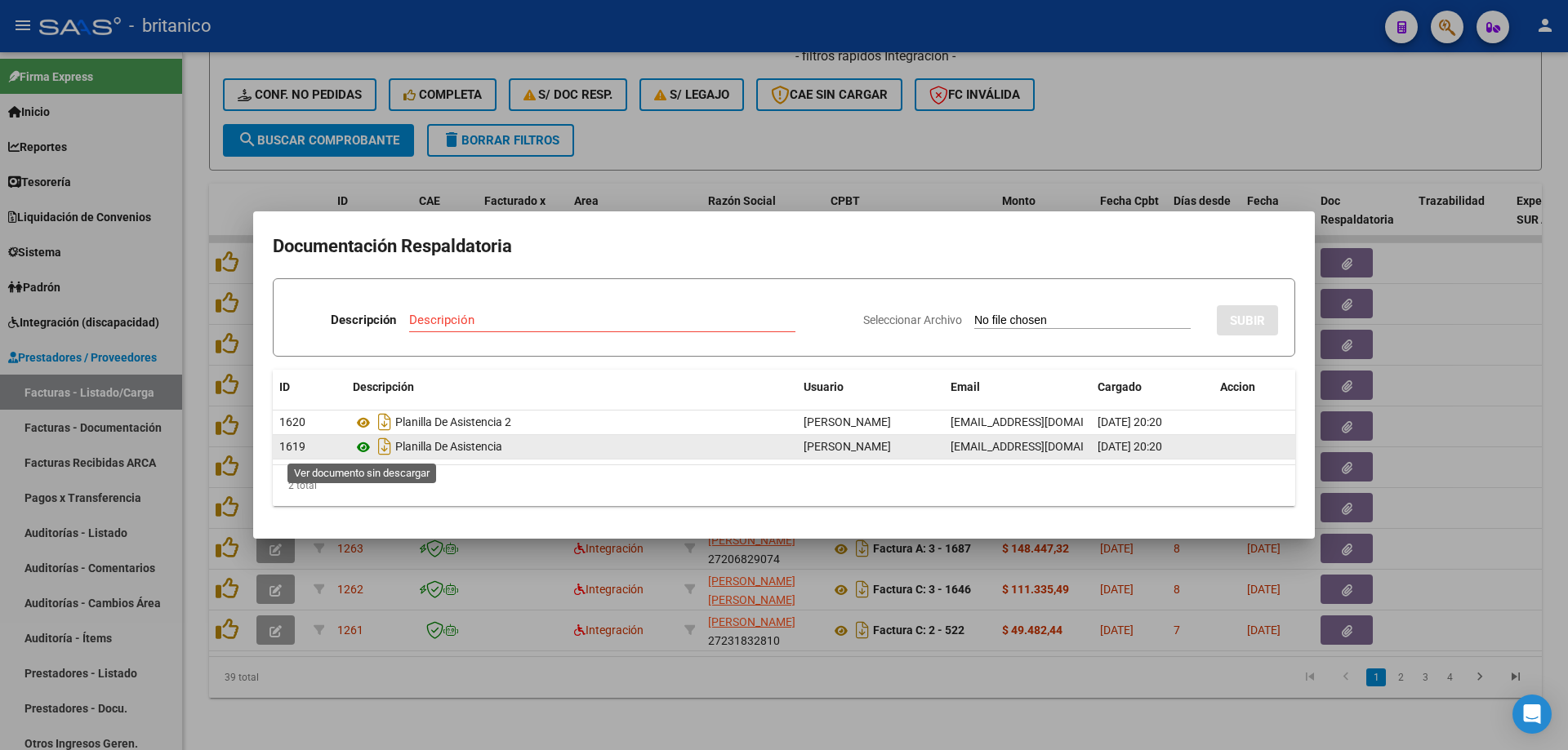
click at [370, 443] on icon at bounding box center [363, 447] width 21 height 19
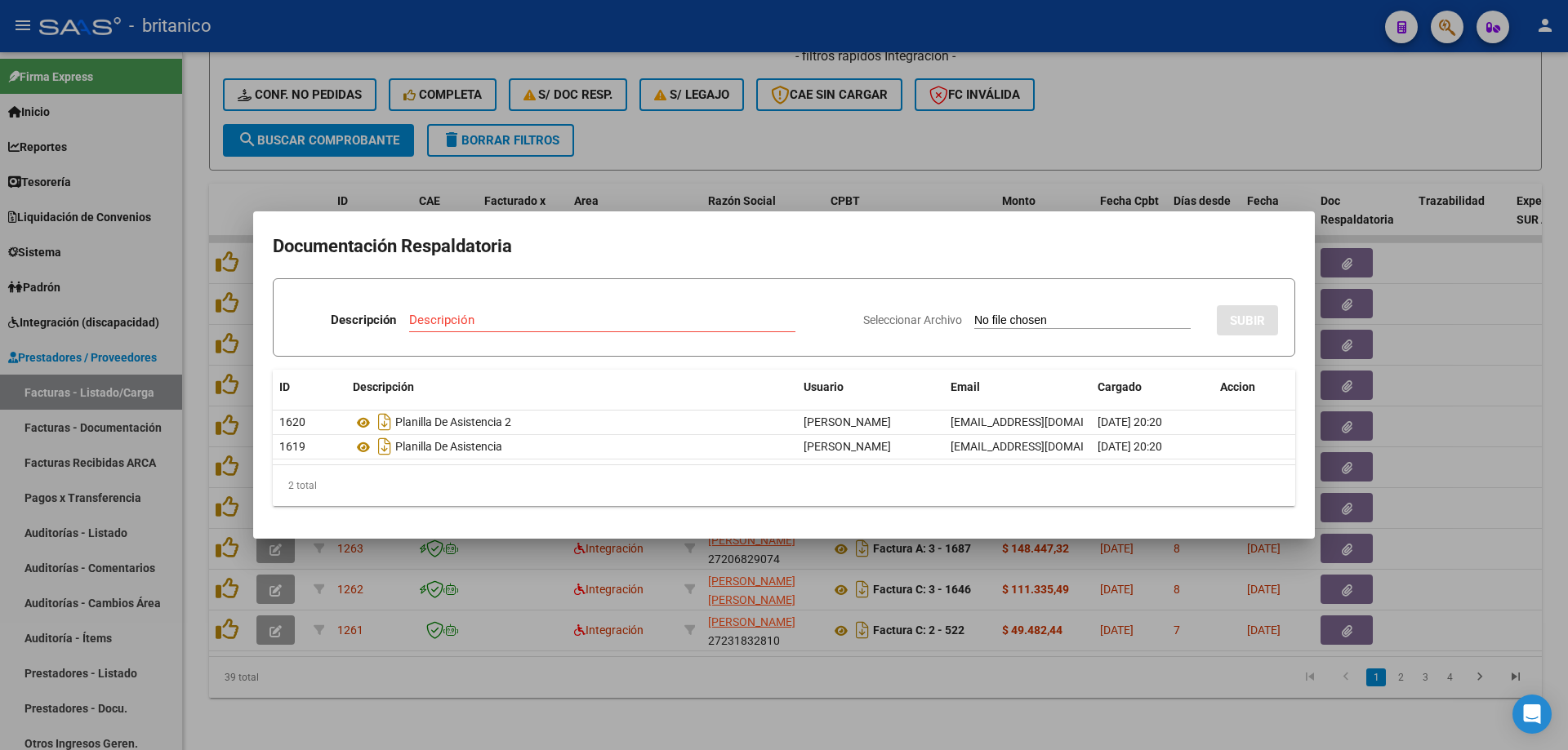
click at [824, 125] on div at bounding box center [784, 375] width 1568 height 750
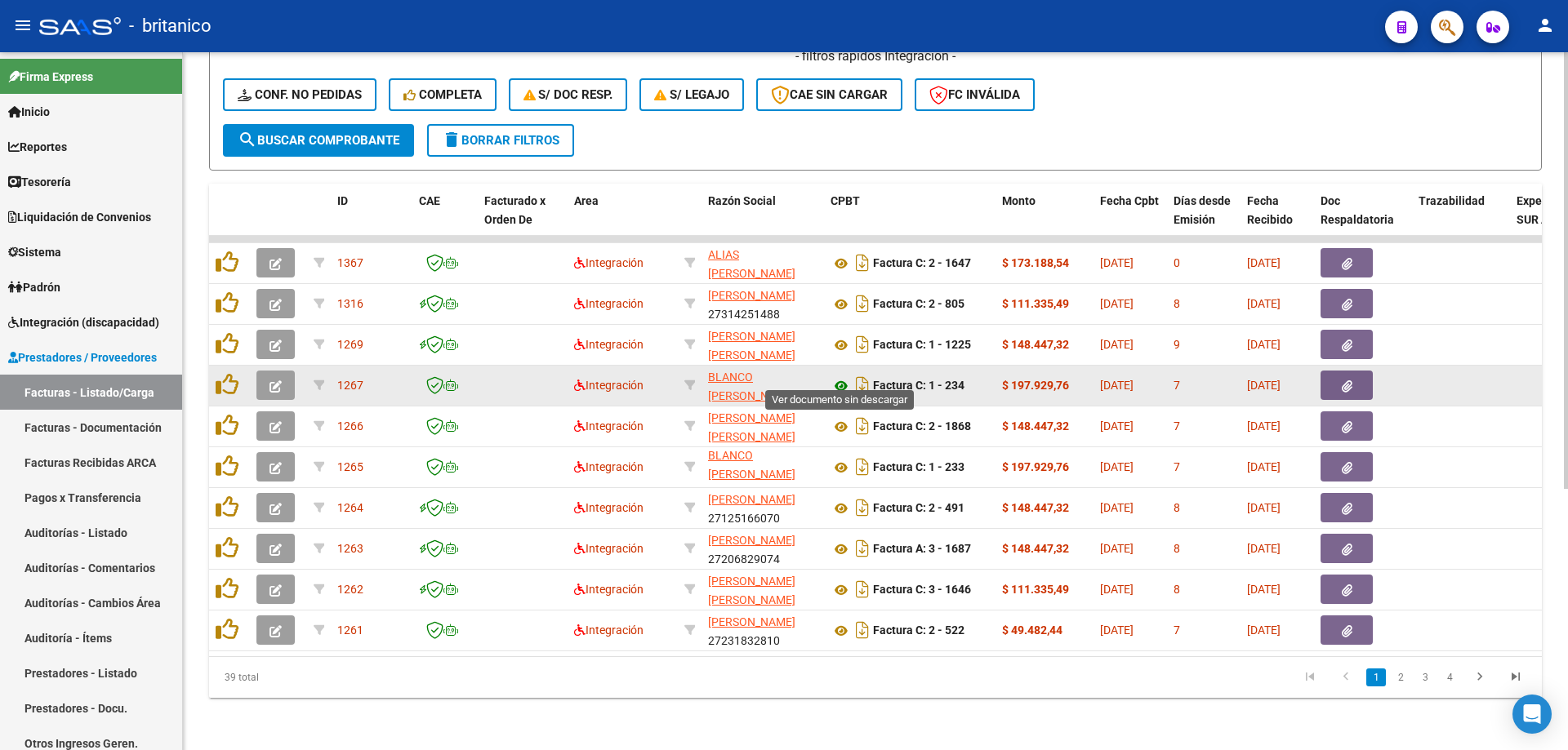
click at [840, 377] on icon at bounding box center [840, 386] width 21 height 19
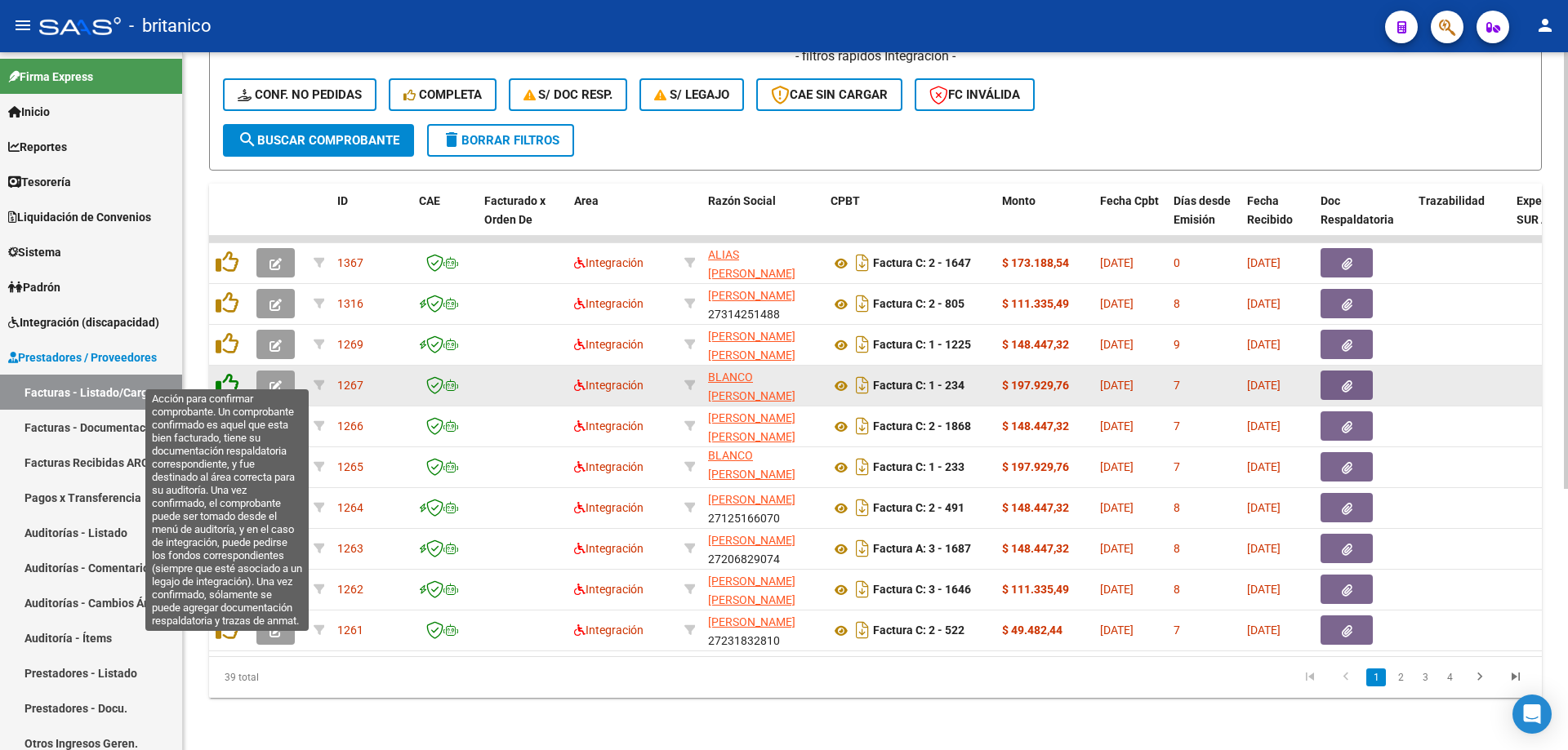
click at [229, 373] on icon at bounding box center [227, 384] width 23 height 23
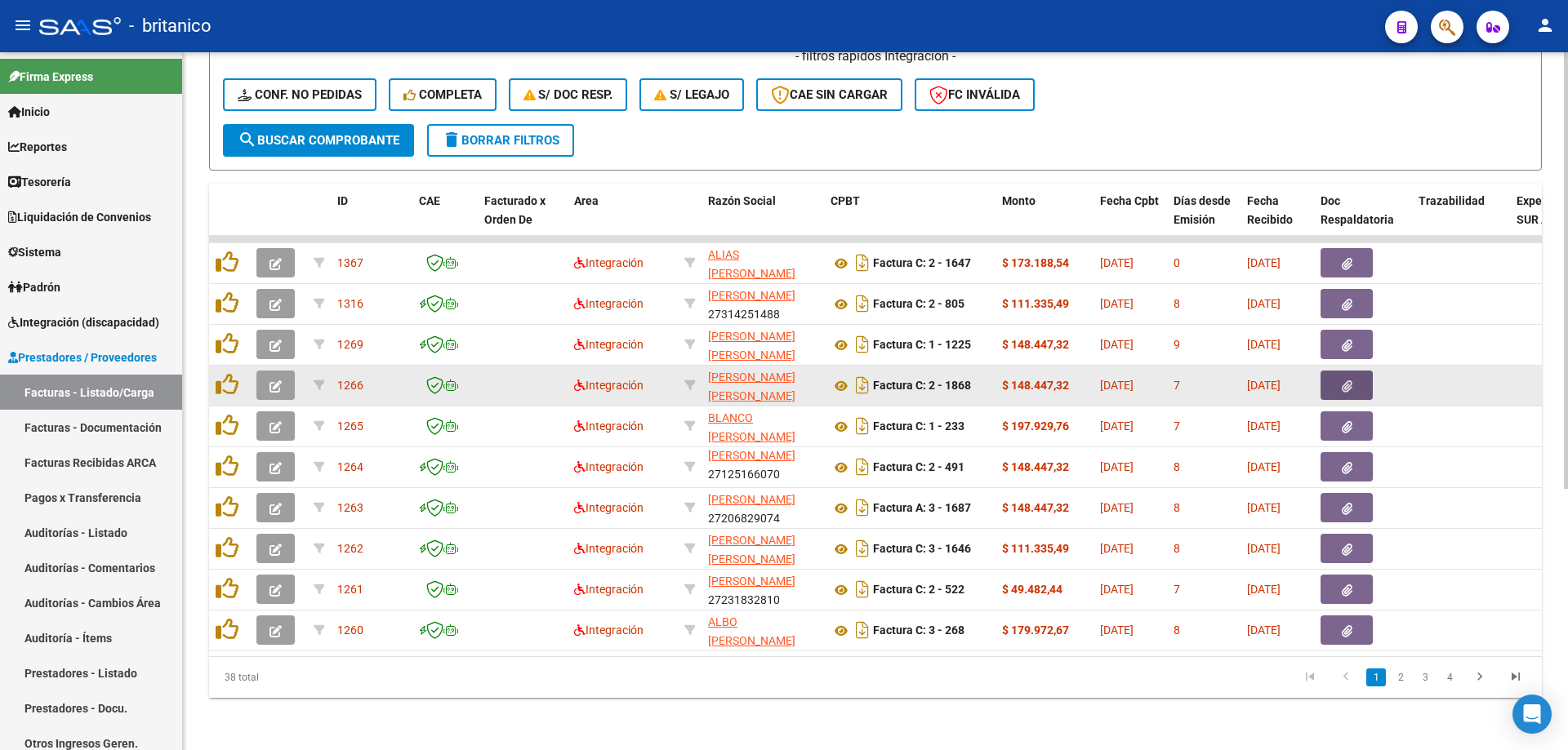
click at [1352, 370] on button "button" at bounding box center [1346, 385] width 52 height 29
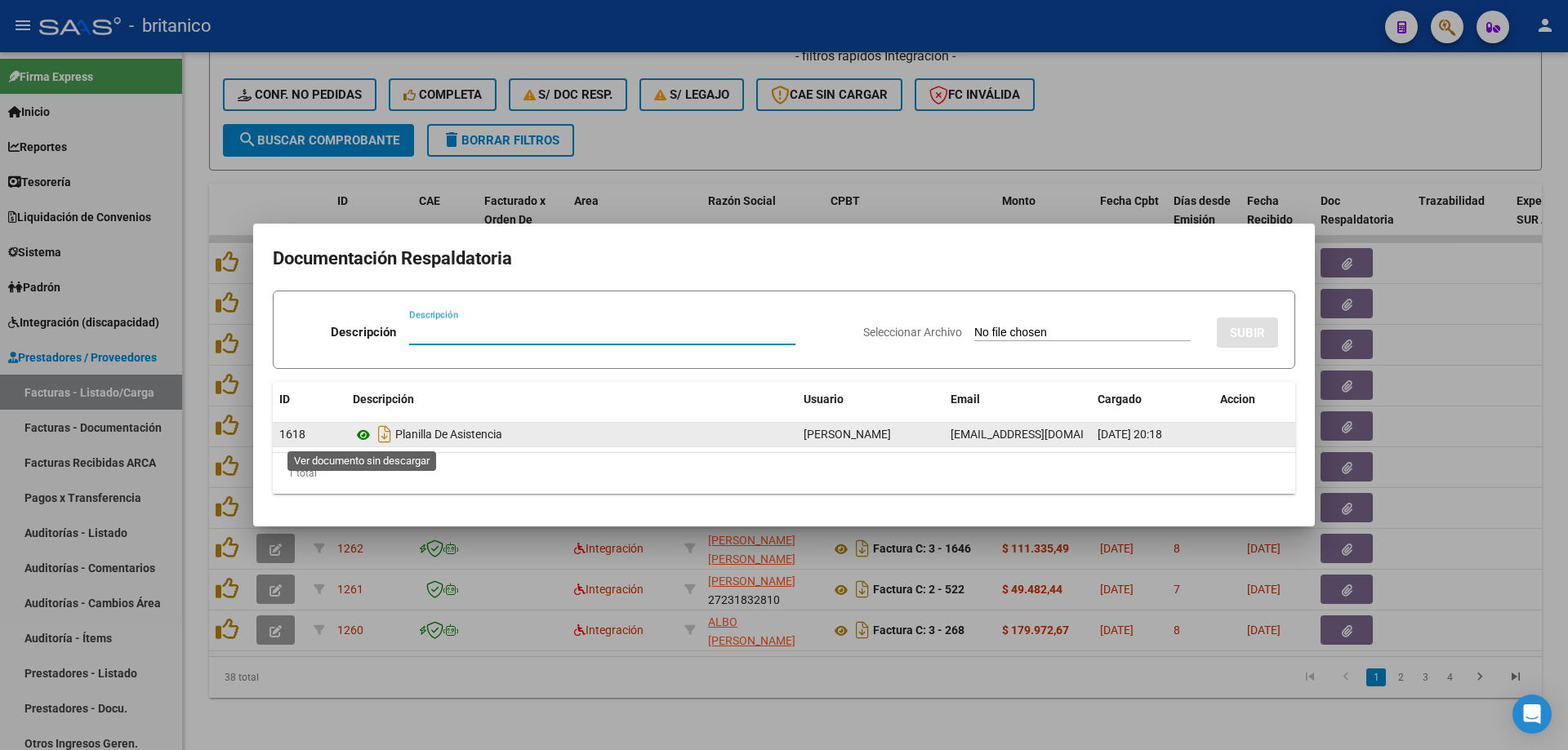
click at [358, 437] on icon at bounding box center [363, 435] width 21 height 19
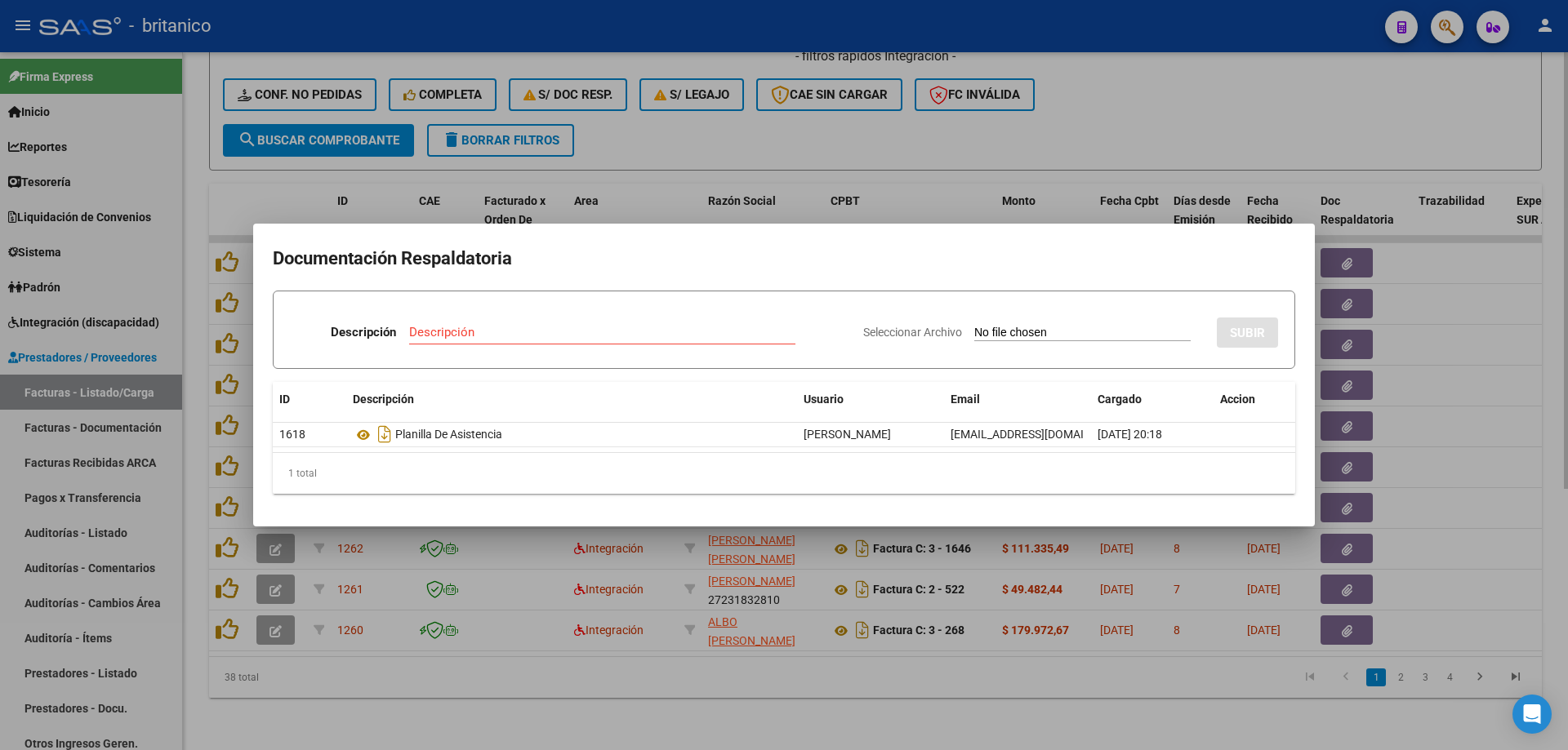
click at [1050, 140] on div at bounding box center [784, 375] width 1568 height 750
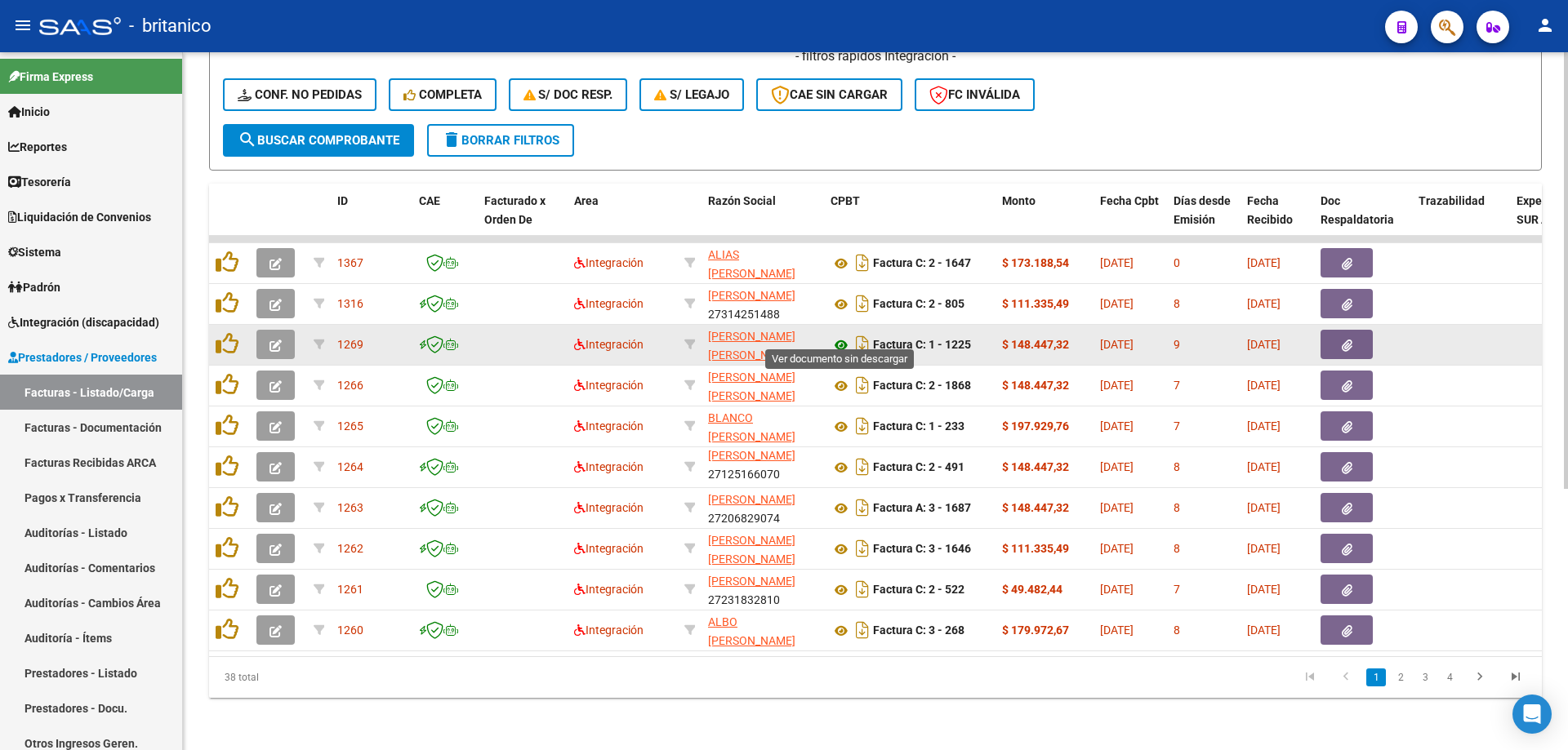
click at [837, 335] on icon at bounding box center [840, 345] width 21 height 19
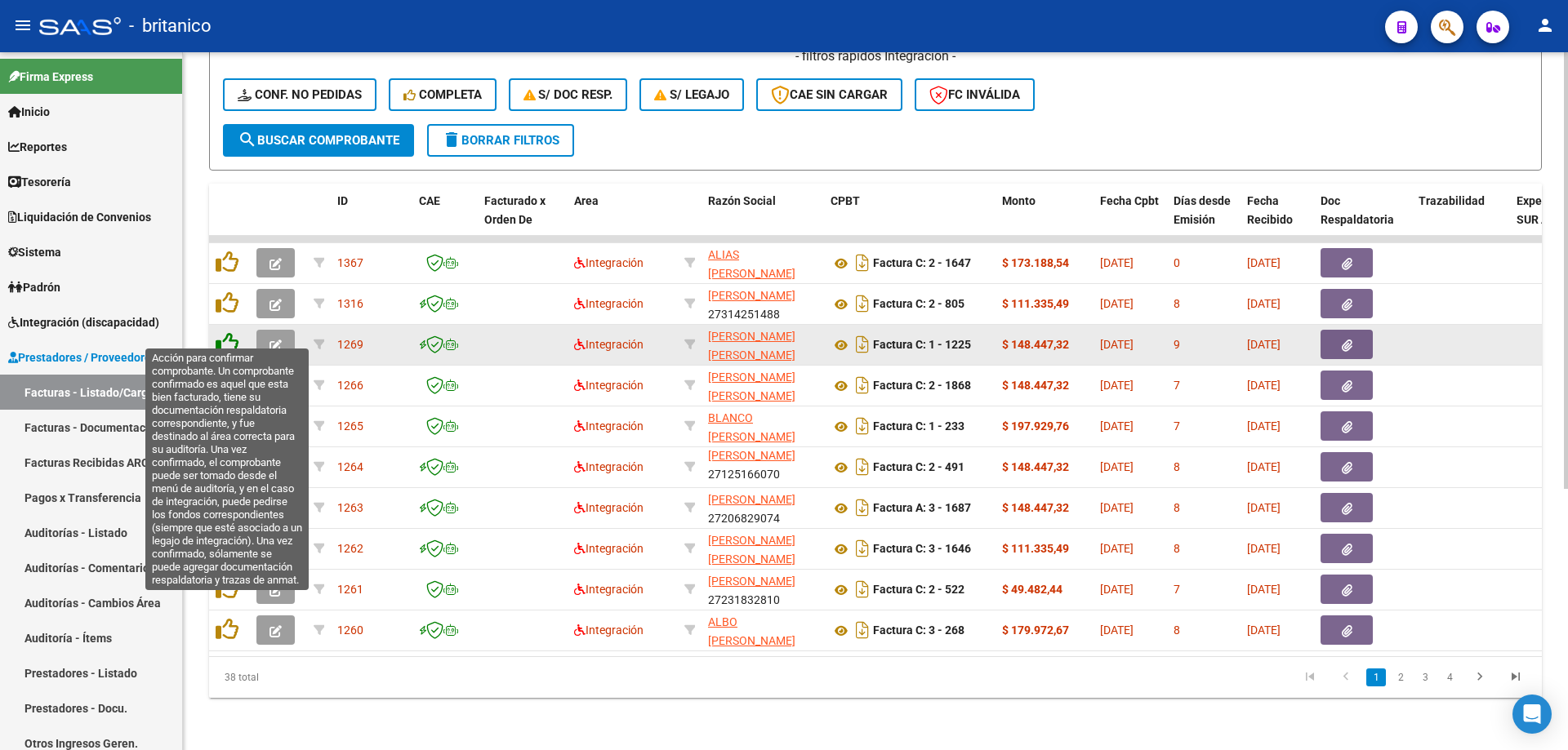
click at [234, 333] on icon at bounding box center [227, 344] width 23 height 23
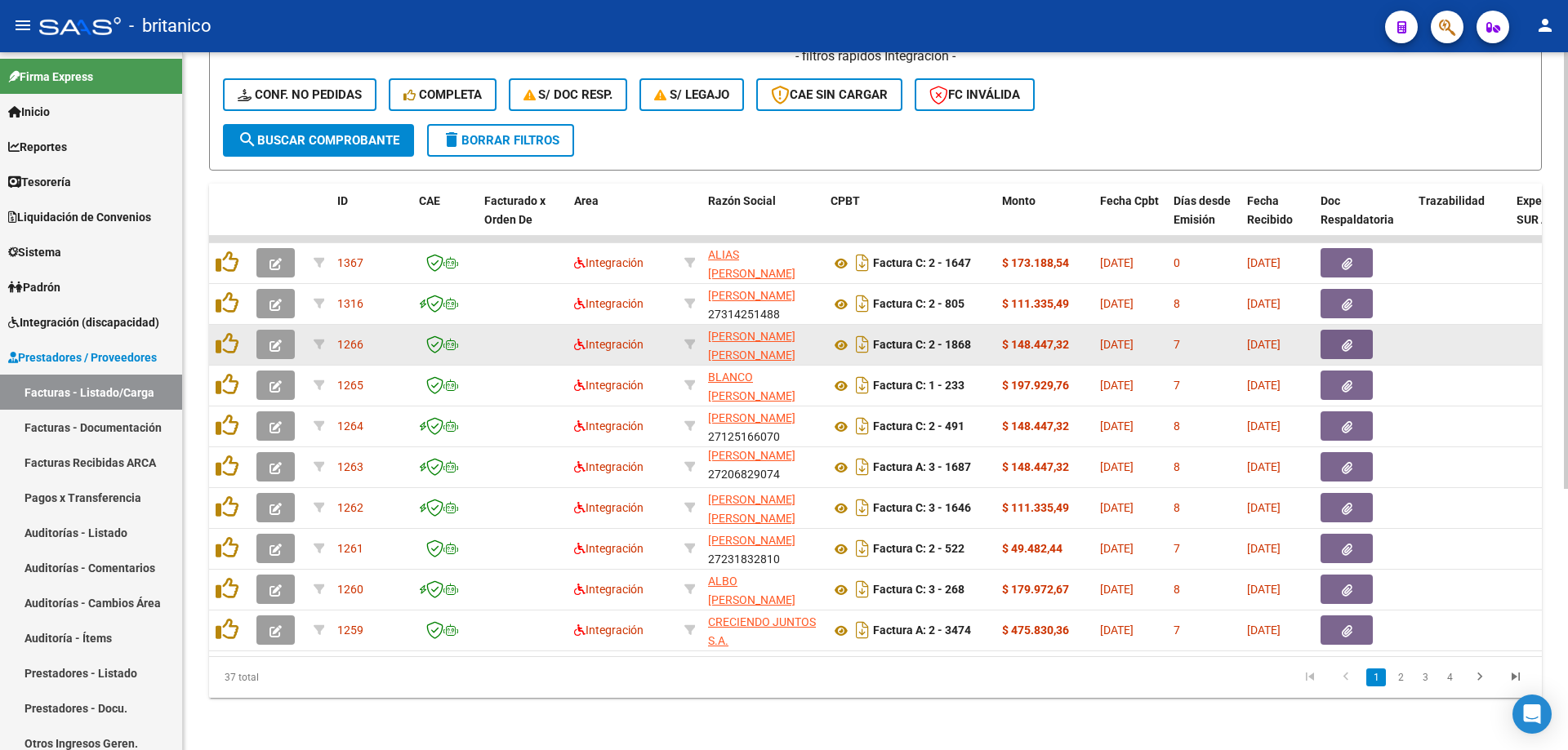
click at [1356, 335] on button "button" at bounding box center [1346, 345] width 52 height 29
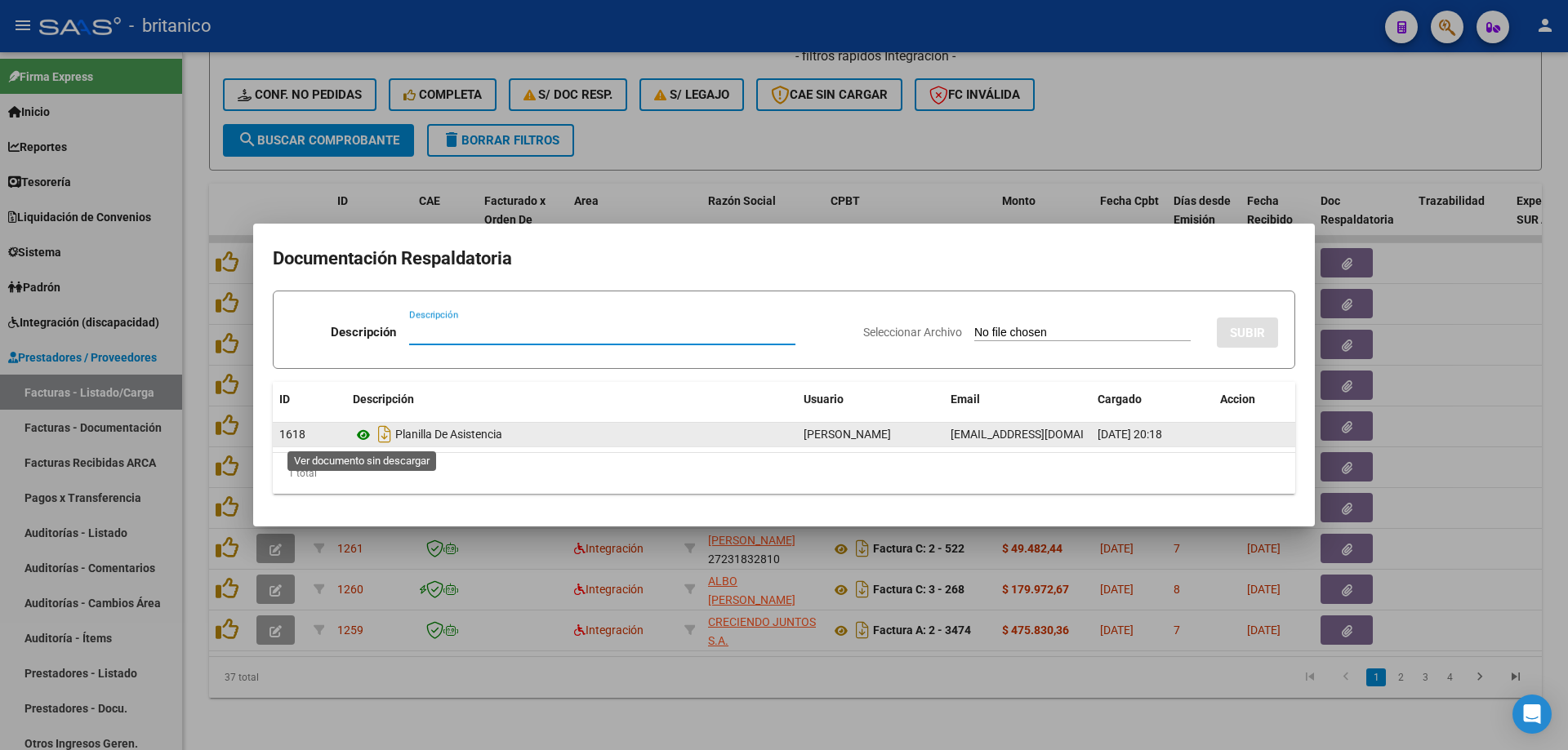
click at [359, 432] on icon at bounding box center [363, 435] width 21 height 19
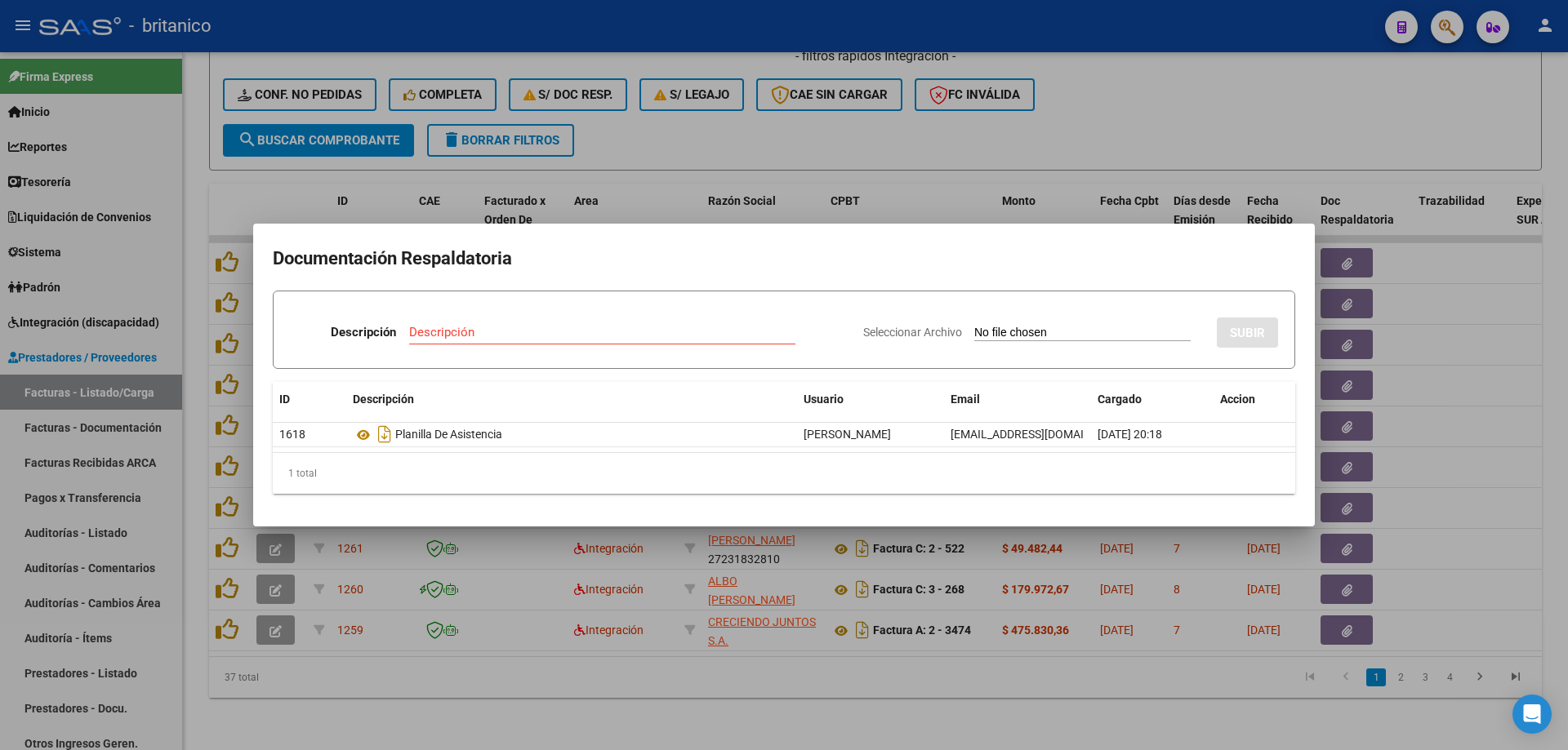
click at [861, 129] on div at bounding box center [784, 375] width 1568 height 750
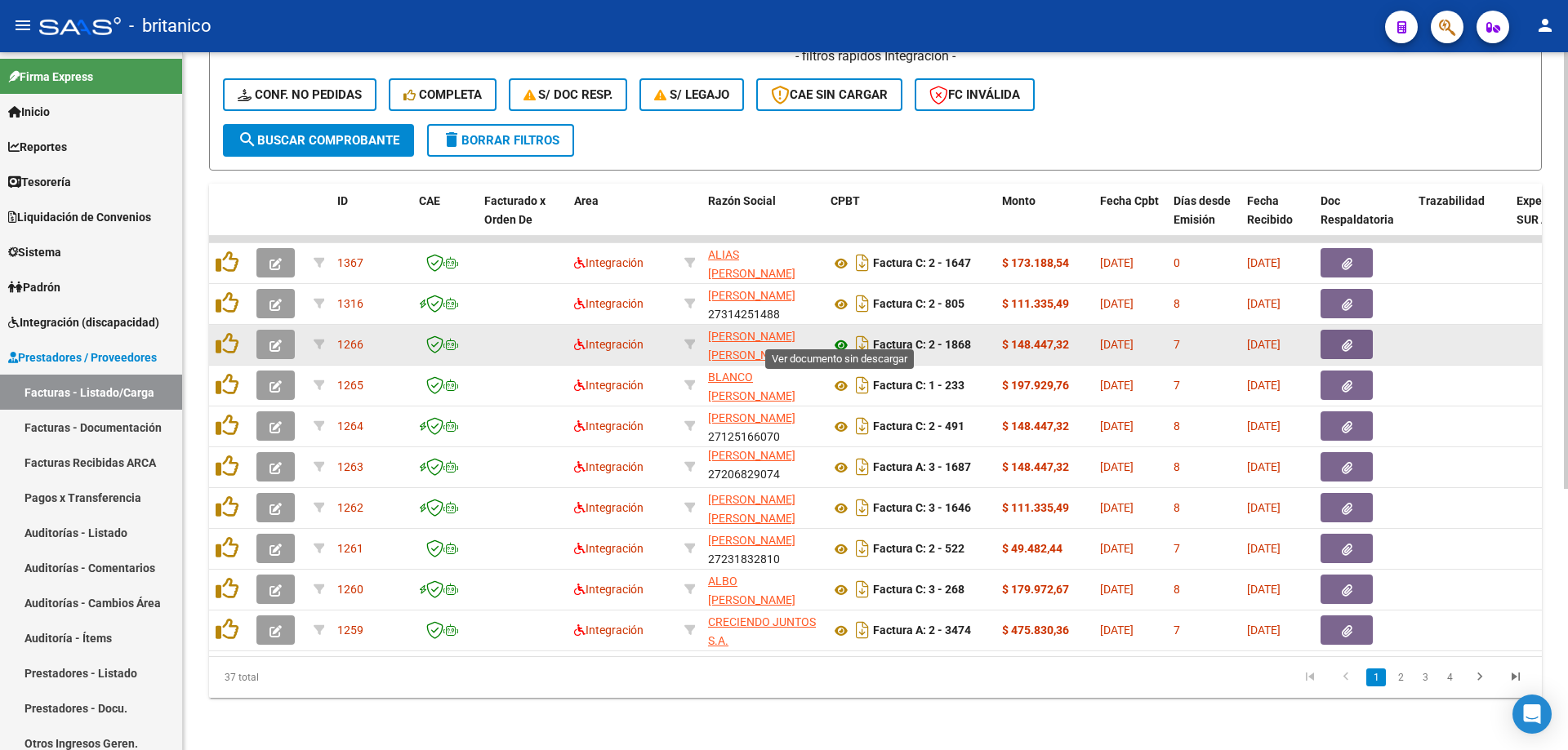
click at [837, 335] on icon at bounding box center [840, 345] width 21 height 19
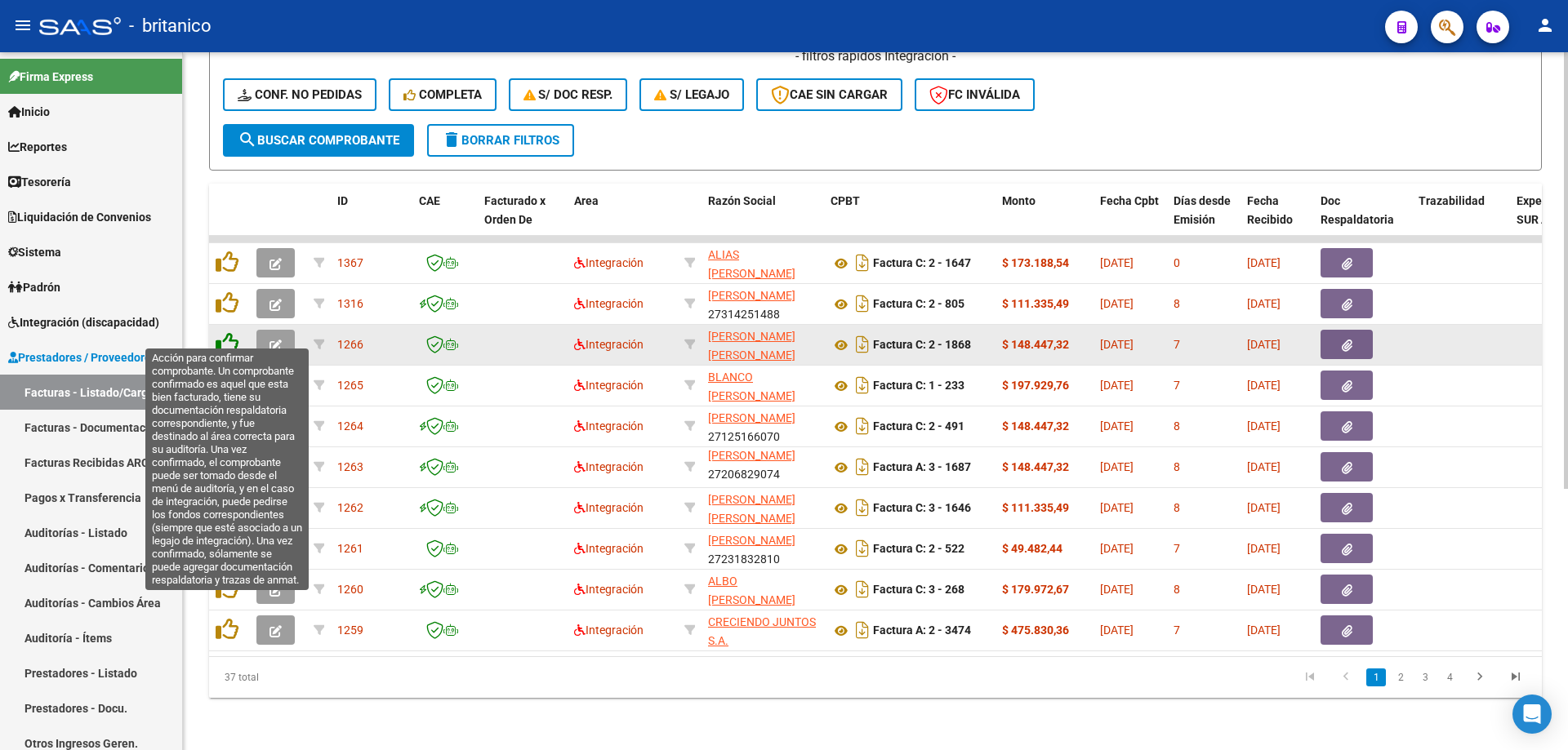
click at [234, 333] on icon at bounding box center [227, 344] width 23 height 23
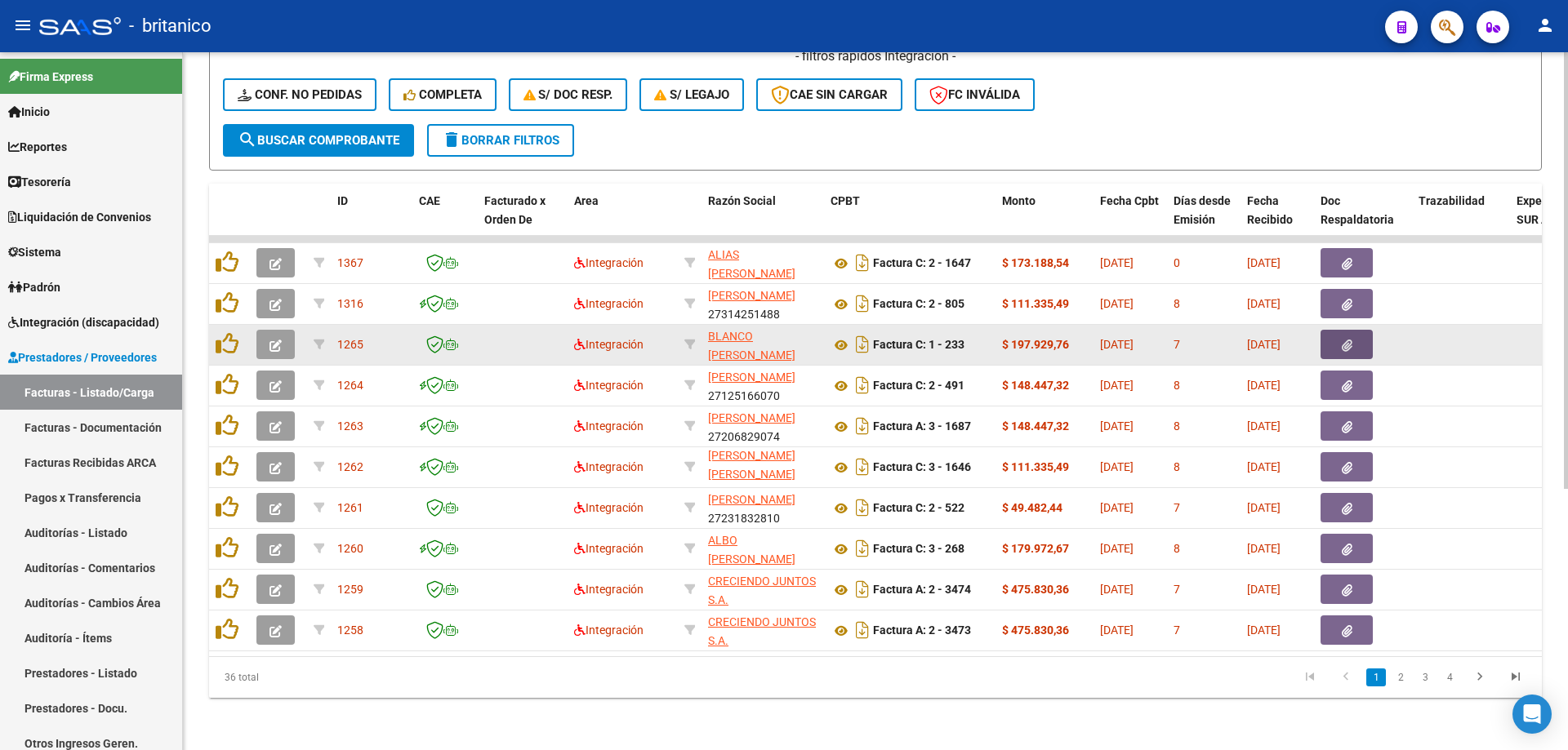
click at [1353, 340] on button "button" at bounding box center [1346, 345] width 52 height 29
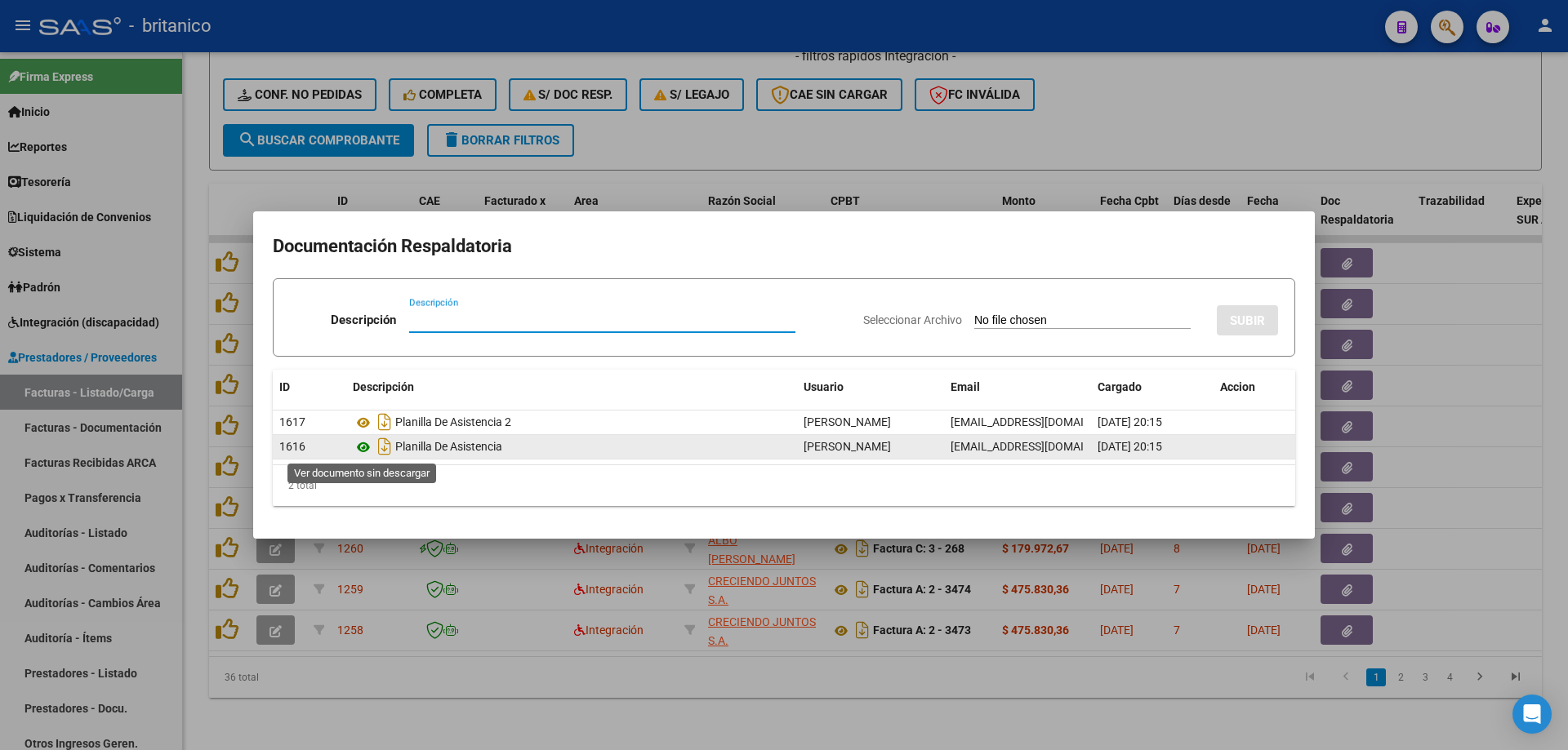
click at [362, 449] on icon at bounding box center [363, 447] width 21 height 19
click at [356, 445] on icon at bounding box center [363, 447] width 21 height 19
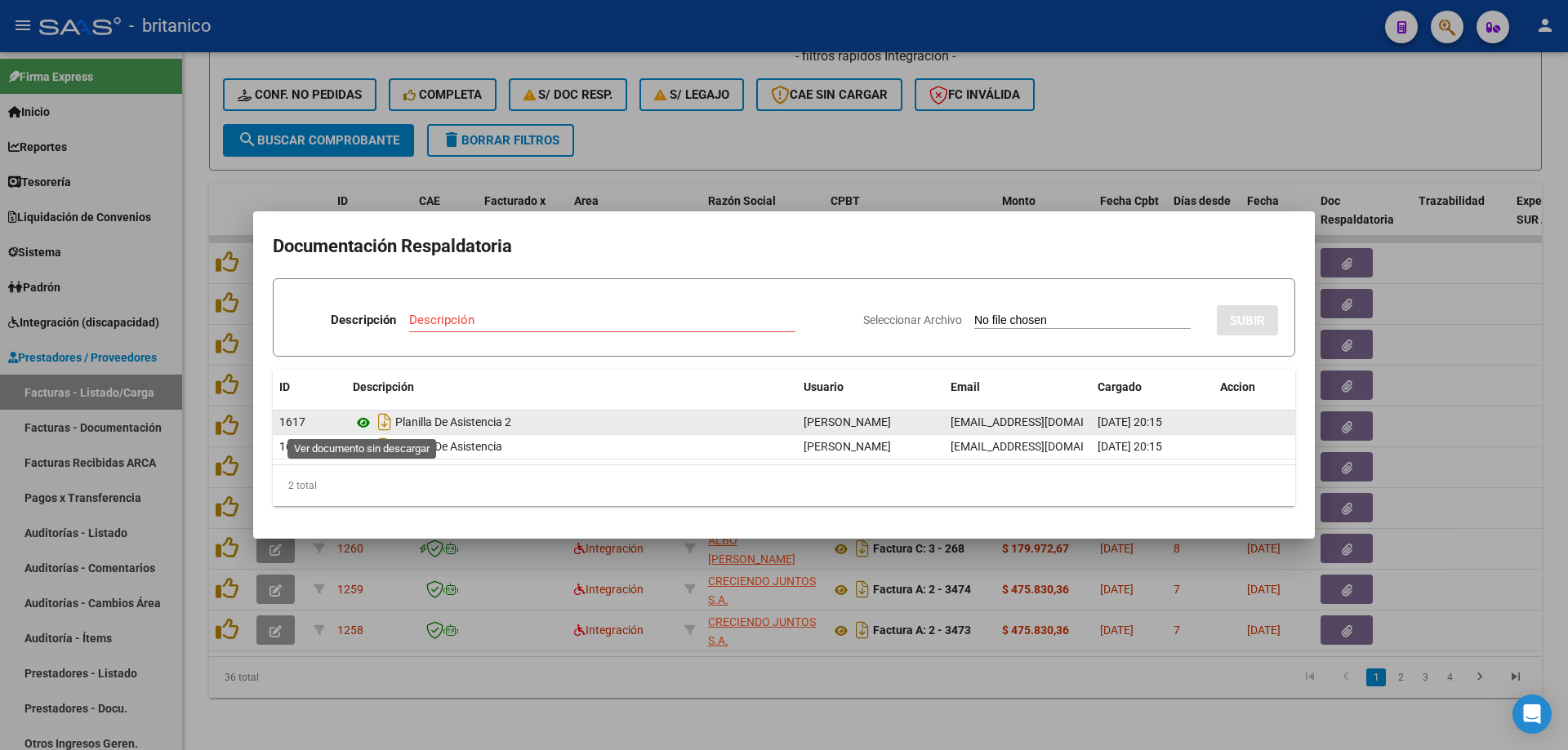
click at [367, 416] on icon at bounding box center [363, 423] width 21 height 19
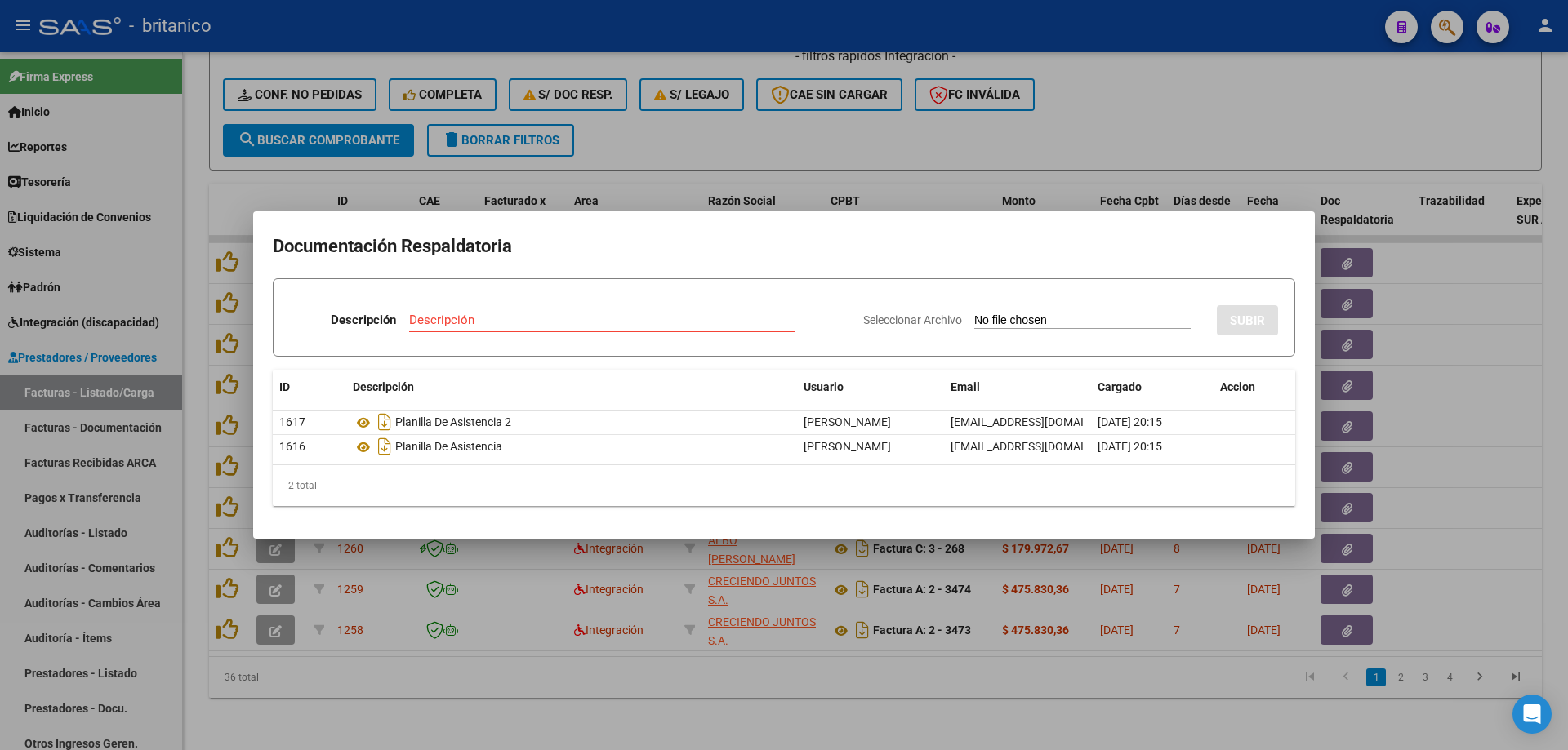
click at [1033, 142] on div at bounding box center [784, 375] width 1568 height 750
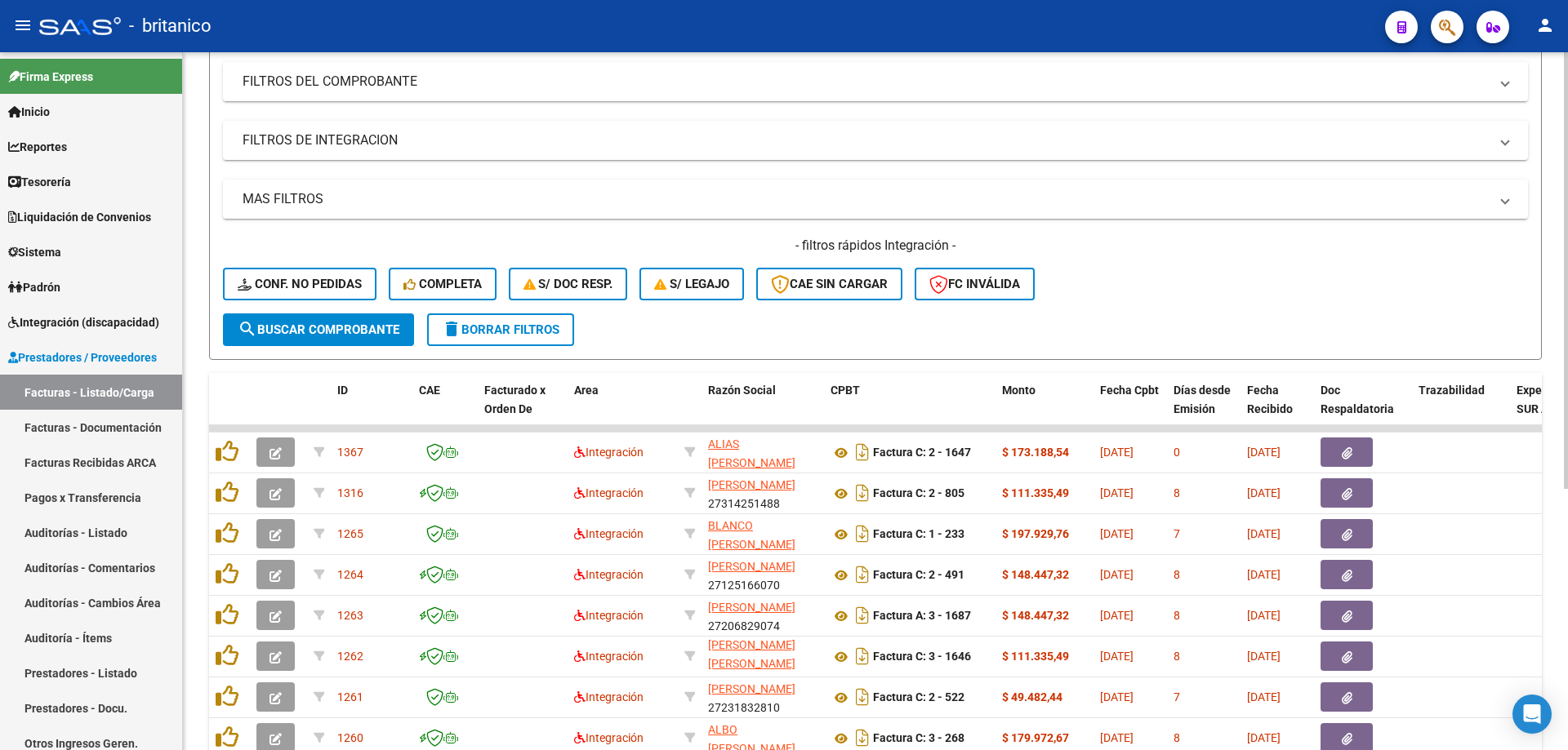
scroll to position [172, 0]
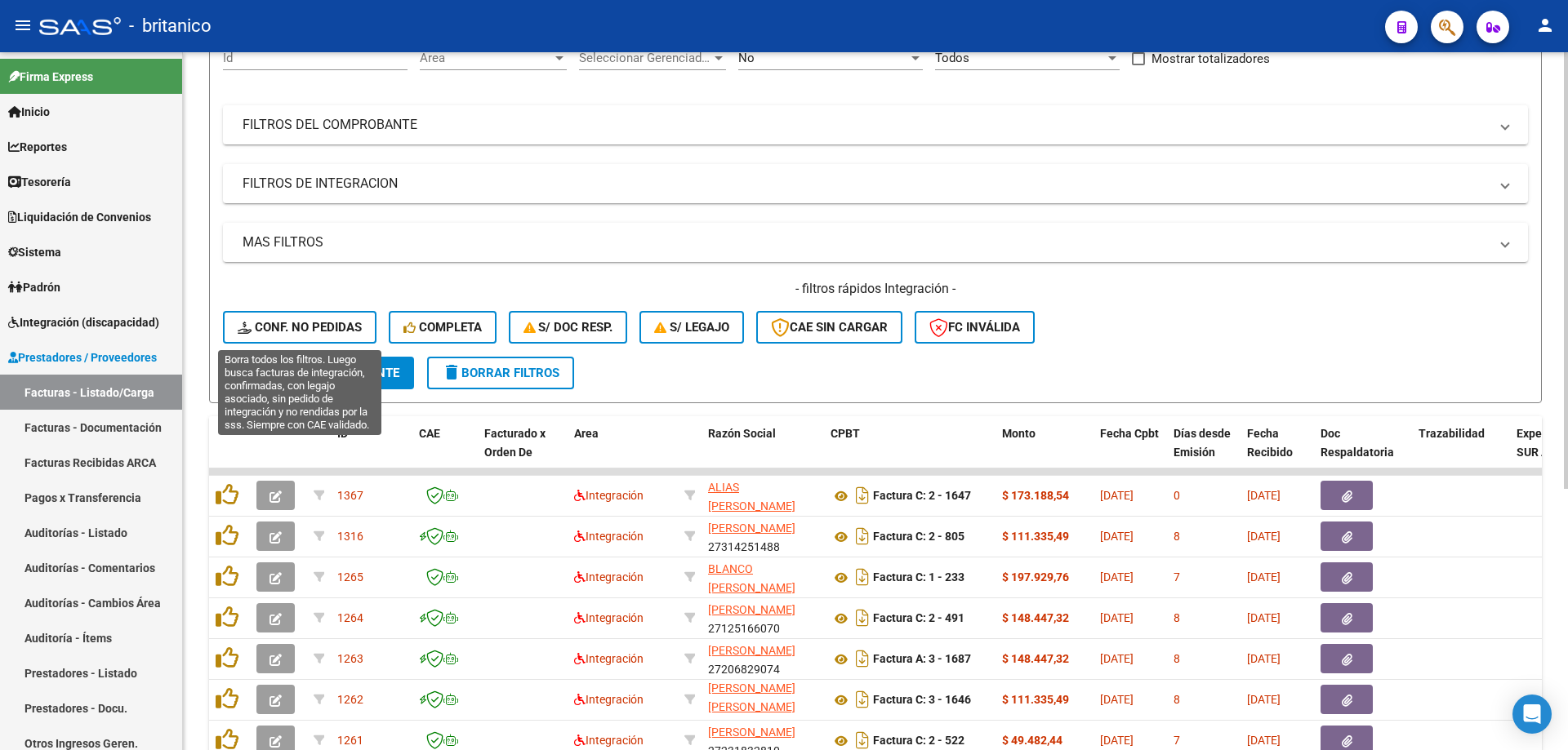
click at [273, 318] on button "Conf. no pedidas" at bounding box center [300, 327] width 153 height 33
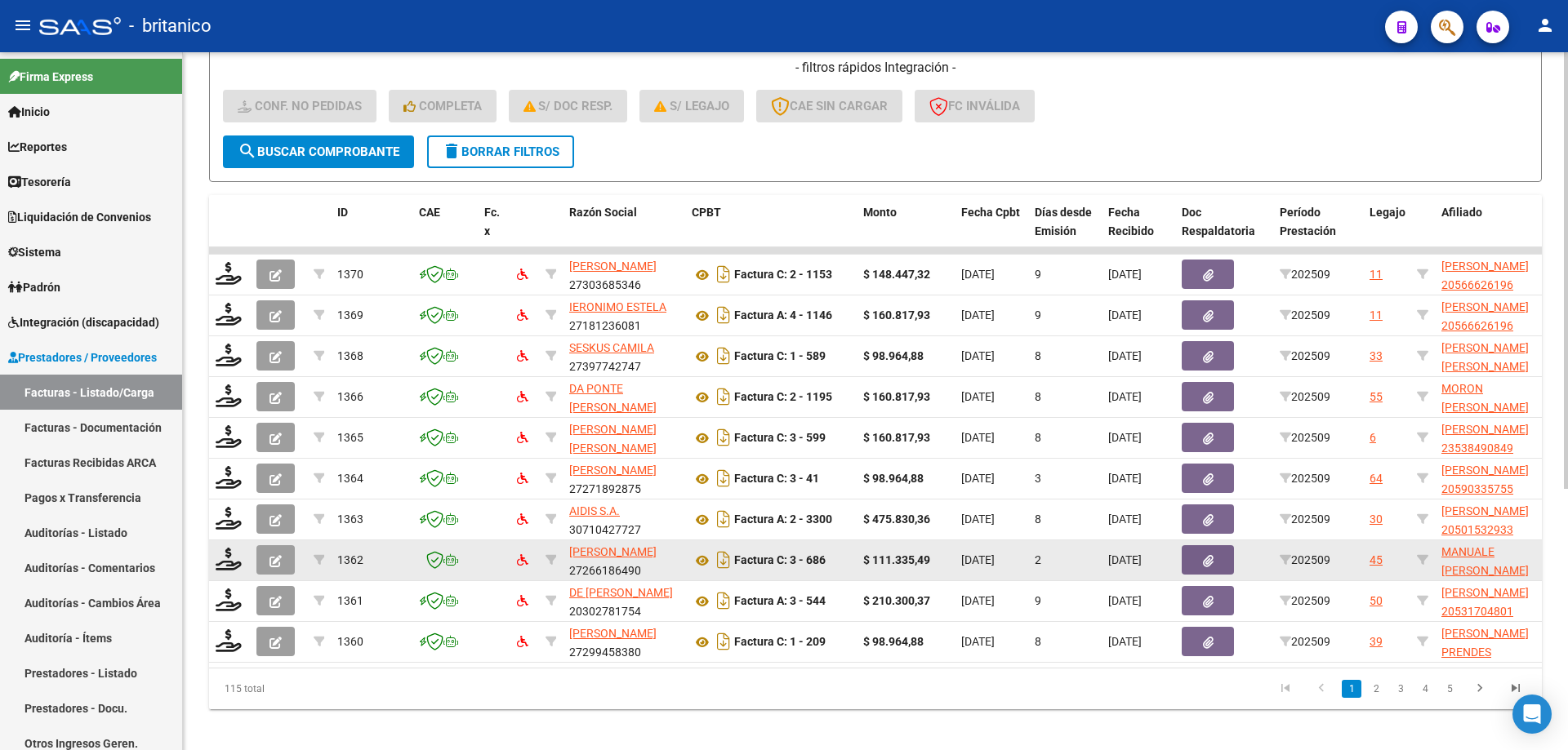
scroll to position [417, 0]
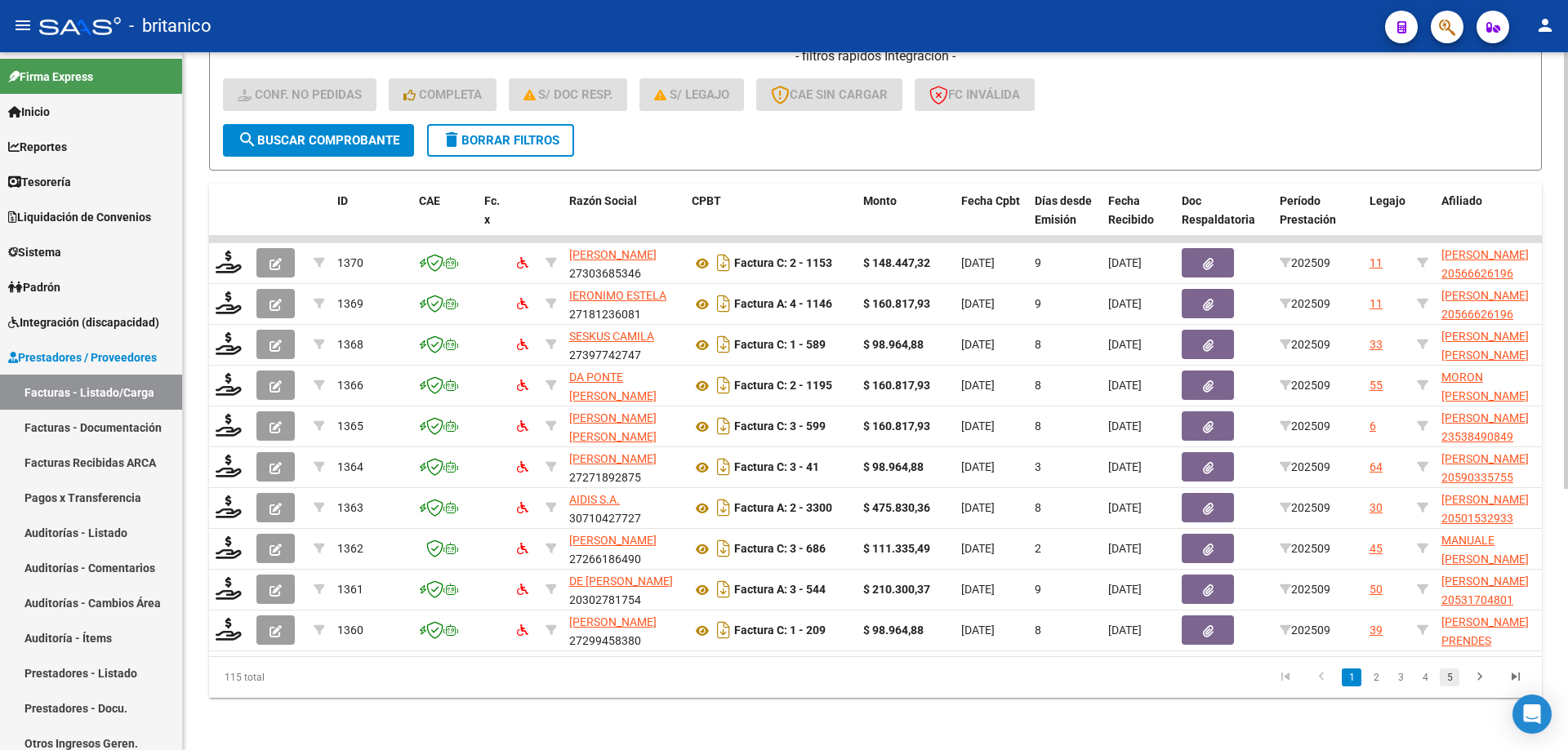
click at [1456, 674] on link "5" at bounding box center [1449, 678] width 19 height 18
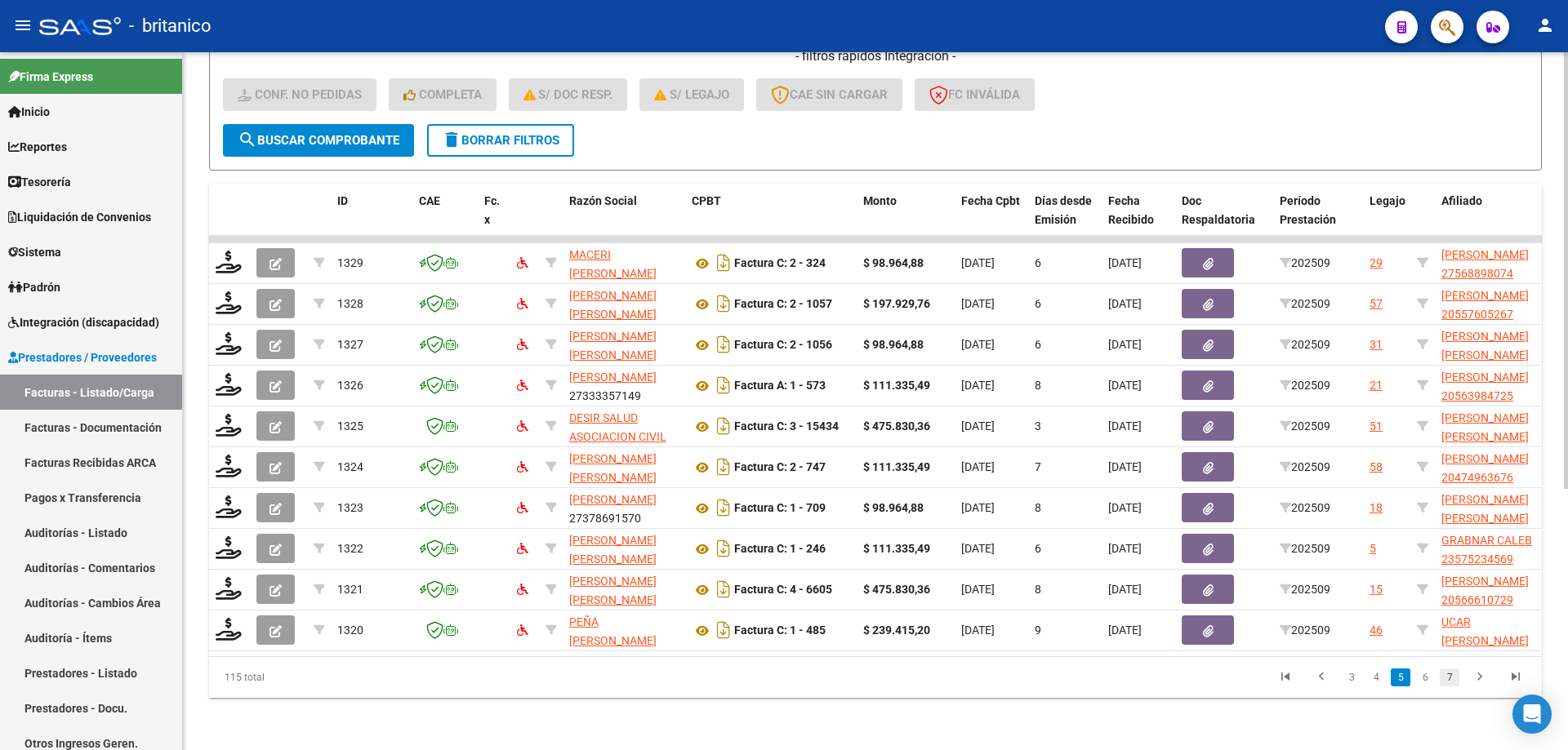
click at [1450, 678] on link "7" at bounding box center [1449, 678] width 19 height 18
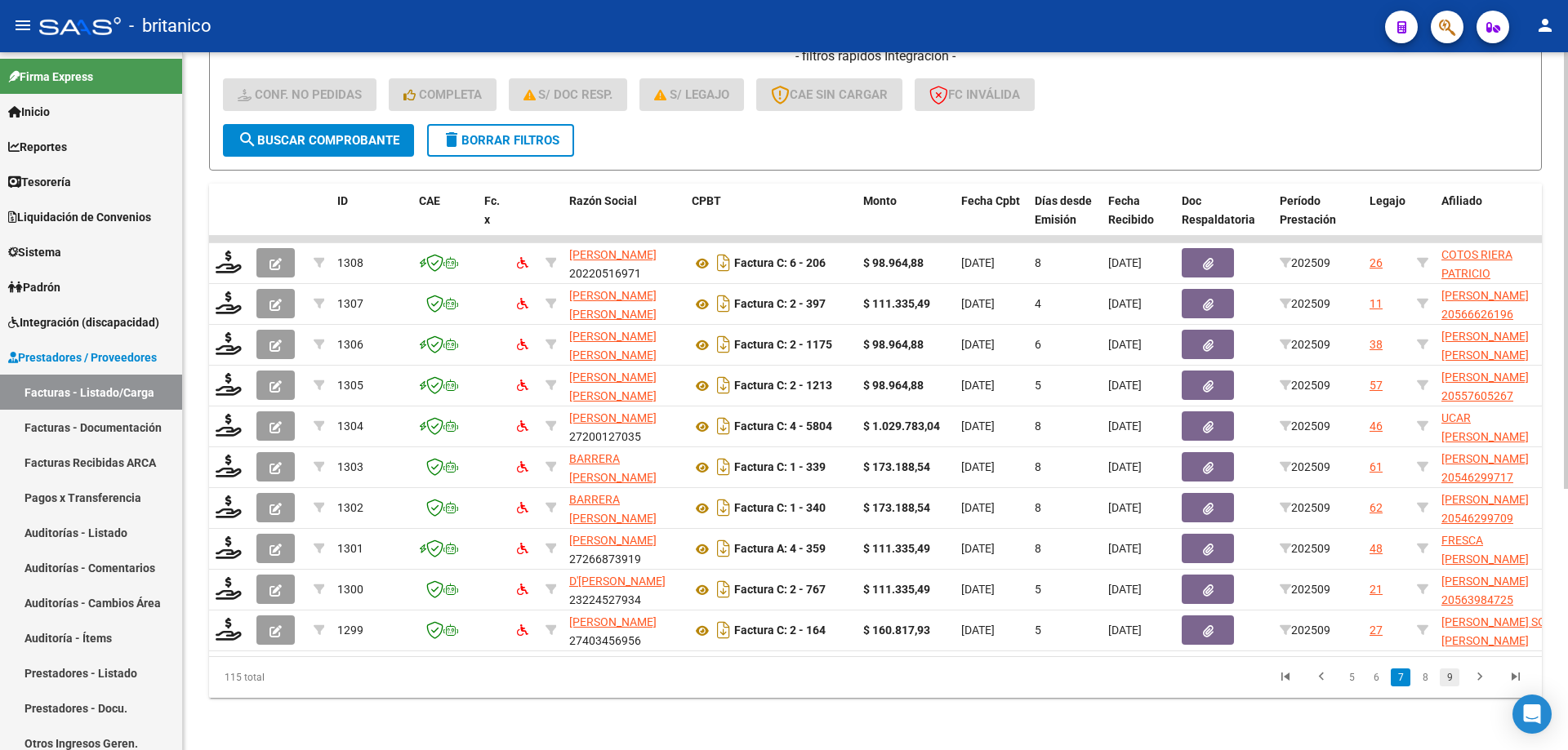
click at [1452, 679] on link "9" at bounding box center [1449, 678] width 19 height 18
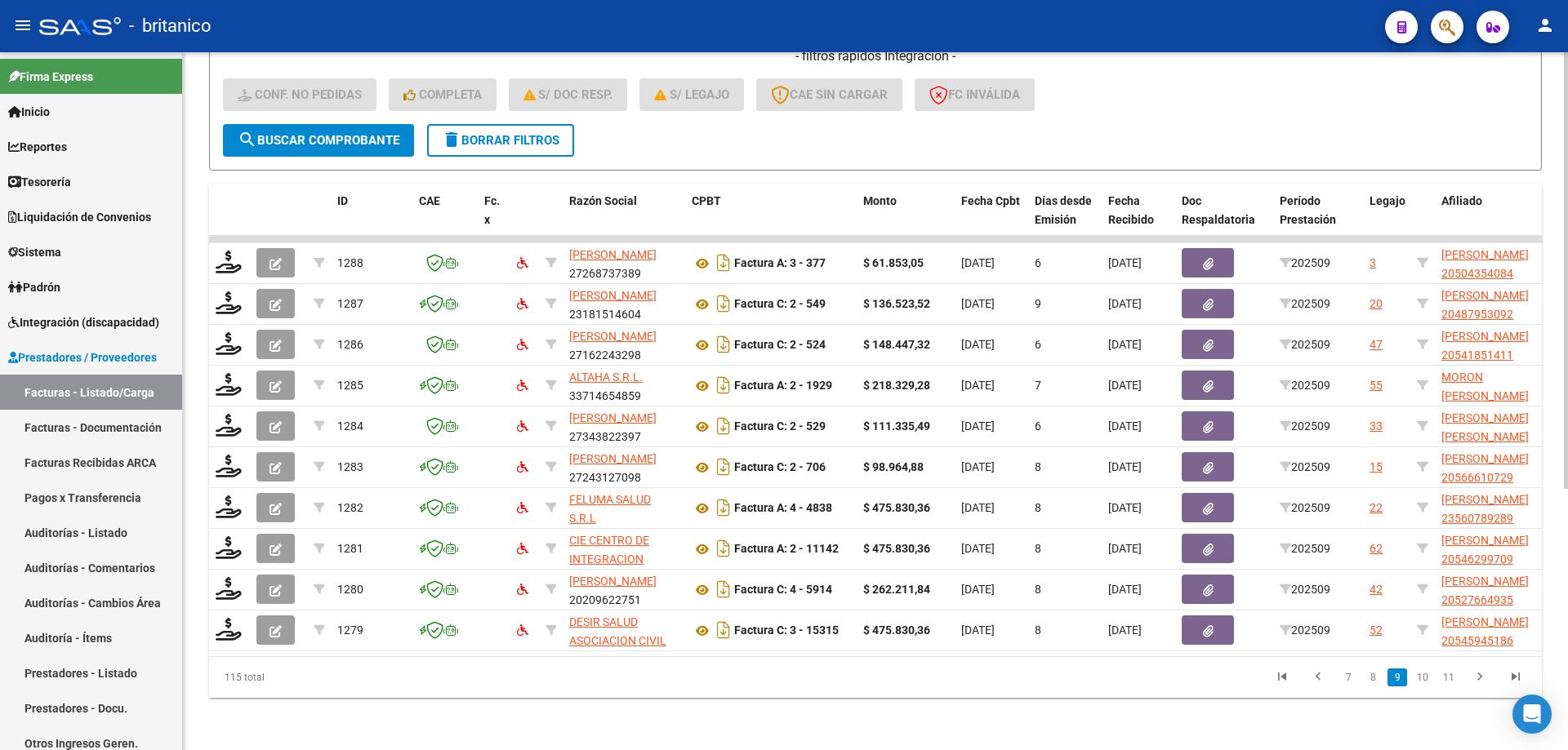
click at [1452, 679] on link "11" at bounding box center [1448, 678] width 21 height 18
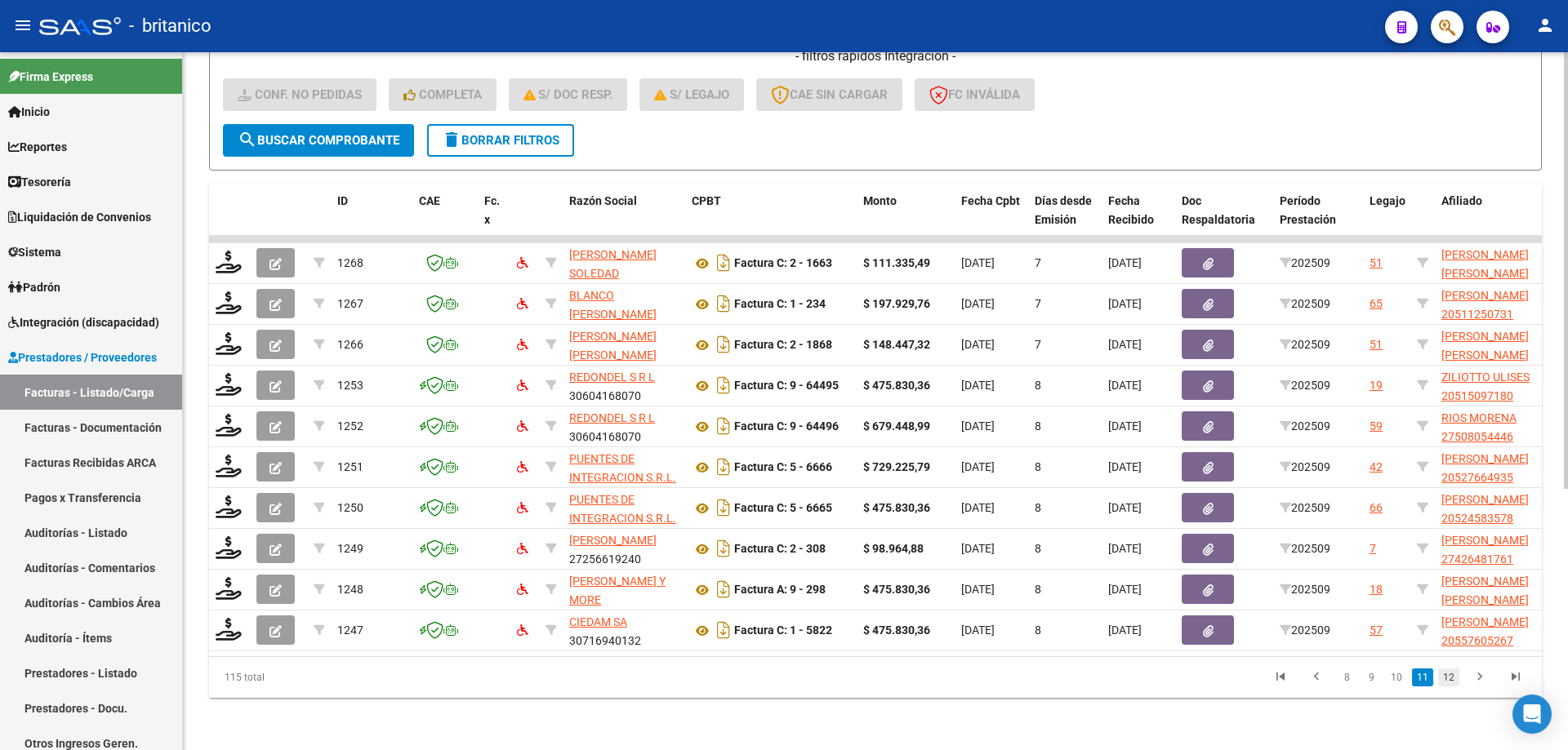
click at [1452, 684] on link "12" at bounding box center [1448, 678] width 21 height 18
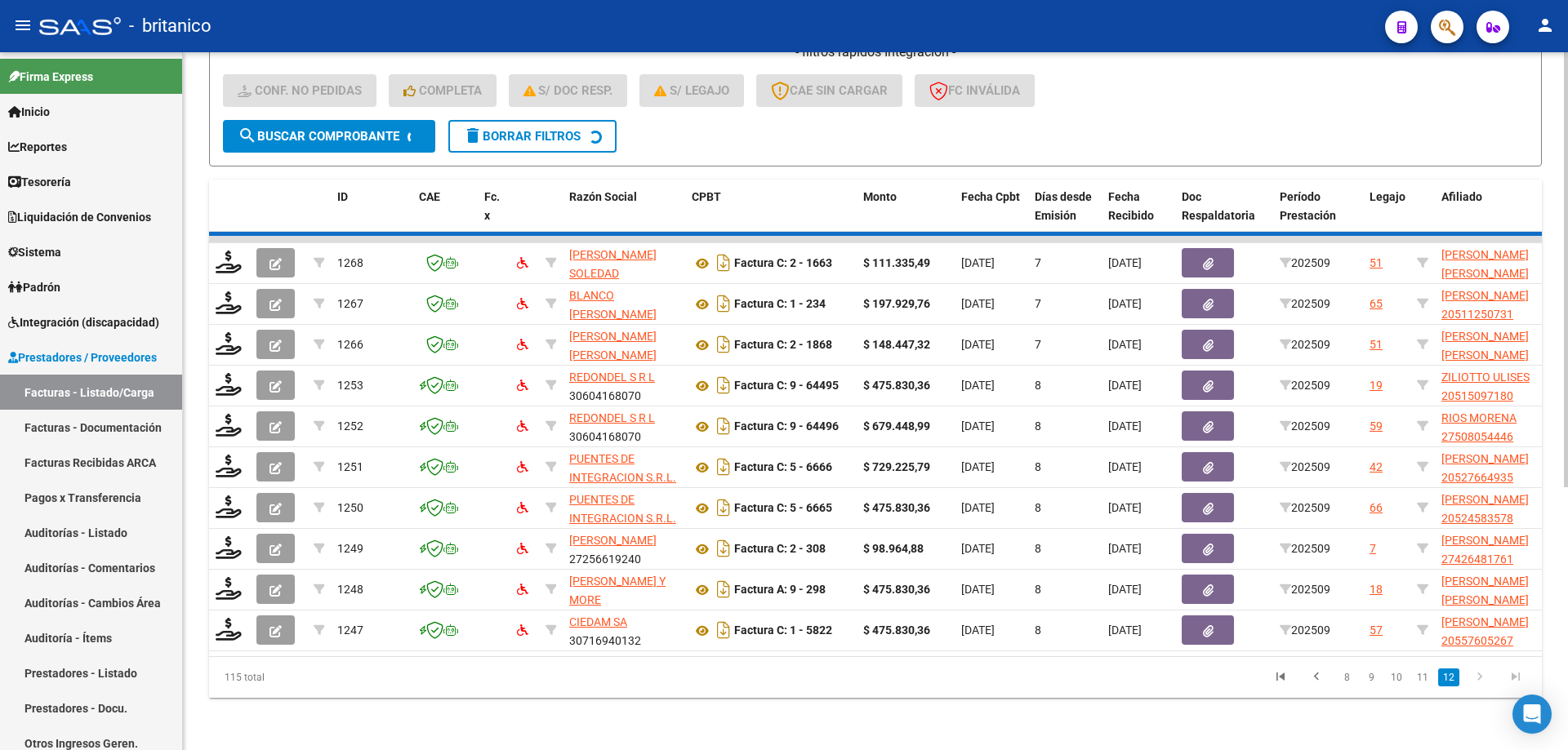
scroll to position [213, 0]
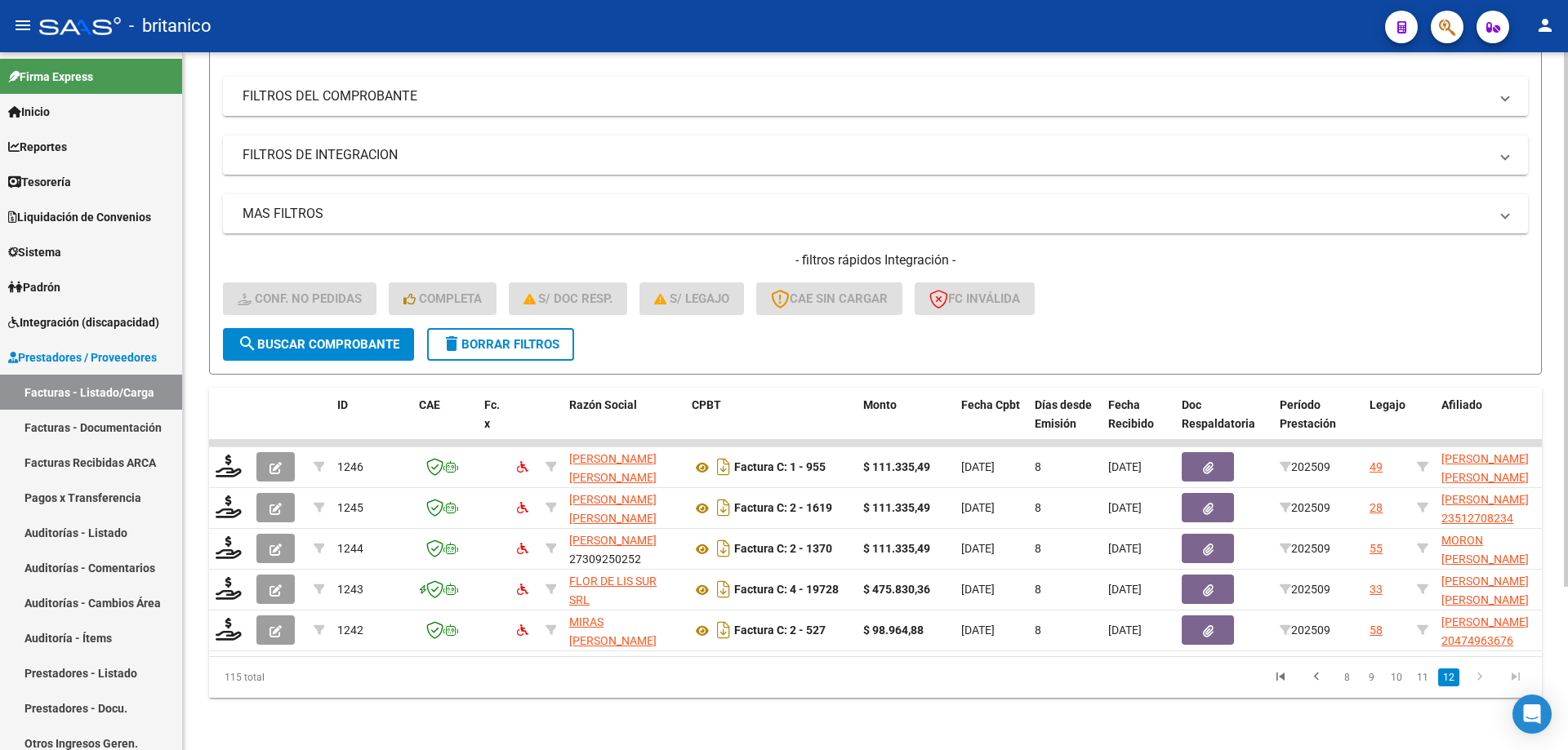
click at [1452, 684] on link "12" at bounding box center [1448, 678] width 21 height 18
click at [1431, 677] on link "11" at bounding box center [1422, 678] width 21 height 18
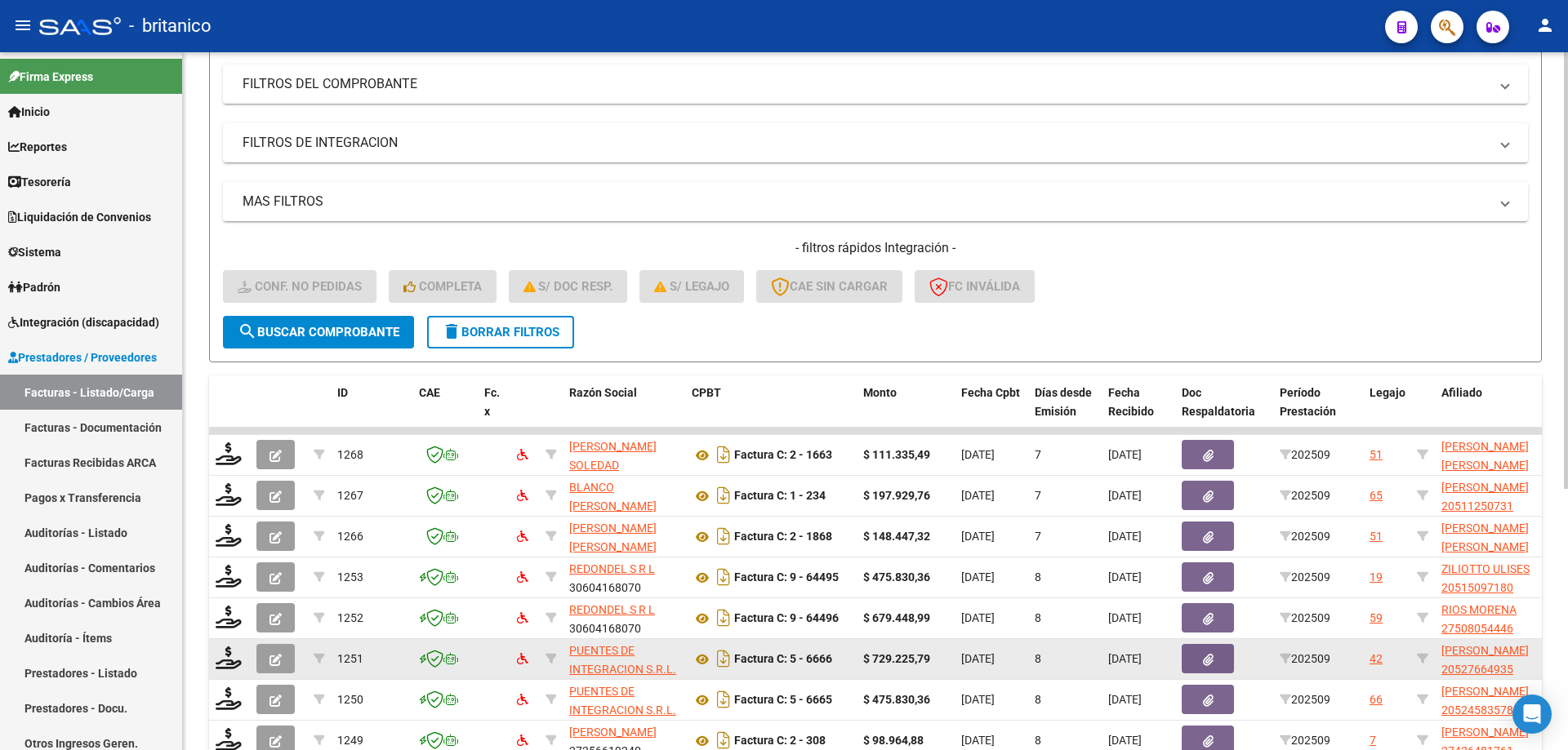
scroll to position [417, 0]
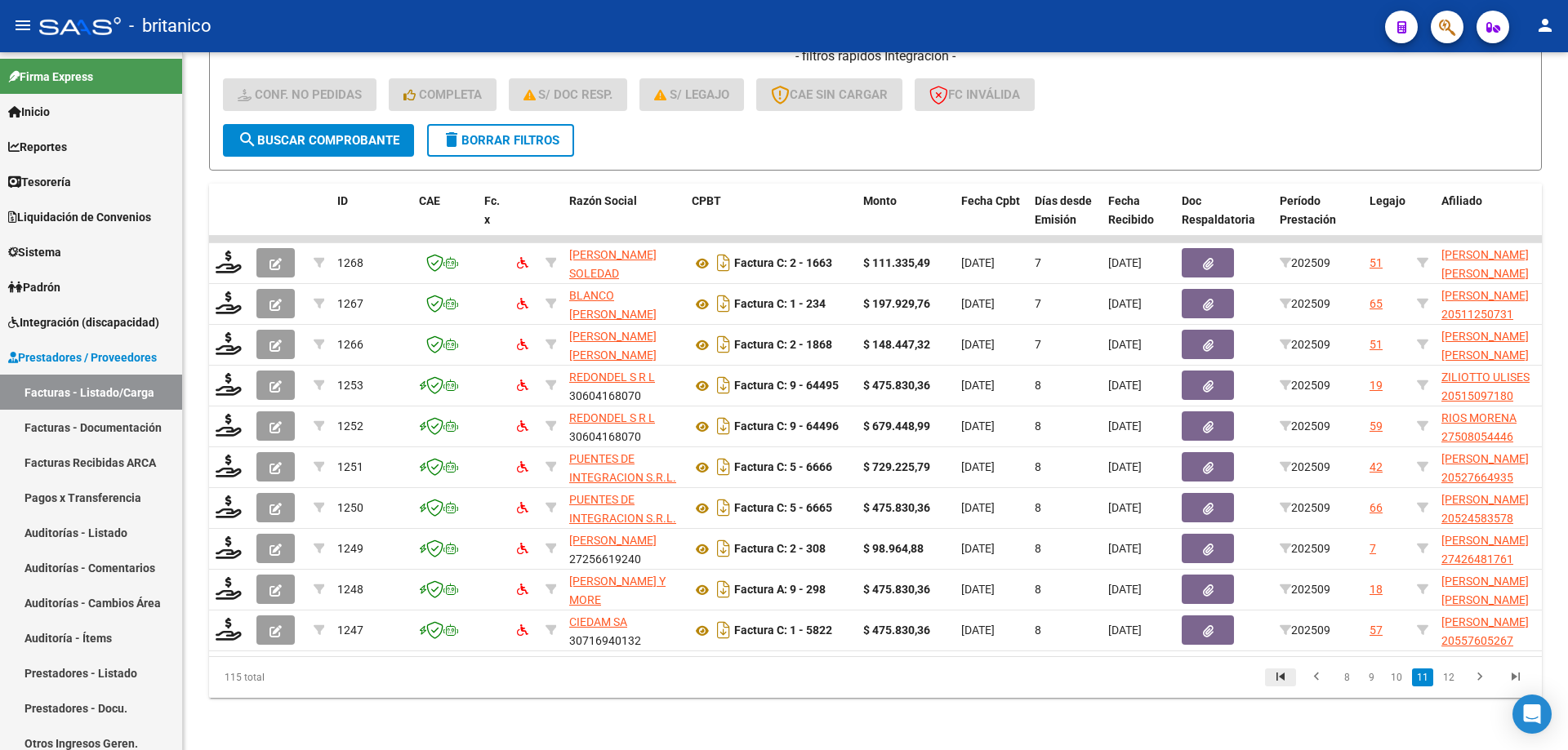
click at [1278, 671] on icon "go to first page" at bounding box center [1279, 678] width 21 height 19
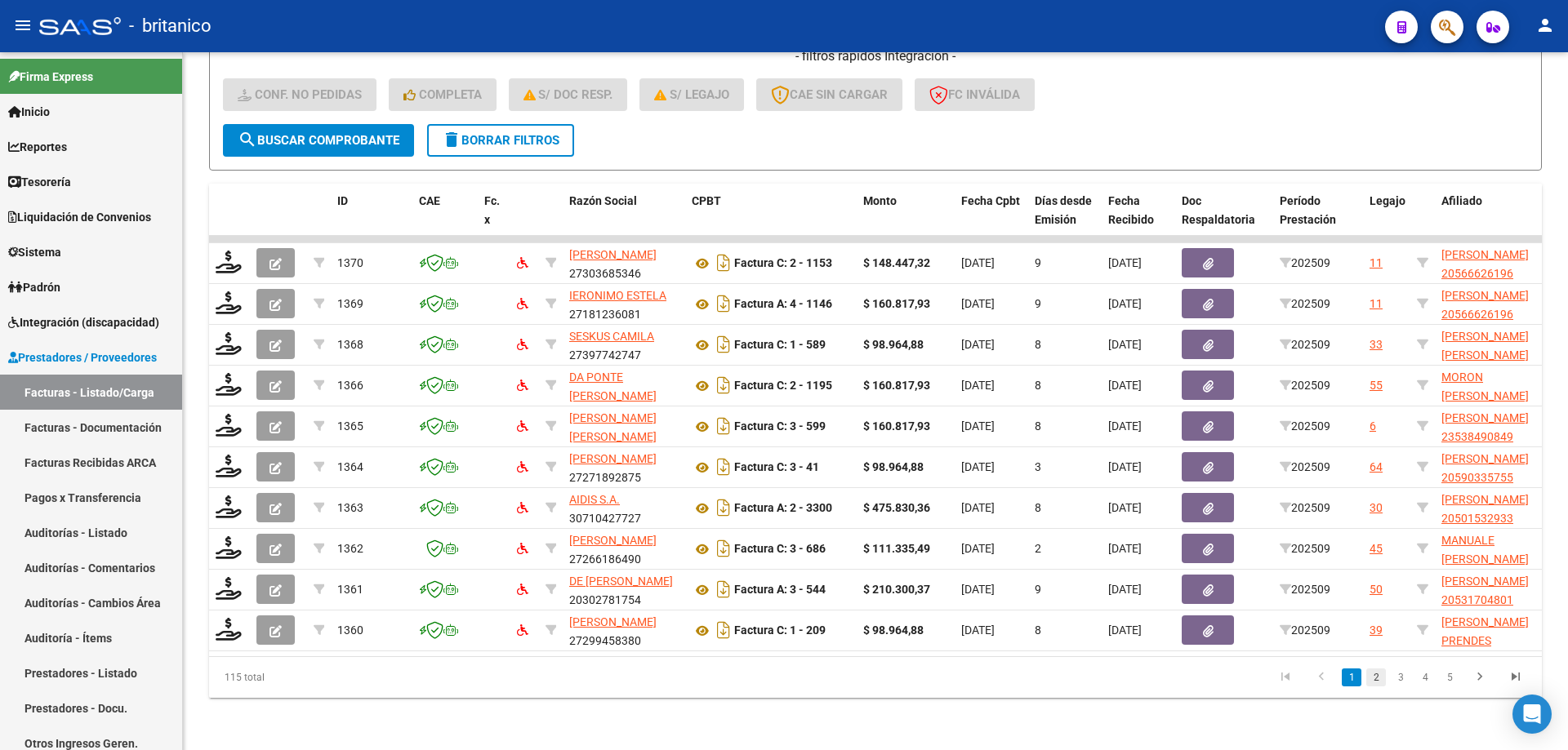
click at [1371, 682] on link "2" at bounding box center [1375, 678] width 19 height 18
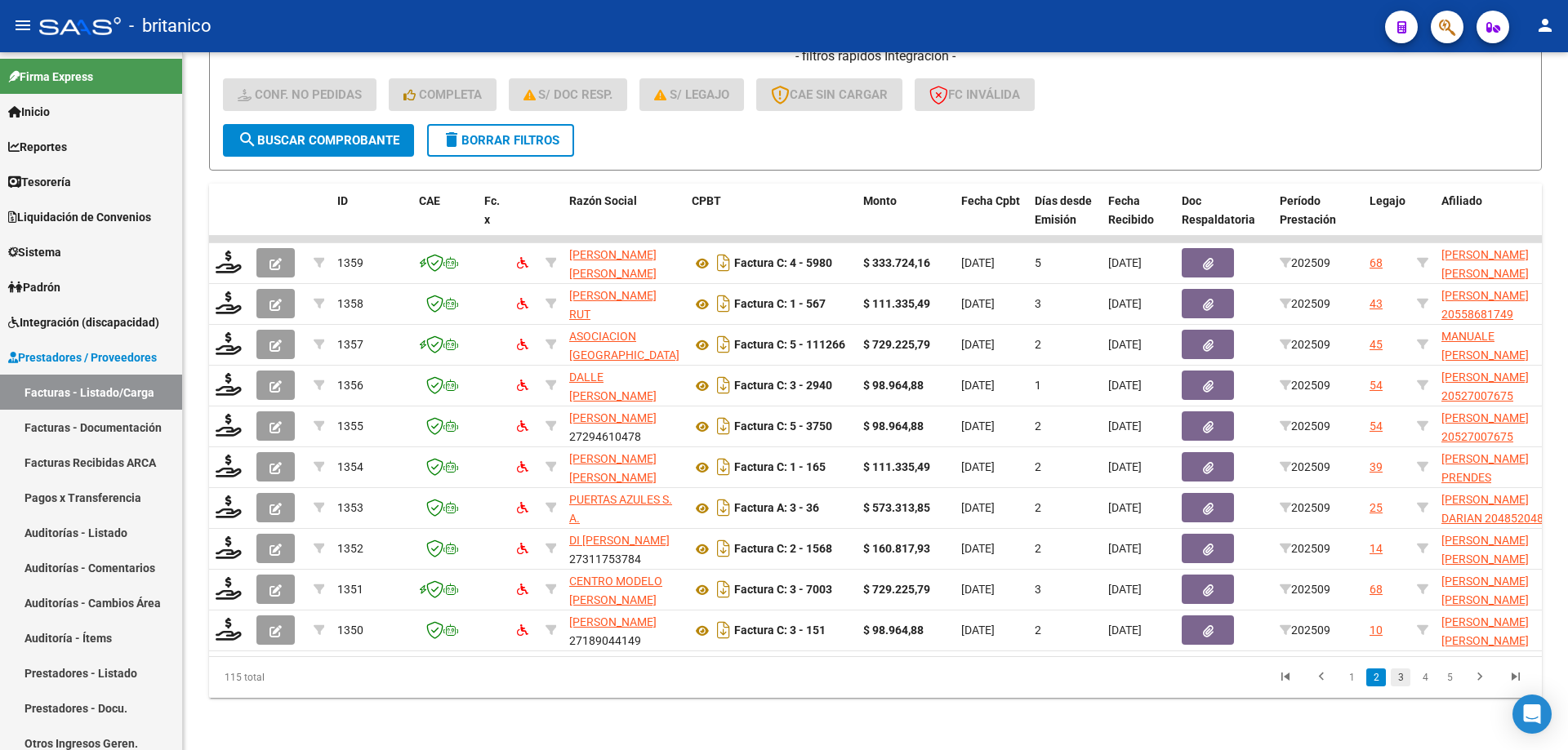
click at [1402, 675] on link "3" at bounding box center [1400, 678] width 19 height 18
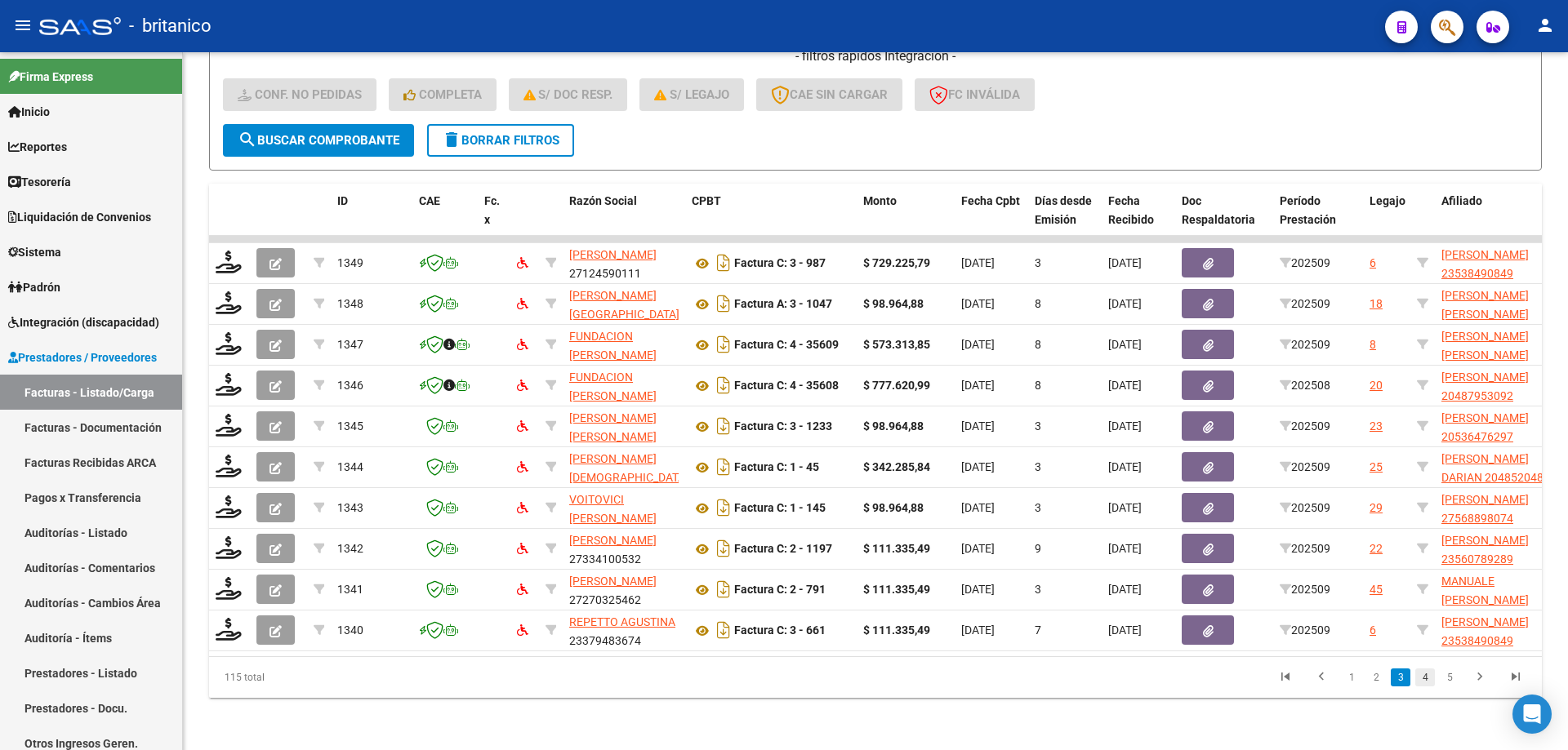
click at [1421, 669] on link "4" at bounding box center [1425, 678] width 19 height 18
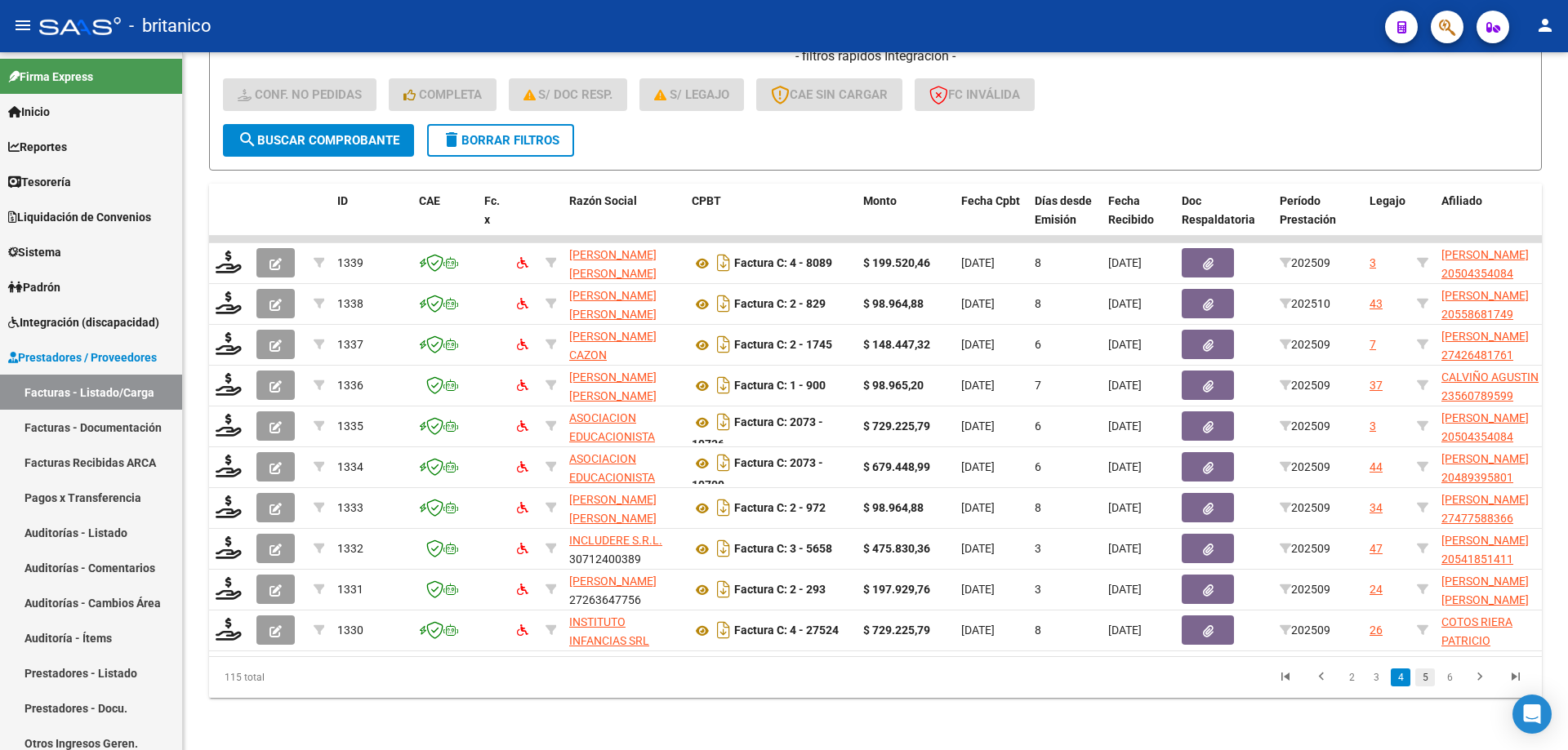
click at [1430, 680] on link "5" at bounding box center [1425, 678] width 19 height 18
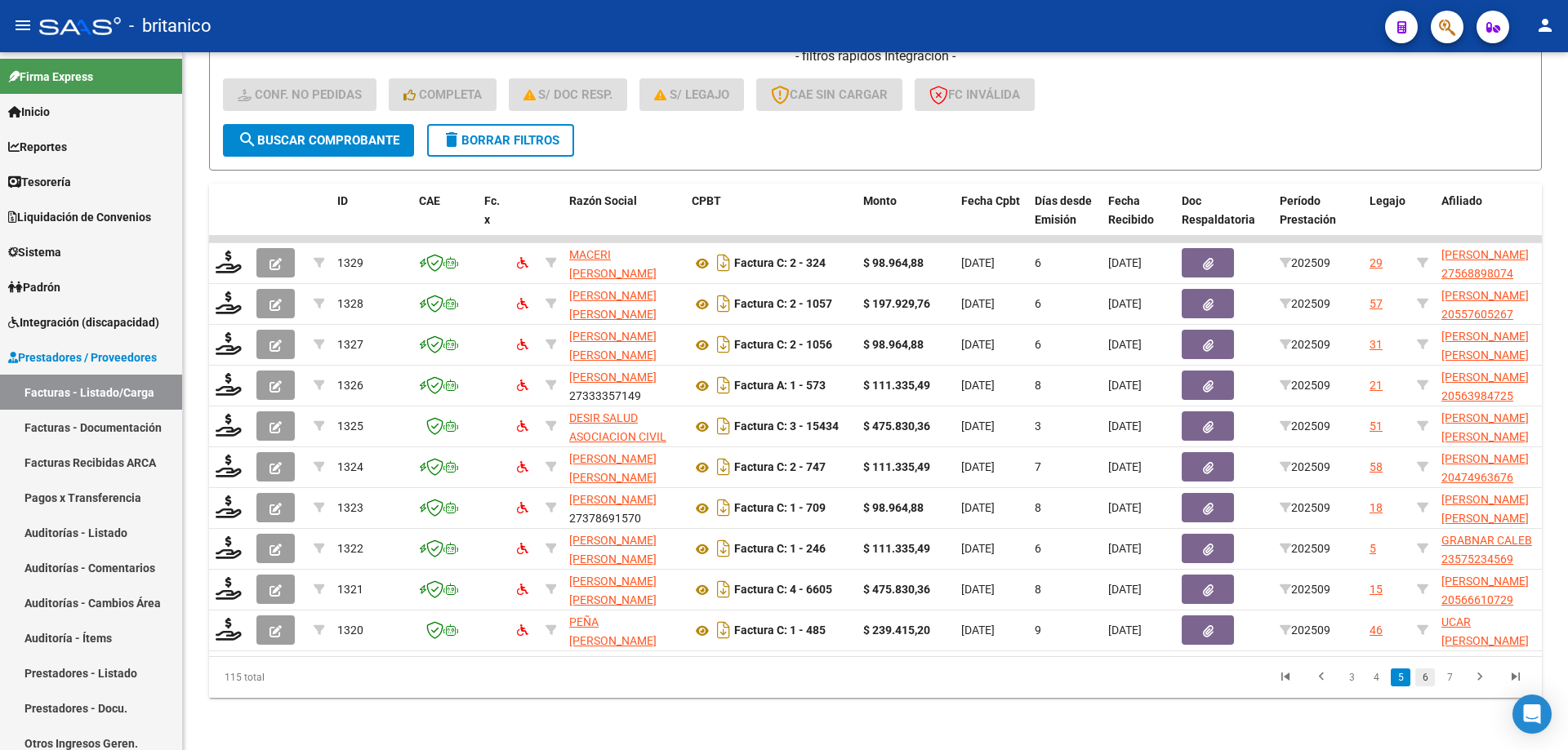
click at [1430, 681] on link "6" at bounding box center [1425, 678] width 19 height 18
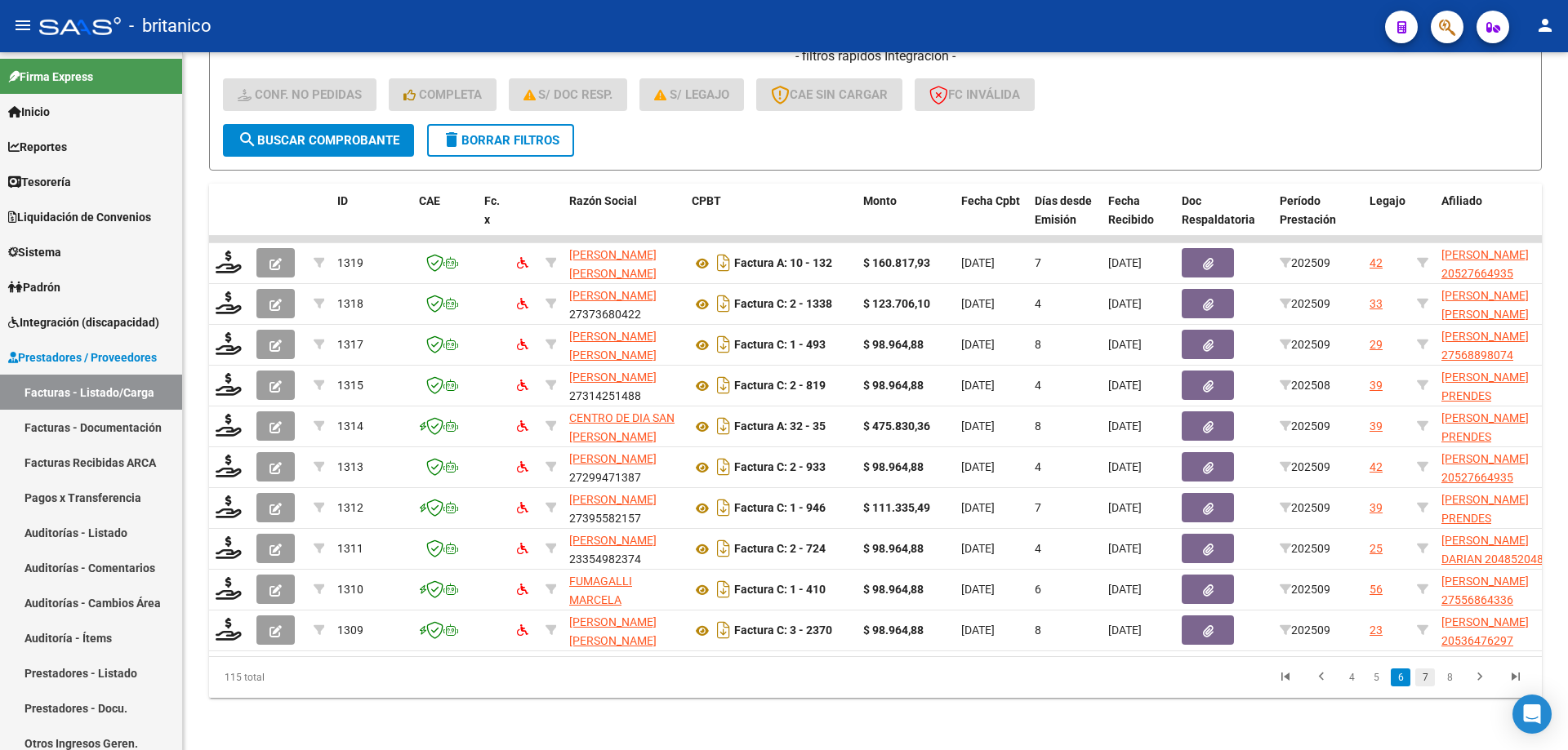
click at [1433, 676] on link "7" at bounding box center [1425, 678] width 19 height 18
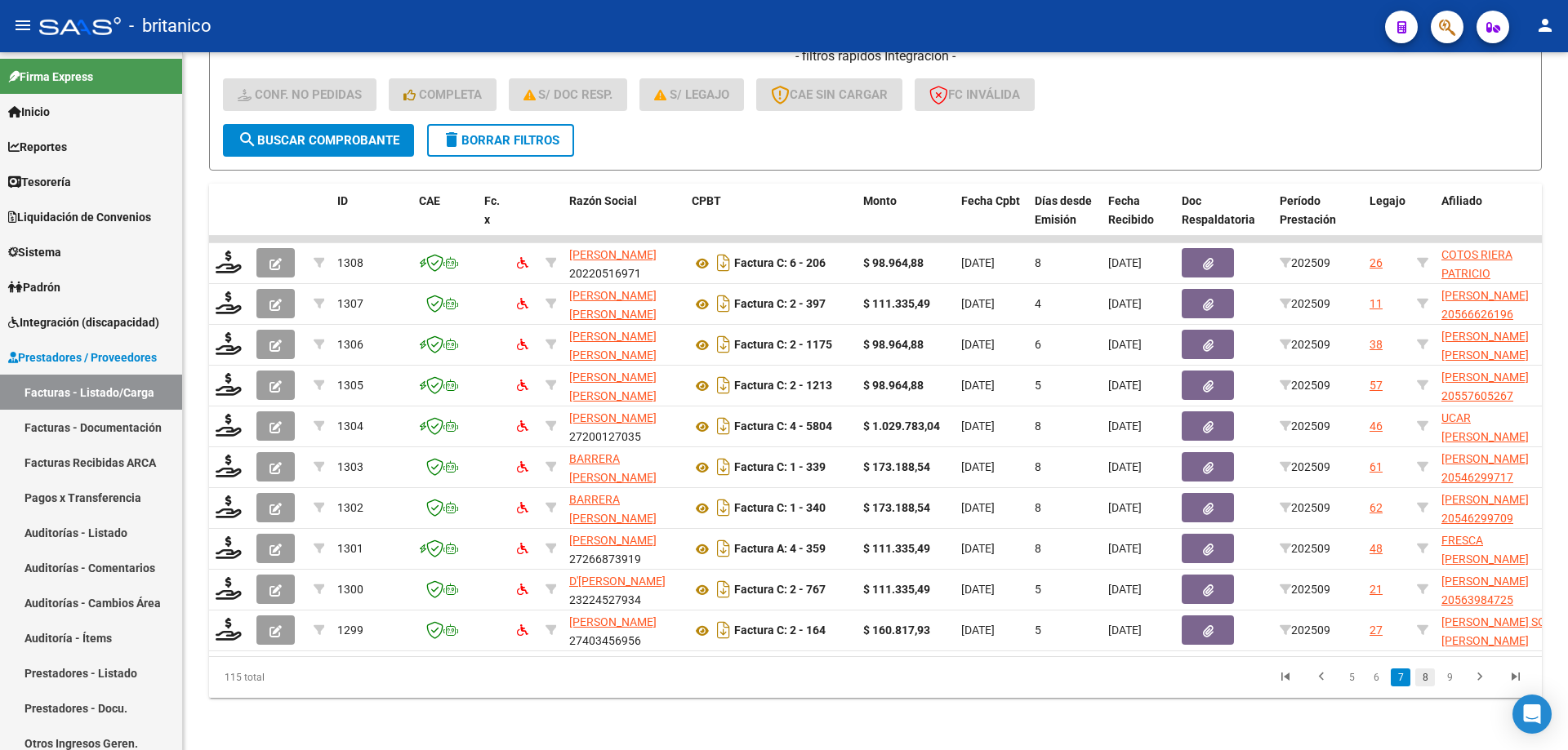
click at [1428, 679] on link "8" at bounding box center [1425, 678] width 19 height 18
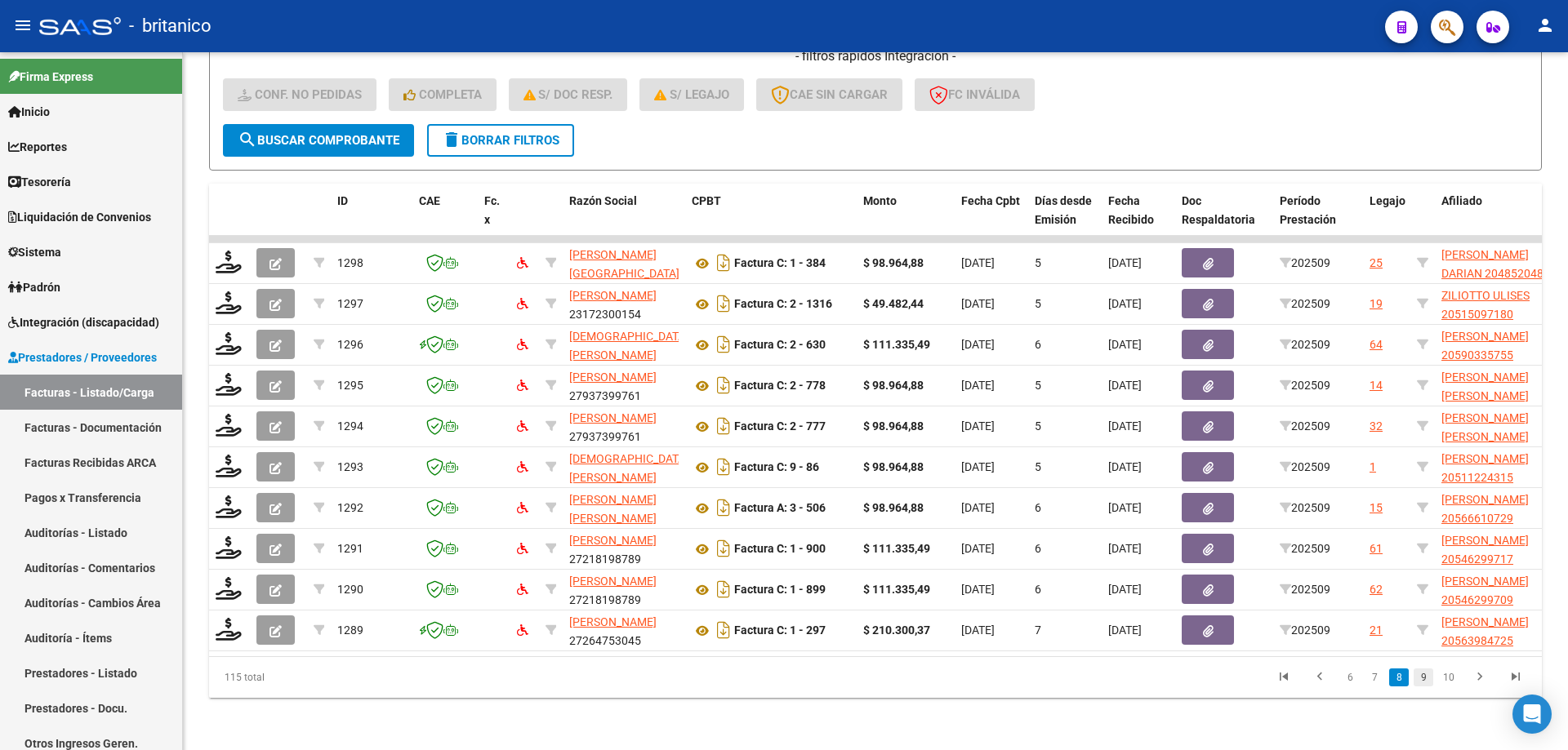
click at [1425, 678] on link "9" at bounding box center [1423, 678] width 19 height 18
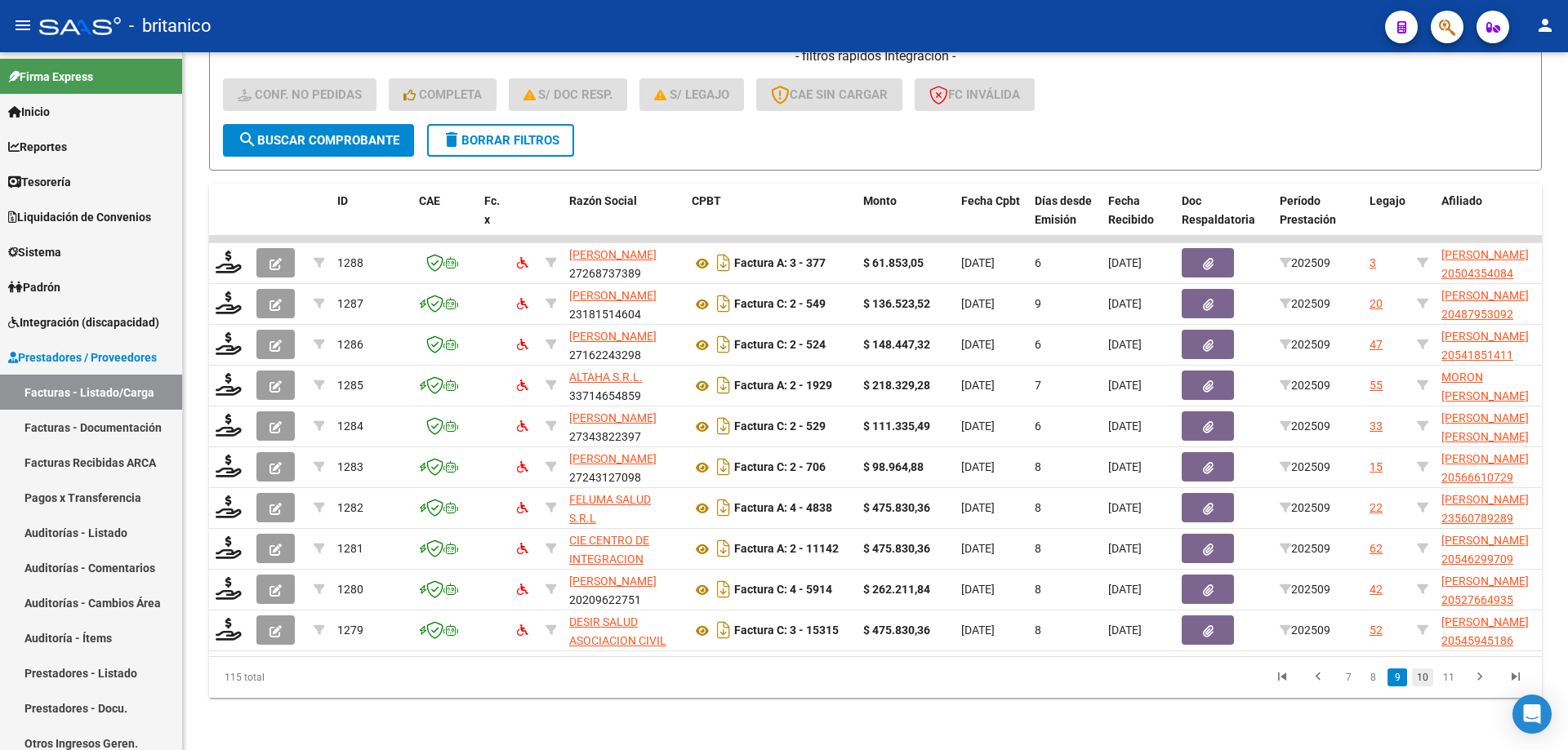
click at [1429, 678] on link "10" at bounding box center [1422, 678] width 21 height 18
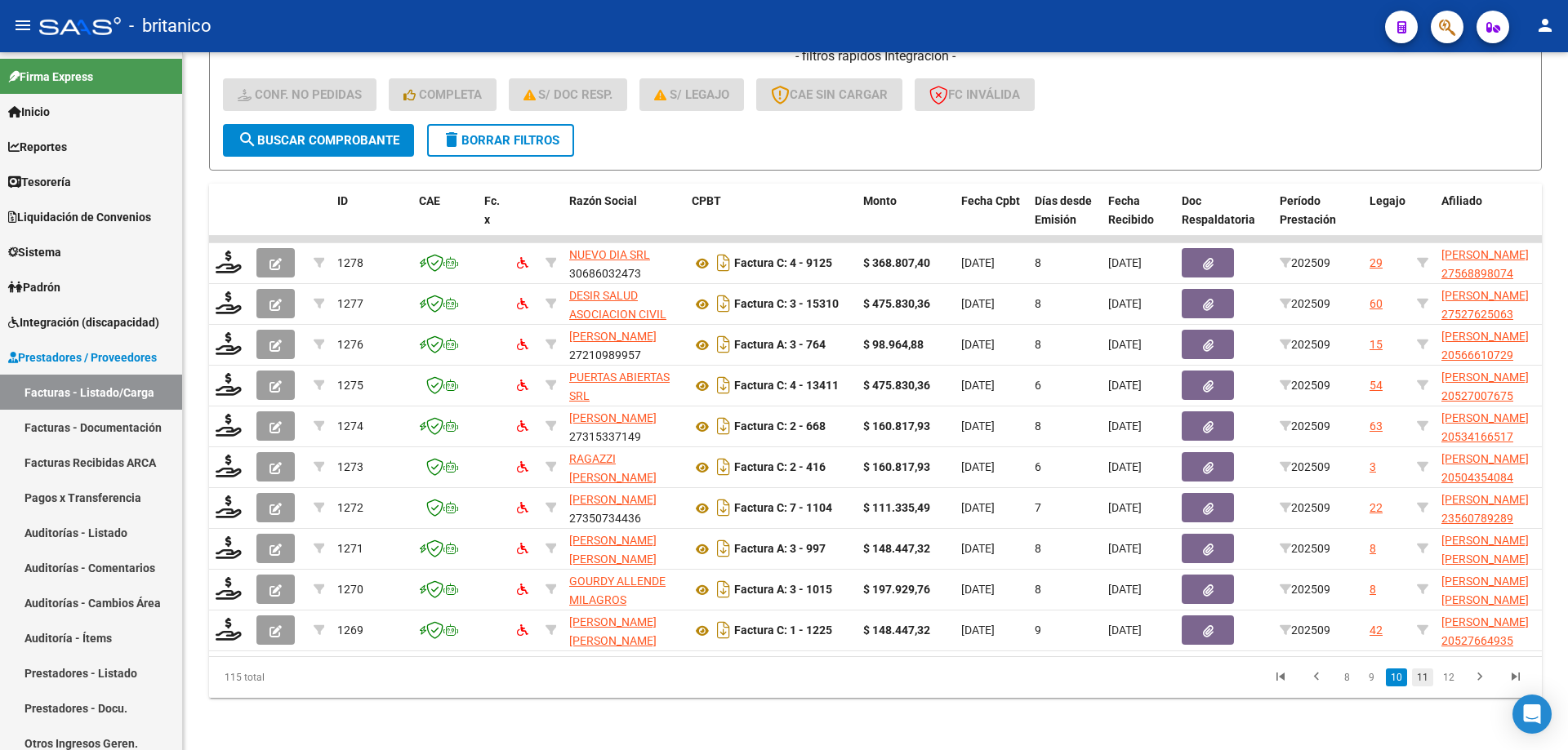
click at [1427, 676] on link "11" at bounding box center [1422, 678] width 21 height 18
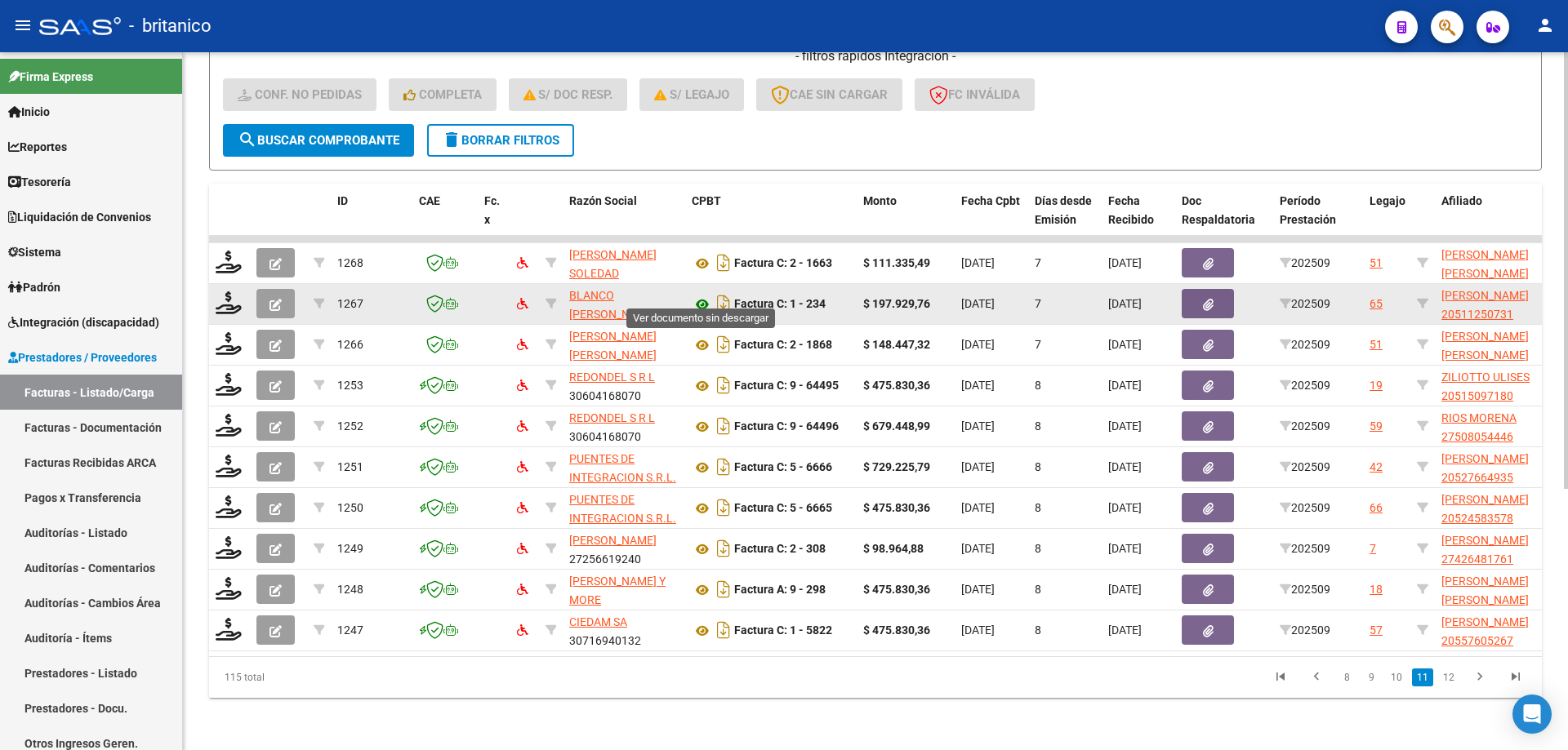
click at [709, 295] on icon at bounding box center [701, 304] width 21 height 19
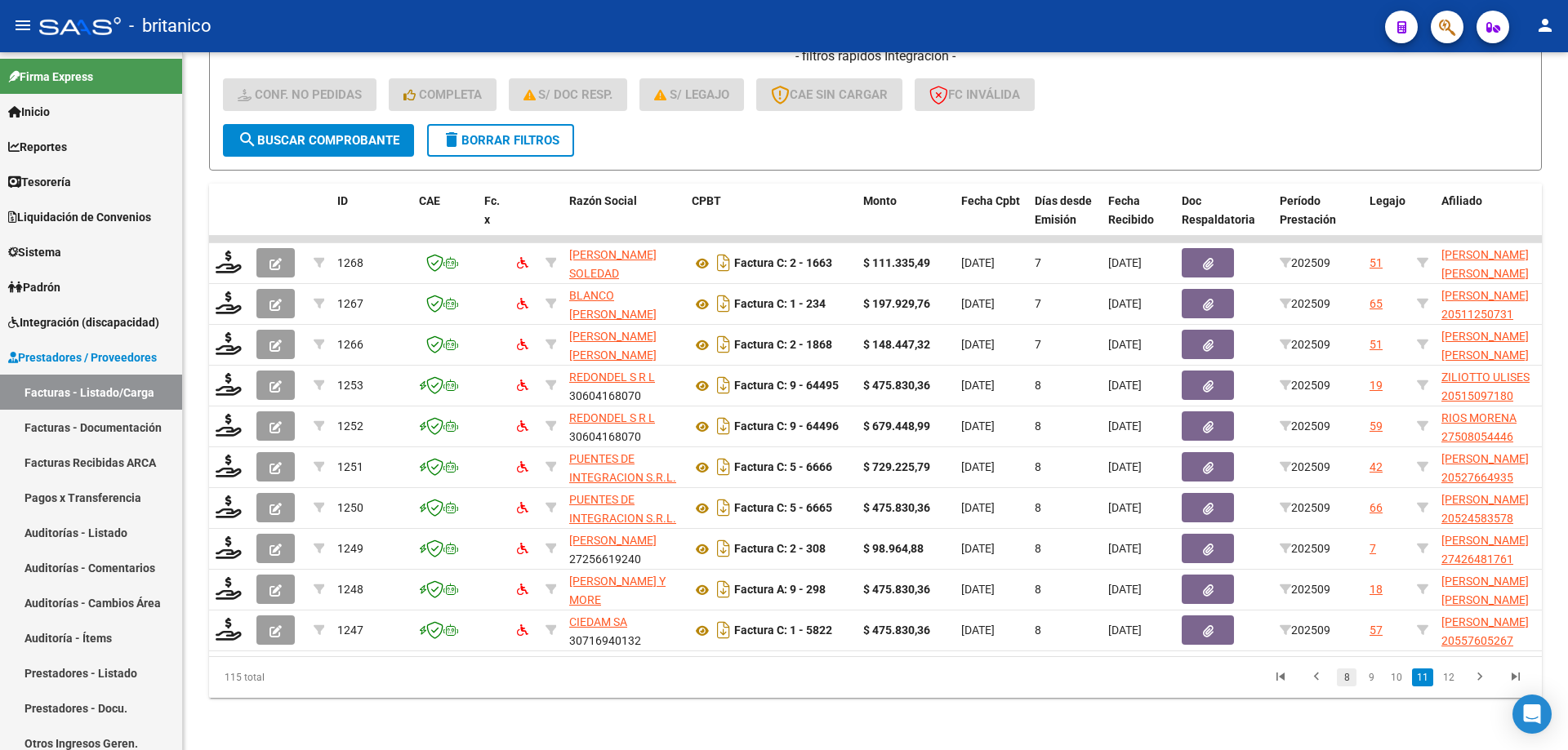
click at [1353, 676] on link "8" at bounding box center [1346, 678] width 19 height 18
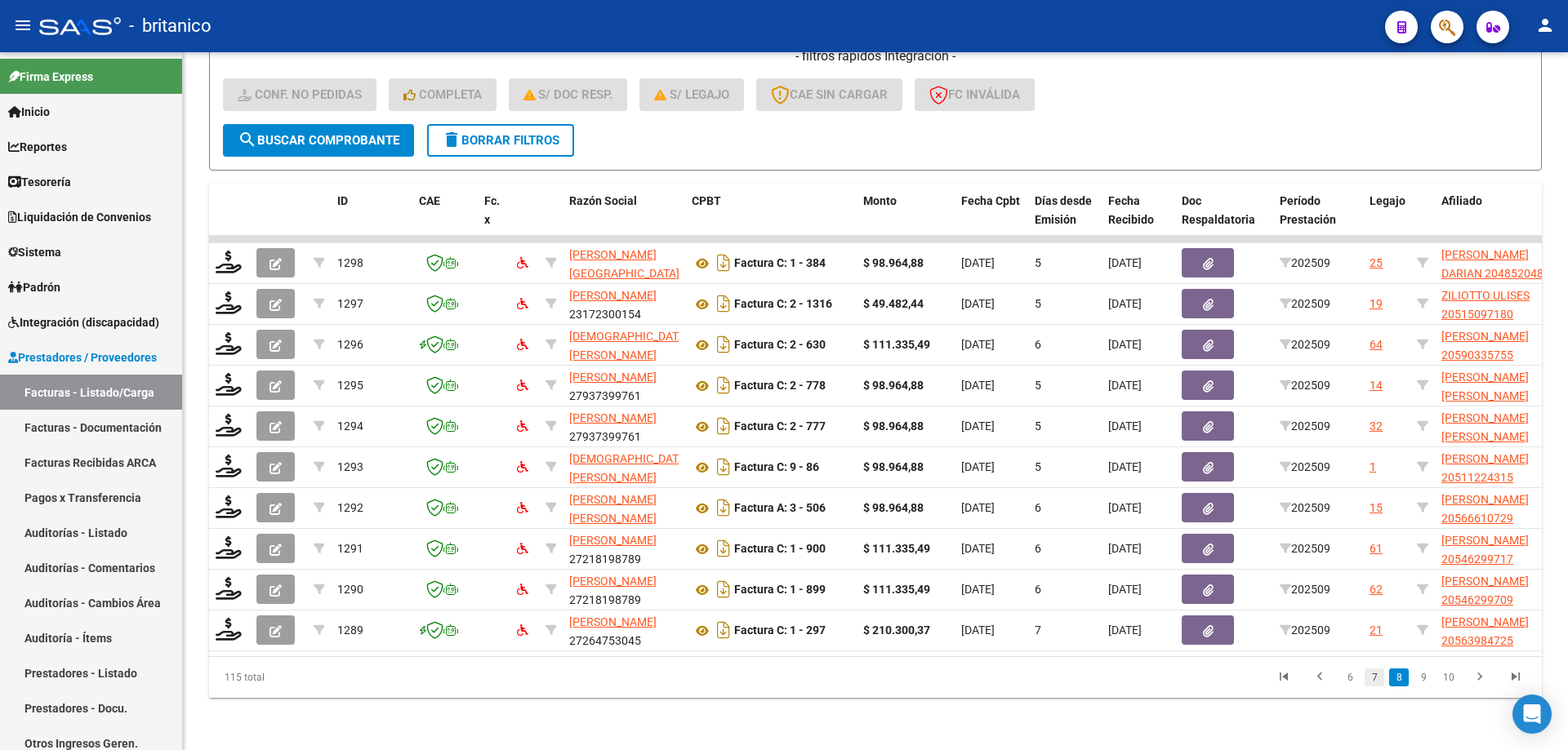
click at [1369, 680] on link "7" at bounding box center [1373, 678] width 19 height 18
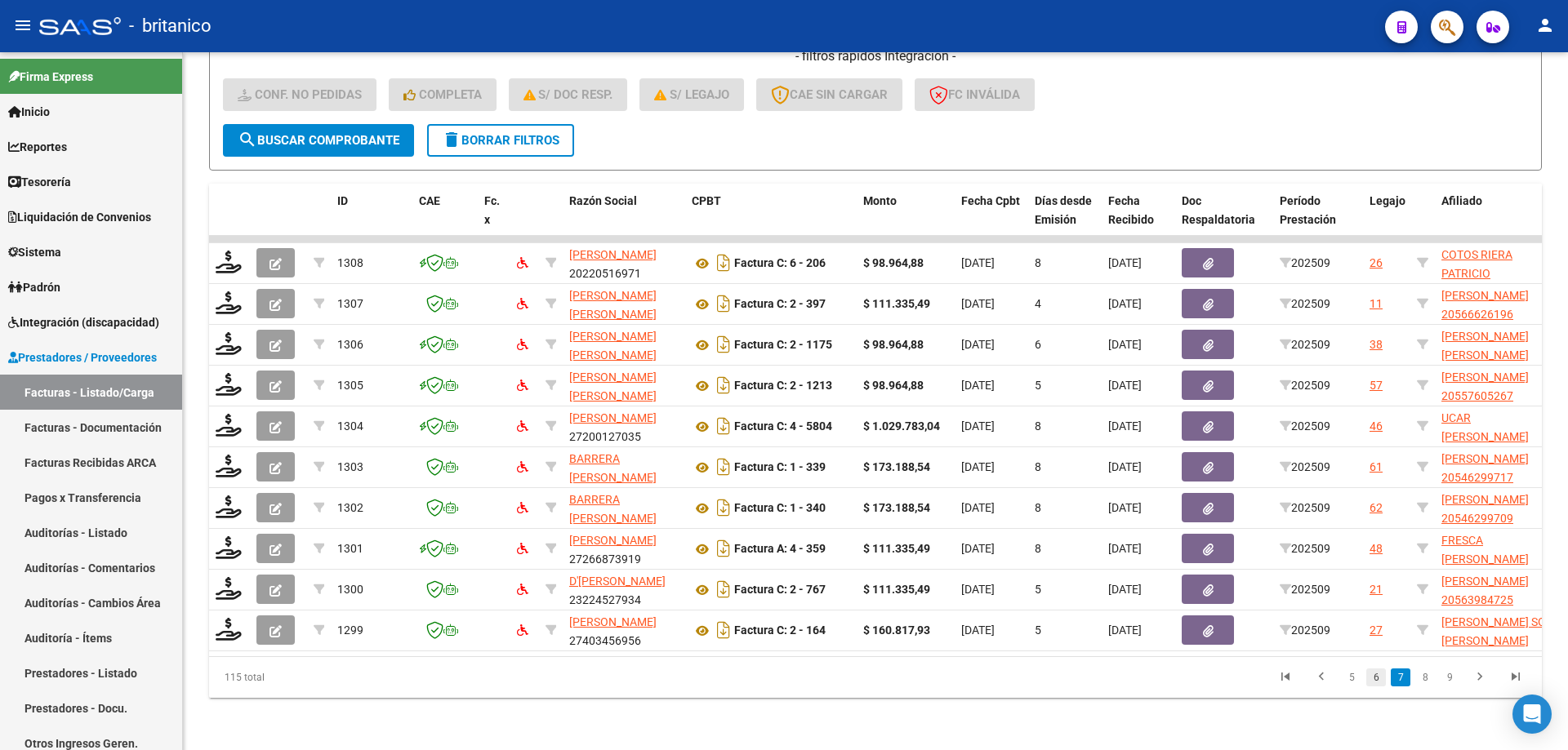
click at [1371, 675] on link "6" at bounding box center [1375, 678] width 19 height 18
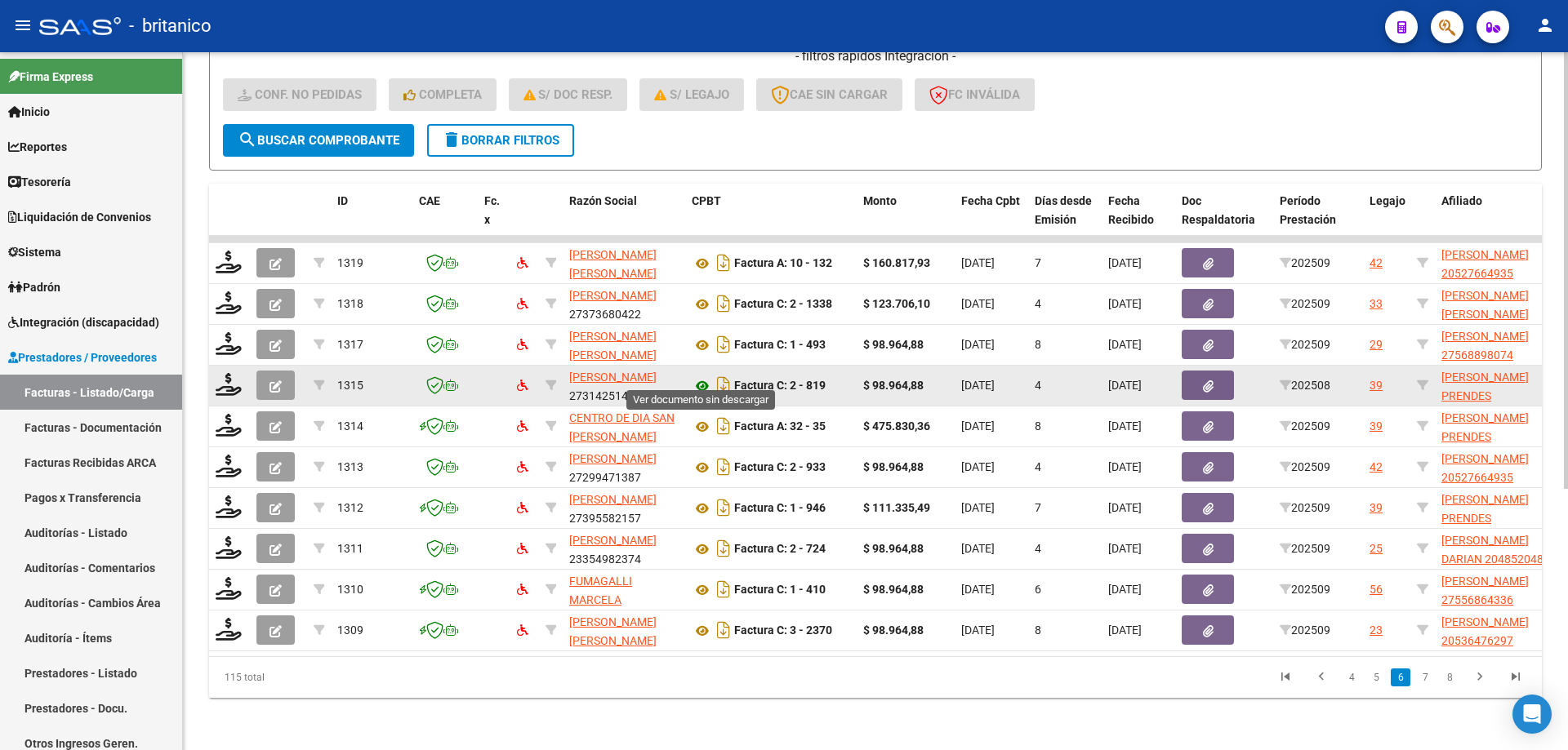
click at [699, 377] on icon at bounding box center [701, 386] width 21 height 19
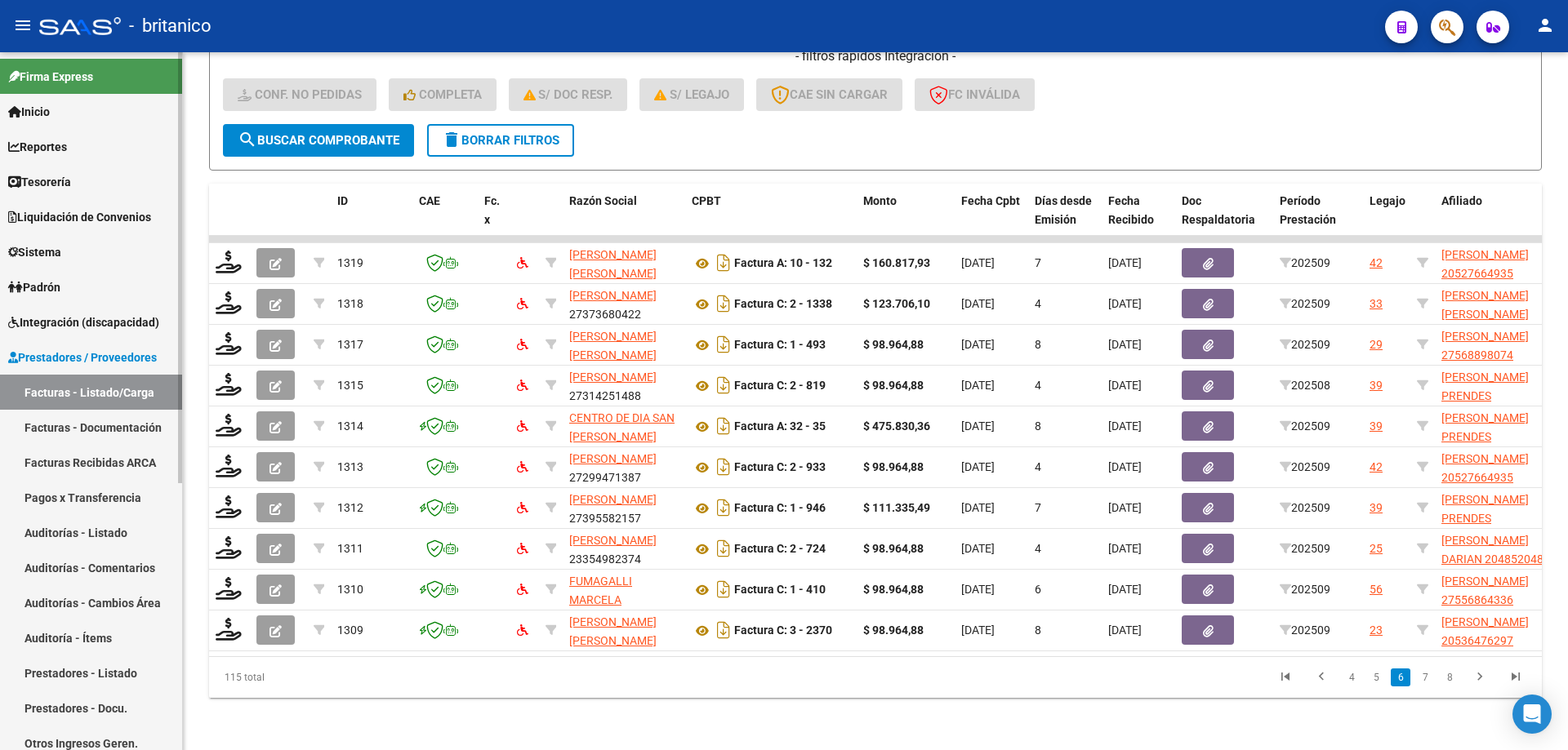
click at [62, 320] on span "Integración (discapacidad)" at bounding box center [84, 323] width 151 height 18
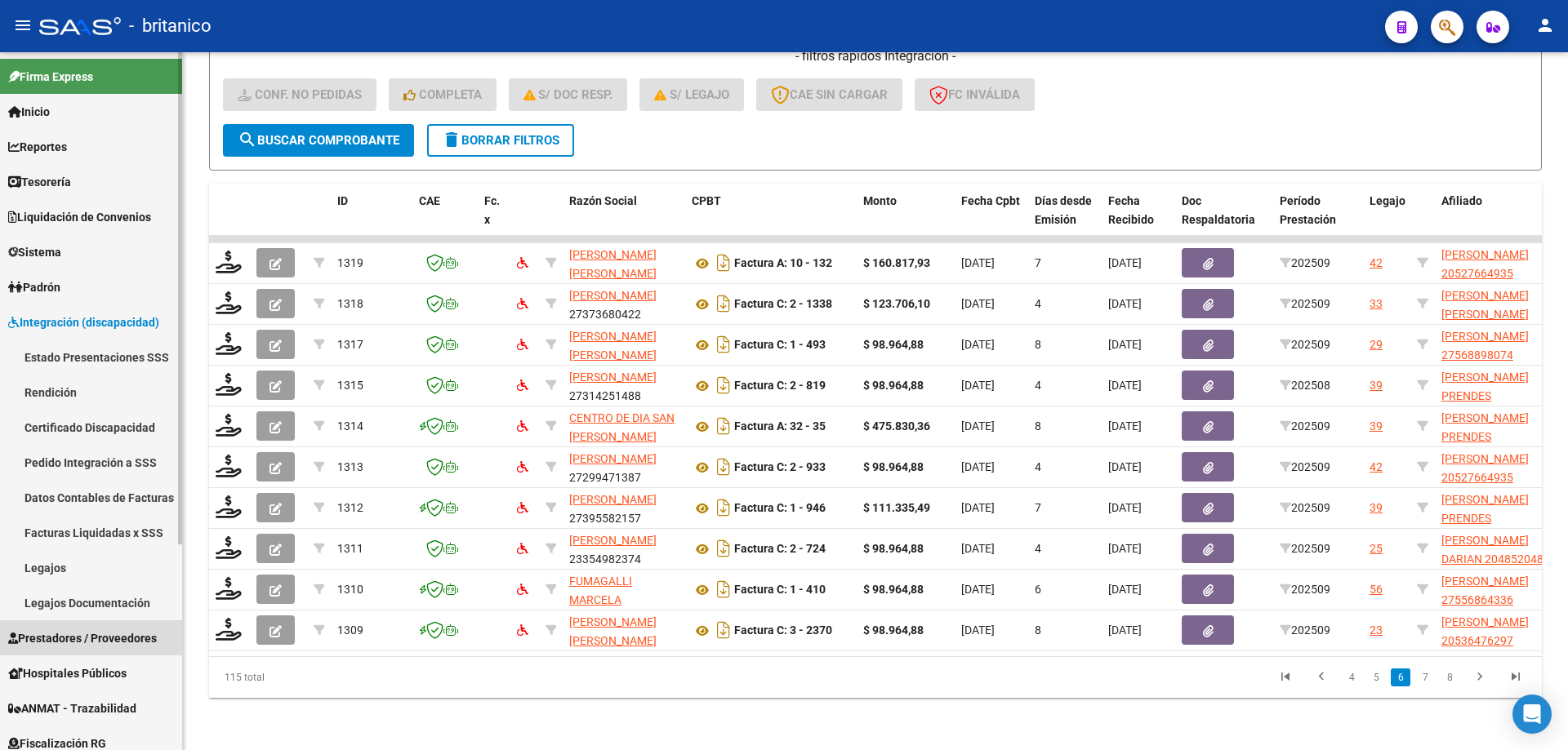
click at [59, 640] on span "Prestadores / Proveedores" at bounding box center [83, 639] width 149 height 18
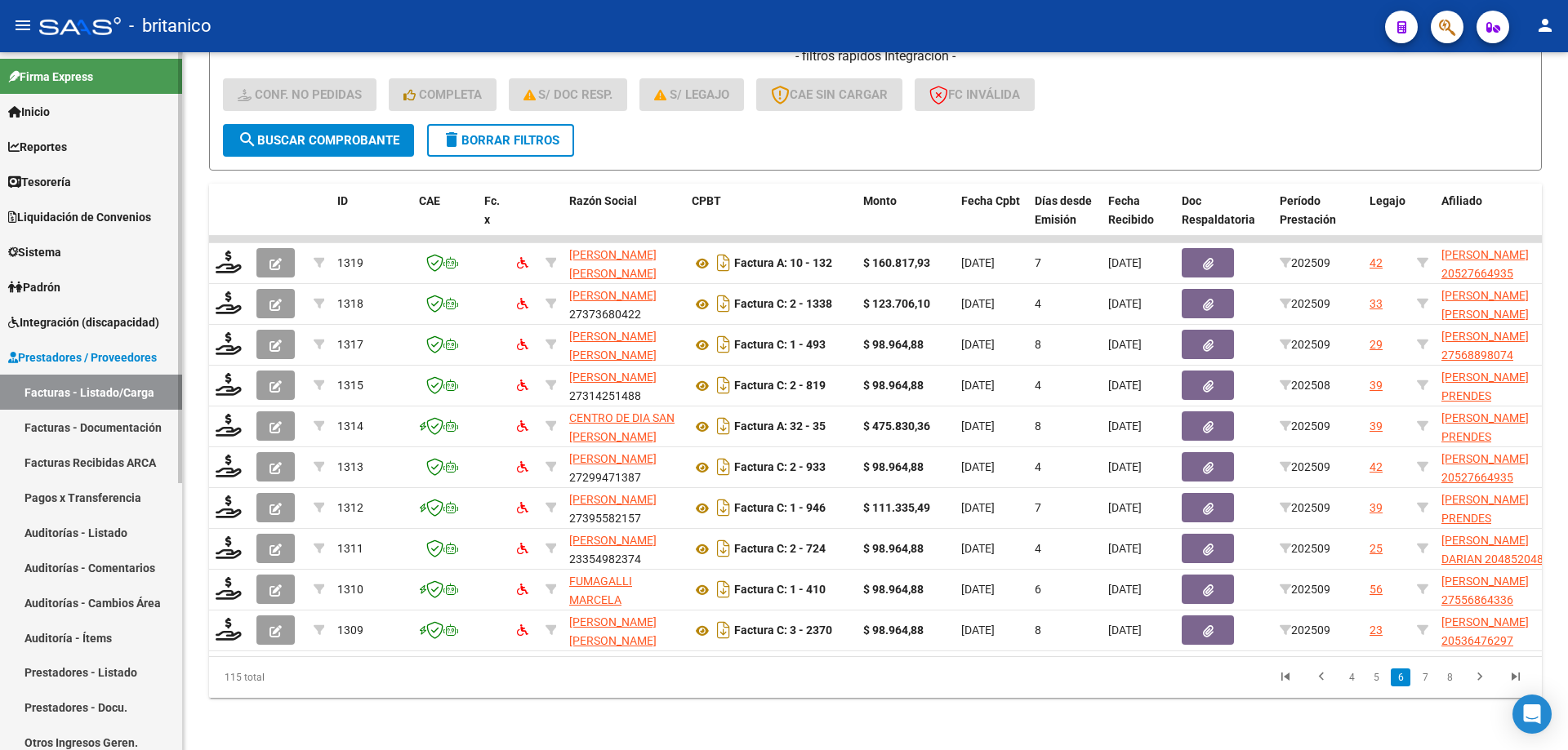
click at [113, 430] on link "Facturas - Documentación" at bounding box center [91, 427] width 182 height 35
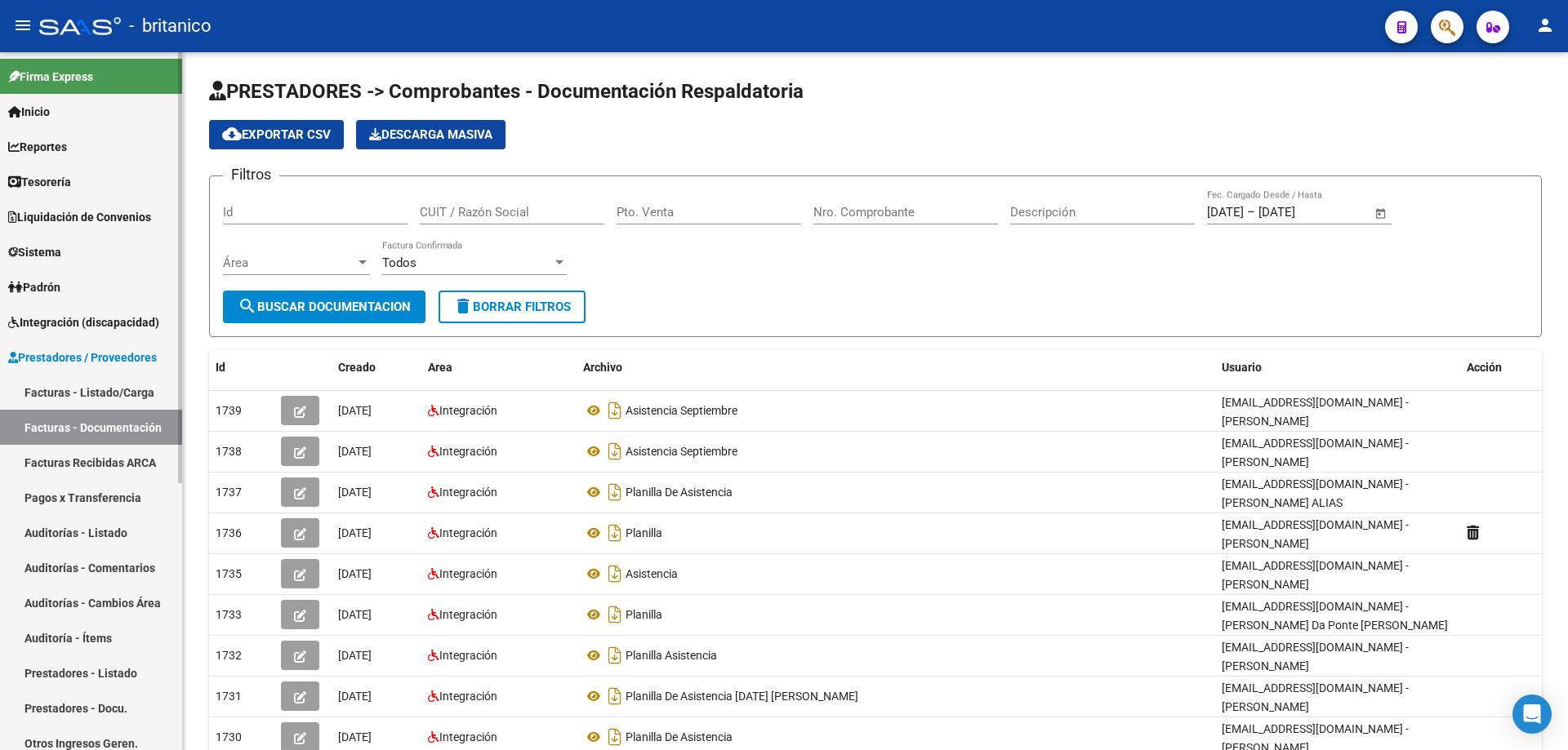
click at [128, 387] on link "Facturas - Listado/Carga" at bounding box center [91, 392] width 182 height 35
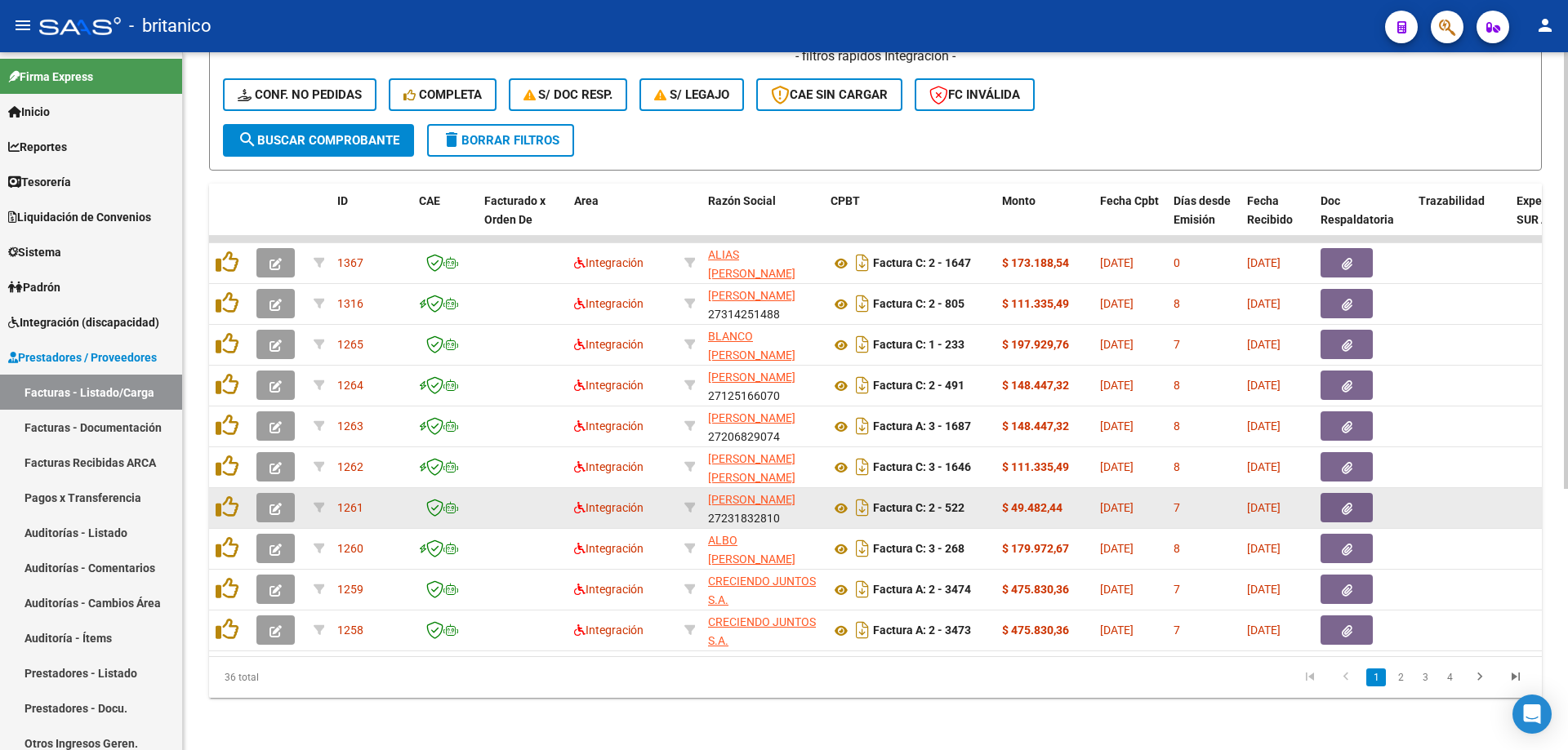
scroll to position [417, 0]
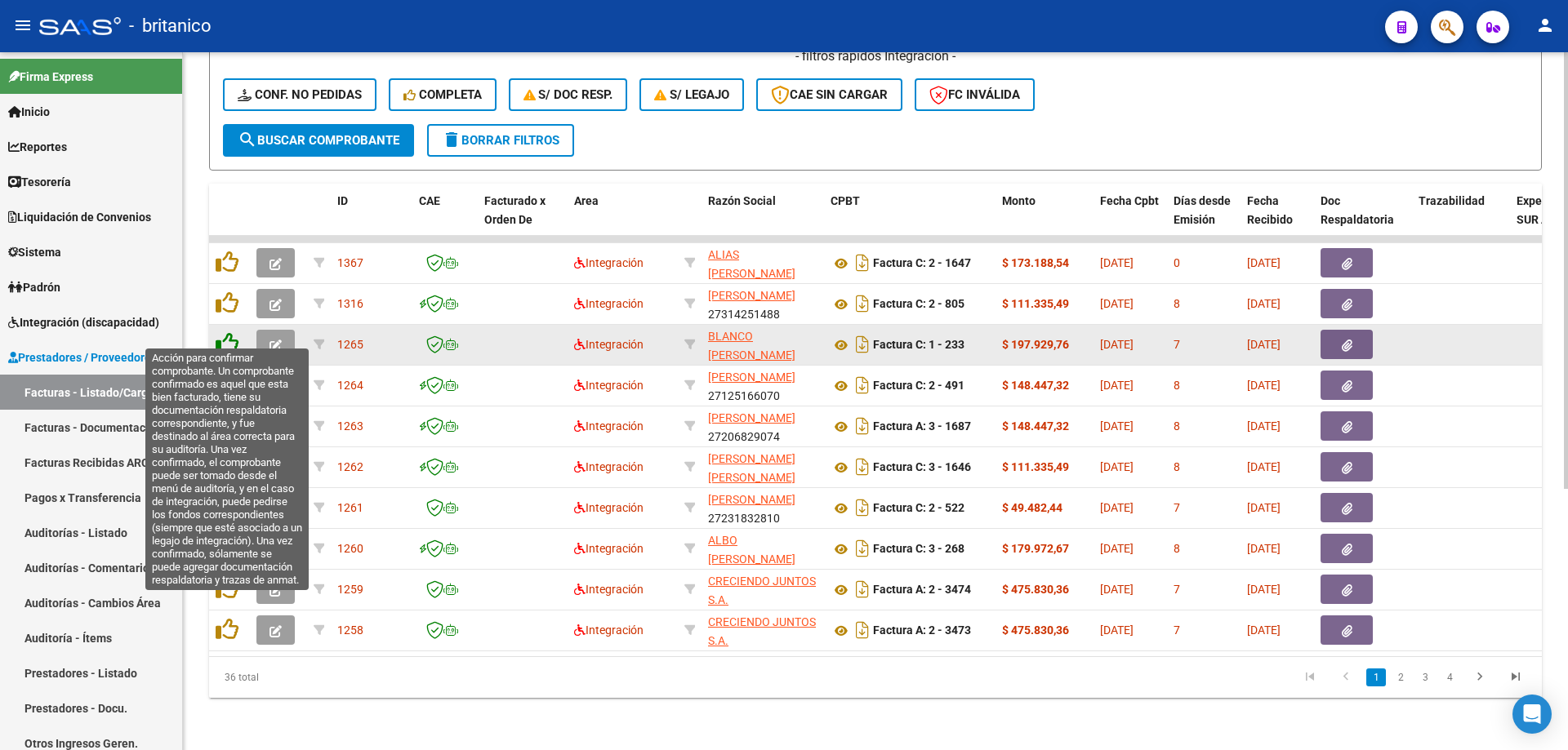
click at [235, 335] on icon at bounding box center [227, 344] width 23 height 23
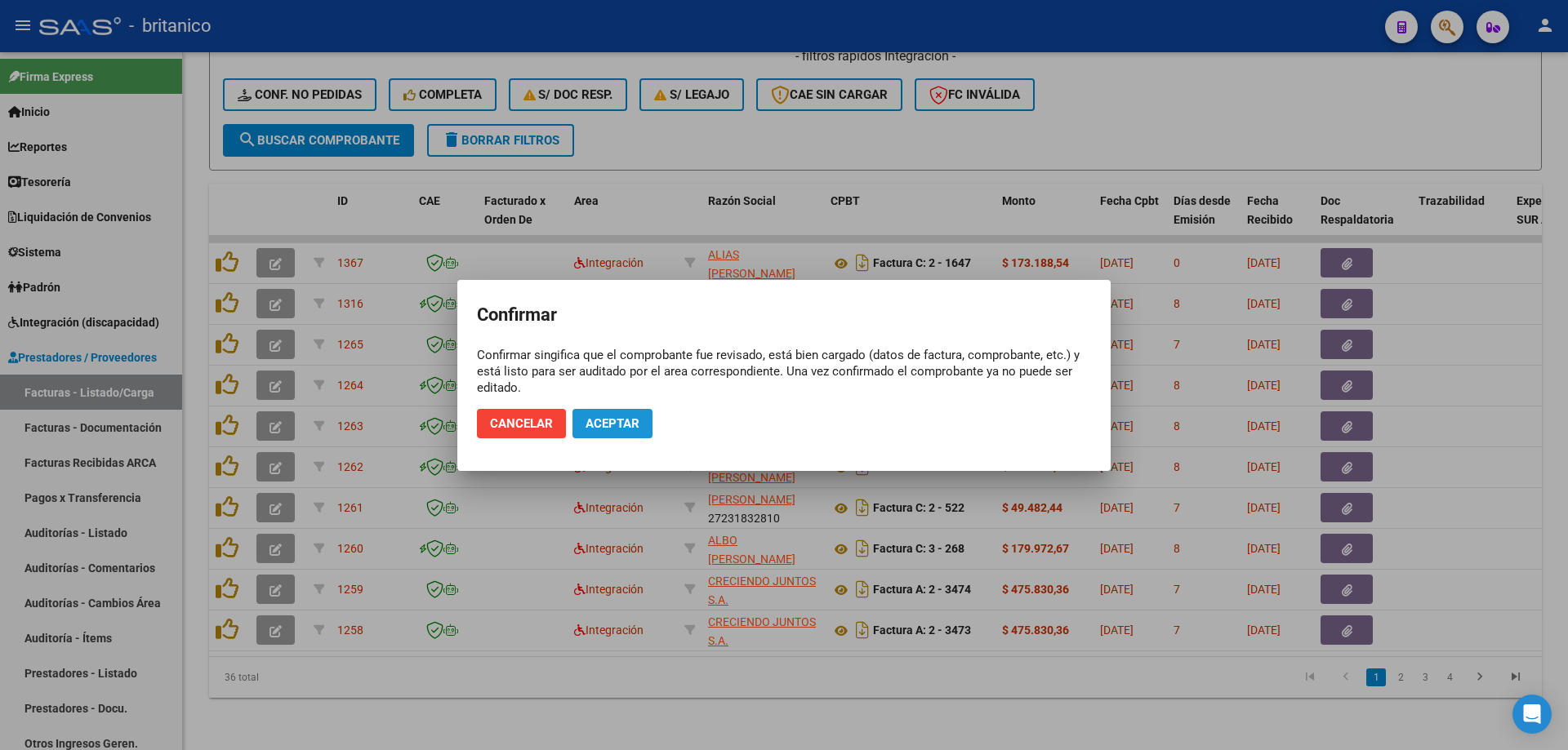
click at [634, 432] on button "Aceptar" at bounding box center [612, 424] width 80 height 29
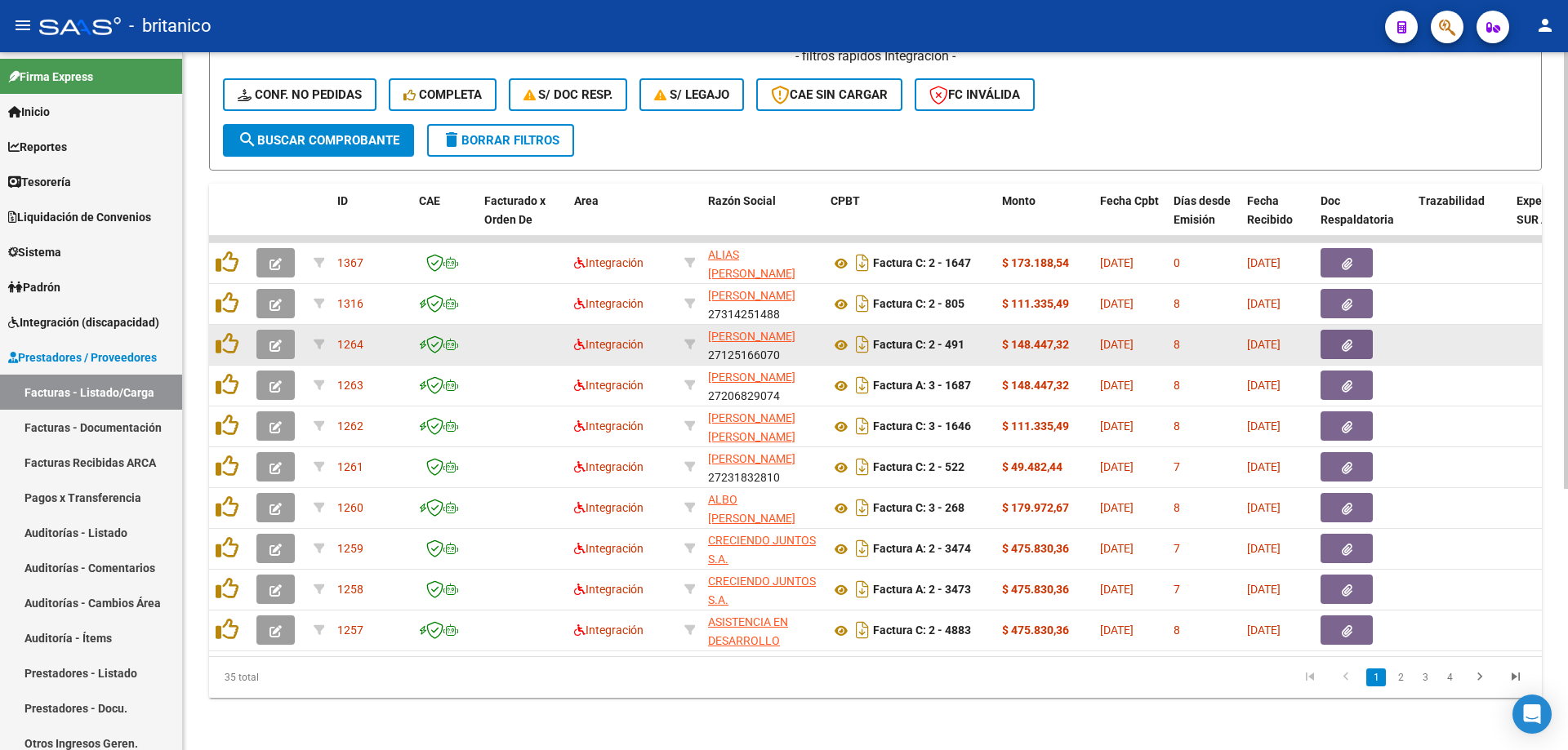
click at [1361, 336] on button "button" at bounding box center [1346, 345] width 52 height 29
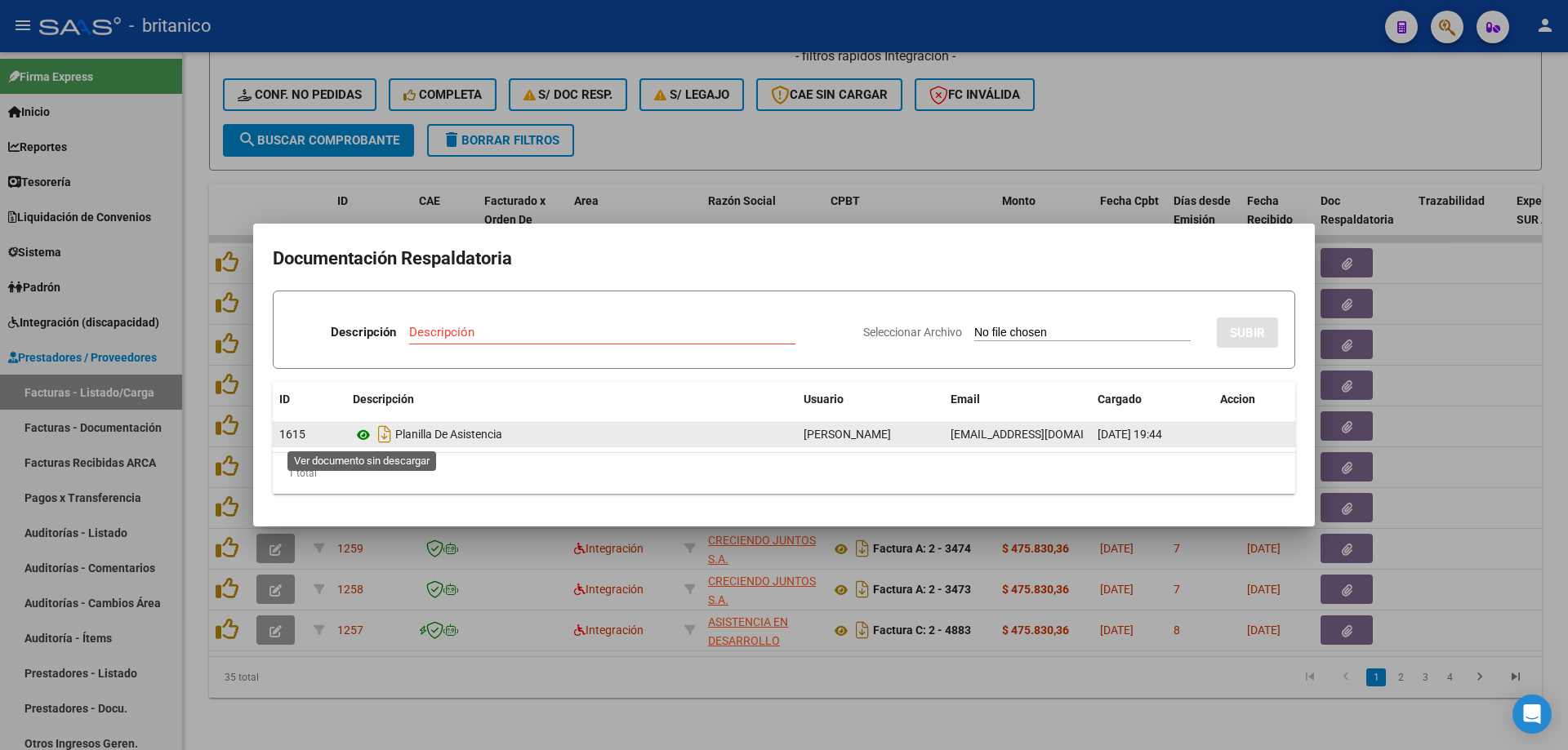
click at [360, 432] on icon at bounding box center [363, 435] width 21 height 19
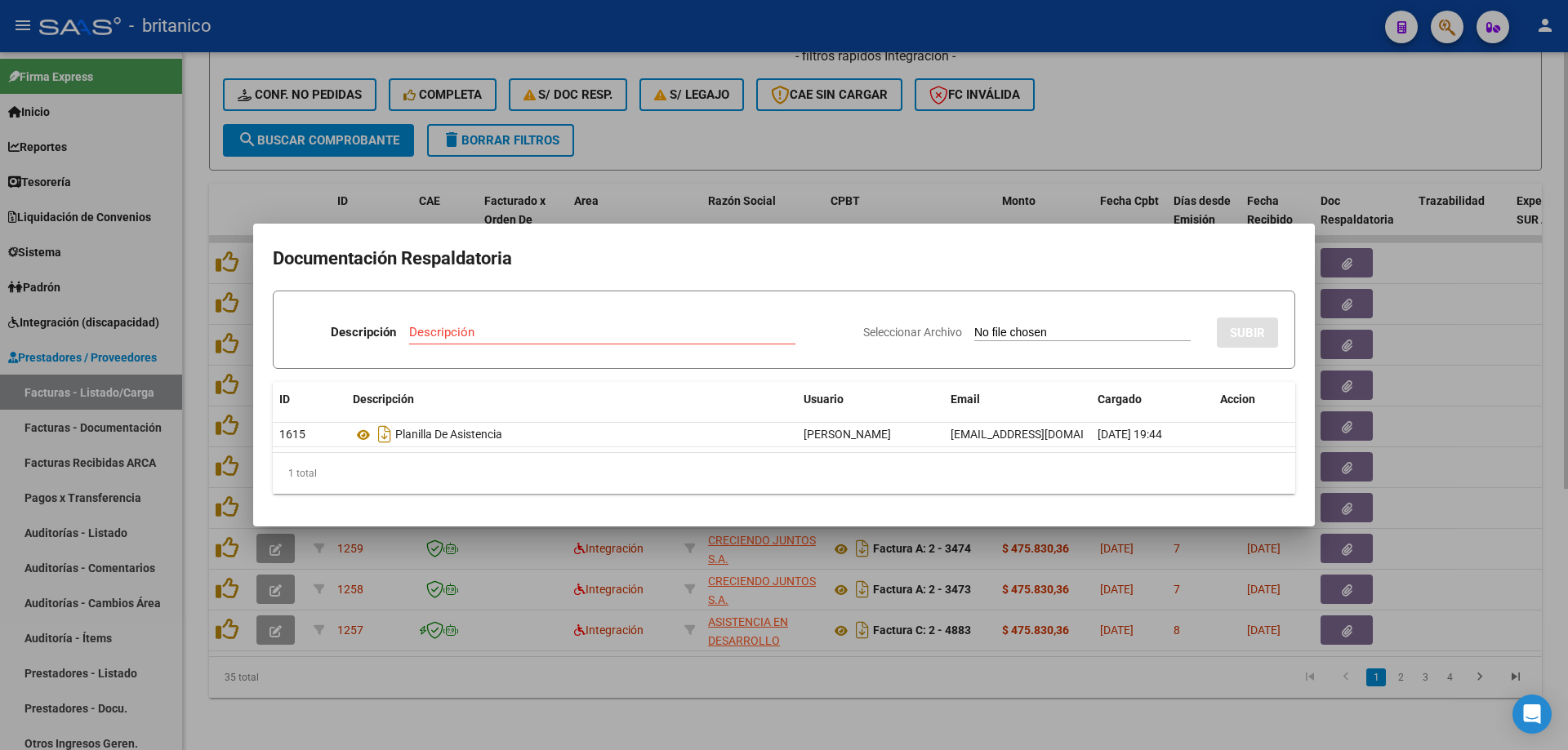
drag, startPoint x: 825, startPoint y: 142, endPoint x: 816, endPoint y: 142, distance: 9.0
click at [821, 142] on div at bounding box center [784, 375] width 1568 height 750
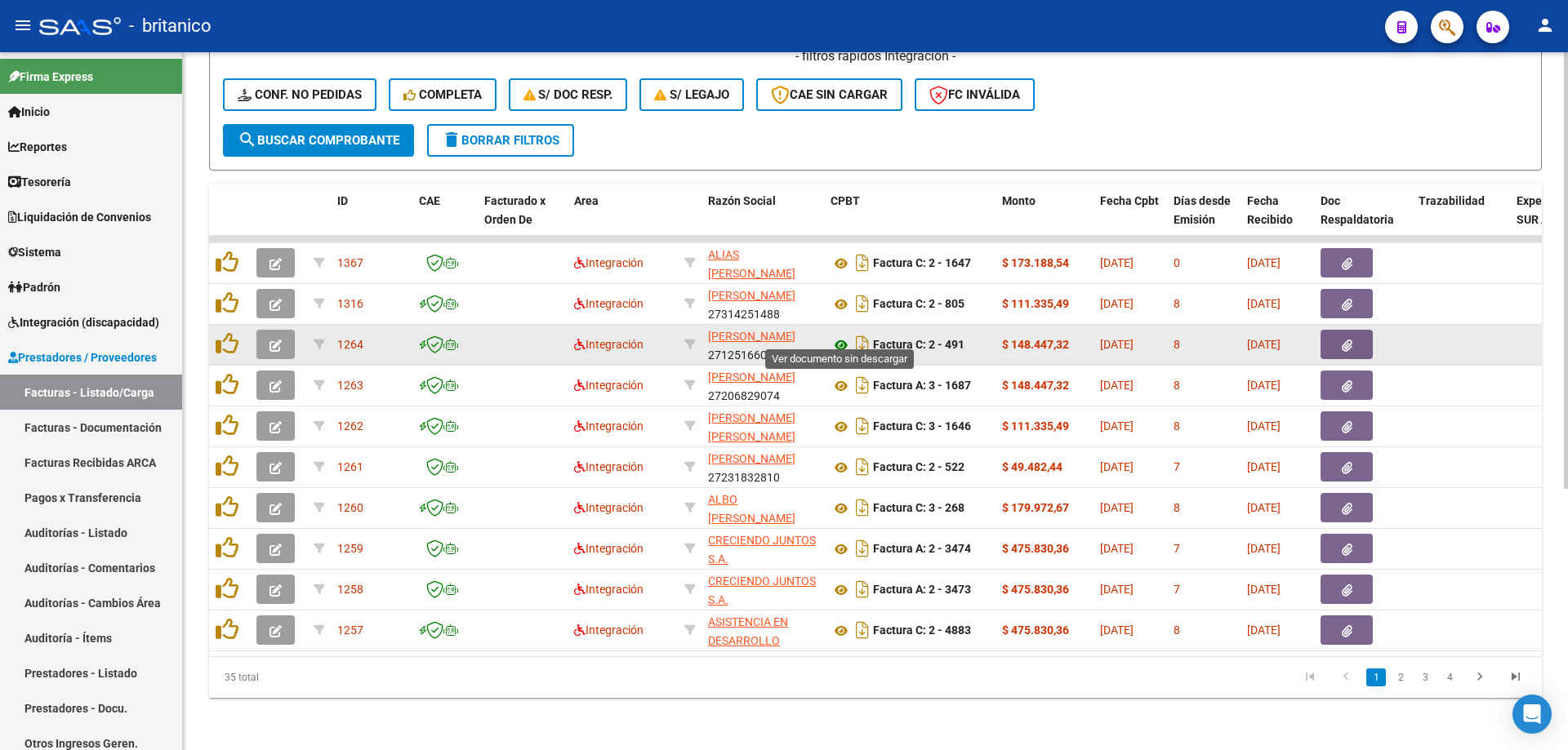
click at [837, 335] on icon at bounding box center [840, 345] width 21 height 19
click at [240, 335] on div at bounding box center [230, 346] width 28 height 26
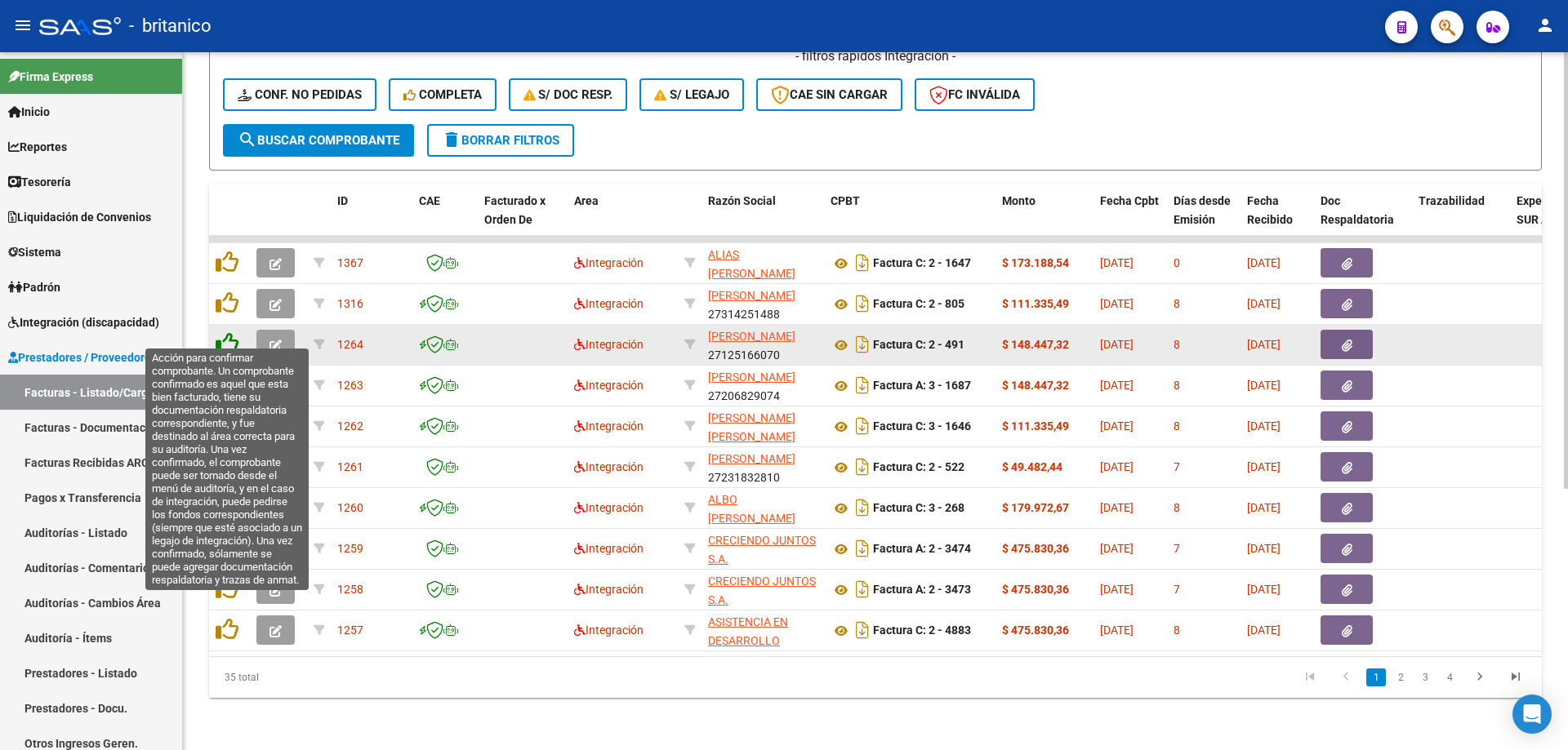
click at [231, 333] on icon at bounding box center [227, 344] width 23 height 23
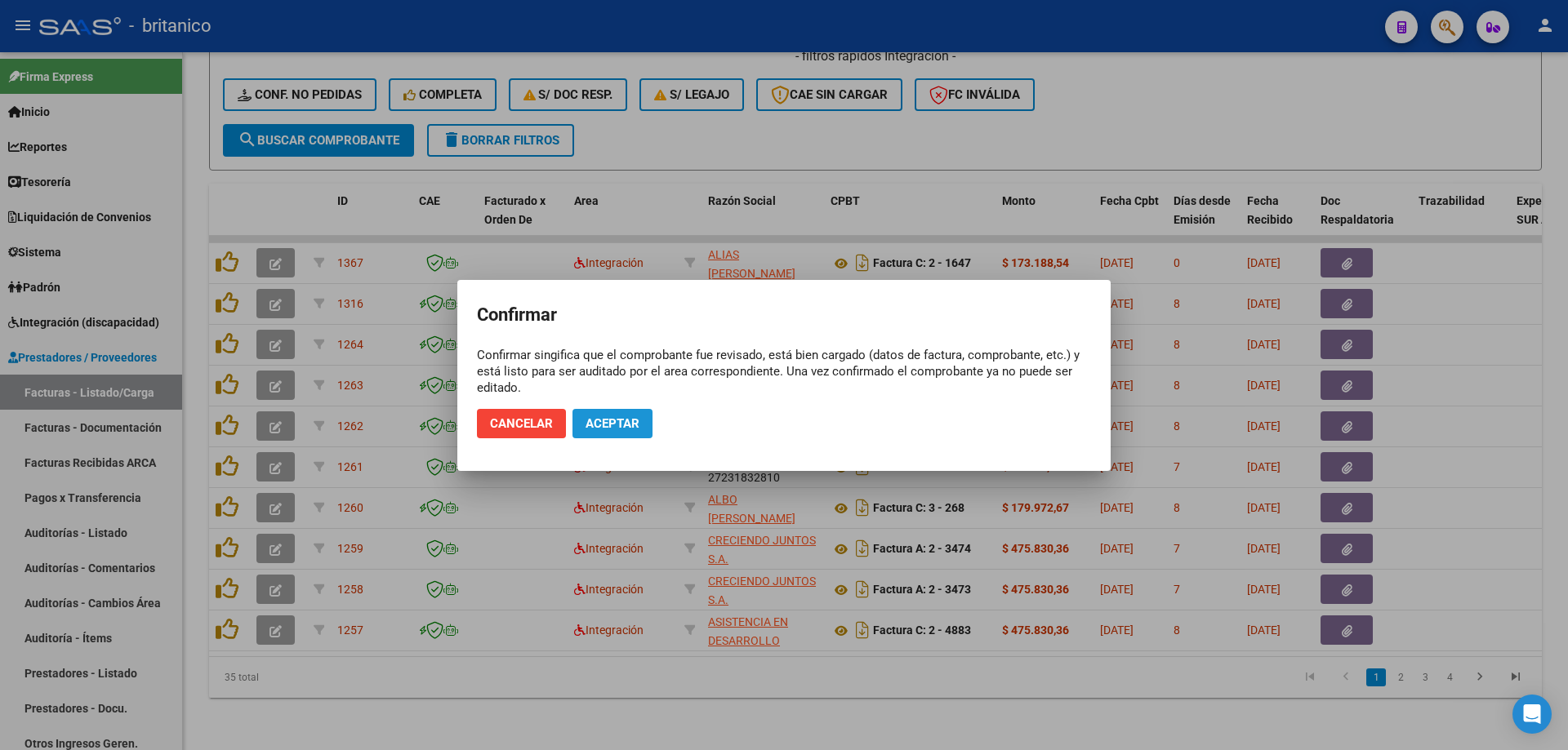
click at [595, 419] on span "Aceptar" at bounding box center [612, 424] width 54 height 15
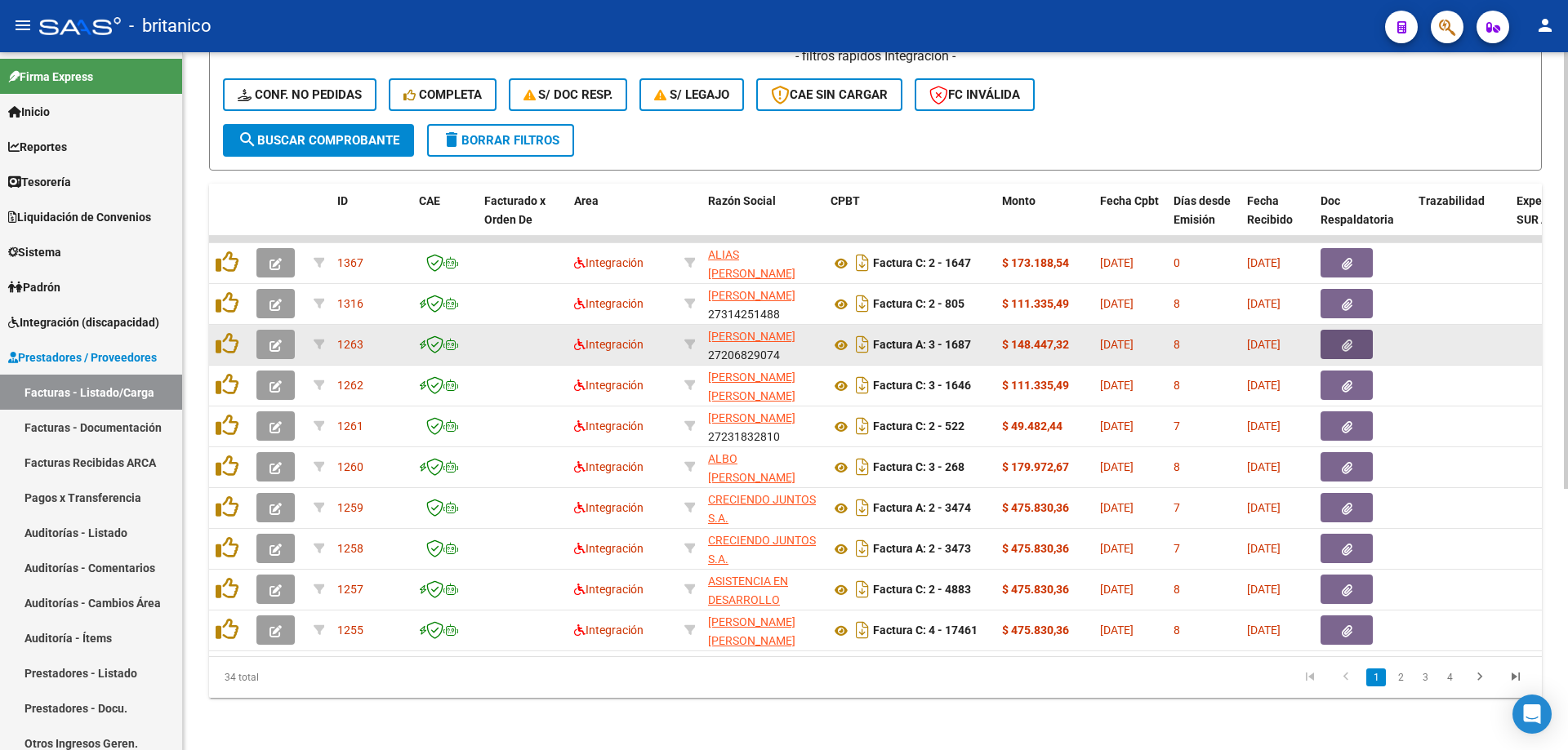
click at [1339, 333] on button "button" at bounding box center [1346, 345] width 52 height 29
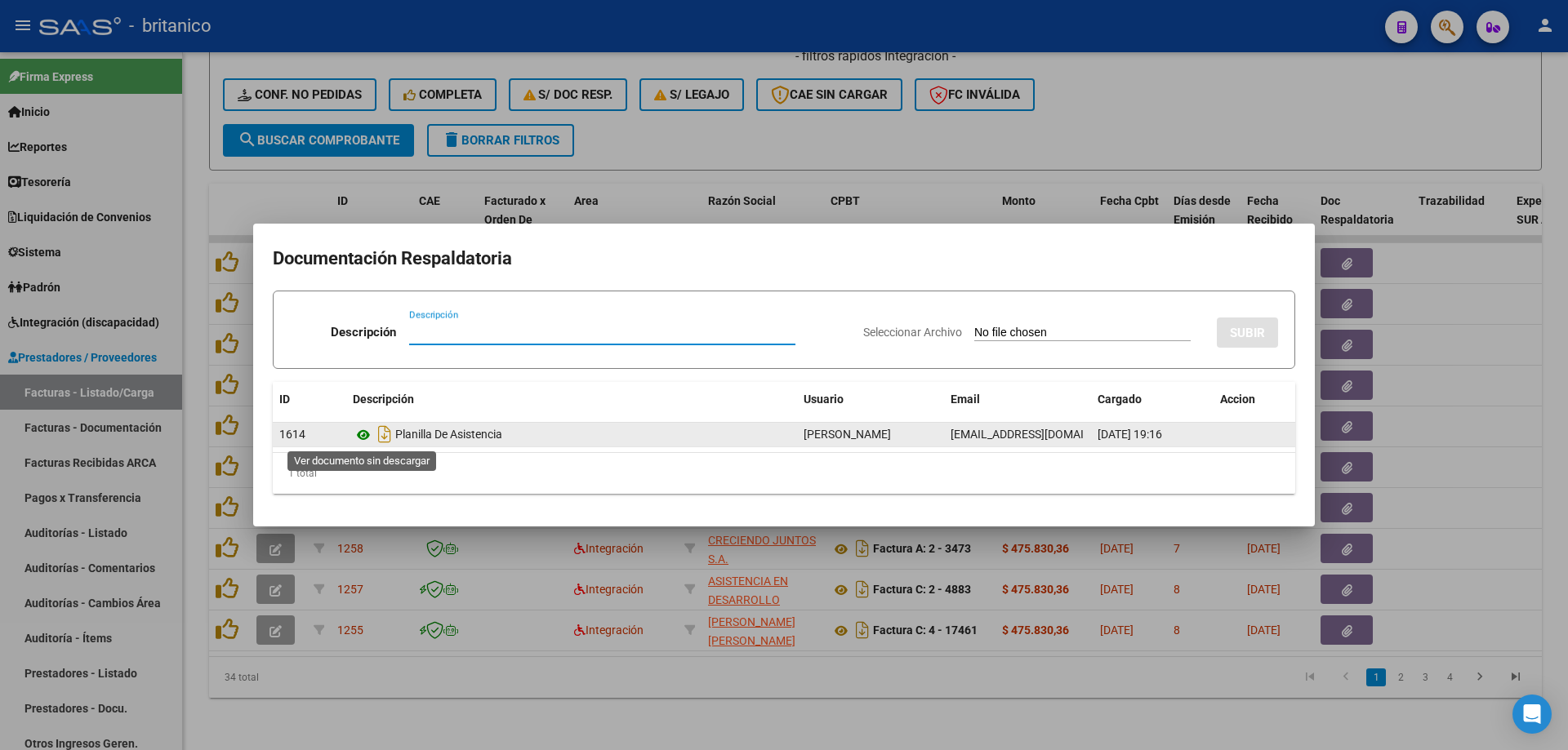
click at [369, 431] on icon at bounding box center [363, 435] width 21 height 19
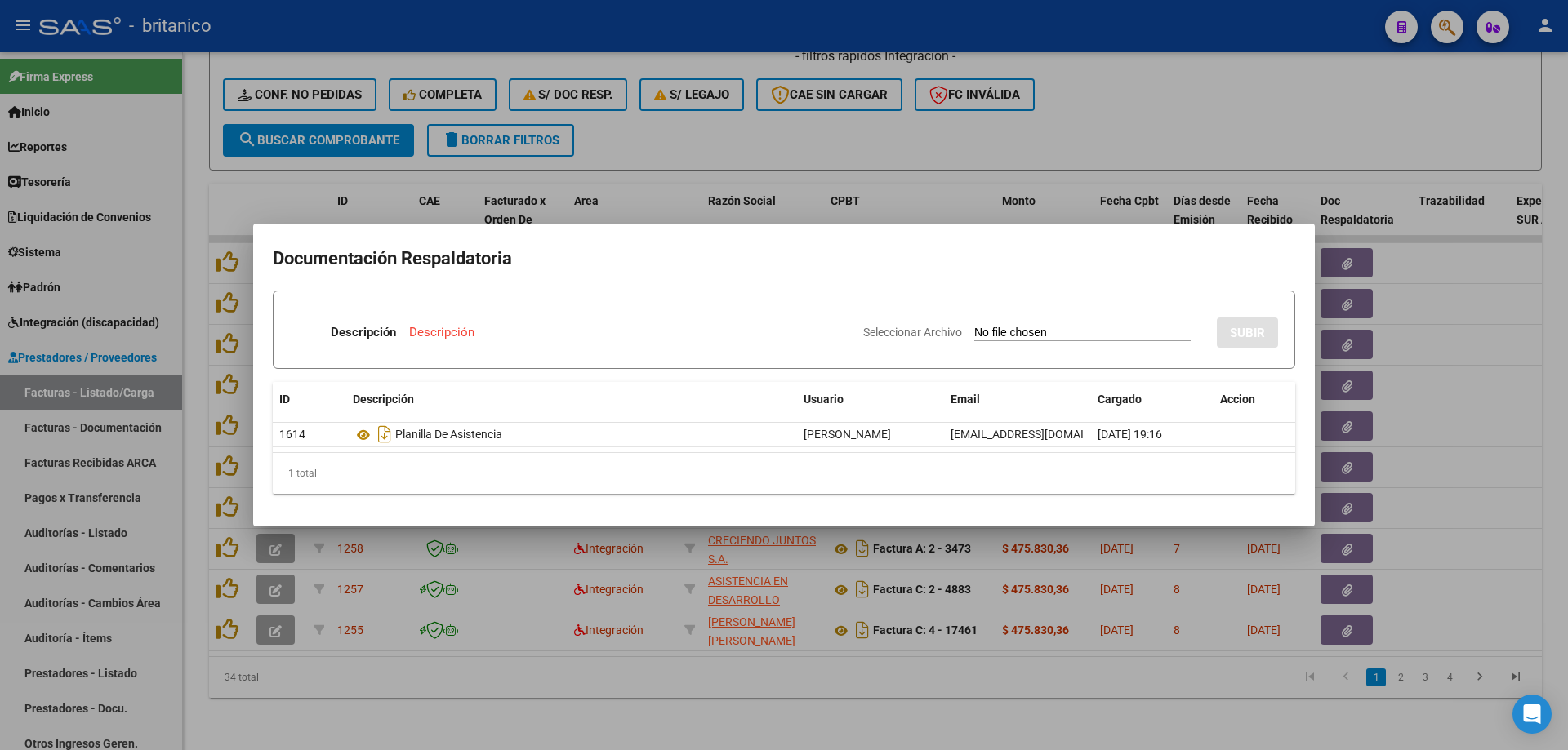
click at [673, 141] on div at bounding box center [784, 375] width 1568 height 750
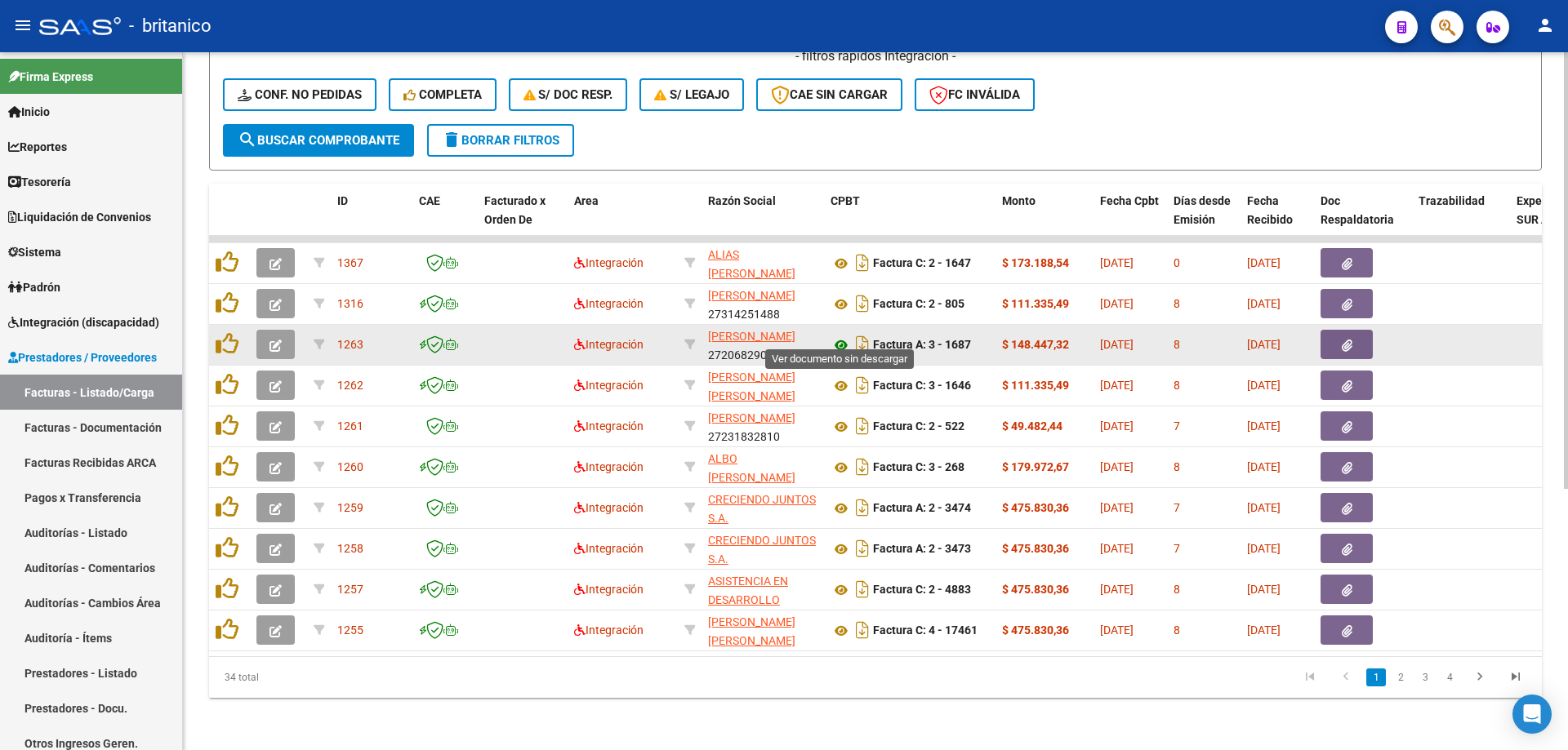
click at [836, 335] on icon at bounding box center [840, 345] width 21 height 19
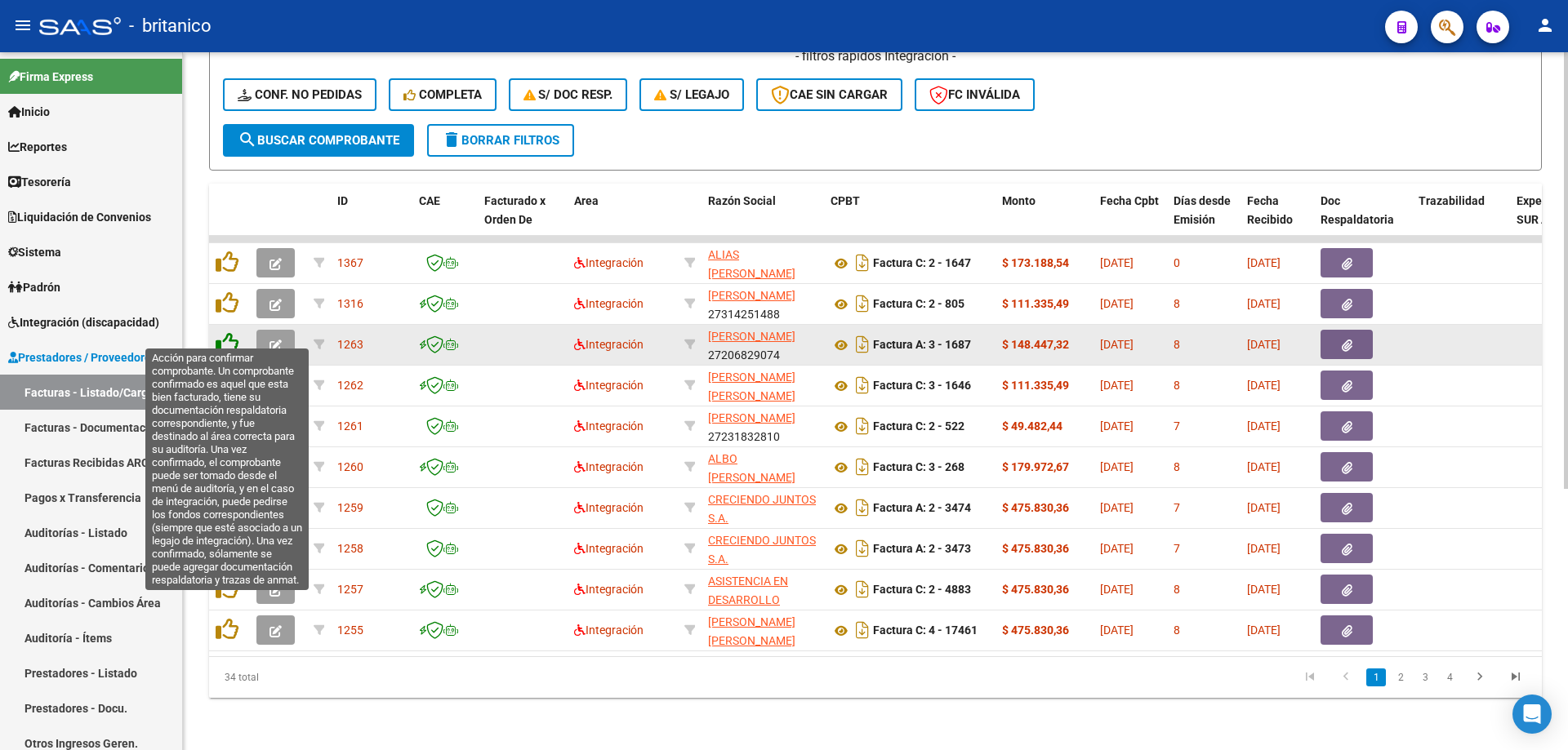
click at [233, 333] on icon at bounding box center [227, 344] width 23 height 23
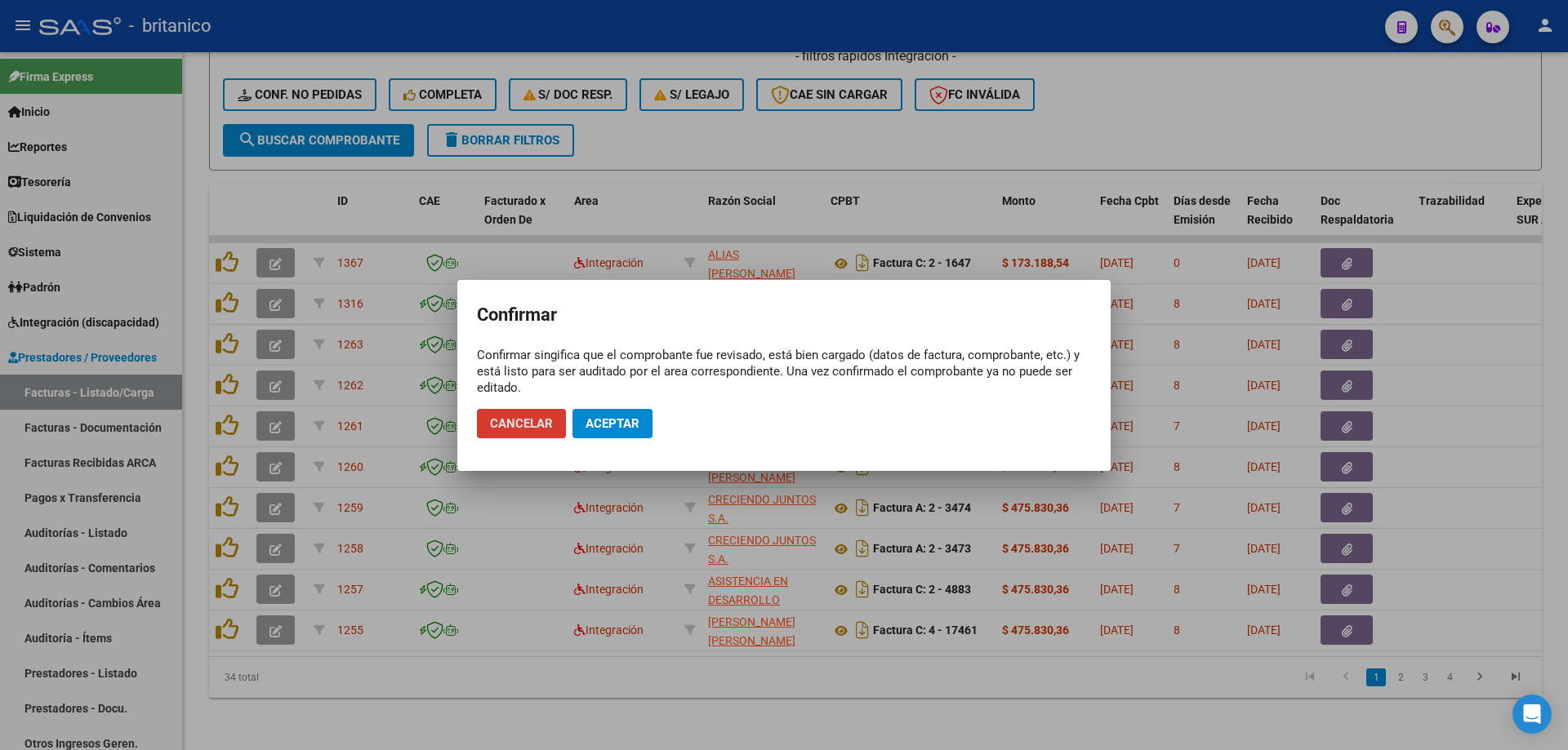
click at [637, 428] on span "Aceptar" at bounding box center [612, 424] width 54 height 15
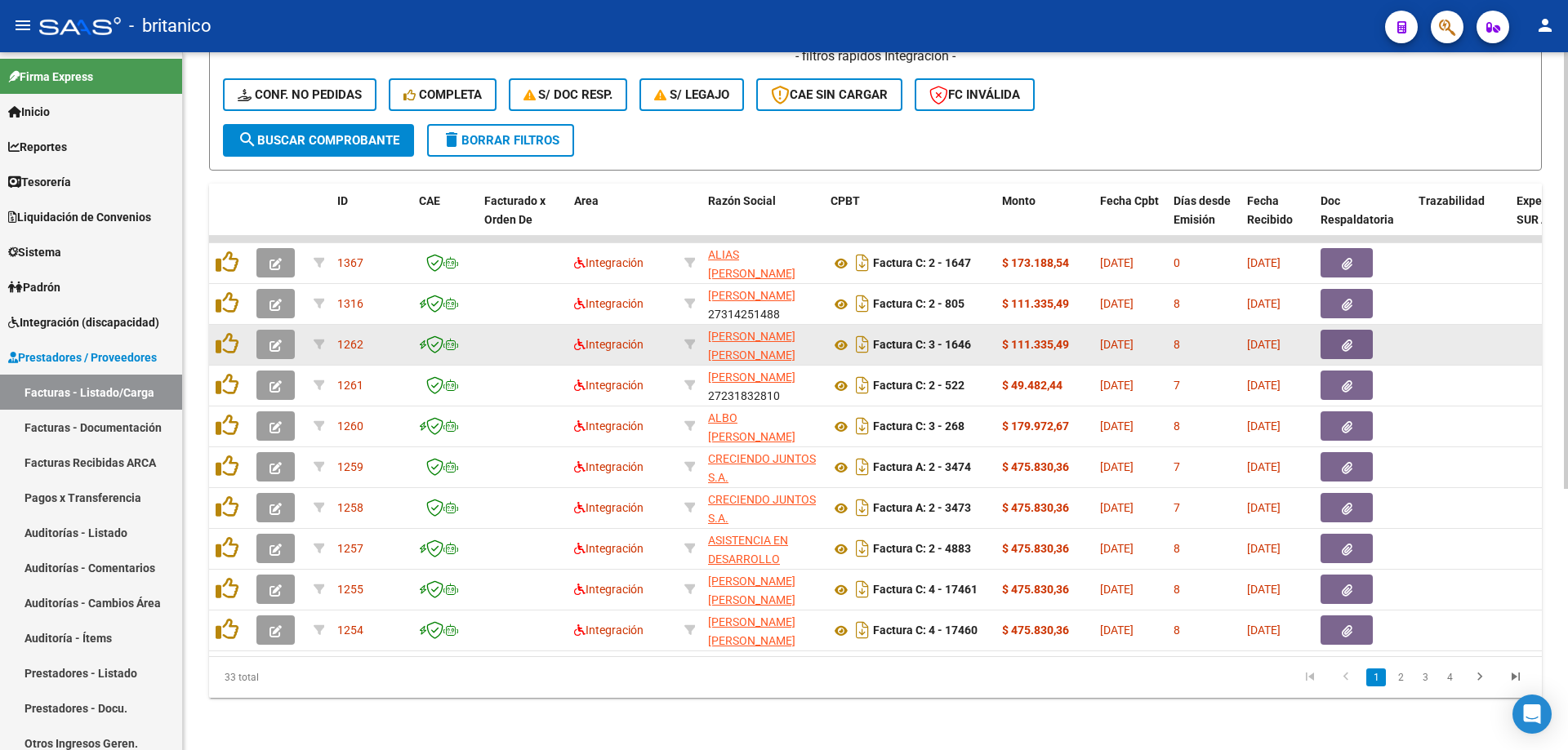
click at [1358, 330] on button "button" at bounding box center [1346, 345] width 52 height 29
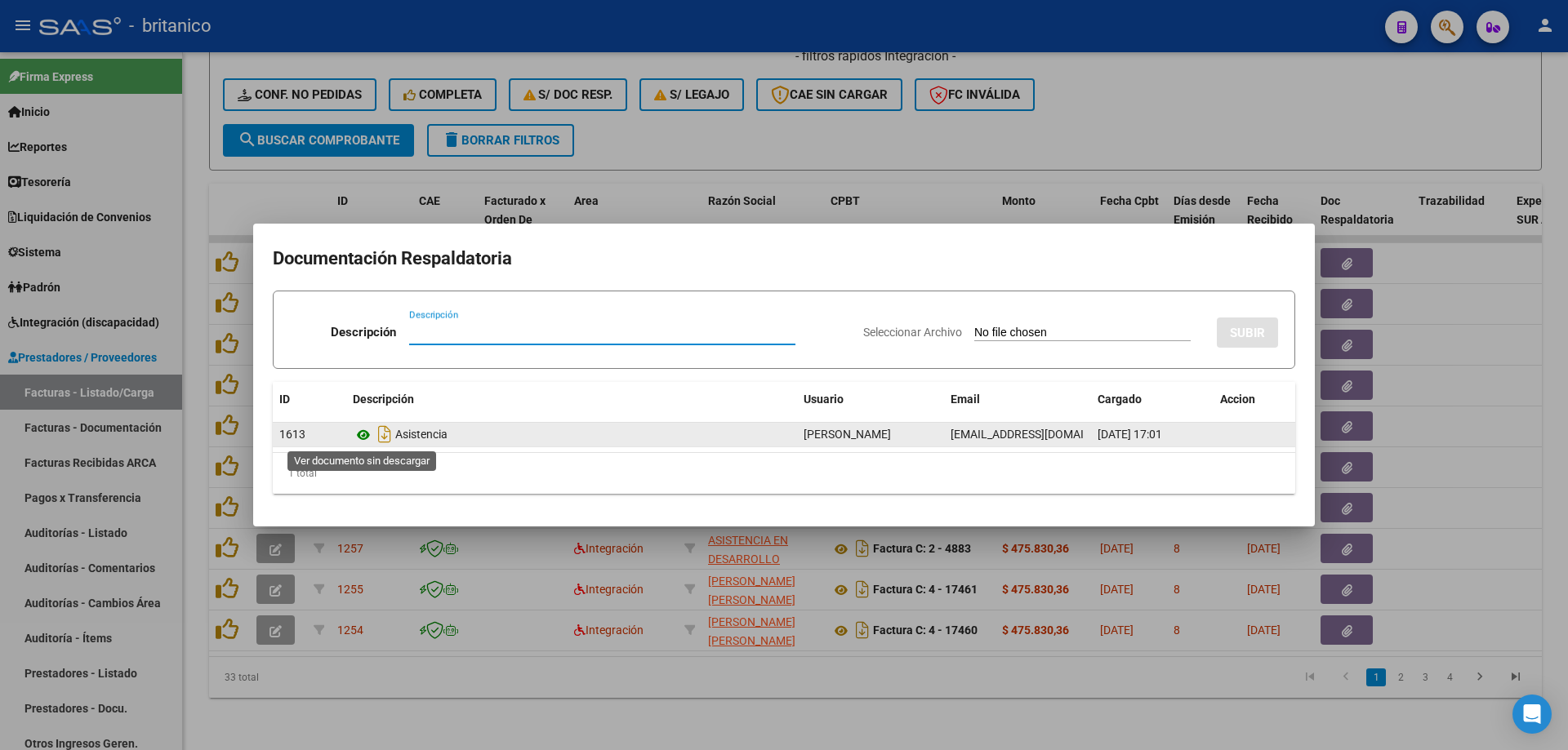
click at [368, 434] on icon at bounding box center [363, 435] width 21 height 19
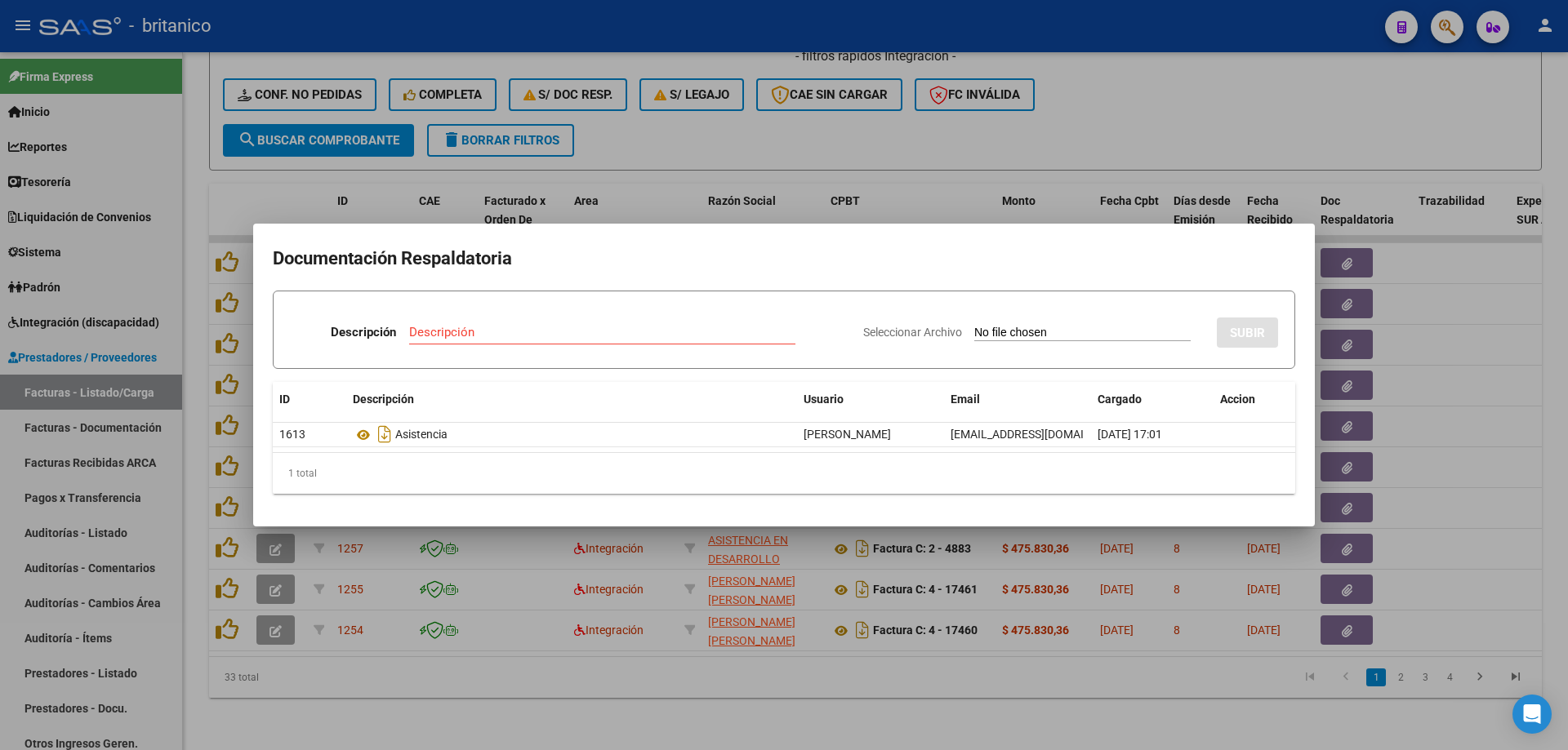
click at [737, 142] on div at bounding box center [784, 375] width 1568 height 750
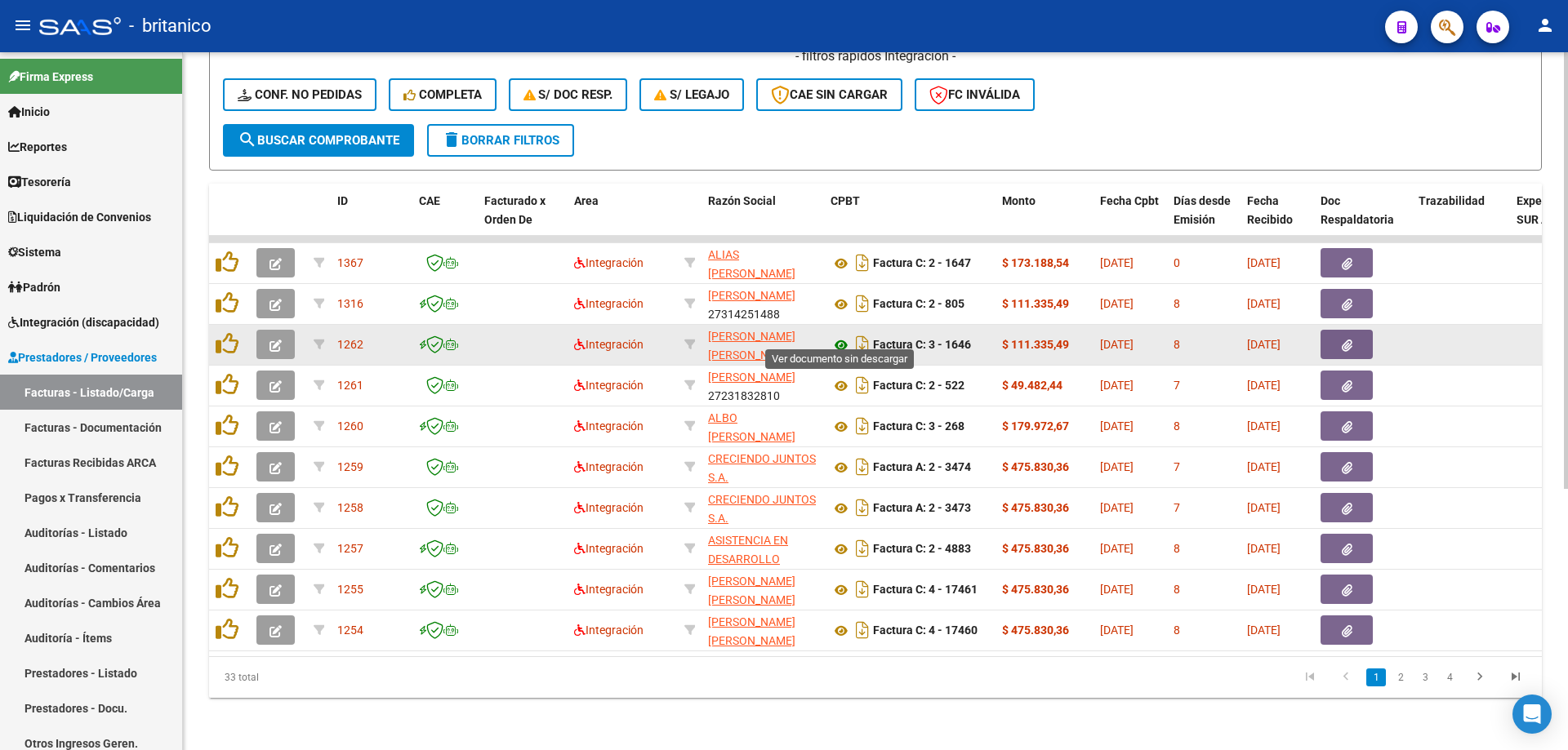
click at [837, 335] on icon at bounding box center [840, 345] width 21 height 19
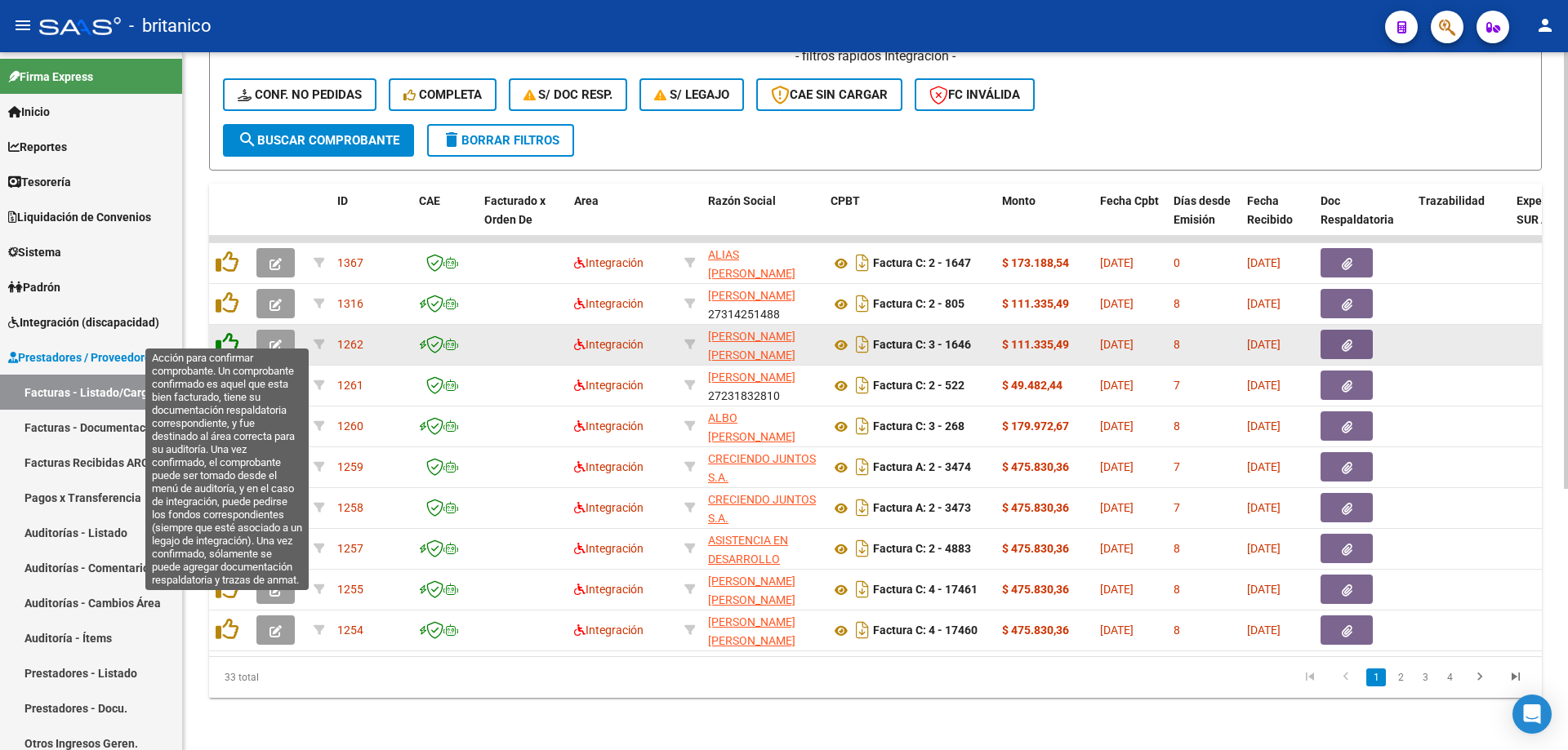
click at [222, 336] on icon at bounding box center [227, 344] width 23 height 23
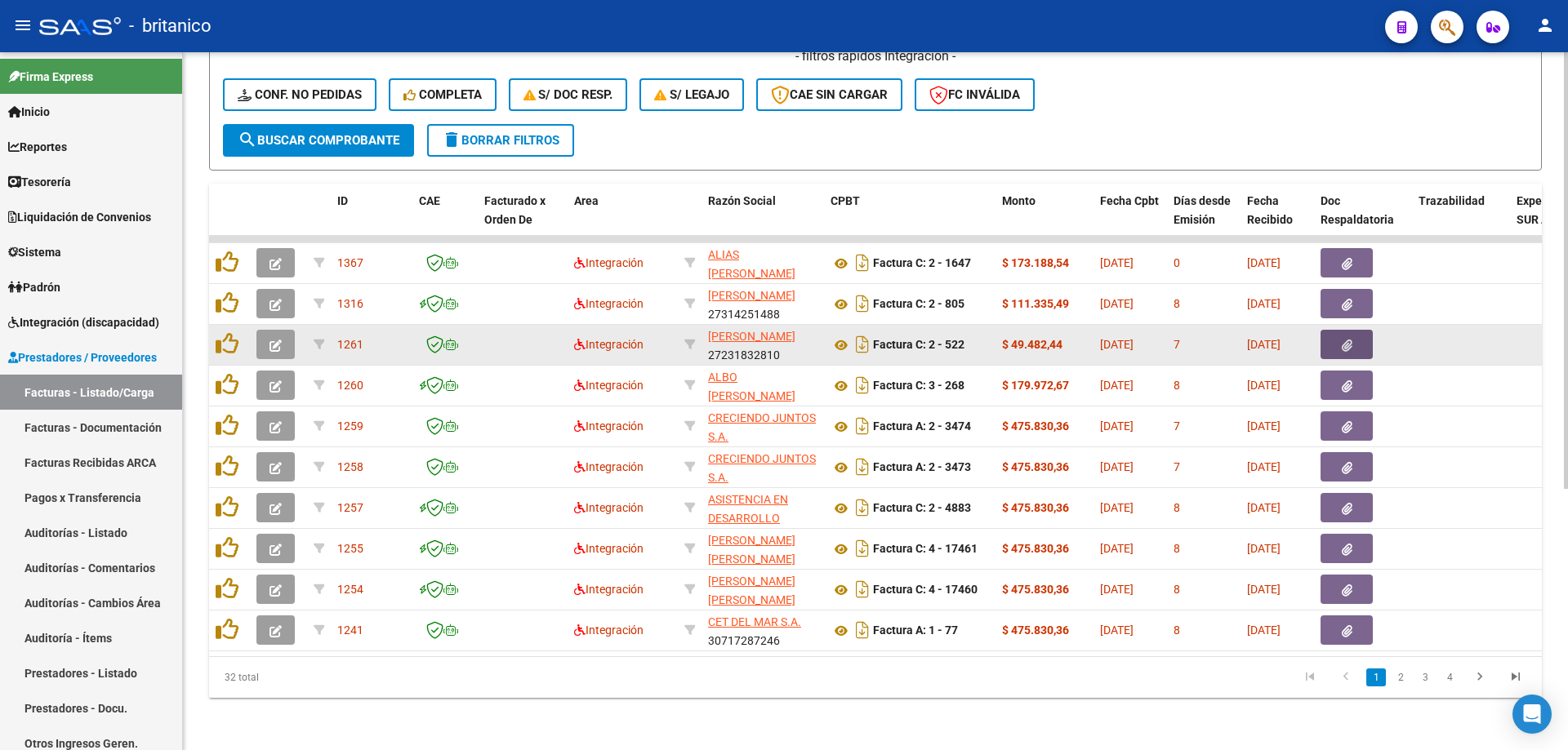
click at [1343, 340] on icon "button" at bounding box center [1347, 346] width 11 height 12
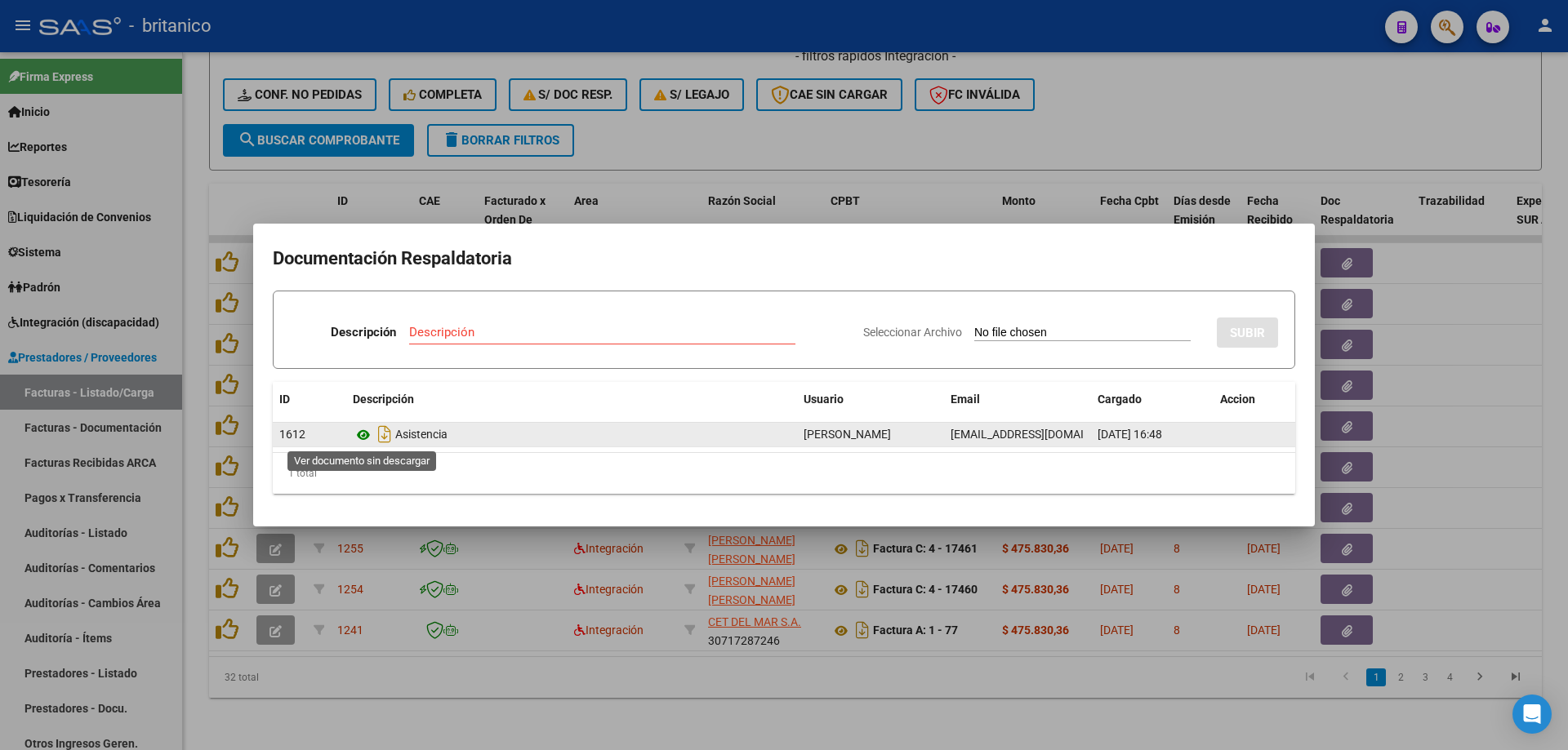
click at [358, 433] on icon at bounding box center [363, 435] width 21 height 19
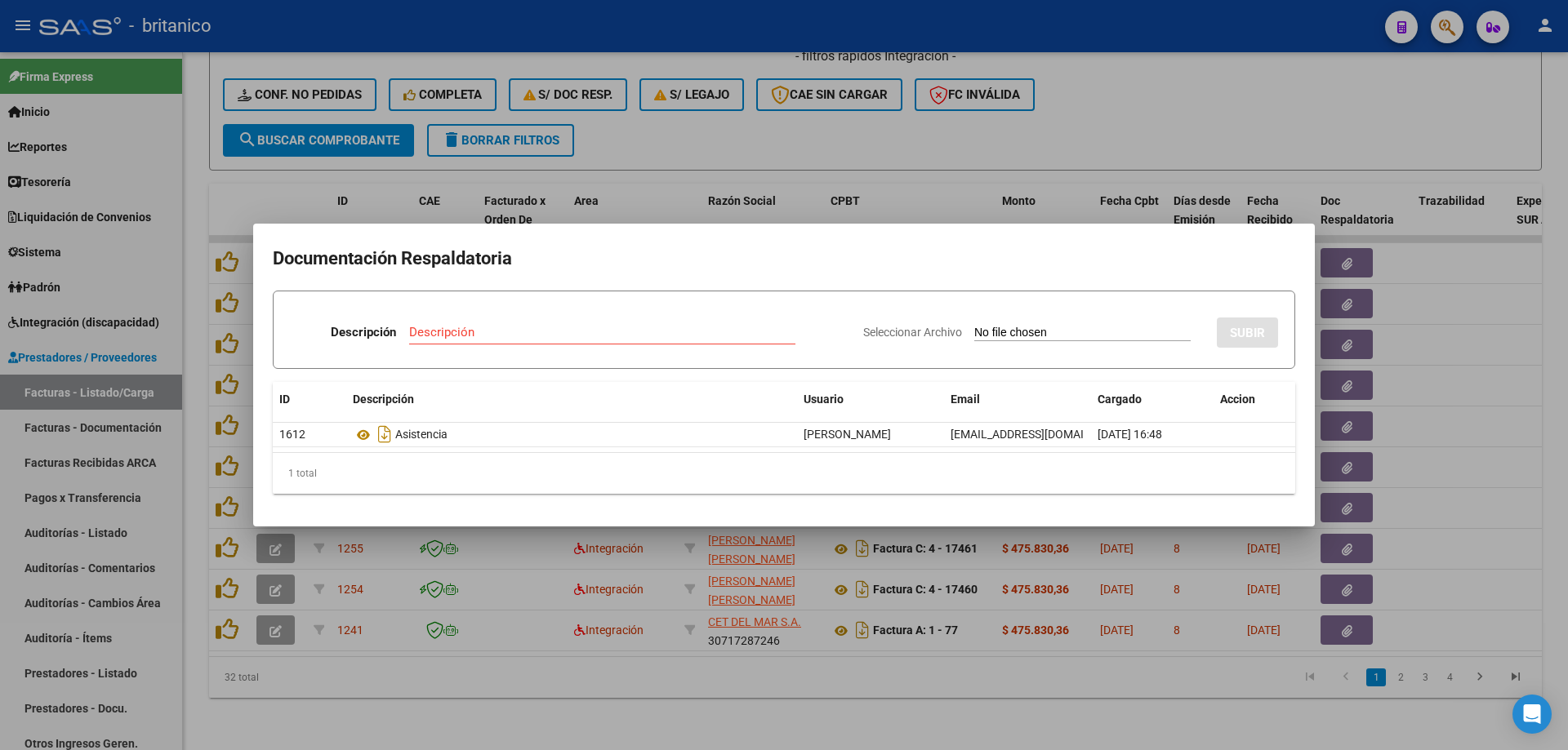
click at [924, 131] on div at bounding box center [784, 375] width 1568 height 750
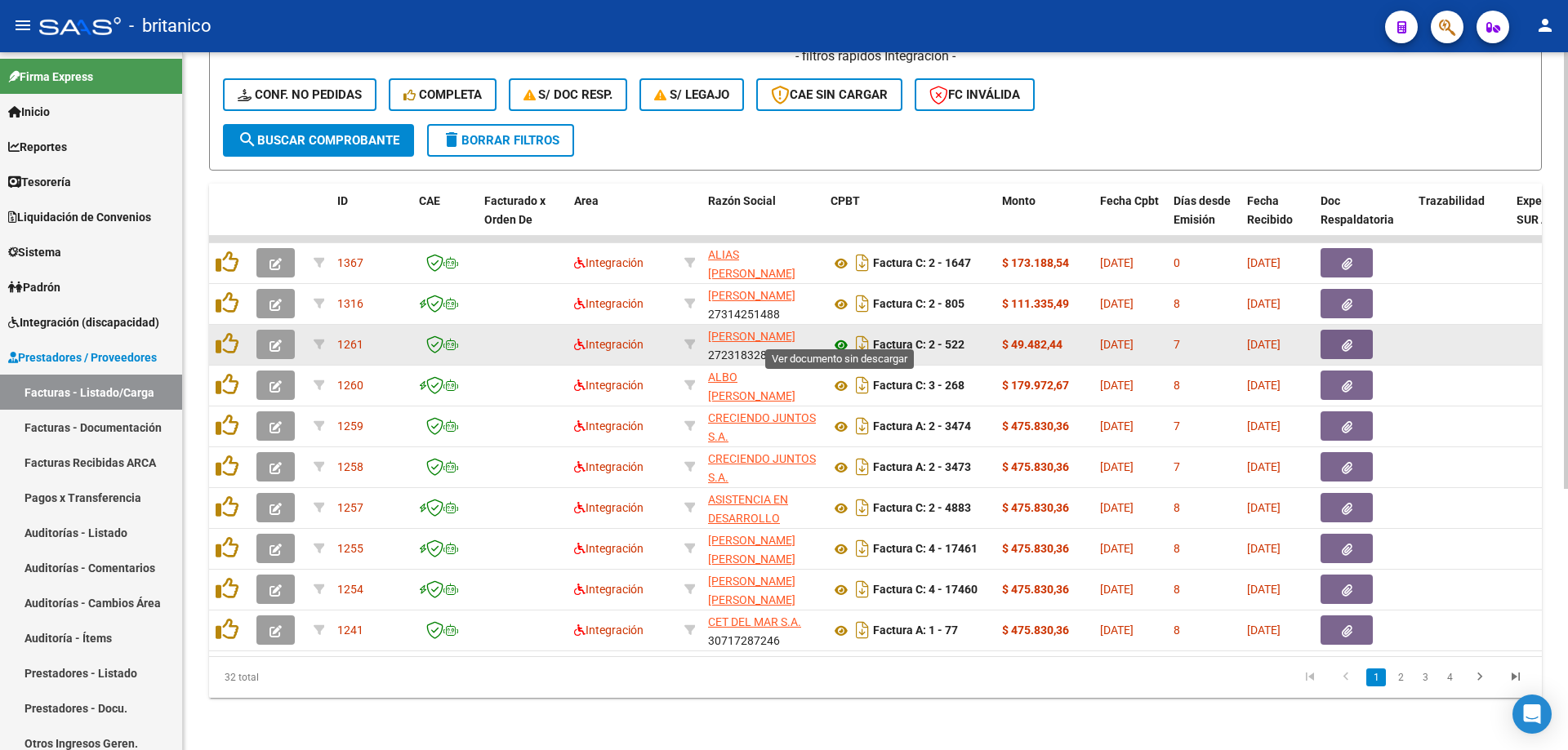
click at [845, 335] on icon at bounding box center [840, 345] width 21 height 19
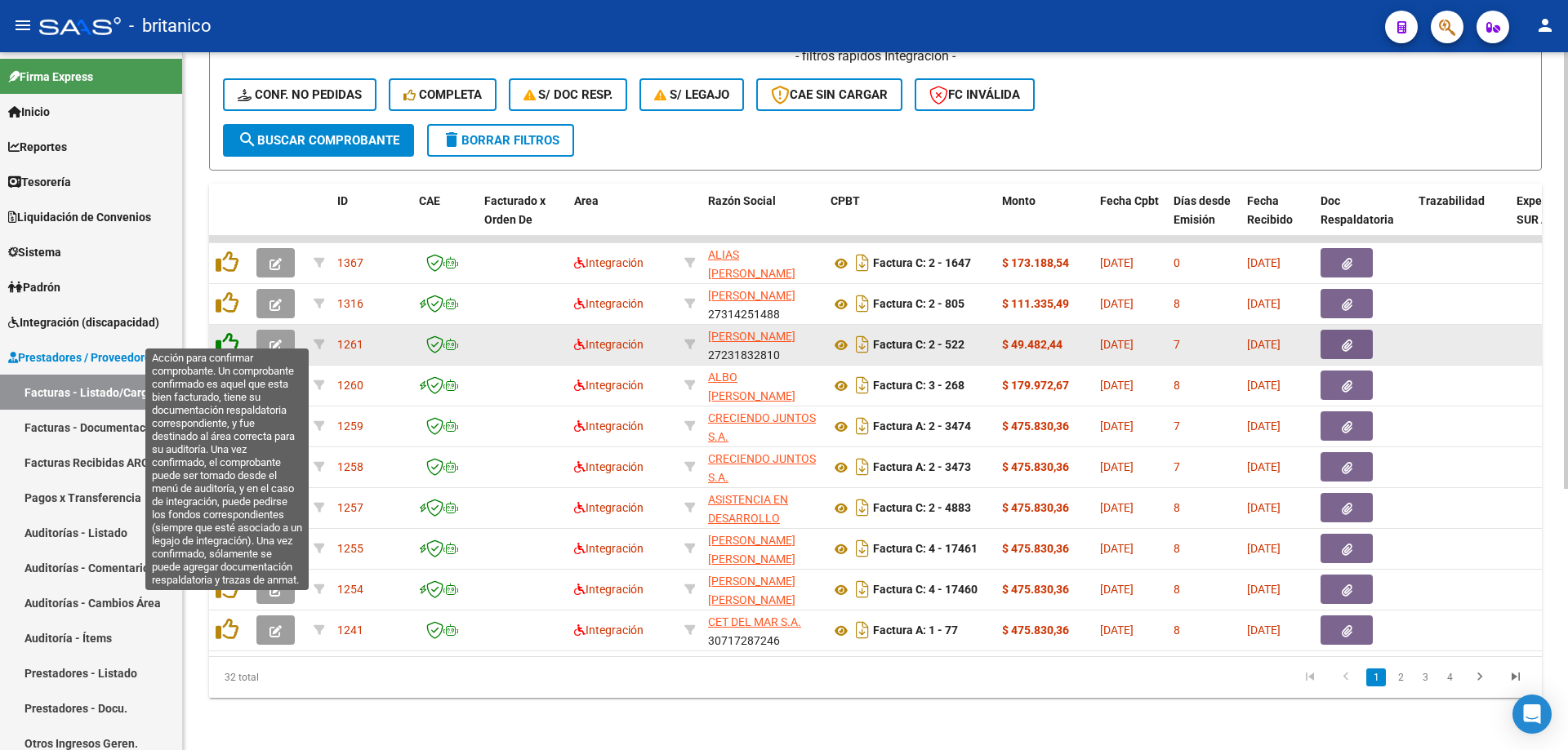
click at [221, 334] on icon at bounding box center [227, 344] width 23 height 23
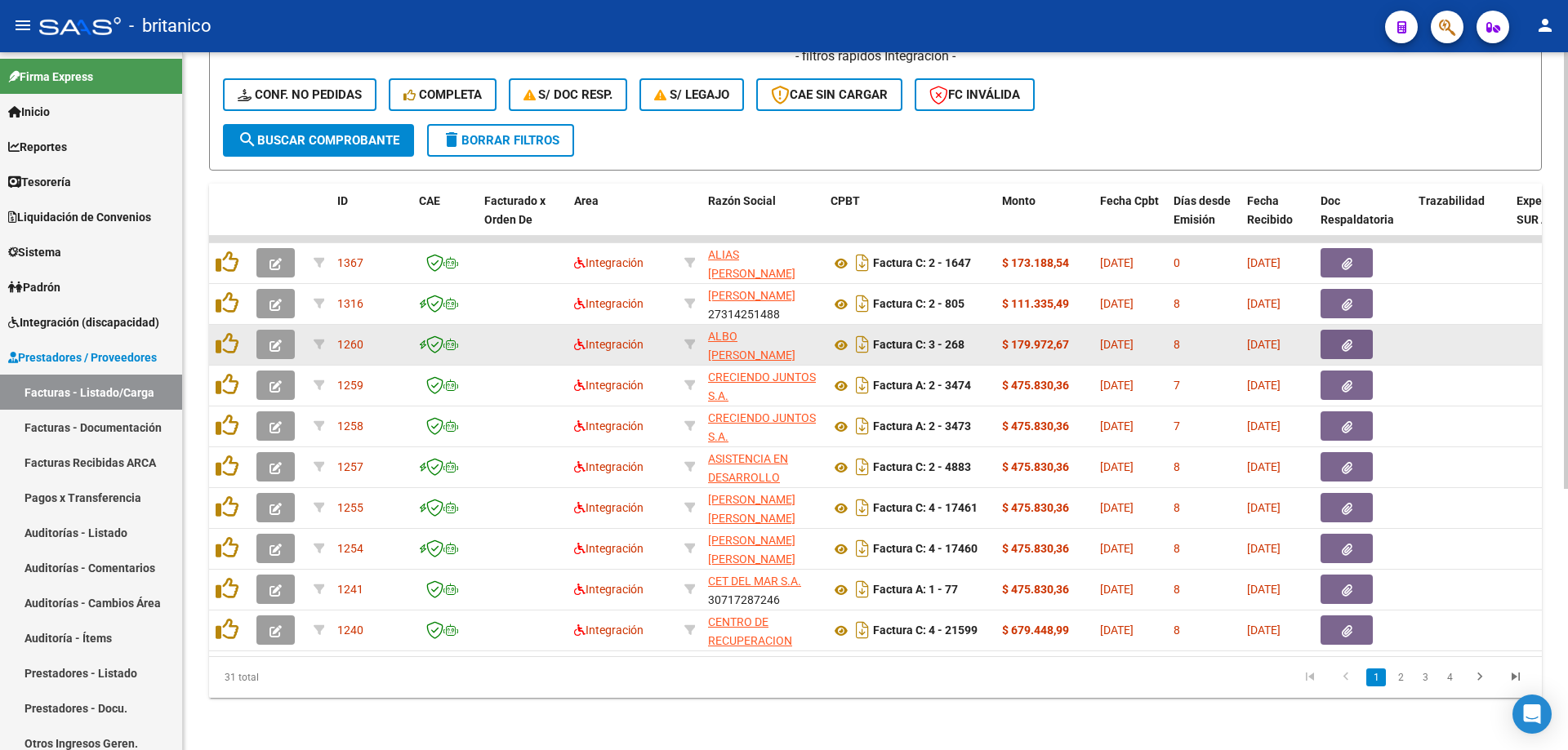
click at [1350, 330] on button "button" at bounding box center [1346, 345] width 52 height 29
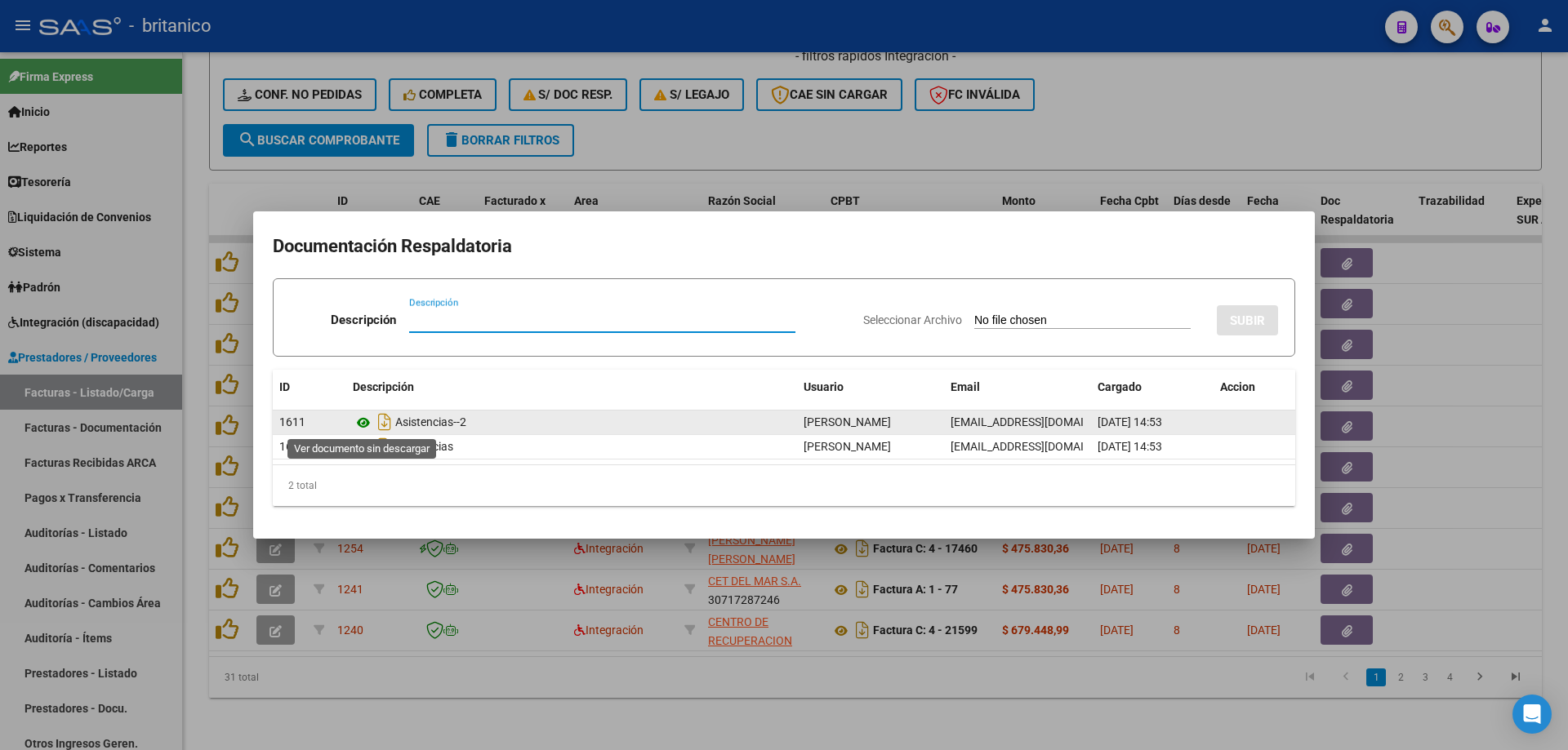
click at [362, 421] on icon at bounding box center [363, 423] width 21 height 19
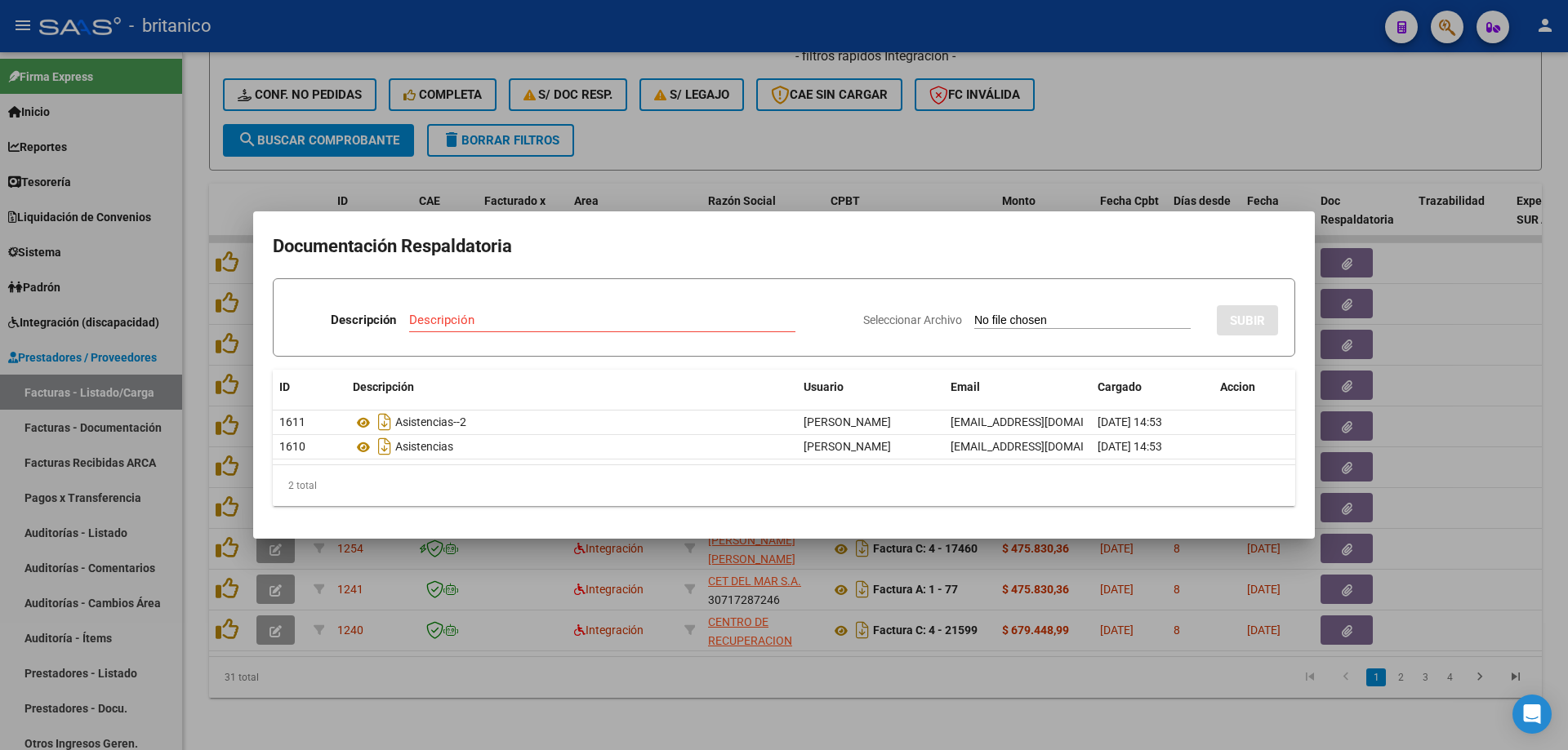
click at [1213, 111] on div at bounding box center [784, 375] width 1568 height 750
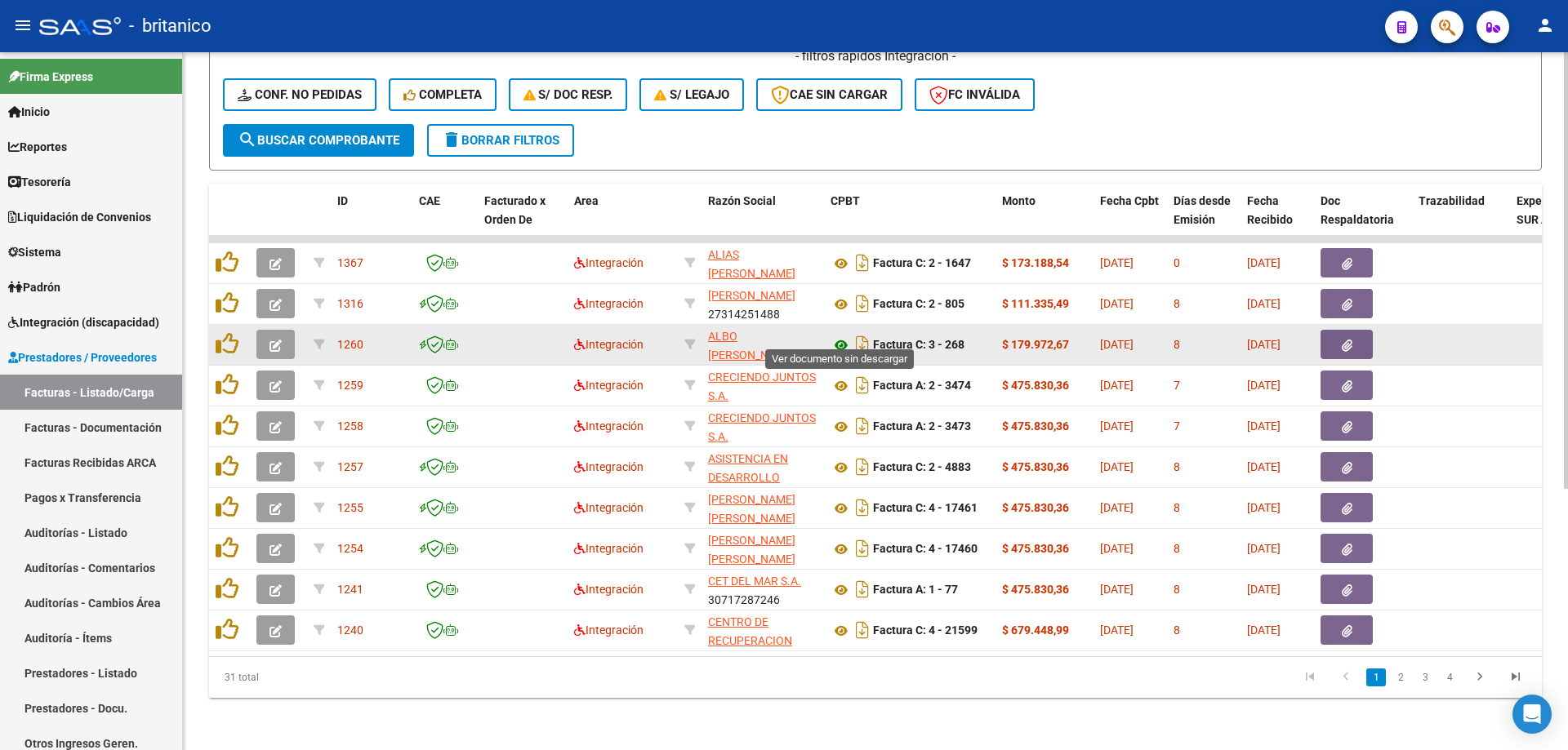
click at [839, 335] on icon at bounding box center [840, 345] width 21 height 19
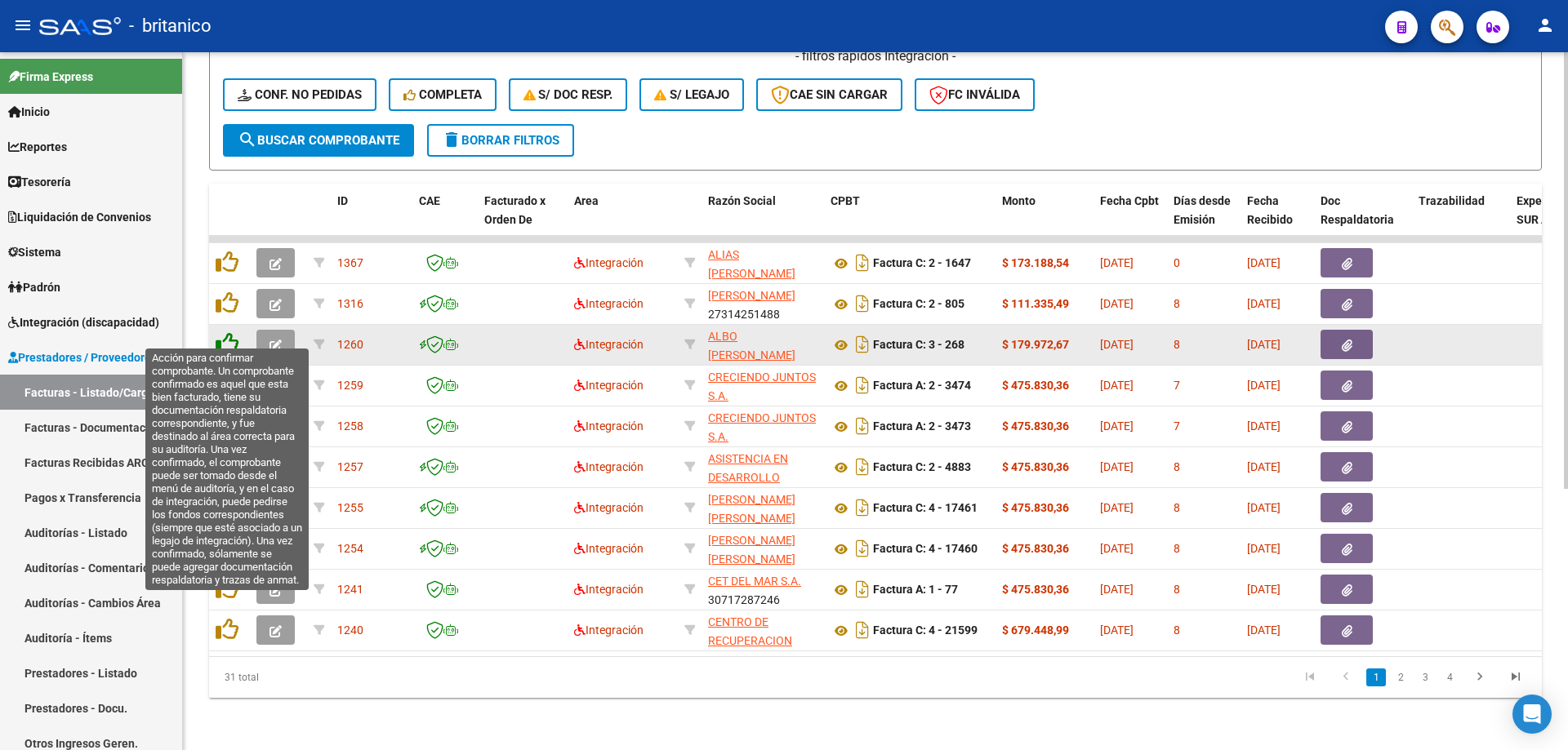
click at [224, 333] on icon at bounding box center [227, 344] width 23 height 23
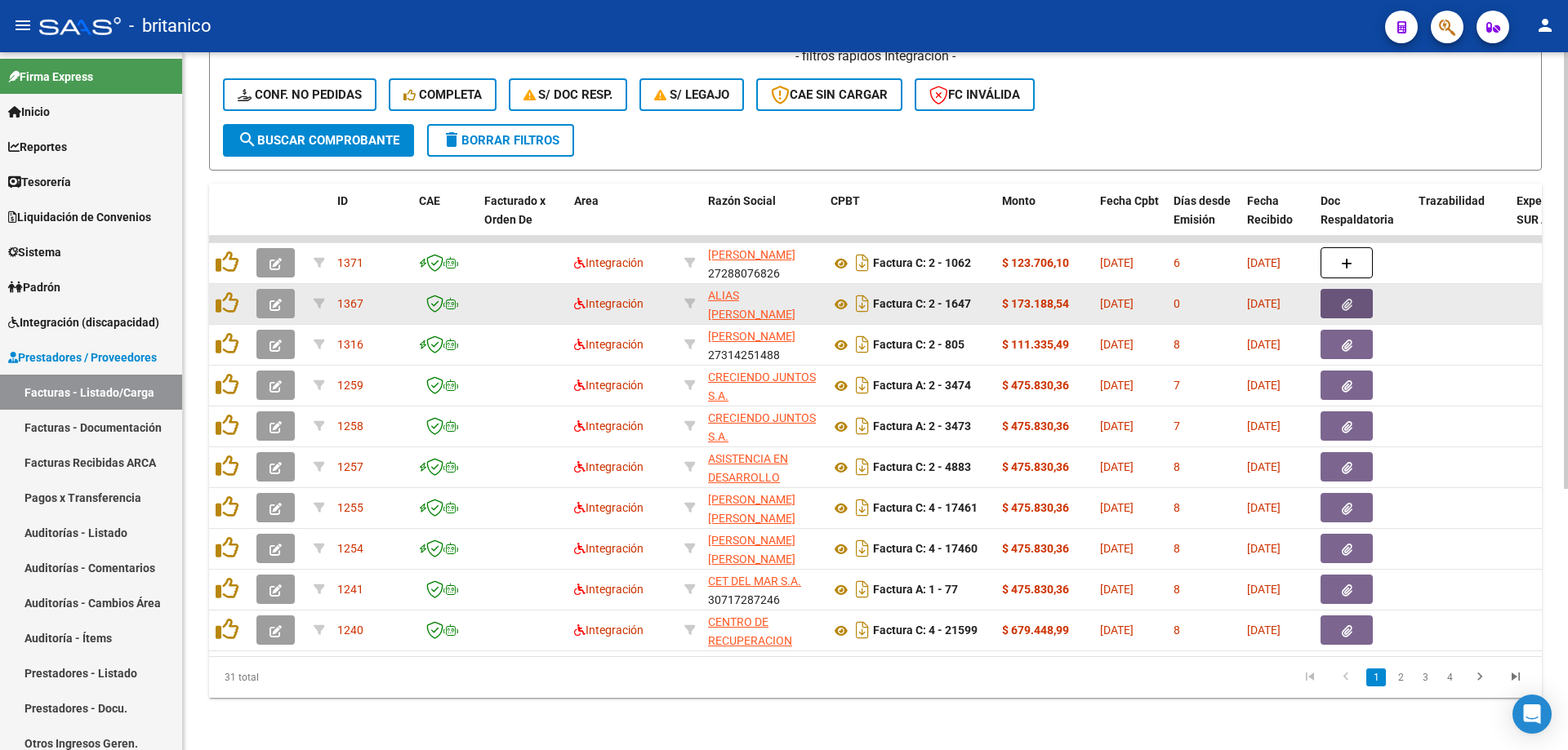
click at [1337, 296] on button "button" at bounding box center [1346, 303] width 52 height 29
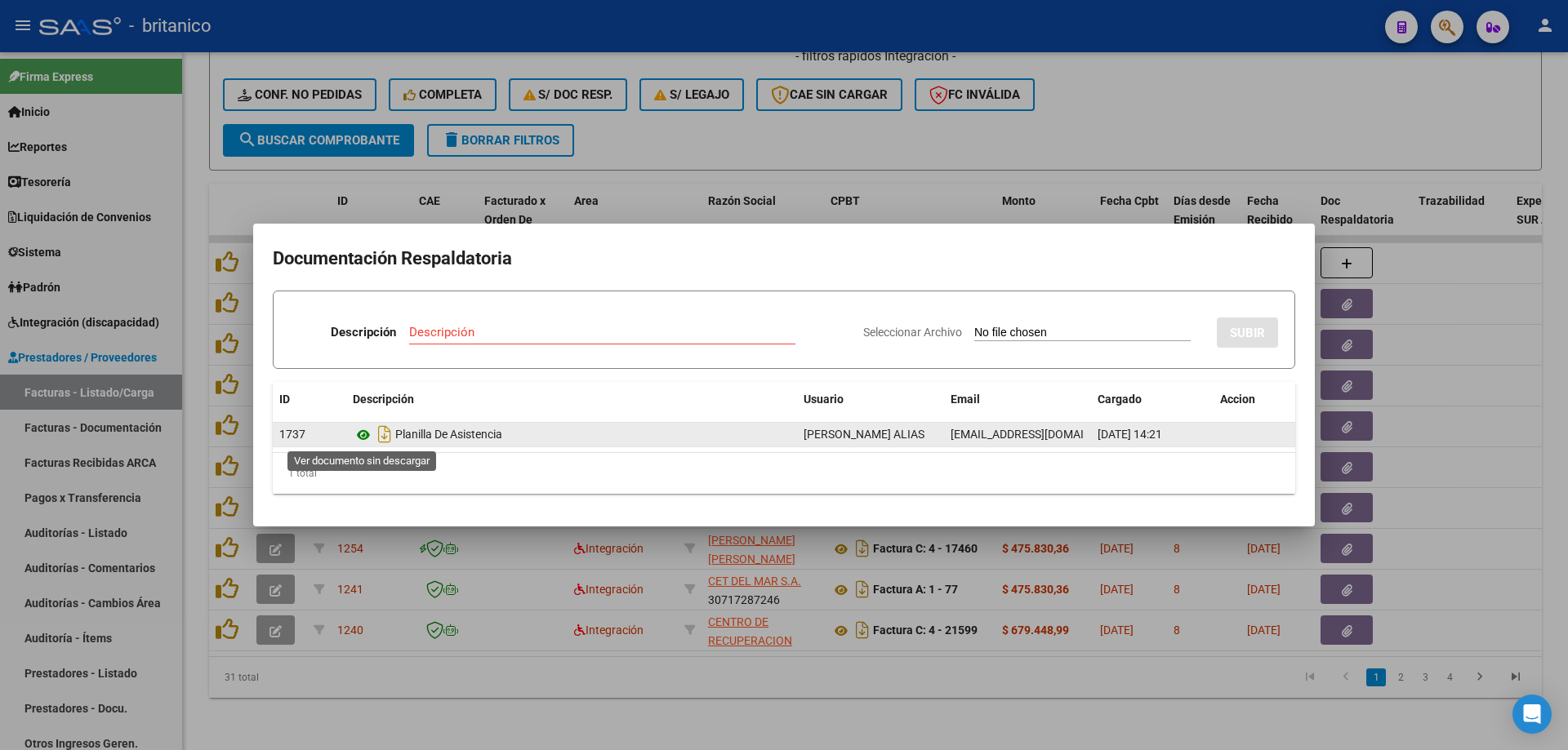
click at [366, 428] on icon at bounding box center [363, 435] width 21 height 19
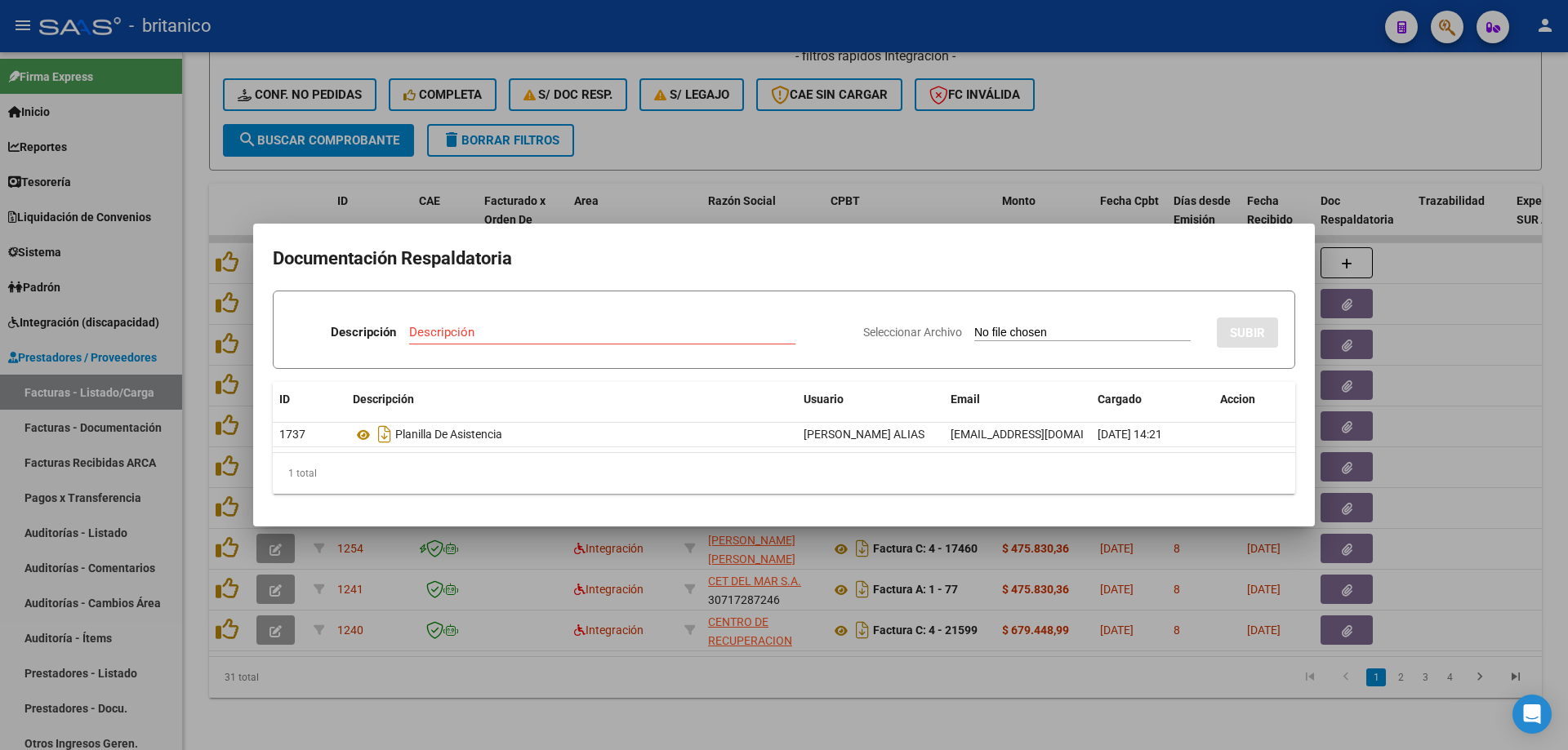
click at [1097, 121] on div at bounding box center [784, 375] width 1568 height 750
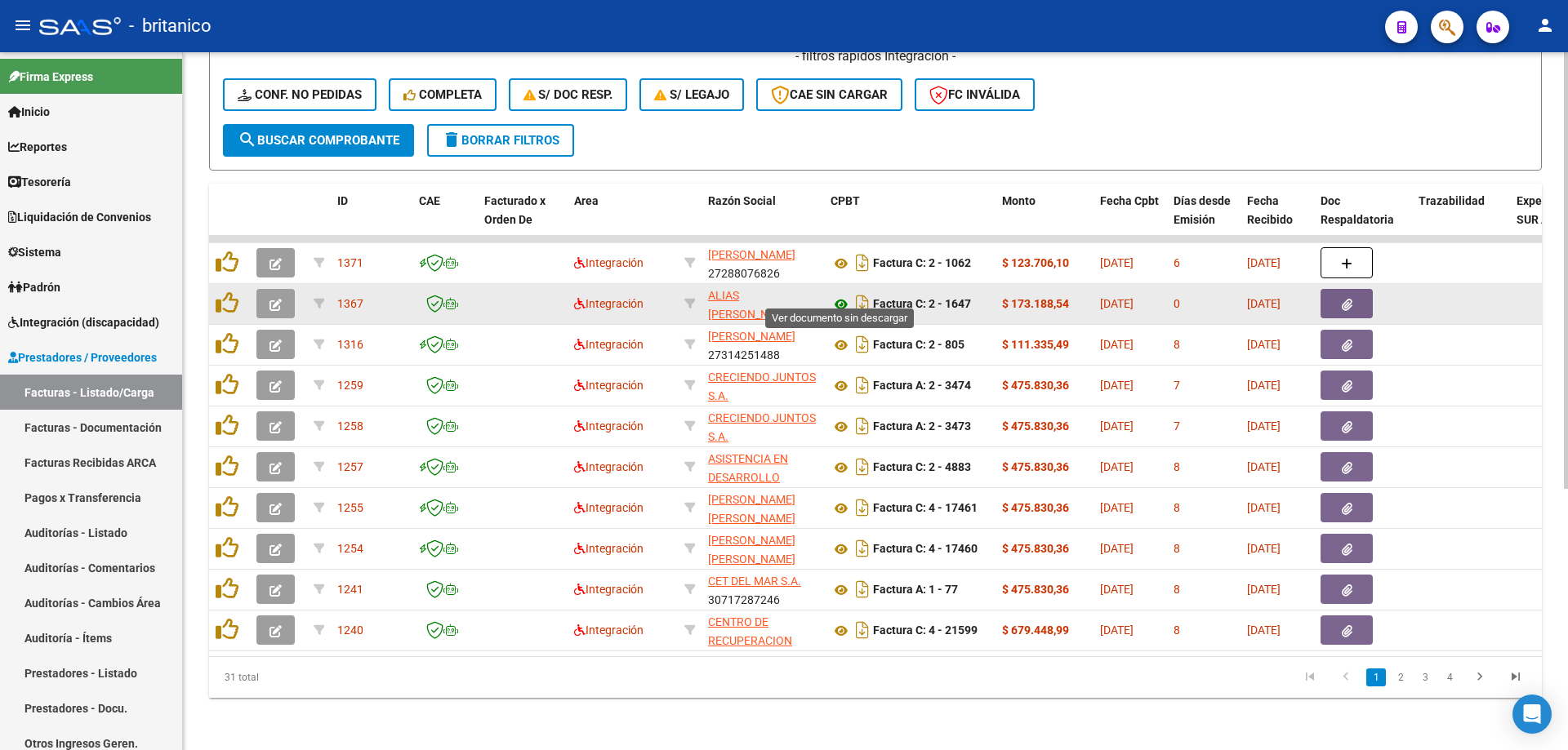
click at [845, 295] on icon at bounding box center [840, 304] width 21 height 19
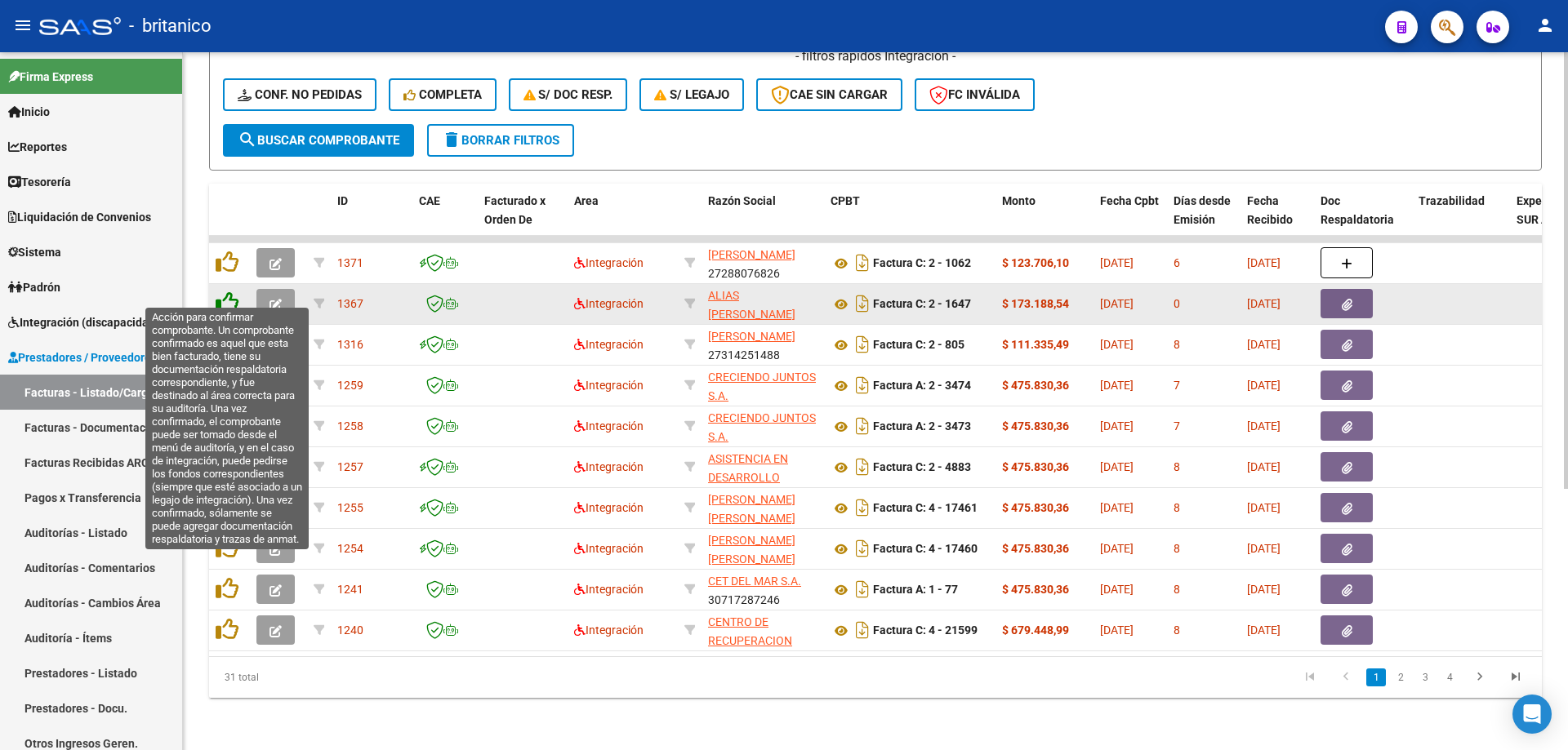
click at [224, 292] on icon at bounding box center [227, 302] width 23 height 23
